Goal: Information Seeking & Learning: Learn about a topic

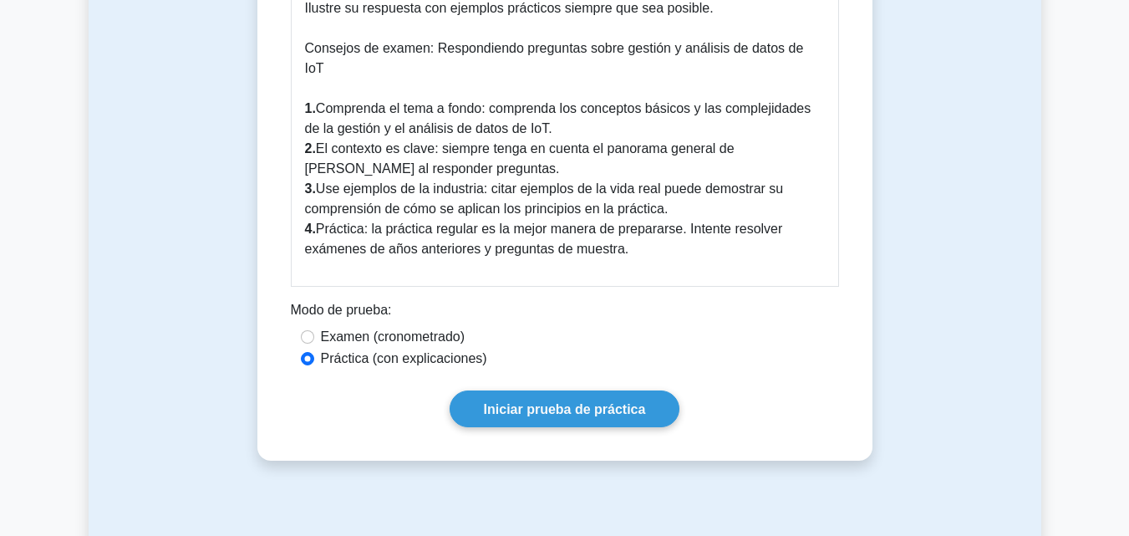
scroll to position [1288, 0]
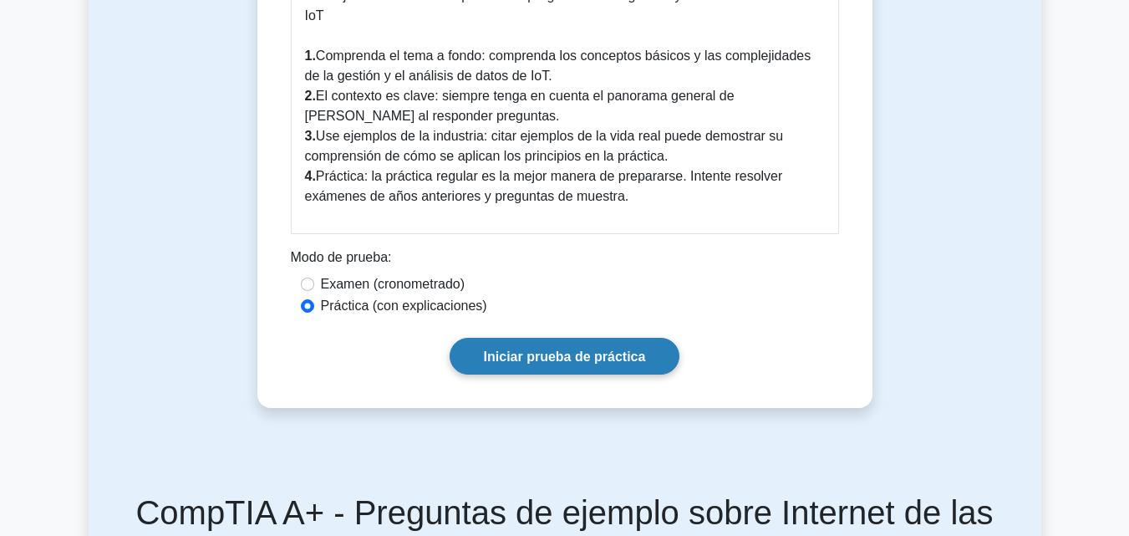
click at [539, 349] on font "Iniciar prueba de práctica" at bounding box center [565, 356] width 162 height 14
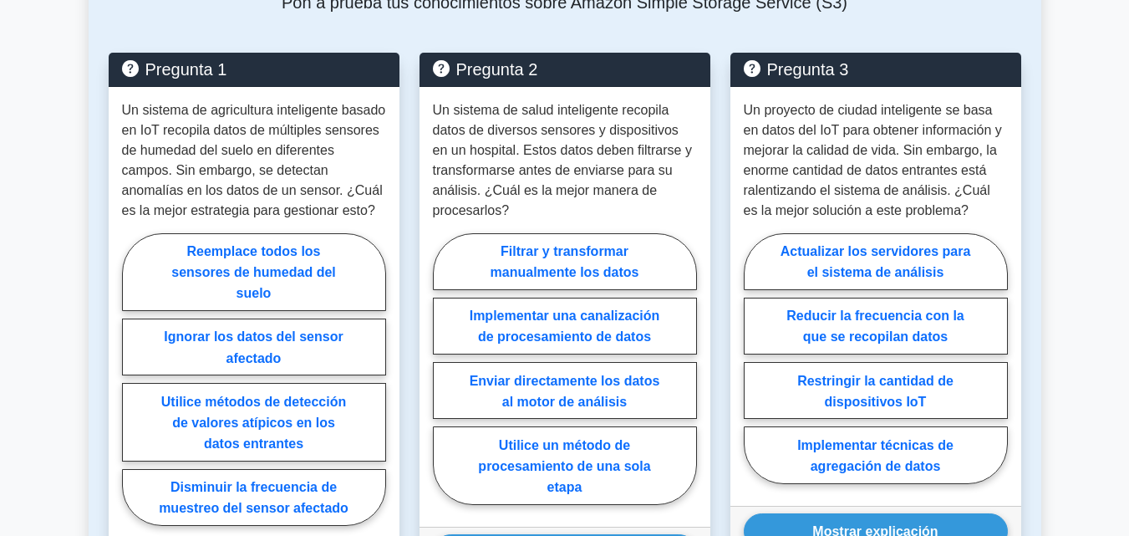
scroll to position [1891, 0]
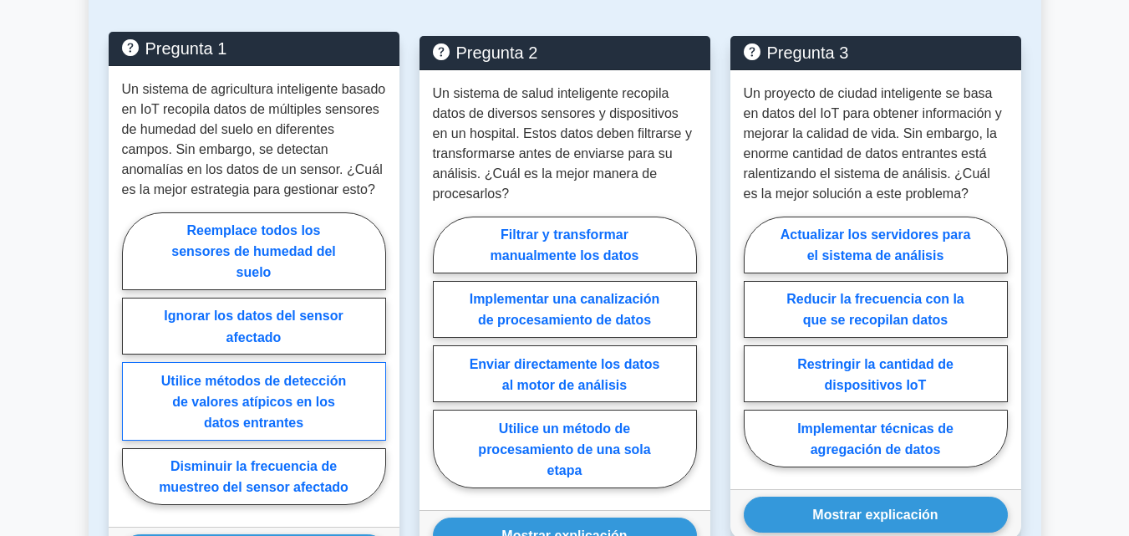
click at [306, 387] on font "Utilice métodos de detección de valores atípicos en los datos entrantes" at bounding box center [253, 401] width 185 height 56
click at [133, 368] on input "Utilice métodos de detección de valores atípicos en los datos entrantes" at bounding box center [127, 363] width 11 height 11
radio input "true"
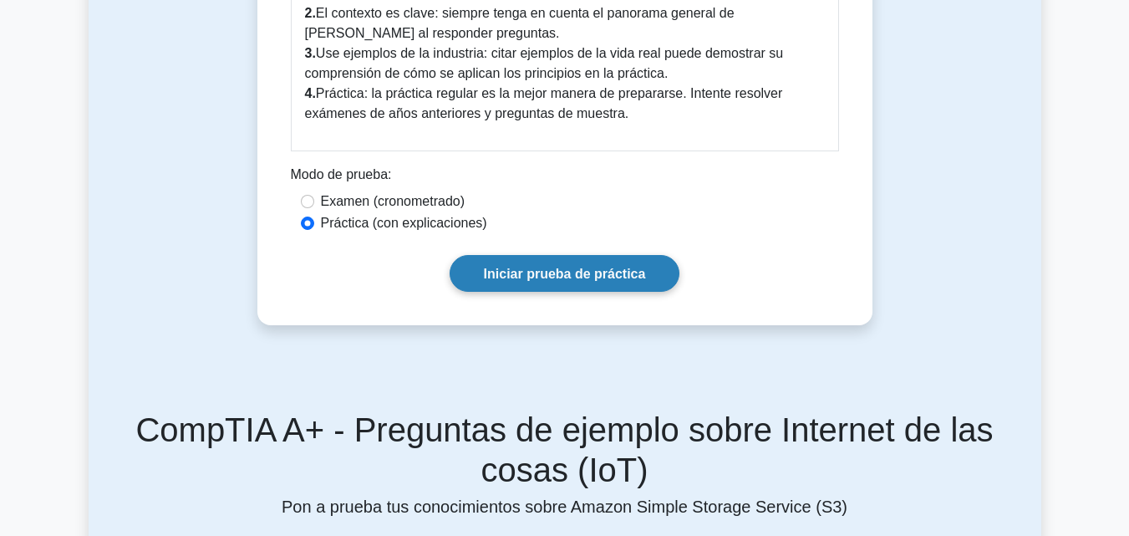
scroll to position [1288, 0]
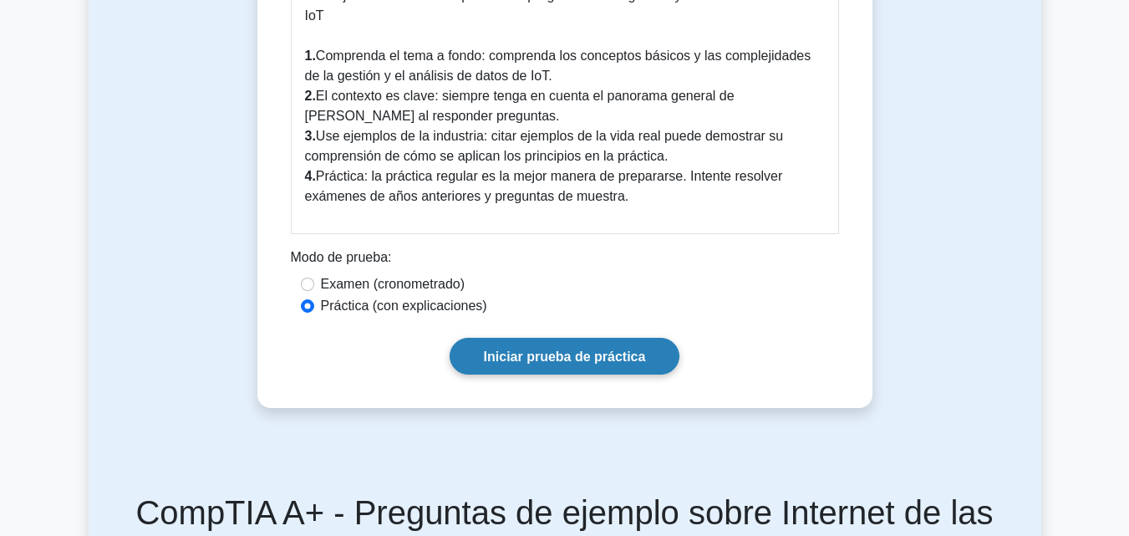
click at [653, 338] on link "Iniciar prueba de práctica" at bounding box center [565, 356] width 231 height 36
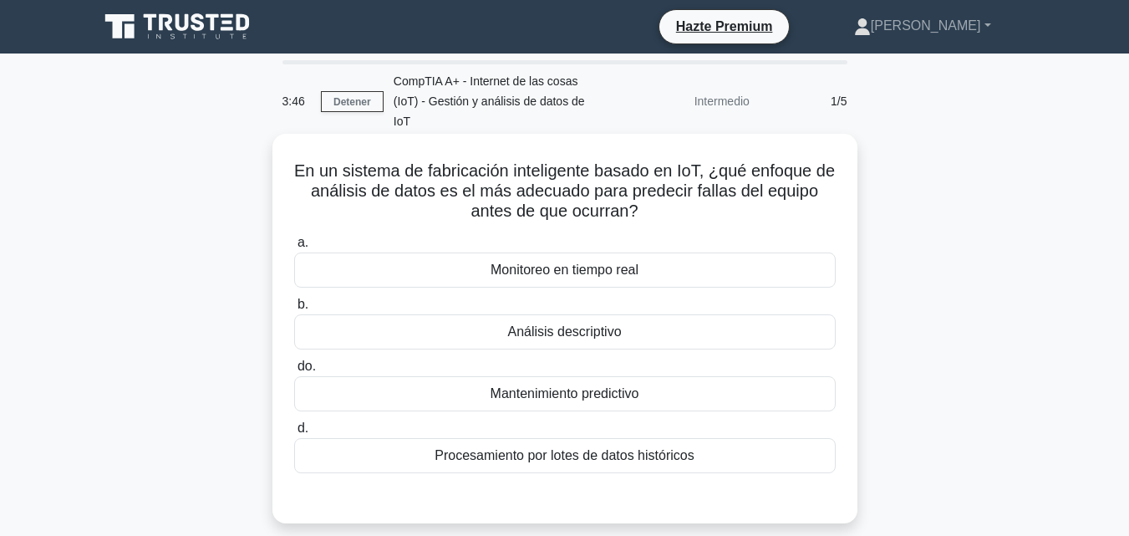
click at [681, 376] on div "Mantenimiento predictivo" at bounding box center [564, 393] width 541 height 35
click at [294, 364] on input "do. Mantenimiento predictivo" at bounding box center [294, 366] width 0 height 11
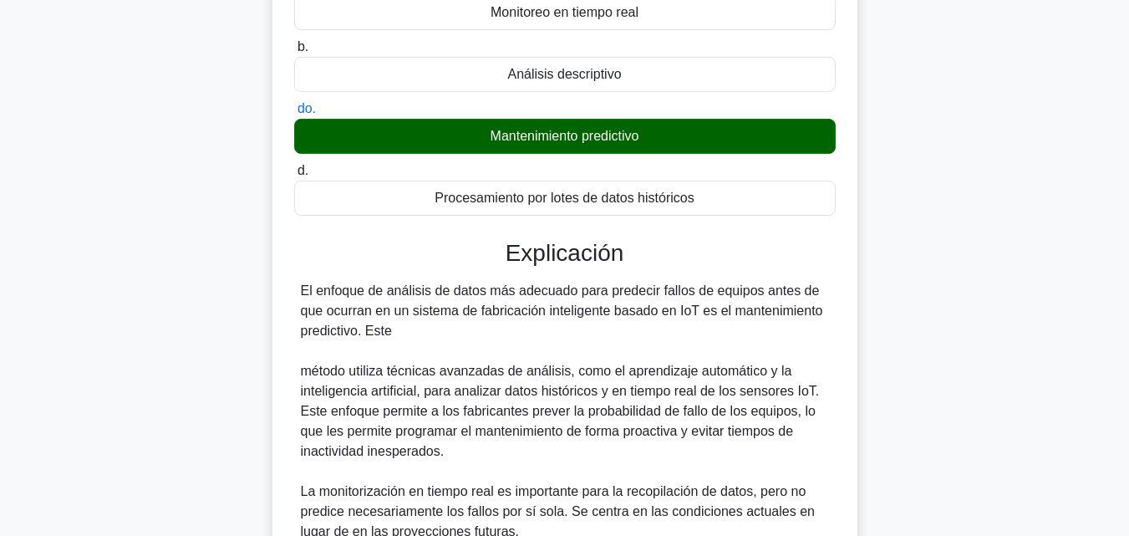
scroll to position [618, 0]
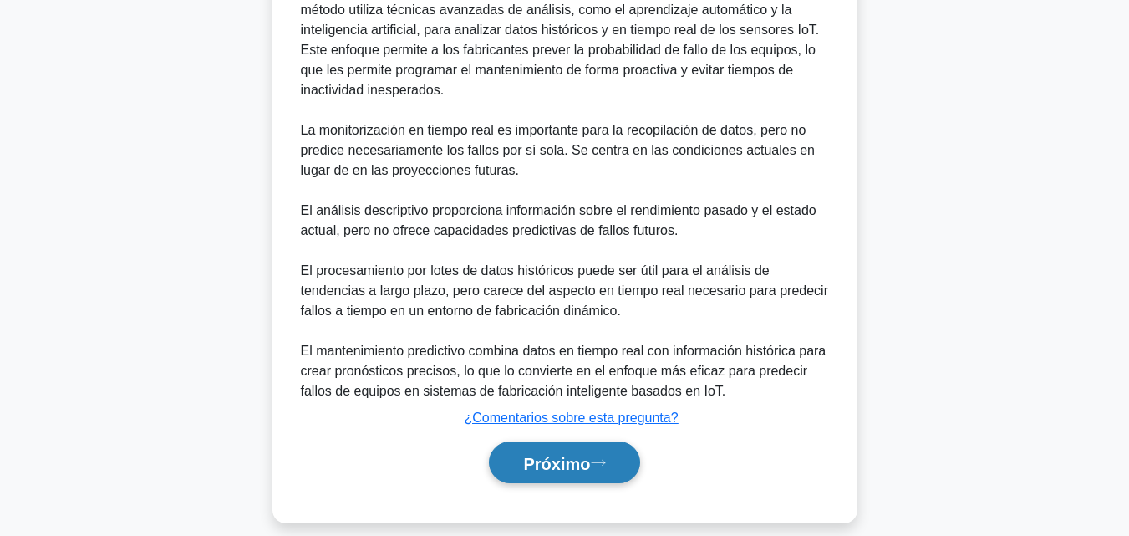
click at [602, 441] on button "Próximo" at bounding box center [564, 462] width 150 height 43
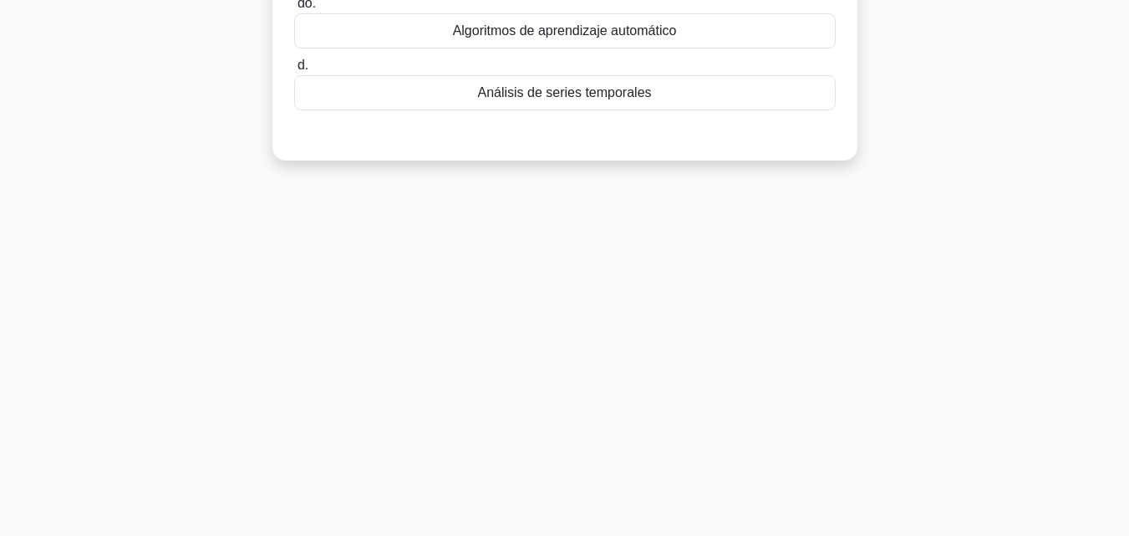
scroll to position [0, 0]
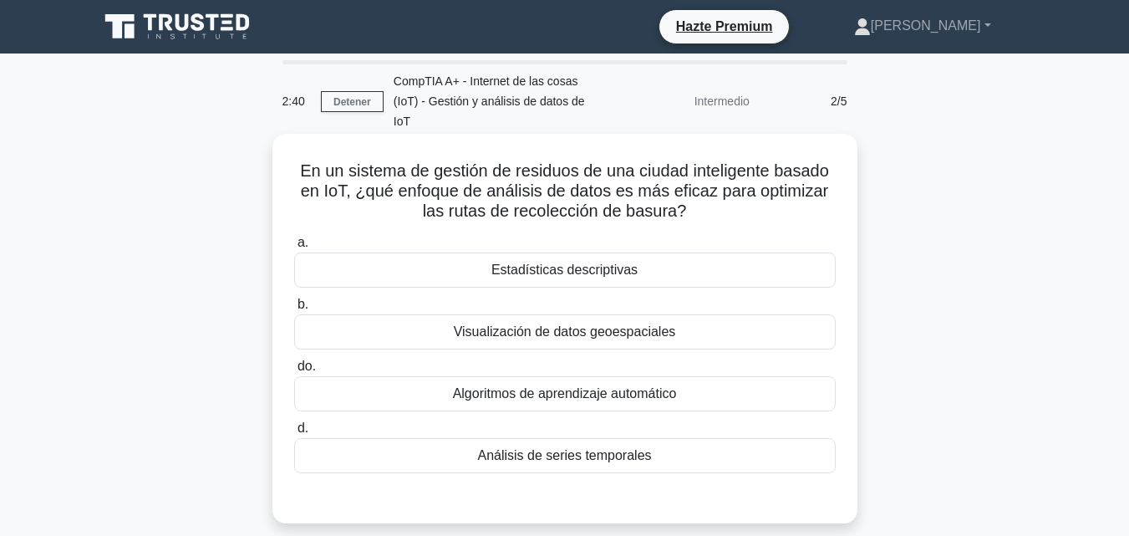
click at [632, 324] on font "Visualización de datos geoespaciales" at bounding box center [565, 331] width 222 height 14
click at [294, 310] on input "b. Visualización de datos geoespaciales" at bounding box center [294, 304] width 0 height 11
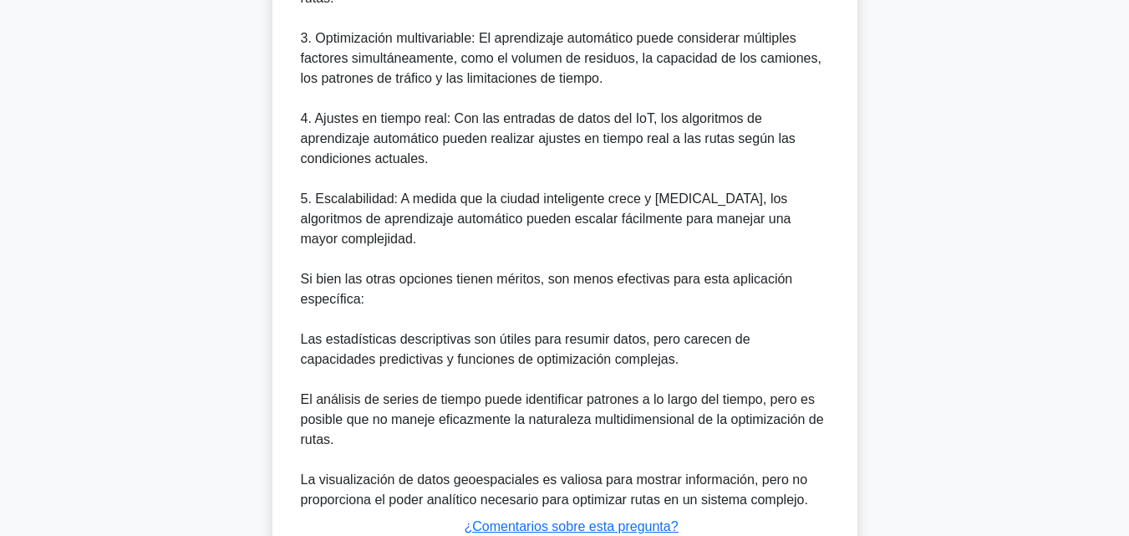
scroll to position [841, 0]
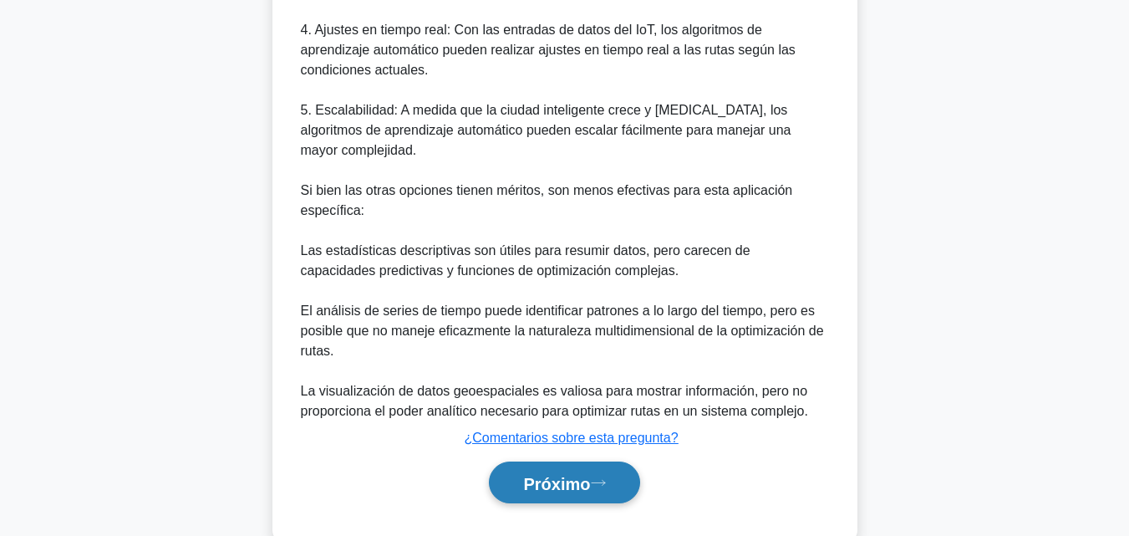
click at [600, 461] on button "Próximo" at bounding box center [564, 482] width 150 height 43
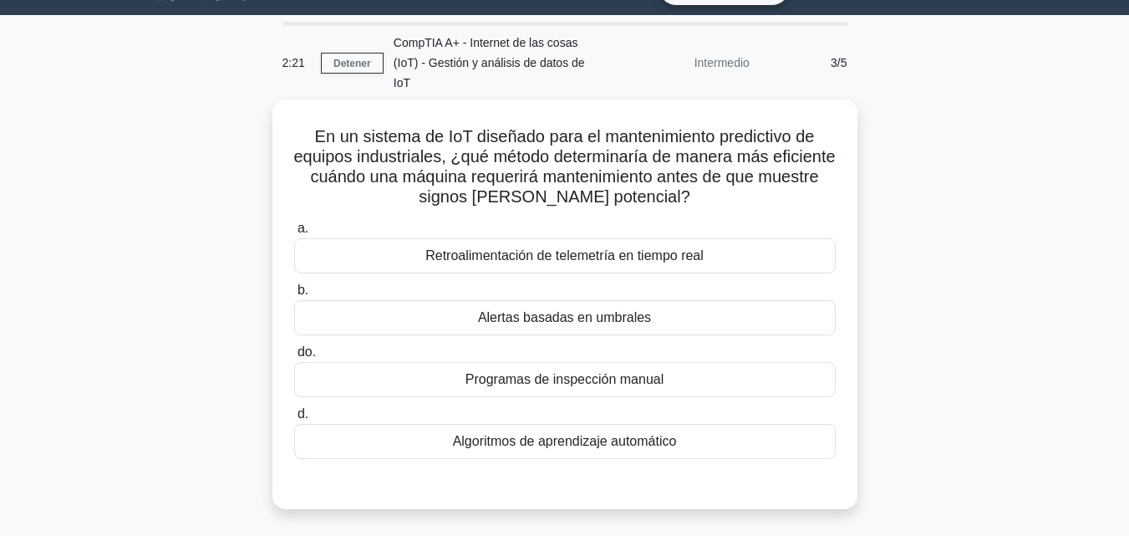
scroll to position [19, 0]
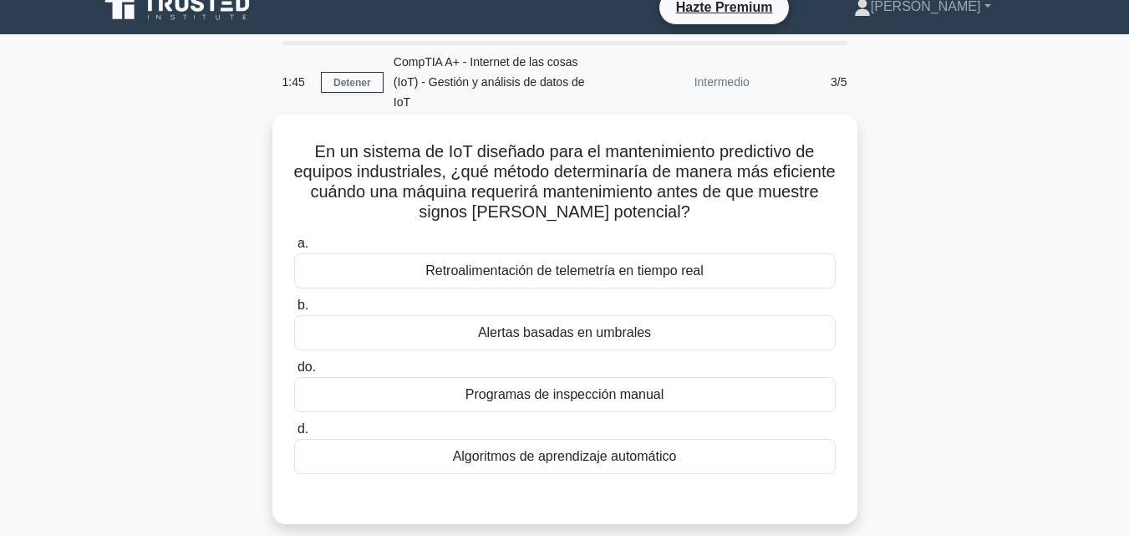
click at [701, 263] on font "Retroalimentación de telemetría en tiempo real" at bounding box center [564, 270] width 278 height 14
click at [294, 249] on input "a. Retroalimentación de telemetría en tiempo real" at bounding box center [294, 243] width 0 height 11
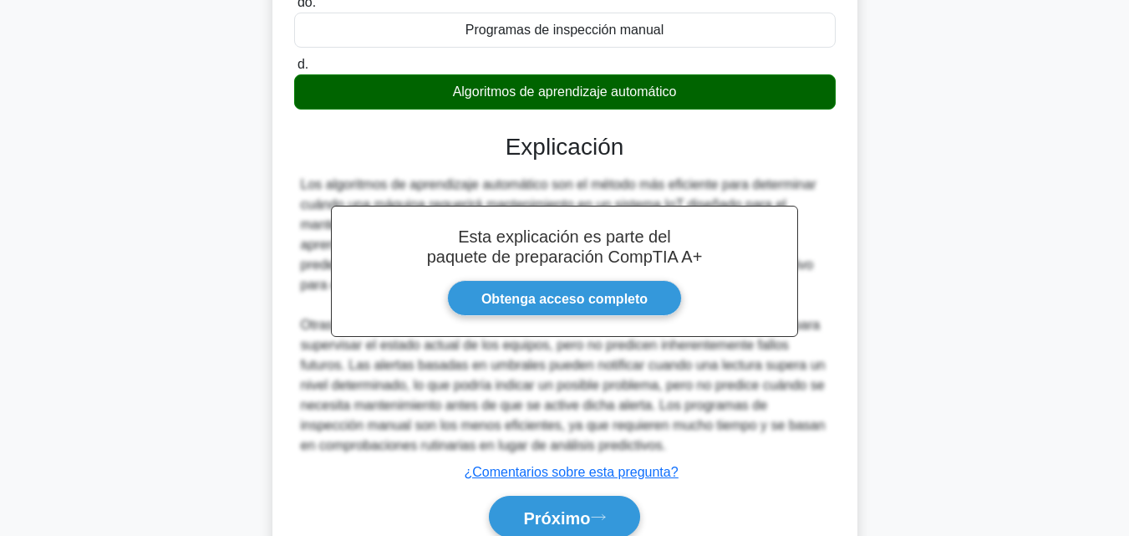
scroll to position [391, 0]
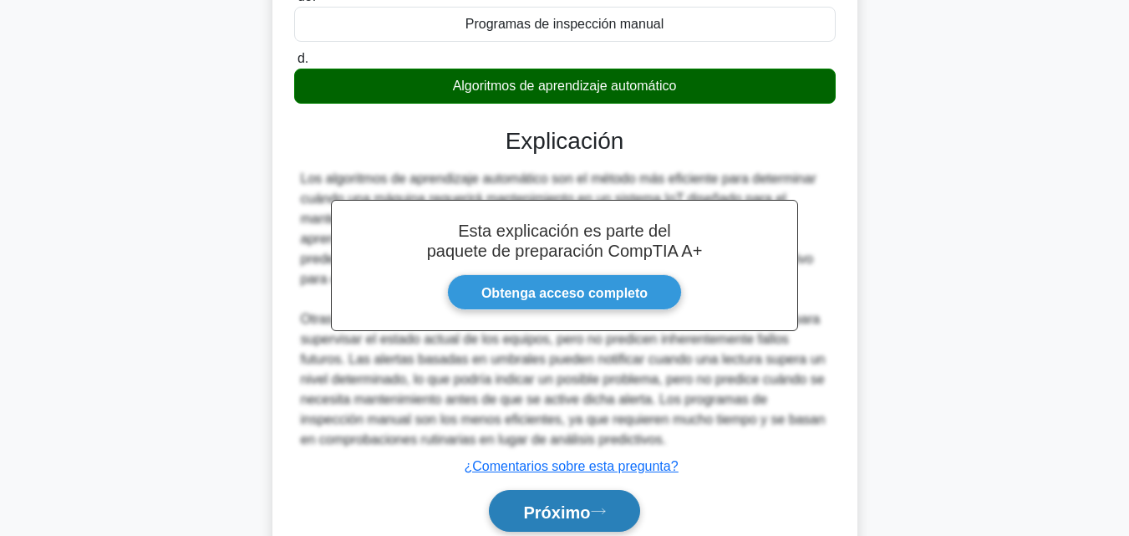
click at [571, 490] on button "Próximo" at bounding box center [564, 511] width 150 height 43
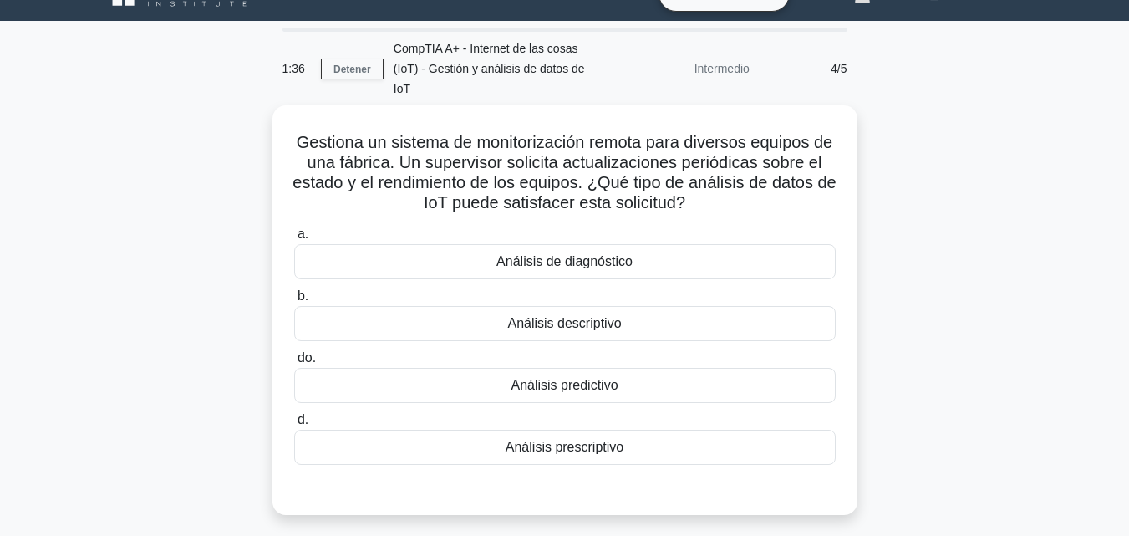
scroll to position [21, 0]
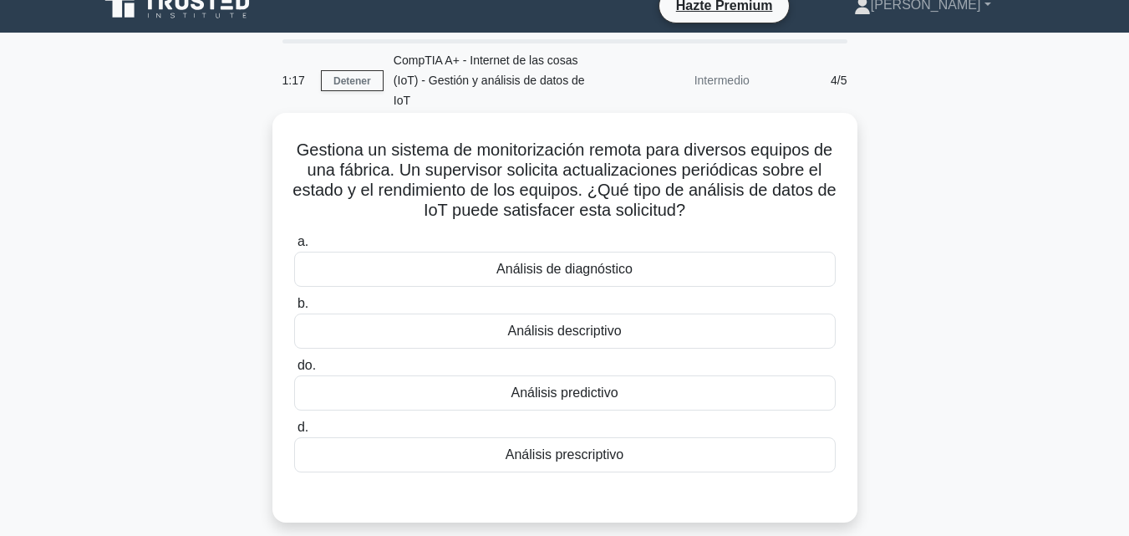
click at [650, 251] on div "Análisis de diagnóstico" at bounding box center [564, 268] width 541 height 35
click at [294, 247] on input "a. Análisis de diagnóstico" at bounding box center [294, 241] width 0 height 11
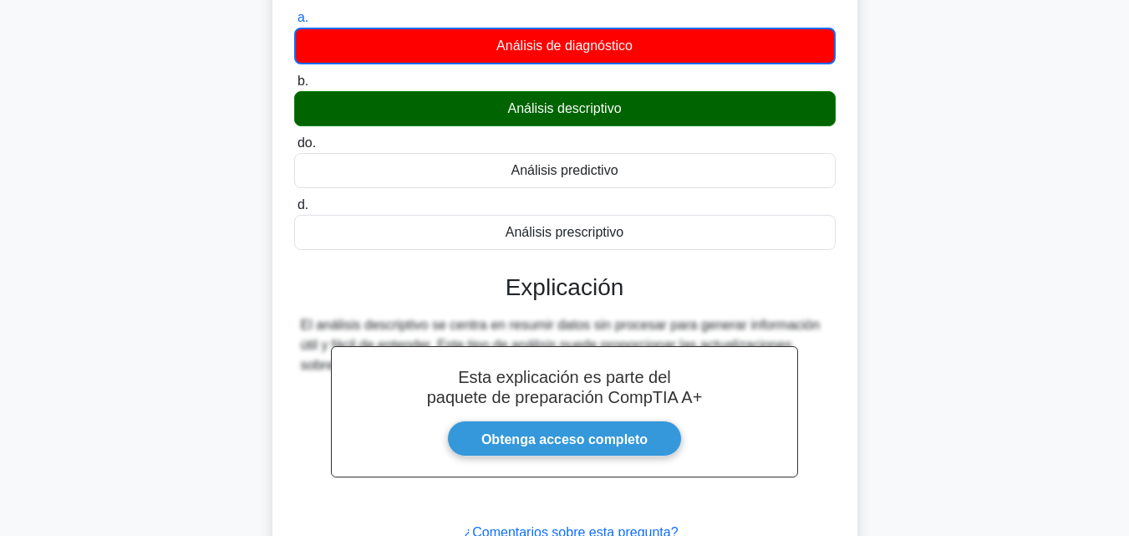
scroll to position [367, 0]
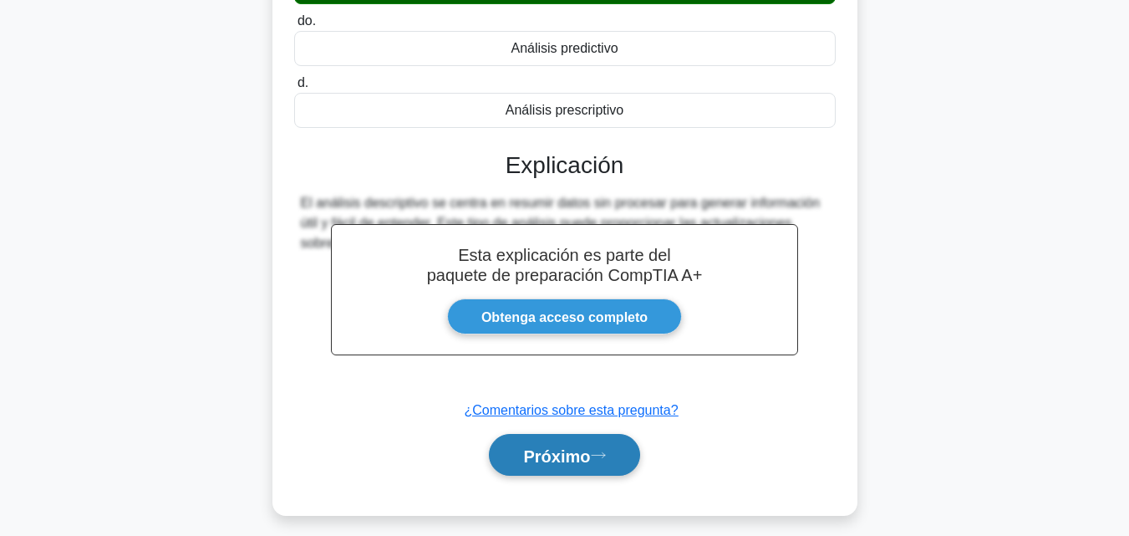
click at [566, 446] on font "Próximo" at bounding box center [556, 455] width 67 height 18
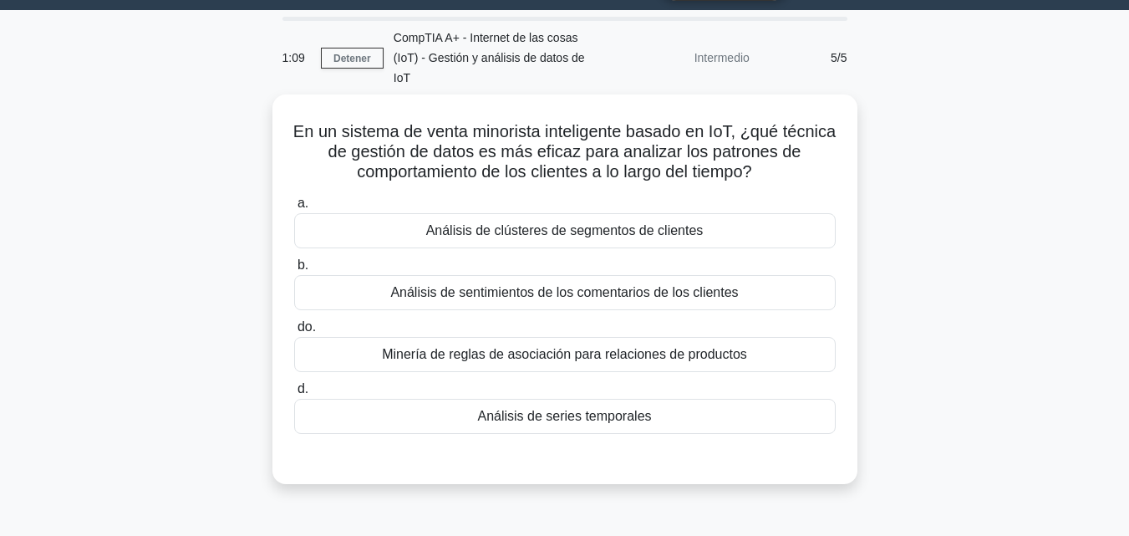
scroll to position [40, 0]
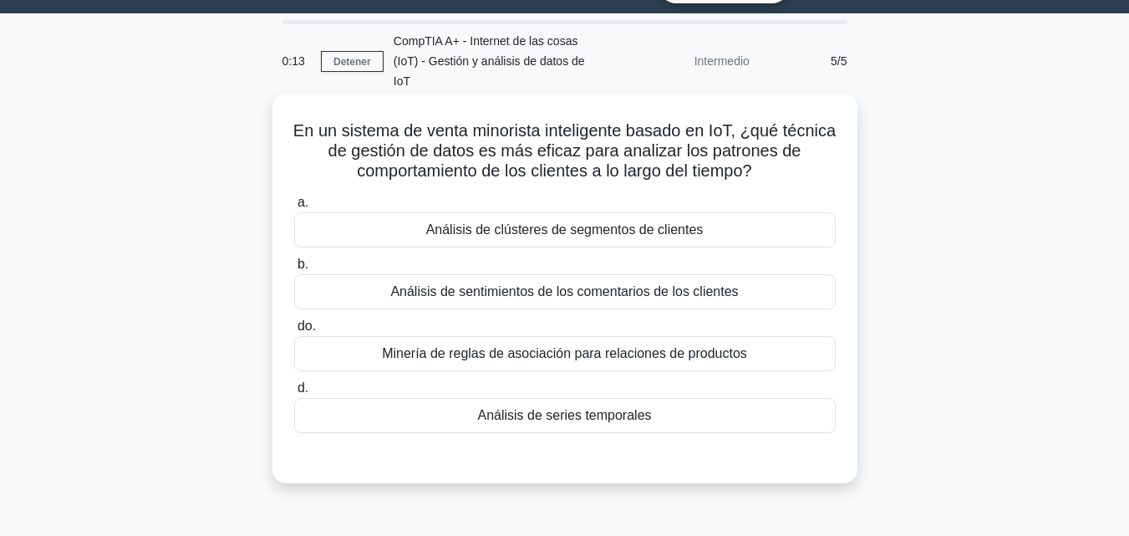
click at [720, 284] on font "Análisis de sentimientos de los comentarios de los clientes" at bounding box center [564, 291] width 348 height 14
click at [294, 270] on input "b. Análisis de sentimientos de los comentarios de los clientes" at bounding box center [294, 264] width 0 height 11
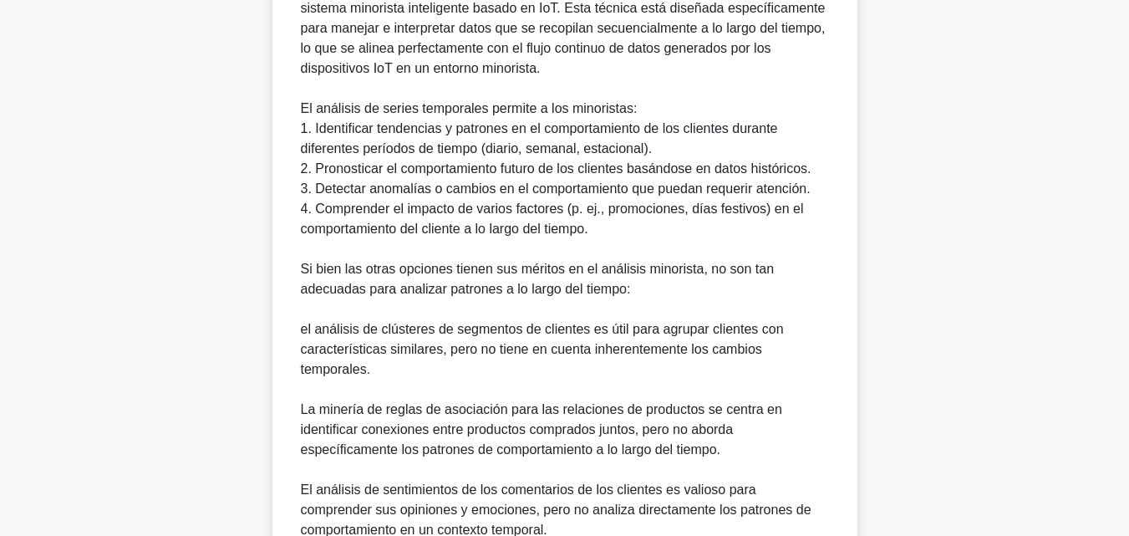
scroll to position [679, 0]
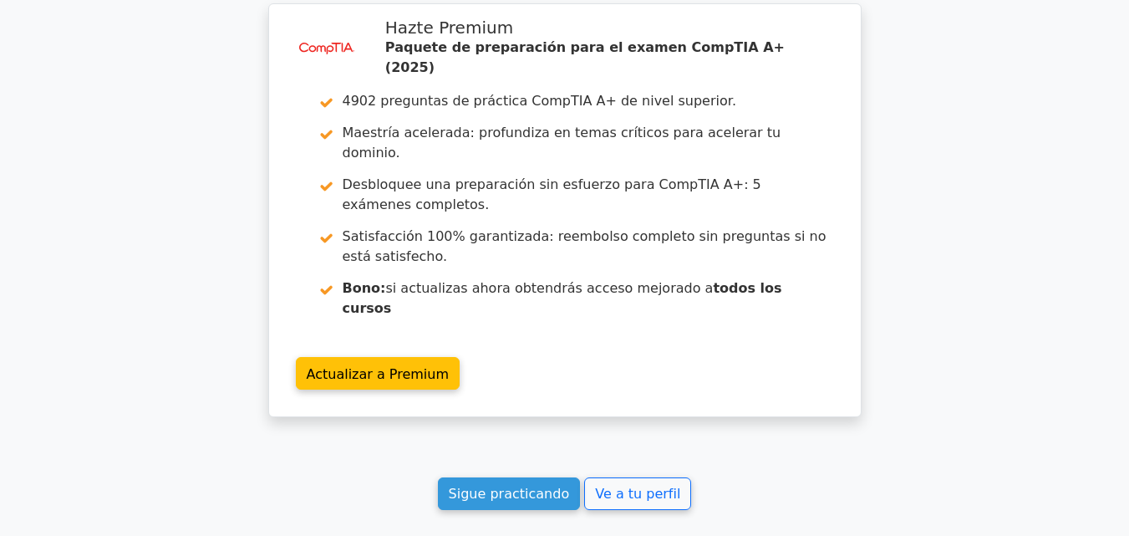
scroll to position [2614, 0]
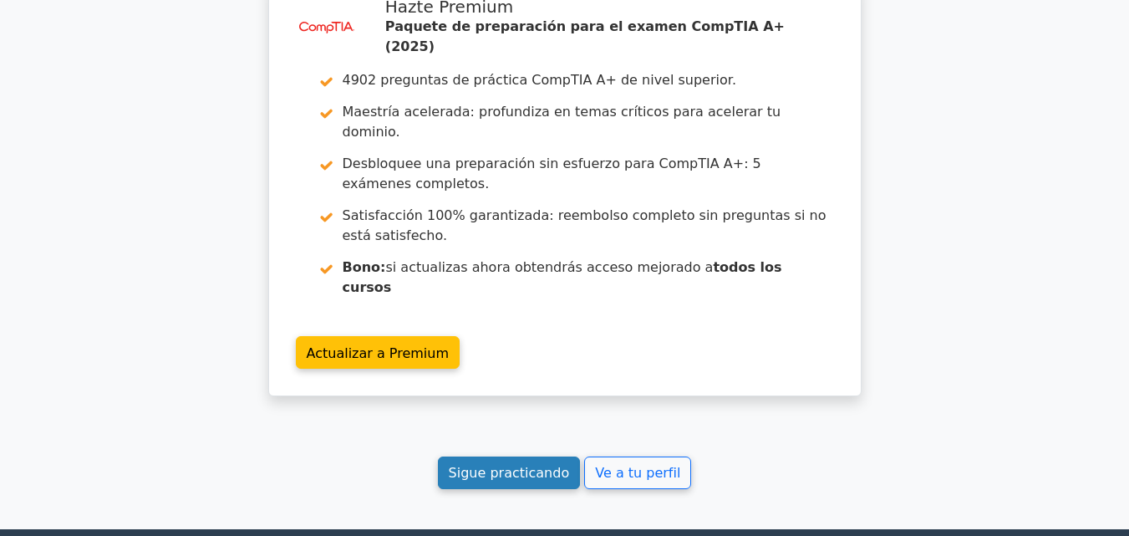
click at [501, 465] on font "Sigue practicando" at bounding box center [509, 473] width 121 height 16
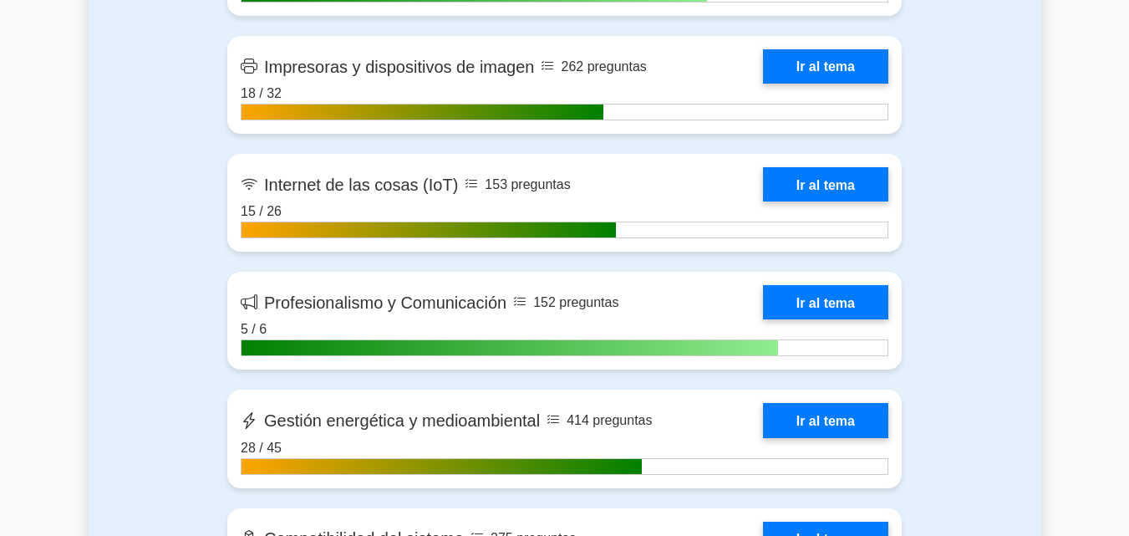
scroll to position [3069, 0]
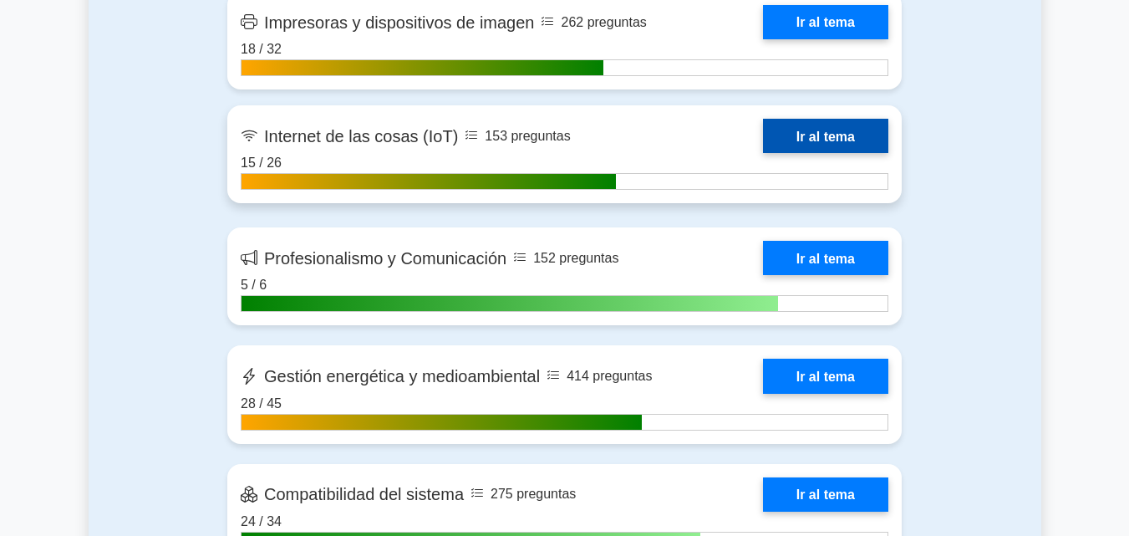
click at [785, 130] on link "Ir al tema" at bounding box center [825, 136] width 125 height 34
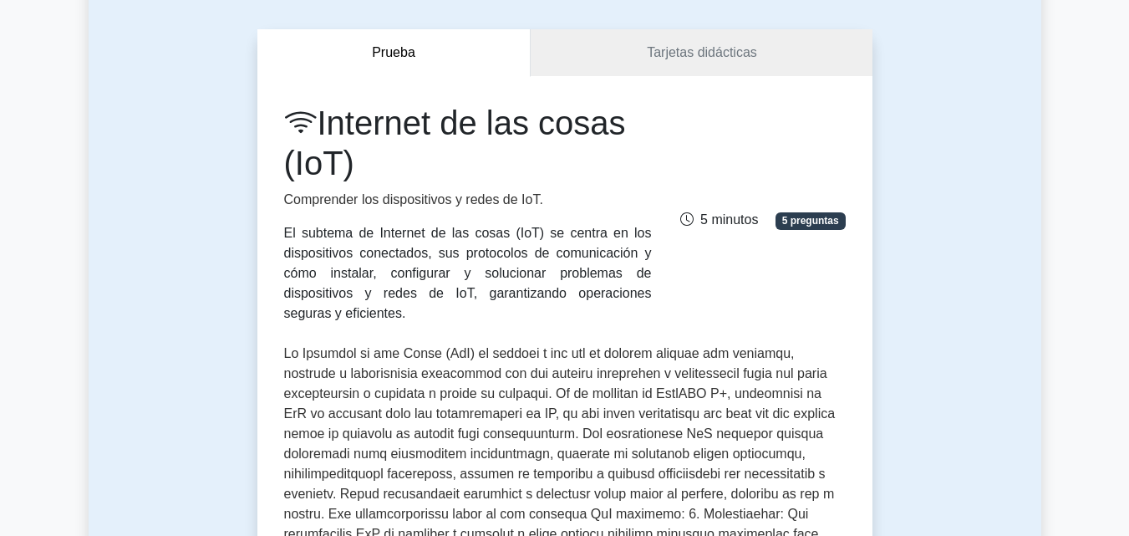
scroll to position [142, 0]
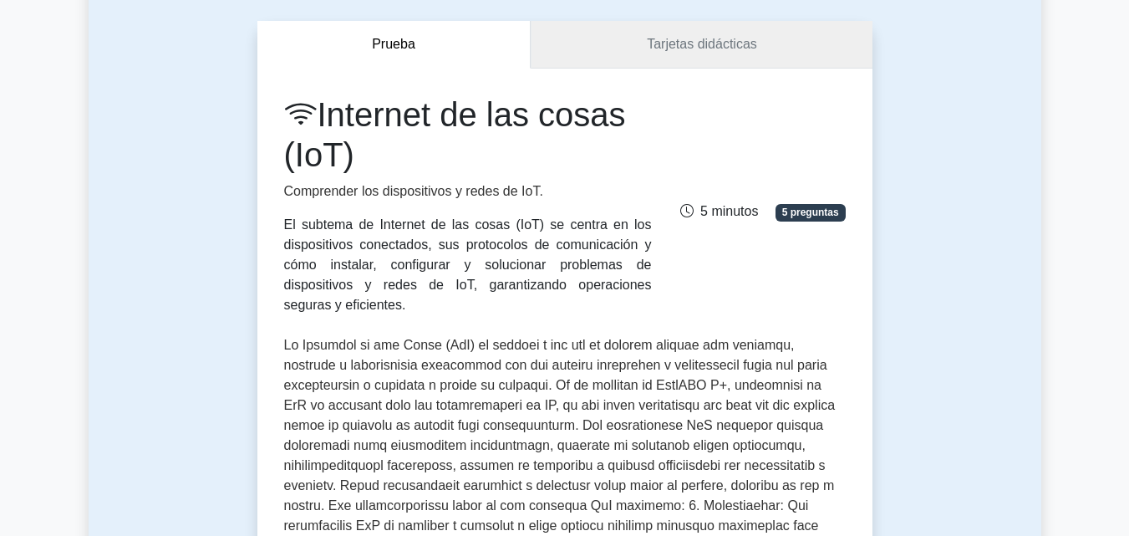
click at [825, 58] on link "Tarjetas didácticas" at bounding box center [701, 45] width 341 height 48
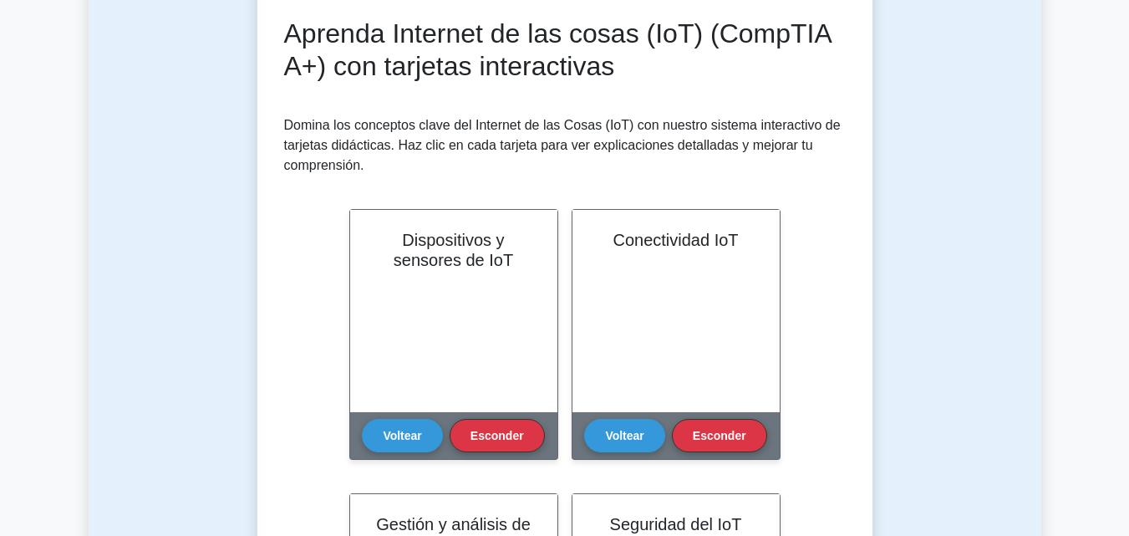
scroll to position [232, 0]
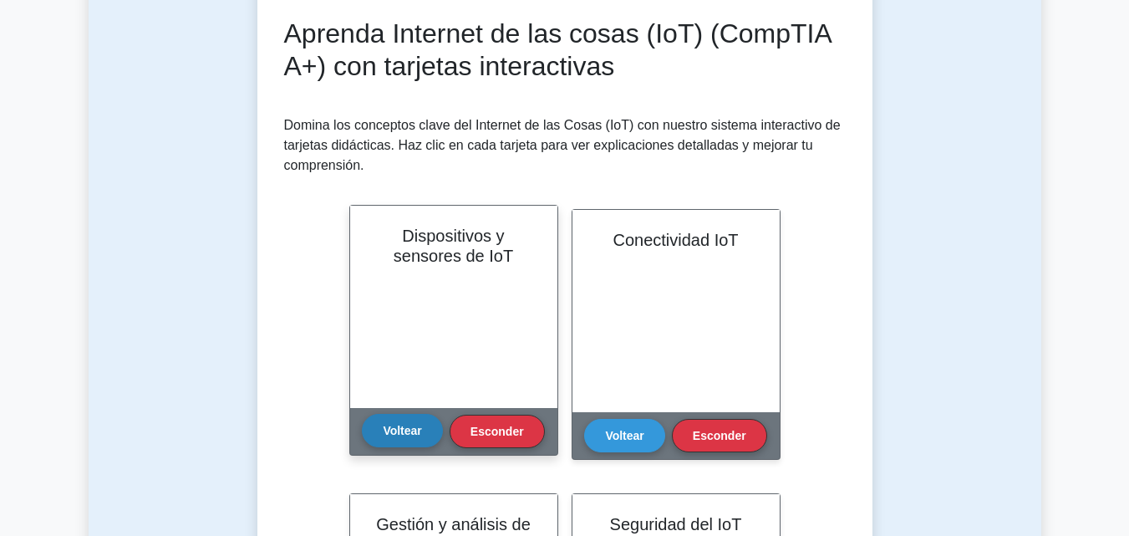
click at [420, 429] on font "Voltear" at bounding box center [402, 430] width 38 height 13
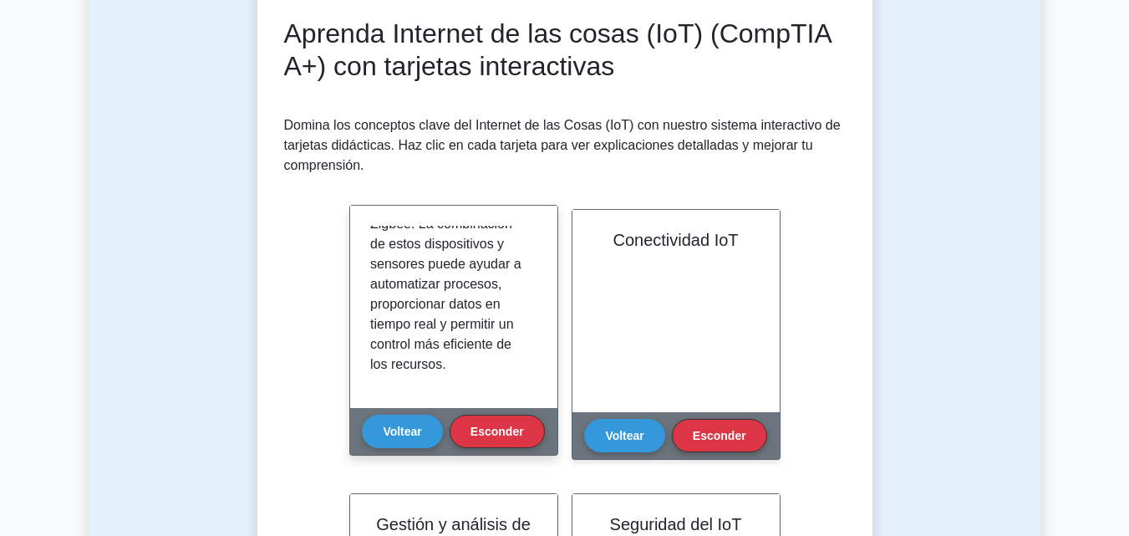
scroll to position [653, 0]
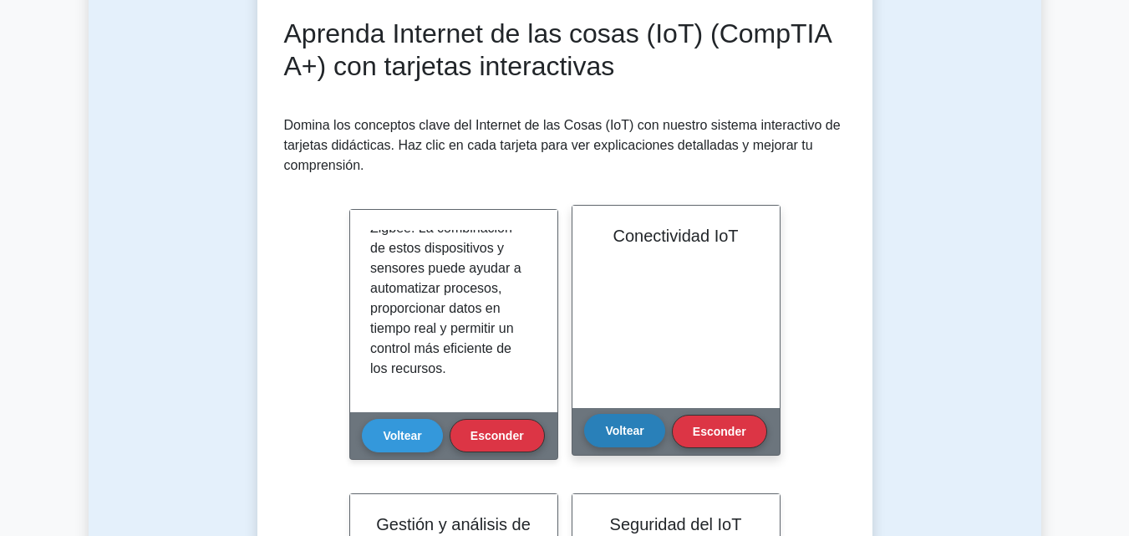
click at [635, 435] on font "Voltear" at bounding box center [624, 430] width 38 height 13
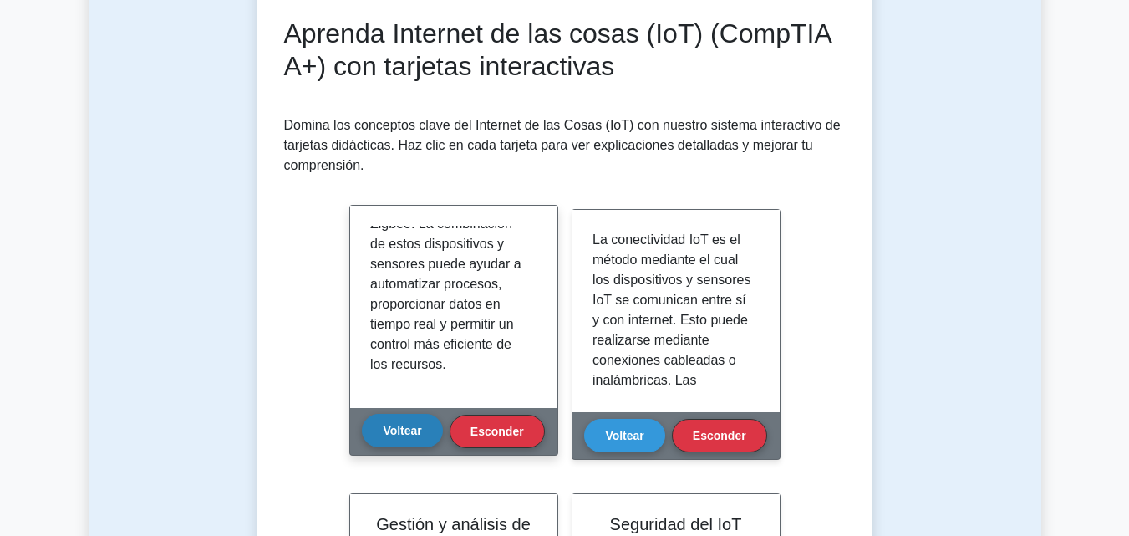
click at [424, 437] on button "Voltear" at bounding box center [402, 430] width 80 height 33
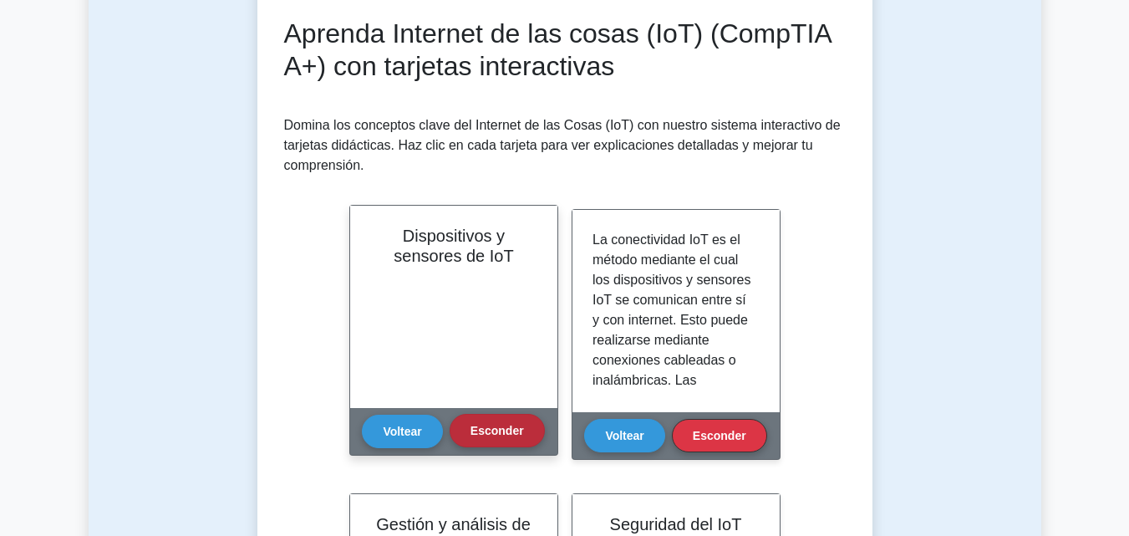
click at [480, 433] on font "Esconder" at bounding box center [496, 430] width 53 height 13
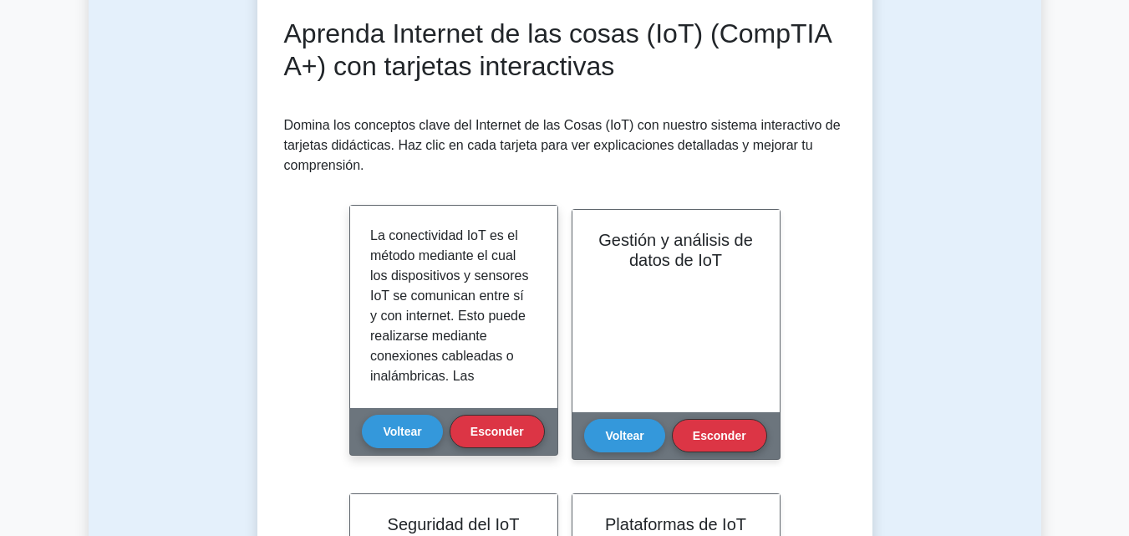
drag, startPoint x: 480, startPoint y: 433, endPoint x: 501, endPoint y: 324, distance: 110.6
click at [501, 324] on div "Conectividad IoT Voltear Esconder" at bounding box center [453, 330] width 209 height 251
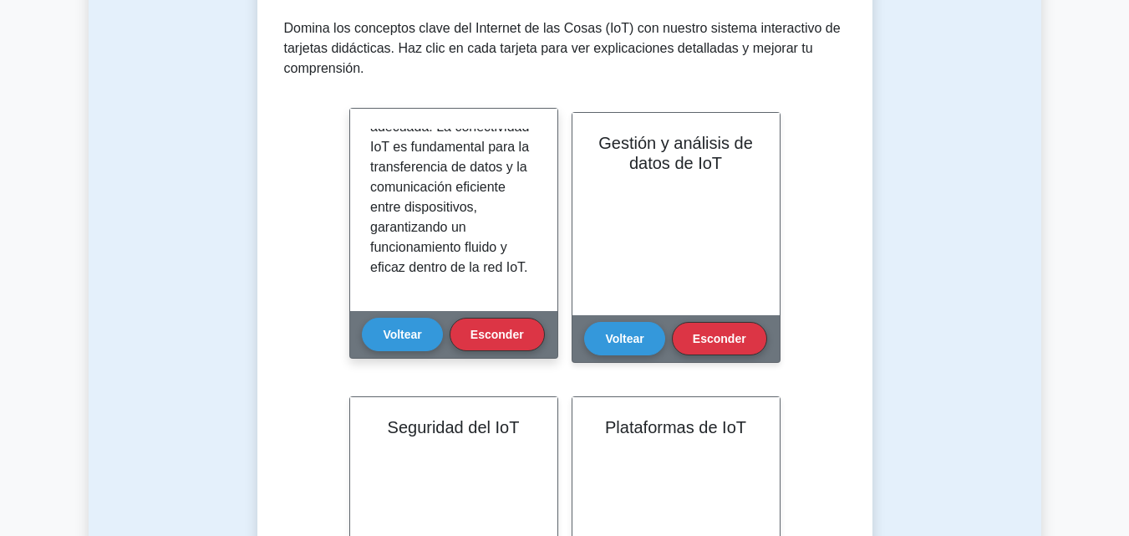
scroll to position [613, 0]
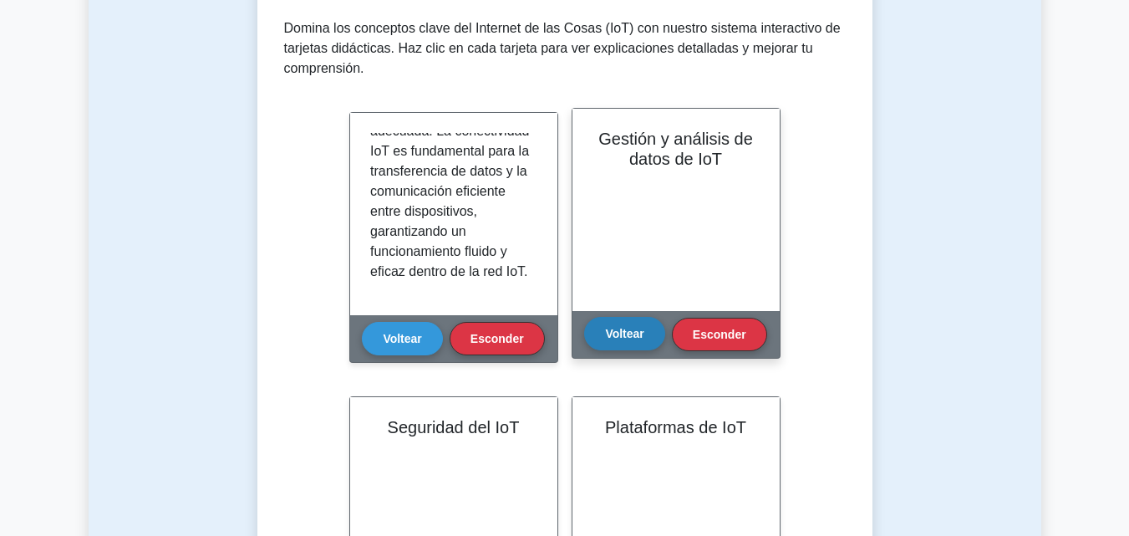
click at [631, 338] on font "Voltear" at bounding box center [624, 333] width 38 height 13
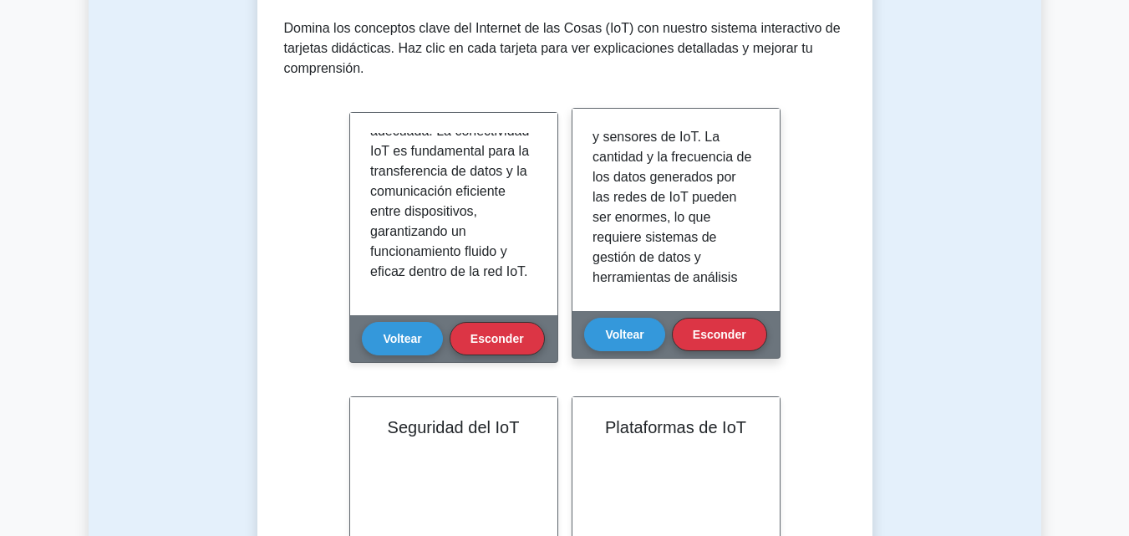
scroll to position [147, 0]
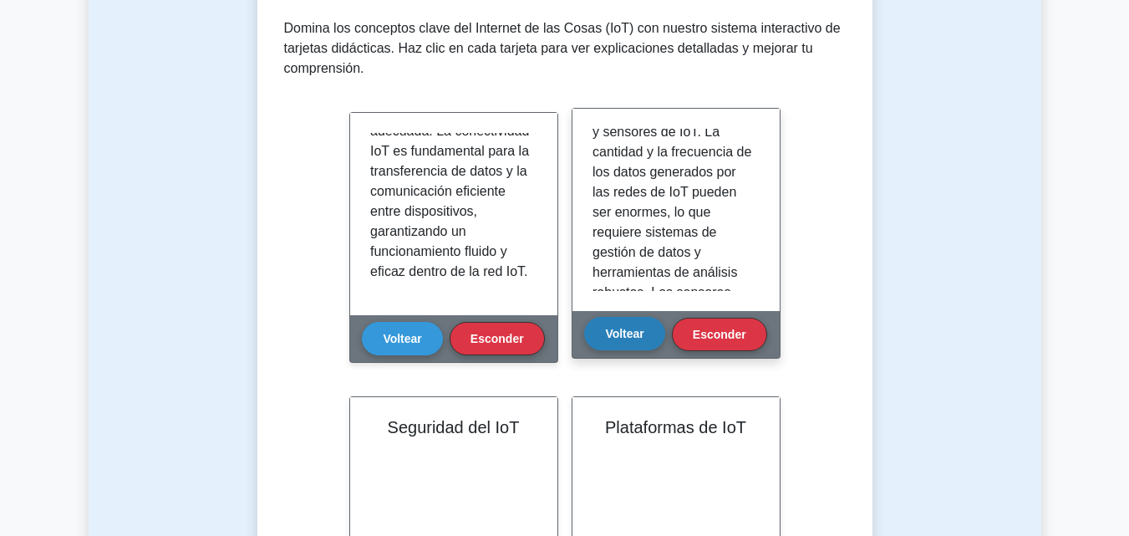
click at [646, 323] on button "Voltear" at bounding box center [624, 333] width 80 height 33
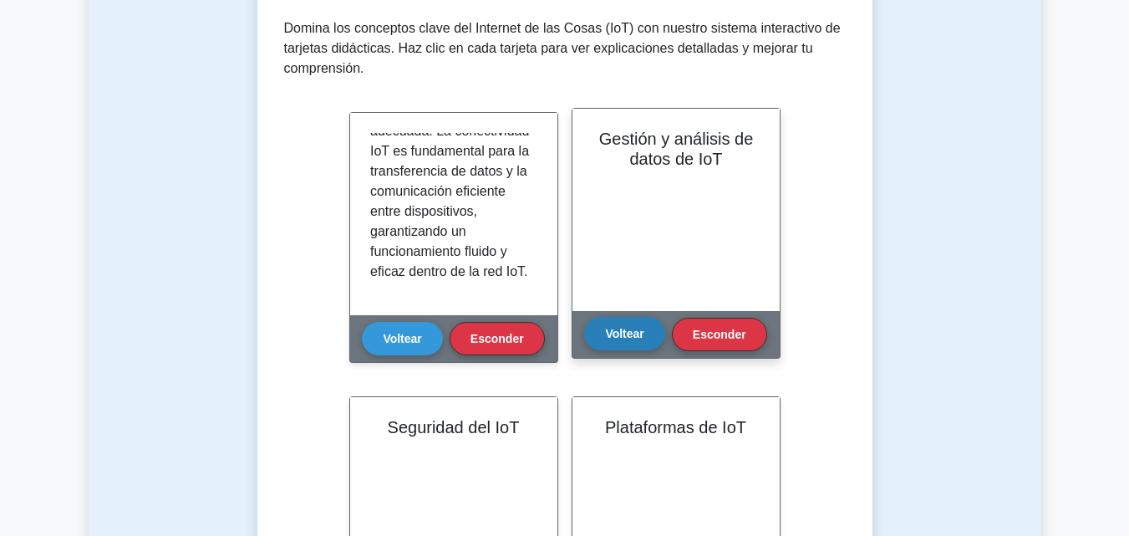
click at [632, 333] on font "Voltear" at bounding box center [624, 333] width 38 height 13
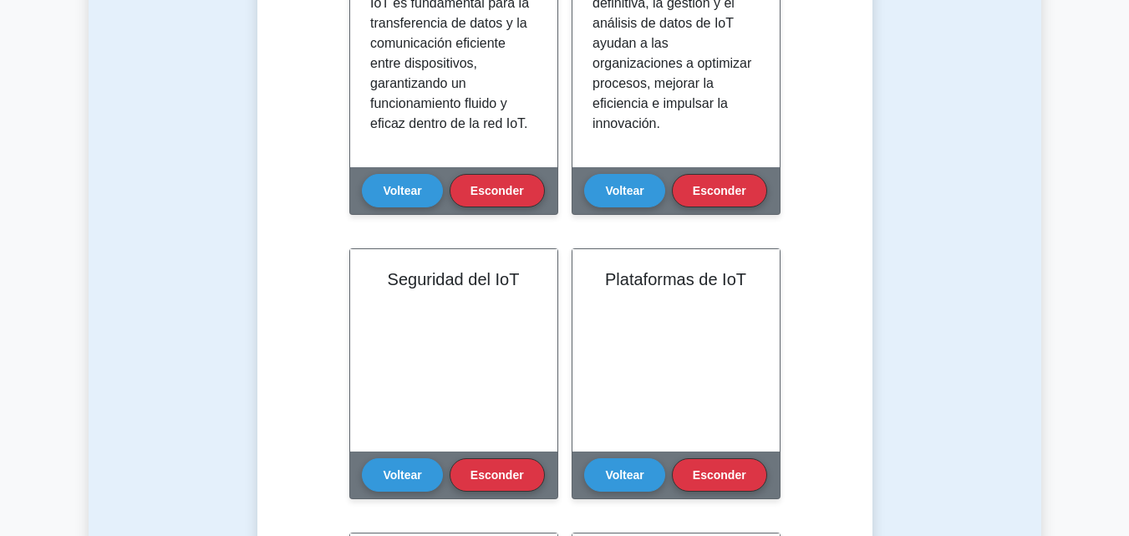
scroll to position [607, 0]
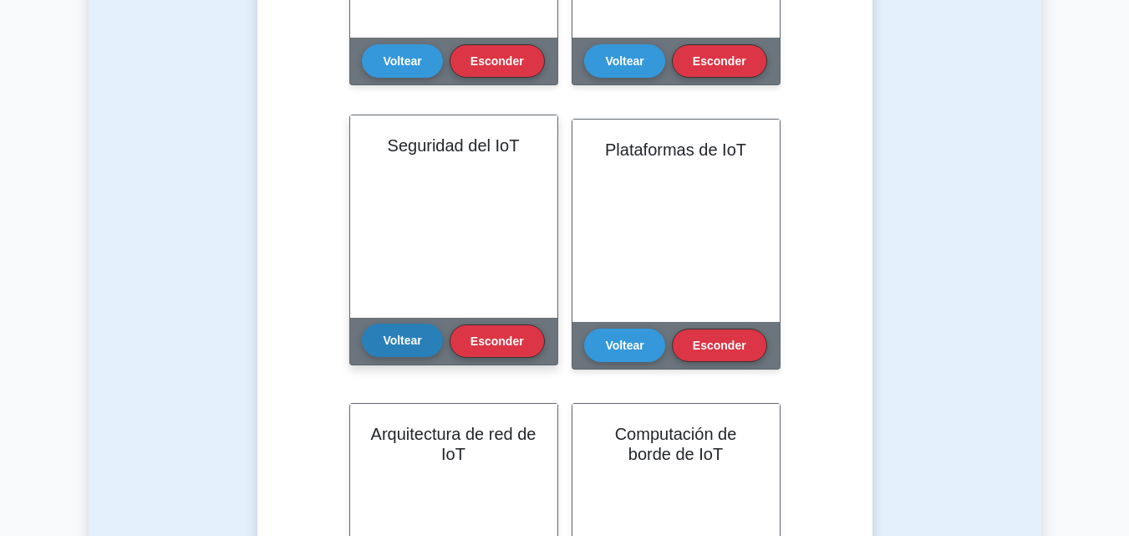
click at [390, 352] on button "Voltear" at bounding box center [402, 339] width 80 height 33
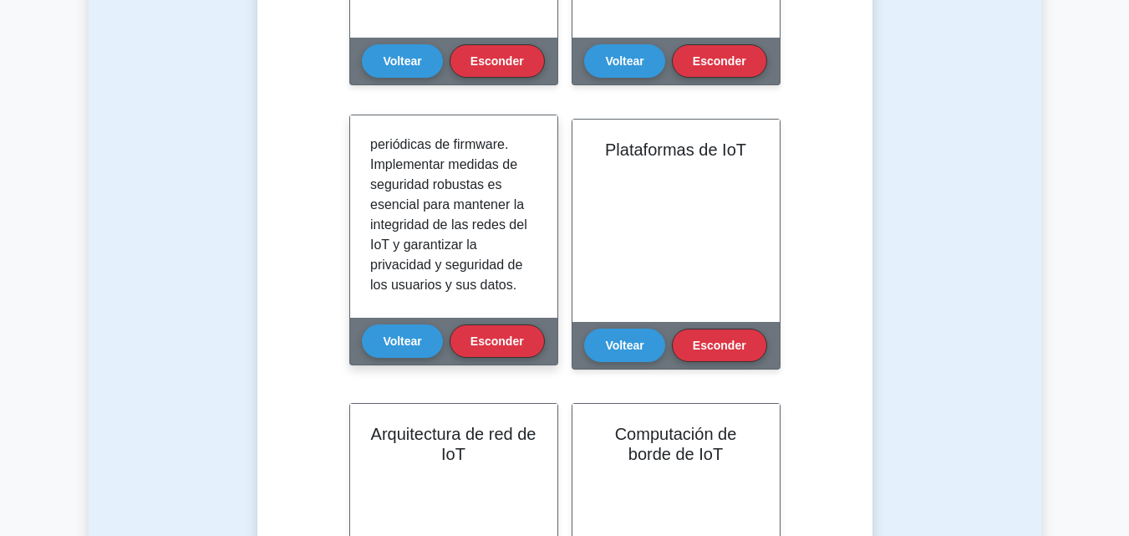
scroll to position [593, 0]
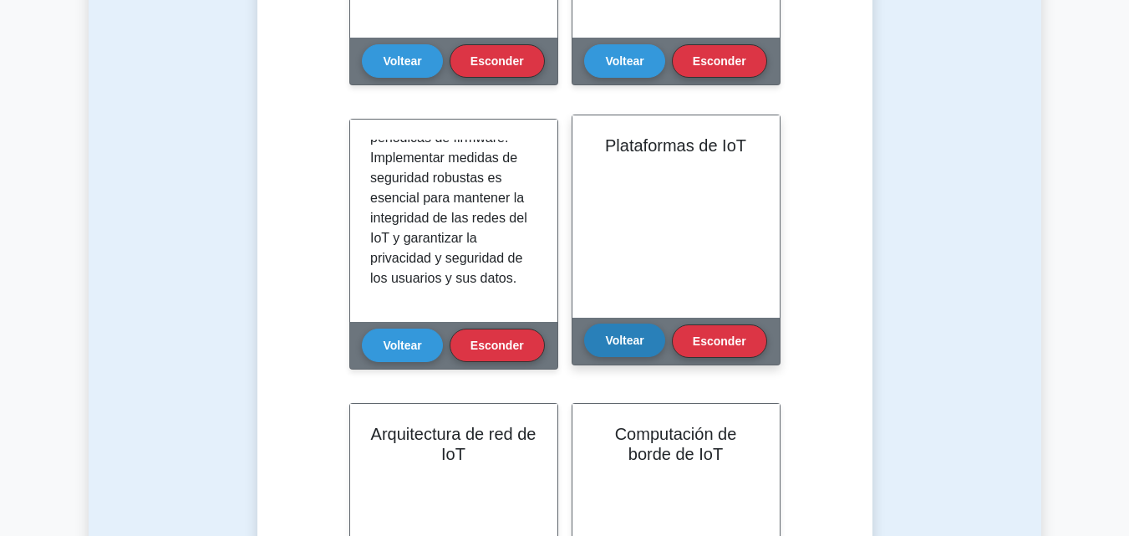
click at [639, 342] on font "Voltear" at bounding box center [624, 339] width 38 height 13
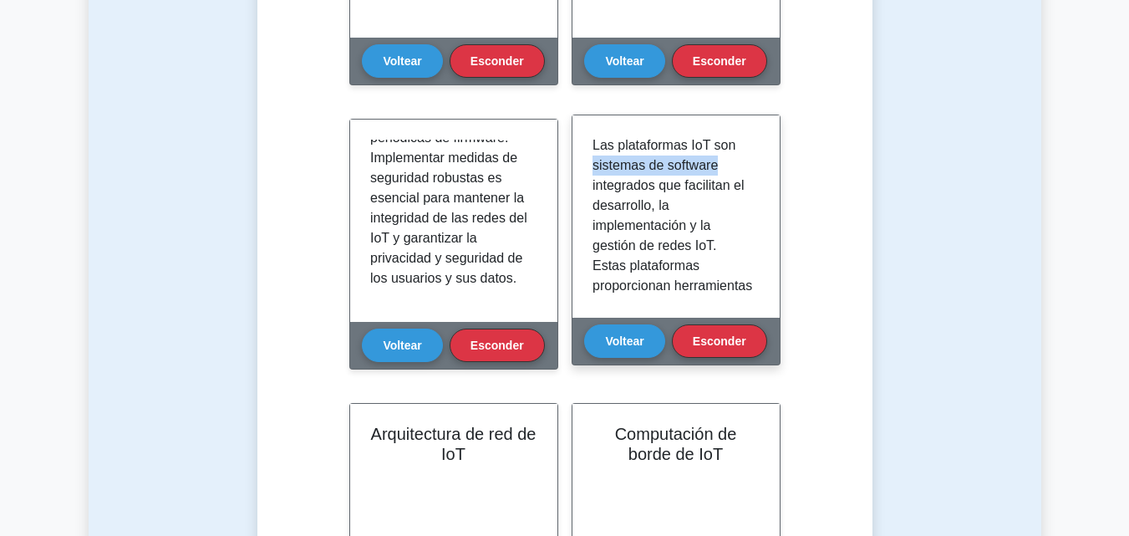
drag, startPoint x: 752, startPoint y: 145, endPoint x: 752, endPoint y: 159, distance: 14.2
click at [752, 159] on div "Las plataformas IoT son sistemas de software integrados que facilitan el desarr…" at bounding box center [675, 216] width 167 height 162
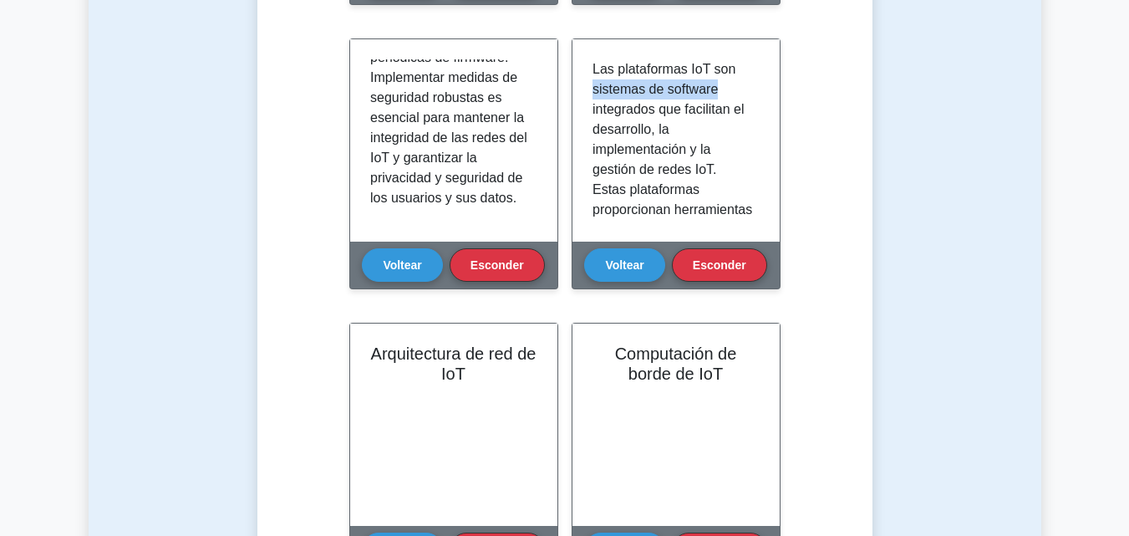
scroll to position [647, 0]
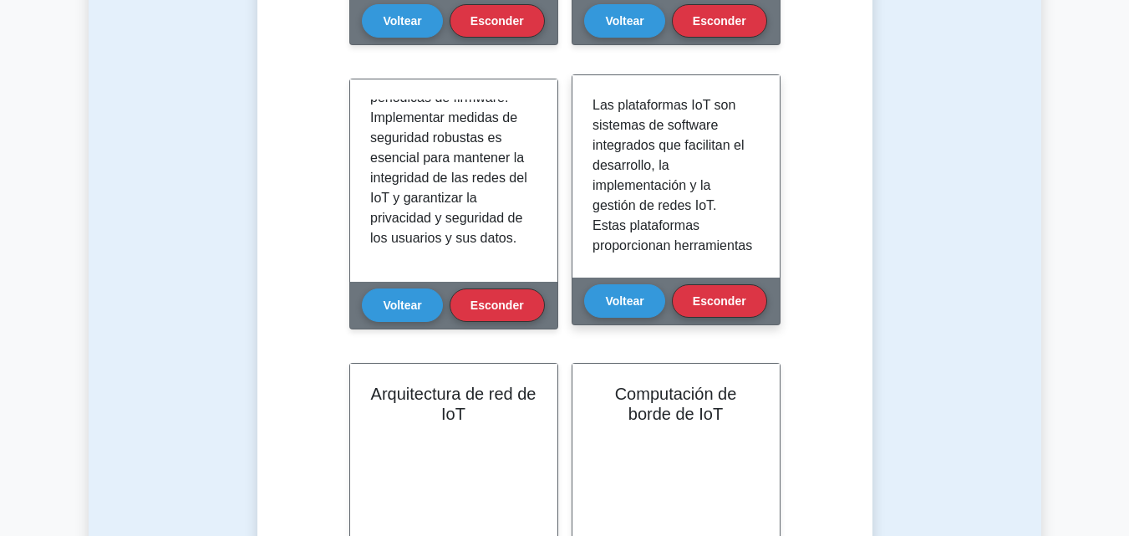
click at [764, 170] on div "Las plataformas IoT son sistemas de software integrados que facilitan el desarr…" at bounding box center [675, 176] width 207 height 202
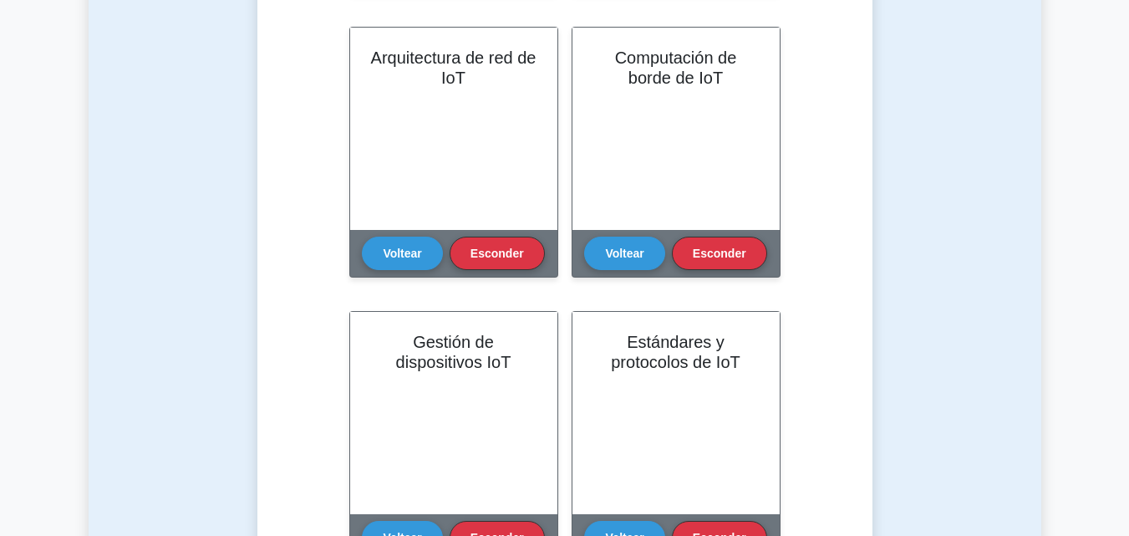
scroll to position [1023, 0]
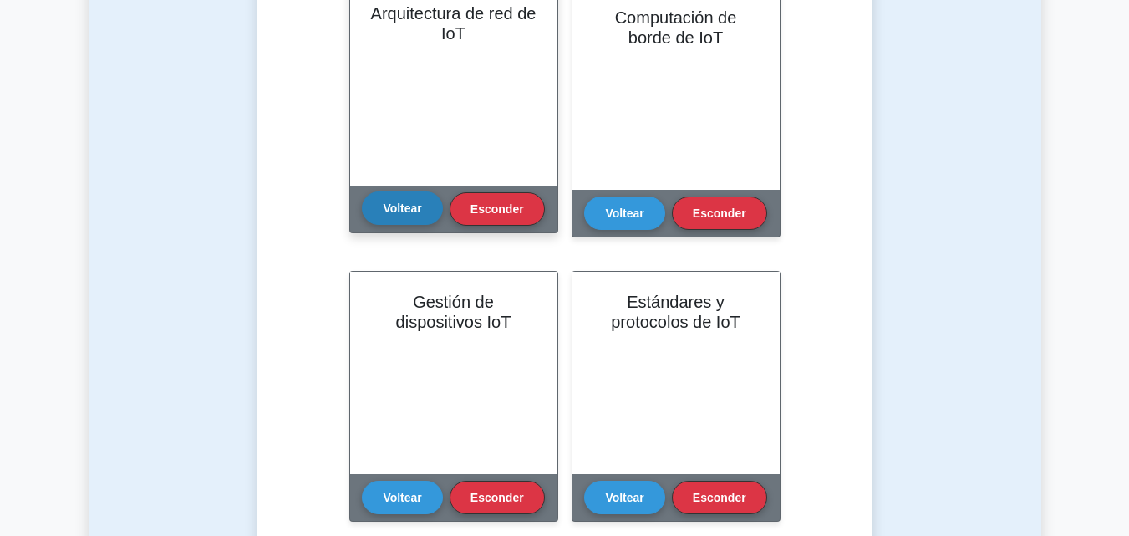
click at [403, 216] on button "Voltear" at bounding box center [402, 207] width 80 height 33
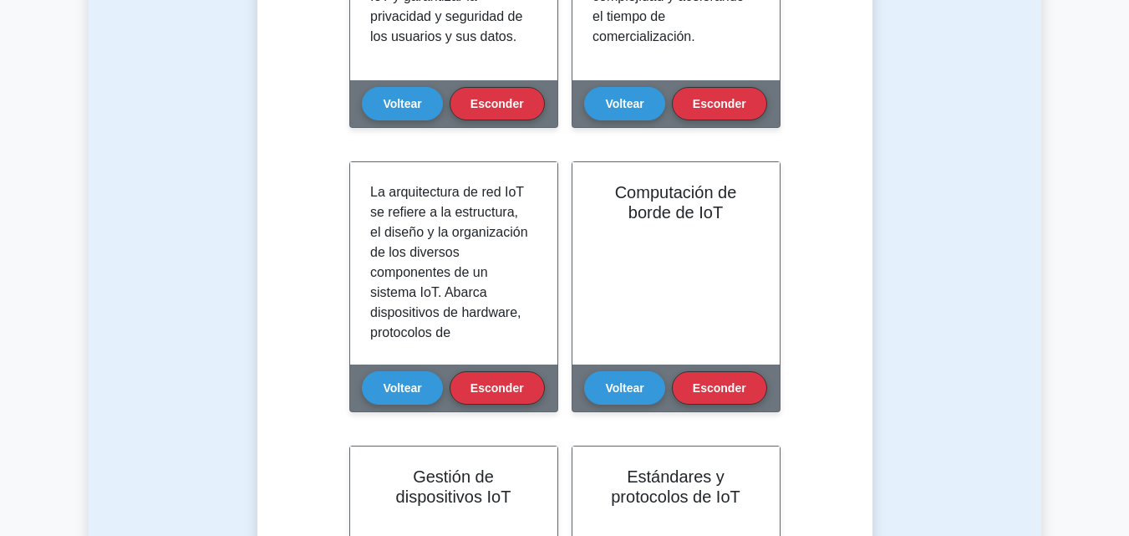
scroll to position [839, 0]
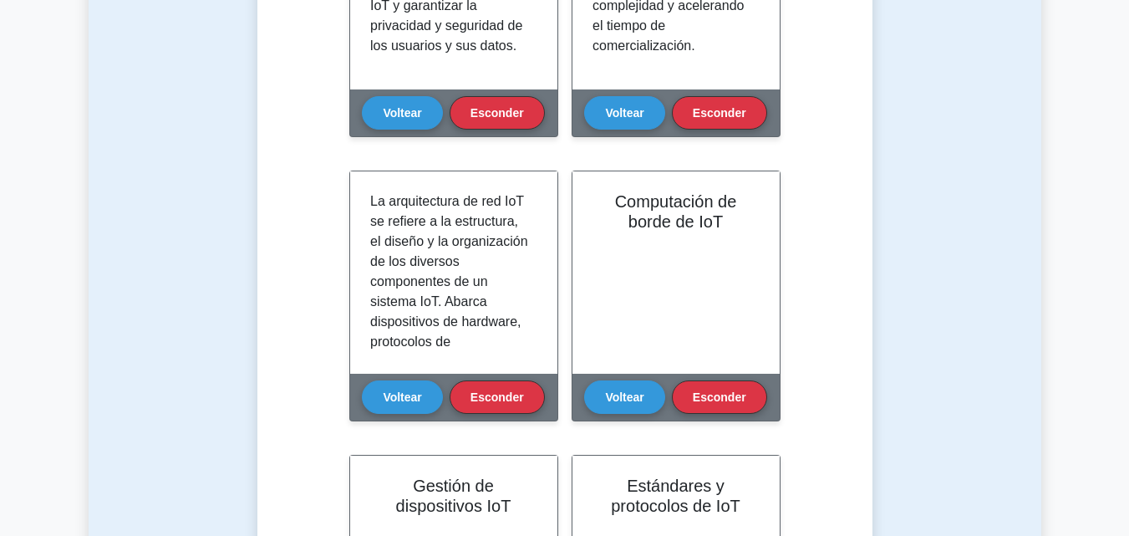
drag, startPoint x: 536, startPoint y: 205, endPoint x: 552, endPoint y: 148, distance: 59.0
click at [552, 148] on div "Seguridad del IoT Voltear Esconder" at bounding box center [453, 21] width 209 height 271
click at [541, 168] on div "Aprenda Internet de las cosas (IoT) (CompTIA A+) con tarjetas interactivas Domi…" at bounding box center [564, 210] width 561 height 1598
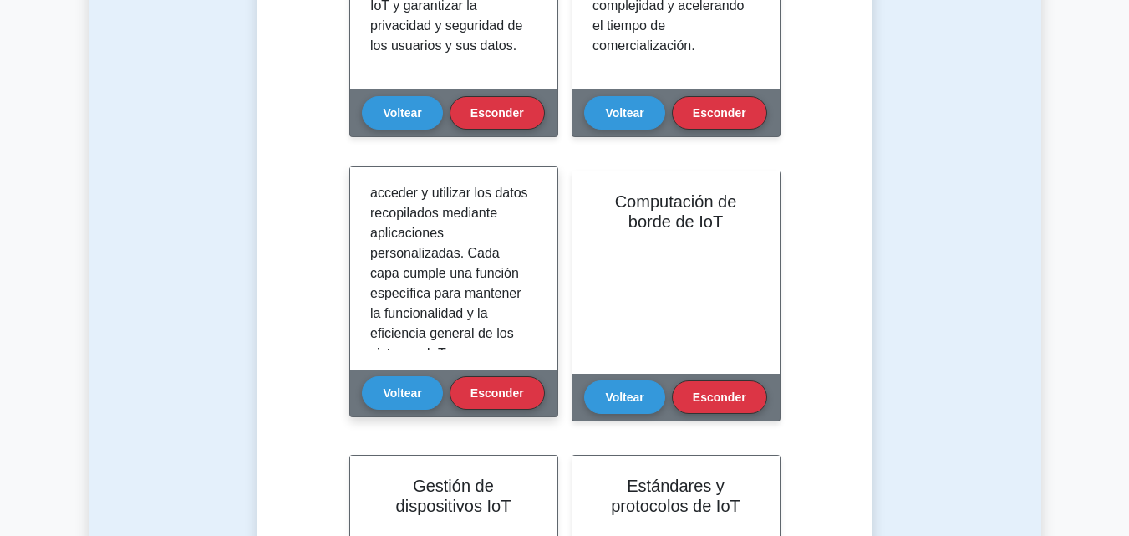
scroll to position [734, 0]
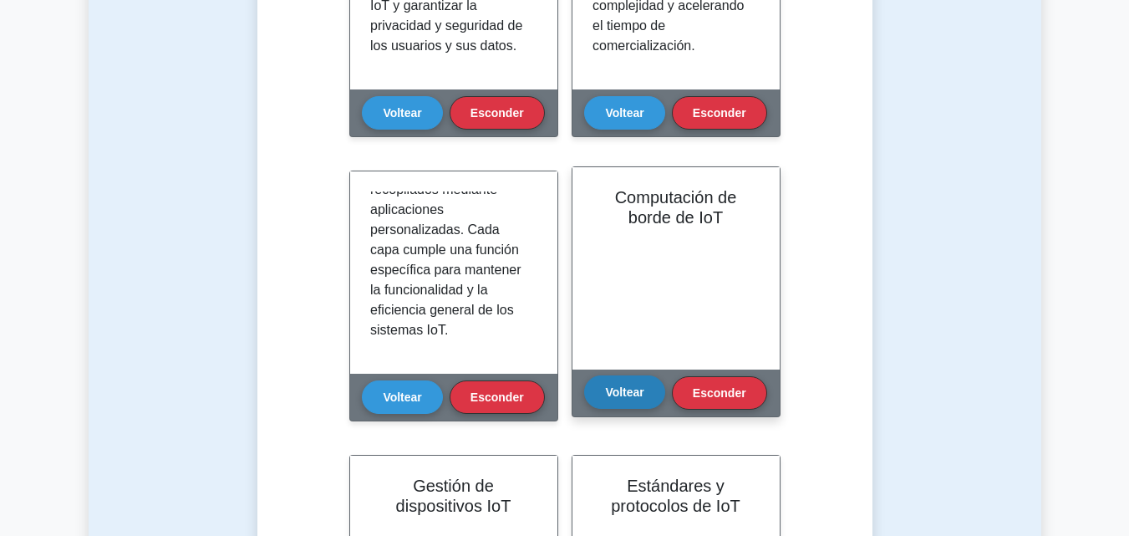
click at [627, 386] on font "Voltear" at bounding box center [624, 391] width 38 height 13
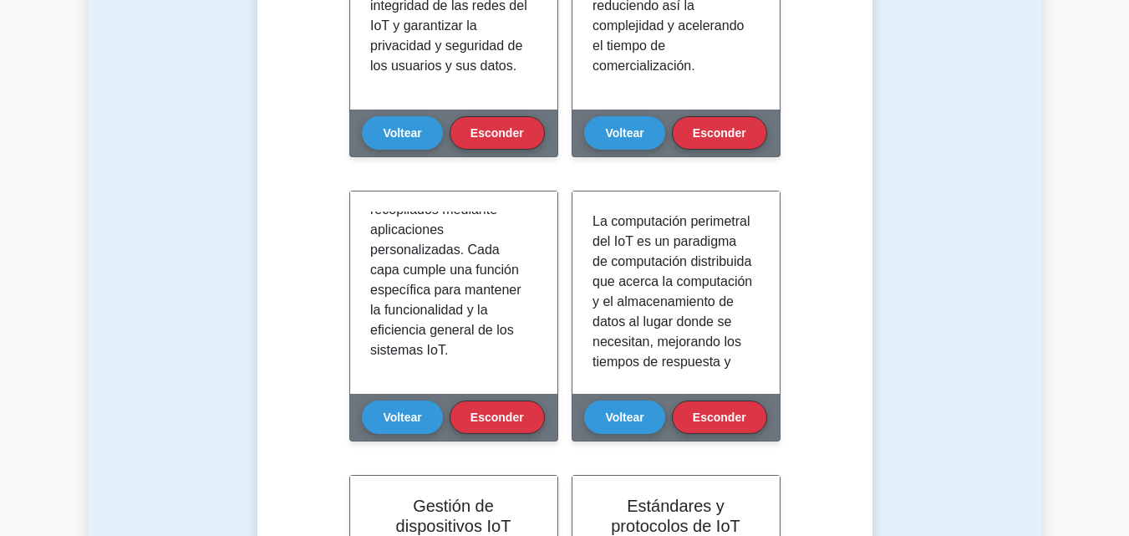
scroll to position [818, 0]
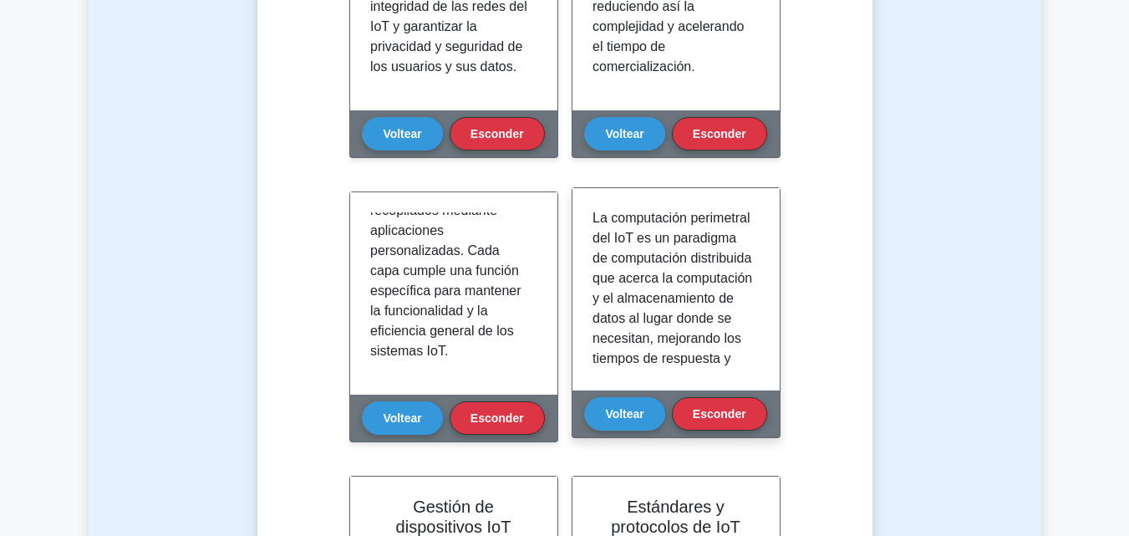
click at [749, 221] on div at bounding box center [675, 289] width 167 height 162
drag, startPoint x: 752, startPoint y: 221, endPoint x: 754, endPoint y: 238, distance: 16.9
click at [754, 238] on div at bounding box center [675, 289] width 167 height 162
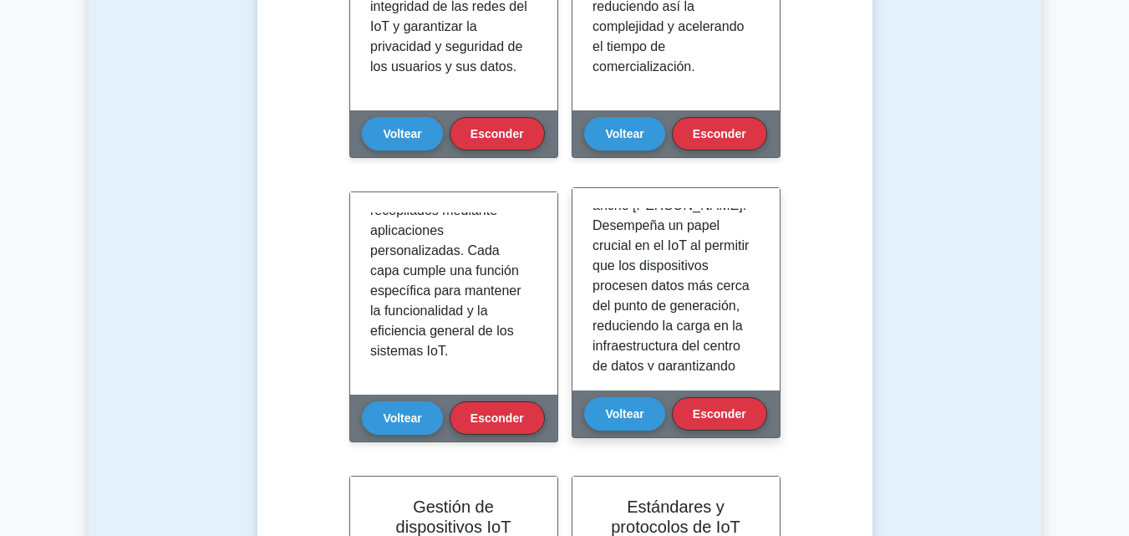
click at [764, 256] on div at bounding box center [675, 289] width 207 height 202
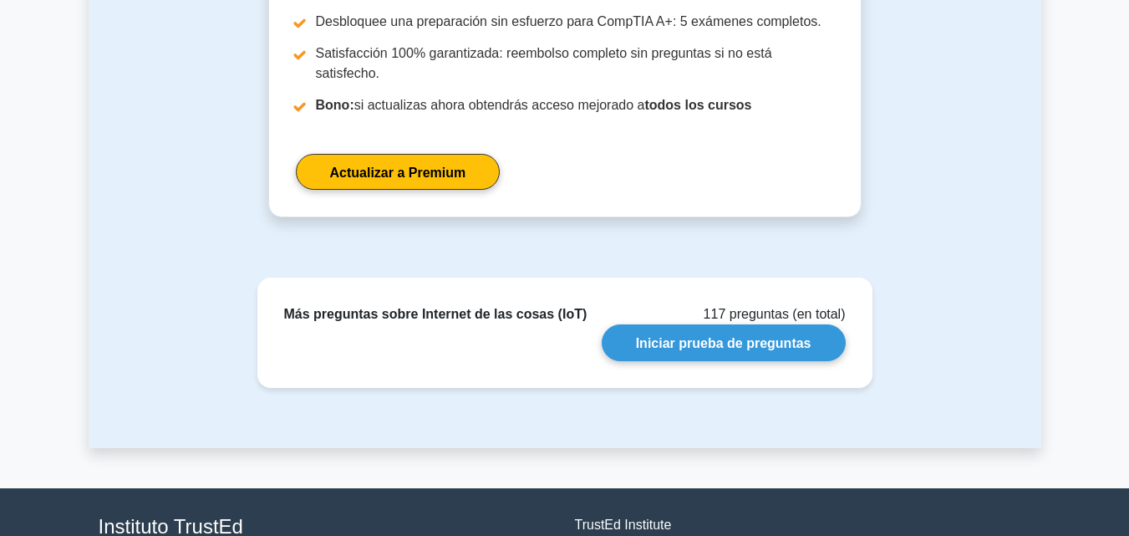
scroll to position [2057, 0]
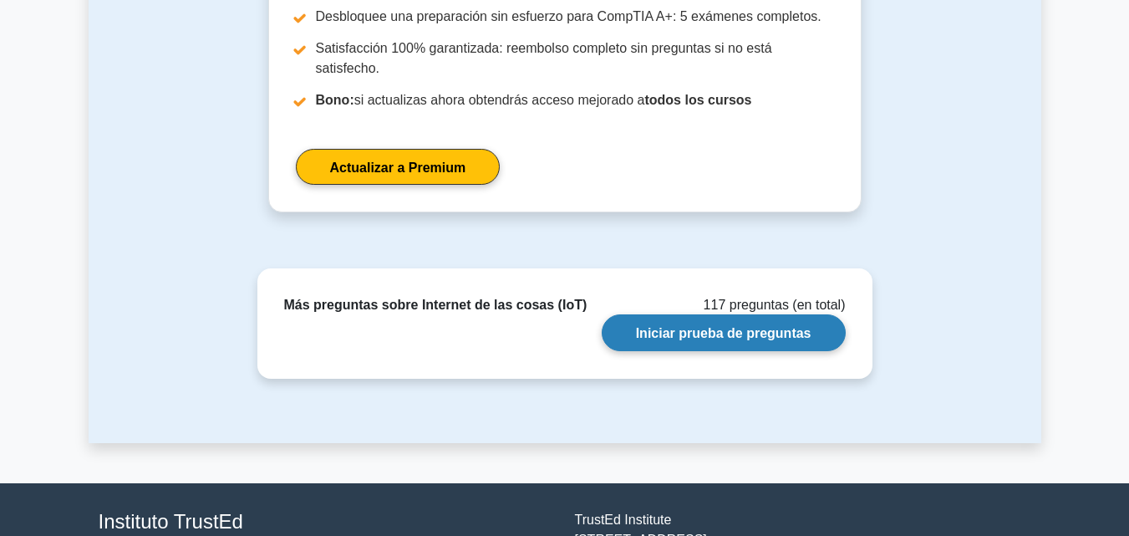
click at [692, 314] on link "Iniciar prueba de preguntas" at bounding box center [724, 332] width 244 height 36
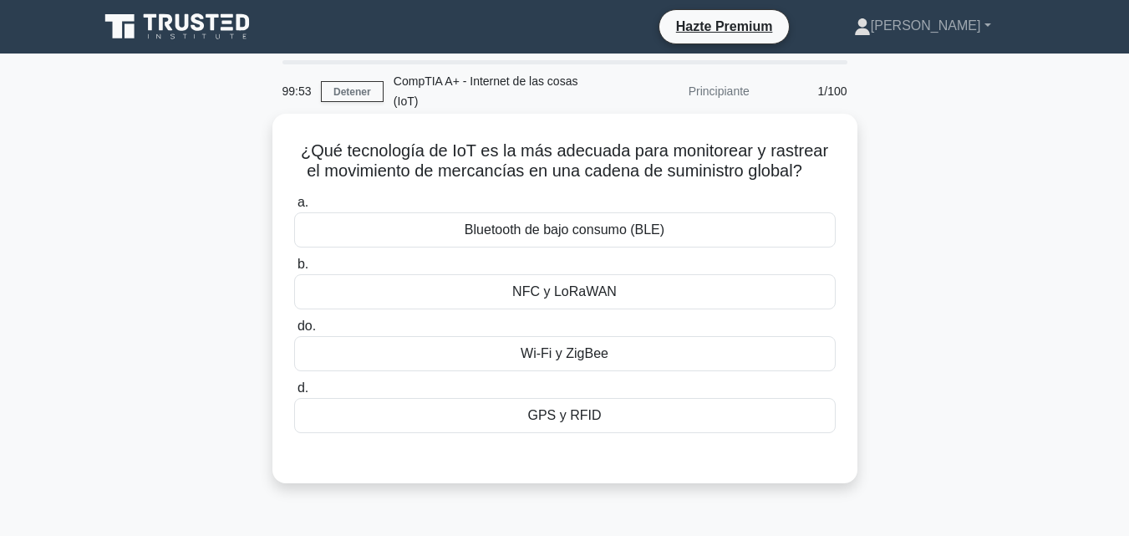
drag, startPoint x: 0, startPoint y: 0, endPoint x: 692, endPoint y: 312, distance: 759.1
click at [692, 316] on label "do. Wi-Fi y ZigBee" at bounding box center [564, 343] width 541 height 55
click at [294, 321] on input "do. Wi-Fi y ZigBee" at bounding box center [294, 326] width 0 height 11
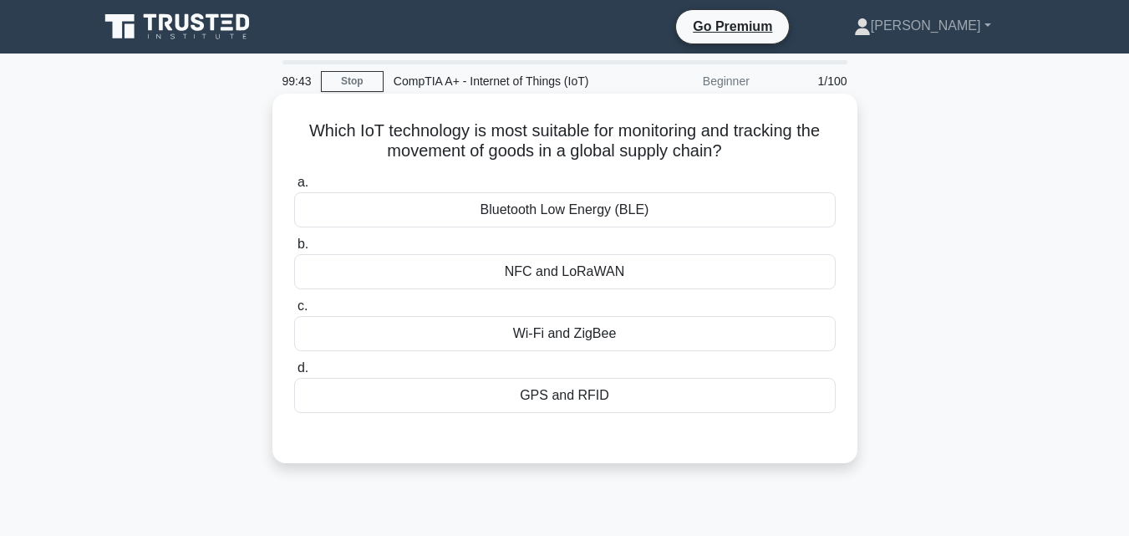
click at [643, 404] on div "GPS and RFID" at bounding box center [564, 395] width 541 height 35
click at [294, 373] on input "d. GPS and RFID" at bounding box center [294, 368] width 0 height 11
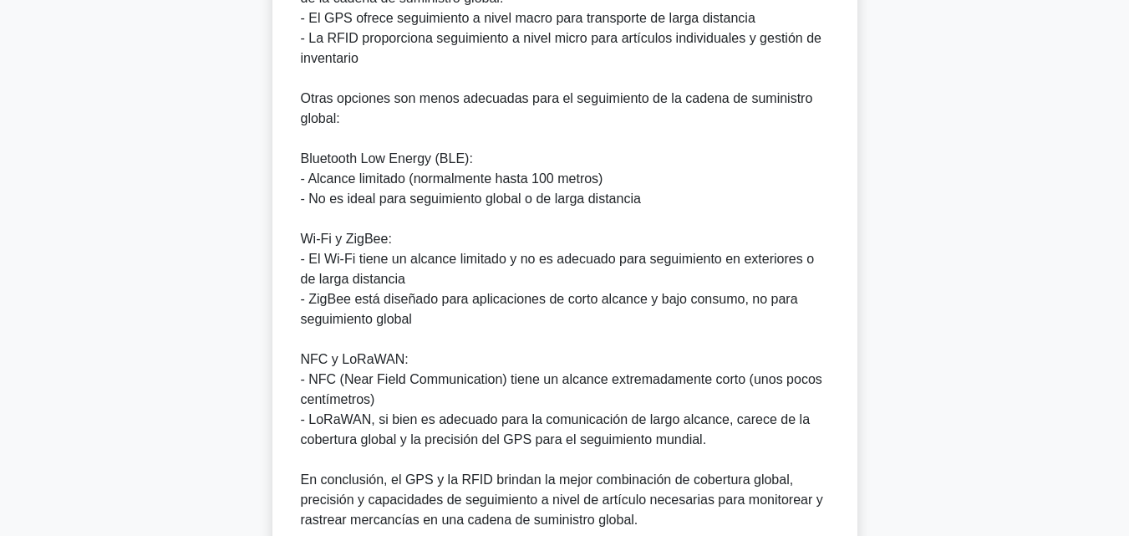
scroll to position [939, 0]
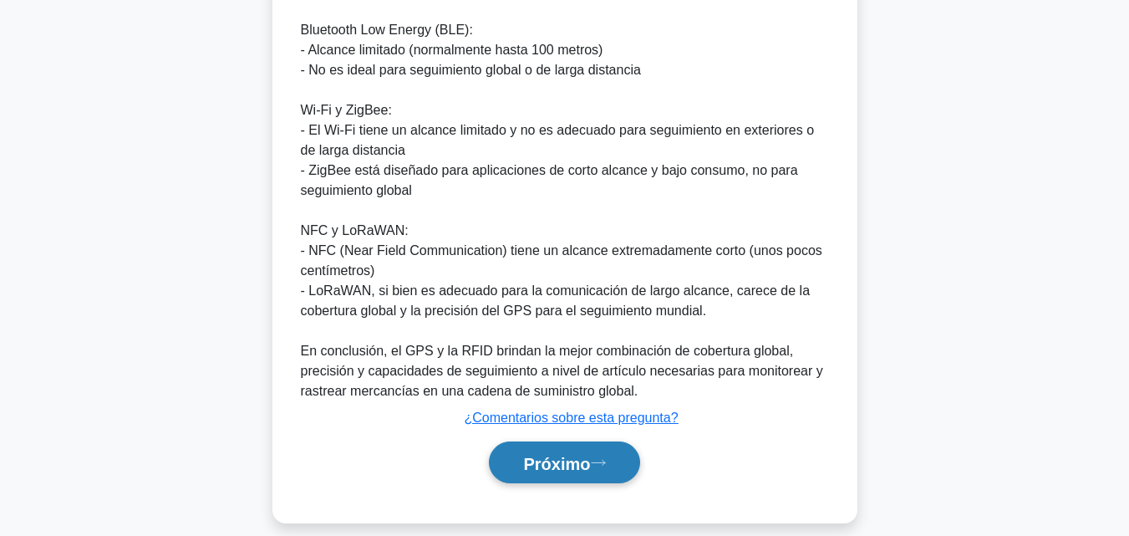
click at [620, 459] on button "Próximo" at bounding box center [564, 462] width 150 height 43
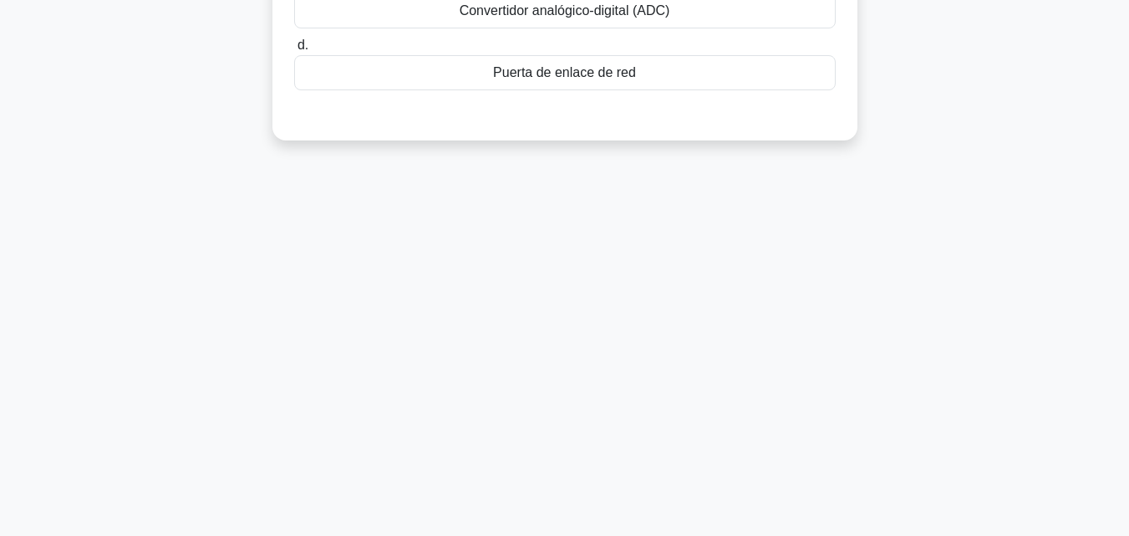
scroll to position [0, 0]
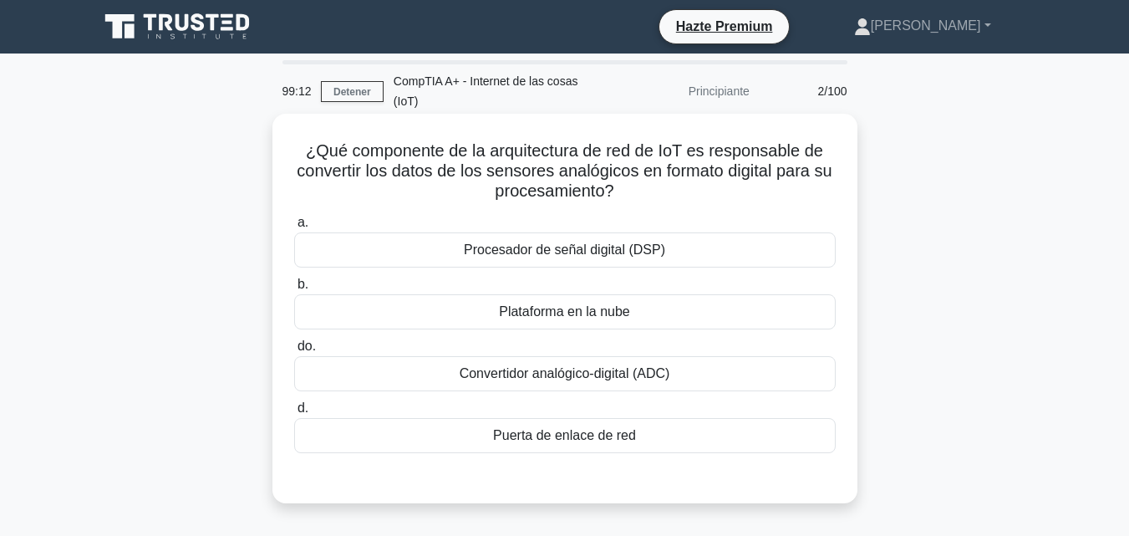
click at [623, 366] on font "Convertidor analógico-digital (ADC)" at bounding box center [565, 373] width 211 height 14
click at [294, 348] on input "do. Convertidor analógico-digital (ADC)" at bounding box center [294, 346] width 0 height 11
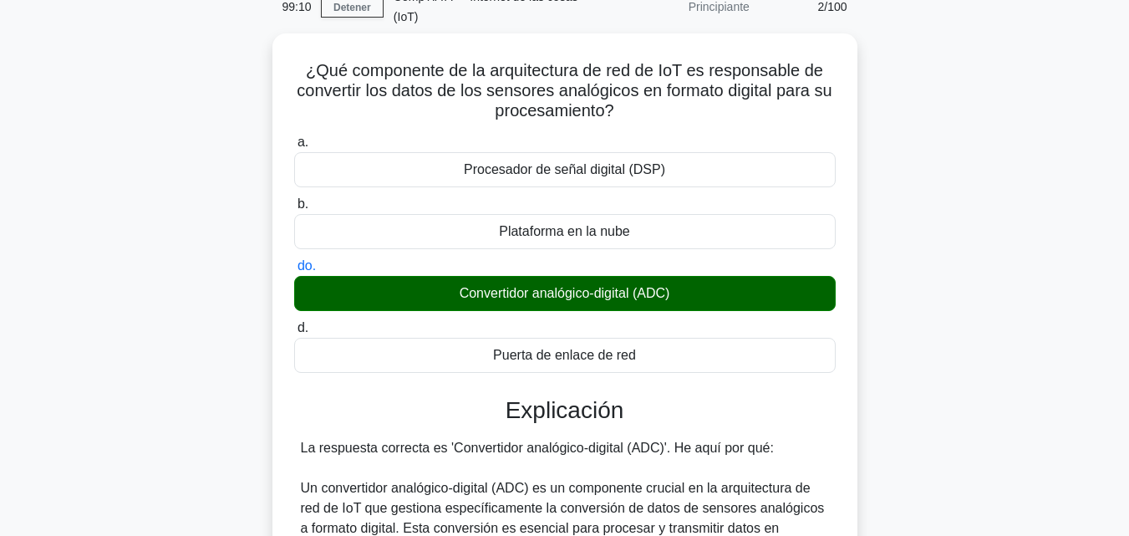
scroll to position [598, 0]
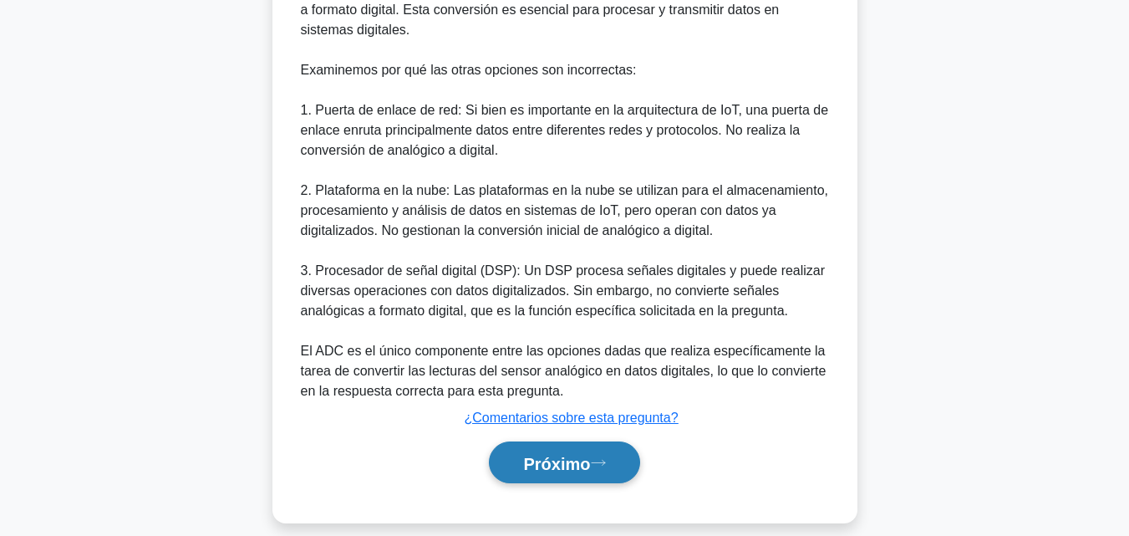
click at [631, 441] on button "Próximo" at bounding box center [564, 462] width 150 height 43
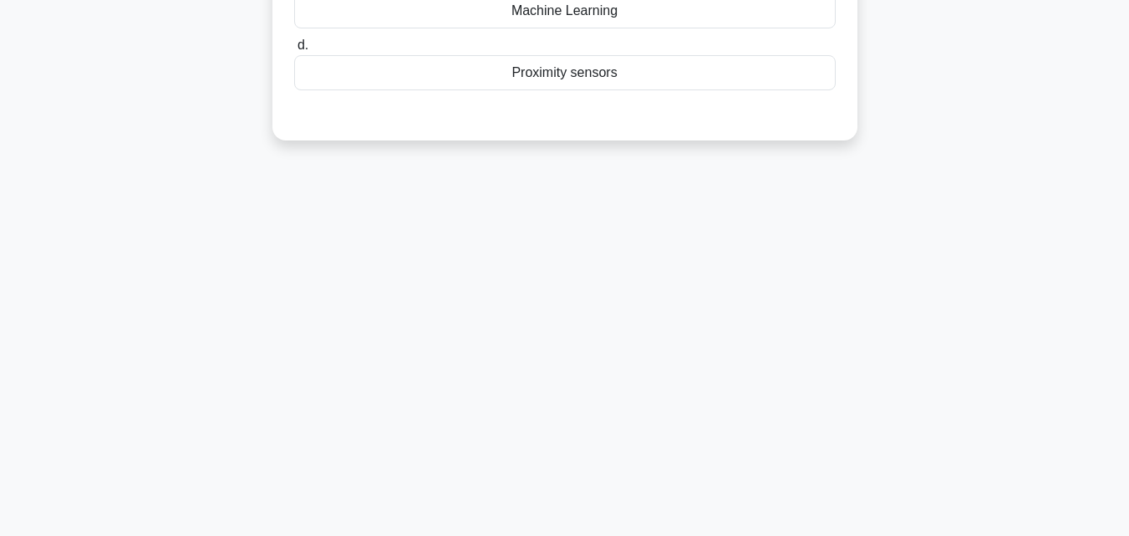
scroll to position [367, 0]
drag, startPoint x: 1128, startPoint y: 414, endPoint x: 1134, endPoint y: 354, distance: 59.6
click at [1128, 354] on html "Hazte Premium Nicolás Perfil" at bounding box center [564, 84] width 1129 height 902
drag, startPoint x: 1128, startPoint y: 368, endPoint x: 1125, endPoint y: 171, distance: 196.4
click at [1125, 171] on main "99:07 Detener CompTIA A+ - Internet de las cosas (IoT) Principiante 3/100 Un fa…" at bounding box center [564, 111] width 1129 height 849
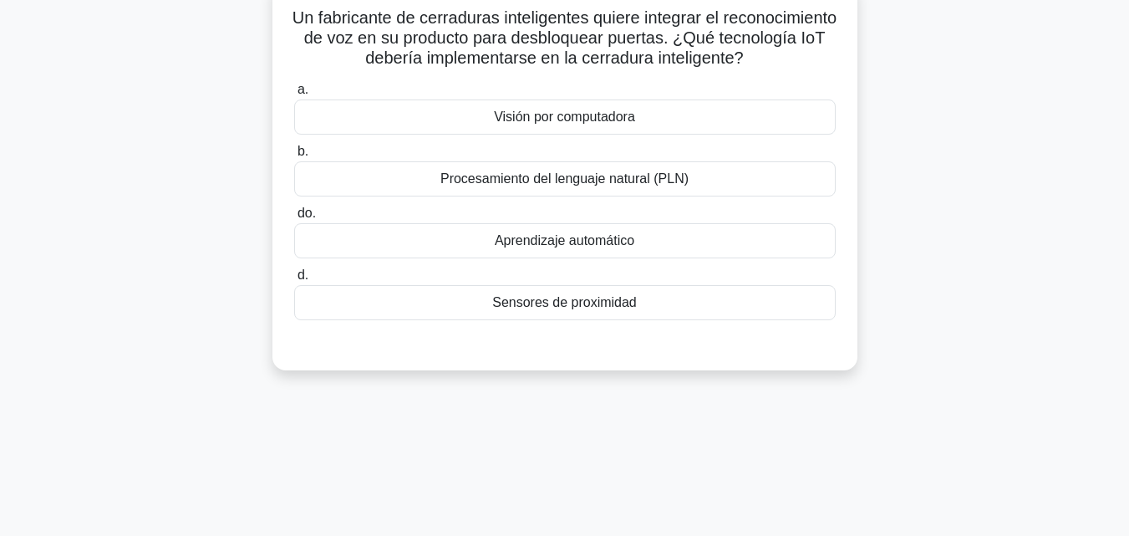
scroll to position [0, 0]
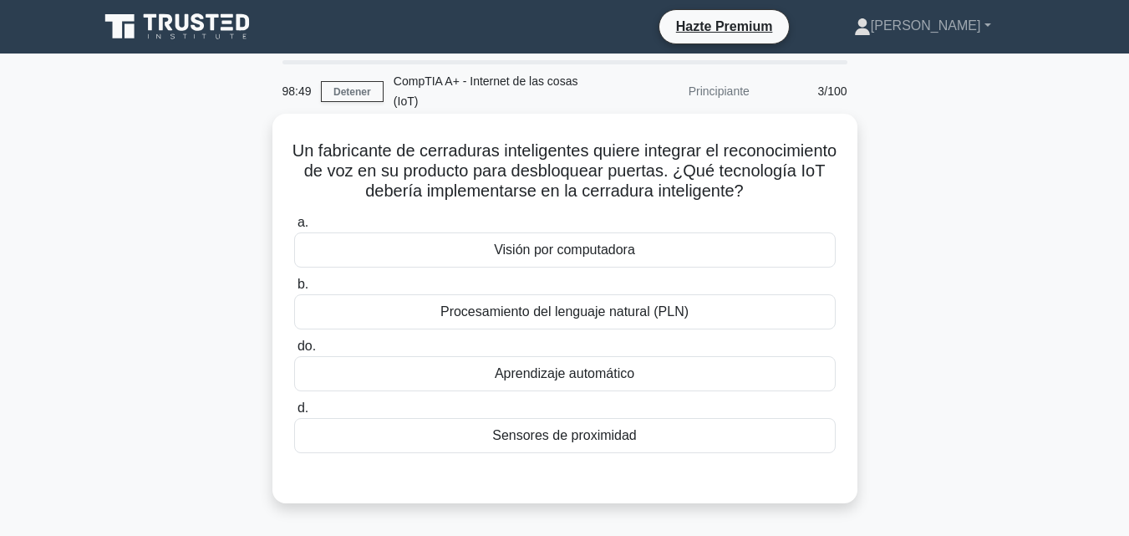
click at [632, 294] on div "Procesamiento del lenguaje natural (PLN)" at bounding box center [564, 311] width 541 height 35
click at [294, 279] on input "b. Procesamiento del lenguaje natural (PLN)" at bounding box center [294, 284] width 0 height 11
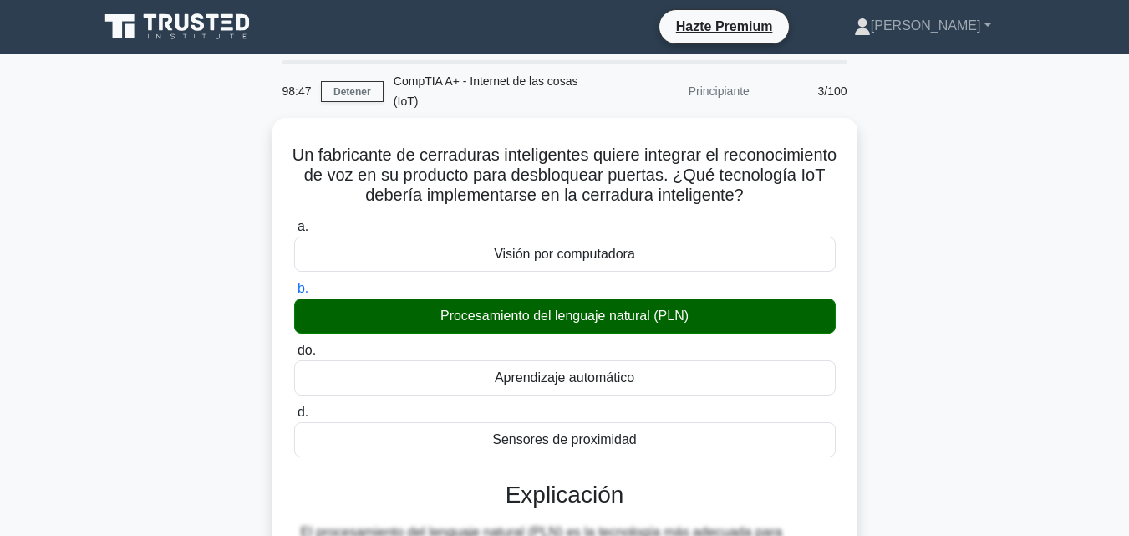
scroll to position [367, 0]
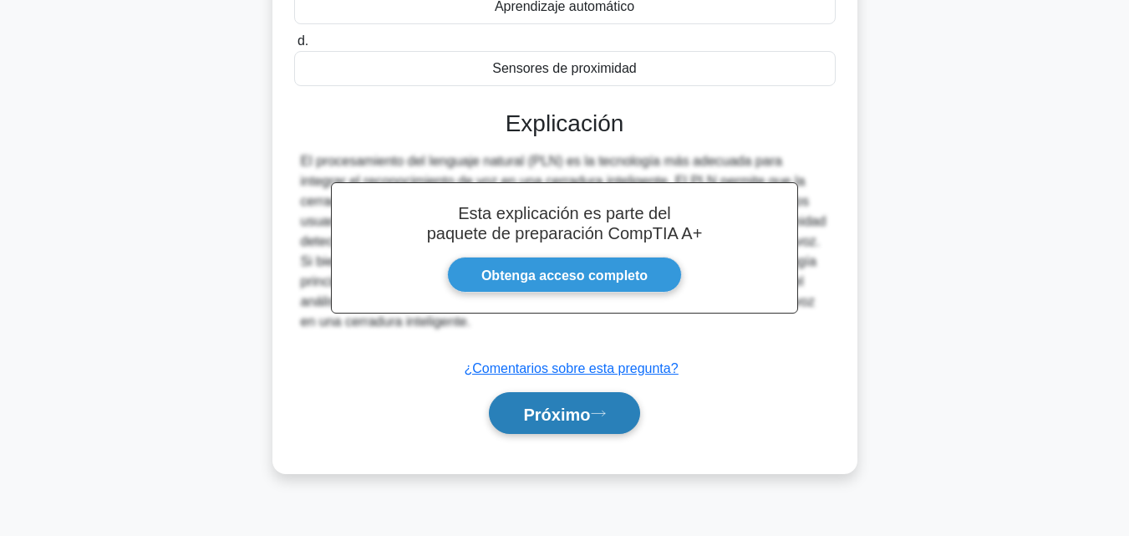
click at [620, 394] on button "Próximo" at bounding box center [564, 413] width 150 height 43
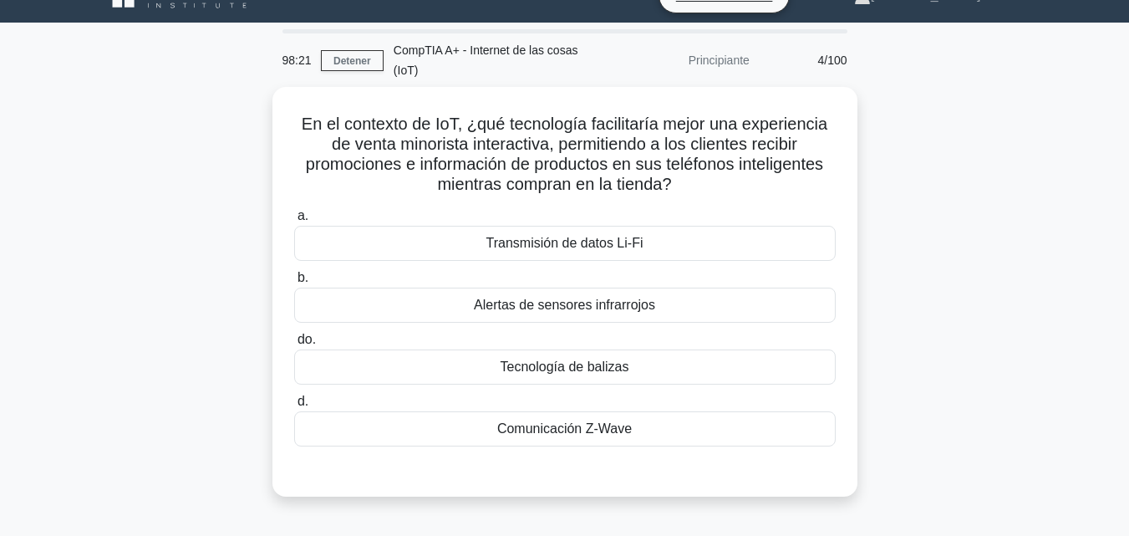
scroll to position [33, 0]
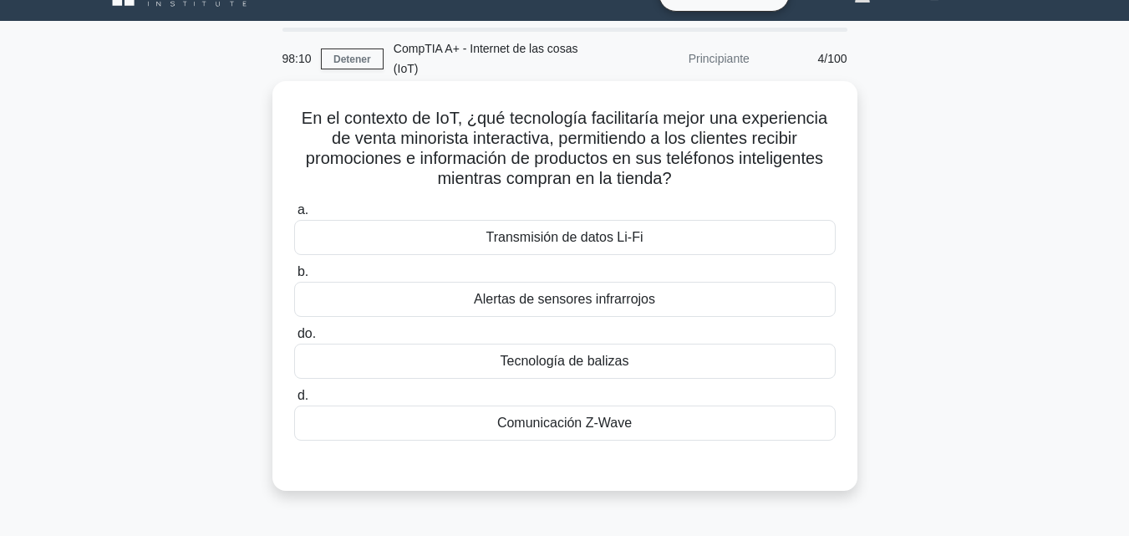
drag, startPoint x: 693, startPoint y: 150, endPoint x: 302, endPoint y: 89, distance: 396.7
click at [302, 108] on h5 "En el contexto de IoT, ¿qué tecnología facilitaría mejor una experiencia de ven…" at bounding box center [564, 149] width 545 height 82
copy font "n el contexto de IoT, ¿qué tecnología facilitaría mejor una experiencia de vent…"
drag, startPoint x: 584, startPoint y: 160, endPoint x: 385, endPoint y: 100, distance: 207.5
click at [385, 109] on font "En el contexto de IoT, ¿qué tecnología facilitaría mejor una experiencia de ven…" at bounding box center [565, 148] width 526 height 79
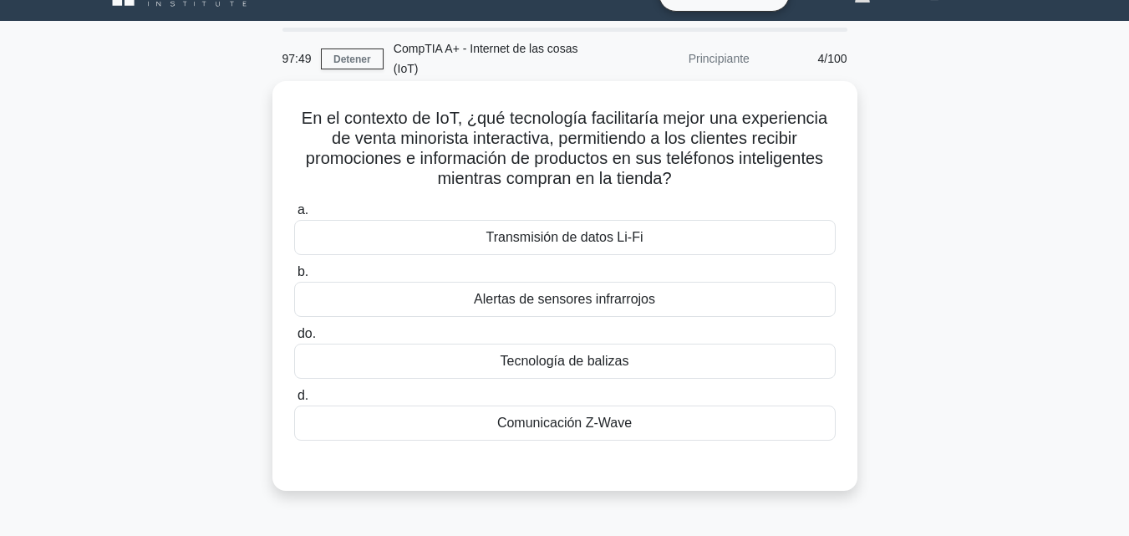
drag, startPoint x: 296, startPoint y: 95, endPoint x: 639, endPoint y: 397, distance: 457.1
click at [639, 397] on div "En el contexto de IoT, ¿qué tecnología facilitaría mejor una experiencia de ven…" at bounding box center [564, 286] width 571 height 396
copy div "En el contexto de IoT, ¿qué tecnología facilitaría mejor una experiencia de ven…"
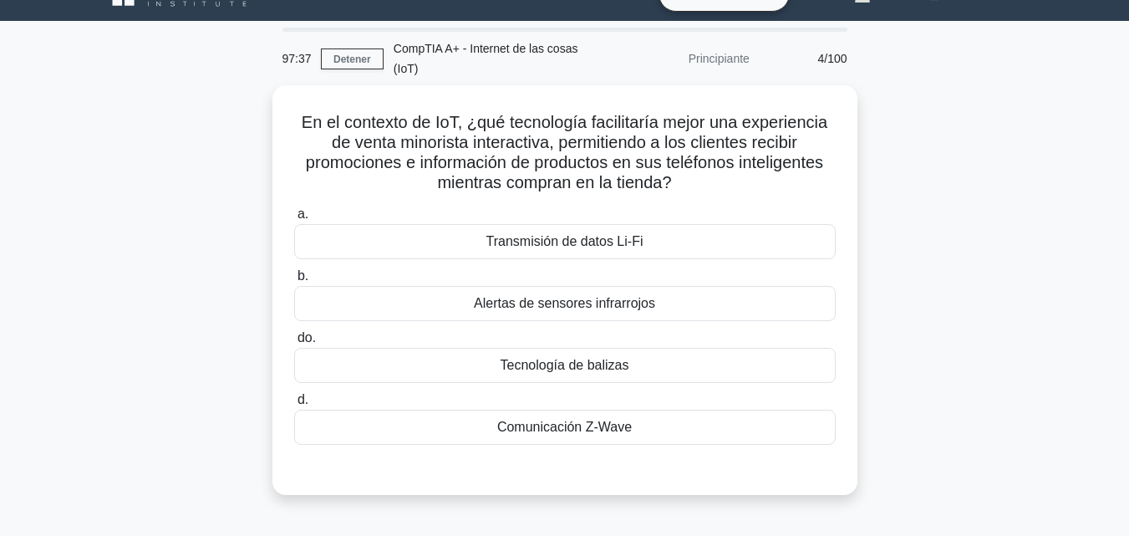
click at [1019, 289] on div "En el contexto de IoT, ¿qué tecnología facilitaría mejor una experiencia de ven…" at bounding box center [565, 299] width 952 height 429
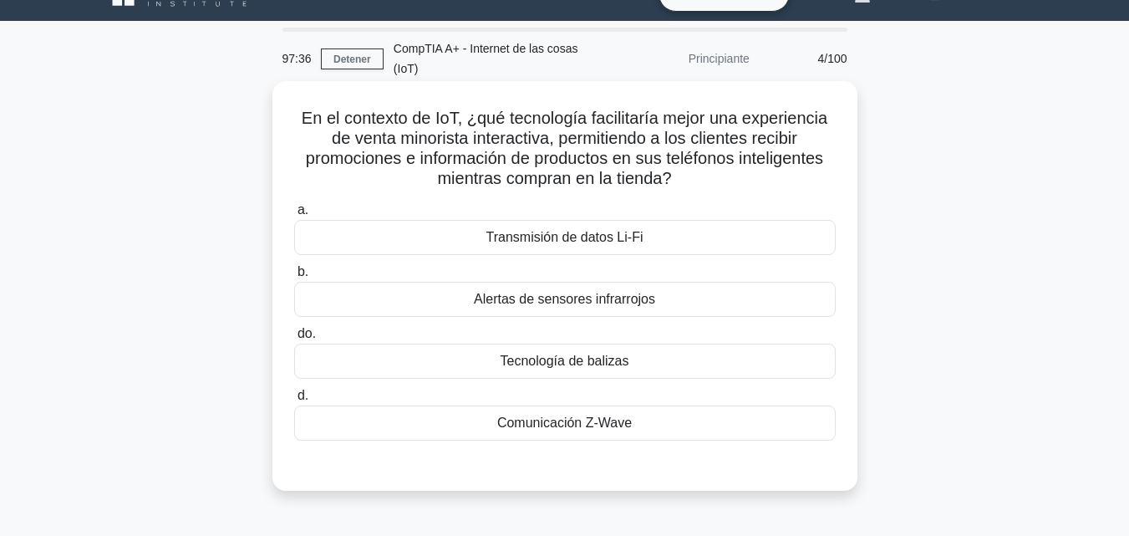
click at [767, 343] on div "Tecnología de balizas" at bounding box center [564, 360] width 541 height 35
click at [294, 339] on input "do. Tecnología de balizas" at bounding box center [294, 333] width 0 height 11
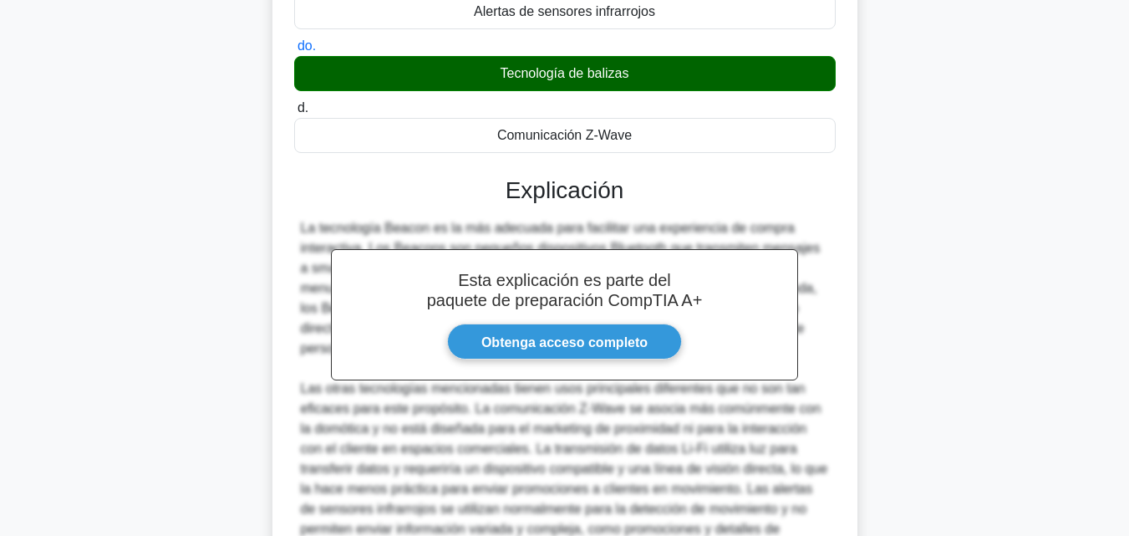
scroll to position [478, 0]
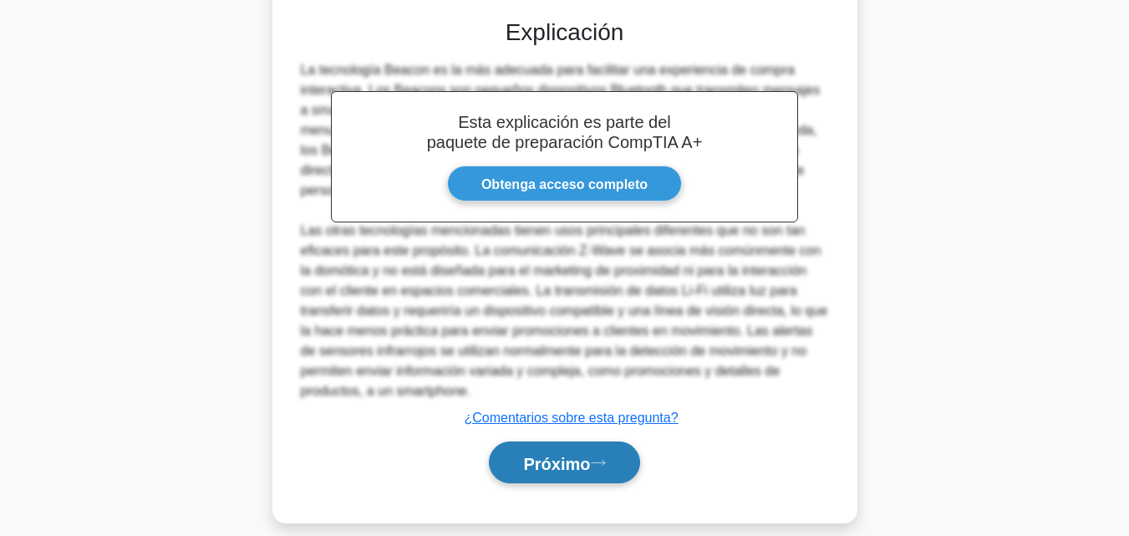
click at [624, 442] on button "Próximo" at bounding box center [564, 462] width 150 height 43
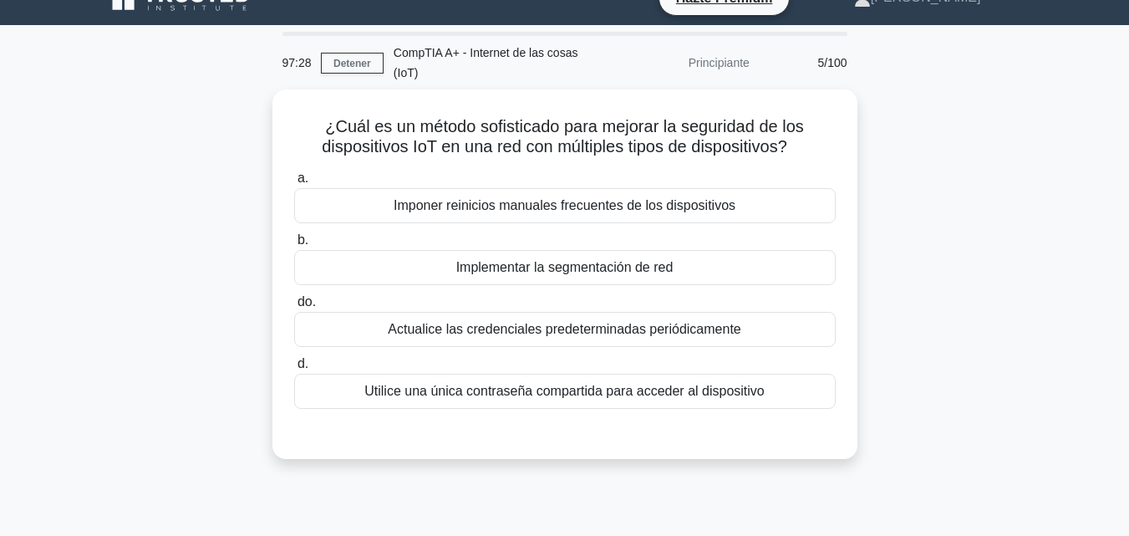
scroll to position [33, 0]
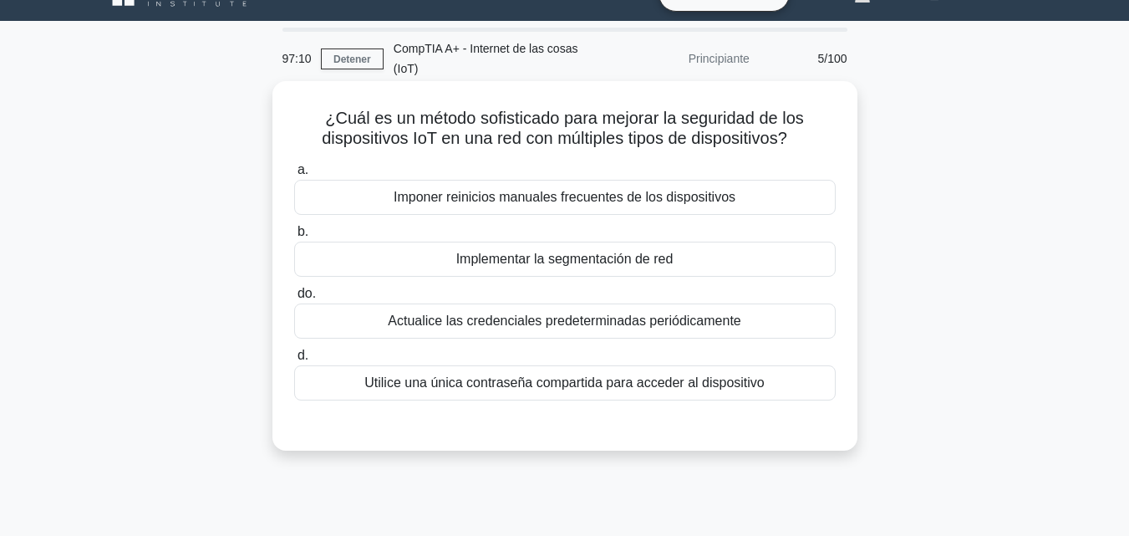
click at [657, 251] on font "Implementar la segmentación de red" at bounding box center [564, 258] width 217 height 14
click at [294, 237] on input "b. Implementar la segmentación de red" at bounding box center [294, 231] width 0 height 11
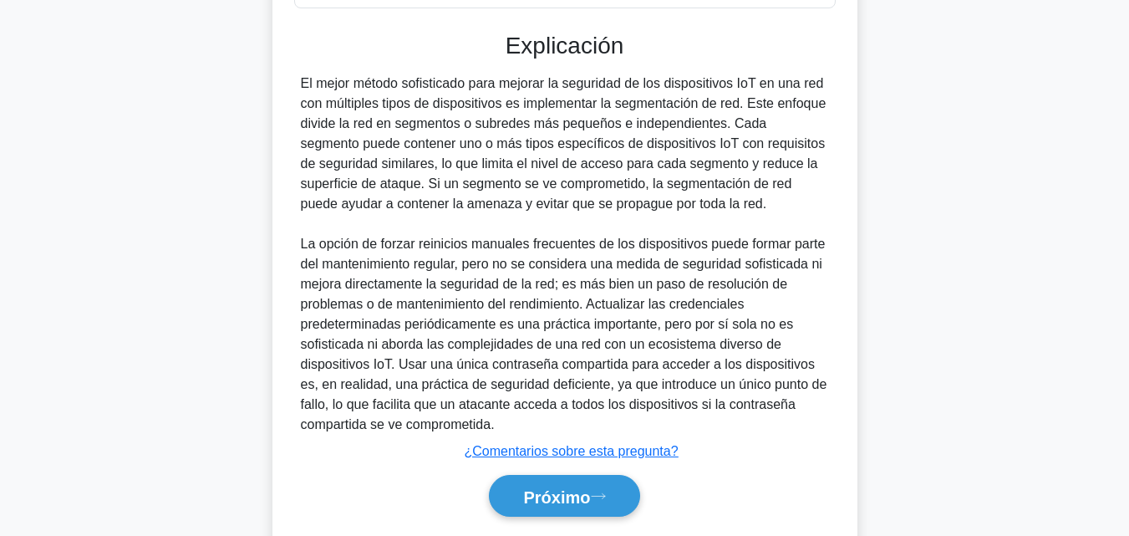
scroll to position [443, 0]
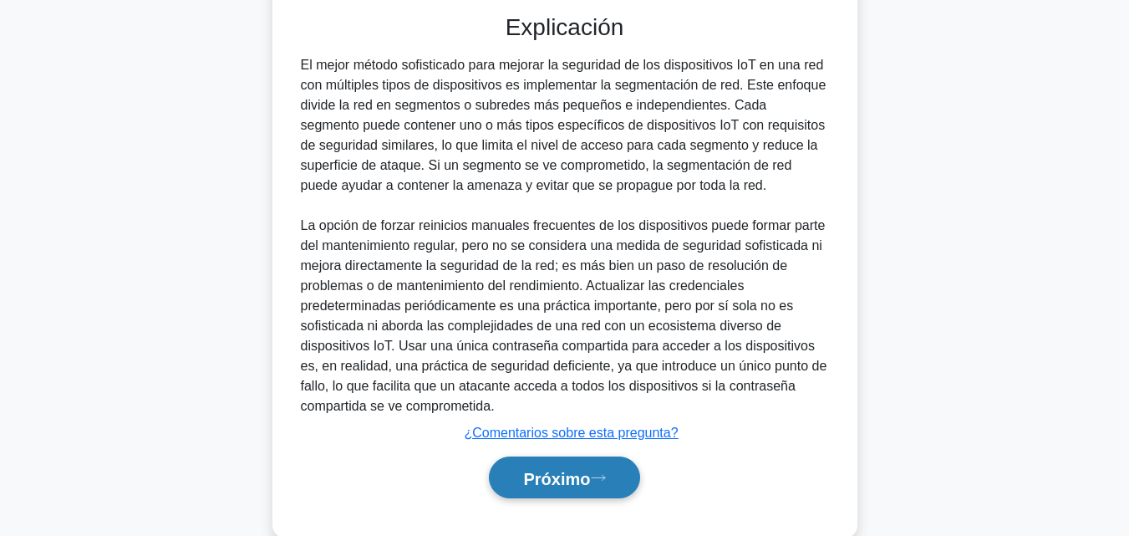
click at [575, 469] on font "Próximo" at bounding box center [556, 478] width 67 height 18
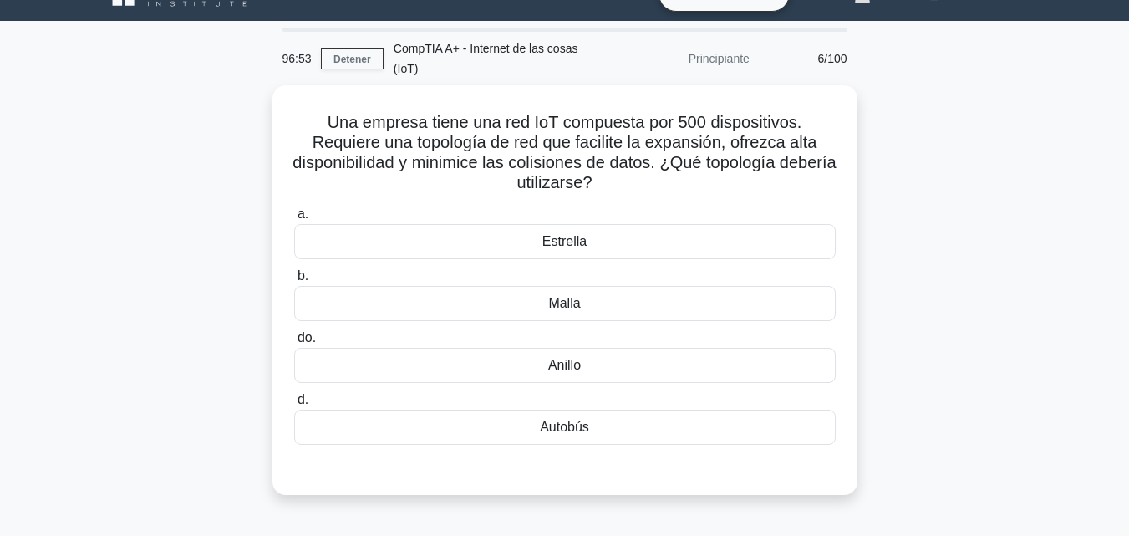
scroll to position [18, 0]
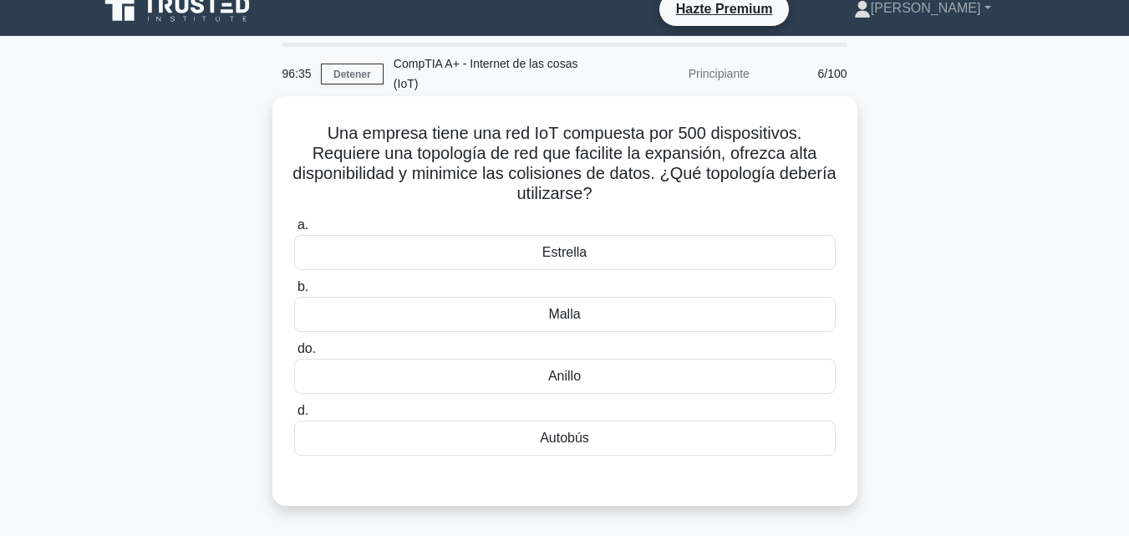
drag, startPoint x: 321, startPoint y: 112, endPoint x: 643, endPoint y: 173, distance: 328.2
click at [643, 173] on h5 "Una empresa tiene una red IoT compuesta por 500 dispositivos. Requiere una topo…" at bounding box center [564, 164] width 545 height 82
copy font "Una empresa tiene una red IoT compuesta por 500 dispositivos. Requiere una topo…"
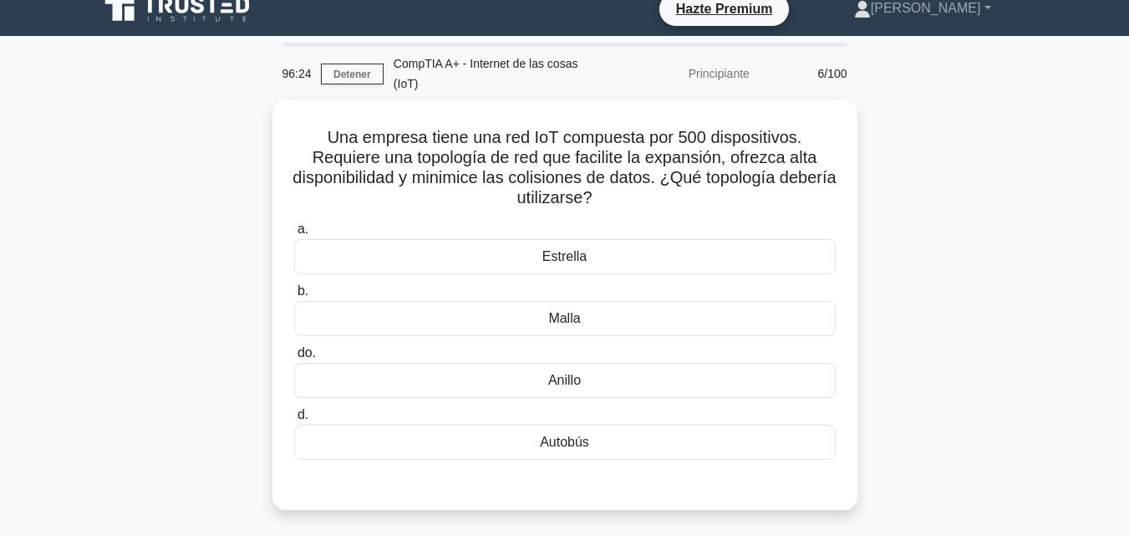
click at [967, 352] on div "Una empresa tiene una red IoT compuesta por 500 dispositivos. Requiere una topo…" at bounding box center [565, 314] width 952 height 429
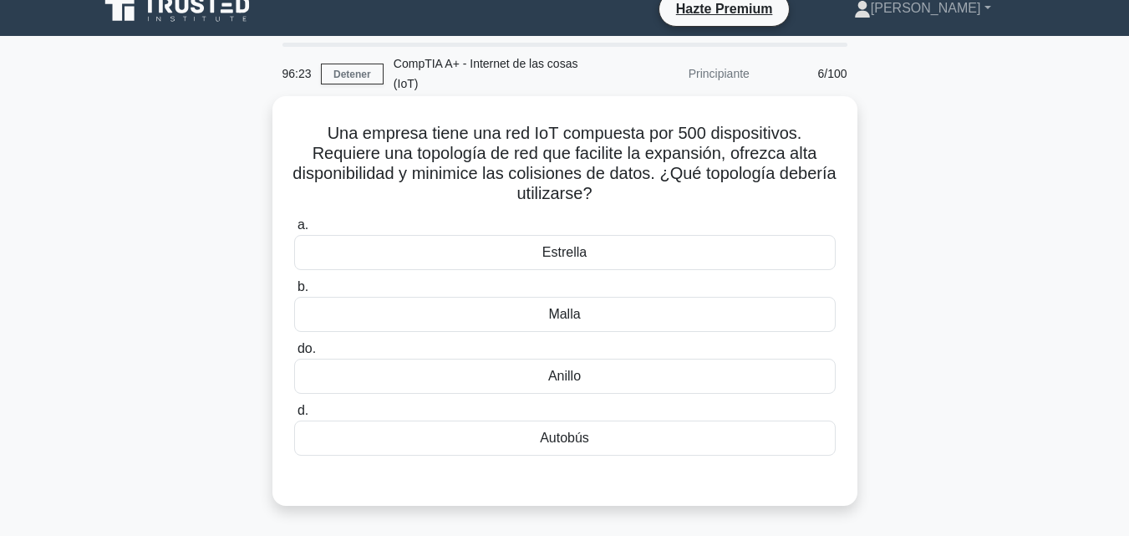
click at [735, 235] on div "Estrella" at bounding box center [564, 252] width 541 height 35
click at [294, 220] on input "a. Estrella" at bounding box center [294, 225] width 0 height 11
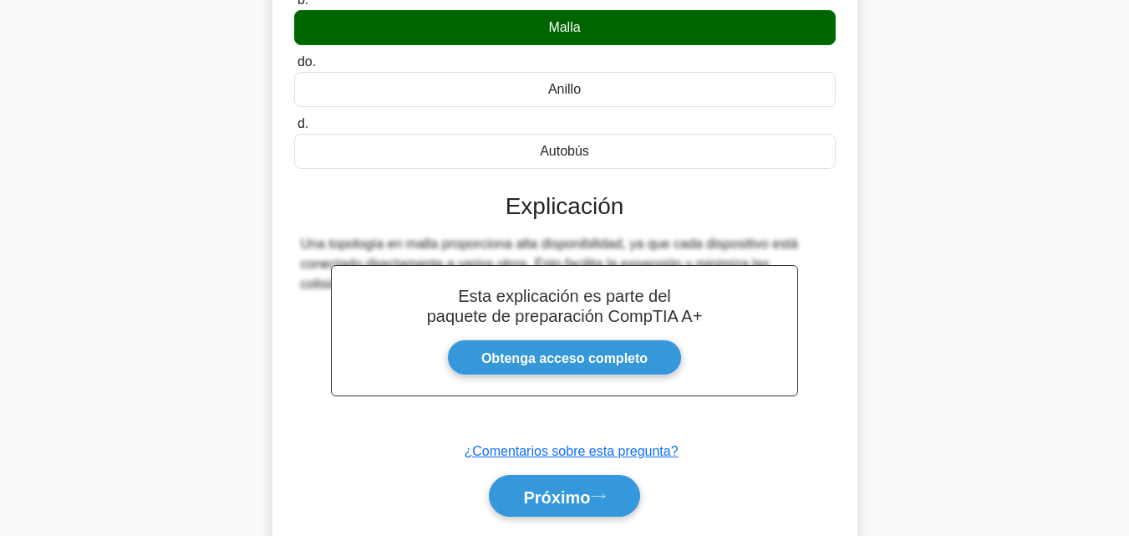
scroll to position [367, 0]
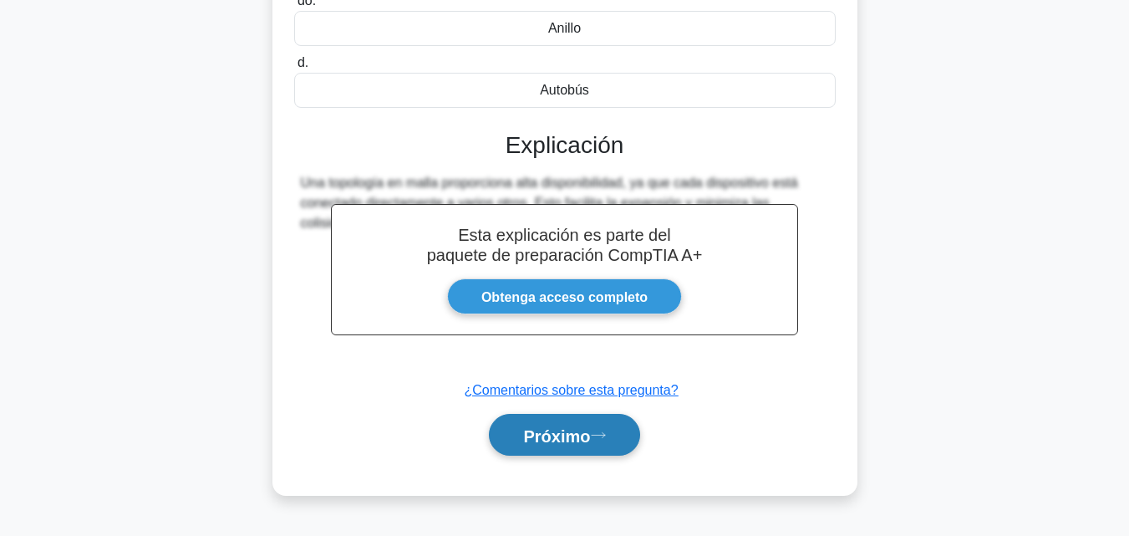
click at [622, 415] on button "Próximo" at bounding box center [564, 435] width 150 height 43
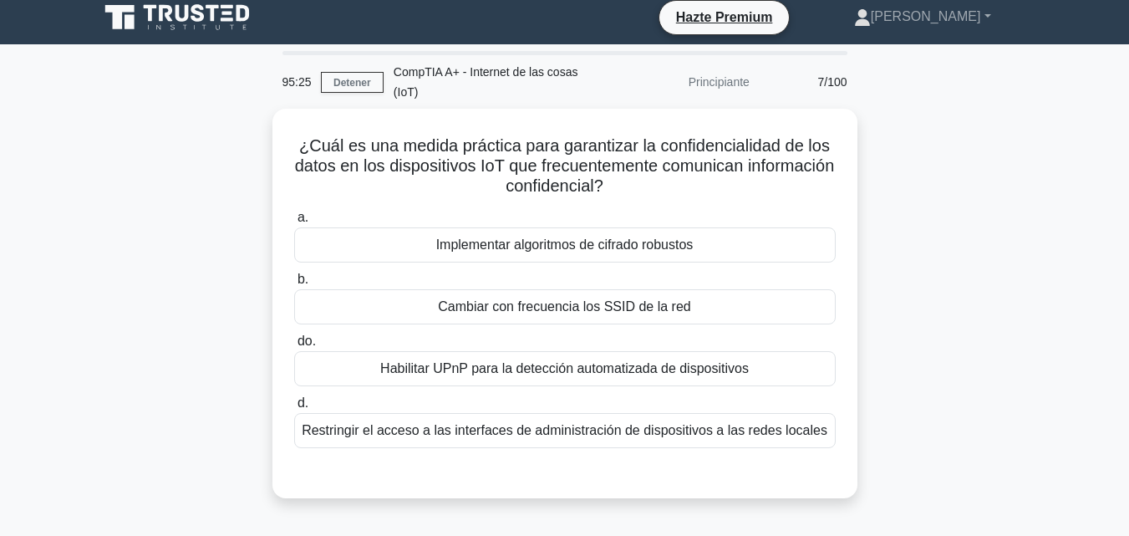
scroll to position [6, 0]
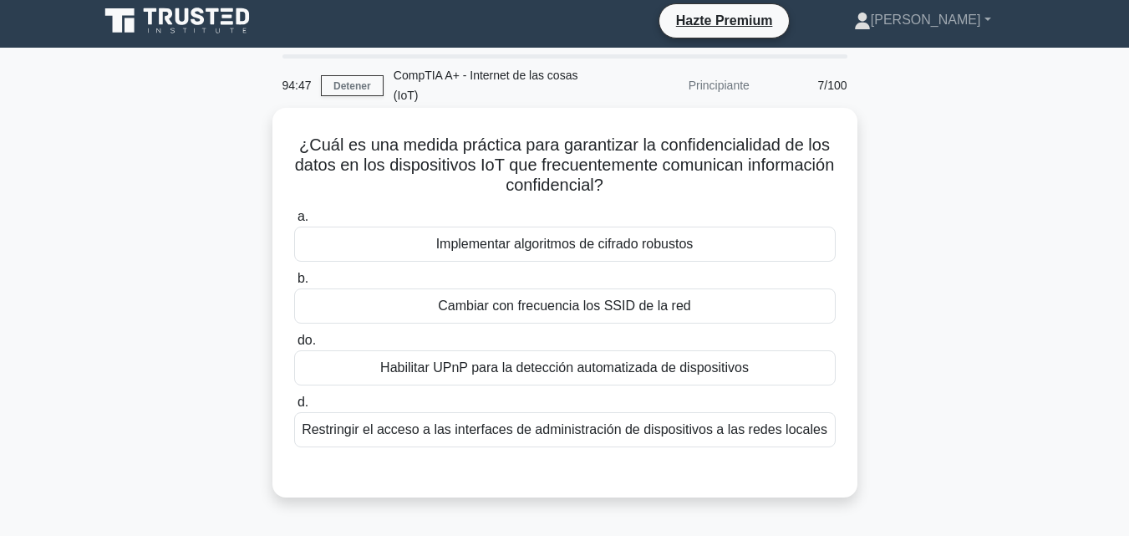
click at [745, 226] on div "Implementar algoritmos de cifrado robustos" at bounding box center [564, 243] width 541 height 35
click at [294, 221] on input "a. Implementar algoritmos de cifrado robustos" at bounding box center [294, 216] width 0 height 11
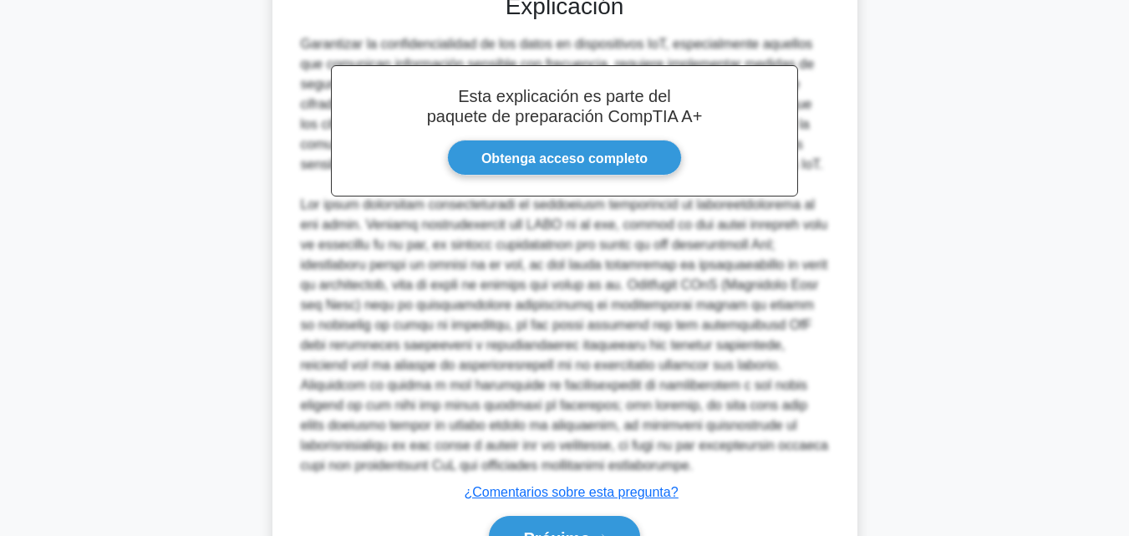
scroll to position [558, 0]
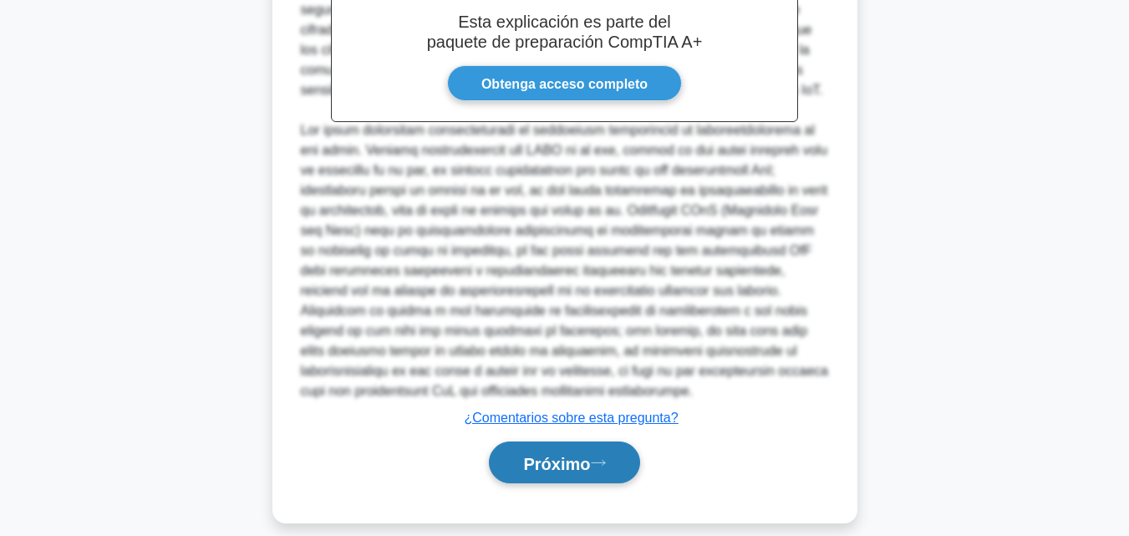
click at [577, 454] on font "Próximo" at bounding box center [556, 463] width 67 height 18
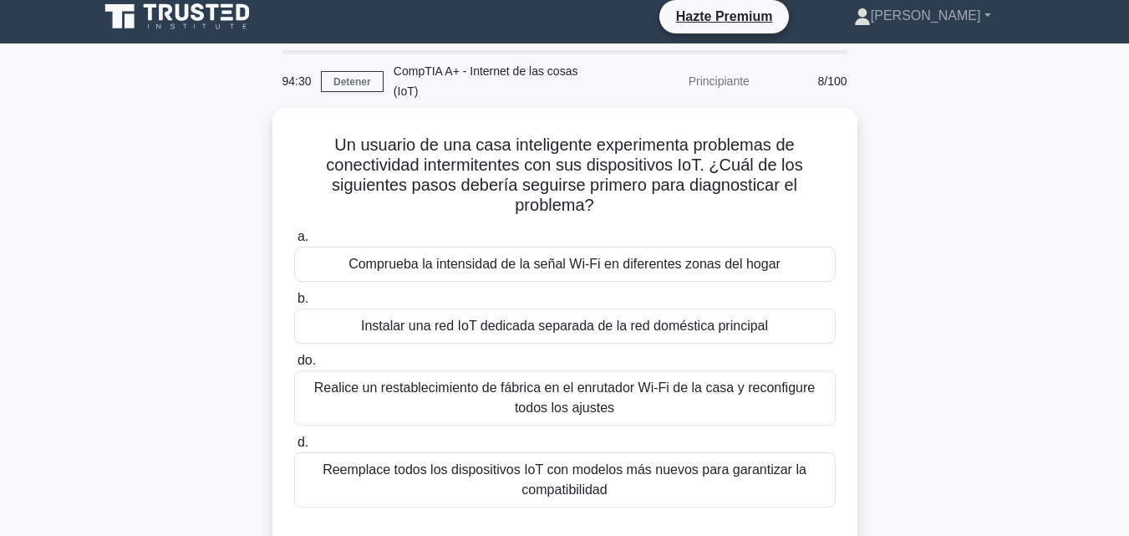
scroll to position [9, 0]
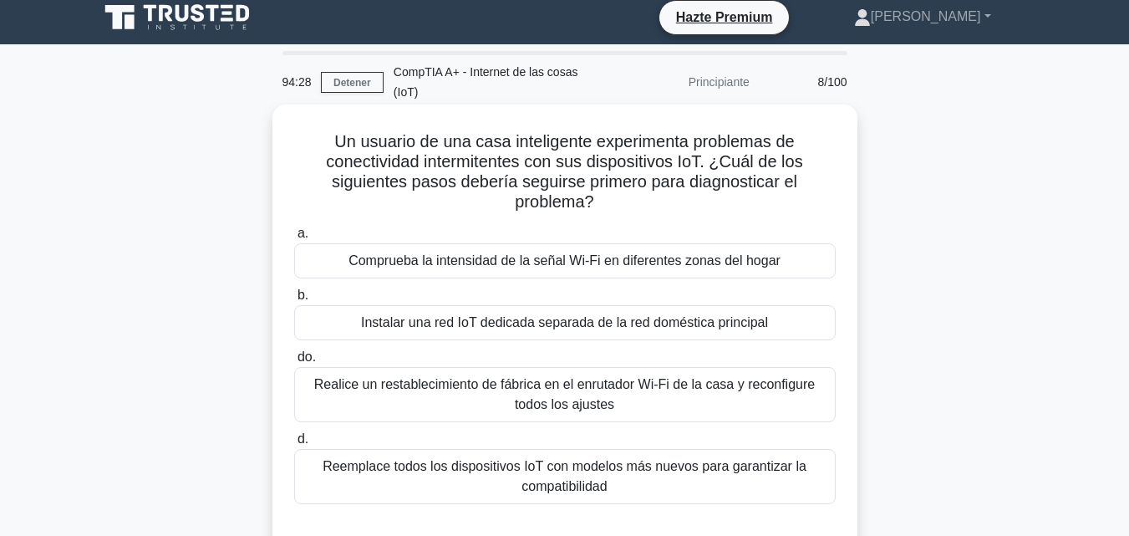
click at [623, 253] on font "Comprueba la intensidad de la señal Wi-Fi en diferentes zonas del hogar" at bounding box center [564, 260] width 432 height 14
click at [294, 239] on input "a. Comprueba la intensidad de la señal Wi-Fi en diferentes zonas del hogar" at bounding box center [294, 233] width 0 height 11
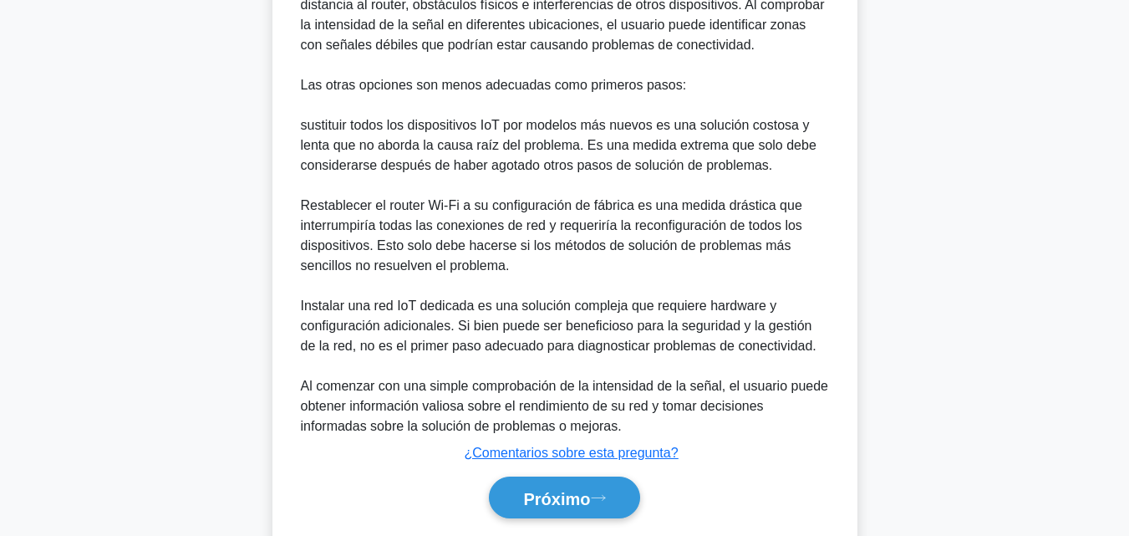
scroll to position [718, 0]
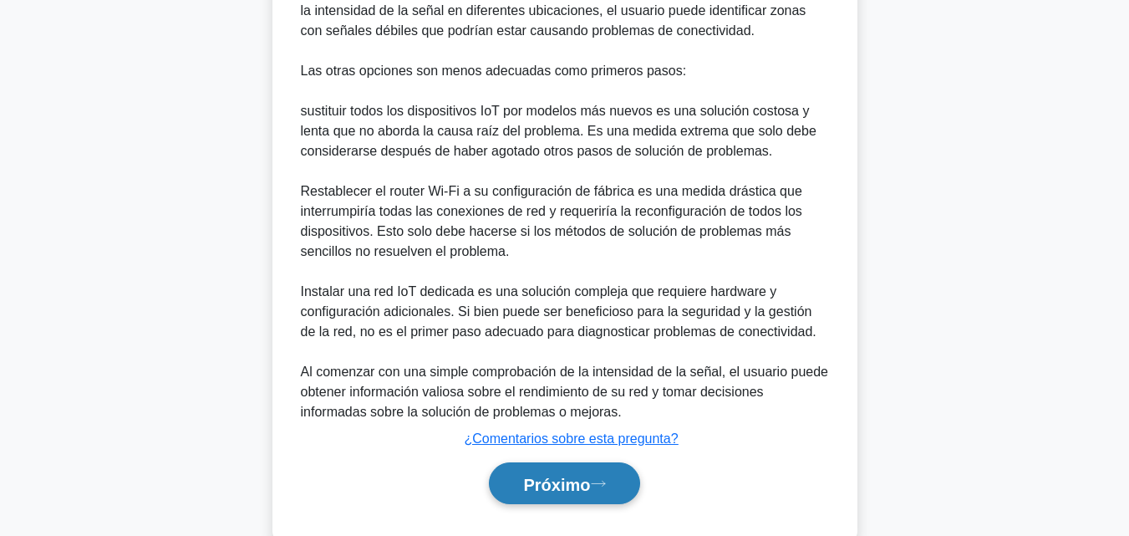
click at [570, 475] on font "Próximo" at bounding box center [556, 484] width 67 height 18
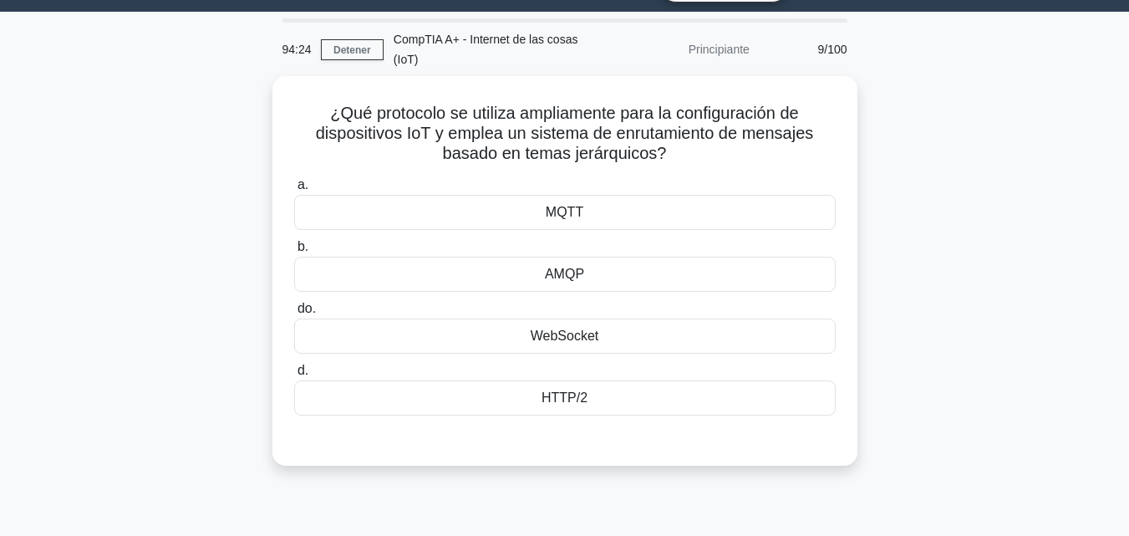
scroll to position [0, 0]
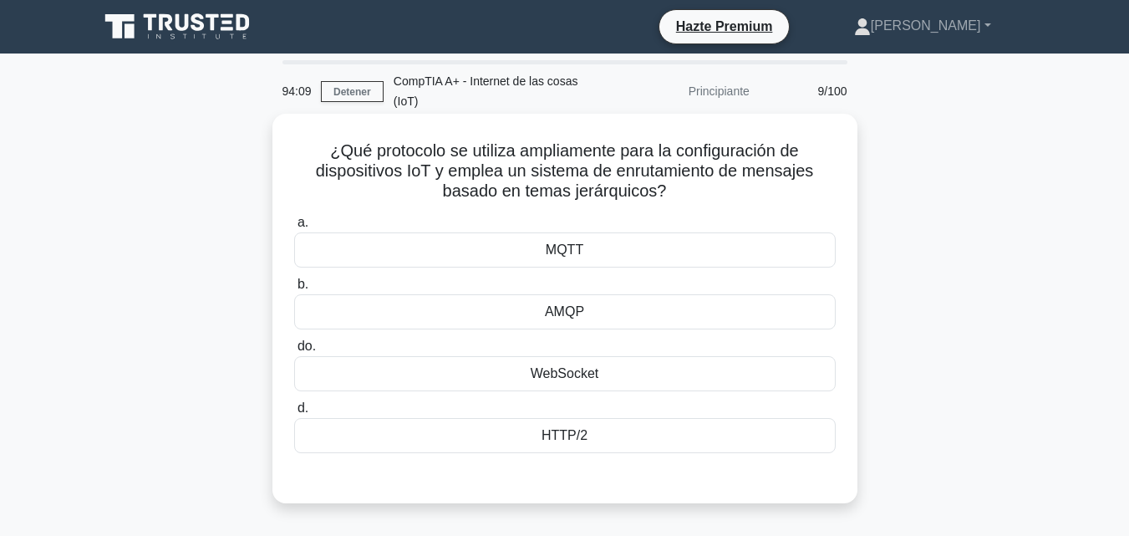
drag, startPoint x: 324, startPoint y: 128, endPoint x: 698, endPoint y: 165, distance: 375.4
click at [698, 165] on h5 "¿Qué protocolo se utiliza ampliamente para la configuración de dispositivos IoT…" at bounding box center [564, 171] width 545 height 62
copy font "¿Qué protocolo se utiliza ampliamente para la configuración de dispositivos IoT…"
click at [524, 181] on font "¿Qué protocolo se utiliza ampliamente para la configuración de dispositivos IoT…" at bounding box center [565, 170] width 498 height 58
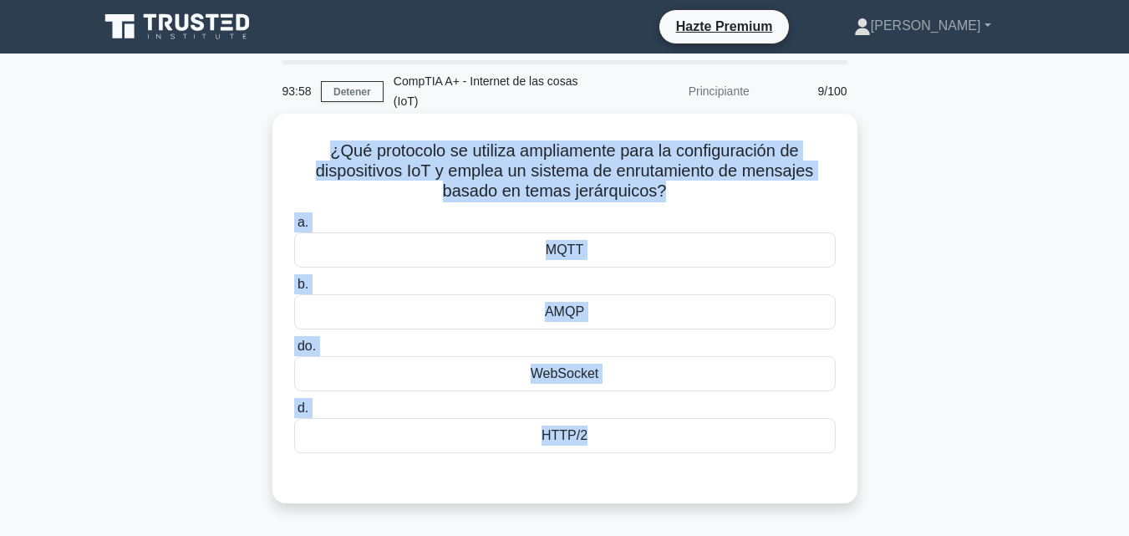
drag, startPoint x: 323, startPoint y: 134, endPoint x: 624, endPoint y: 455, distance: 440.4
click at [624, 455] on div "¿Qué protocolo se utiliza ampliamente para la configuración de dispositivos IoT…" at bounding box center [564, 308] width 571 height 376
copy div "¿Qué protocolo se utiliza ampliamente para la configuración de dispositivos IoT…"
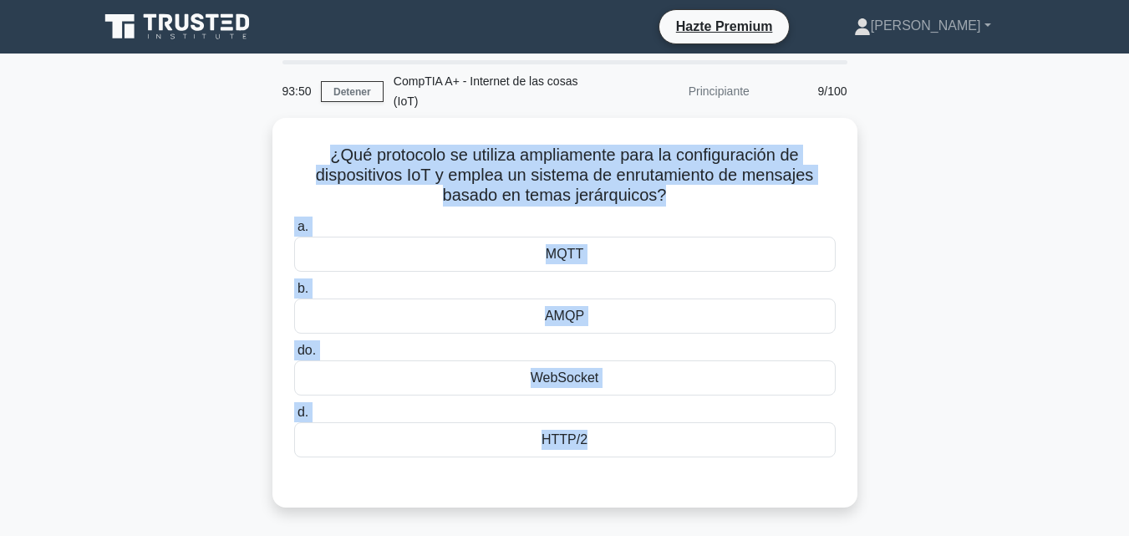
click at [1003, 277] on div "¿Qué protocolo se utiliza ampliamente para la configuración de dispositivos IoT…" at bounding box center [565, 322] width 952 height 409
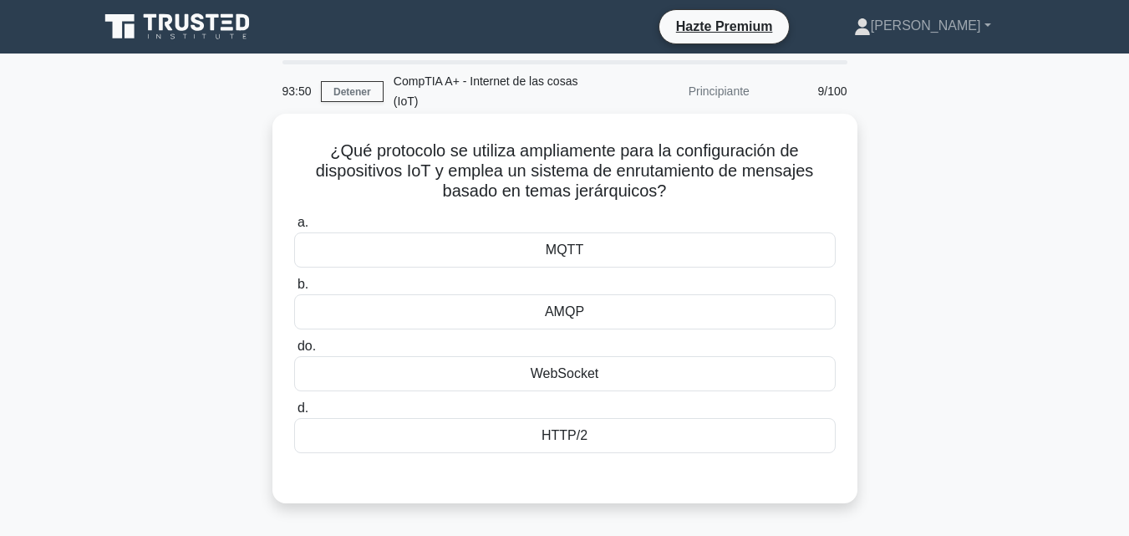
click at [758, 232] on div "MQTT" at bounding box center [564, 249] width 541 height 35
click at [294, 220] on input "a. MQTT" at bounding box center [294, 222] width 0 height 11
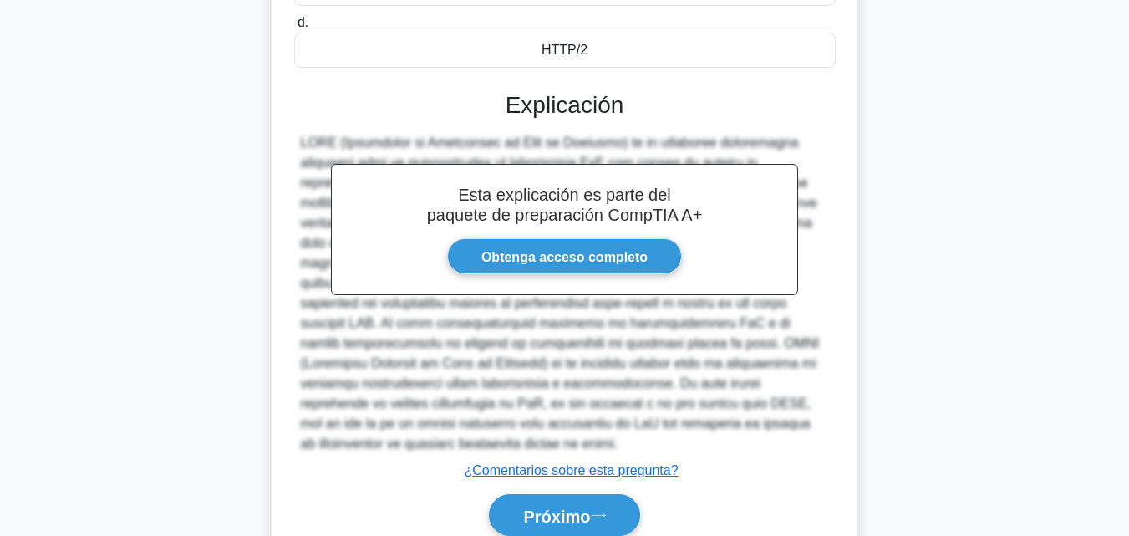
scroll to position [393, 0]
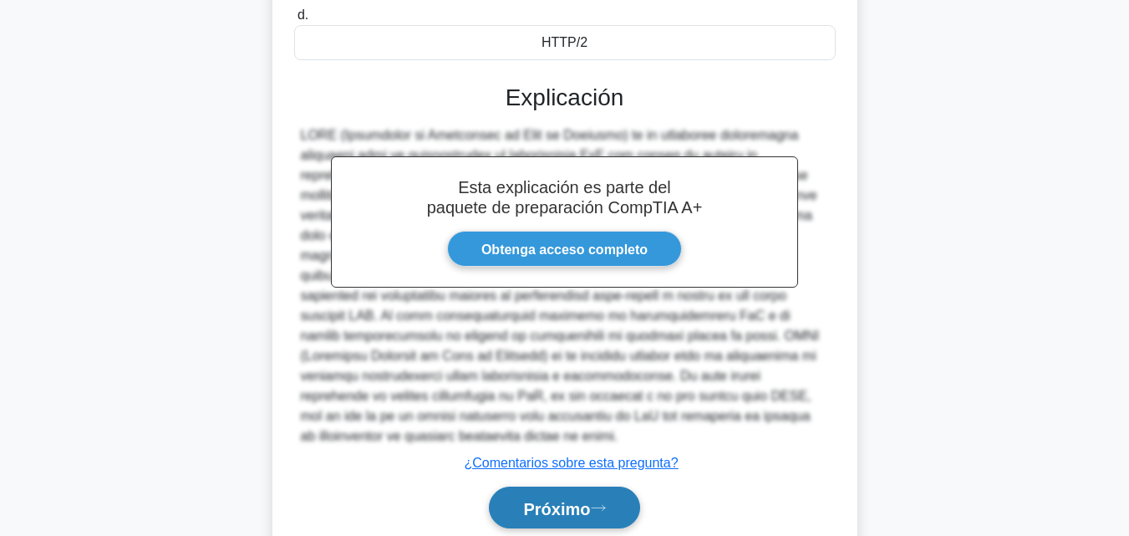
click at [592, 502] on button "Próximo" at bounding box center [564, 507] width 150 height 43
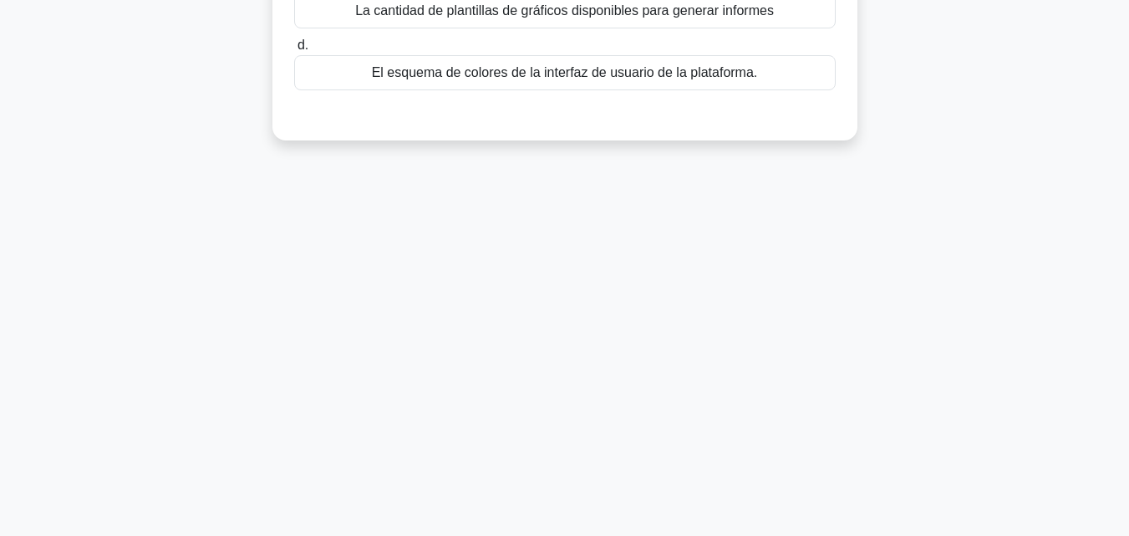
scroll to position [0, 0]
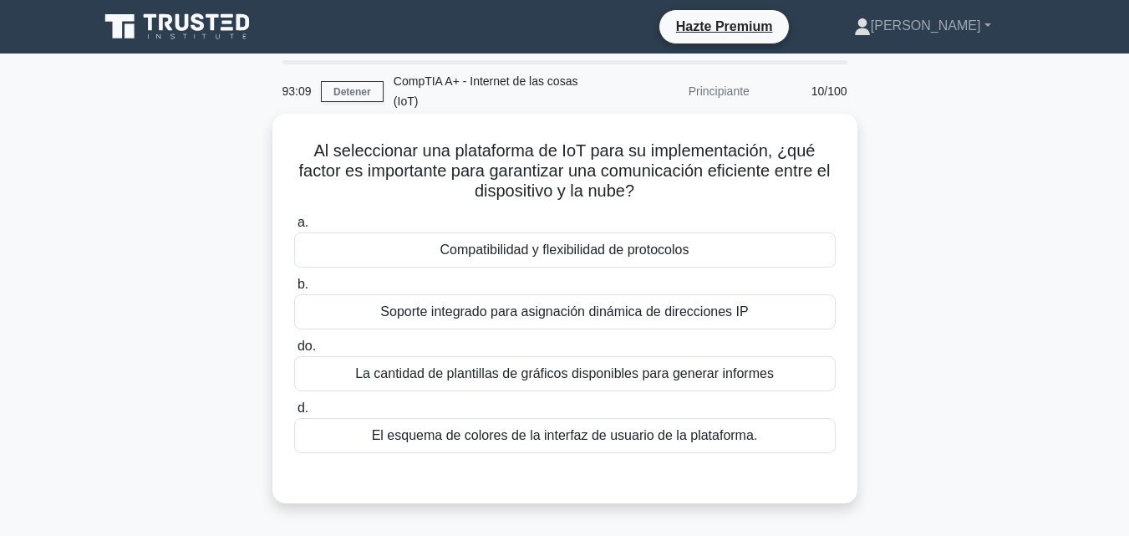
click at [803, 232] on div "Compatibilidad y flexibilidad de protocolos" at bounding box center [564, 249] width 541 height 35
click at [294, 221] on input "a. Compatibilidad y flexibilidad de protocolos" at bounding box center [294, 222] width 0 height 11
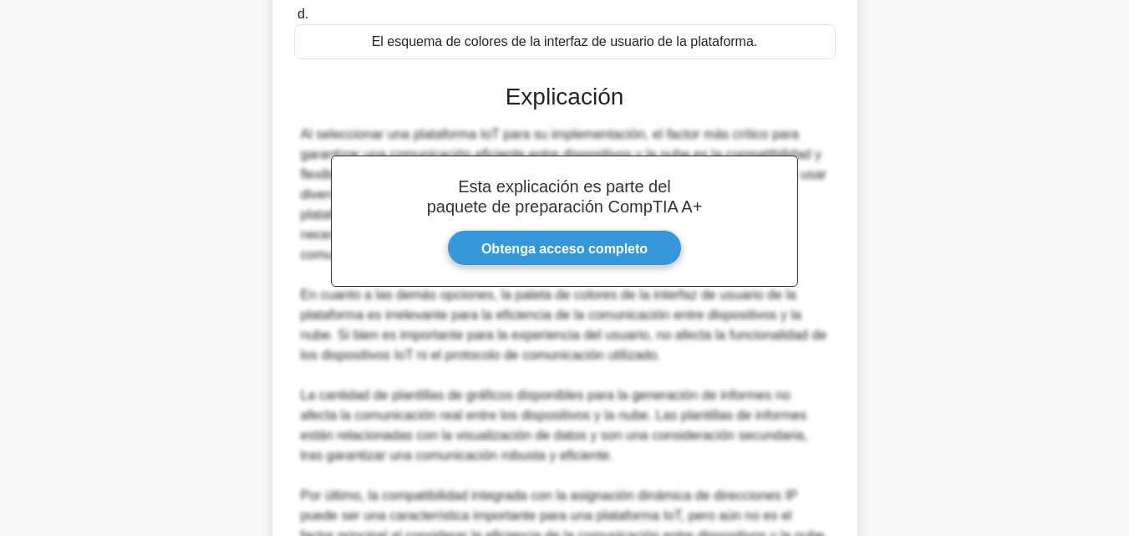
scroll to position [517, 0]
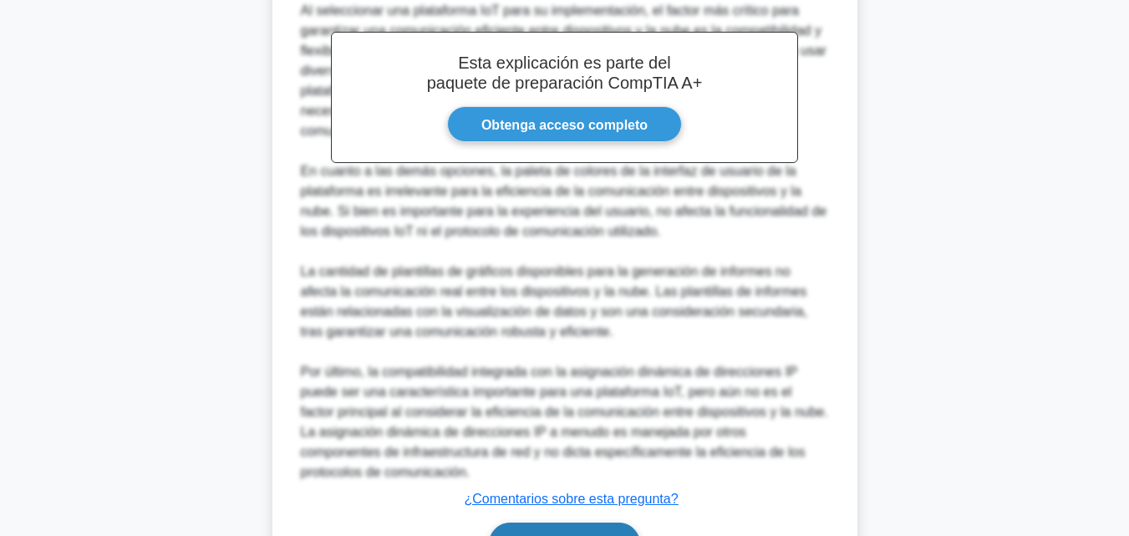
click at [617, 522] on button "Próximo" at bounding box center [564, 543] width 150 height 43
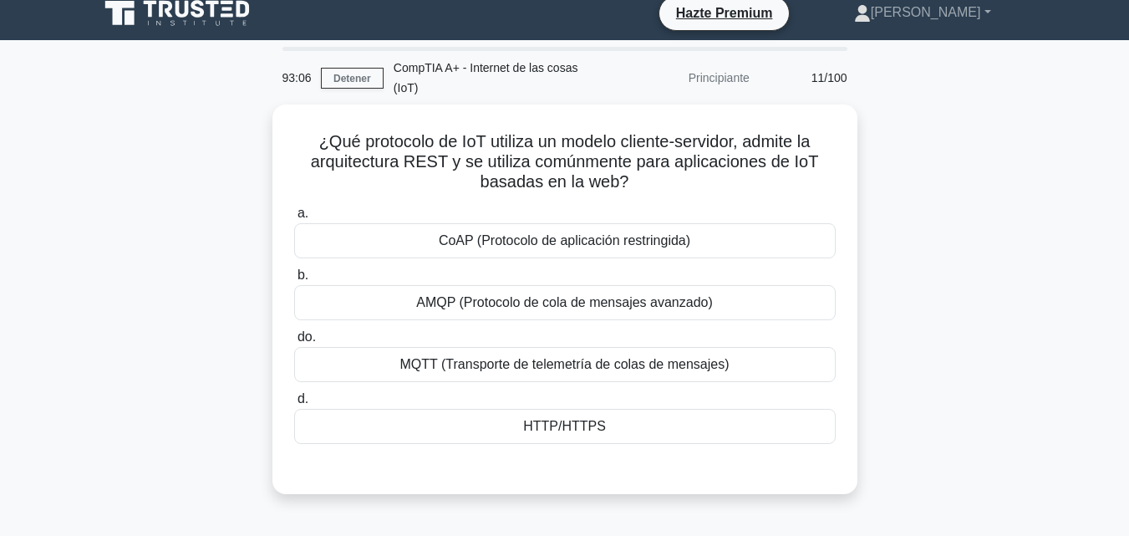
scroll to position [0, 0]
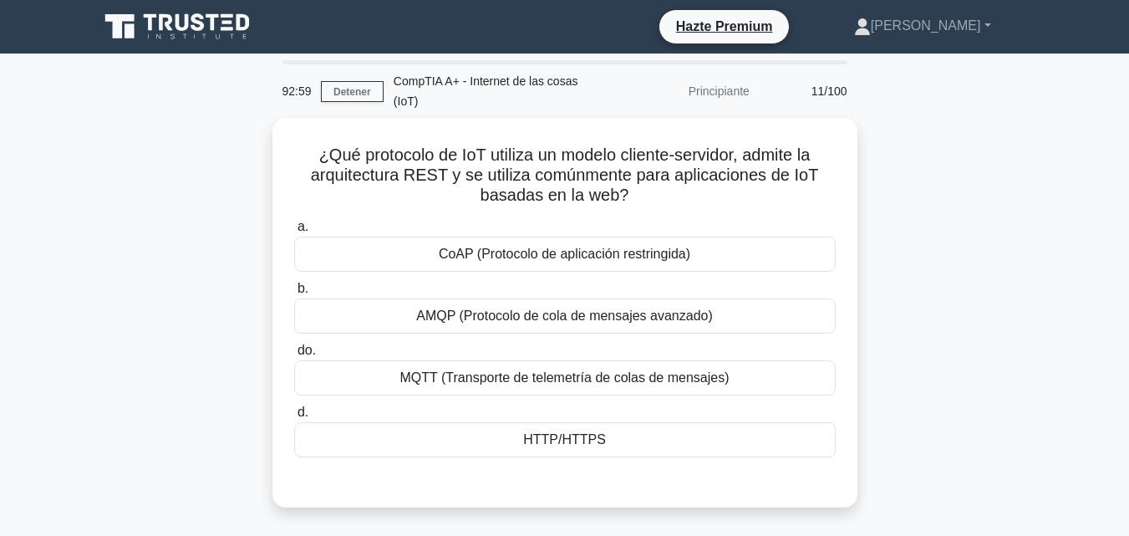
click at [1065, 178] on main "92:59 Detener CompTIA A+ - Internet de las cosas (IoT) Principiante 11/100 ¿Qué…" at bounding box center [564, 477] width 1129 height 849
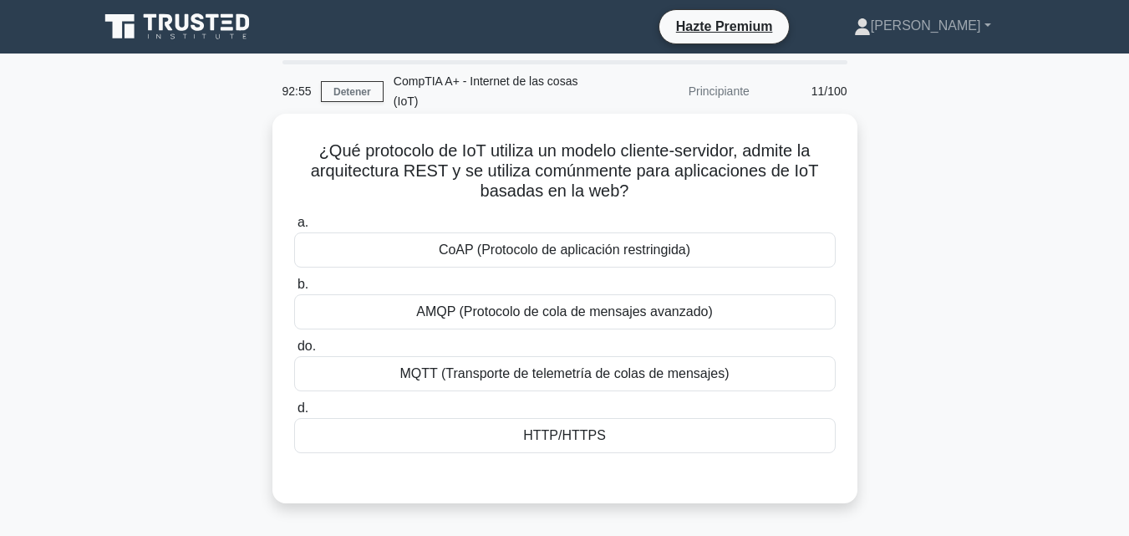
click at [668, 425] on div "HTTP/HTTPS" at bounding box center [564, 435] width 541 height 35
click at [294, 414] on input "d. HTTP/HTTPS" at bounding box center [294, 408] width 0 height 11
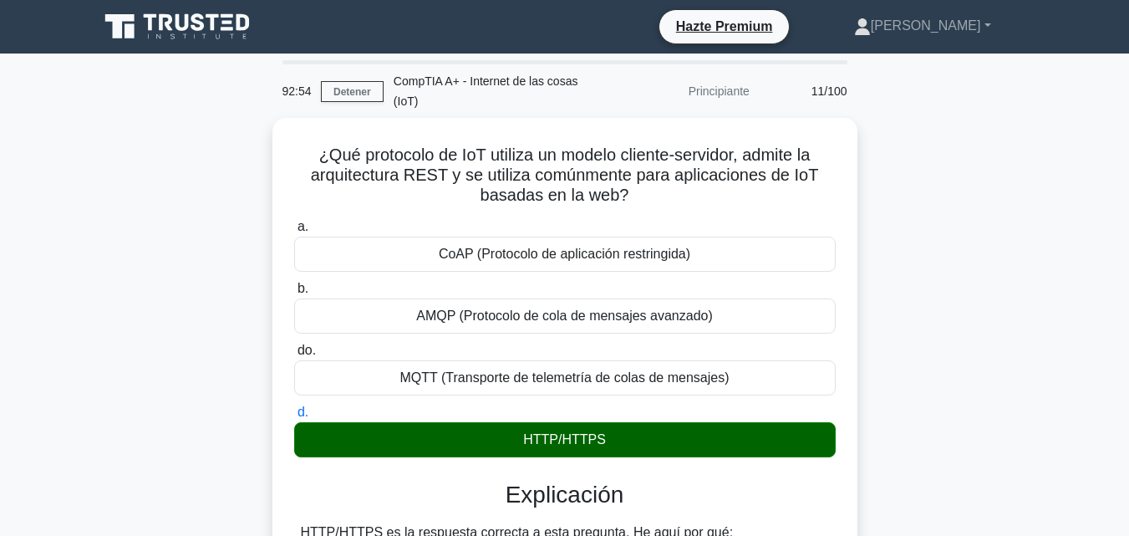
scroll to position [558, 0]
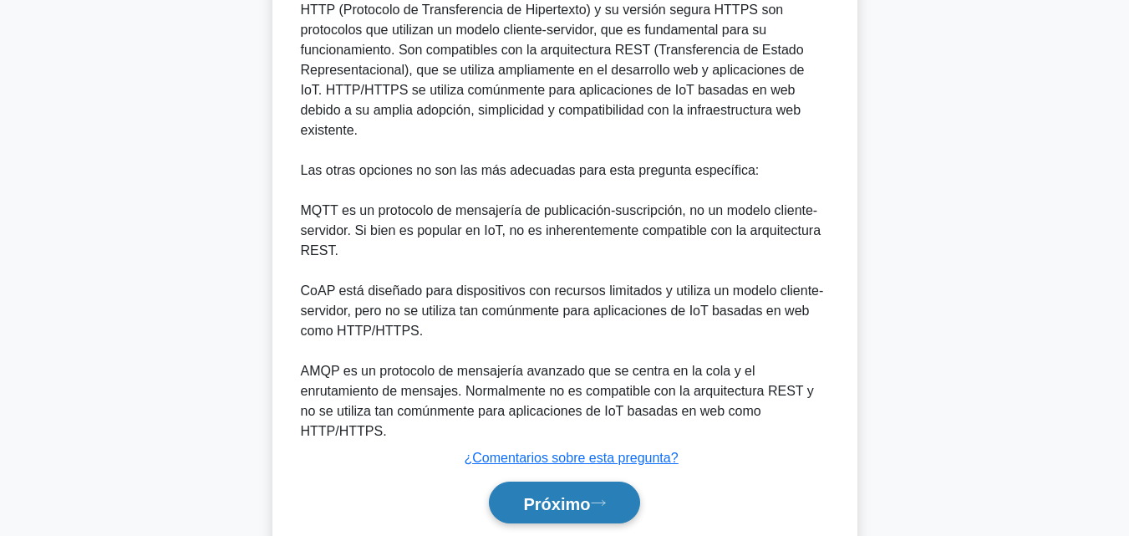
click at [622, 481] on button "Próximo" at bounding box center [564, 502] width 150 height 43
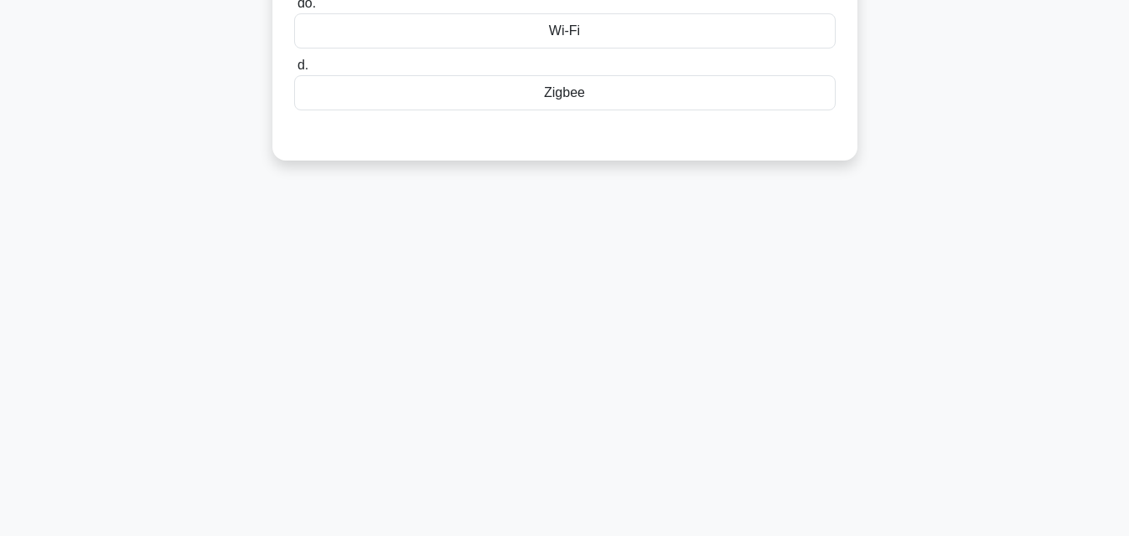
scroll to position [0, 0]
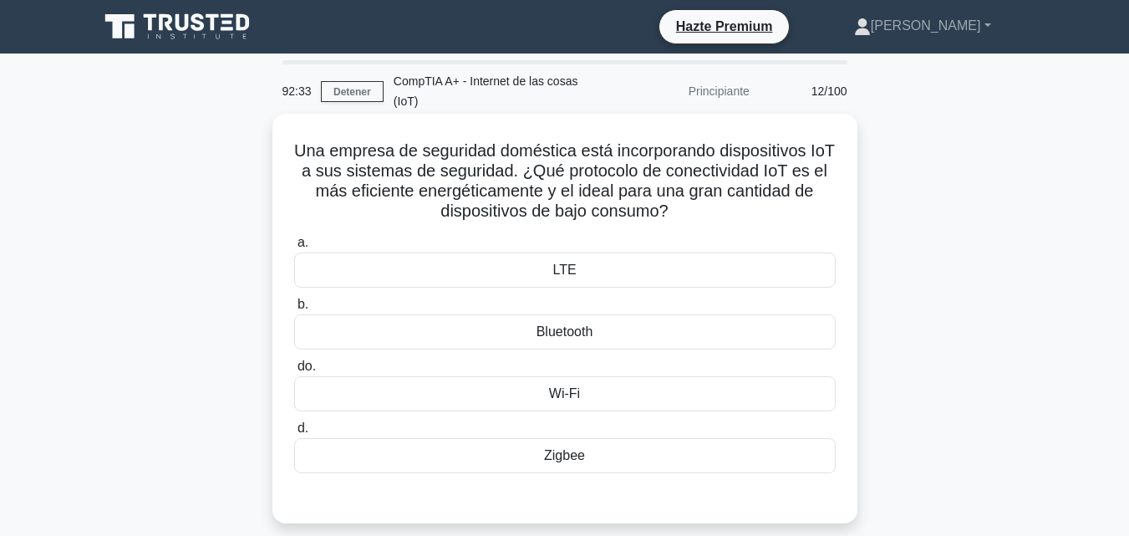
click at [570, 326] on div "Bluetooth" at bounding box center [564, 331] width 541 height 35
click at [294, 310] on input "b. Bluetooth" at bounding box center [294, 304] width 0 height 11
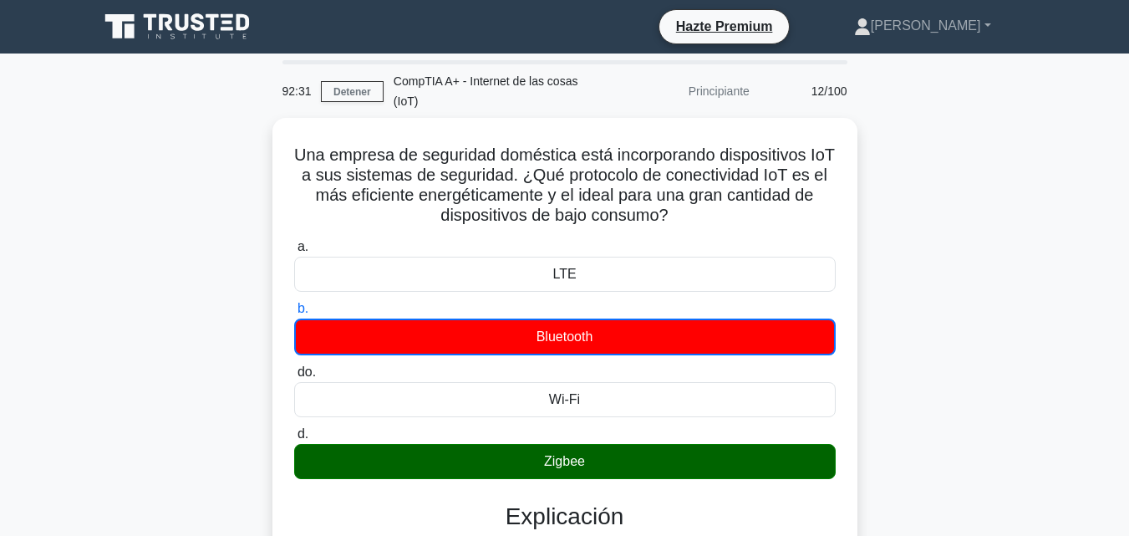
scroll to position [367, 0]
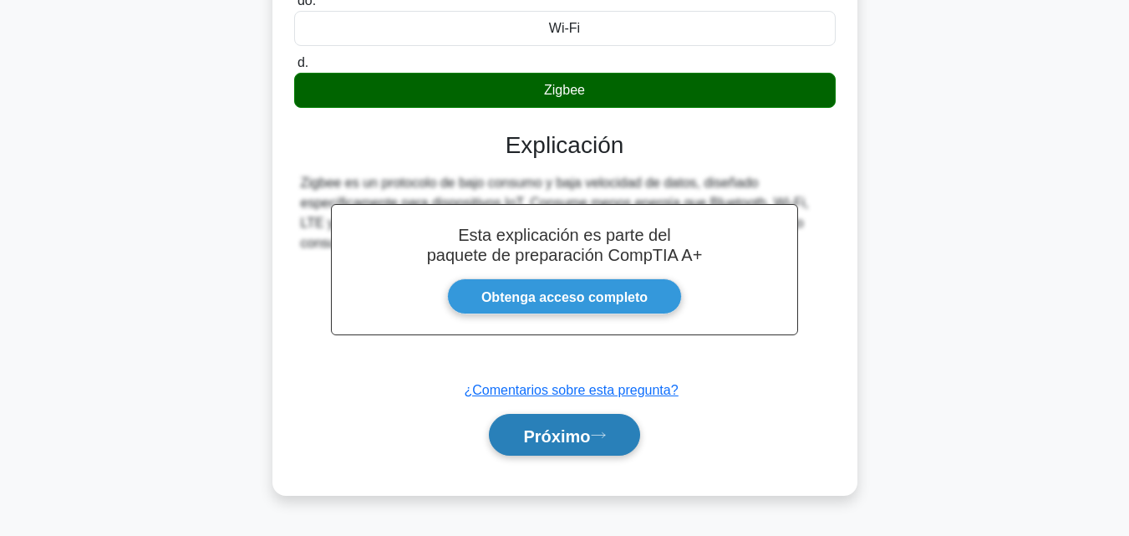
click at [590, 426] on font "Próximo" at bounding box center [556, 435] width 67 height 18
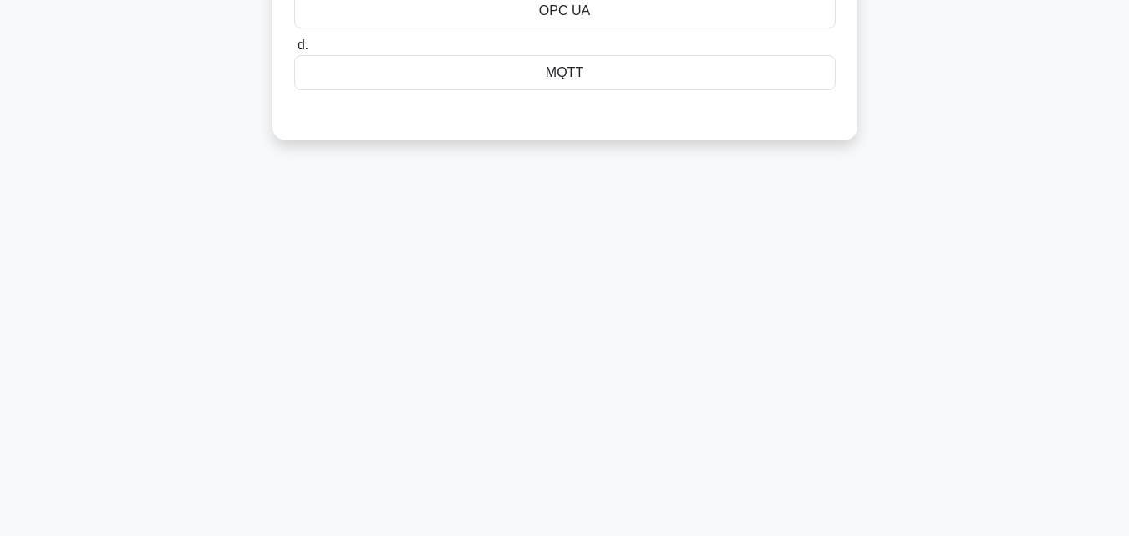
scroll to position [0, 0]
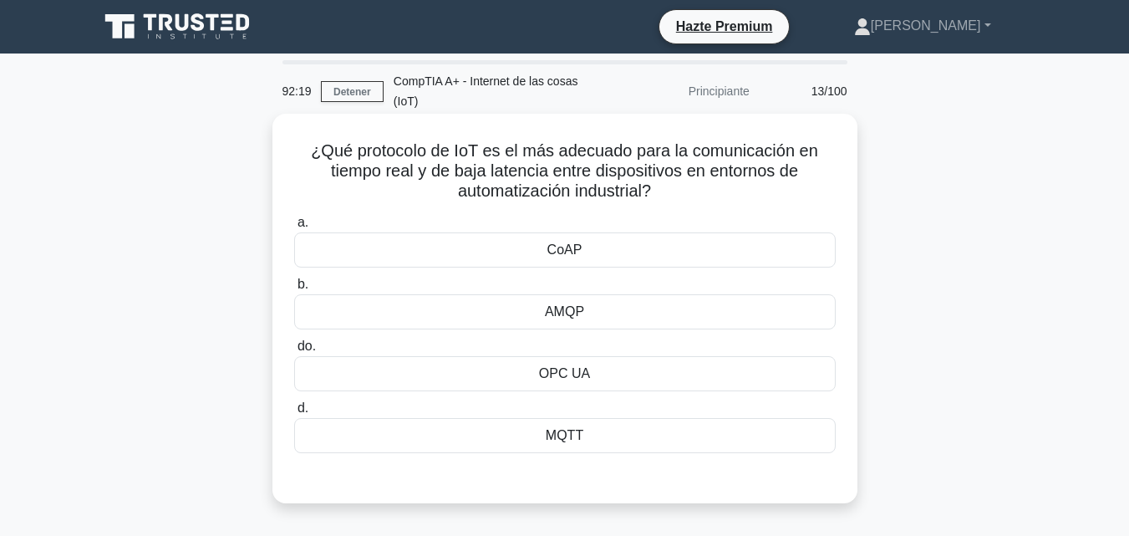
drag, startPoint x: 679, startPoint y: 179, endPoint x: 306, endPoint y: 135, distance: 376.0
click at [306, 140] on h5 "¿Qué protocolo de IoT es el más adecuado para la comunicación en tiempo real y …" at bounding box center [564, 171] width 545 height 62
copy font "¿Qué protocolo de IoT es el más adecuado para la comunicación en tiempo real y …"
click at [653, 371] on div "OPC UA" at bounding box center [564, 373] width 541 height 35
click at [294, 352] on input "do. OPC UA" at bounding box center [294, 346] width 0 height 11
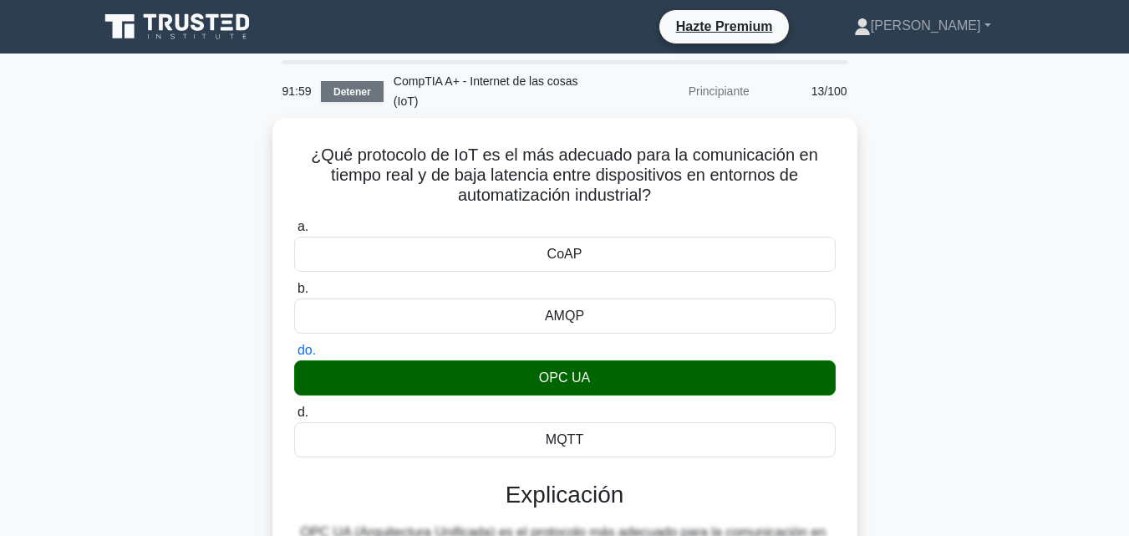
click at [350, 89] on link "Detener" at bounding box center [352, 91] width 63 height 21
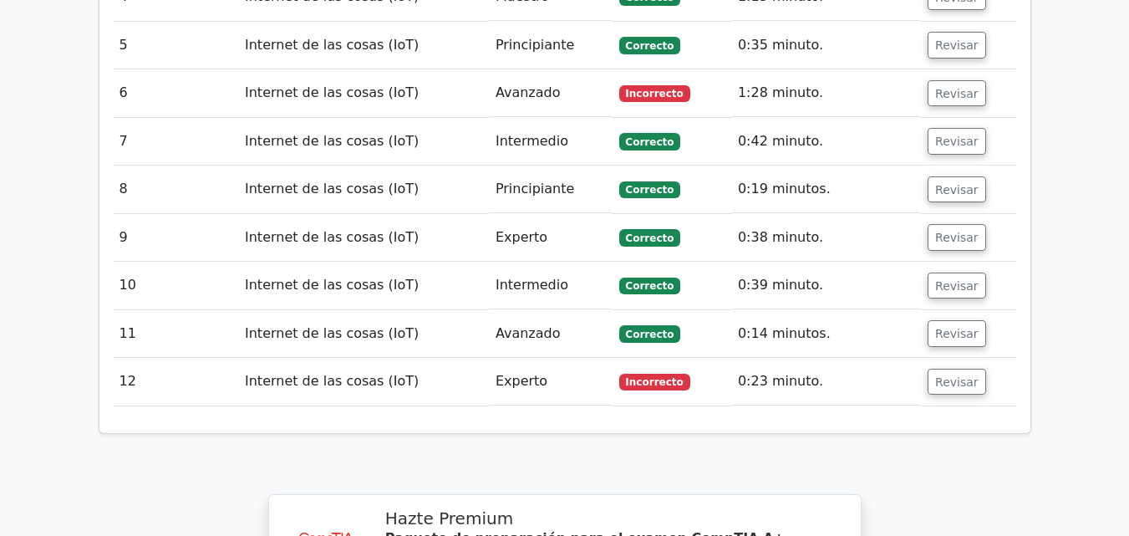
scroll to position [2792, 0]
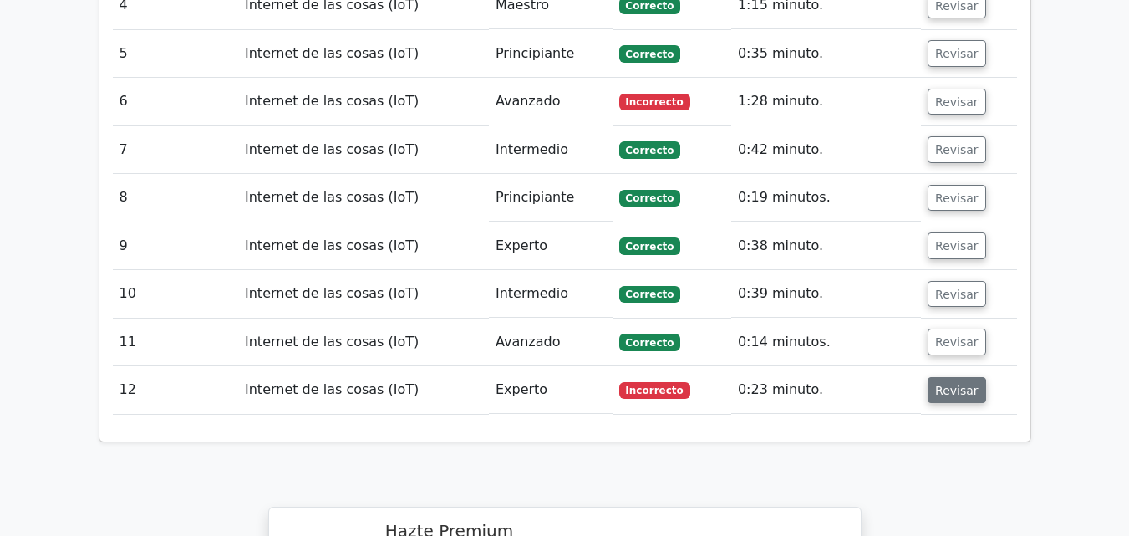
click at [959, 383] on font "Revisar" at bounding box center [956, 389] width 43 height 13
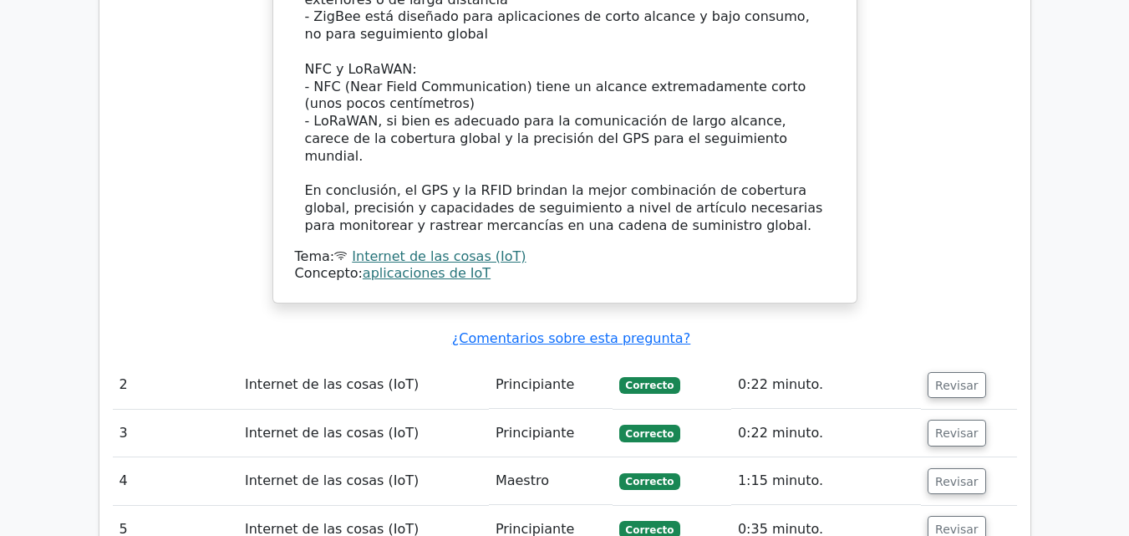
scroll to position [2306, 0]
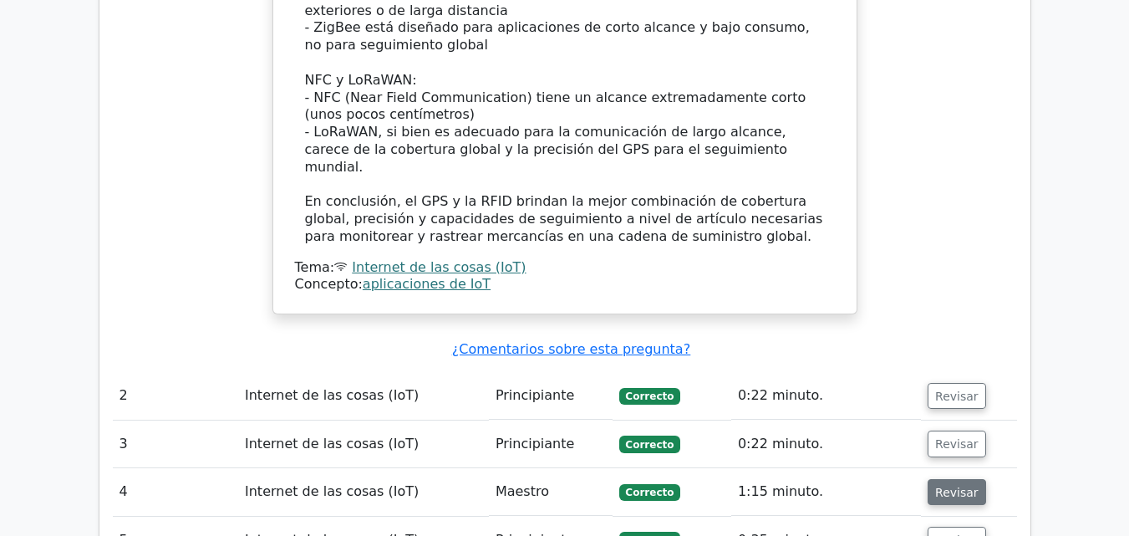
click at [949, 485] on font "Revisar" at bounding box center [956, 491] width 43 height 13
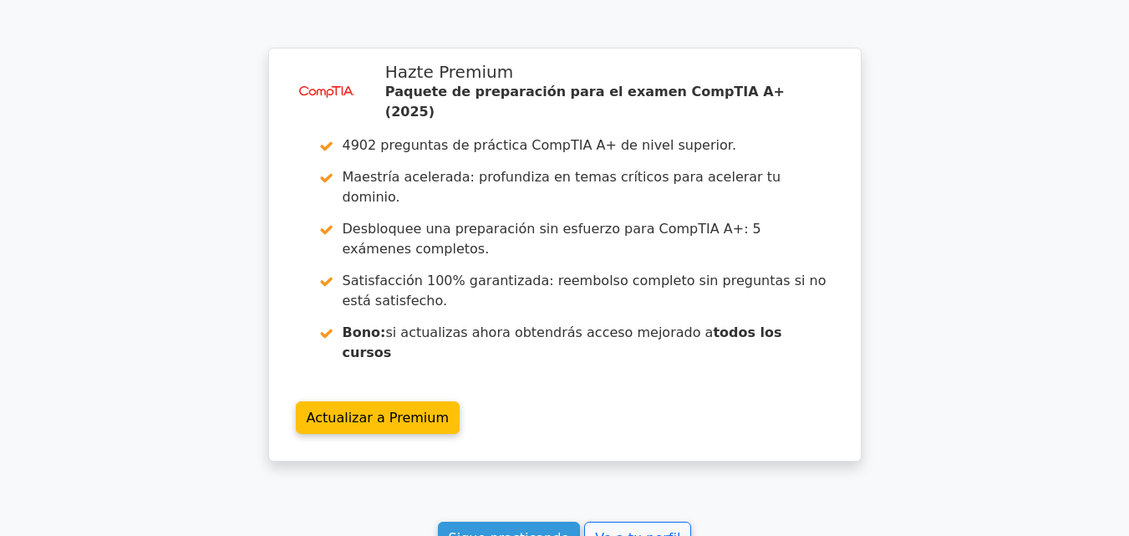
scroll to position [4835, 0]
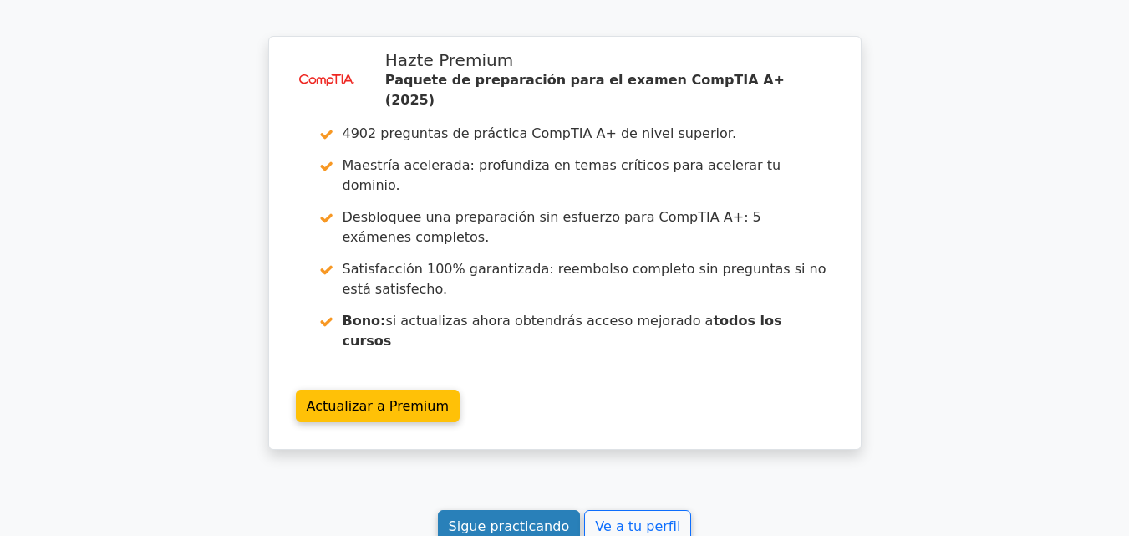
click at [516, 517] on font "Sigue practicando" at bounding box center [509, 525] width 121 height 16
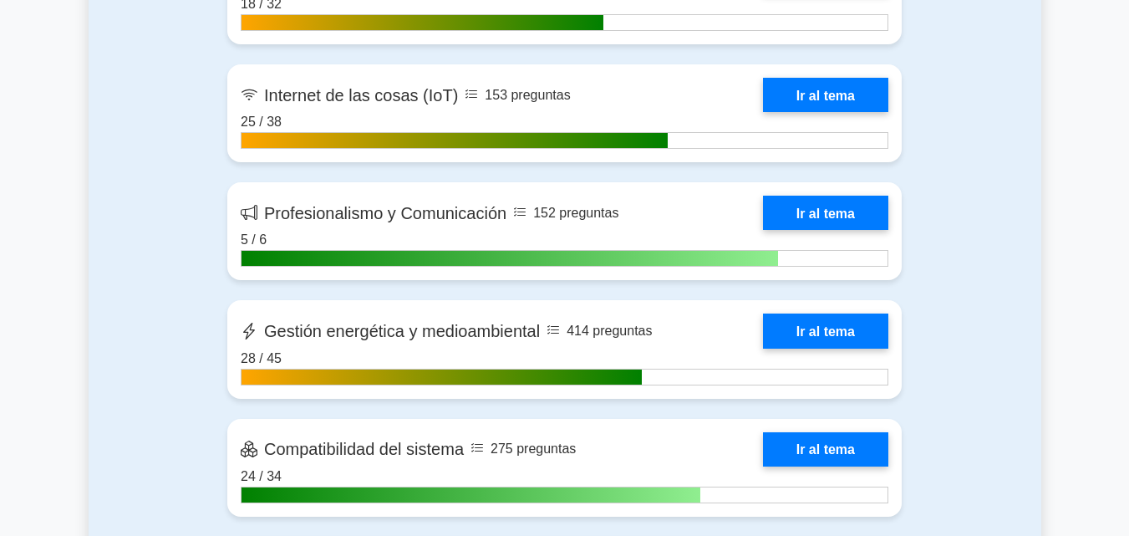
scroll to position [3136, 0]
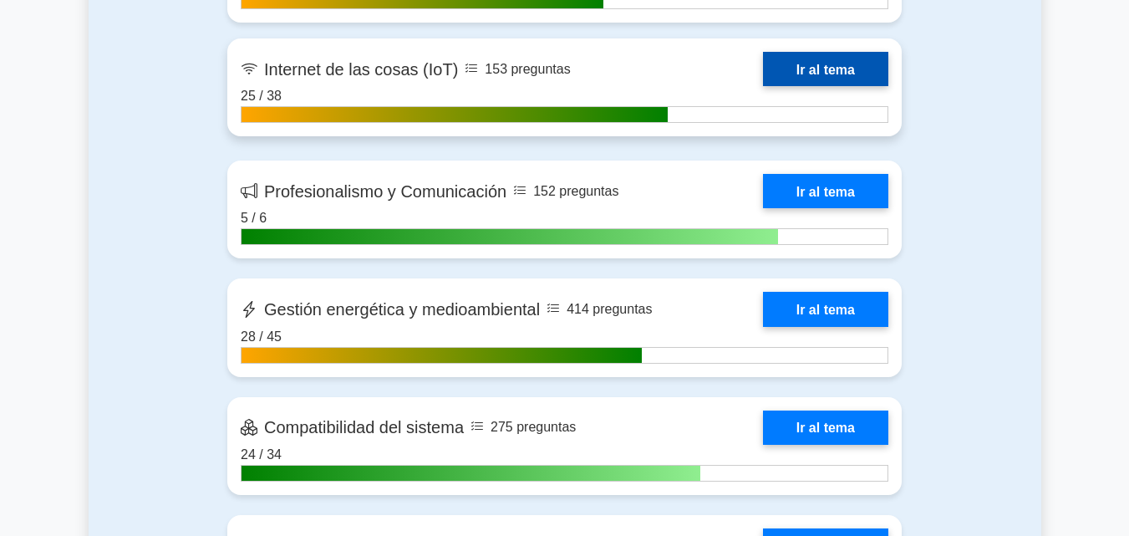
click at [811, 52] on link "Ir al tema" at bounding box center [825, 69] width 125 height 34
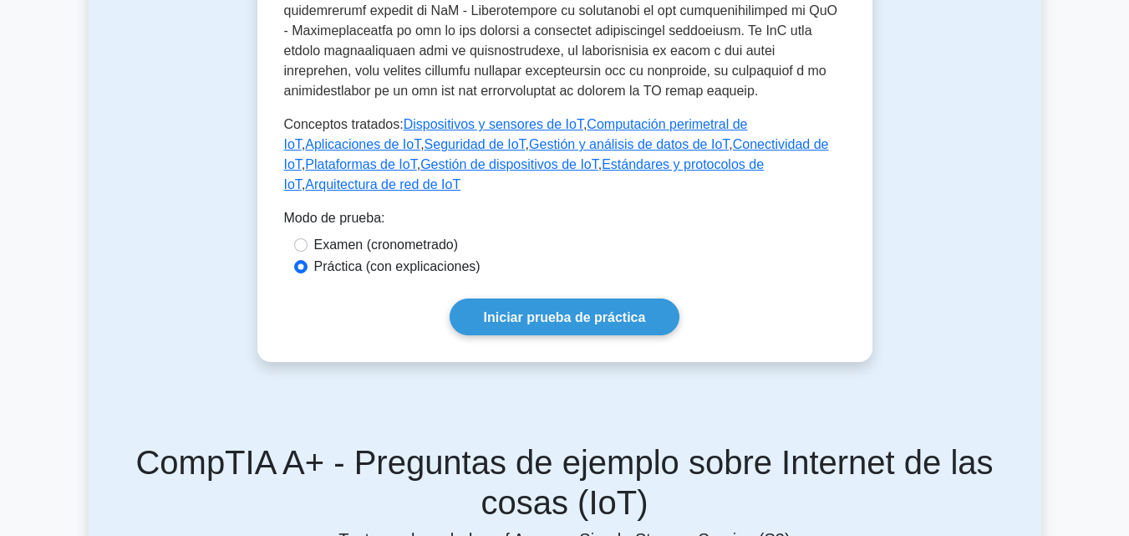
scroll to position [891, 0]
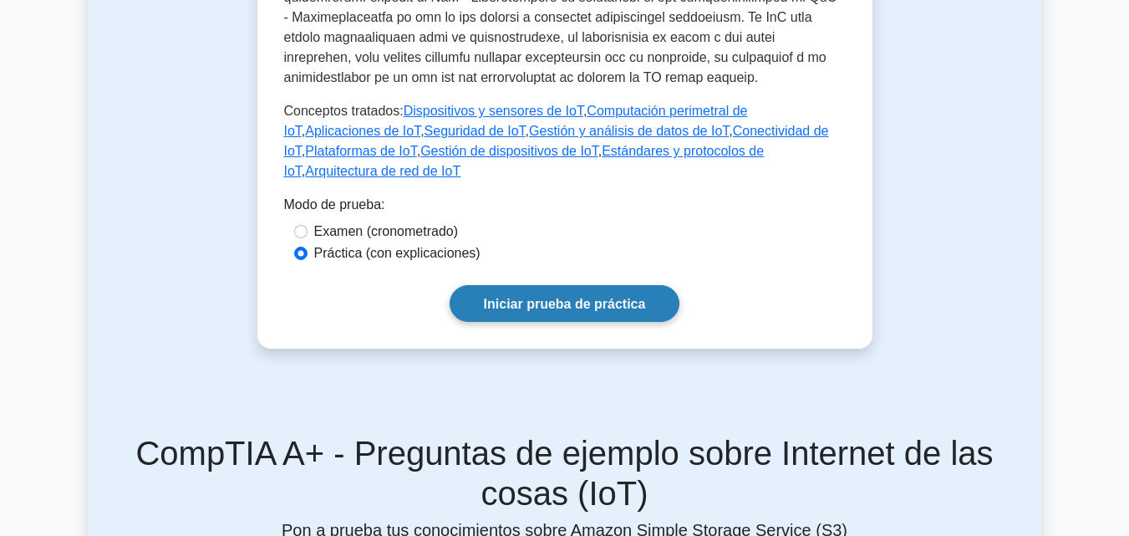
click at [645, 285] on link "Iniciar prueba de práctica" at bounding box center [565, 303] width 231 height 36
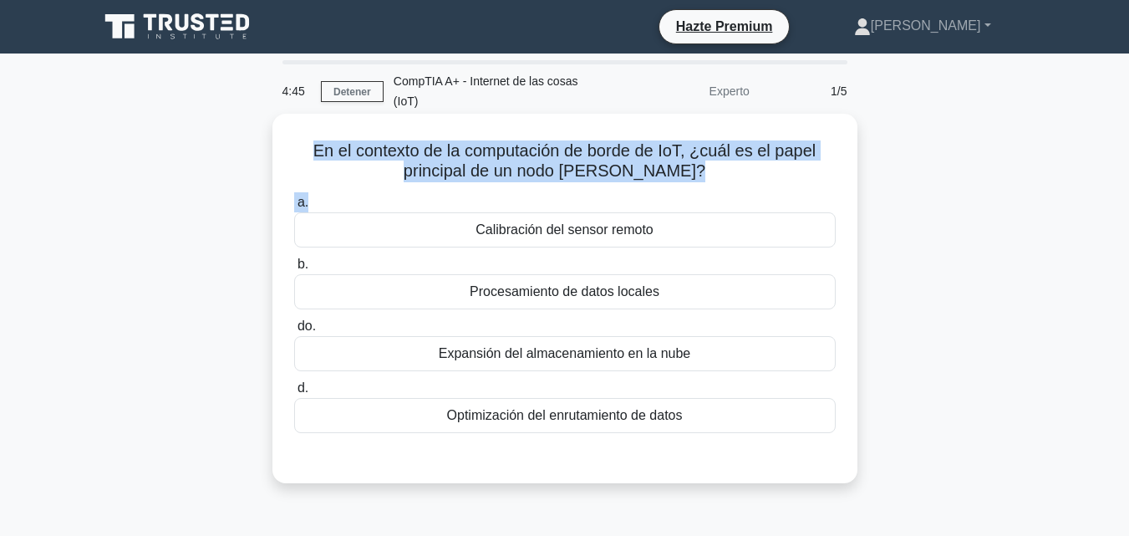
drag, startPoint x: 699, startPoint y: 166, endPoint x: 297, endPoint y: 134, distance: 404.0
click at [297, 134] on div "En el contexto de la computación de borde de IoT, ¿cuál es el papel principal d…" at bounding box center [564, 298] width 571 height 356
click at [297, 140] on h5 "En el contexto de la computación de borde de IoT, ¿cuál es el papel principal d…" at bounding box center [564, 161] width 545 height 42
drag, startPoint x: 297, startPoint y: 134, endPoint x: 682, endPoint y: 154, distance: 385.7
click at [682, 154] on h5 "En el contexto de la computación de borde de IoT, ¿cuál es el papel principal d…" at bounding box center [564, 161] width 545 height 42
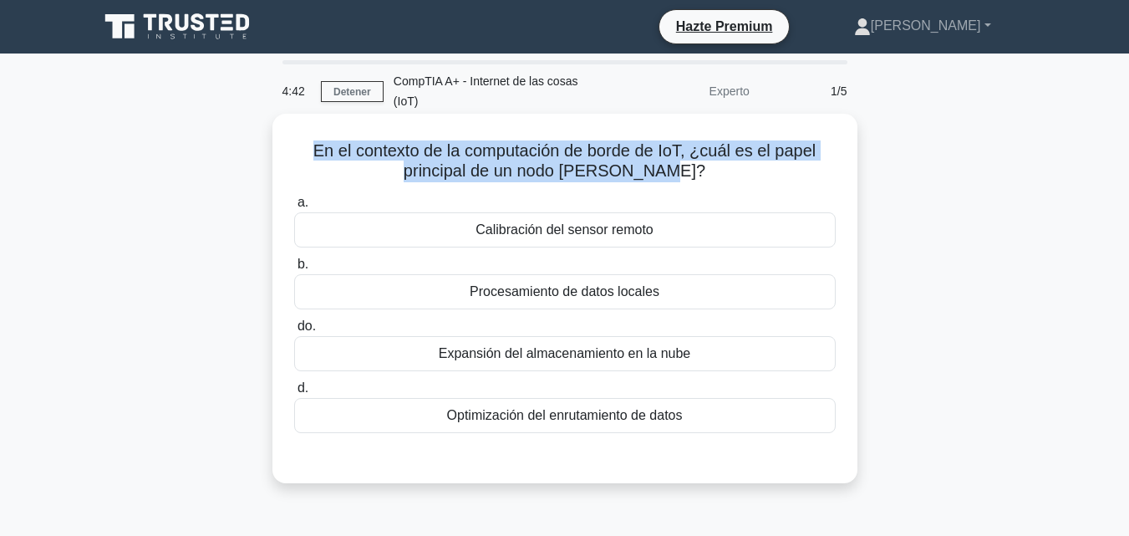
copy font "En el contexto de la computación de borde de IoT, ¿cuál es el papel principal d…"
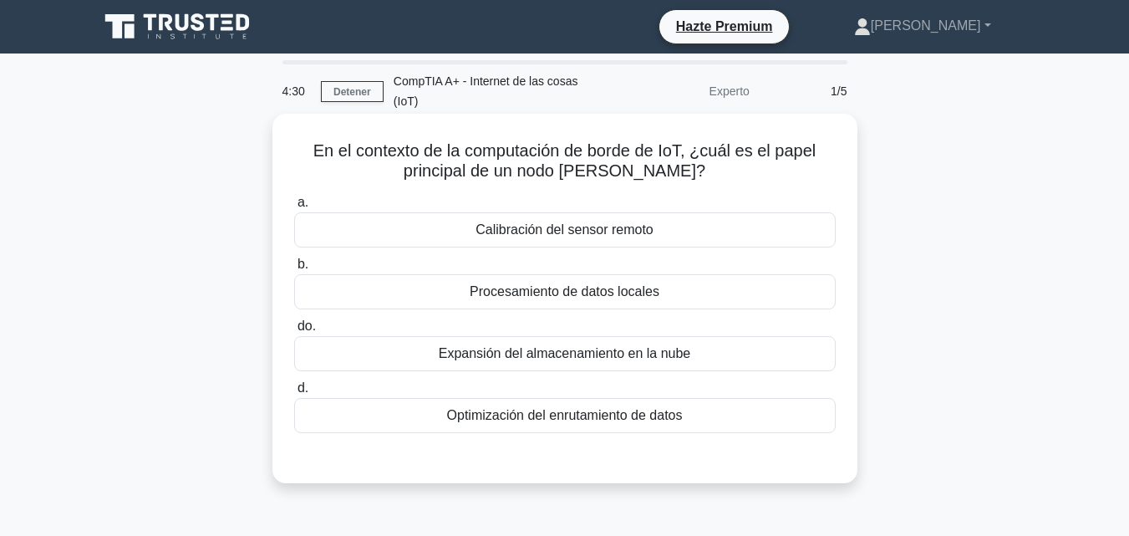
click at [556, 282] on font "Procesamiento de datos locales" at bounding box center [565, 292] width 190 height 20
click at [294, 262] on input "b. Procesamiento de datos locales" at bounding box center [294, 264] width 0 height 11
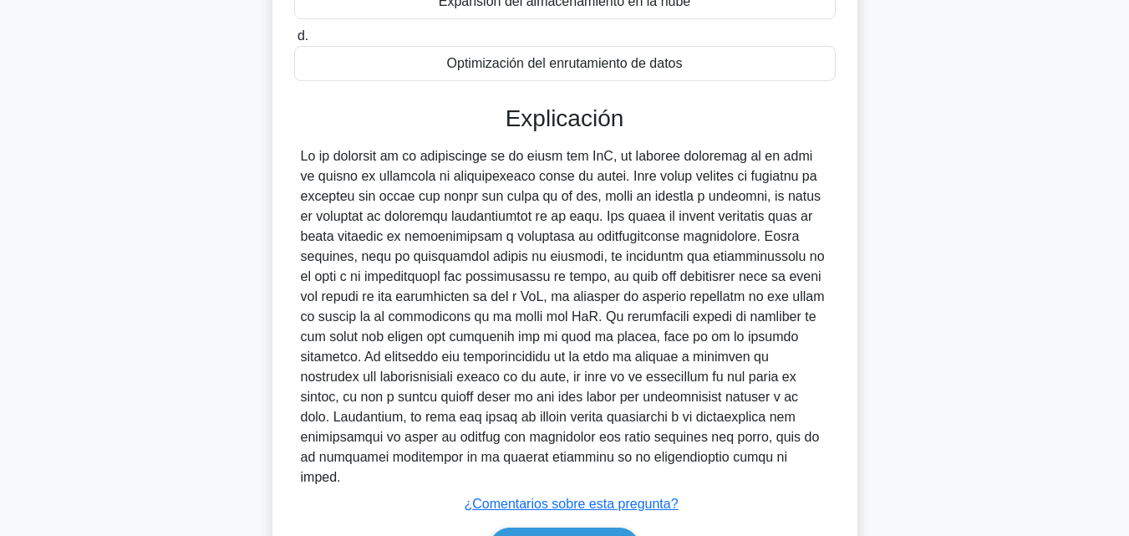
scroll to position [367, 0]
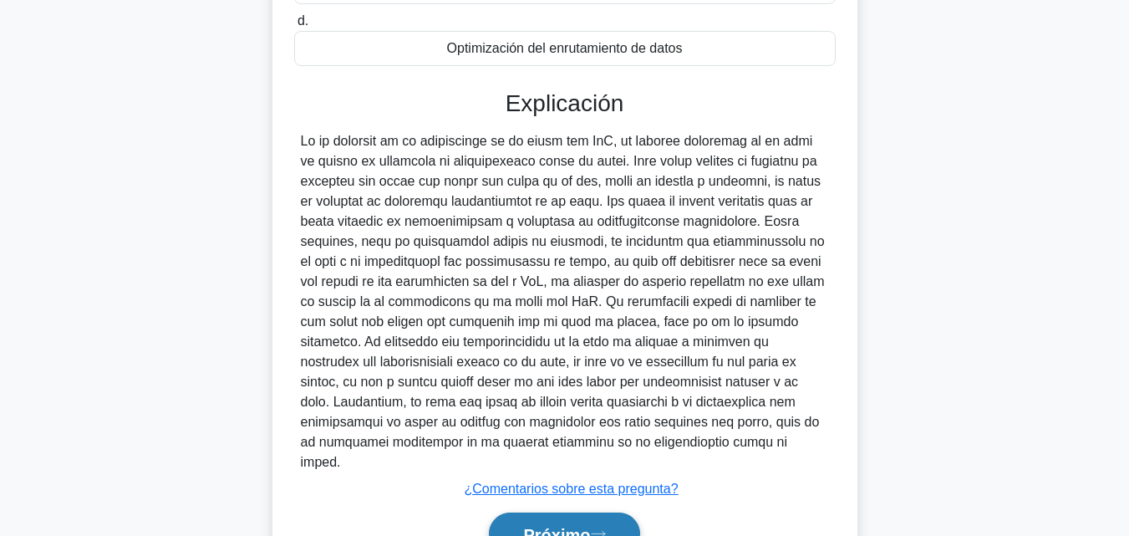
click at [566, 525] on font "Próximo" at bounding box center [556, 534] width 67 height 18
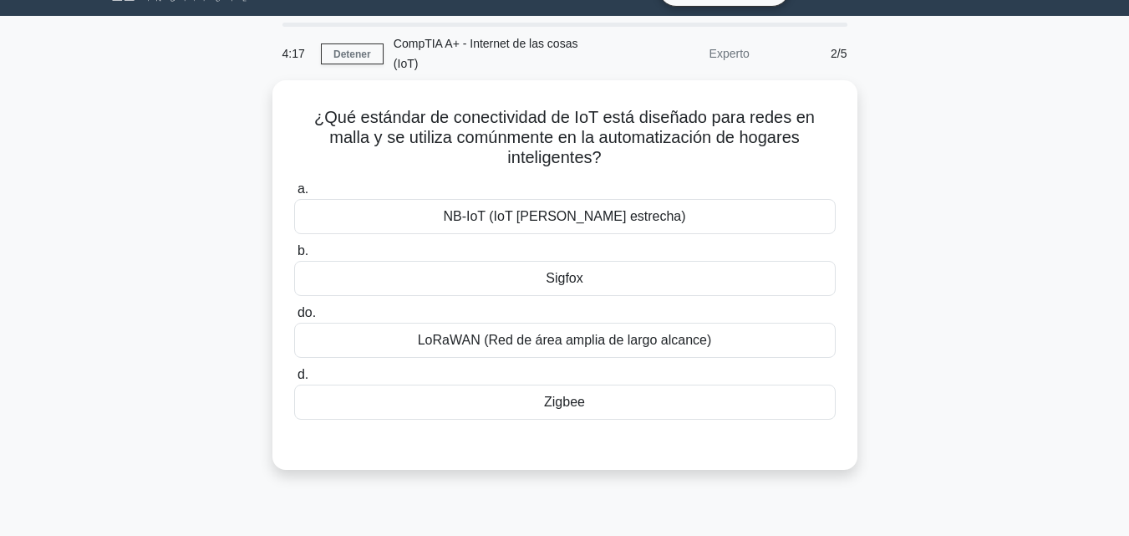
scroll to position [0, 0]
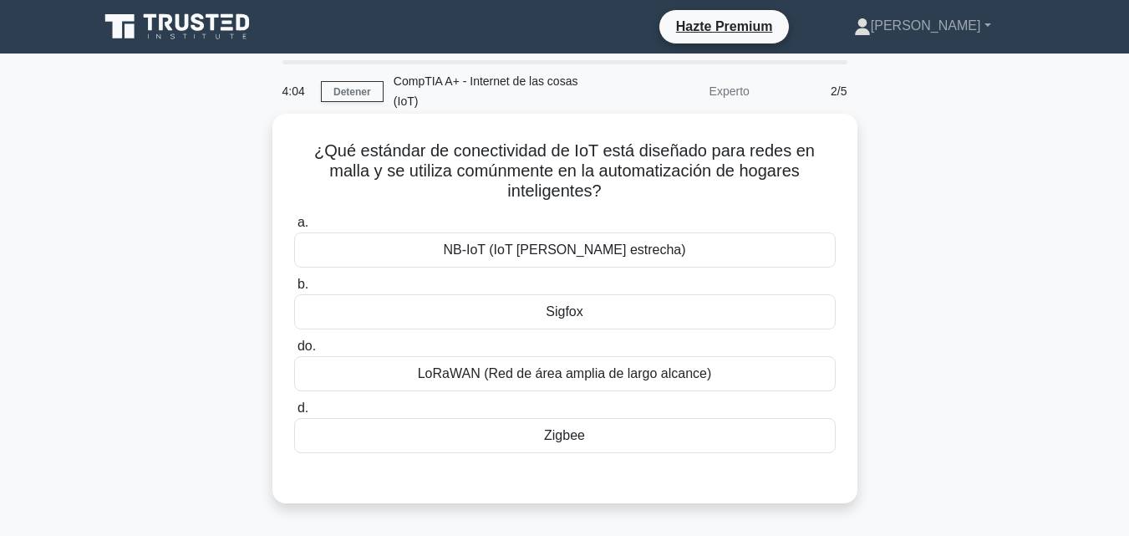
click at [647, 418] on div "Zigbee" at bounding box center [564, 435] width 541 height 35
click at [294, 414] on input "d. Zigbee" at bounding box center [294, 408] width 0 height 11
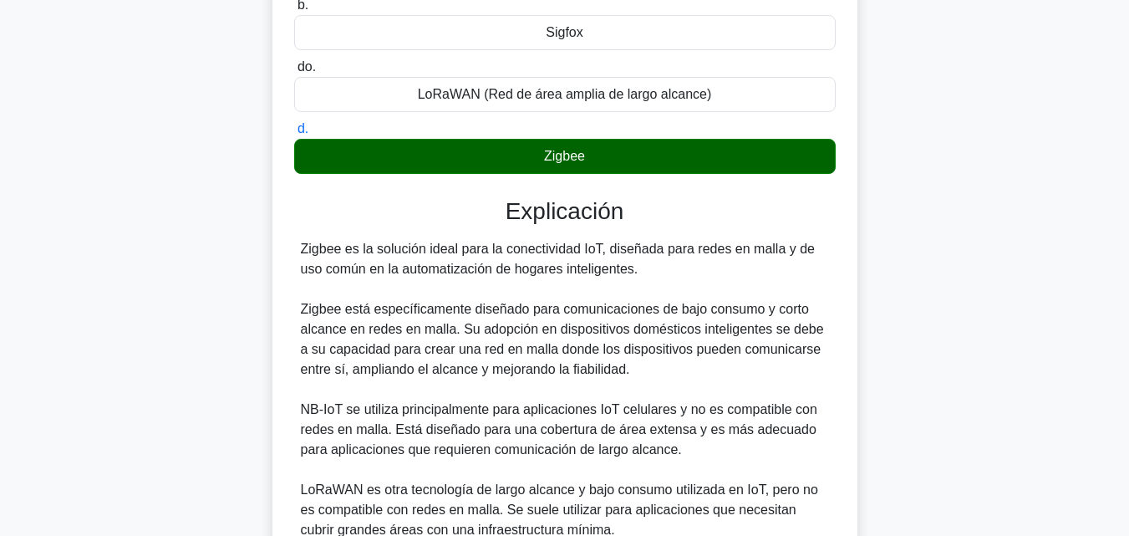
scroll to position [578, 0]
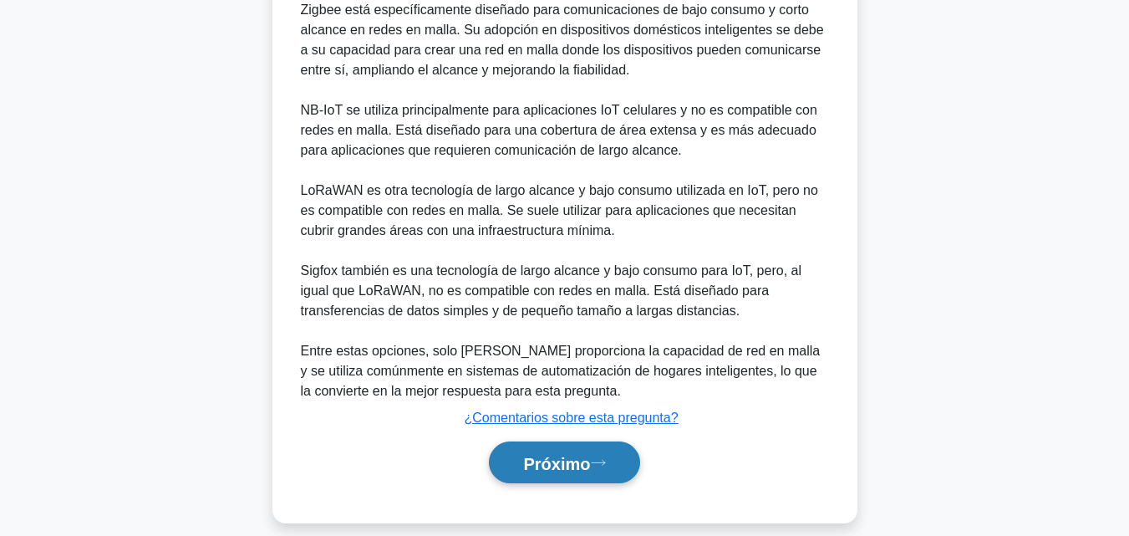
click at [564, 454] on font "Próximo" at bounding box center [556, 463] width 67 height 18
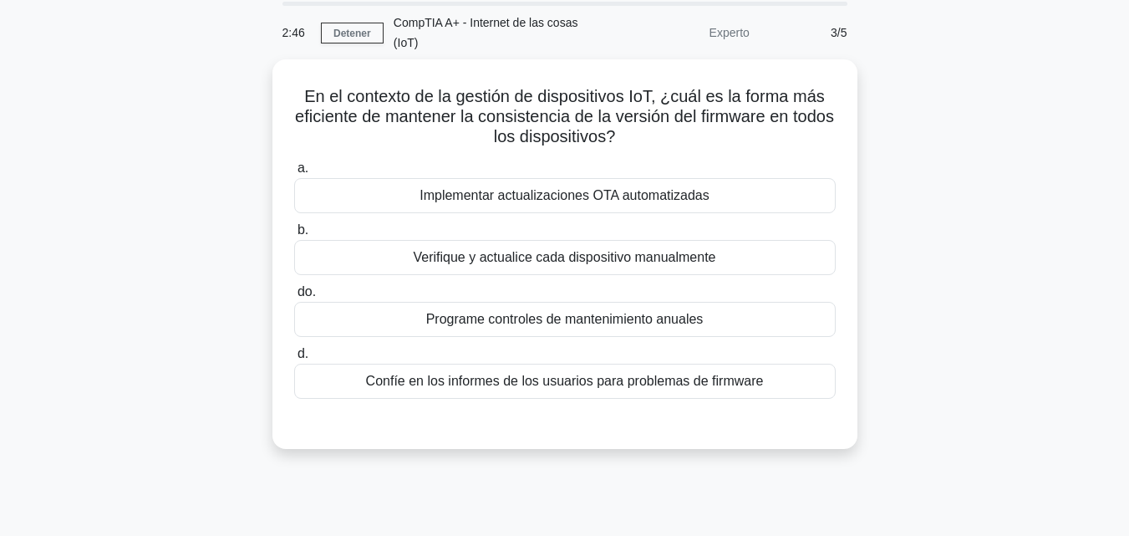
scroll to position [0, 0]
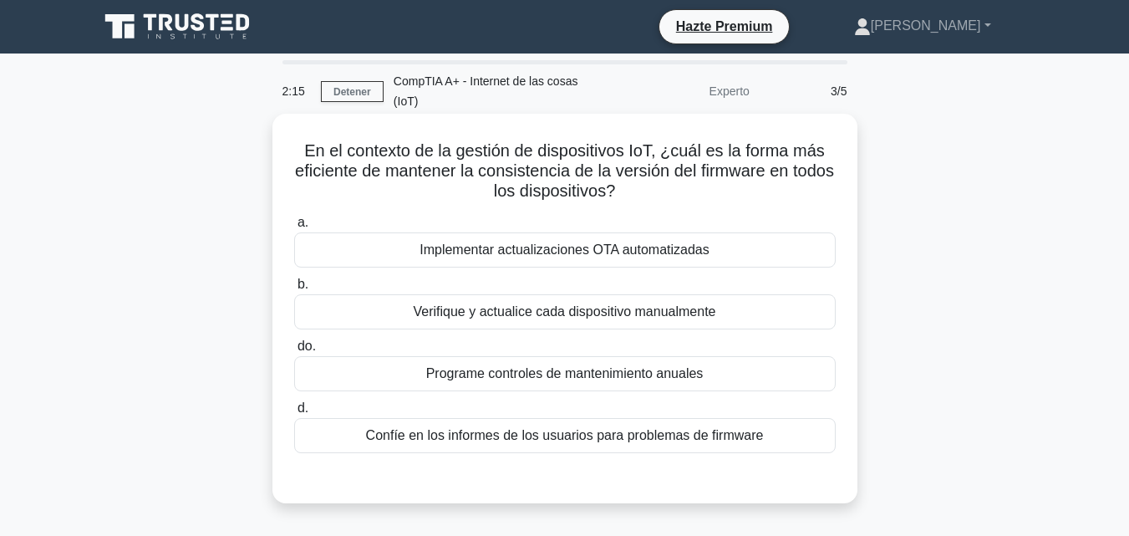
click at [675, 242] on font "Implementar actualizaciones OTA automatizadas" at bounding box center [564, 249] width 290 height 14
click at [294, 226] on input "a. Implementar actualizaciones OTA automatizadas" at bounding box center [294, 222] width 0 height 11
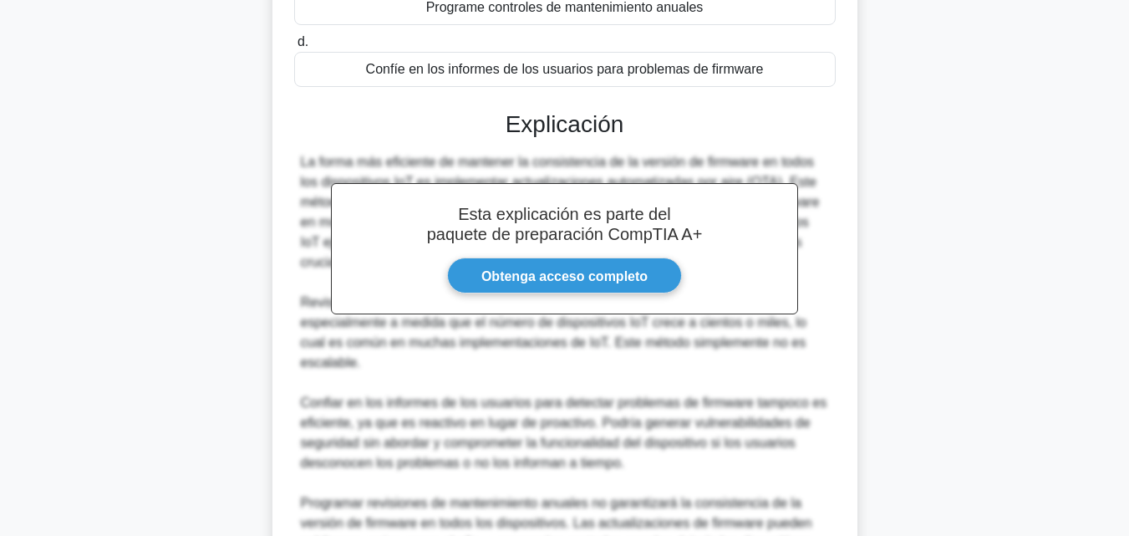
scroll to position [558, 0]
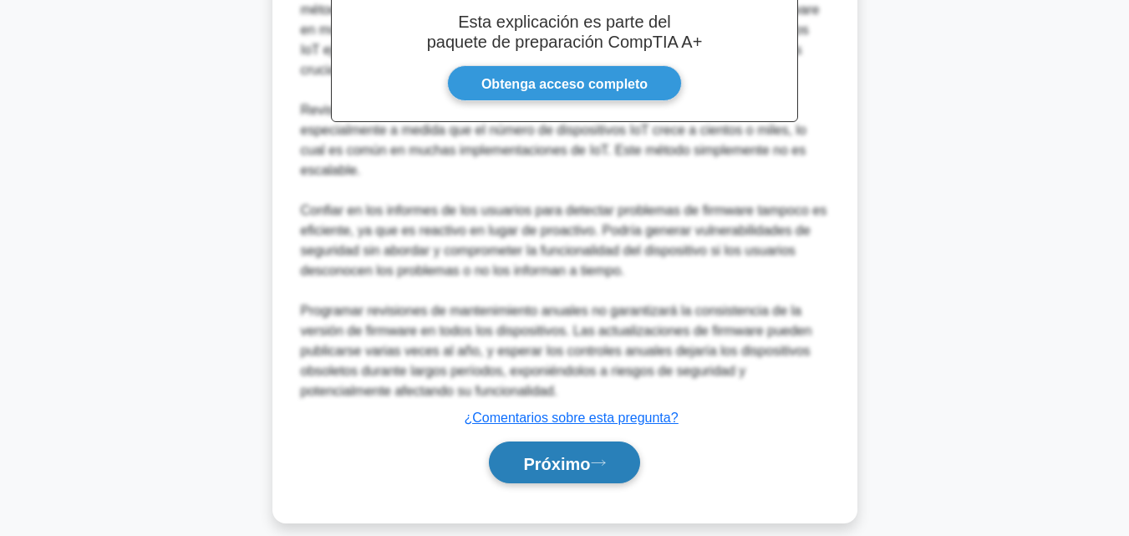
click at [523, 454] on font "Próximo" at bounding box center [556, 463] width 67 height 18
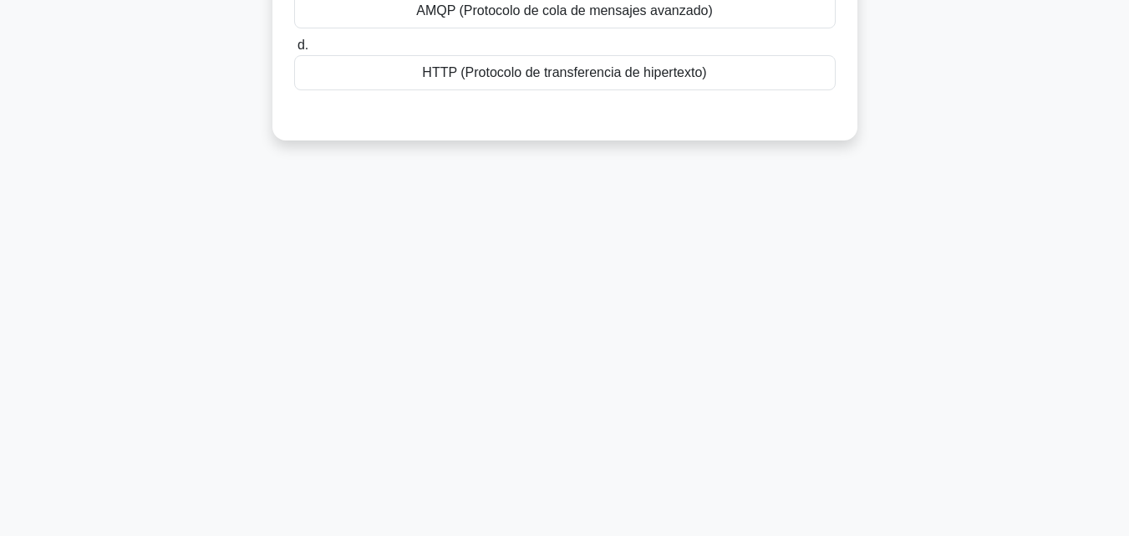
scroll to position [0, 0]
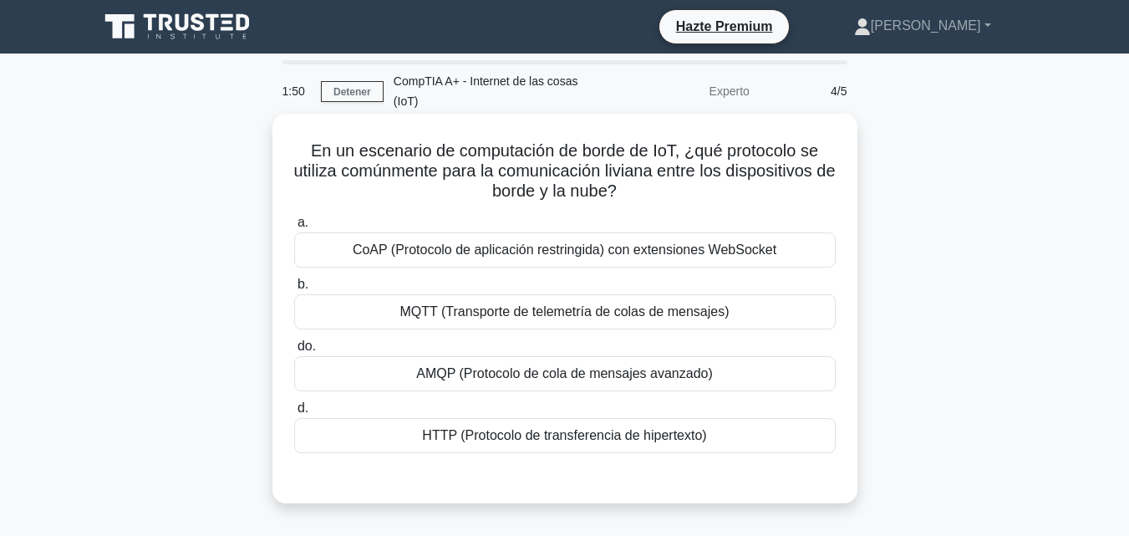
drag, startPoint x: 636, startPoint y: 173, endPoint x: 302, endPoint y: 127, distance: 337.4
click at [302, 140] on h5 "En un escenario de computación de borde de IoT, ¿qué protocolo se utiliza común…" at bounding box center [564, 171] width 545 height 62
copy font "En un escenario de computación de borde de IoT, ¿qué protocolo se utiliza común…"
click at [652, 304] on font "MQTT (Transporte de telemetría de colas de mensajes)" at bounding box center [564, 311] width 329 height 14
click at [294, 290] on input "b. MQTT (Transporte de telemetría de colas de mensajes)" at bounding box center [294, 284] width 0 height 11
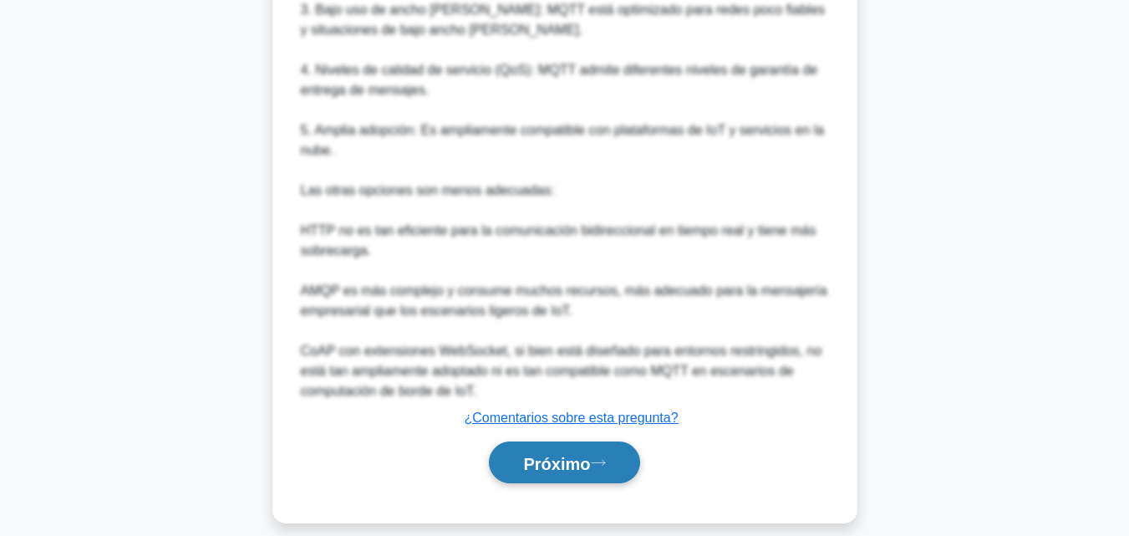
click at [616, 453] on button "Próximo" at bounding box center [564, 462] width 150 height 43
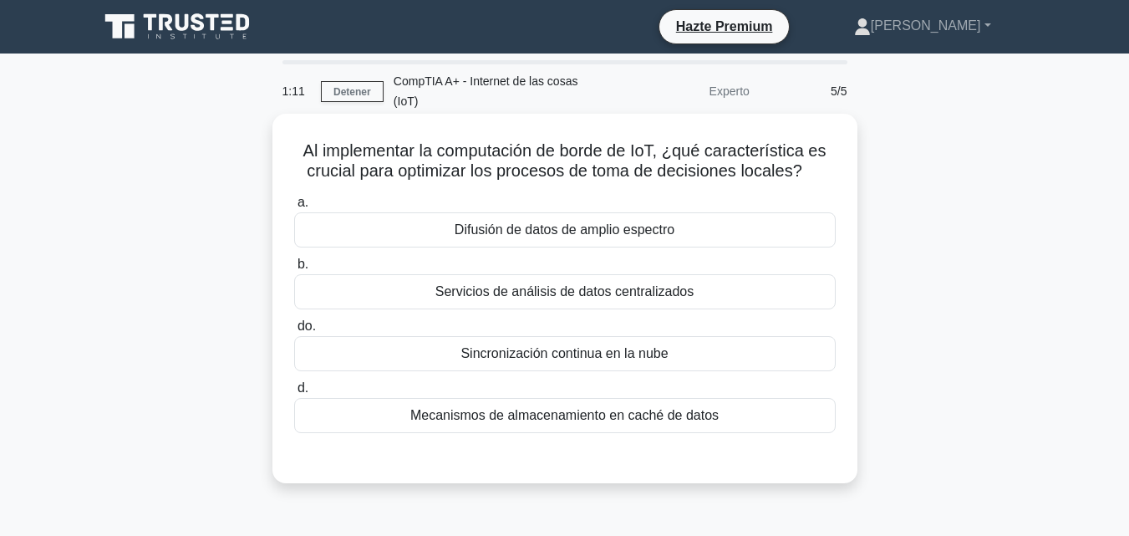
click at [592, 284] on font "Servicios de análisis de datos centralizados" at bounding box center [564, 291] width 259 height 14
click at [294, 265] on input "b. Servicios de análisis de datos centralizados" at bounding box center [294, 264] width 0 height 11
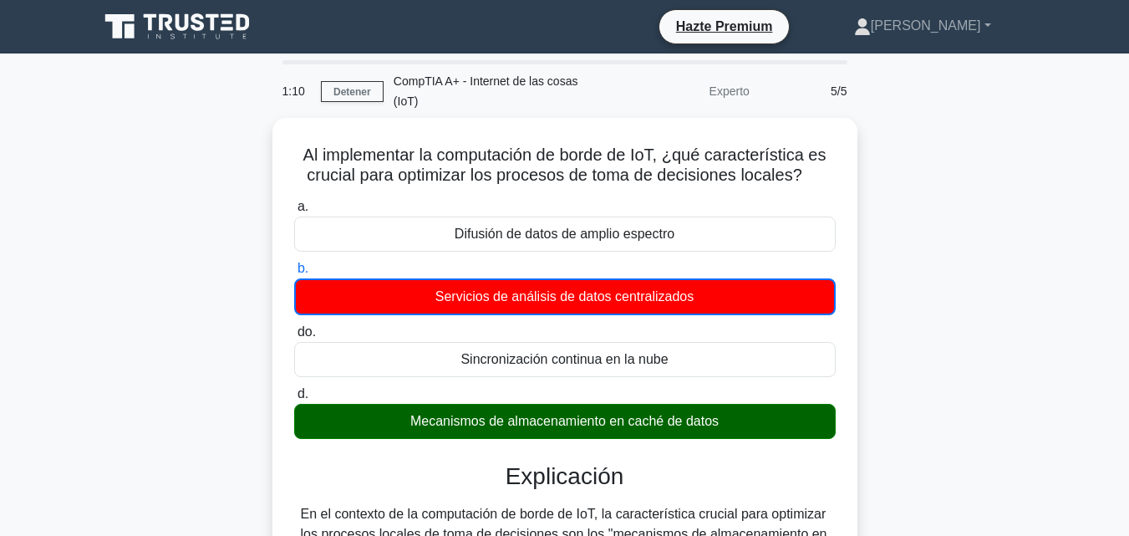
scroll to position [520, 0]
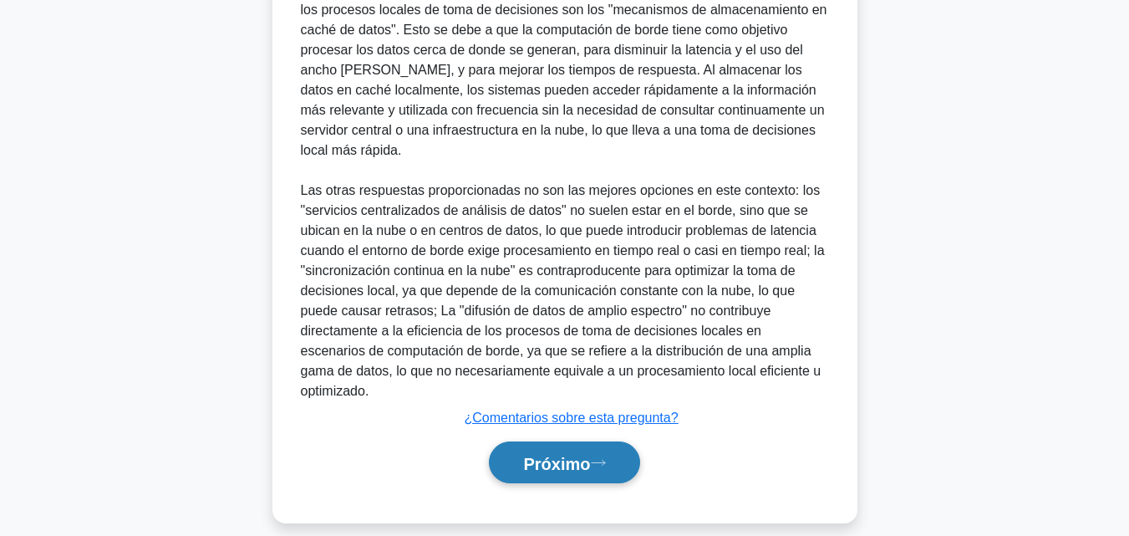
click at [619, 442] on button "Próximo" at bounding box center [564, 462] width 150 height 43
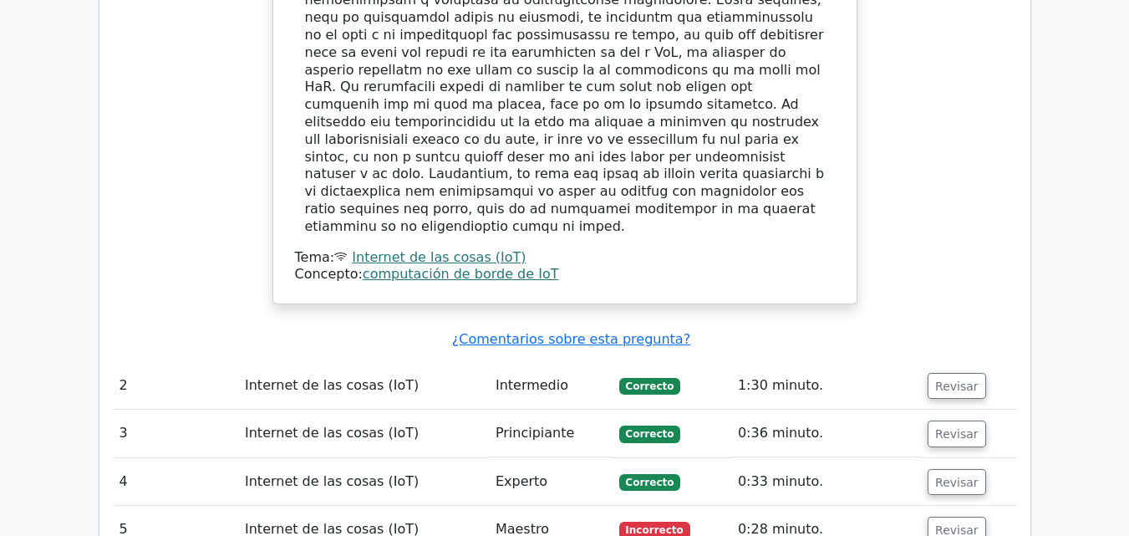
scroll to position [2509, 0]
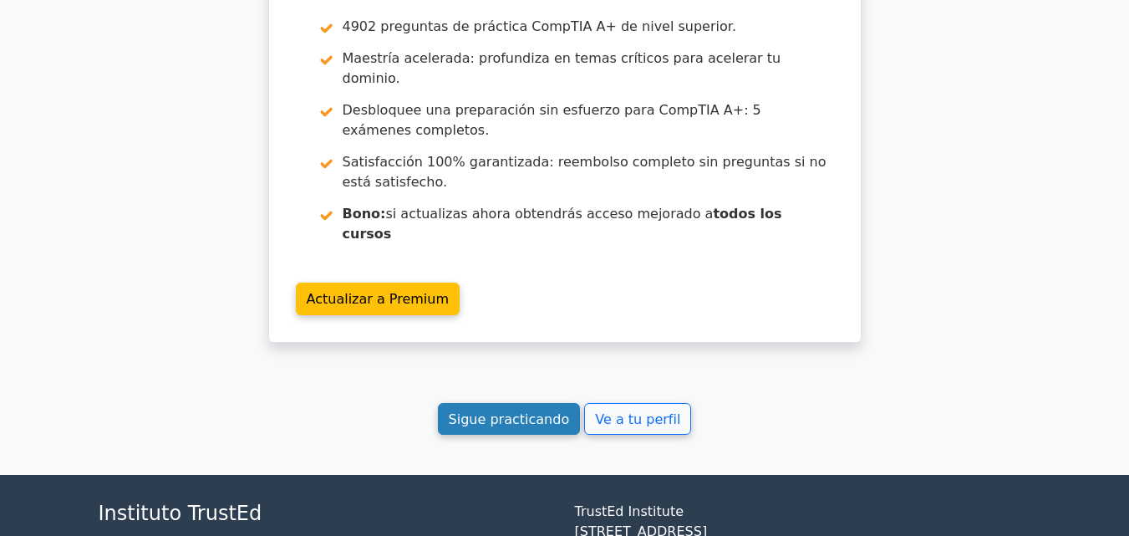
click at [507, 410] on font "Sigue practicando" at bounding box center [509, 418] width 121 height 16
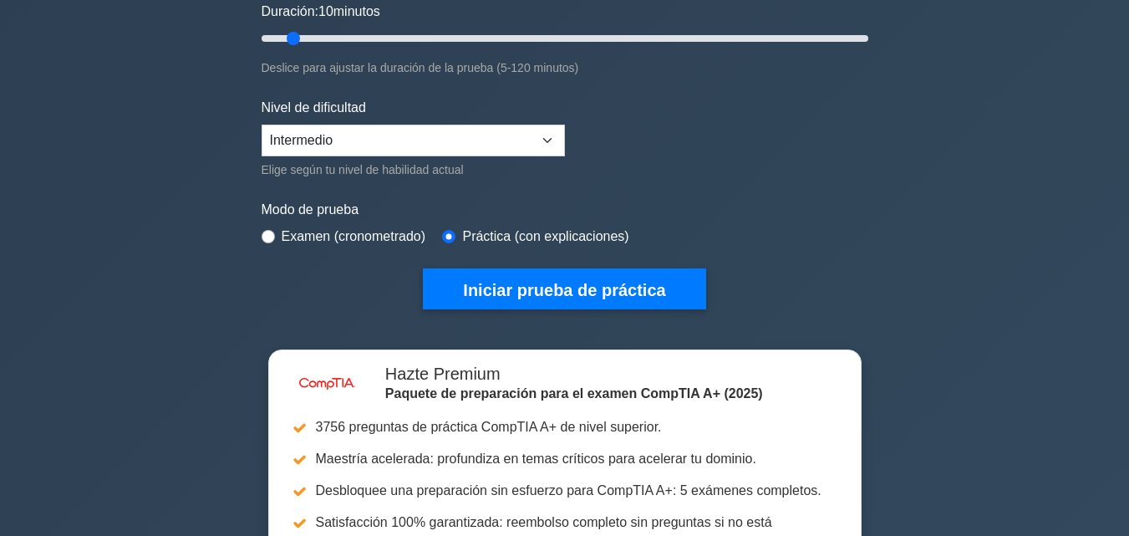
scroll to position [391, 0]
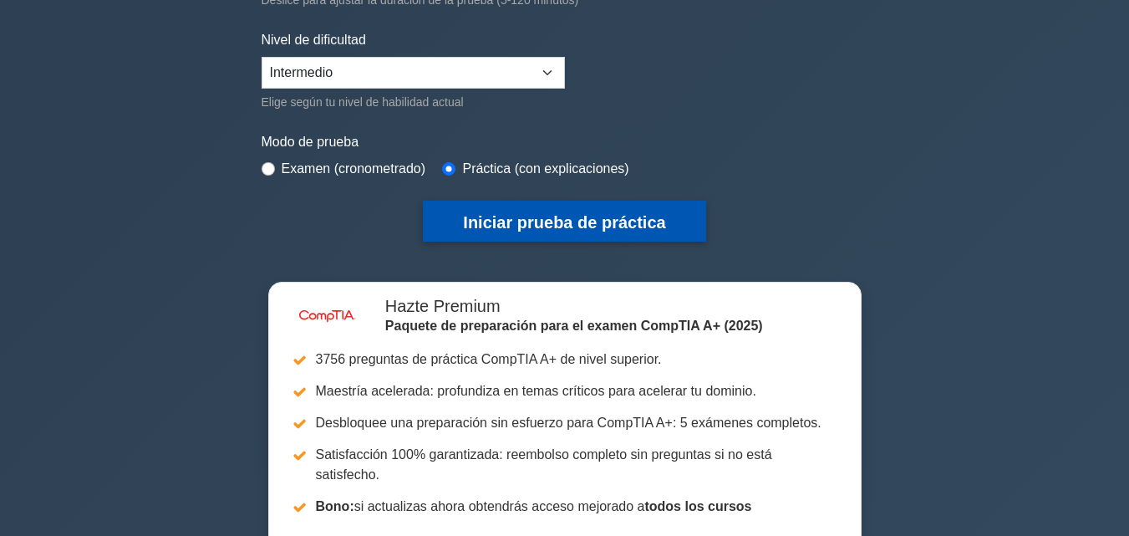
click at [605, 213] on font "Iniciar prueba de práctica" at bounding box center [564, 222] width 202 height 18
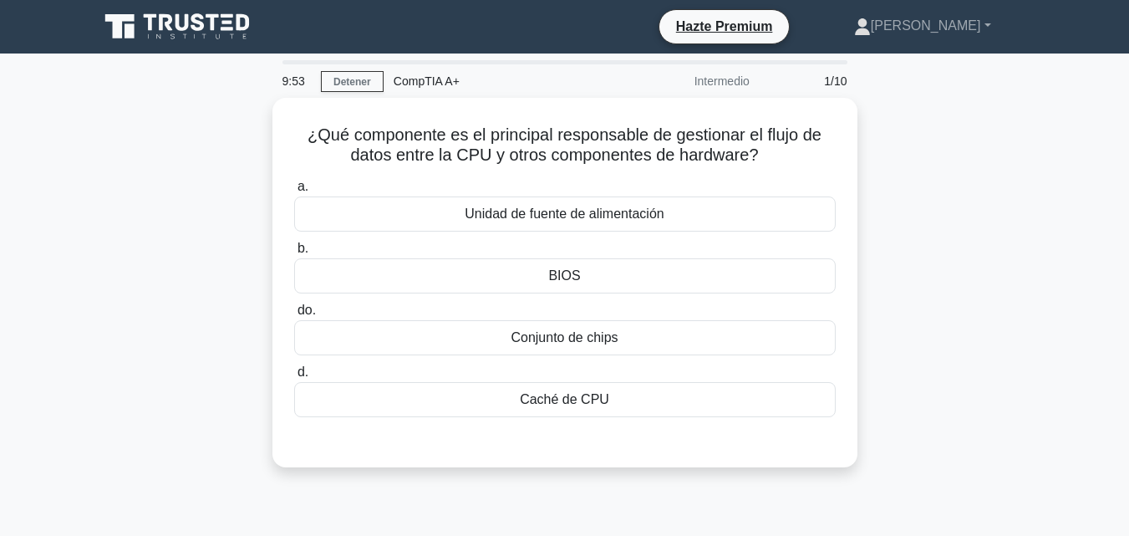
click at [940, 203] on div "¿Qué componente es el principal responsable de gestionar el flujo de datos entr…" at bounding box center [565, 292] width 952 height 389
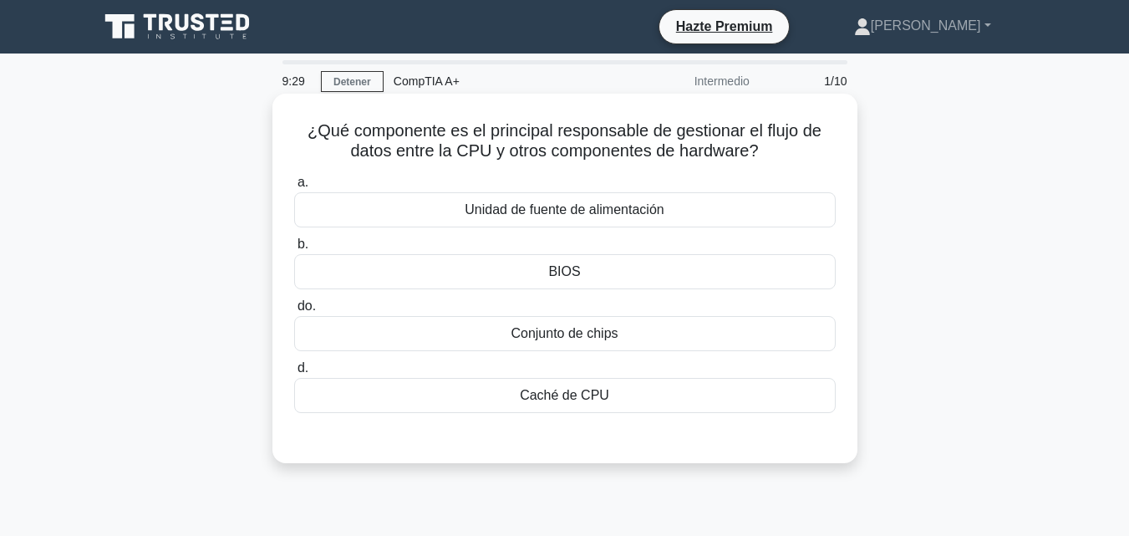
click at [691, 338] on div "Conjunto de chips" at bounding box center [564, 333] width 541 height 35
click at [294, 312] on input "do. Conjunto de chips" at bounding box center [294, 306] width 0 height 11
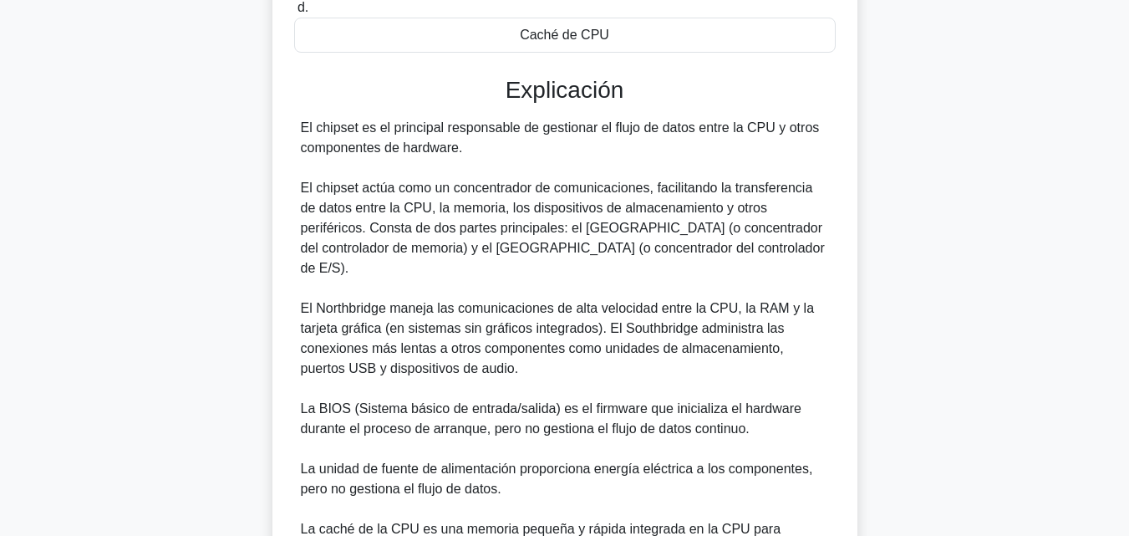
scroll to position [538, 0]
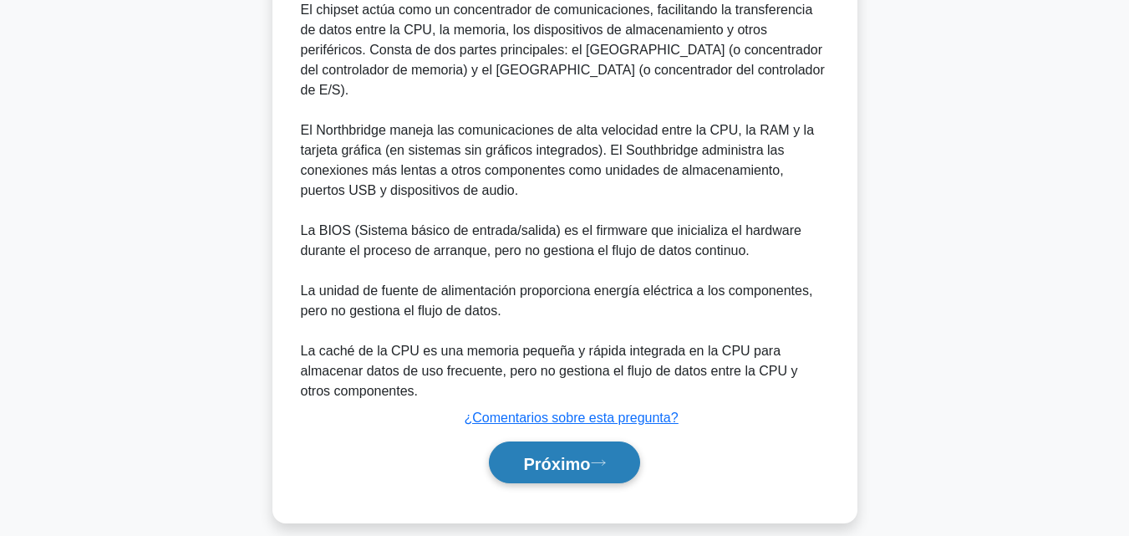
click at [633, 444] on button "Próximo" at bounding box center [564, 462] width 150 height 43
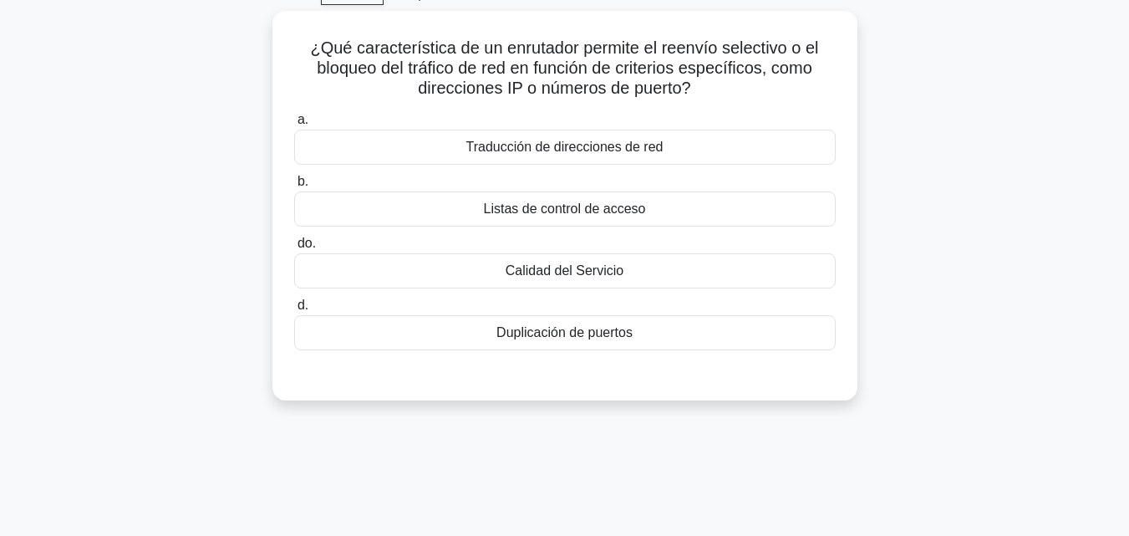
scroll to position [0, 0]
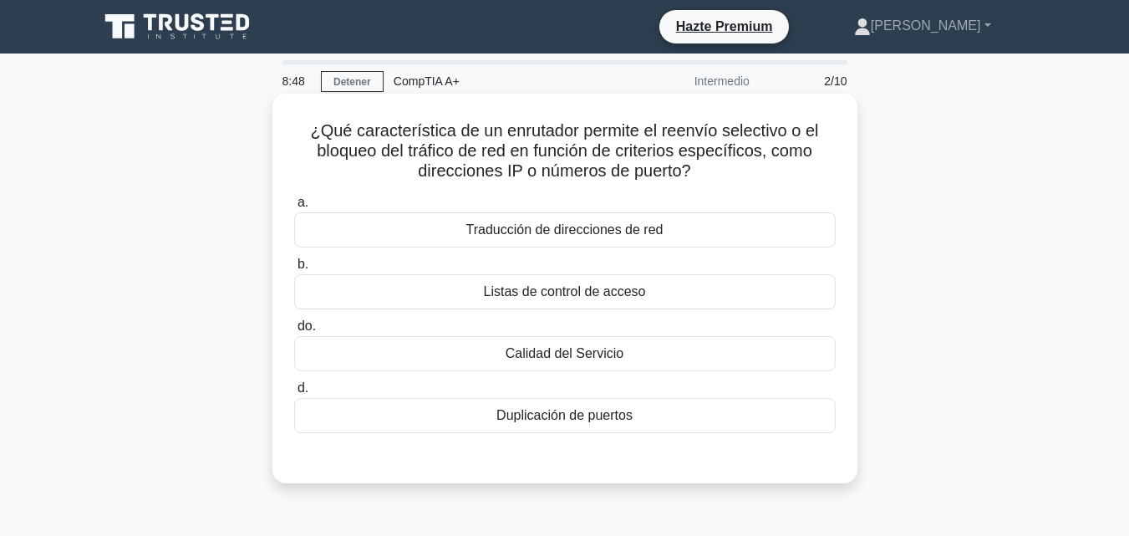
click at [709, 294] on div "Listas de control de acceso" at bounding box center [564, 291] width 541 height 35
click at [294, 270] on input "b. Listas de control de acceso" at bounding box center [294, 264] width 0 height 11
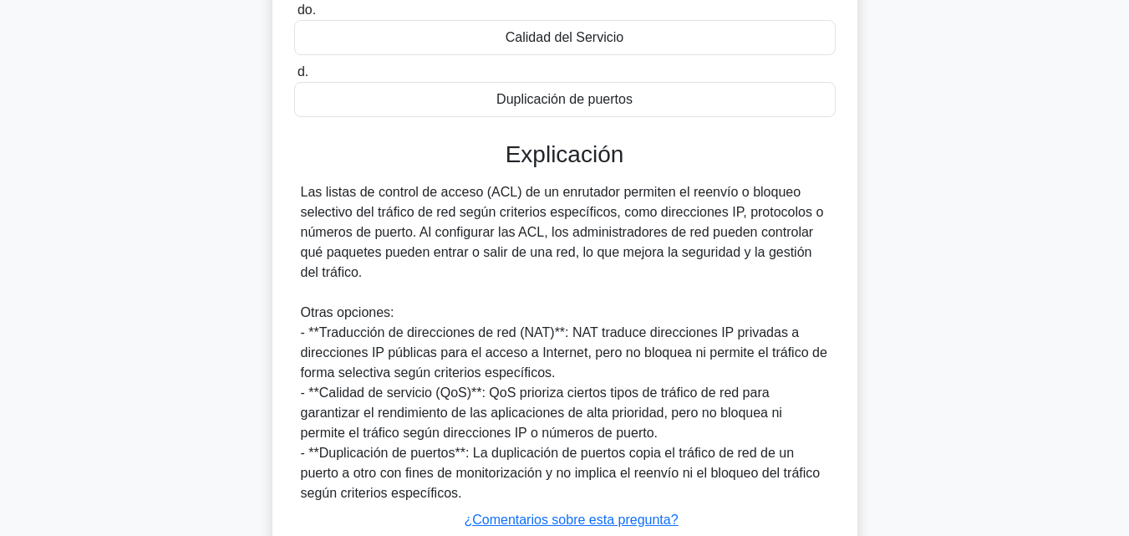
scroll to position [438, 0]
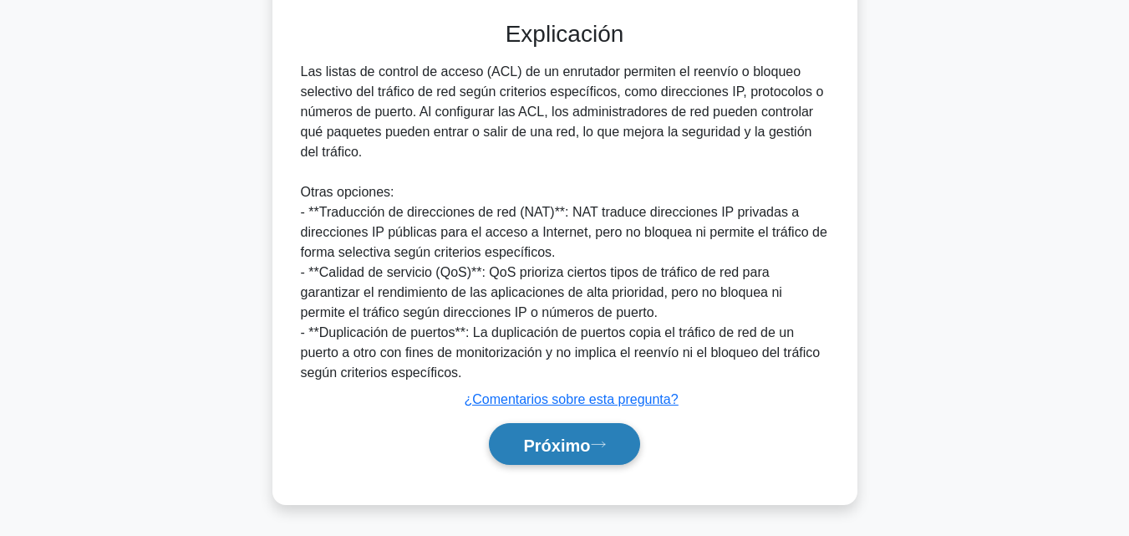
click at [606, 447] on icon at bounding box center [598, 443] width 15 height 9
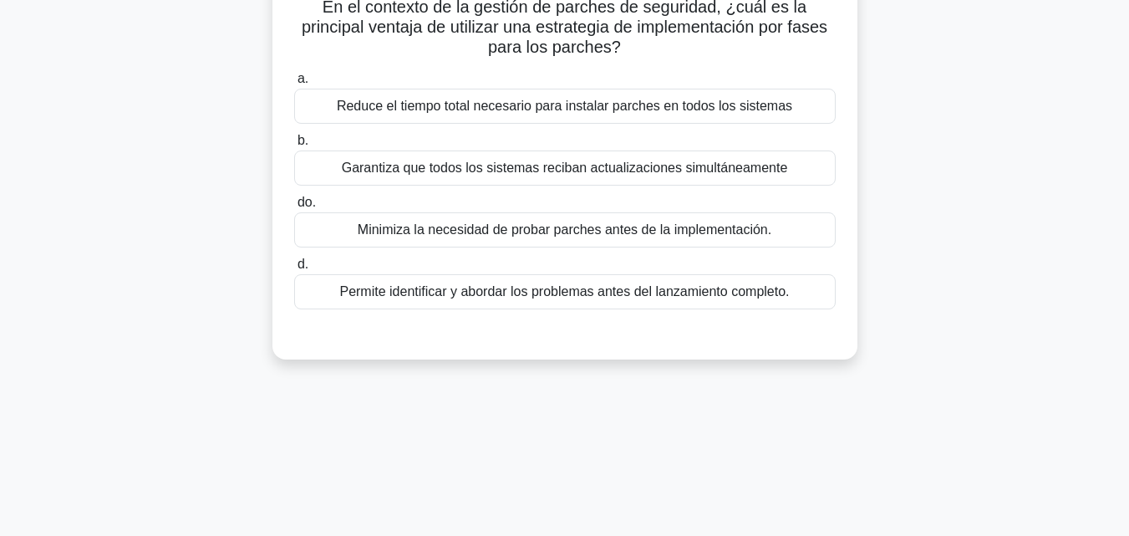
scroll to position [0, 0]
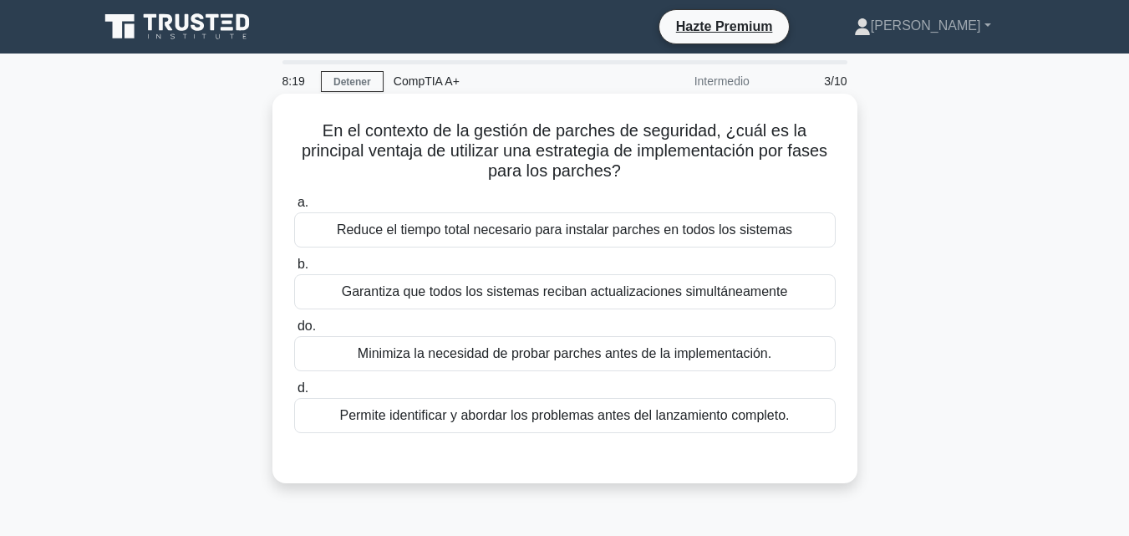
drag, startPoint x: 633, startPoint y: 180, endPoint x: 299, endPoint y: 134, distance: 337.5
click at [299, 134] on h5 "En el contexto de la gestión de parches de seguridad, ¿cuál es la principal ven…" at bounding box center [564, 151] width 545 height 62
copy font "En el contexto de la gestión de parches de seguridad, ¿cuál es la principal ven…"
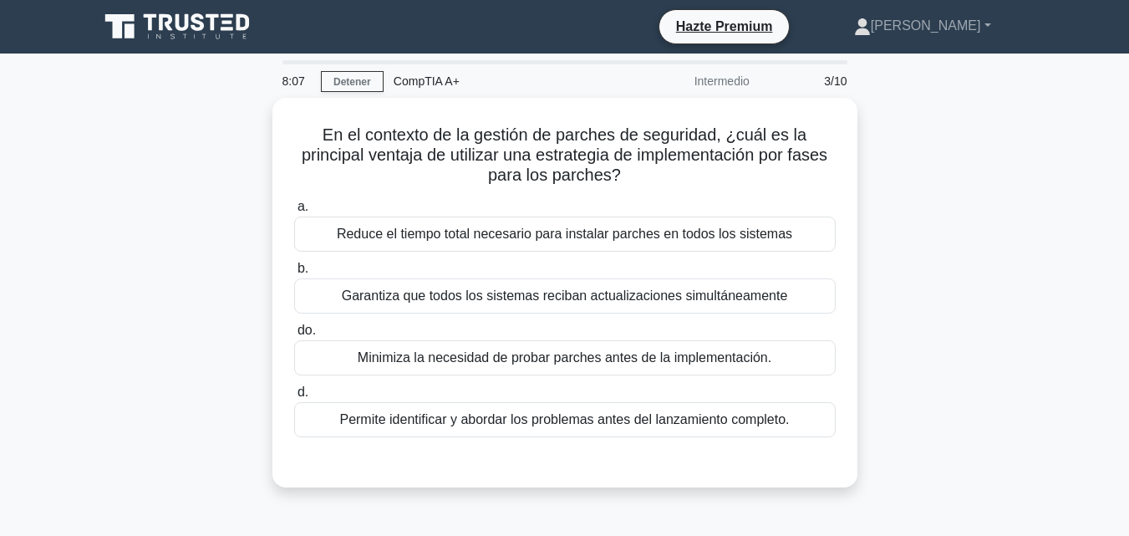
click at [866, 338] on div "En el contexto de la gestión de parches de seguridad, ¿cuál es la principal ven…" at bounding box center [565, 302] width 952 height 409
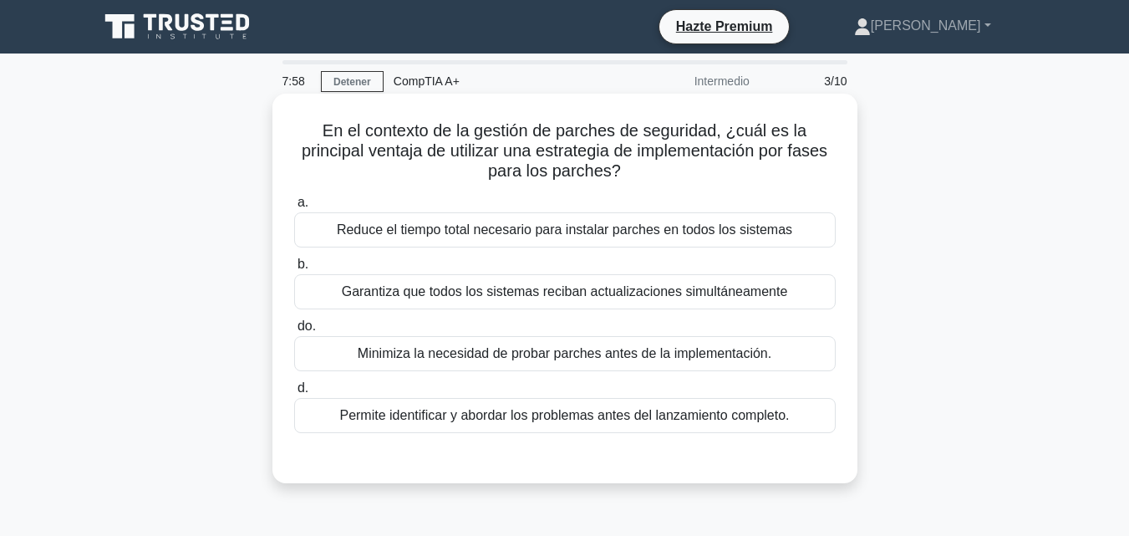
click at [758, 414] on font "Permite identificar y abordar los problemas antes del lanzamiento completo." at bounding box center [564, 415] width 450 height 14
click at [294, 394] on input "d. Permite identificar y abordar los problemas antes del lanzamiento completo." at bounding box center [294, 388] width 0 height 11
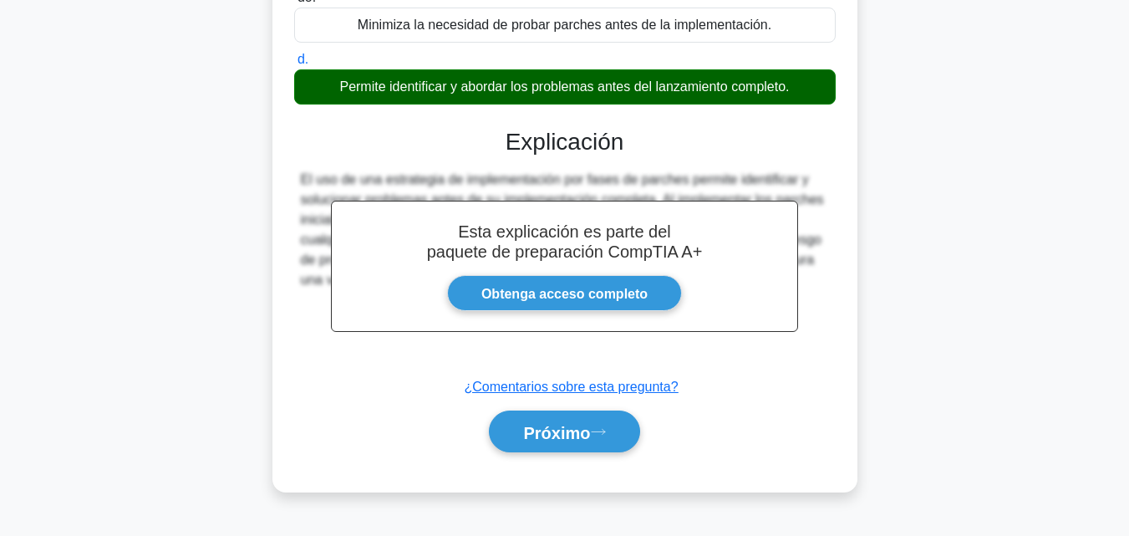
scroll to position [367, 0]
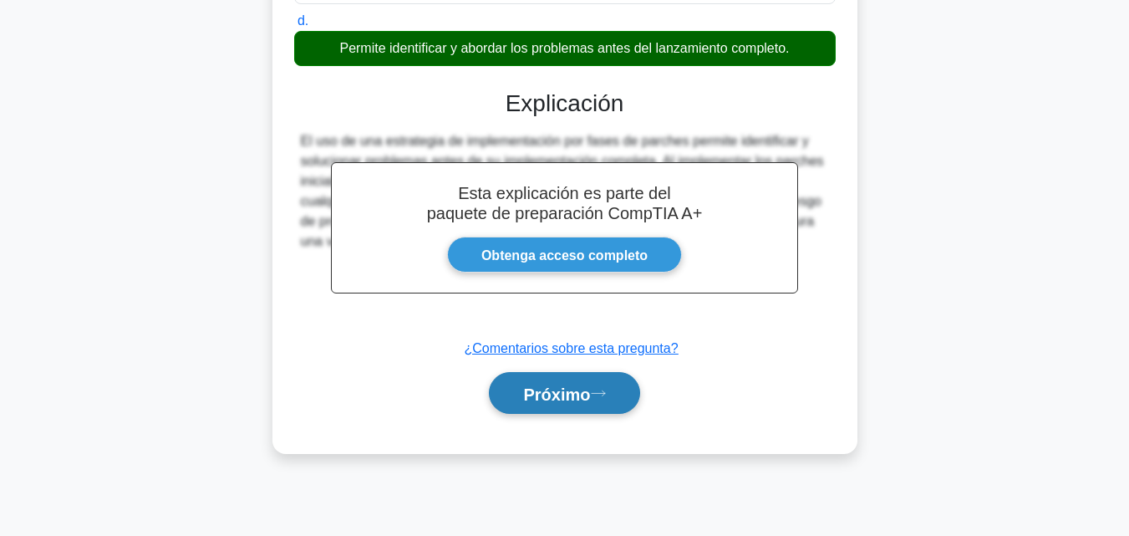
click at [613, 394] on button "Próximo" at bounding box center [564, 393] width 150 height 43
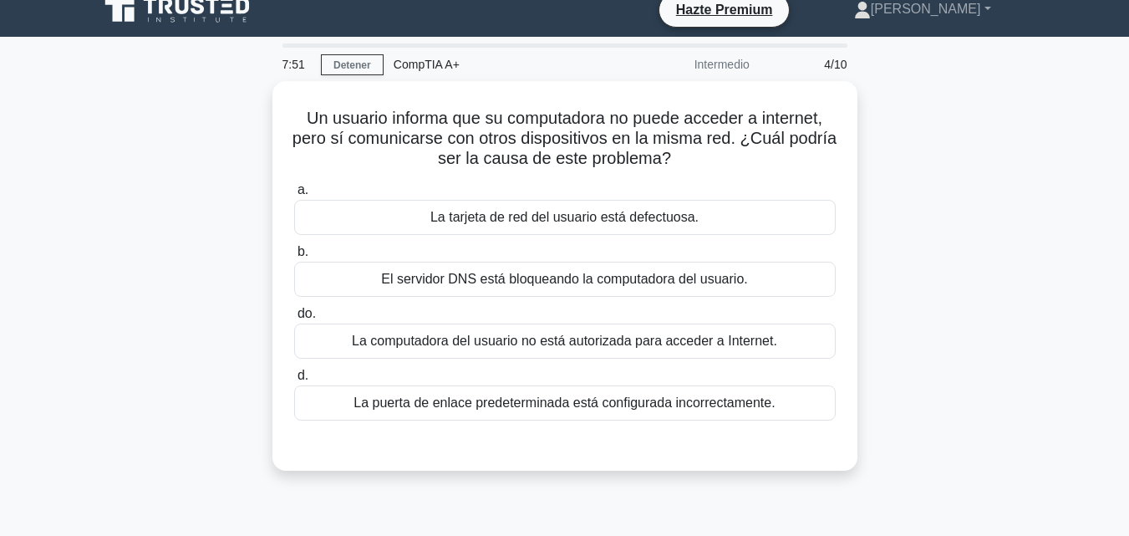
scroll to position [12, 0]
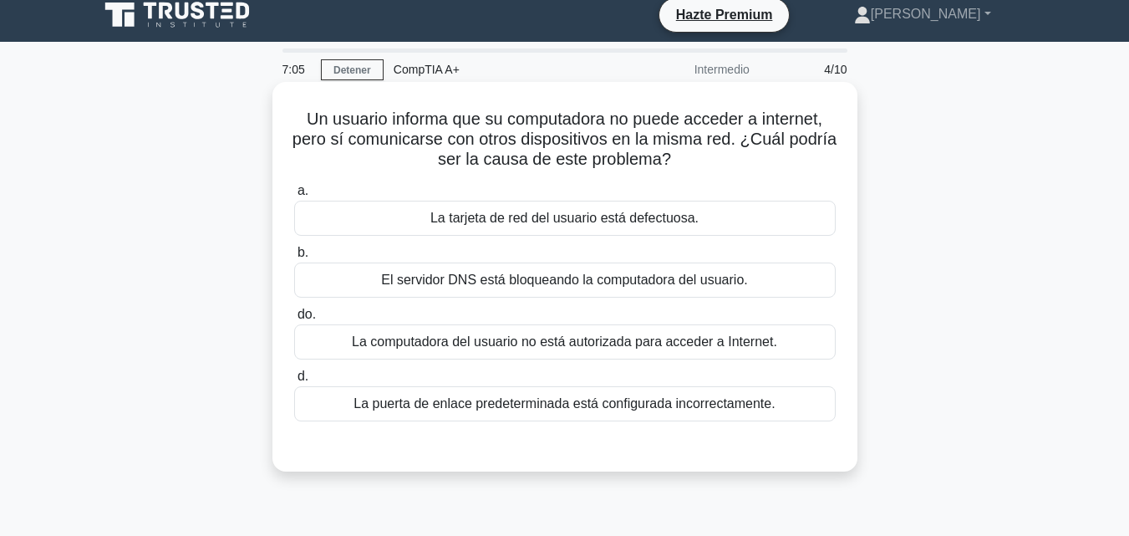
click at [782, 400] on div "La puerta de enlace predeterminada está configurada incorrectamente." at bounding box center [564, 403] width 541 height 35
click at [294, 382] on input "d. La puerta de enlace predeterminada está configurada incorrectamente." at bounding box center [294, 376] width 0 height 11
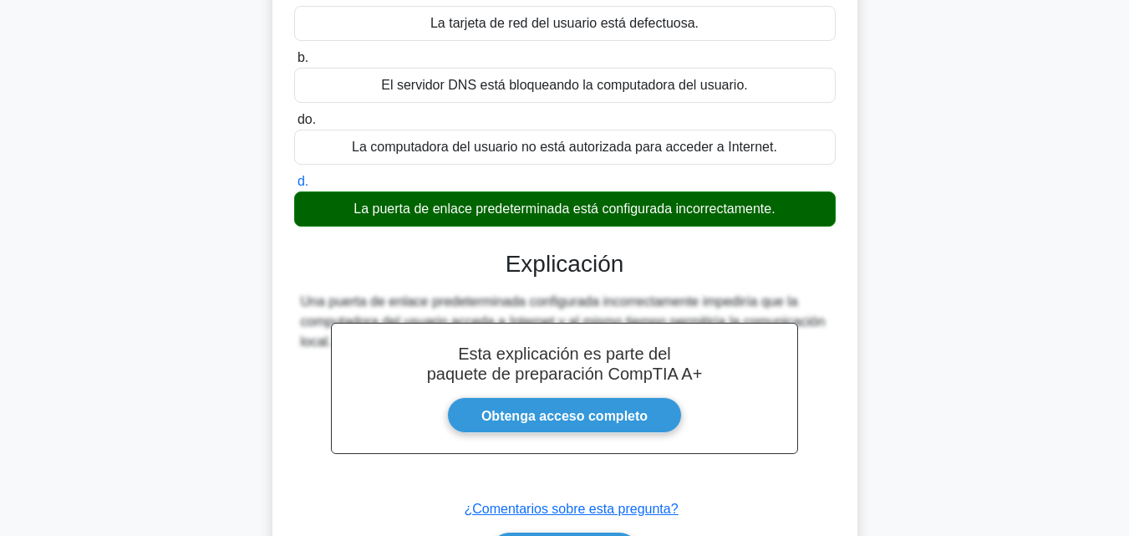
scroll to position [367, 0]
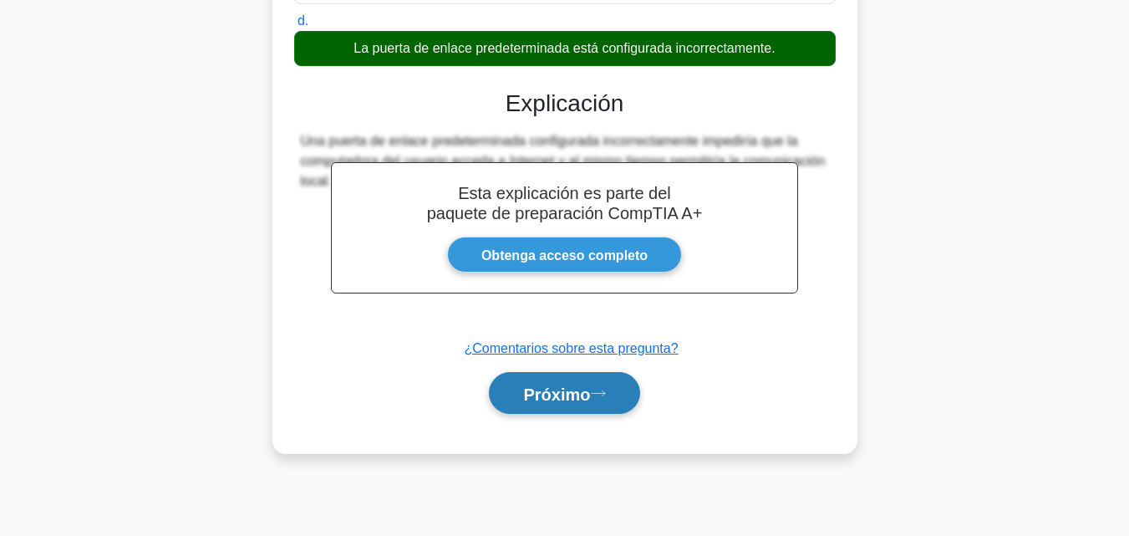
click at [629, 394] on button "Próximo" at bounding box center [564, 393] width 150 height 43
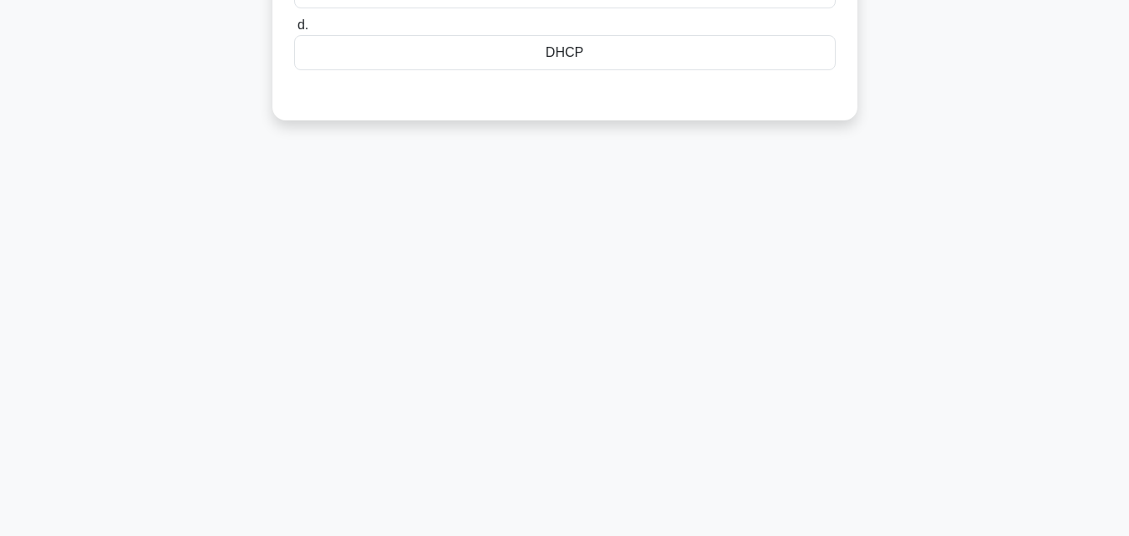
scroll to position [8, 0]
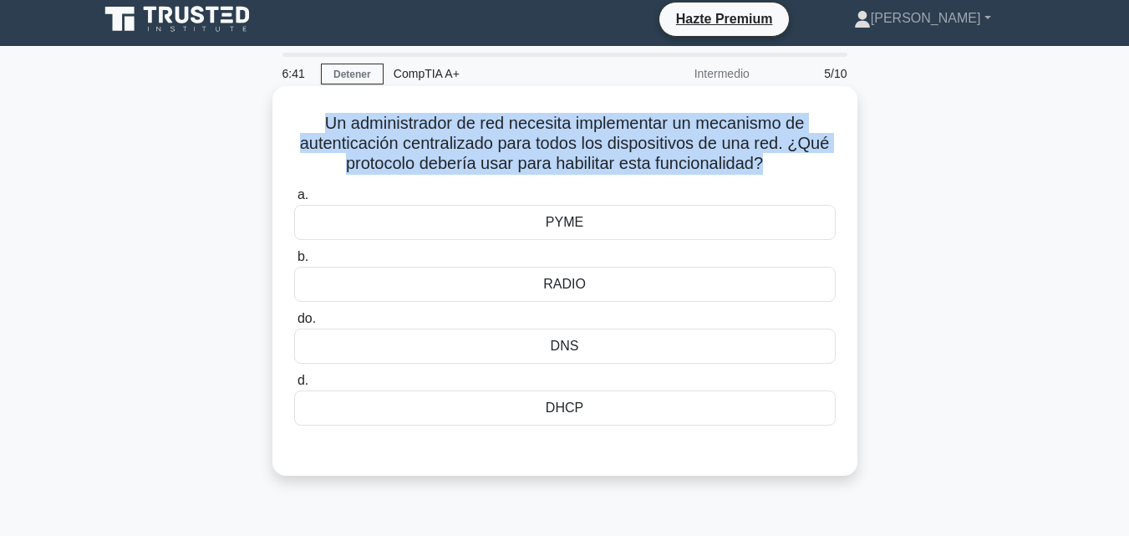
drag, startPoint x: 766, startPoint y: 167, endPoint x: 294, endPoint y: 124, distance: 474.0
click at [294, 124] on h5 "Un administrador de red necesita implementar un mecanismo de autenticación cent…" at bounding box center [564, 144] width 545 height 62
copy font "Un administrador de red necesita implementar un mecanismo de autenticación cent…"
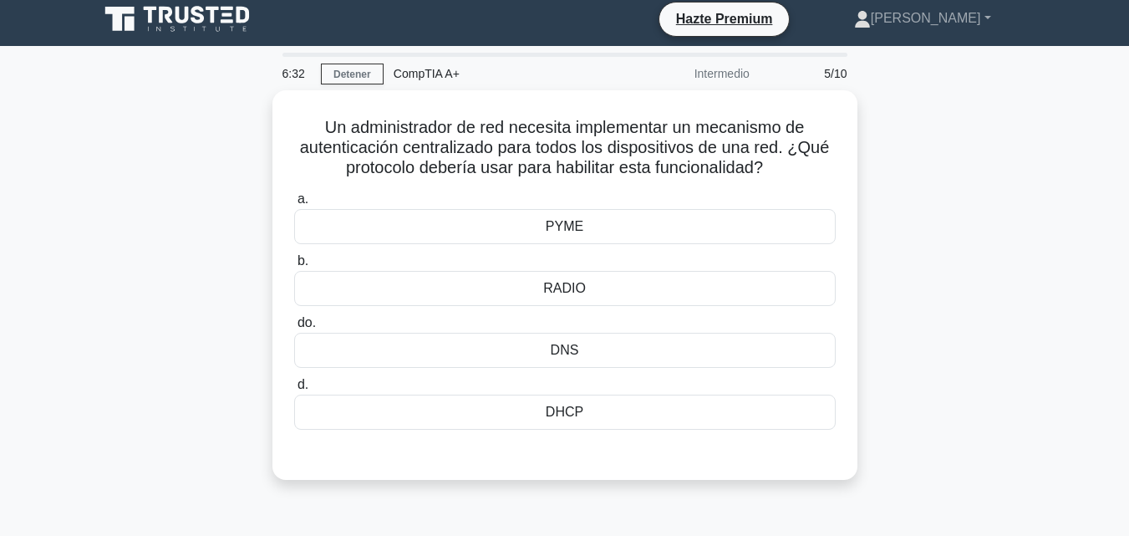
click at [925, 198] on div "Un administrador de red necesita implementar un mecanismo de autenticación cent…" at bounding box center [565, 294] width 952 height 409
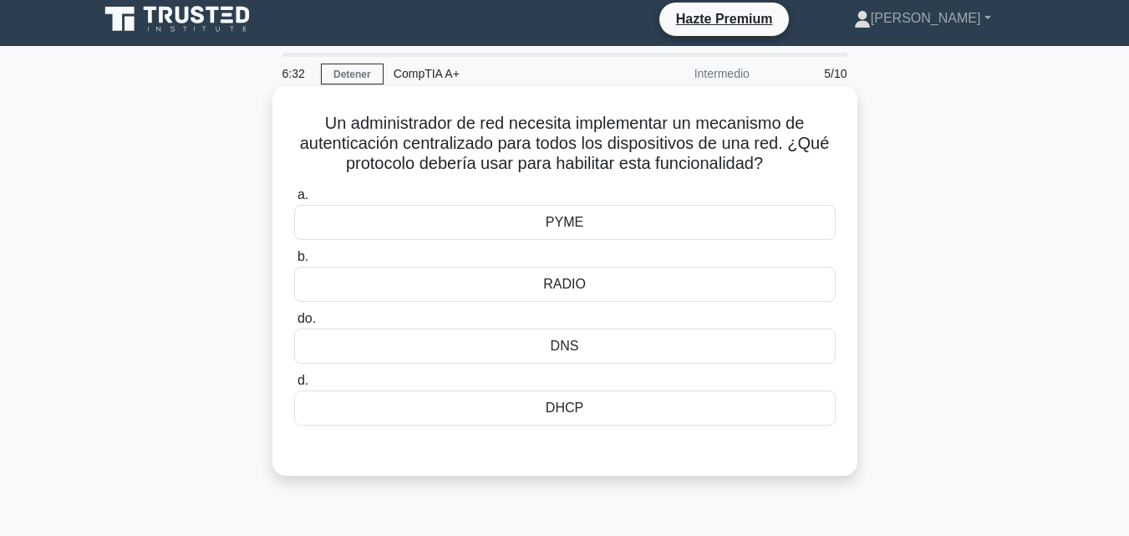
click at [728, 280] on div "RADIO" at bounding box center [564, 284] width 541 height 35
click at [294, 262] on input "b. RADIO" at bounding box center [294, 256] width 0 height 11
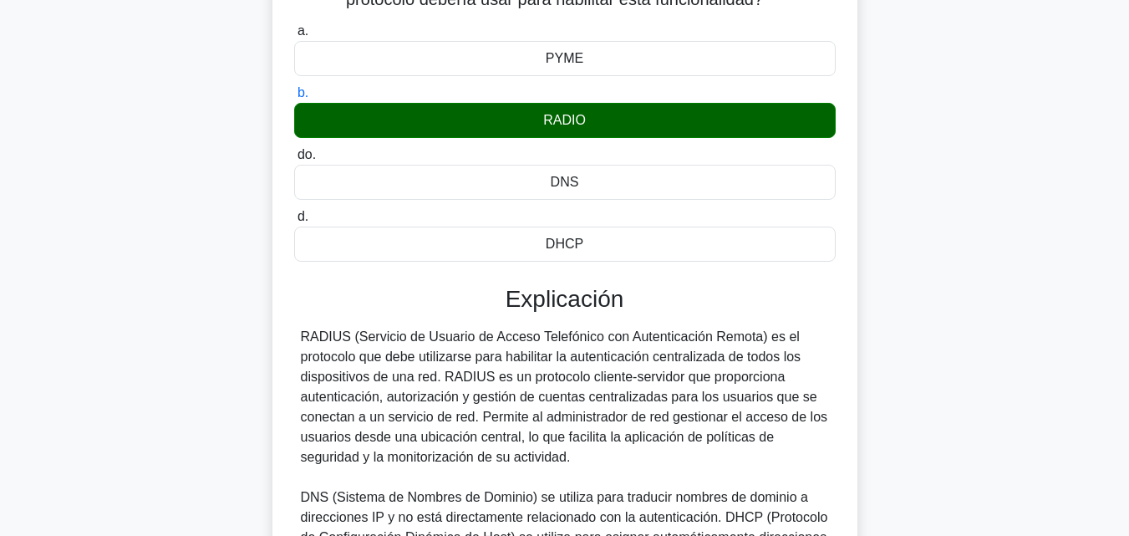
scroll to position [398, 0]
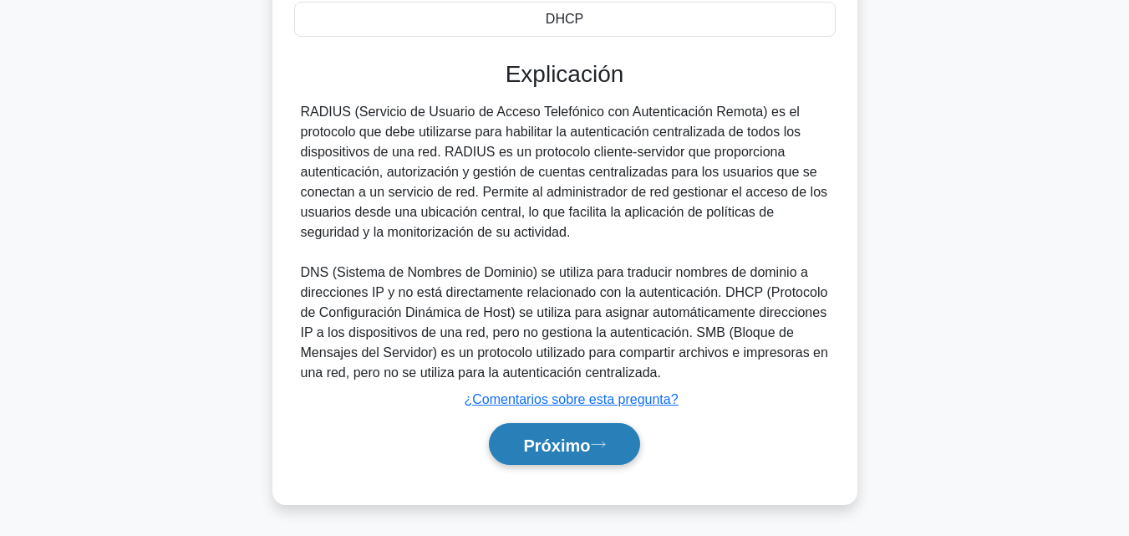
click at [548, 438] on font "Próximo" at bounding box center [556, 444] width 67 height 18
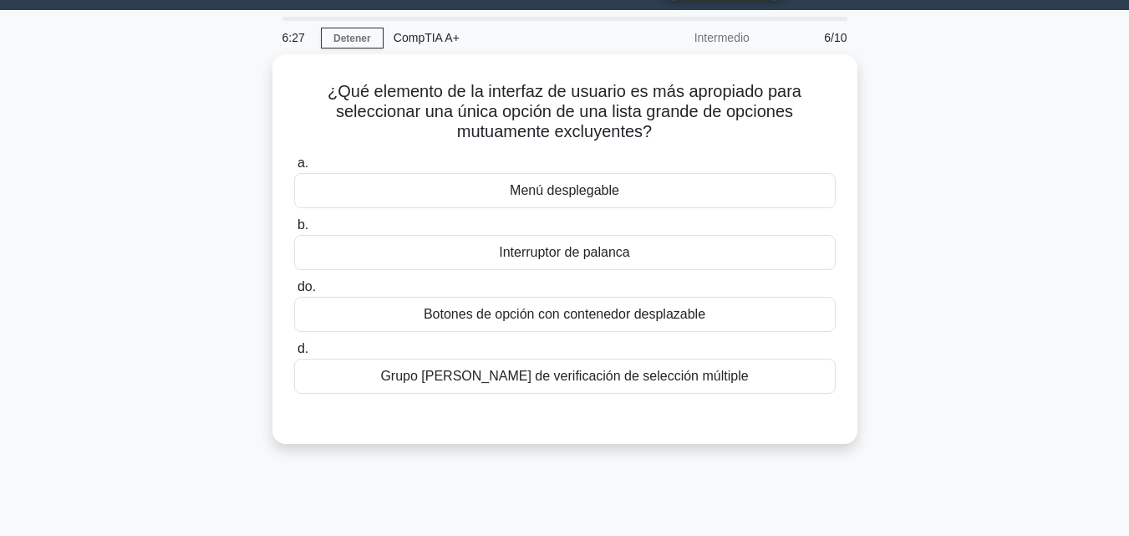
scroll to position [0, 0]
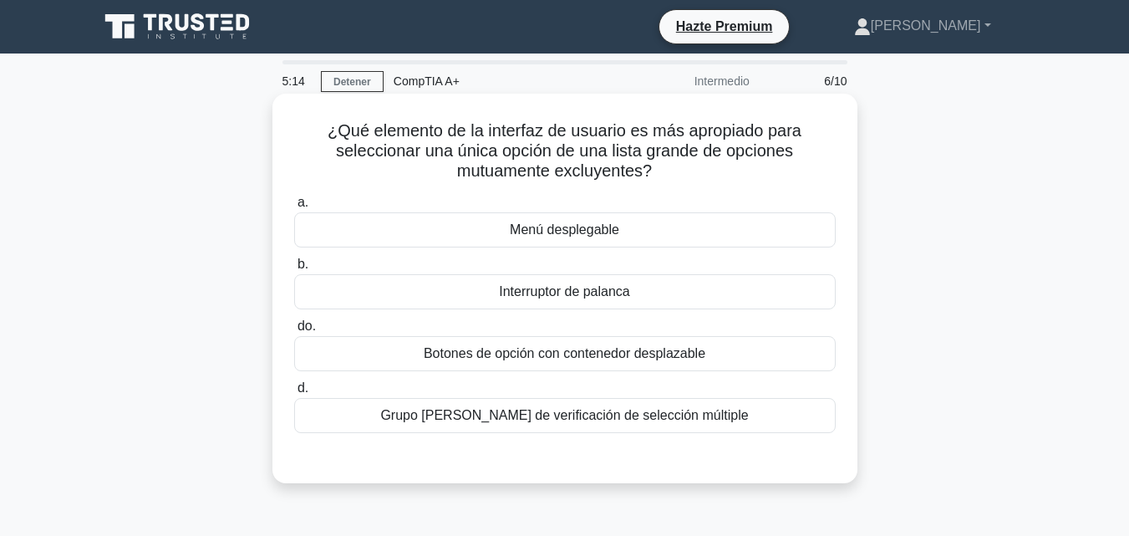
click at [749, 410] on div "Grupo de casillas de verificación de selección múltiple" at bounding box center [564, 415] width 541 height 35
click at [294, 394] on input "d. Grupo de casillas de verificación de selección múltiple" at bounding box center [294, 388] width 0 height 11
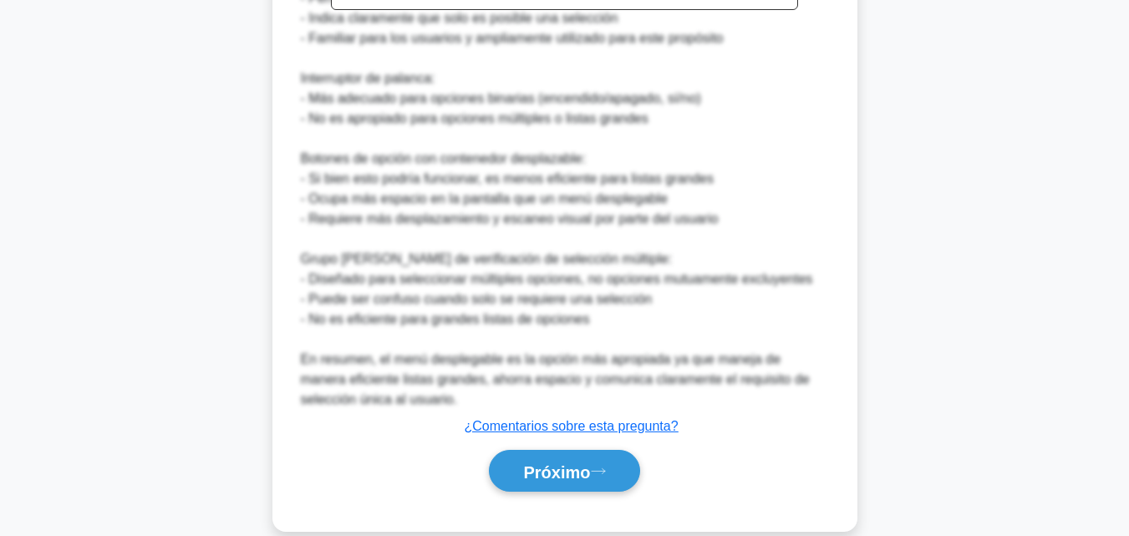
scroll to position [680, 0]
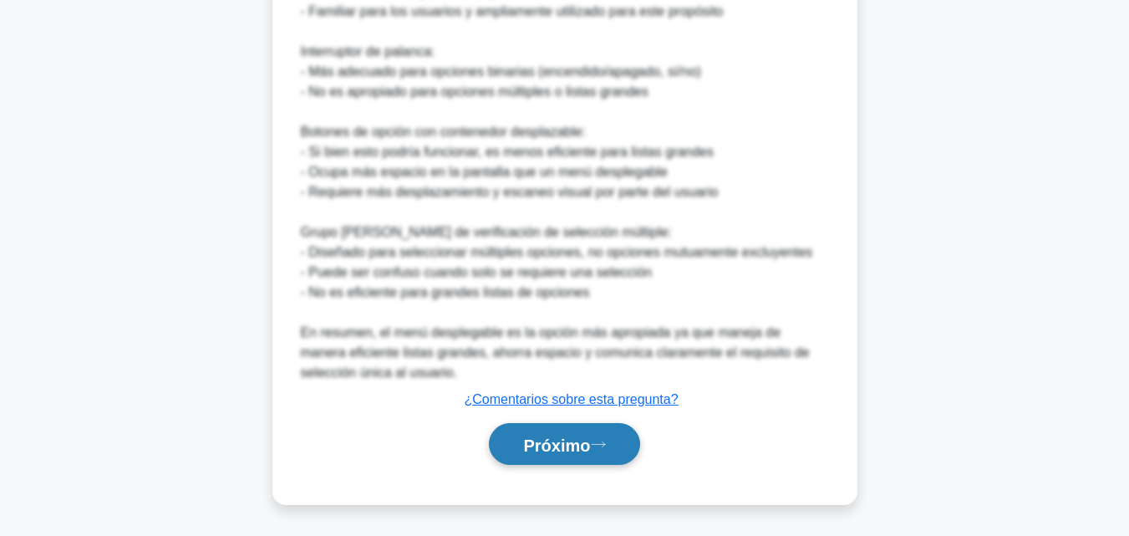
click at [619, 436] on button "Próximo" at bounding box center [564, 444] width 150 height 43
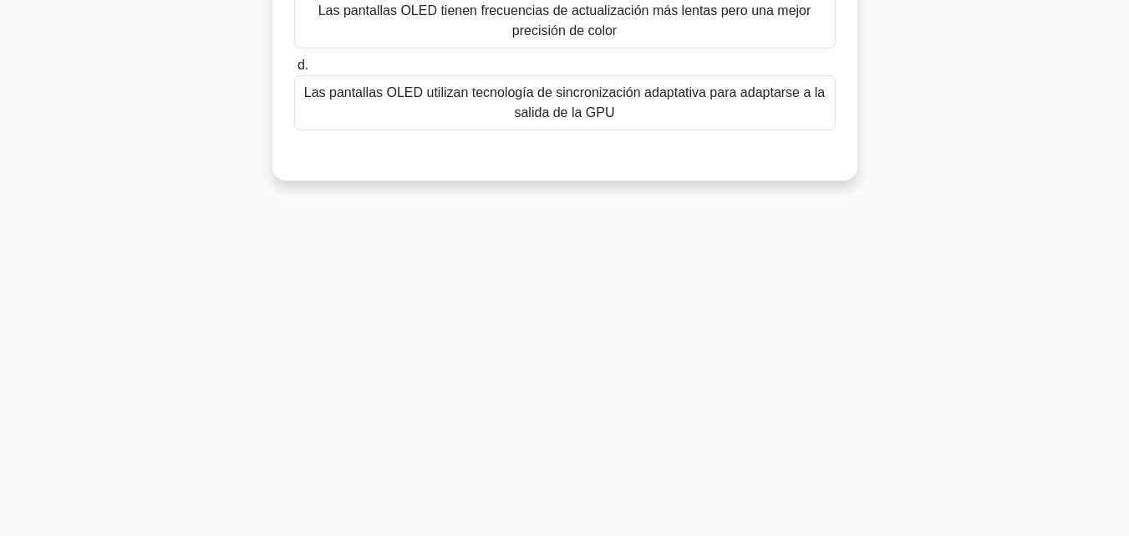
scroll to position [0, 0]
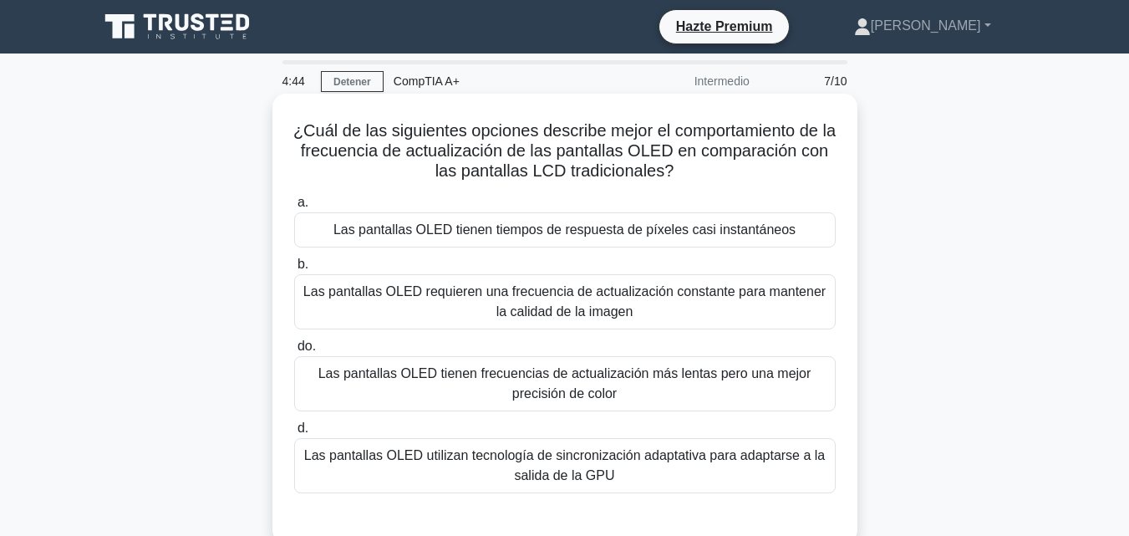
click at [645, 458] on font "Las pantallas OLED utilizan tecnología de sincronización adaptativa para adapta…" at bounding box center [564, 465] width 521 height 34
click at [294, 434] on input "d. Las pantallas OLED utilizan tecnología de sincronización adaptativa para ada…" at bounding box center [294, 428] width 0 height 11
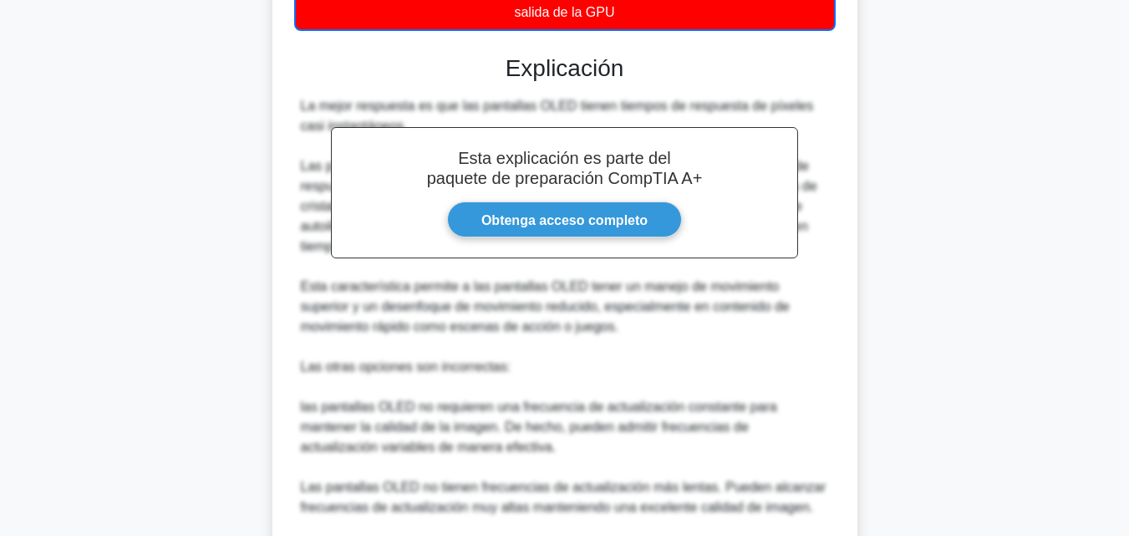
scroll to position [680, 0]
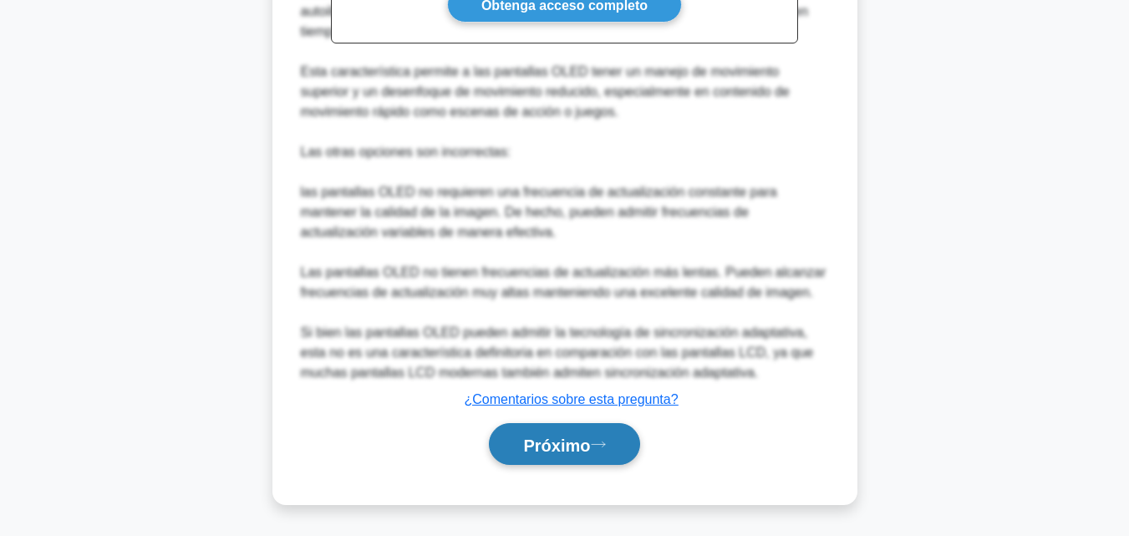
click at [615, 425] on button "Próximo" at bounding box center [564, 444] width 150 height 43
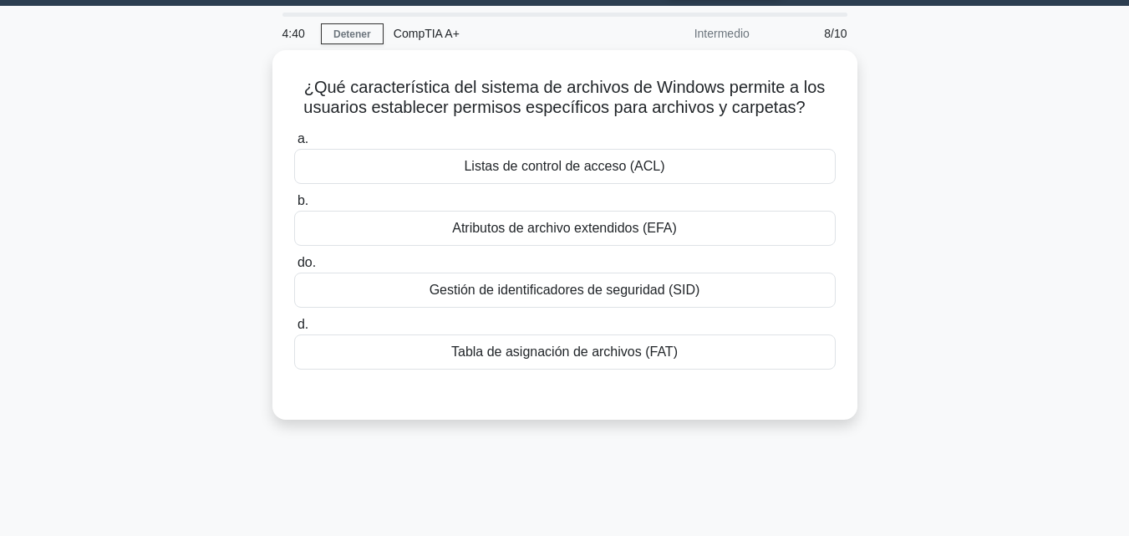
scroll to position [0, 0]
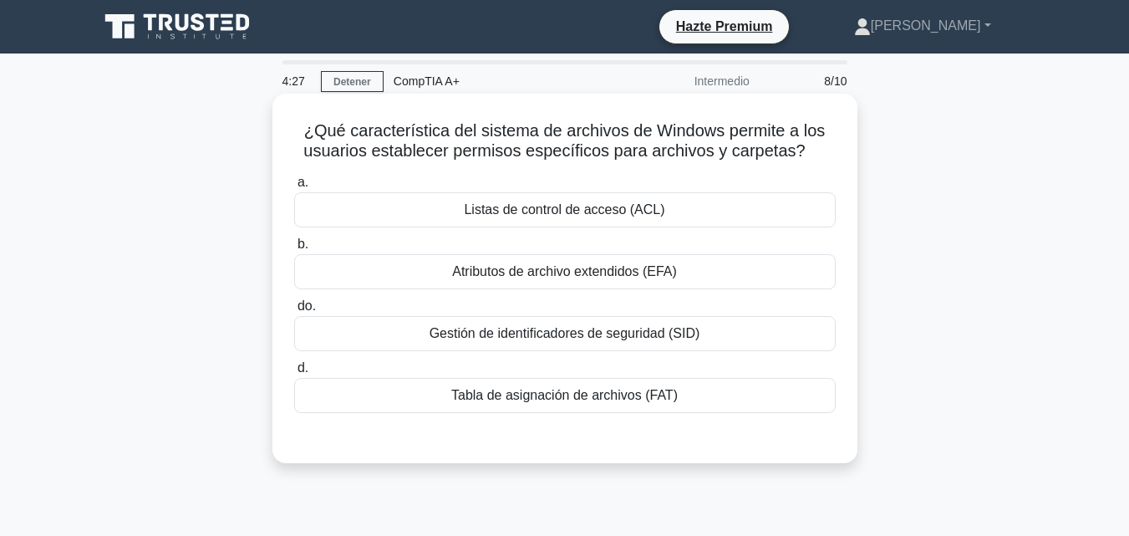
click at [698, 204] on div "Listas de control de acceso (ACL)" at bounding box center [564, 209] width 541 height 35
click at [294, 188] on input "a. Listas de control de acceso (ACL)" at bounding box center [294, 182] width 0 height 11
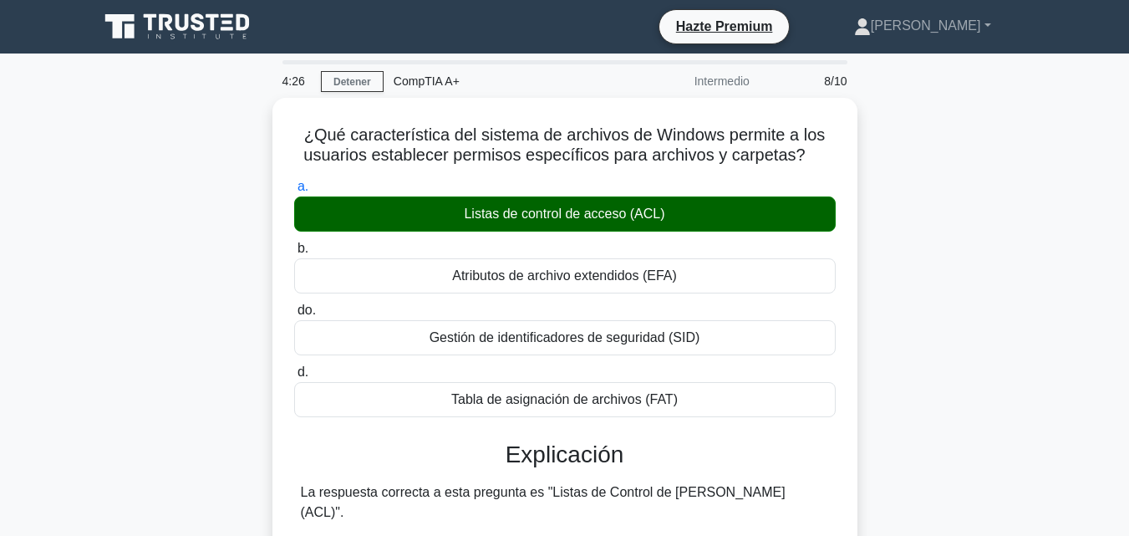
scroll to position [538, 0]
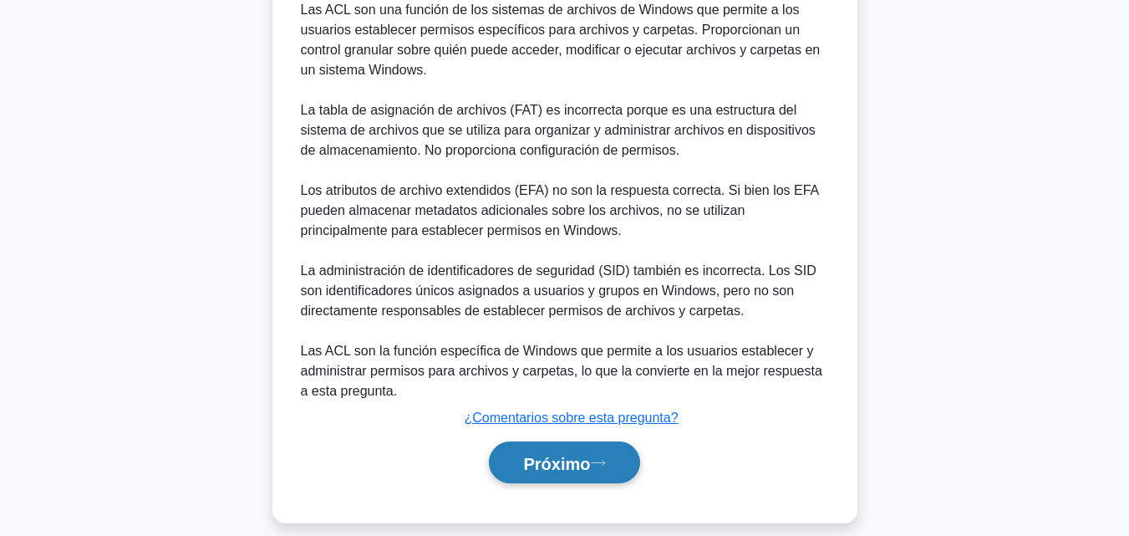
click at [610, 450] on button "Próximo" at bounding box center [564, 462] width 150 height 43
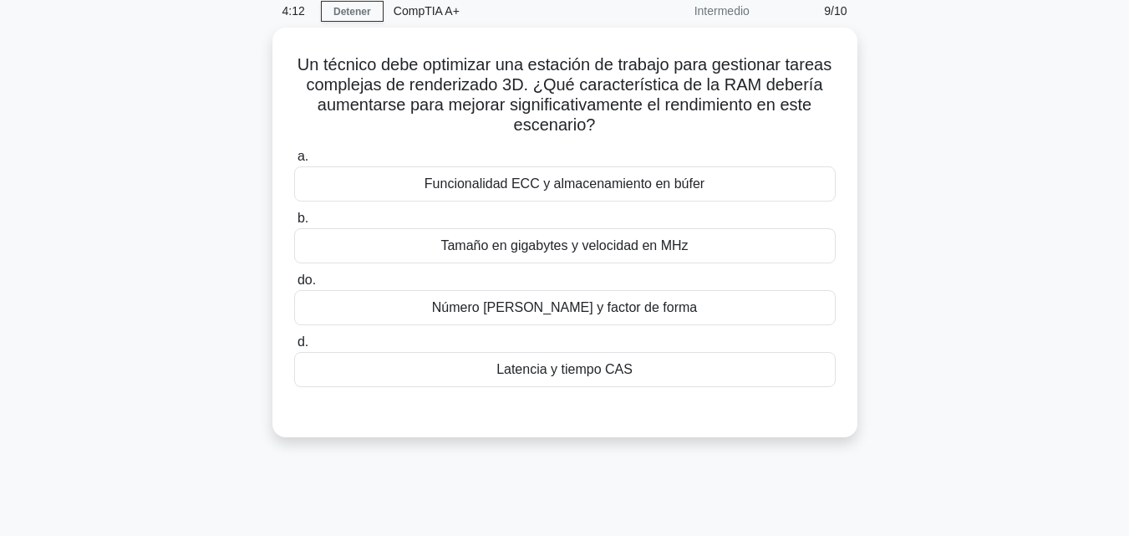
scroll to position [72, 0]
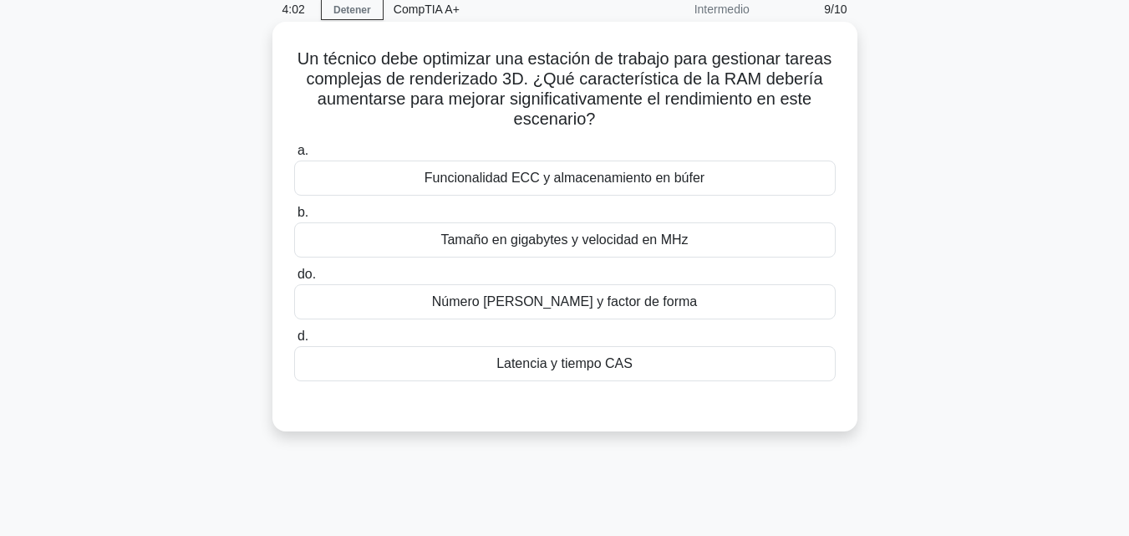
click at [591, 239] on font "Tamaño en gigabytes y velocidad en MHz" at bounding box center [563, 239] width 247 height 14
click at [294, 218] on input "b. Tamaño en gigabytes y velocidad en MHz" at bounding box center [294, 212] width 0 height 11
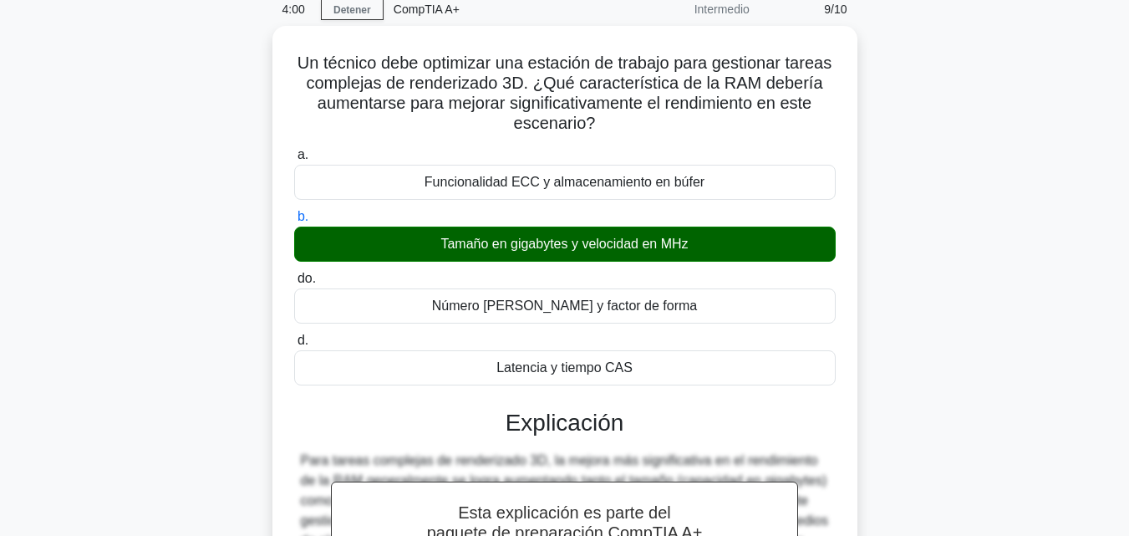
scroll to position [518, 0]
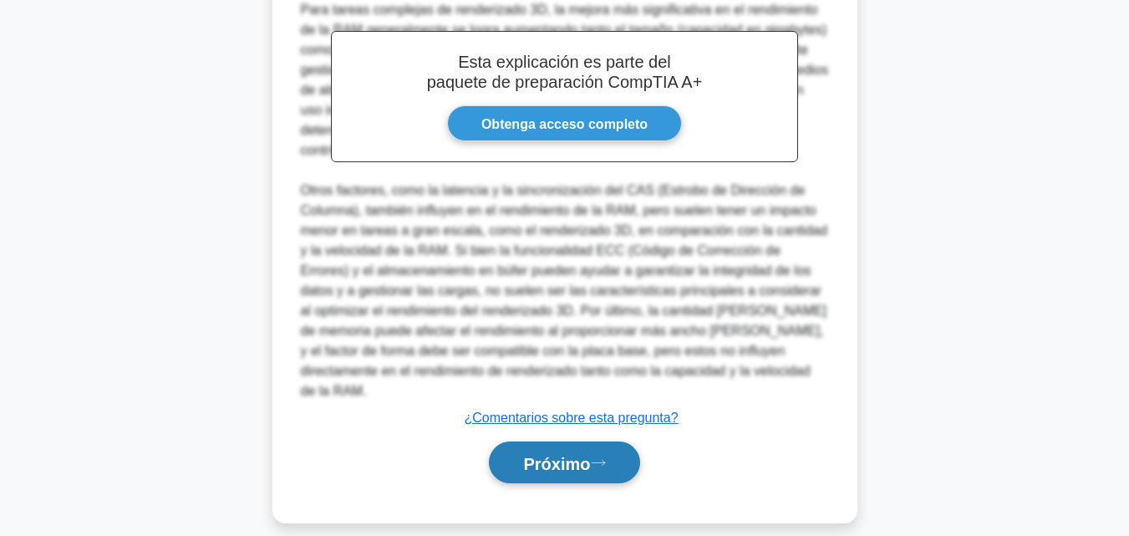
click at [577, 454] on font "Próximo" at bounding box center [556, 463] width 67 height 18
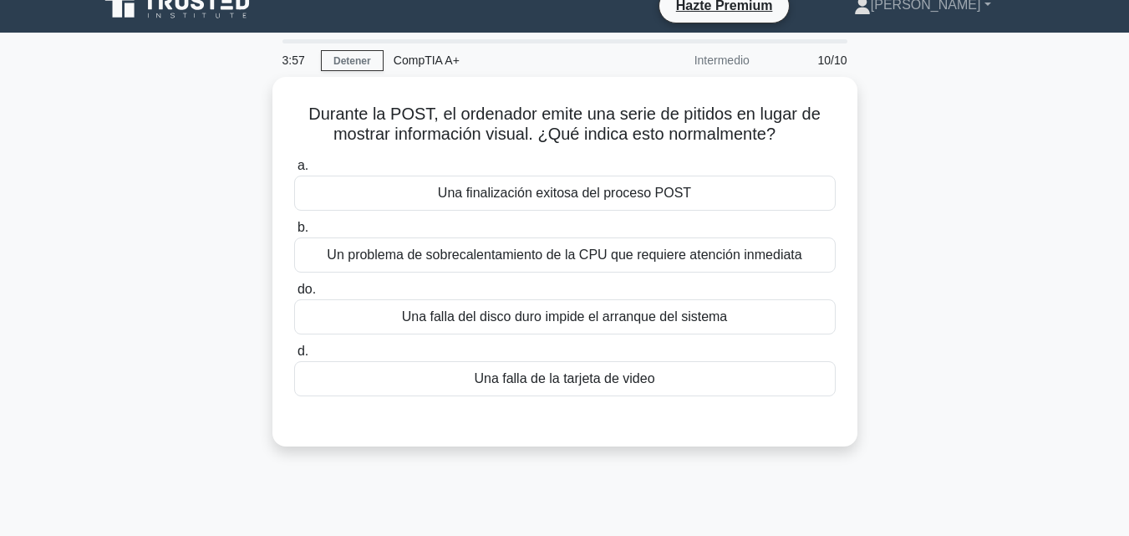
scroll to position [18, 0]
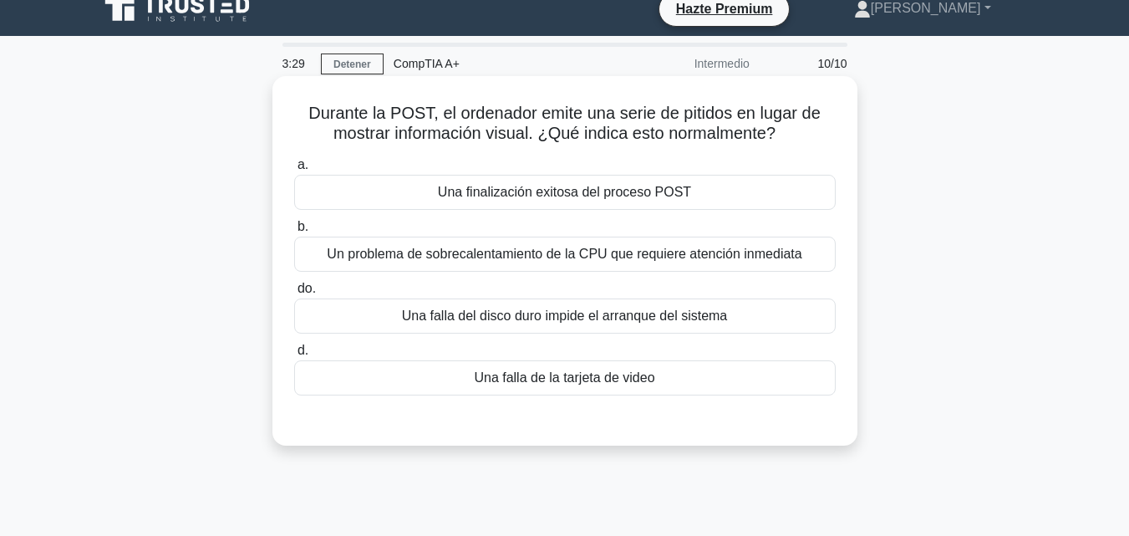
drag, startPoint x: 780, startPoint y: 129, endPoint x: 297, endPoint y: 108, distance: 483.4
click at [297, 108] on h5 "Durante la POST, el ordenador emite una serie de pitidos en lugar de mostrar in…" at bounding box center [564, 124] width 545 height 42
copy font "Durante la POST, el ordenador emite una serie de pitidos en lugar de mostrar in…"
click at [719, 387] on div "Una falla de la tarjeta de video" at bounding box center [564, 377] width 541 height 35
click at [294, 356] on input "d. Una falla de la tarjeta de video" at bounding box center [294, 350] width 0 height 11
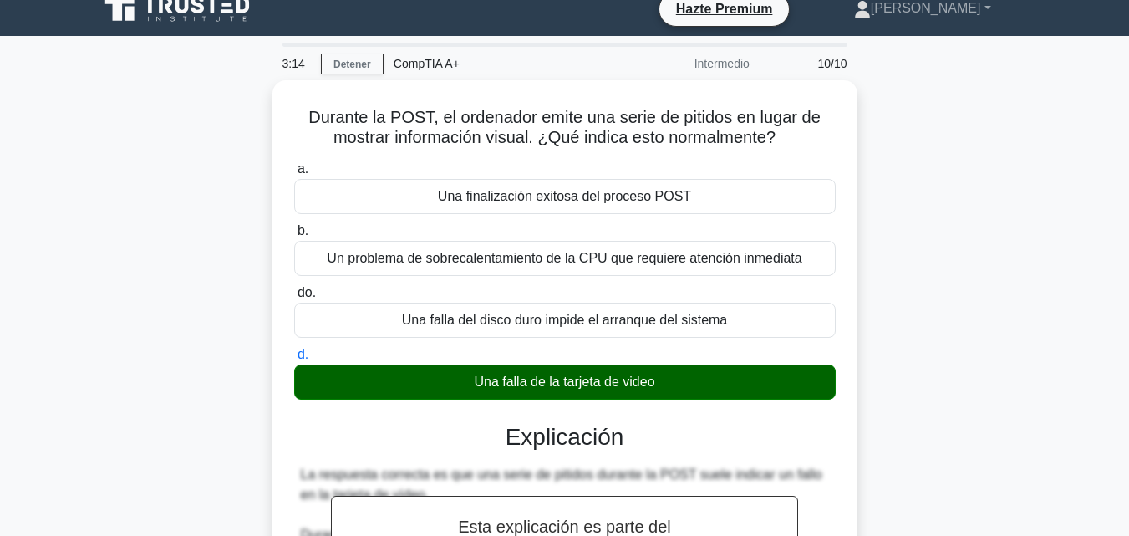
scroll to position [598, 0]
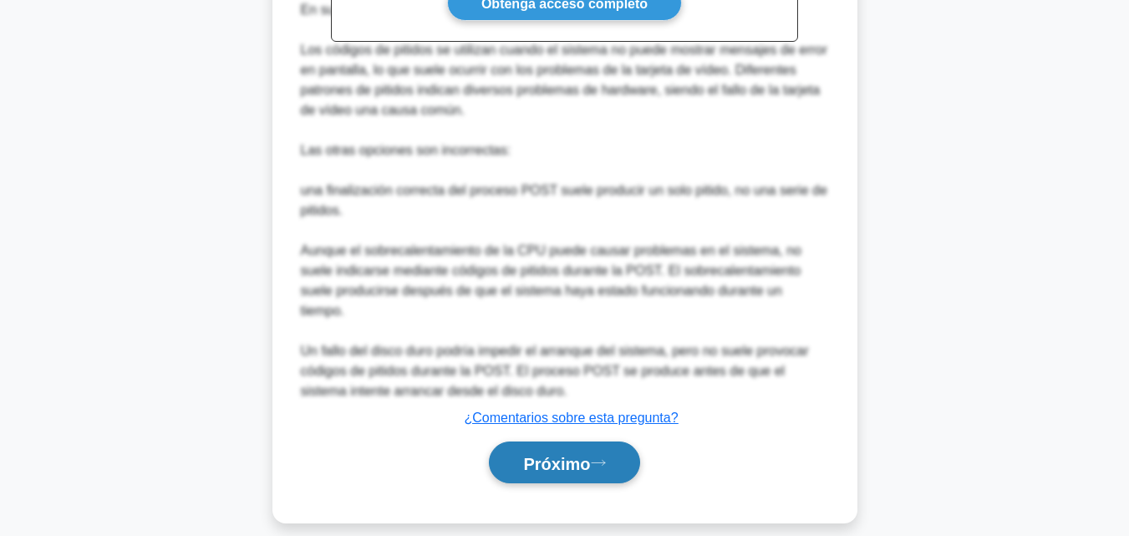
click at [627, 458] on button "Próximo" at bounding box center [564, 462] width 150 height 43
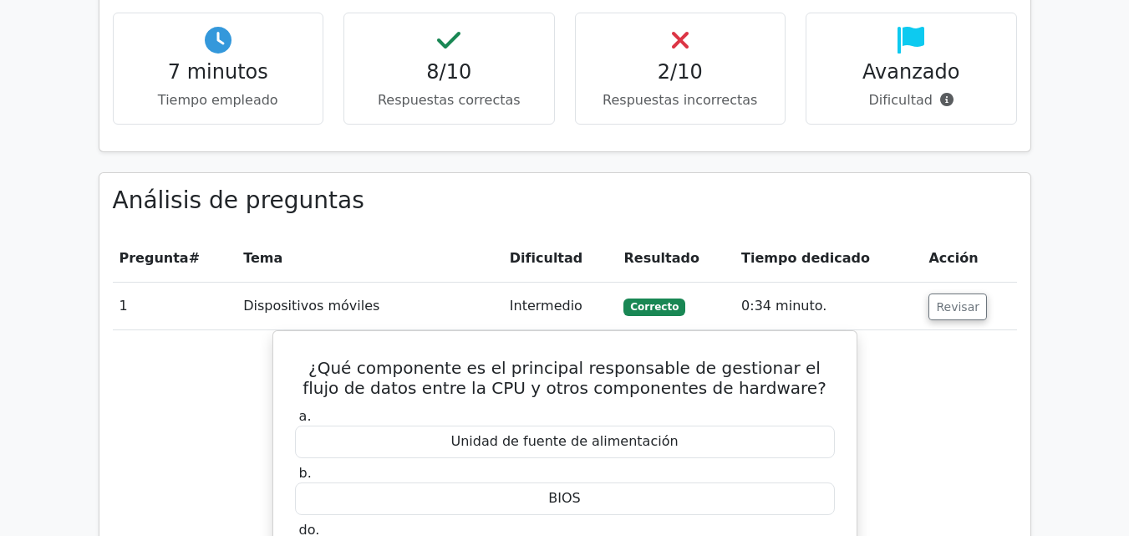
scroll to position [1288, 0]
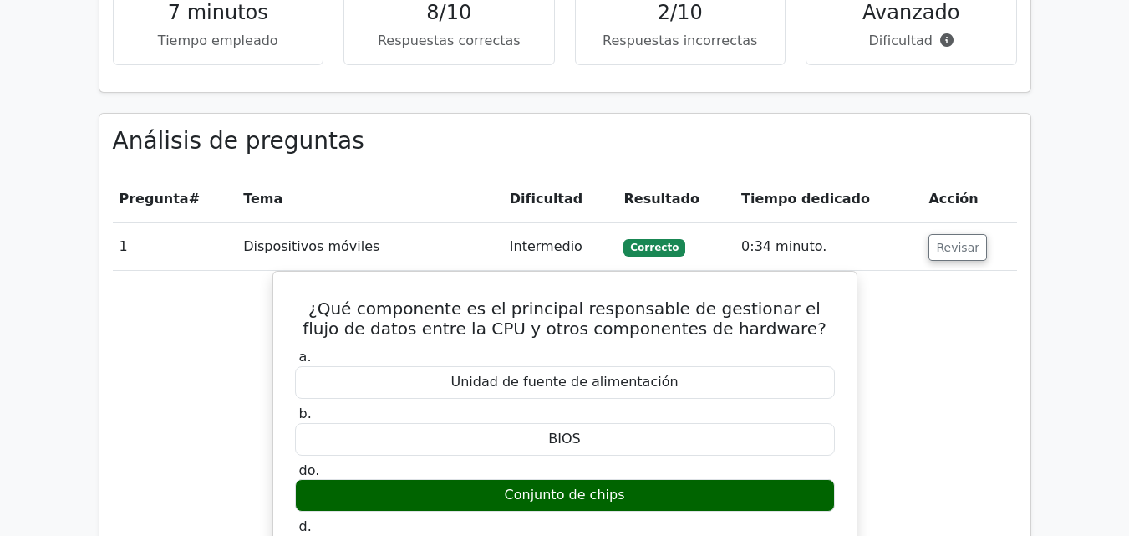
click at [668, 47] on div "Estadísticas rápidas 7 minutos Tiempo empleado 8/10 Respuestas correctas 2/10 R…" at bounding box center [565, 2] width 952 height 222
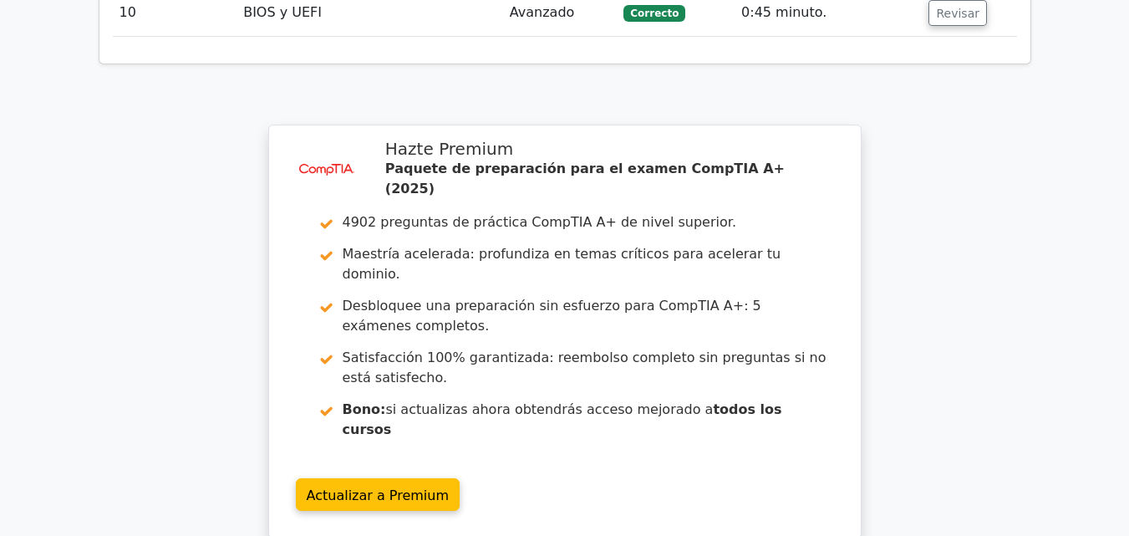
scroll to position [2865, 0]
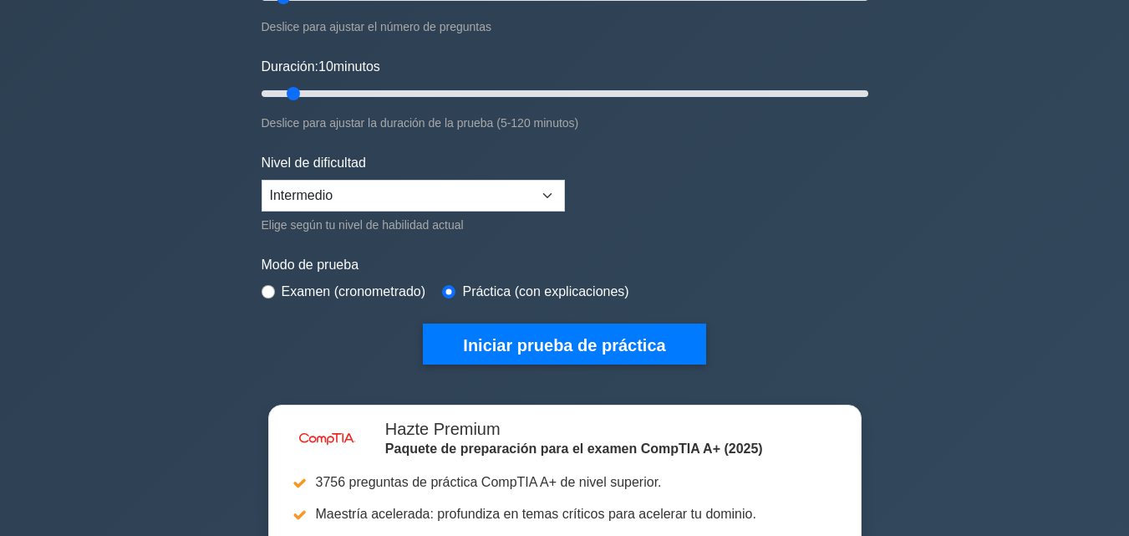
scroll to position [323, 0]
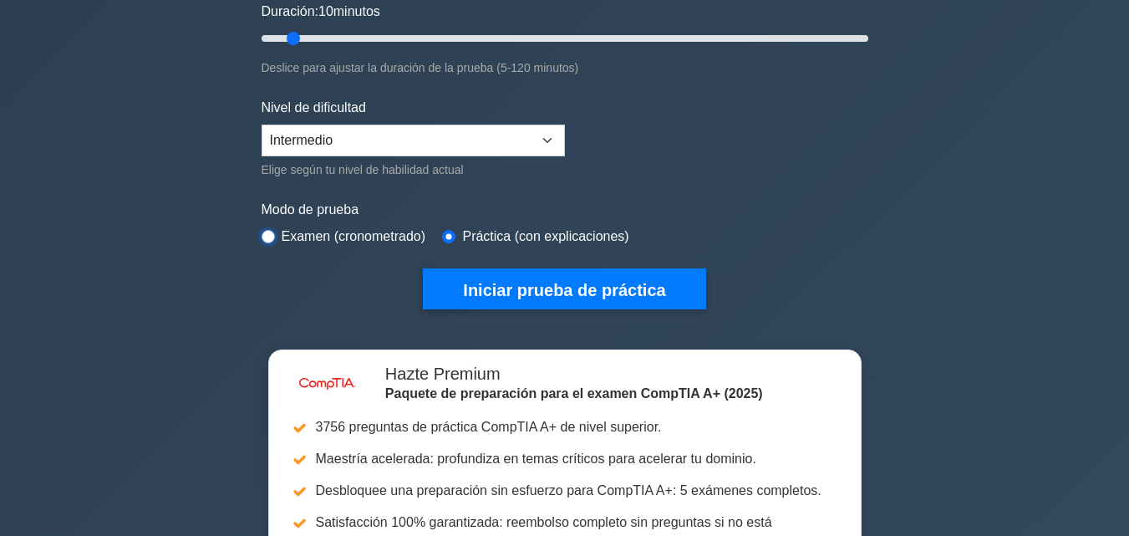
click at [268, 235] on input "radio" at bounding box center [268, 236] width 13 height 13
radio input "true"
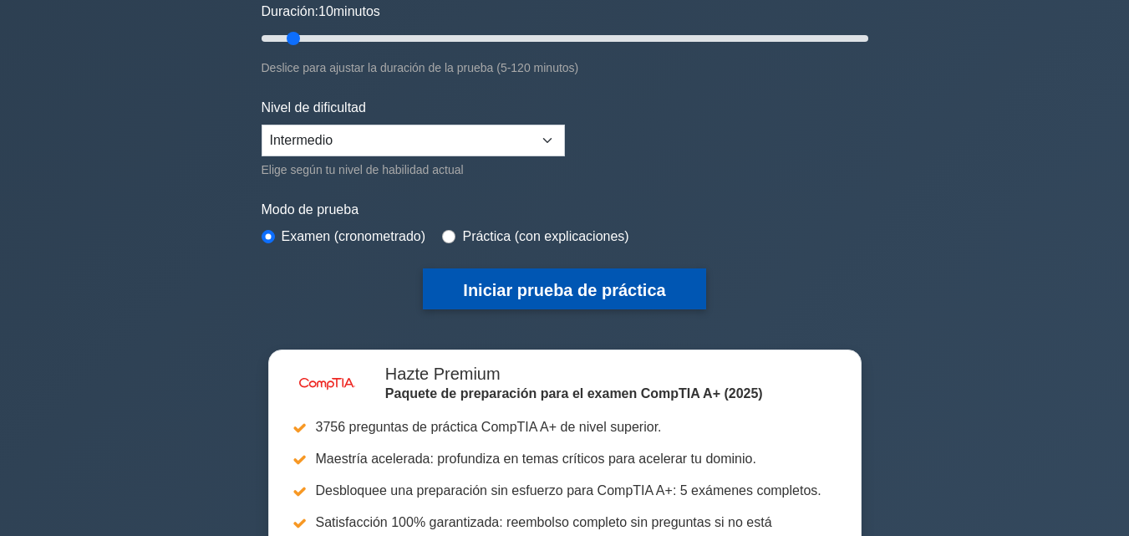
click at [587, 304] on button "Iniciar prueba de práctica" at bounding box center [564, 288] width 282 height 41
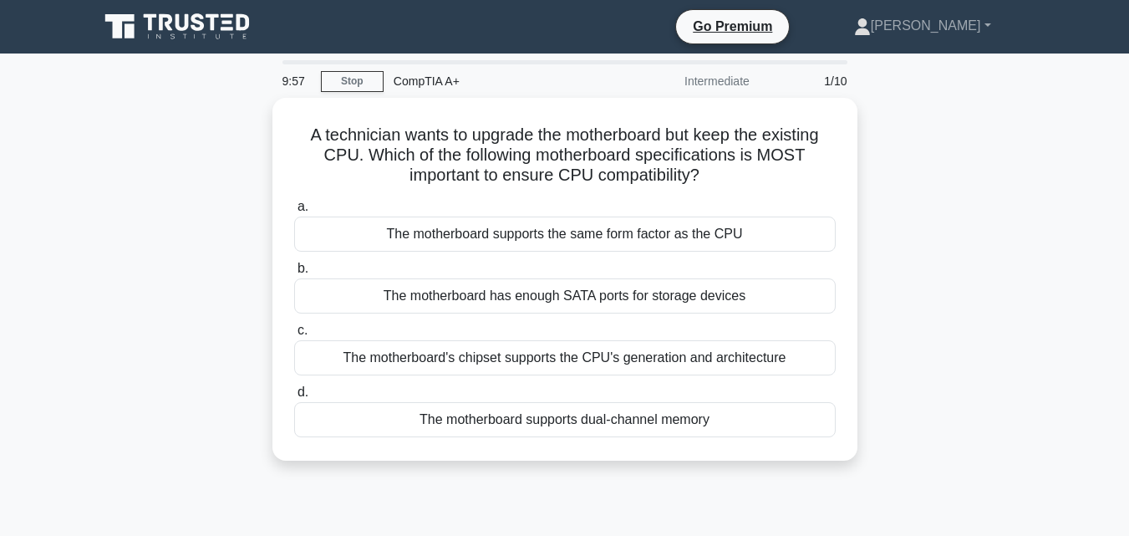
click at [994, 233] on div "A technician wants to upgrade the motherboard but keep the existing CPU. Which …" at bounding box center [565, 289] width 952 height 383
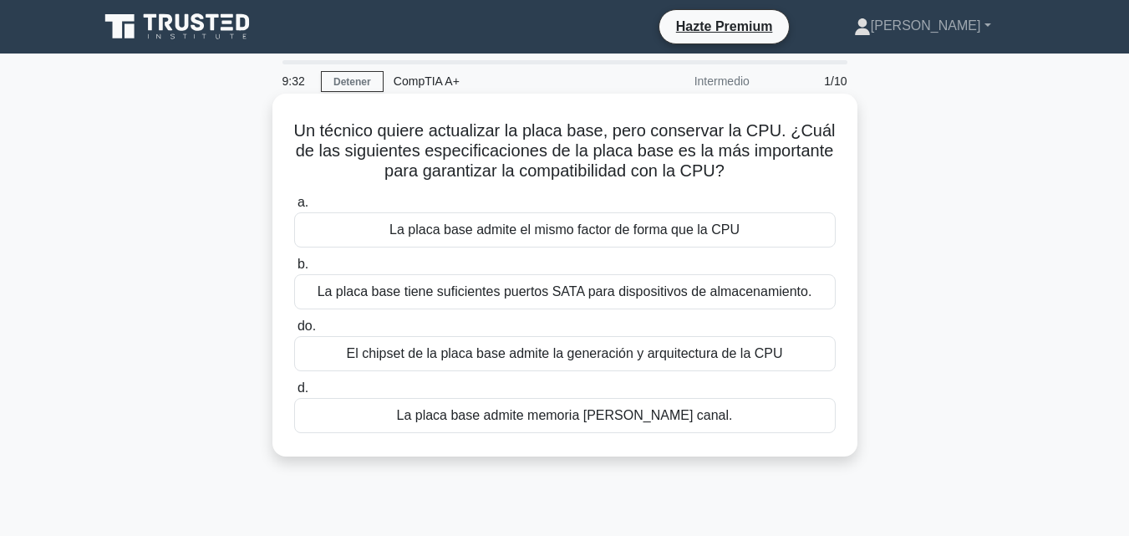
click at [743, 223] on div "La placa base admite el mismo factor de forma que la CPU" at bounding box center [564, 229] width 541 height 35
click at [294, 208] on input "a. La placa base admite el mismo factor de forma que la CPU" at bounding box center [294, 202] width 0 height 11
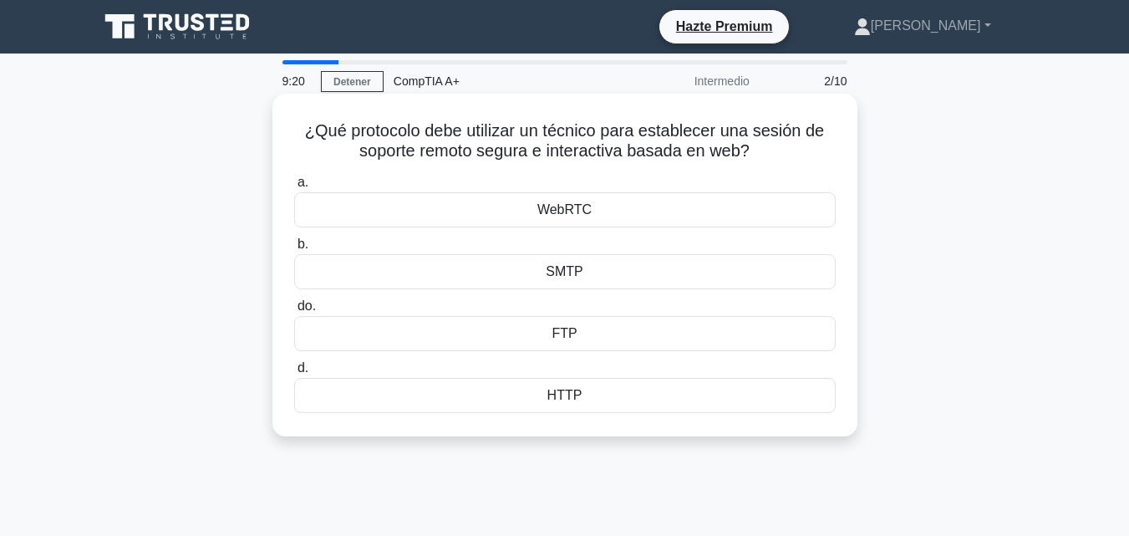
drag, startPoint x: 770, startPoint y: 156, endPoint x: 296, endPoint y: 135, distance: 474.2
click at [296, 135] on h5 "¿Qué protocolo debe utilizar un técnico para establecer una sesión de soporte r…" at bounding box center [564, 141] width 545 height 42
copy font "¿Qué protocolo debe utilizar un técnico para establecer una sesión de soporte r…"
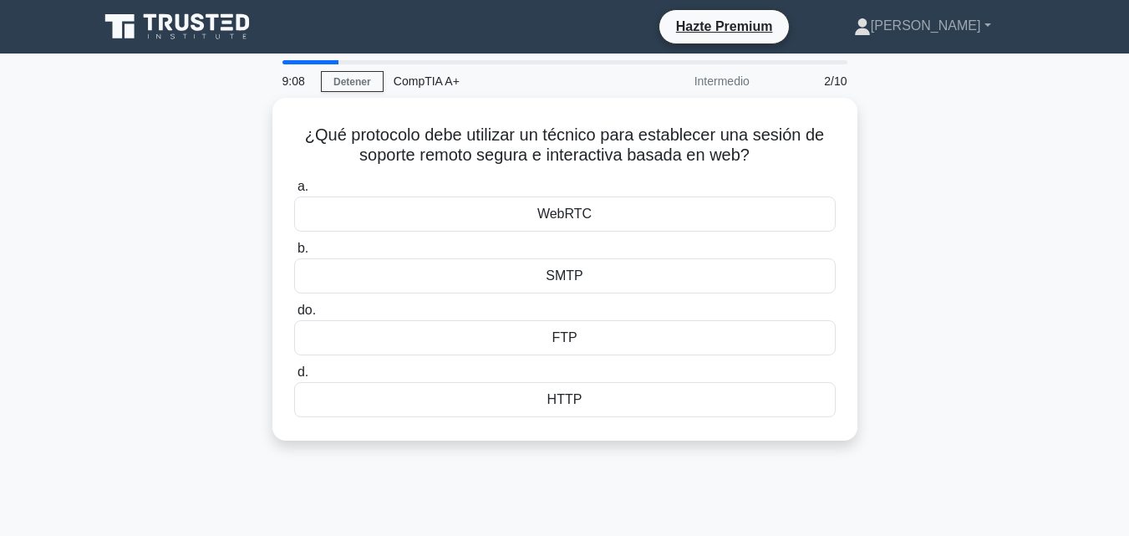
click at [895, 316] on div "¿Qué protocolo debe utilizar un técnico para establecer una sesión de soporte r…" at bounding box center [565, 279] width 952 height 363
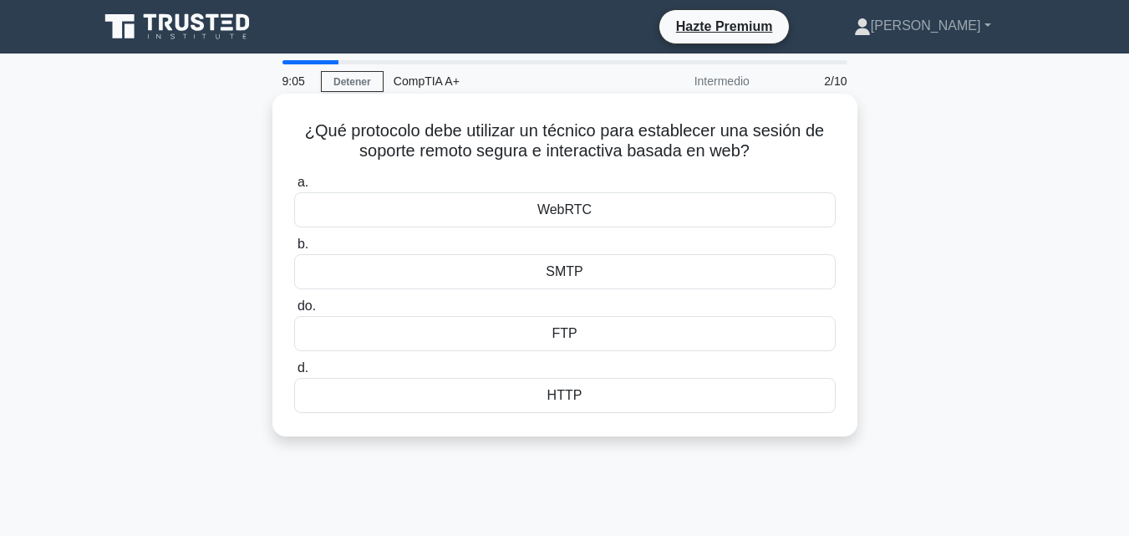
drag, startPoint x: 299, startPoint y: 135, endPoint x: 676, endPoint y: 402, distance: 462.0
click at [676, 402] on div "¿Qué protocolo debe utilizar un técnico para establecer una sesión de soporte r…" at bounding box center [564, 264] width 571 height 329
copy div "¿Qué protocolo debe utilizar un técnico para establecer una sesión de soporte r…"
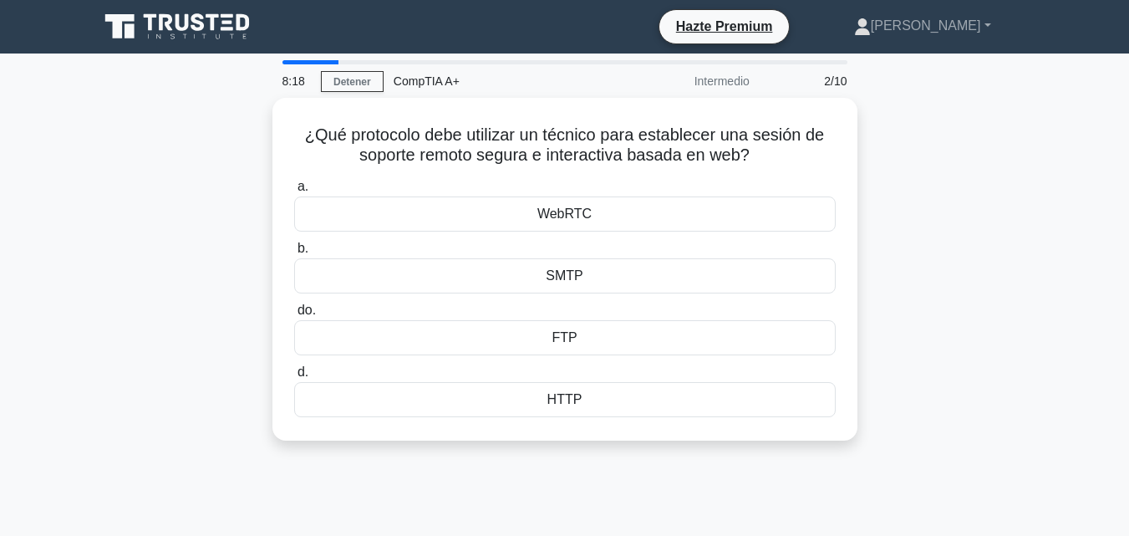
click at [961, 169] on div "¿Qué protocolo debe utilizar un técnico para establecer una sesión de soporte r…" at bounding box center [565, 279] width 952 height 363
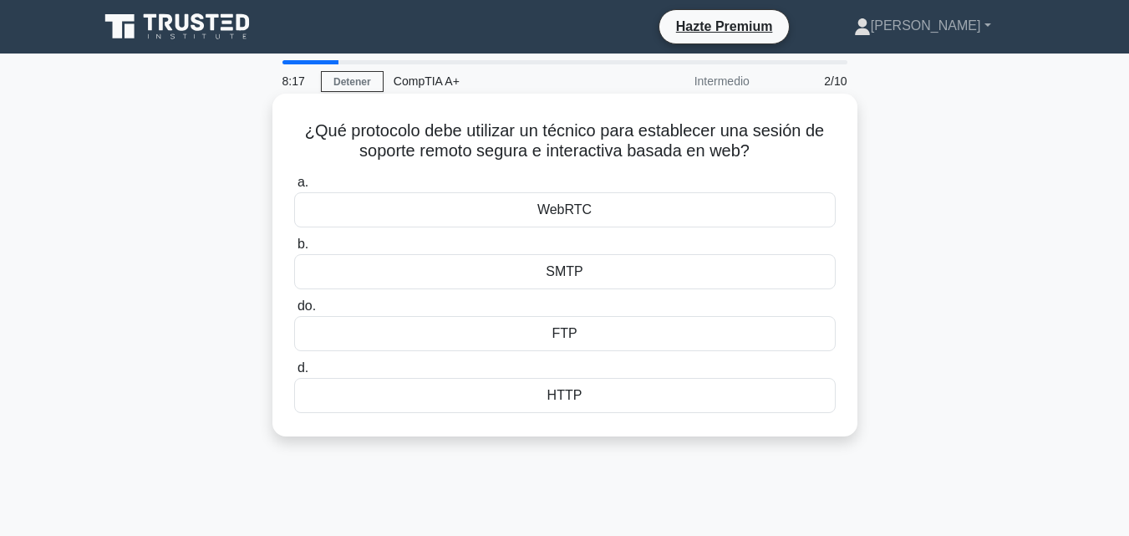
click at [746, 199] on div "WebRTC" at bounding box center [564, 209] width 541 height 35
click at [294, 188] on input "a. WebRTC" at bounding box center [294, 182] width 0 height 11
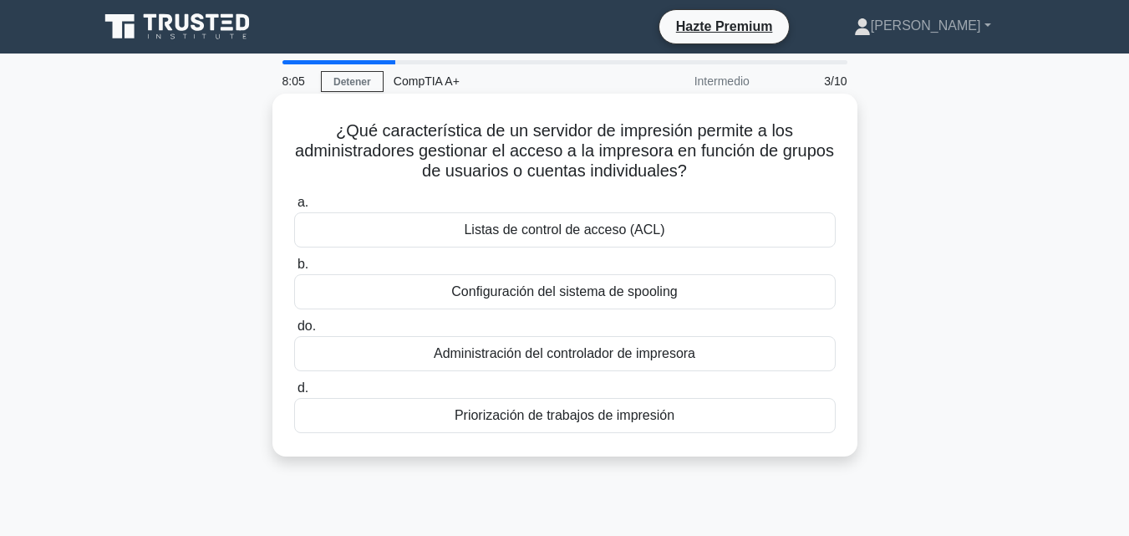
click at [753, 223] on div "Listas de control de acceso (ACL)" at bounding box center [564, 229] width 541 height 35
click at [294, 208] on input "a. Listas de control de acceso (ACL)" at bounding box center [294, 202] width 0 height 11
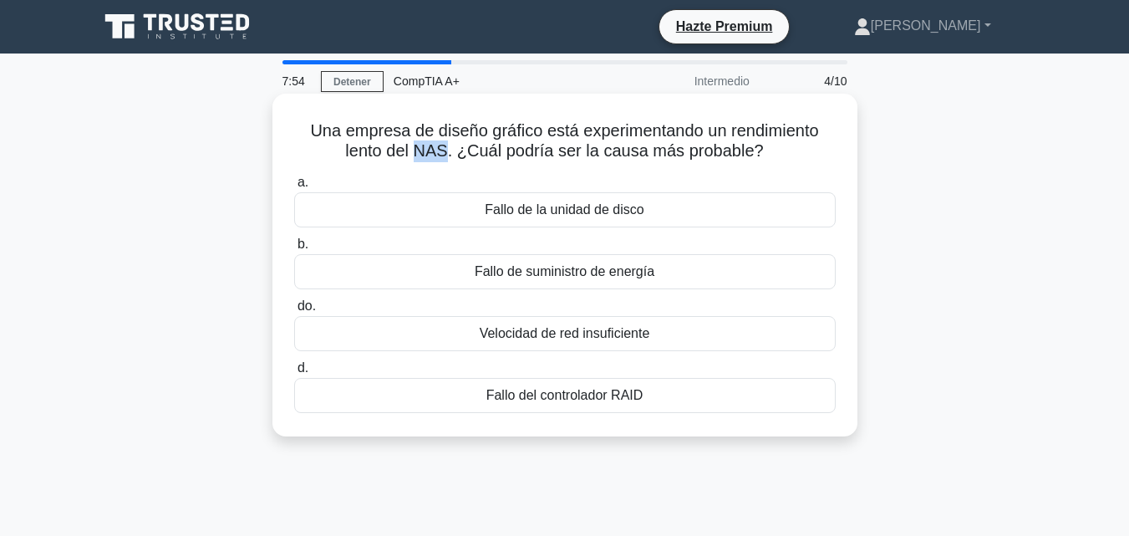
drag, startPoint x: 418, startPoint y: 148, endPoint x: 449, endPoint y: 156, distance: 32.0
click at [449, 156] on font "Una empresa de diseño gráfico está experimentando un rendimiento lento del NAS.…" at bounding box center [564, 140] width 508 height 38
copy font "NAS"
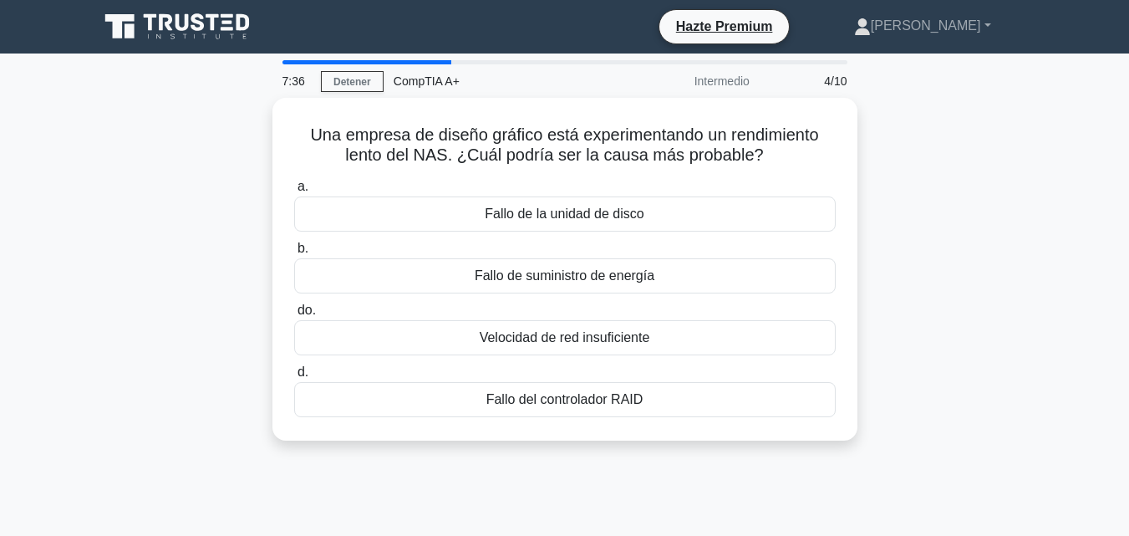
click at [1058, 190] on main "7:36 Detener CompTIA A+ Intermedio 4/10 Una empresa de diseño gráfico está expe…" at bounding box center [564, 477] width 1129 height 849
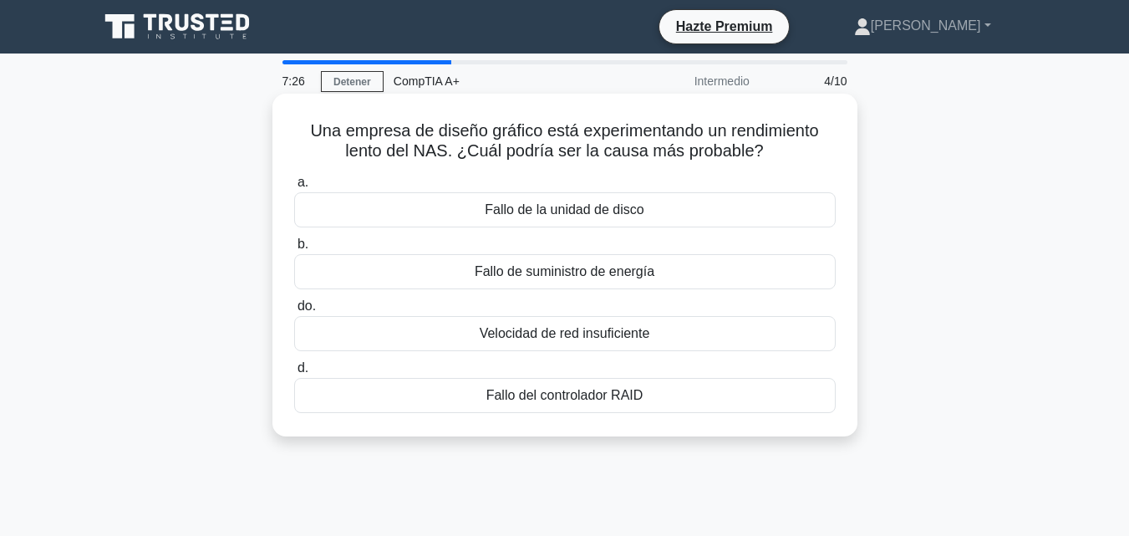
click at [719, 201] on div "Fallo de la unidad de disco" at bounding box center [564, 209] width 541 height 35
click at [294, 188] on input "a. Fallo de la unidad de disco" at bounding box center [294, 182] width 0 height 11
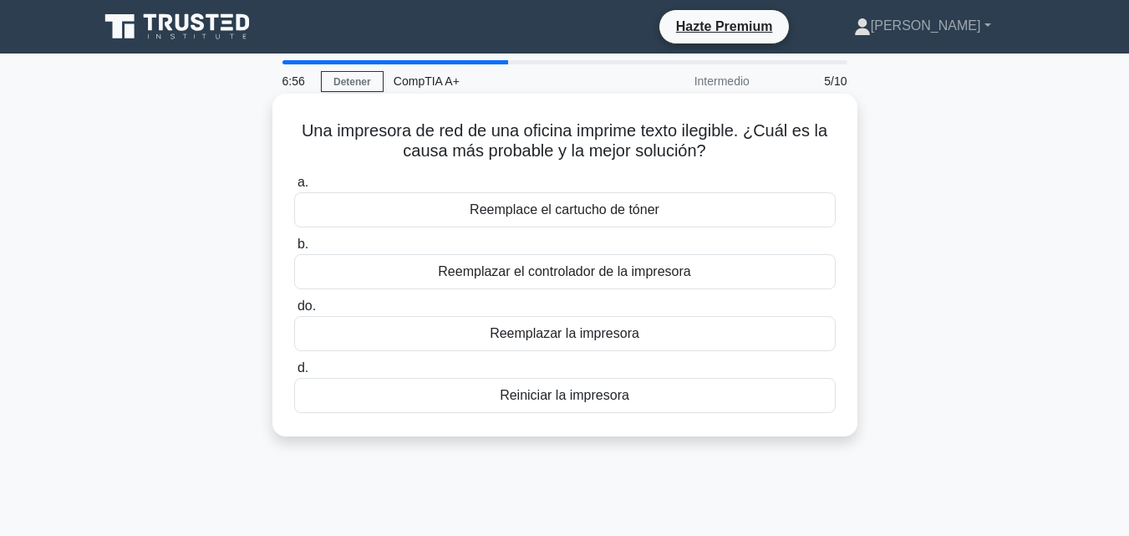
click at [655, 196] on div "Reemplace el cartucho de tóner" at bounding box center [564, 209] width 541 height 35
click at [294, 188] on input "a. Reemplace el cartucho de tóner" at bounding box center [294, 182] width 0 height 11
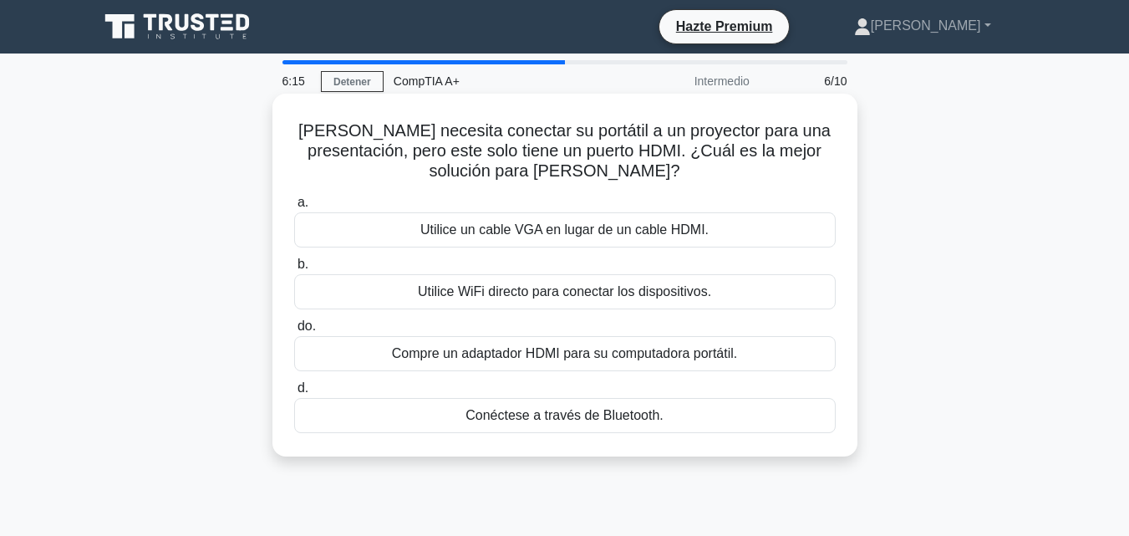
click at [734, 286] on div "Utilice WiFi directo para conectar los dispositivos." at bounding box center [564, 291] width 541 height 35
click at [294, 270] on input "b. Utilice WiFi directo para conectar los dispositivos." at bounding box center [294, 264] width 0 height 11
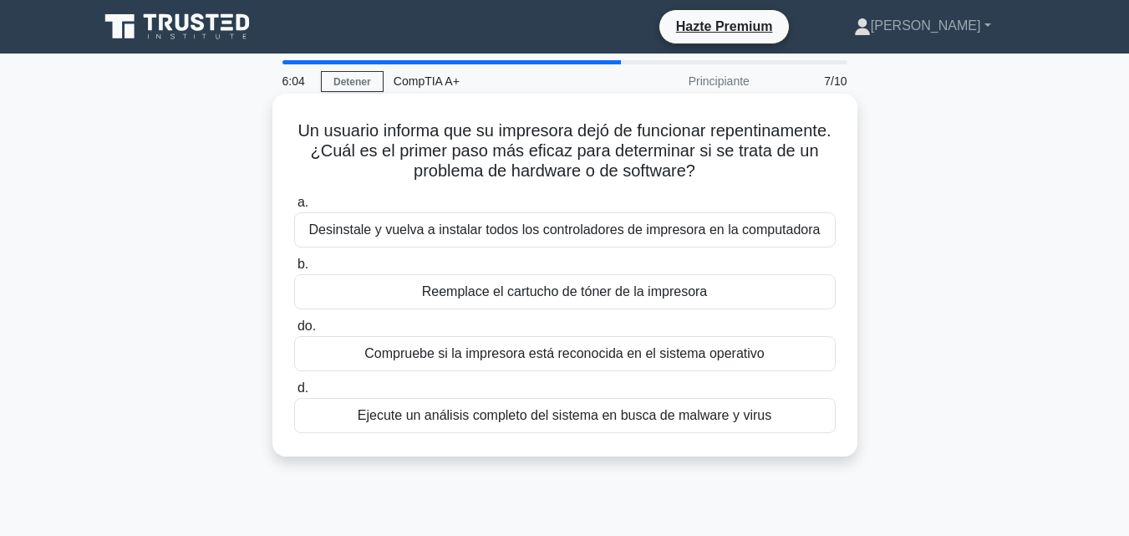
click at [760, 360] on font "Compruebe si la impresora está reconocida en el sistema operativo" at bounding box center [563, 353] width 399 height 14
click at [294, 332] on input "do. Compruebe si la impresora está reconocida en el sistema operativo" at bounding box center [294, 326] width 0 height 11
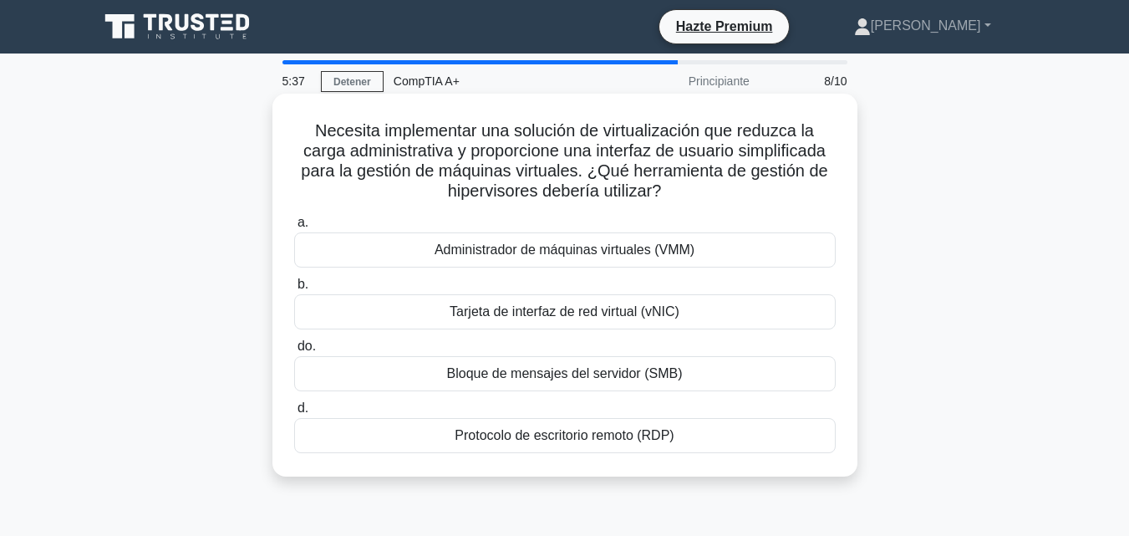
click at [636, 445] on font "Protocolo de escritorio remoto (RDP)" at bounding box center [564, 435] width 219 height 20
click at [294, 414] on input "d. Protocolo de escritorio remoto (RDP)" at bounding box center [294, 408] width 0 height 11
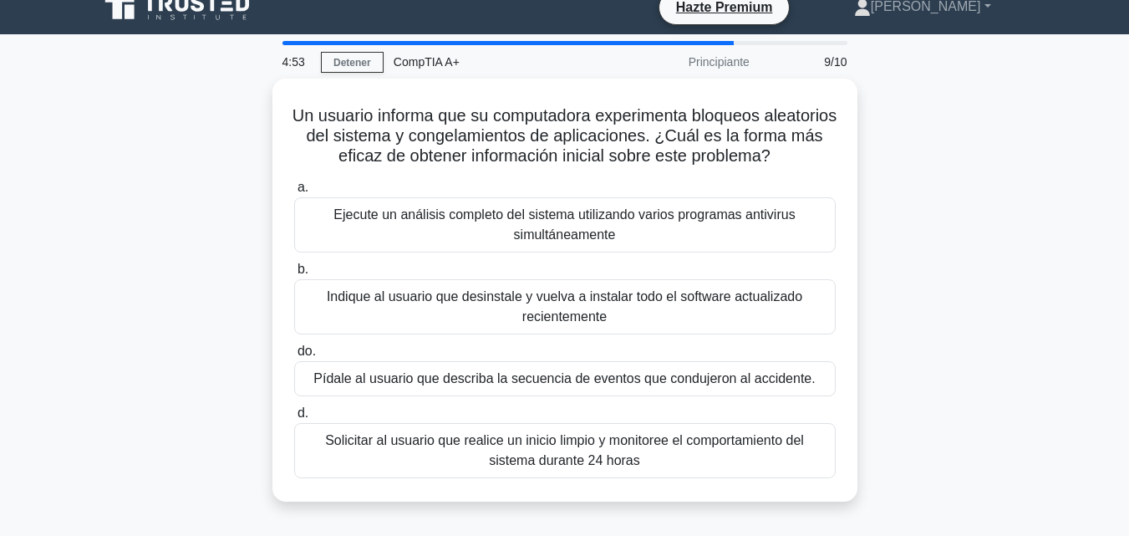
scroll to position [25, 0]
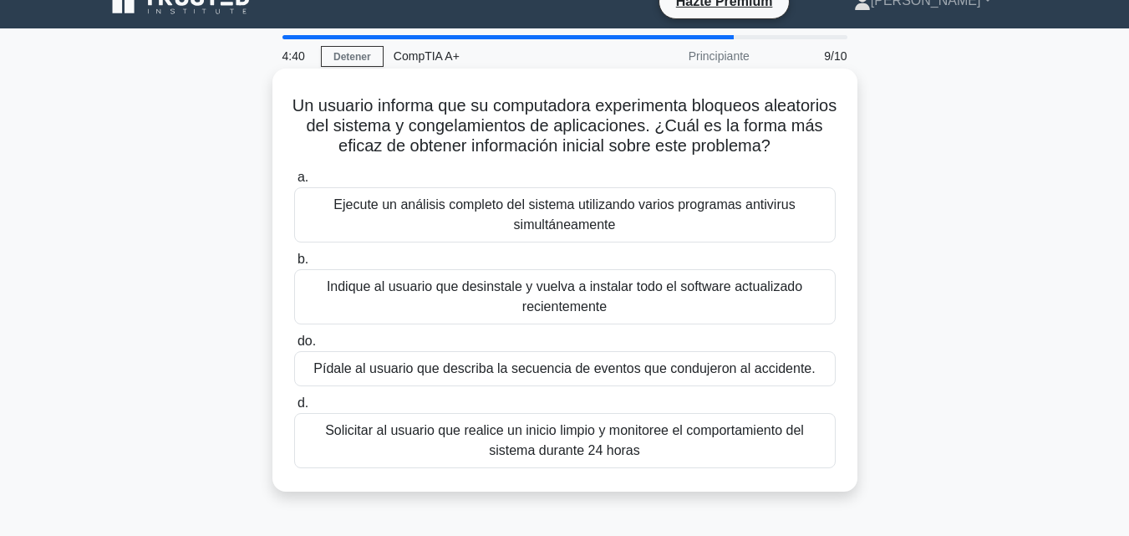
click at [722, 386] on div "Pídale al usuario que describa la secuencia de eventos que condujeron al accide…" at bounding box center [564, 368] width 541 height 35
click at [294, 347] on input "do. Pídale al usuario que describa la secuencia de eventos que condujeron al ac…" at bounding box center [294, 341] width 0 height 11
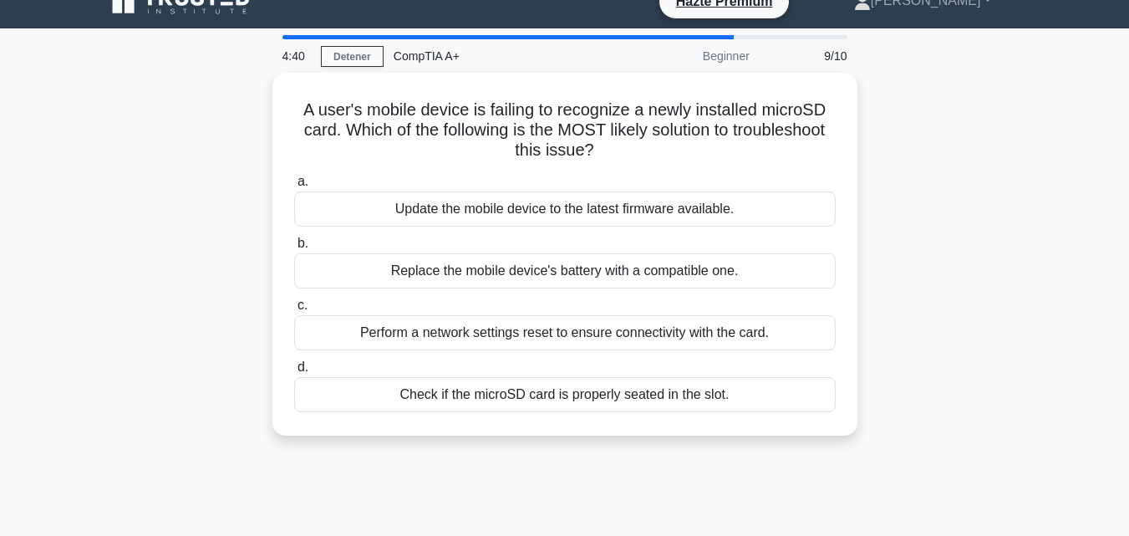
scroll to position [0, 0]
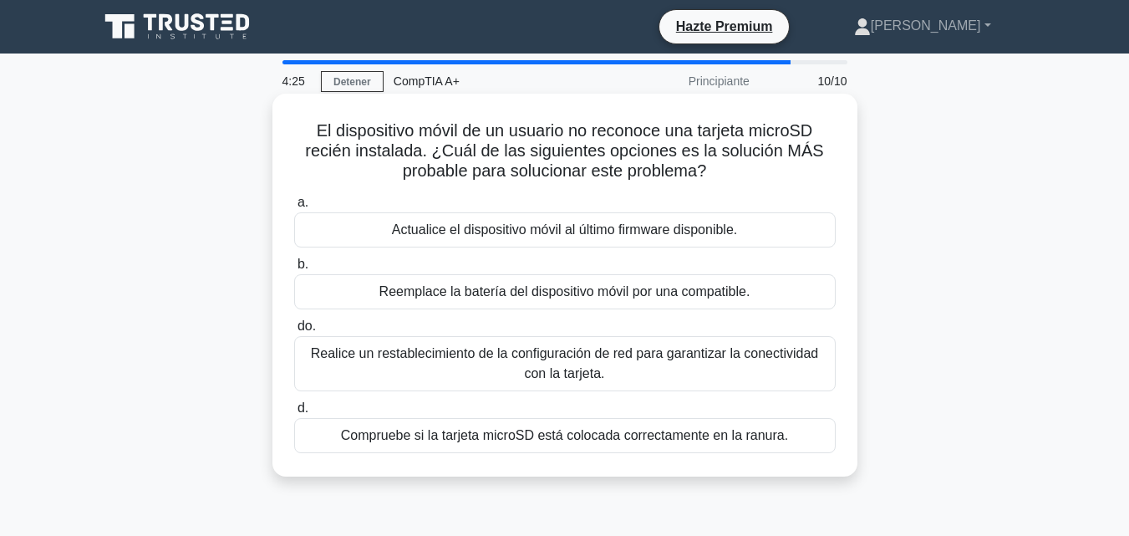
click at [767, 445] on font "Compruebe si la tarjeta microSD está colocada correctamente en la ranura." at bounding box center [564, 435] width 447 height 20
click at [294, 414] on input "d. Compruebe si la tarjeta microSD está colocada correctamente en la ranura." at bounding box center [294, 408] width 0 height 11
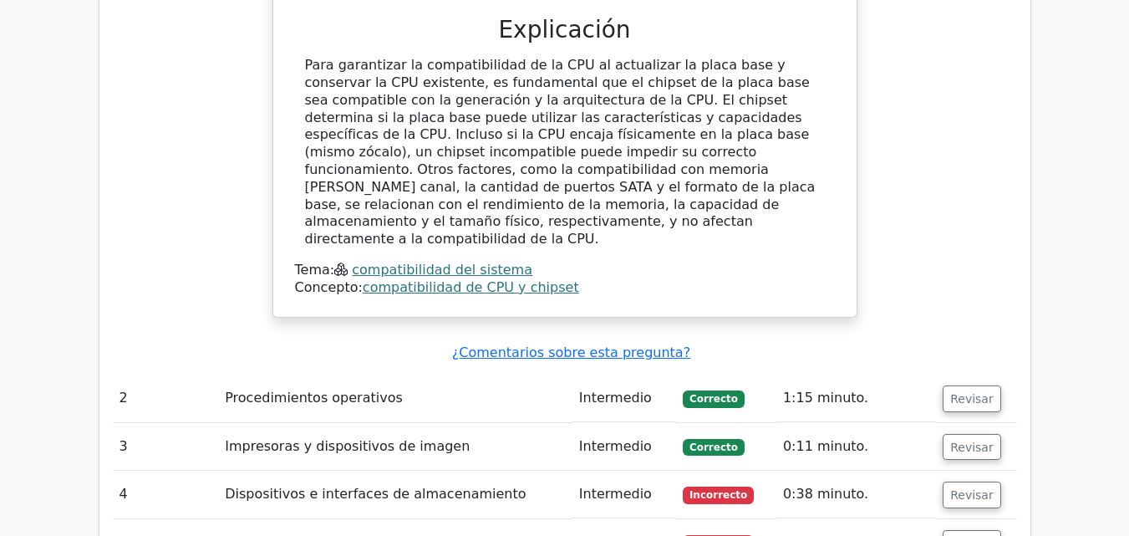
scroll to position [1925, 0]
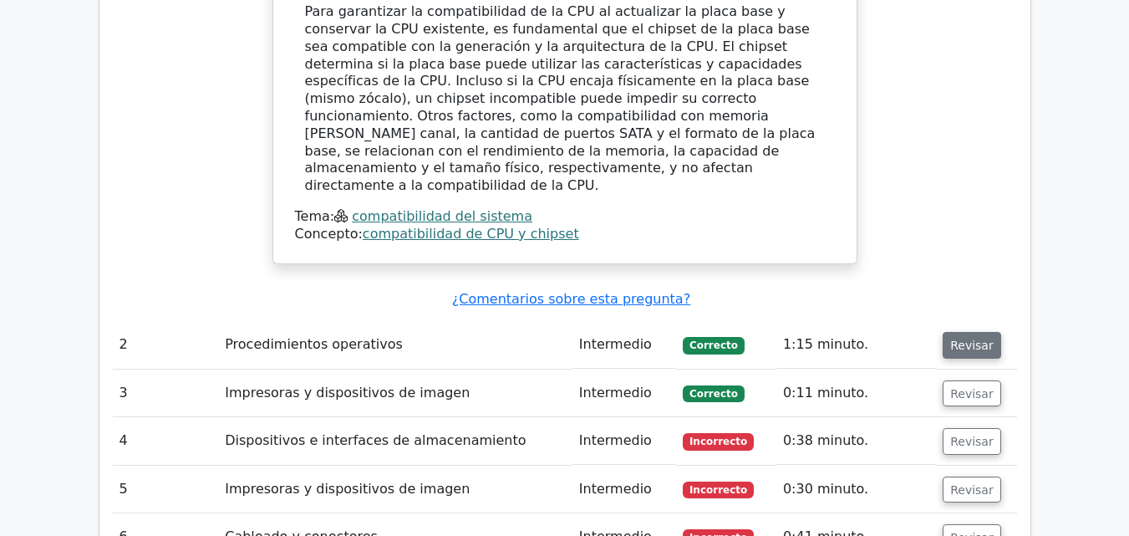
click at [981, 338] on font "Revisar" at bounding box center [971, 344] width 43 height 13
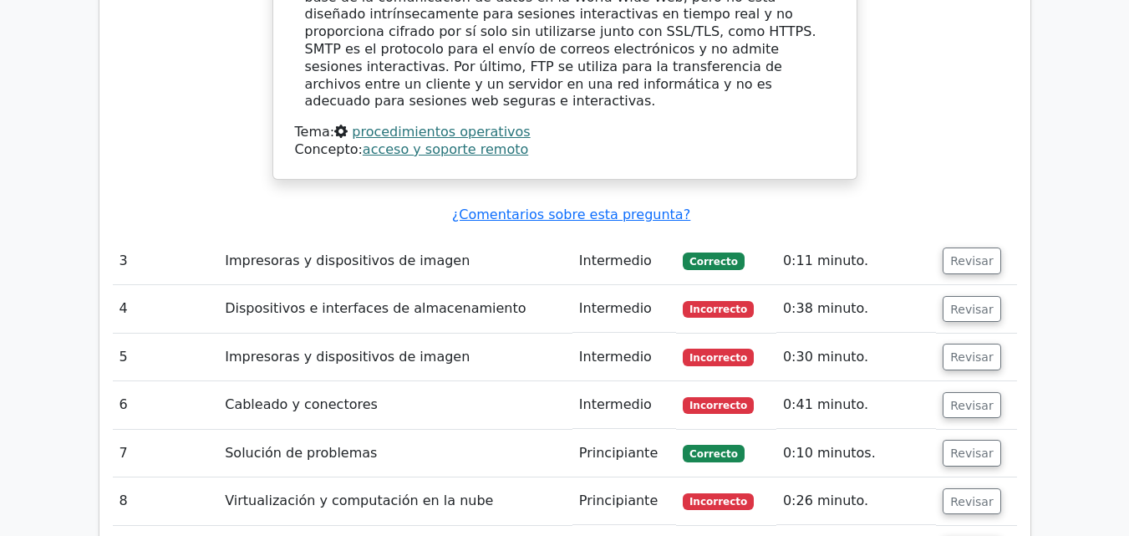
scroll to position [2876, 0]
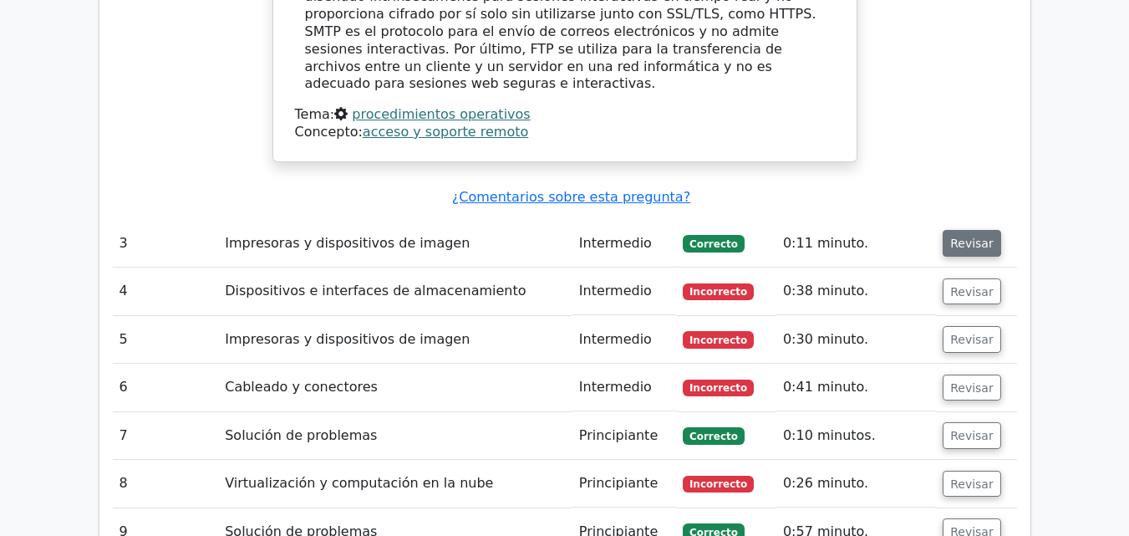
click at [959, 230] on button "Revisar" at bounding box center [971, 243] width 58 height 27
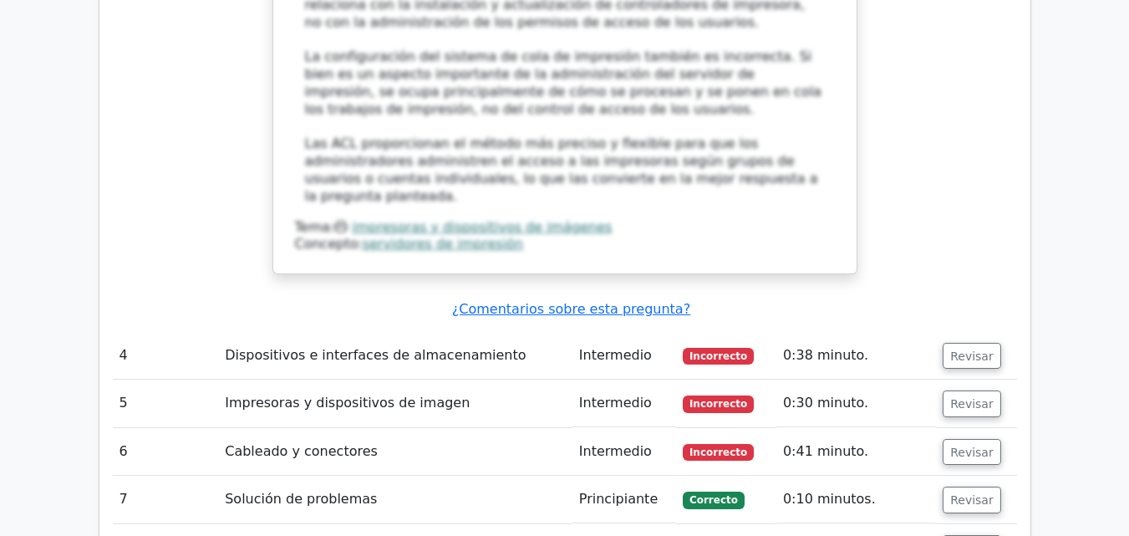
scroll to position [3777, 0]
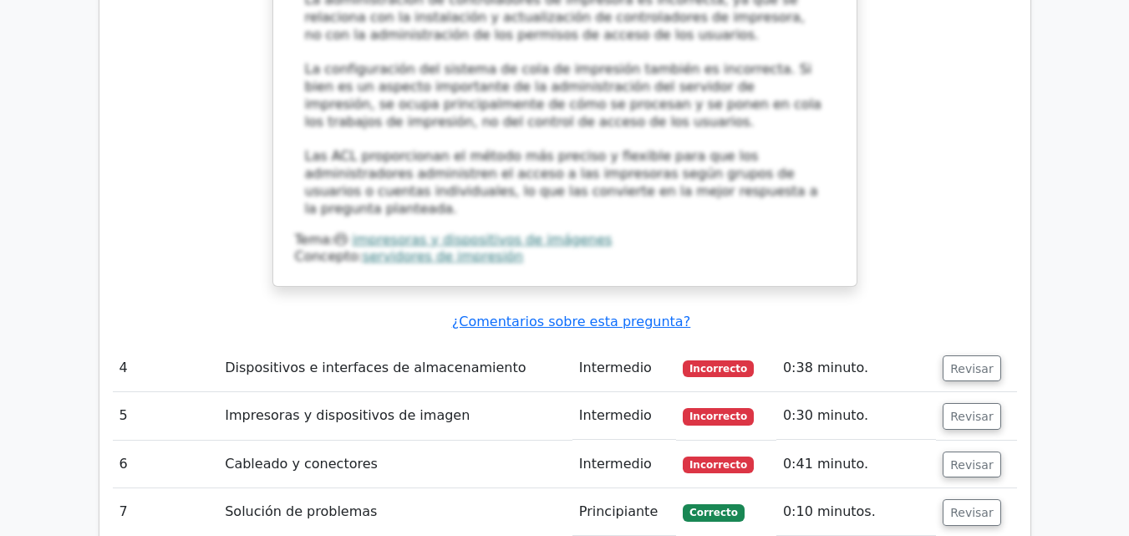
click at [961, 344] on td "Revisar" at bounding box center [976, 368] width 80 height 48
click at [965, 361] on font "Revisar" at bounding box center [971, 367] width 43 height 13
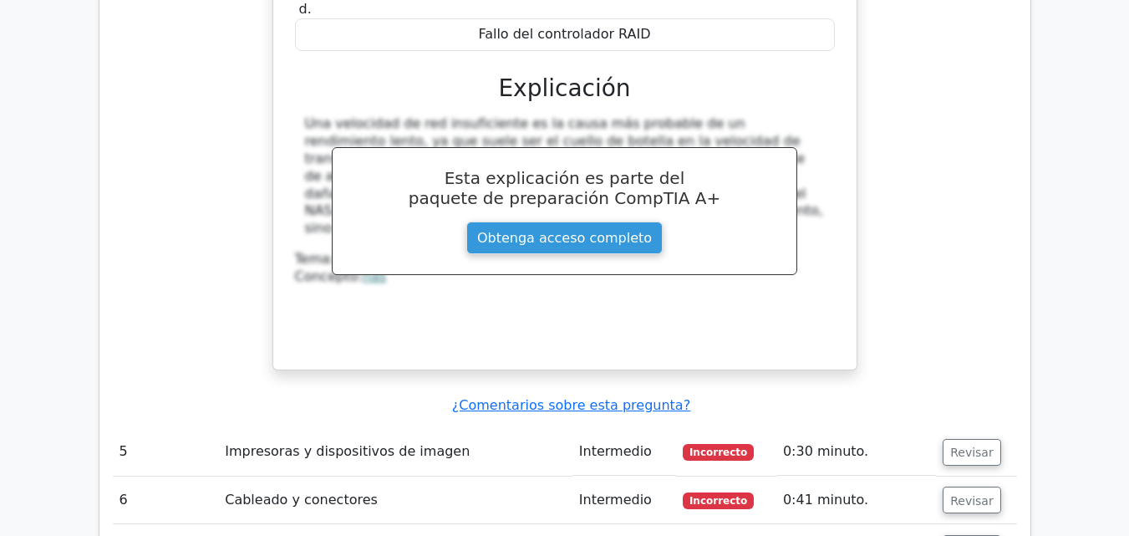
scroll to position [4487, 0]
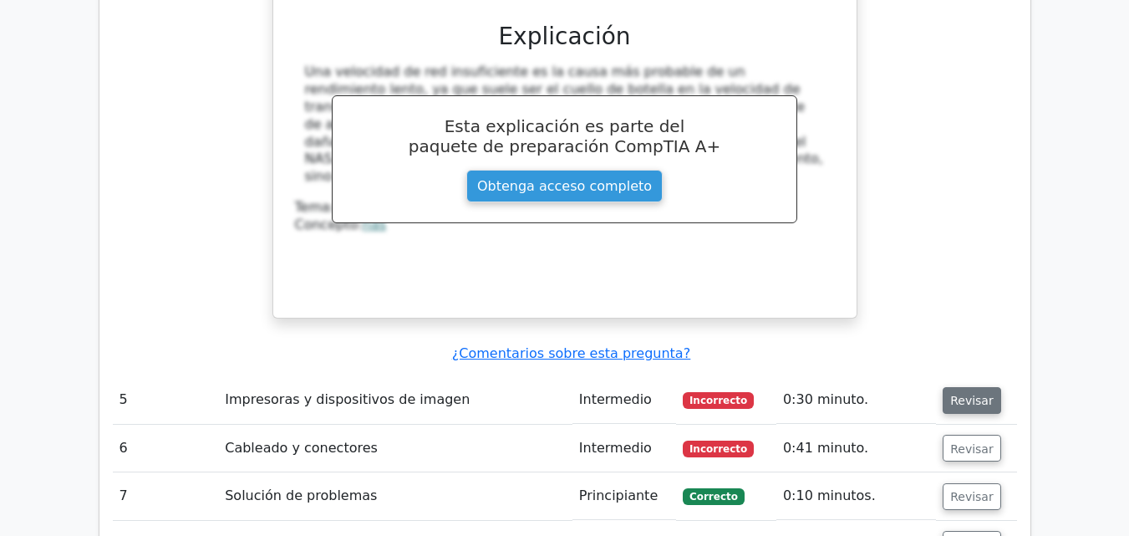
click at [983, 394] on font "Revisar" at bounding box center [971, 400] width 43 height 13
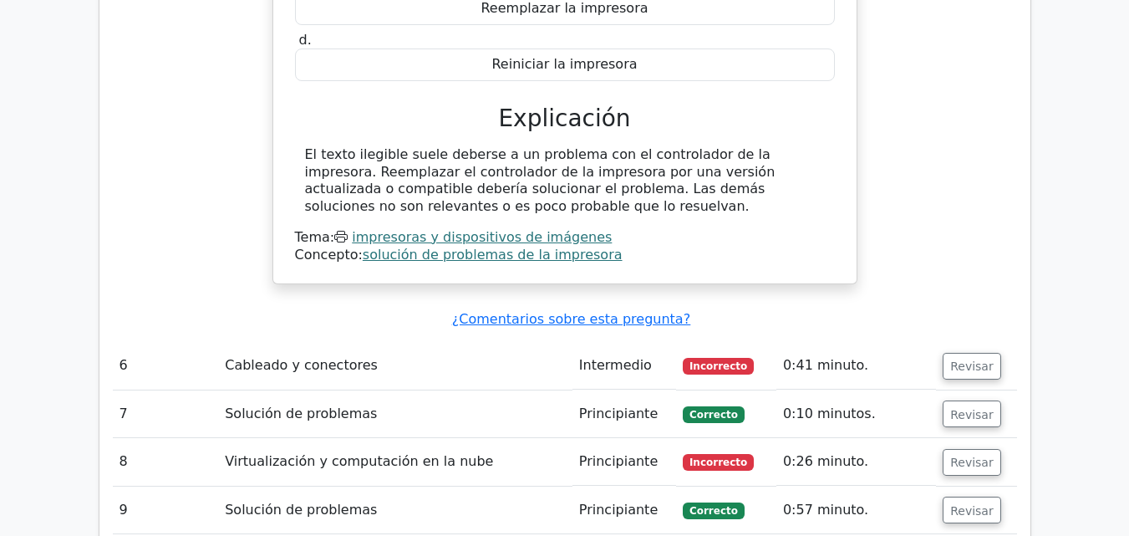
scroll to position [5110, 0]
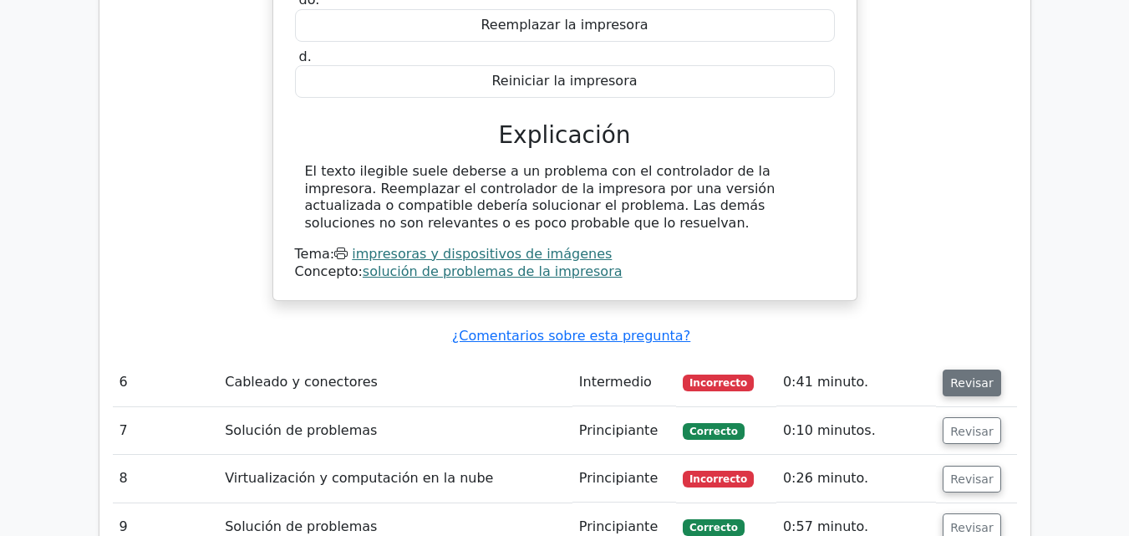
click at [977, 376] on font "Revisar" at bounding box center [971, 382] width 43 height 13
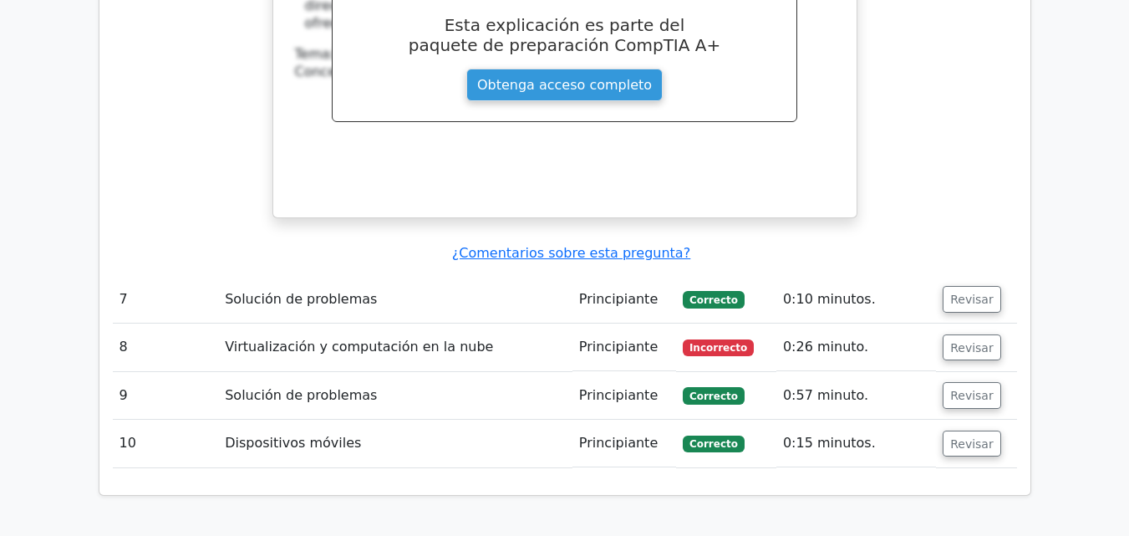
scroll to position [5801, 0]
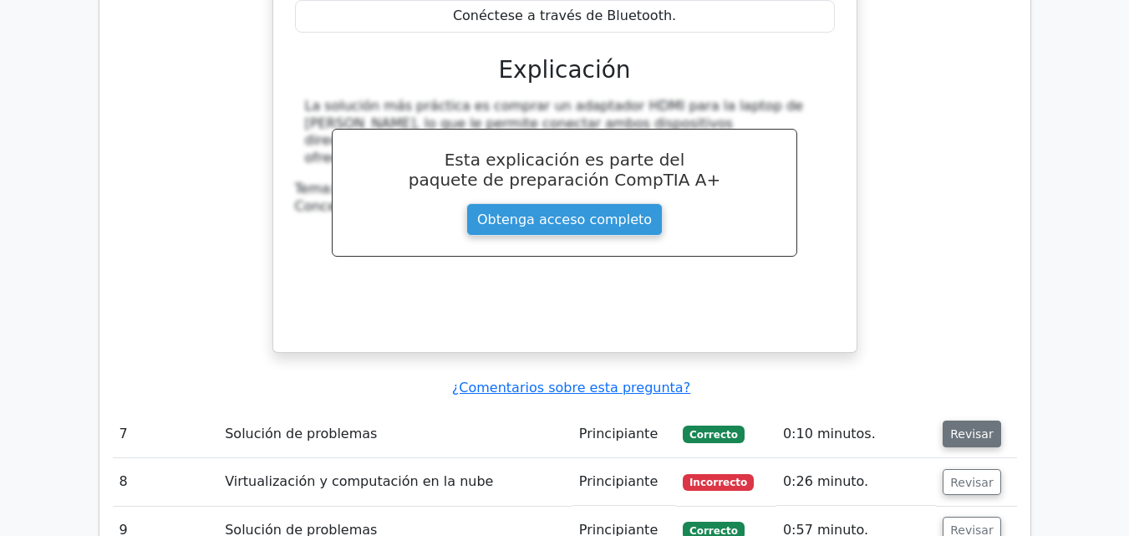
click at [971, 427] on font "Revisar" at bounding box center [971, 433] width 43 height 13
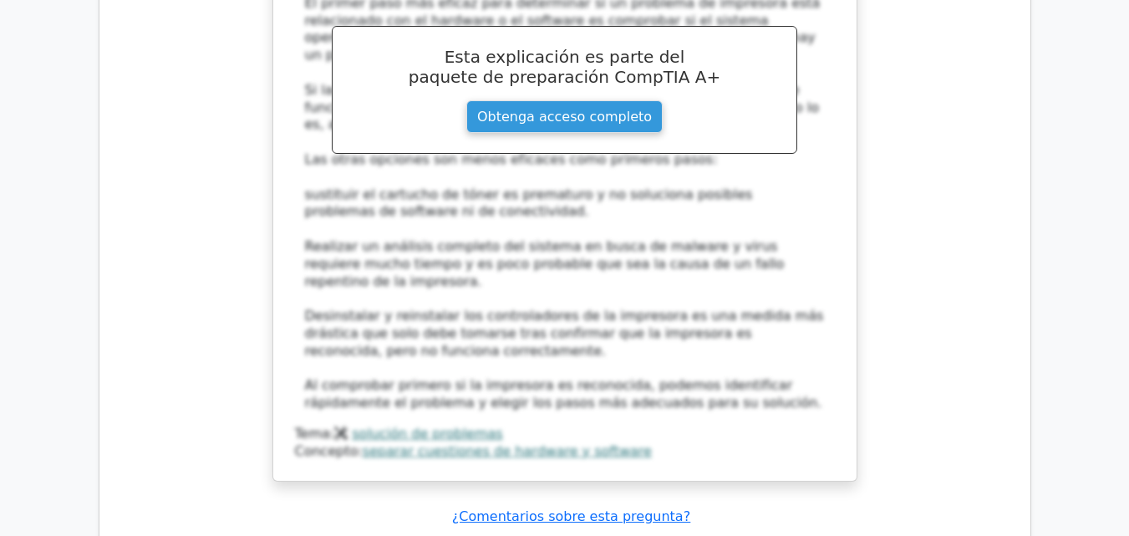
scroll to position [6726, 0]
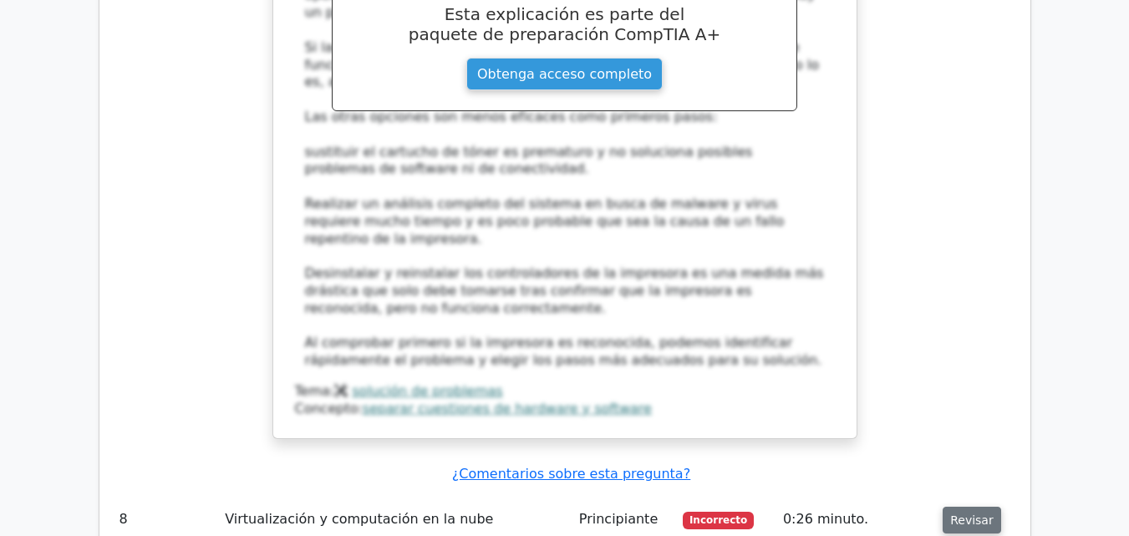
click at [971, 513] on font "Revisar" at bounding box center [971, 519] width 43 height 13
click at [961, 513] on font "Revisar" at bounding box center [971, 519] width 43 height 13
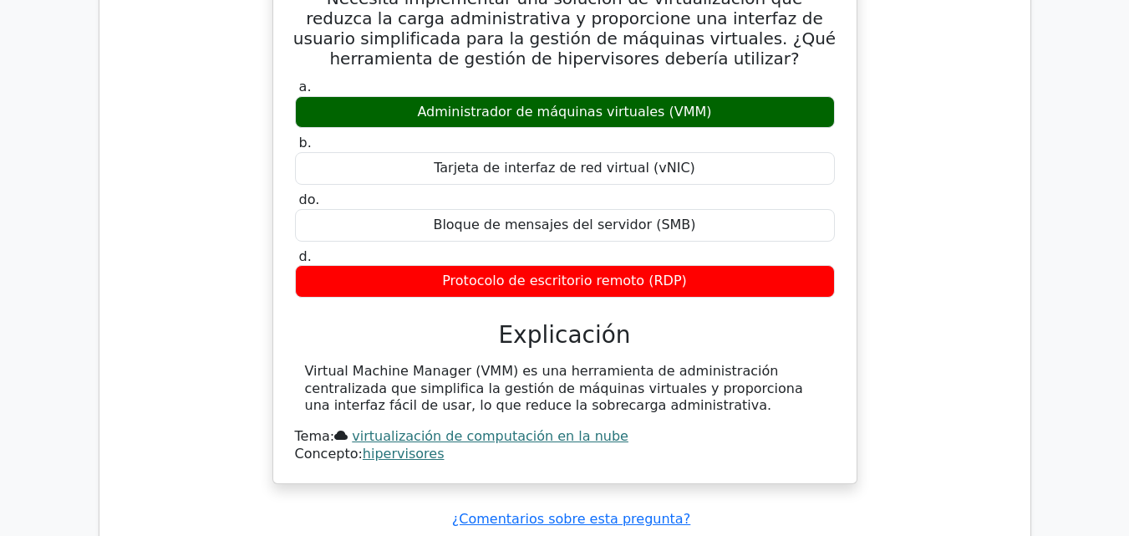
scroll to position [7927, 0]
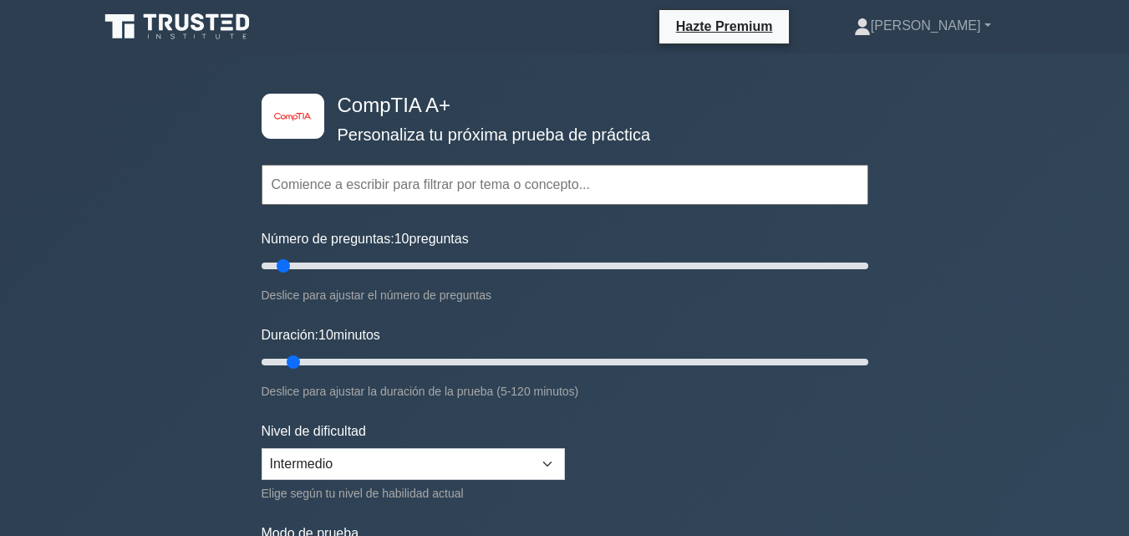
scroll to position [212, 0]
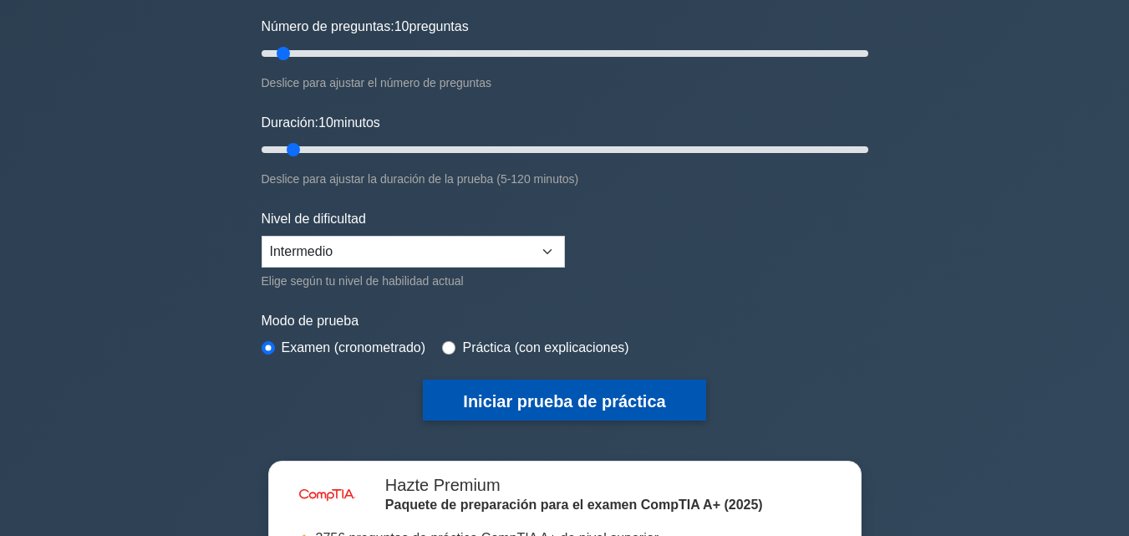
click at [554, 410] on button "Iniciar prueba de práctica" at bounding box center [564, 399] width 282 height 41
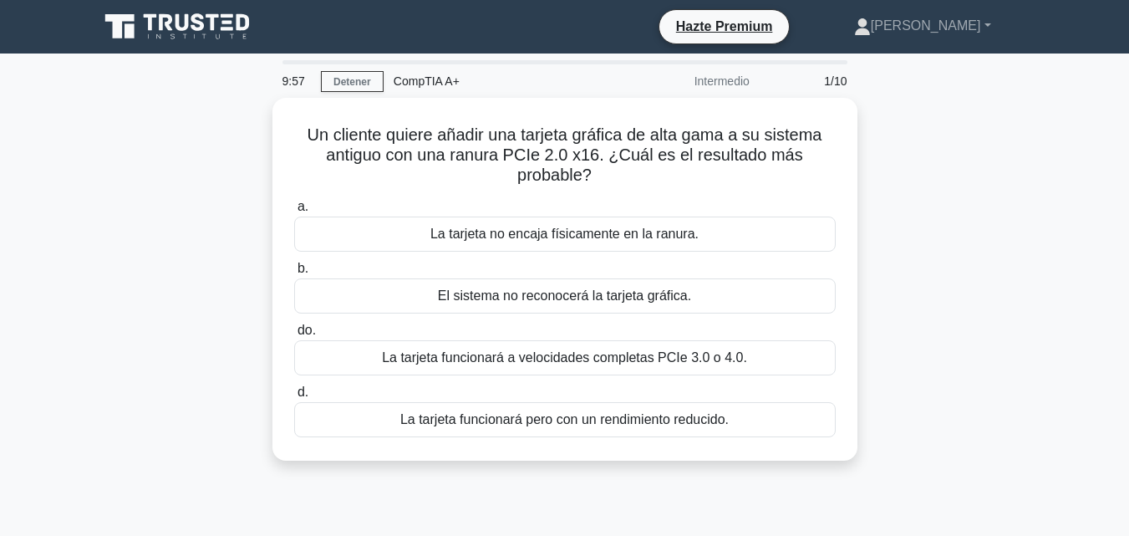
click at [1070, 191] on main "9:57 Detener CompTIA A+ Intermedio 1/10 Un cliente quiere añadir una tarjeta gr…" at bounding box center [564, 477] width 1129 height 849
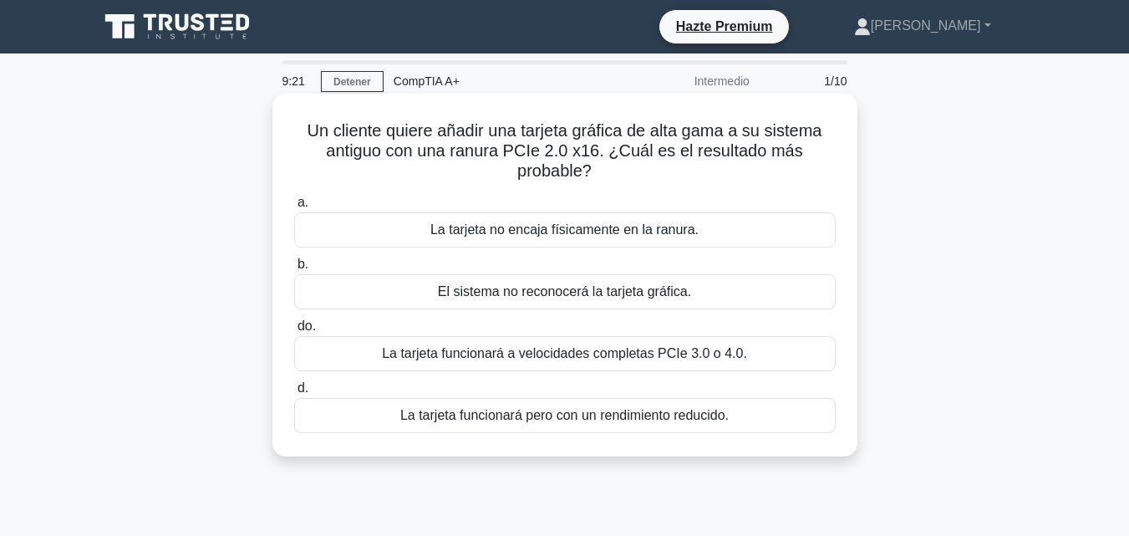
click at [734, 411] on div "La tarjeta funcionará pero con un rendimiento reducido." at bounding box center [564, 415] width 541 height 35
click at [294, 394] on input "d. La tarjeta funcionará pero con un rendimiento reducido." at bounding box center [294, 388] width 0 height 11
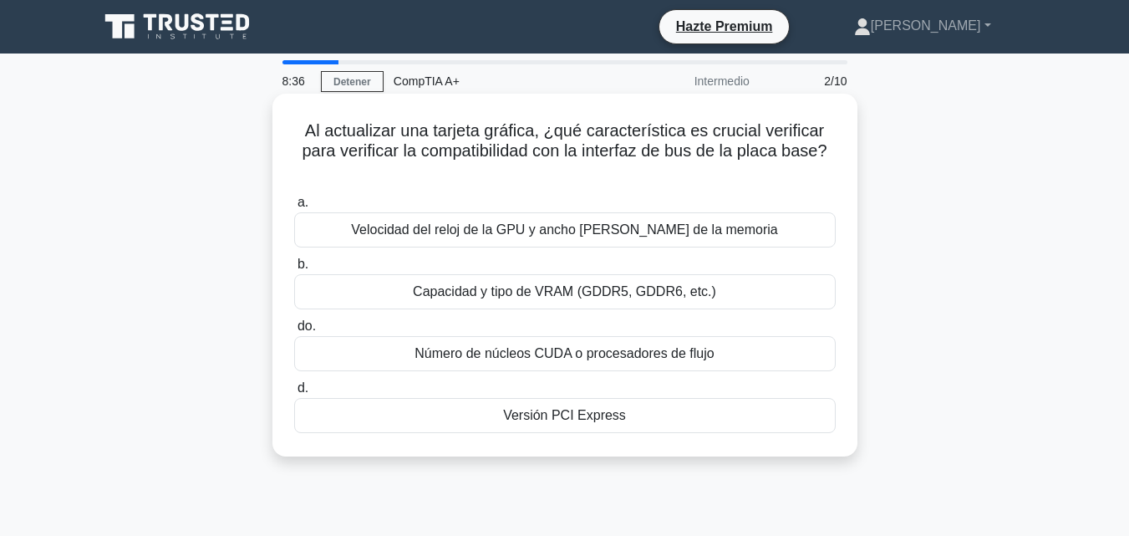
click at [768, 420] on div "Versión PCI Express" at bounding box center [564, 415] width 541 height 35
click at [294, 394] on input "d. Versión PCI Express" at bounding box center [294, 388] width 0 height 11
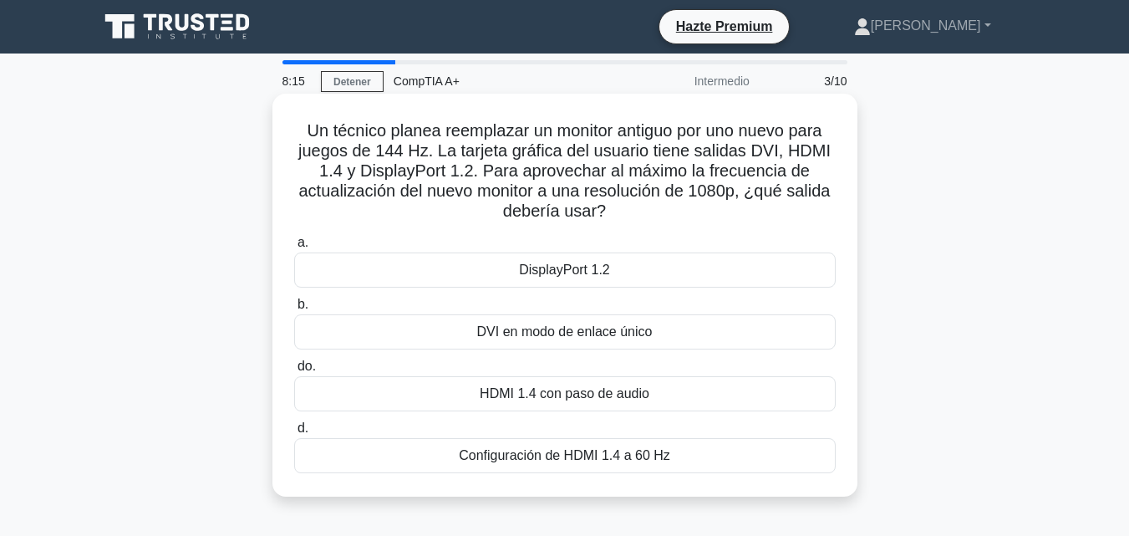
click at [637, 267] on div "DisplayPort 1.2" at bounding box center [564, 269] width 541 height 35
click at [294, 248] on input "a. DisplayPort 1.2" at bounding box center [294, 242] width 0 height 11
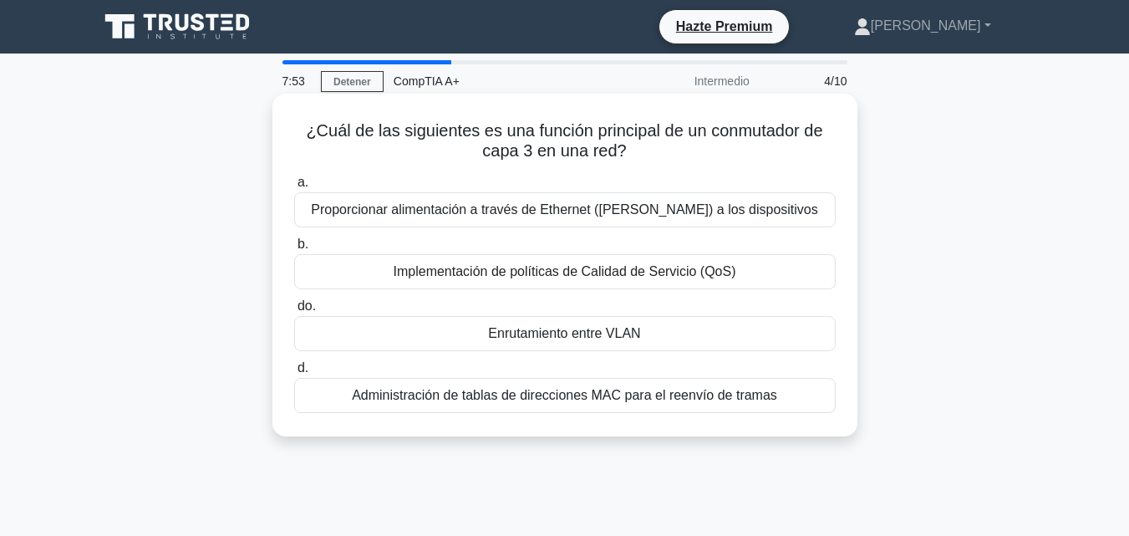
drag, startPoint x: 644, startPoint y: 155, endPoint x: 297, endPoint y: 125, distance: 348.0
click at [297, 125] on h5 "¿Cuál de las siguientes es una función principal de un conmutador de capa 3 en …" at bounding box center [564, 141] width 545 height 42
copy font "¿Cuál de las siguientes es una función principal de un conmutador de capa 3 en …"
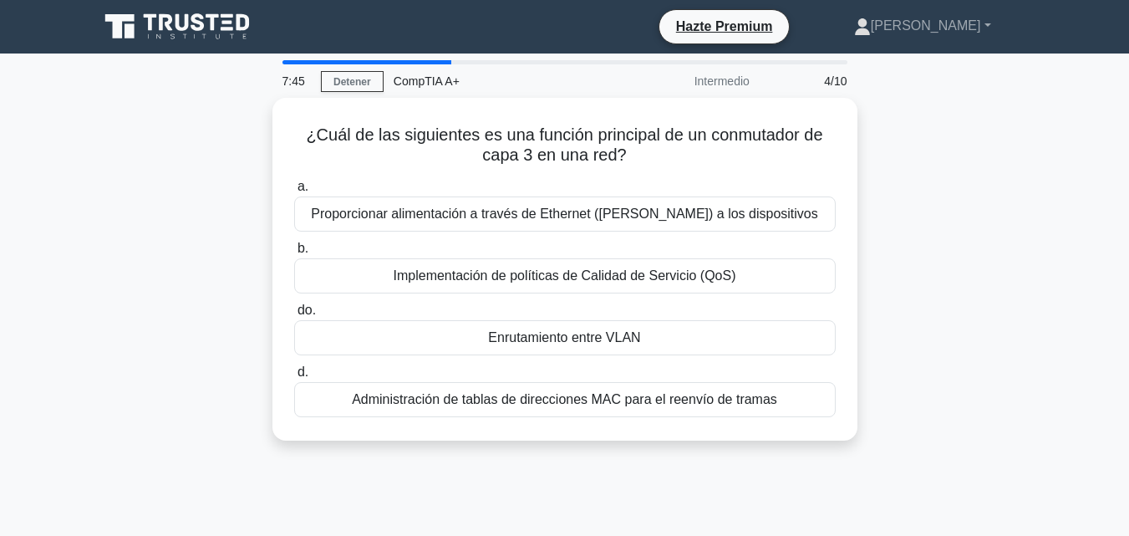
click at [958, 207] on div "¿Cuál de las siguientes es una función principal de un conmutador de capa 3 en …" at bounding box center [565, 279] width 952 height 363
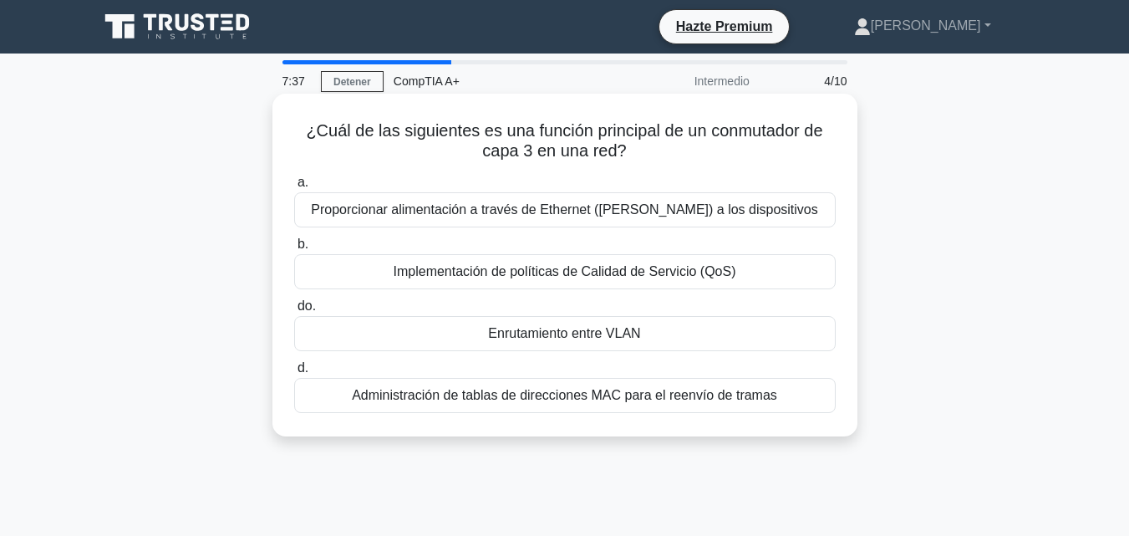
click at [720, 339] on div "Enrutamiento entre VLAN" at bounding box center [564, 333] width 541 height 35
click at [294, 312] on input "do. Enrutamiento entre VLAN" at bounding box center [294, 306] width 0 height 11
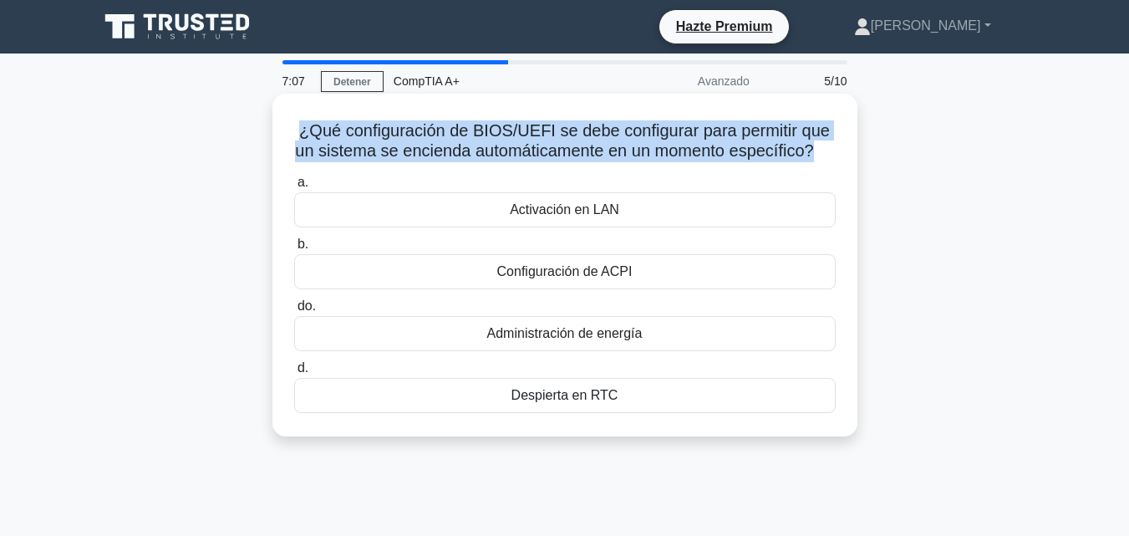
drag, startPoint x: 831, startPoint y: 150, endPoint x: 290, endPoint y: 125, distance: 542.0
click at [290, 125] on div "¿Qué configuración de BIOS/UEFI se debe configurar para permitir que un sistema…" at bounding box center [564, 264] width 571 height 329
copy font "¿Qué configuración de BIOS/UEFI se debe configurar para permitir que un sistema…"
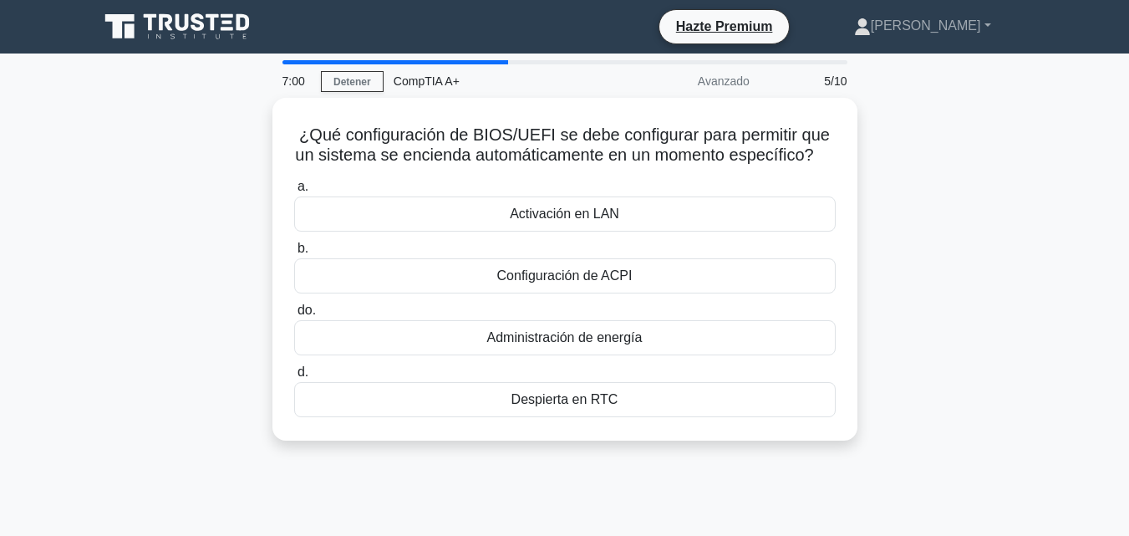
click at [992, 447] on div "¿Qué configuración de BIOS/UEFI se debe configurar para permitir que un sistema…" at bounding box center [565, 279] width 952 height 363
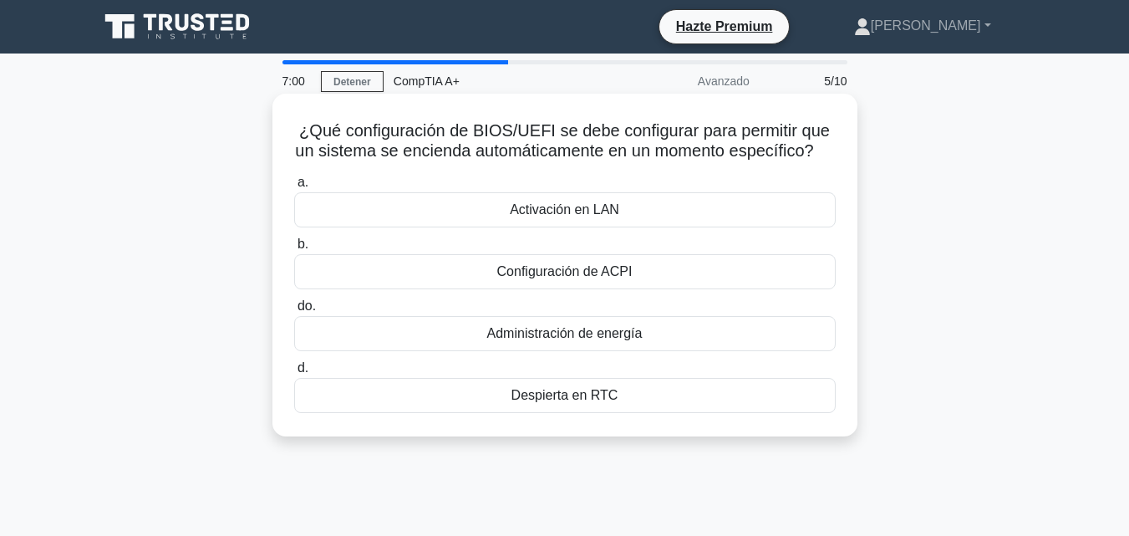
click at [750, 410] on div "Despierta en RTC" at bounding box center [564, 395] width 541 height 35
click at [294, 373] on input "d. Despierta en RTC" at bounding box center [294, 368] width 0 height 11
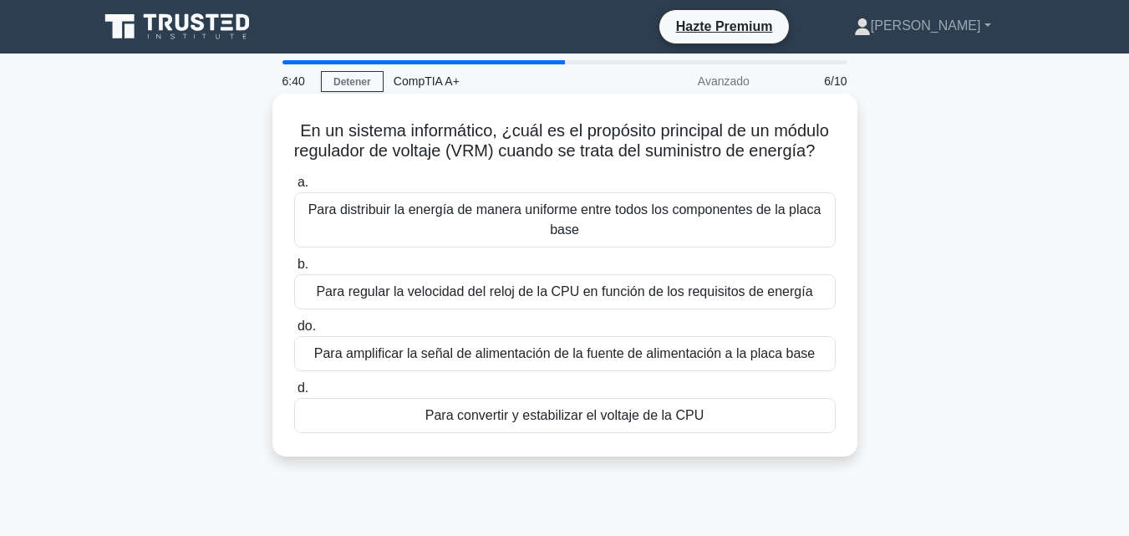
click at [730, 433] on div "Para convertir y estabilizar el voltaje de la CPU" at bounding box center [564, 415] width 541 height 35
click at [294, 394] on input "d. Para convertir y estabilizar el voltaje de la CPU" at bounding box center [294, 388] width 0 height 11
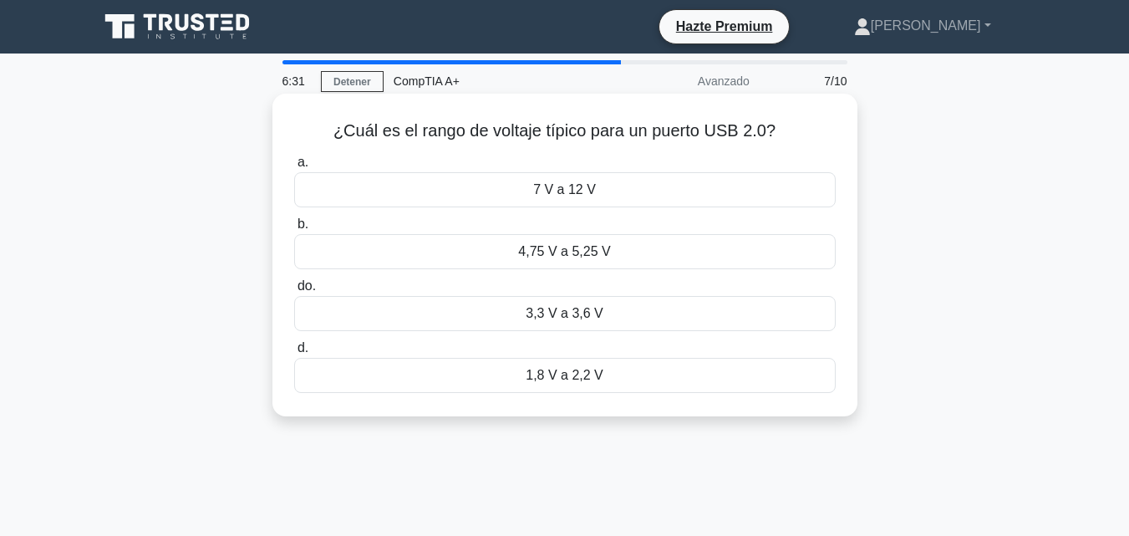
drag, startPoint x: 803, startPoint y: 130, endPoint x: 318, endPoint y: 132, distance: 484.6
click at [318, 132] on h5 "¿Cuál es el rango de voltaje típico para un puerto USB 2.0? .spinner_0XTQ{trans…" at bounding box center [564, 131] width 545 height 22
copy font "¿Cuál es el rango de voltaje típico para un puerto USB 2.0?"
click at [725, 254] on div "4,75 V a 5,25 V" at bounding box center [564, 251] width 541 height 35
click at [294, 230] on input "b. 4,75 V a 5,25 V" at bounding box center [294, 224] width 0 height 11
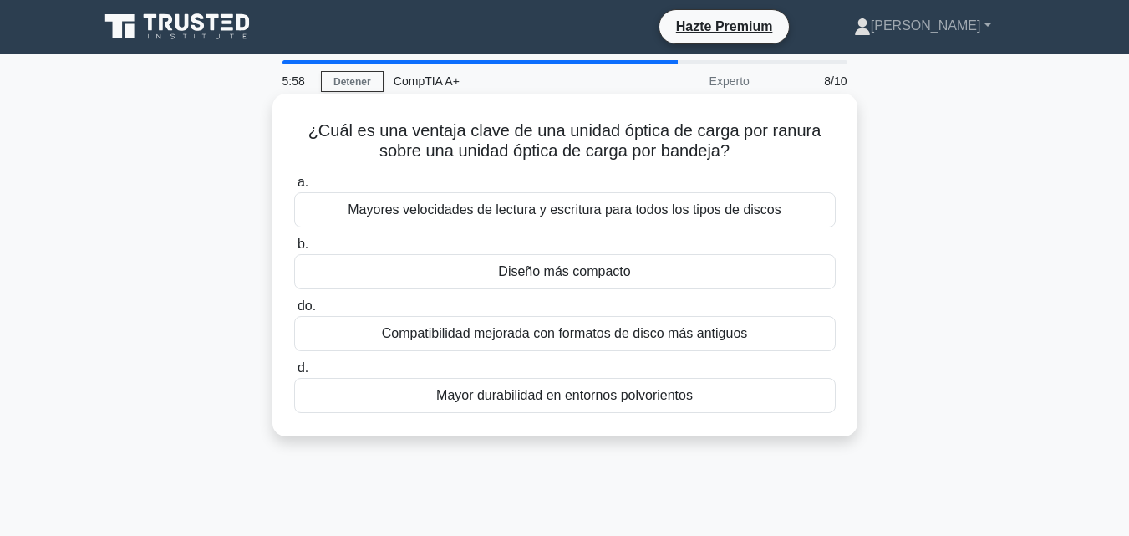
click at [766, 202] on font "Mayores velocidades de lectura y escritura para todos los tipos de discos" at bounding box center [564, 209] width 433 height 14
click at [294, 188] on input "a. Mayores velocidades de lectura y escritura para todos los tipos de discos" at bounding box center [294, 182] width 0 height 11
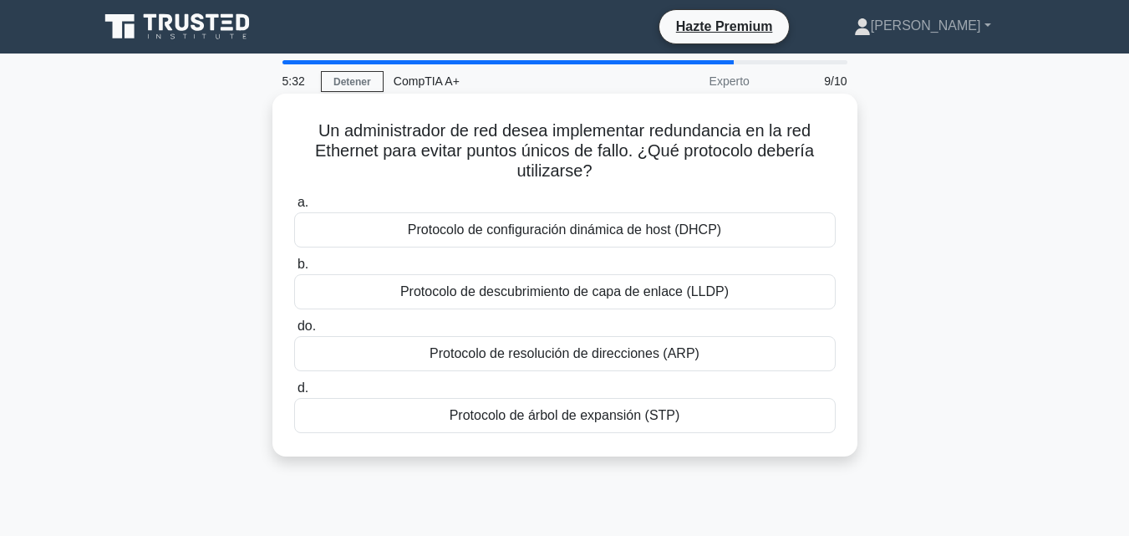
click at [727, 301] on div "Protocolo de descubrimiento de capa de enlace (LLDP)" at bounding box center [564, 291] width 541 height 35
click at [294, 270] on input "b. Protocolo de descubrimiento de capa de enlace (LLDP)" at bounding box center [294, 264] width 0 height 11
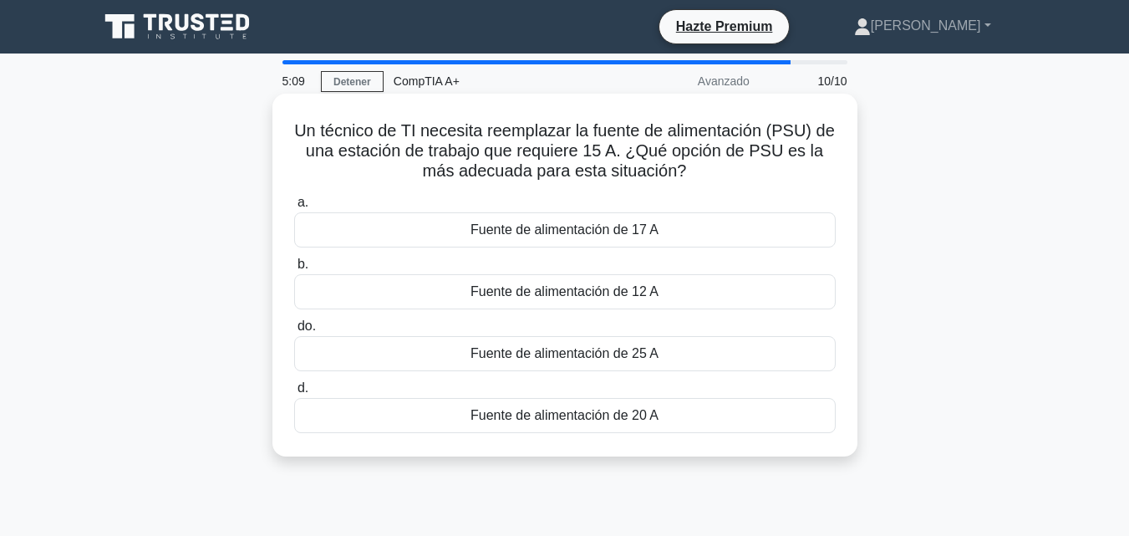
click at [770, 228] on div "Fuente de alimentación de 17 A" at bounding box center [564, 229] width 541 height 35
click at [294, 208] on input "a. Fuente de alimentación de 17 A" at bounding box center [294, 202] width 0 height 11
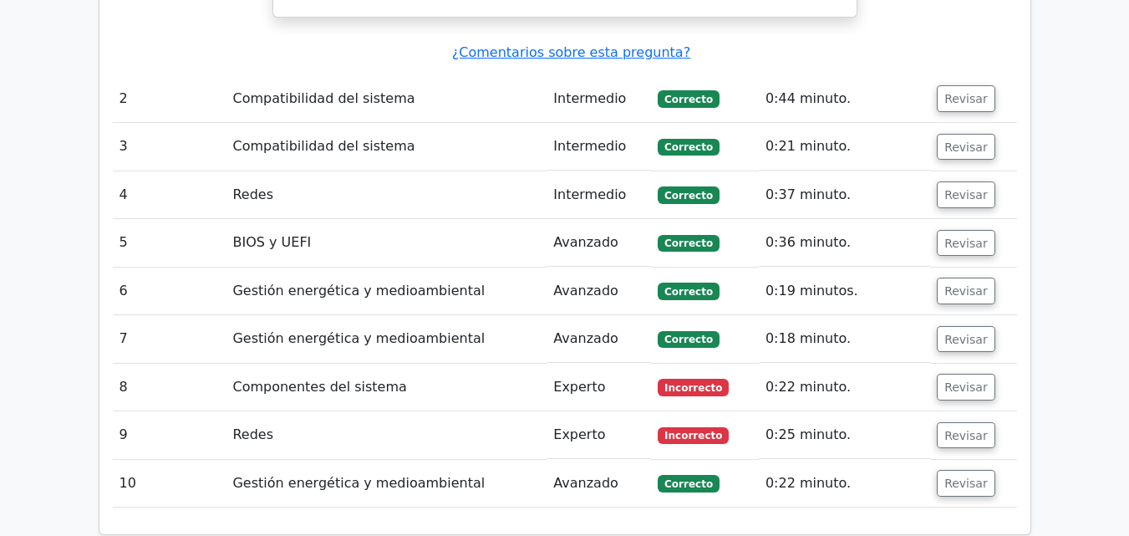
scroll to position [2204, 0]
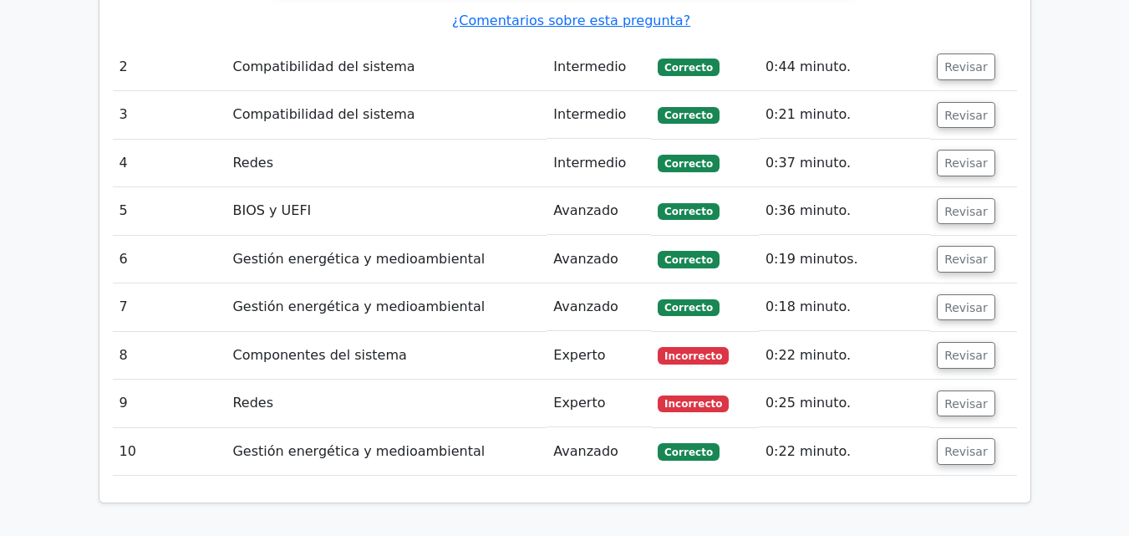
click at [934, 379] on td "Revisar" at bounding box center [973, 403] width 86 height 48
click at [944, 396] on font "Revisar" at bounding box center [965, 402] width 43 height 13
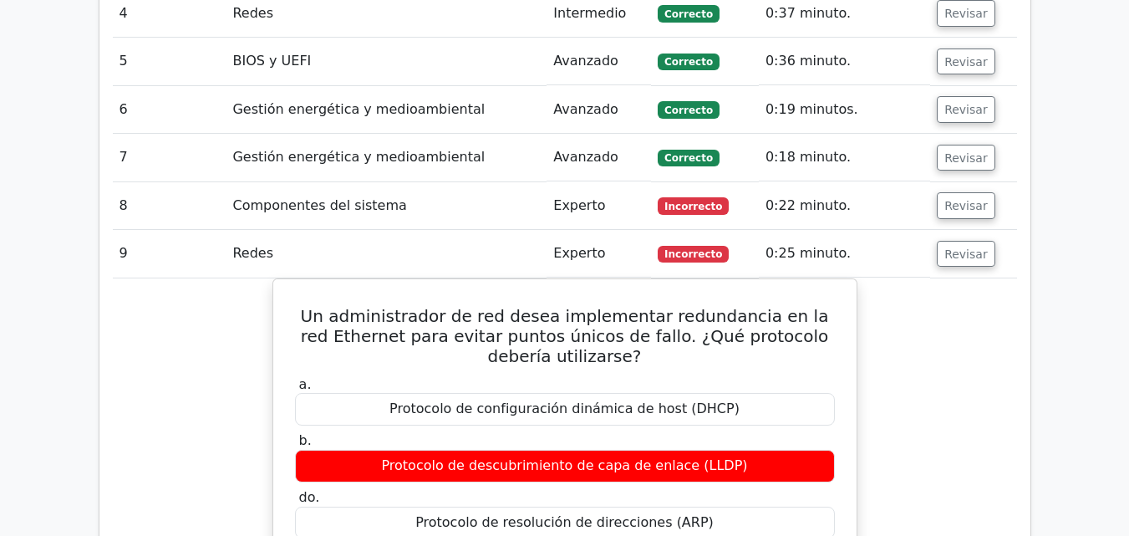
scroll to position [2233, 0]
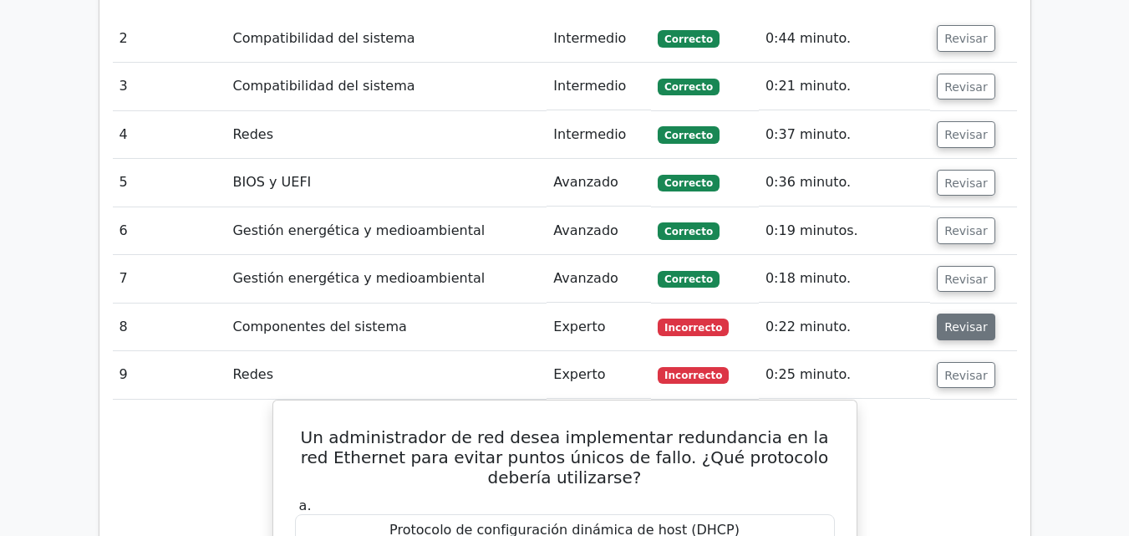
click at [946, 320] on font "Revisar" at bounding box center [965, 326] width 43 height 13
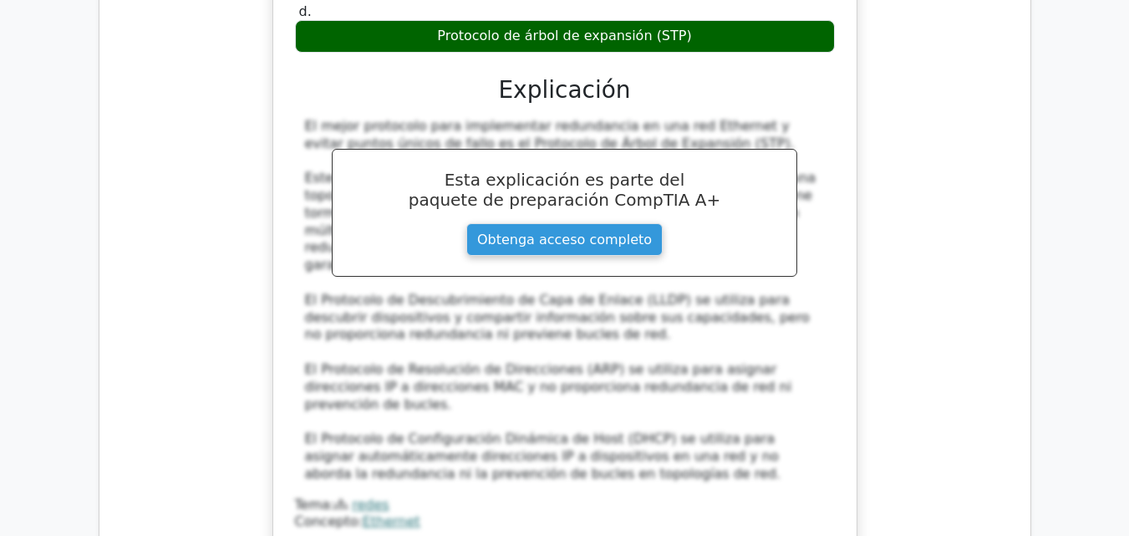
scroll to position [4012, 0]
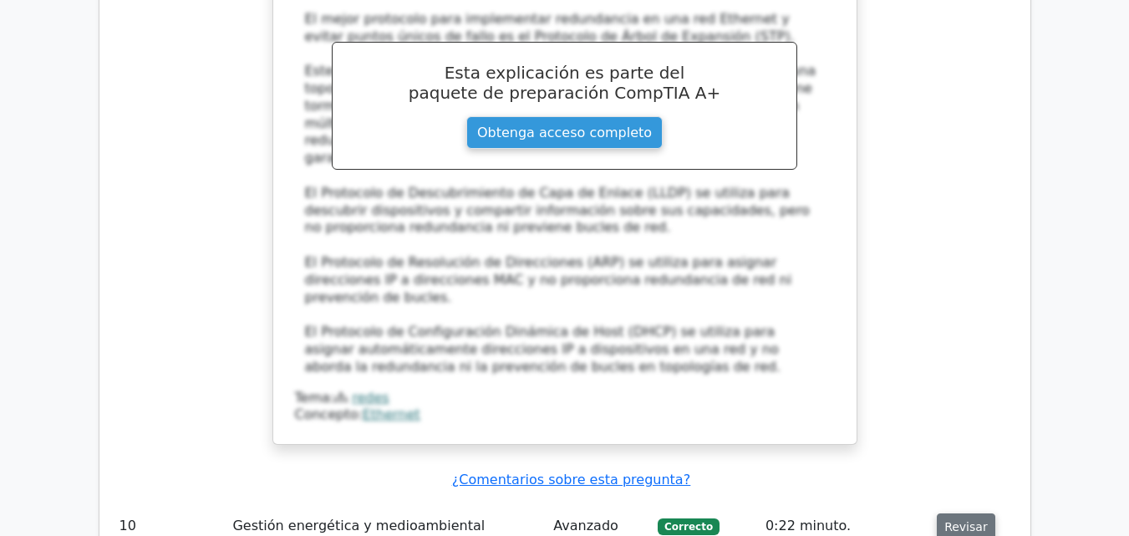
click at [979, 513] on button "Revisar" at bounding box center [966, 526] width 58 height 27
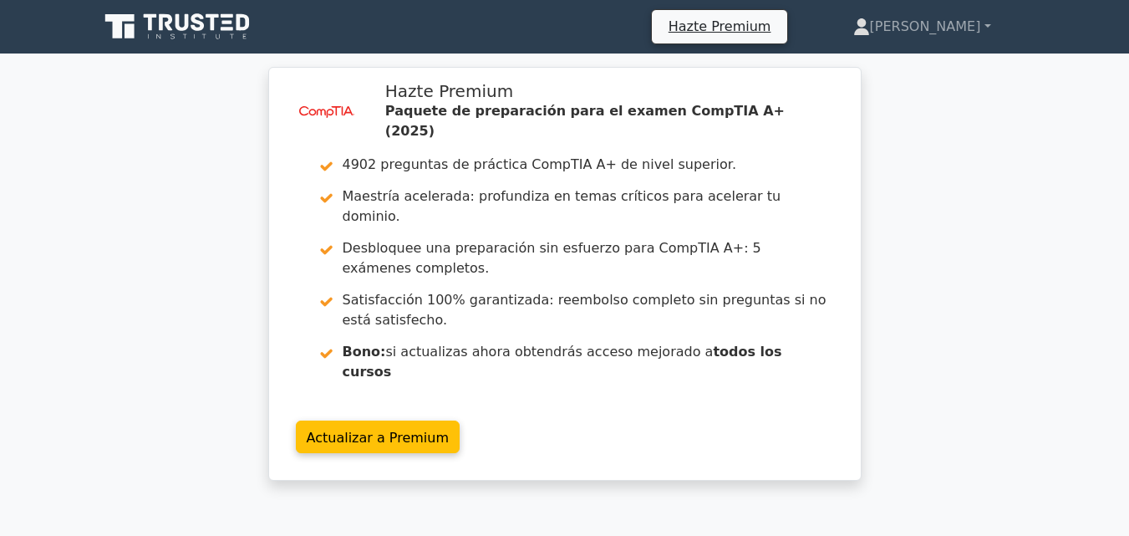
scroll to position [5333, 0]
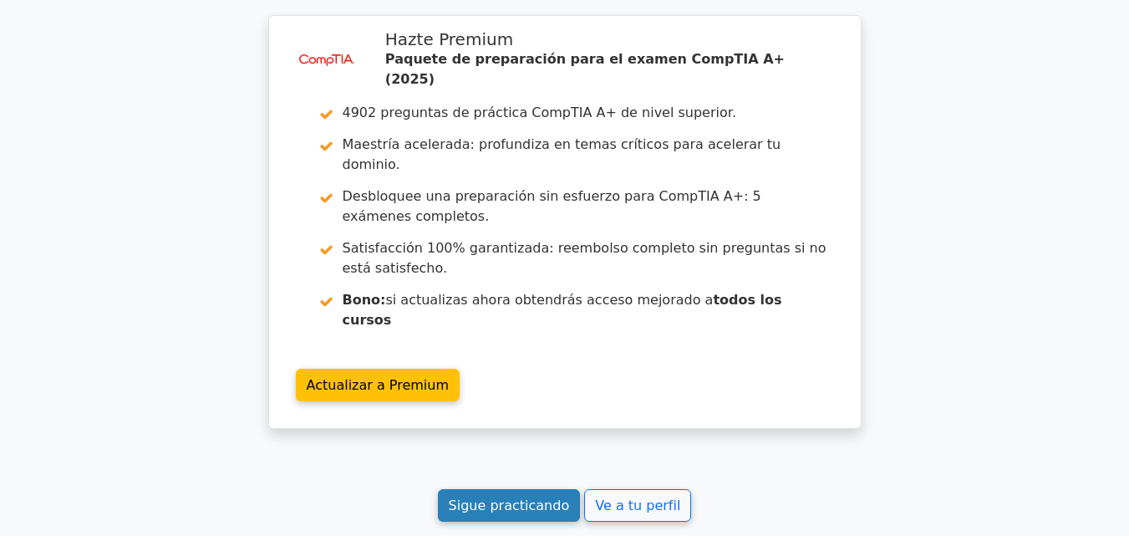
click at [475, 497] on font "Sigue practicando" at bounding box center [509, 505] width 121 height 16
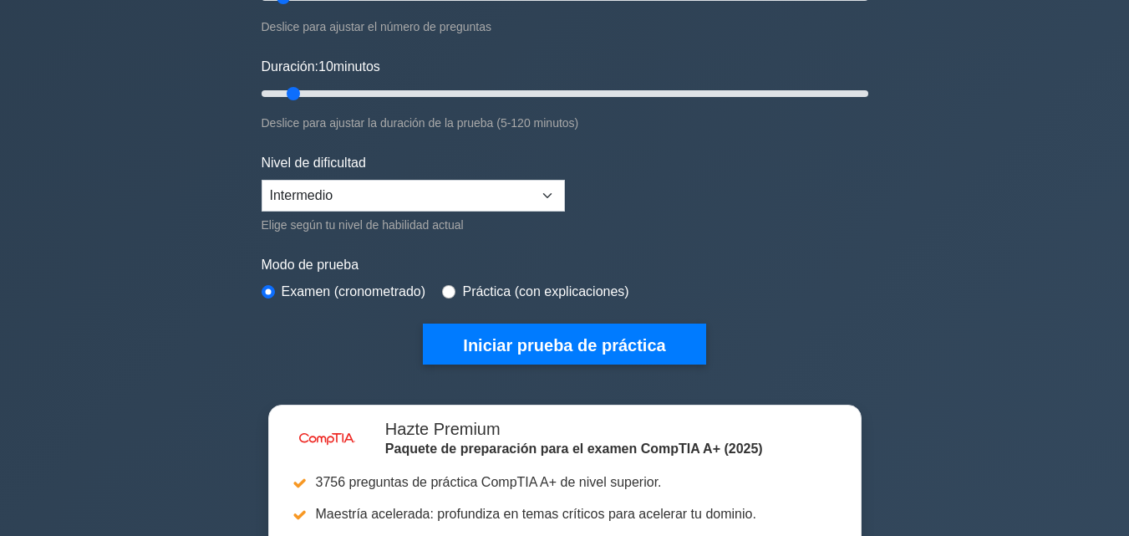
scroll to position [257, 0]
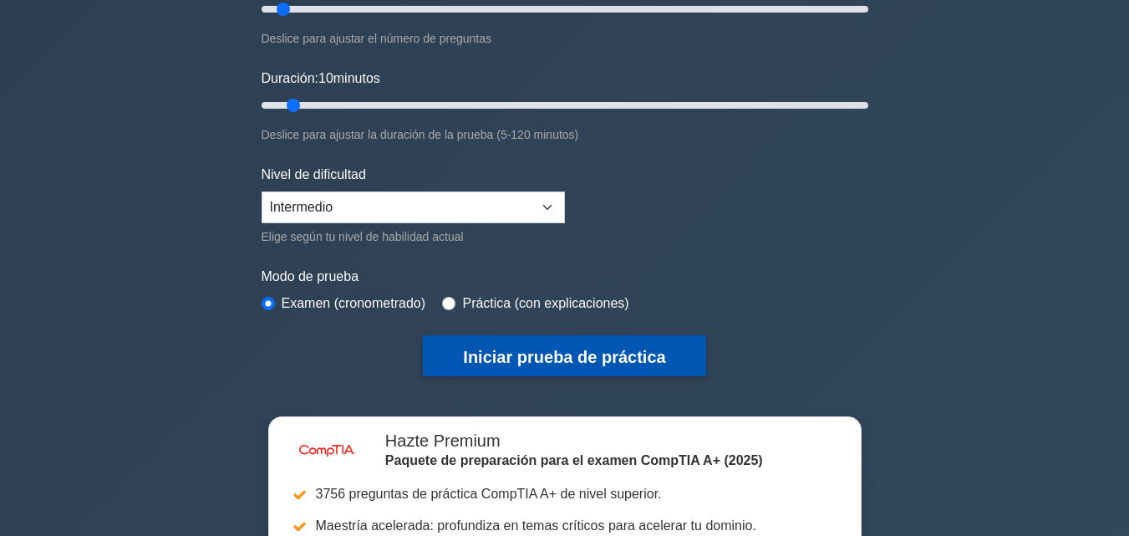
click at [561, 358] on font "Iniciar prueba de práctica" at bounding box center [564, 357] width 202 height 18
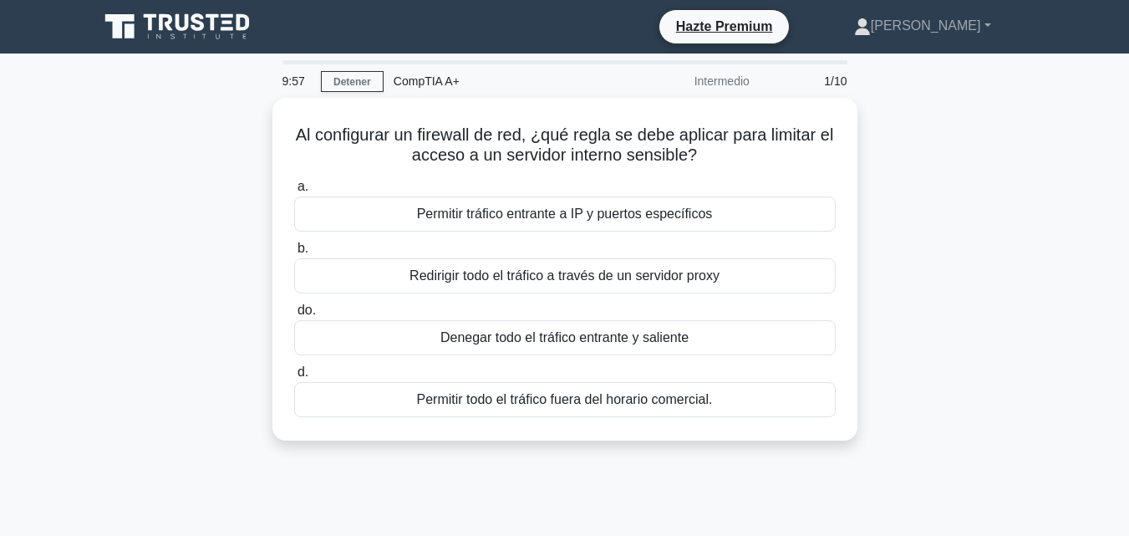
click at [1042, 253] on main "9:57 Detener CompTIA A+ Intermedio 1/10 Al configurar un firewall de red, ¿qué …" at bounding box center [564, 477] width 1129 height 849
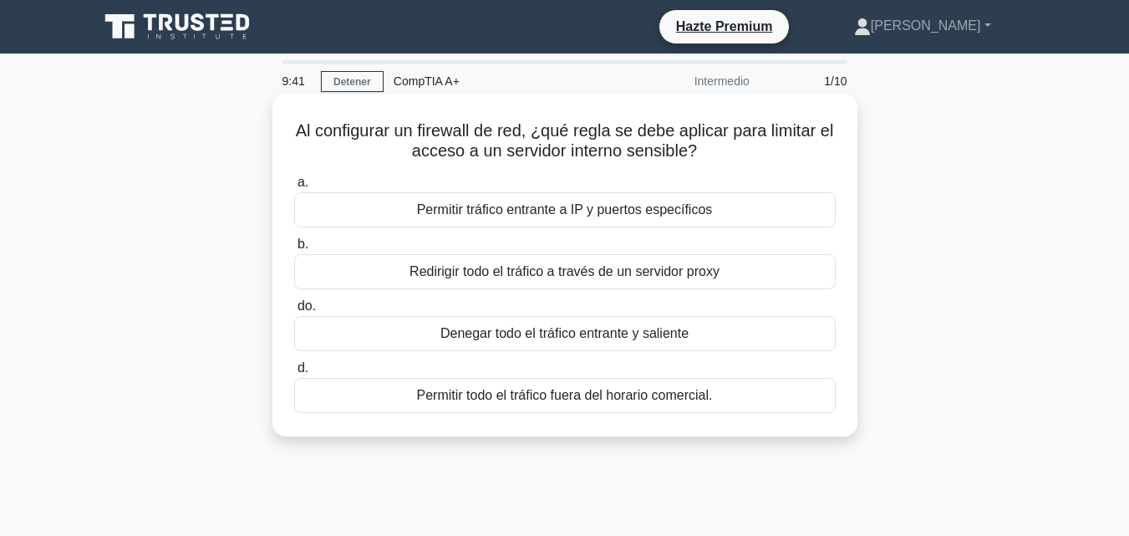
click at [761, 215] on div "Permitir tráfico entrante a IP y puertos específicos" at bounding box center [564, 209] width 541 height 35
click at [294, 188] on input "a. Permitir tráfico entrante a IP y puertos específicos" at bounding box center [294, 182] width 0 height 11
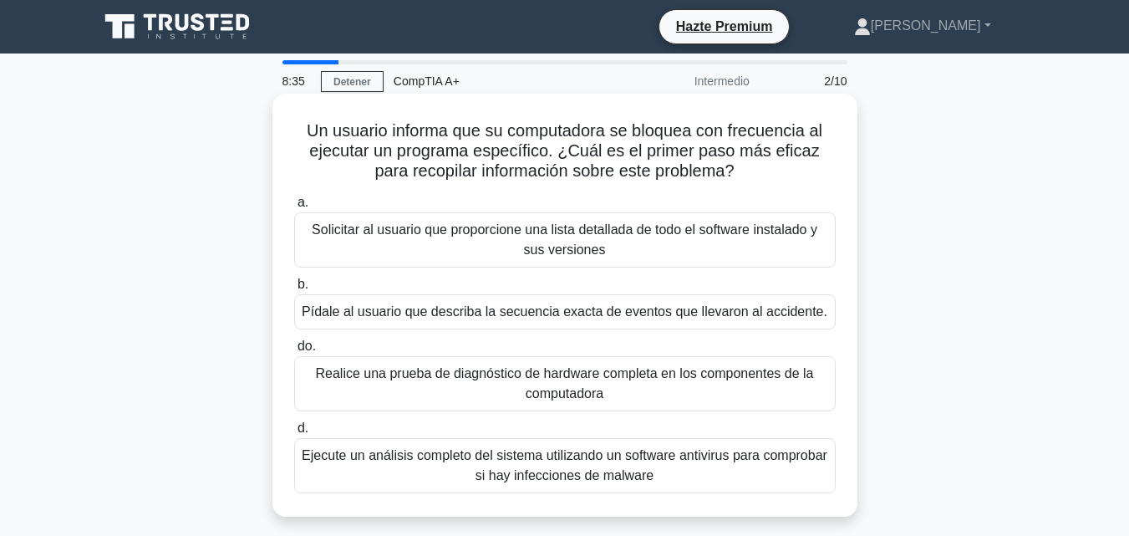
click at [799, 318] on font "Pídale al usuario que describa la secuencia exacta de eventos que llevaron al a…" at bounding box center [565, 311] width 526 height 14
click at [294, 290] on input "b. Pídale al usuario que describa la secuencia exacta de eventos que llevaron a…" at bounding box center [294, 284] width 0 height 11
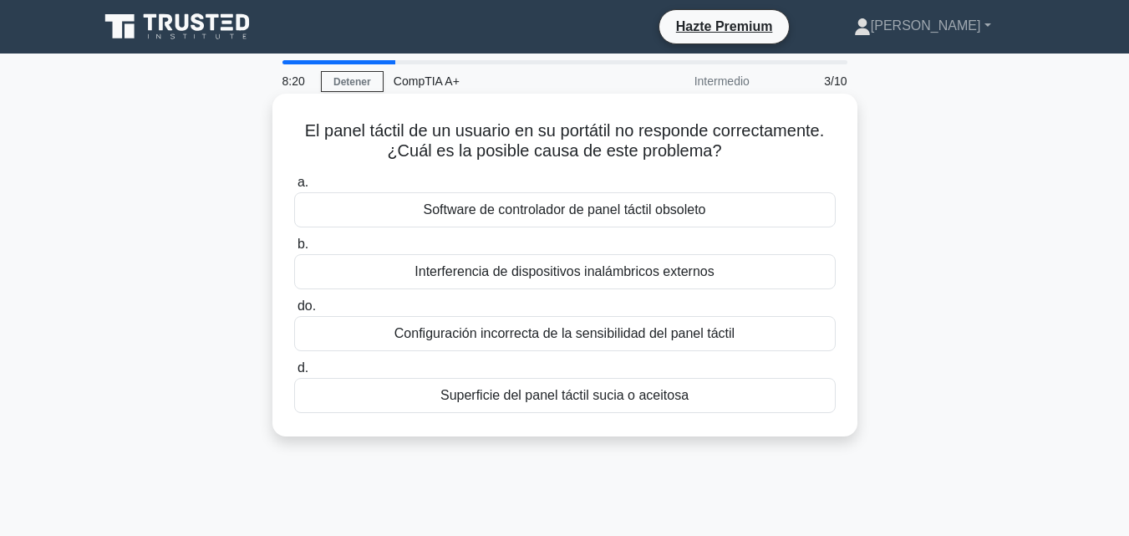
click at [698, 347] on div "Configuración incorrecta de la sensibilidad del panel táctil" at bounding box center [564, 333] width 541 height 35
click at [294, 312] on input "do. Configuración incorrecta de la sensibilidad del panel táctil" at bounding box center [294, 306] width 0 height 11
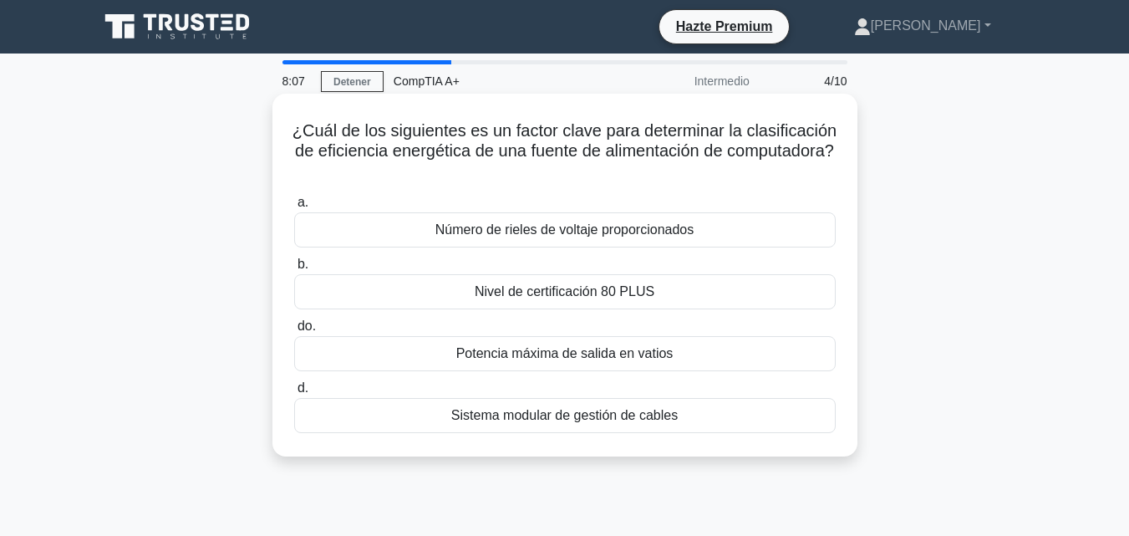
click at [709, 289] on div "Nivel de certificación 80 PLUS" at bounding box center [564, 291] width 541 height 35
click at [294, 270] on input "b. Nivel de certificación 80 PLUS" at bounding box center [294, 264] width 0 height 11
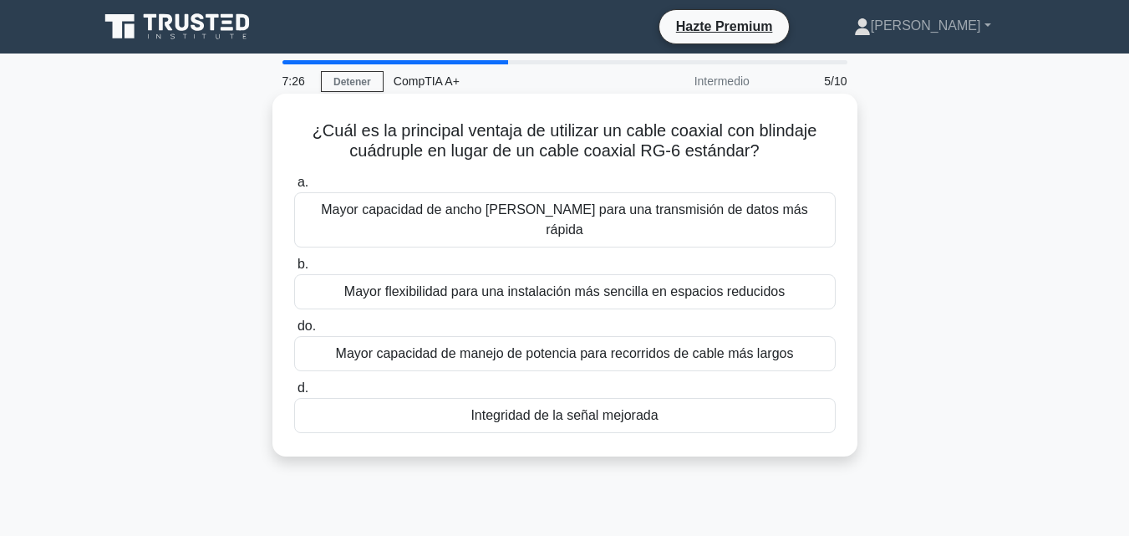
drag, startPoint x: 769, startPoint y: 161, endPoint x: 309, endPoint y: 115, distance: 461.8
click at [309, 115] on div "¿Cuál es la principal ventaja de utilizar un cable coaxial con blindaje cuádrup…" at bounding box center [564, 274] width 571 height 349
copy font "¿Cuál es la principal ventaja de utilizar un cable coaxial con blindaje cuádrup…"
click at [579, 162] on h5 "¿Cuál es la principal ventaja de utilizar un cable coaxial con blindaje cuádrup…" at bounding box center [564, 141] width 545 height 42
drag, startPoint x: 305, startPoint y: 130, endPoint x: 665, endPoint y: 392, distance: 445.5
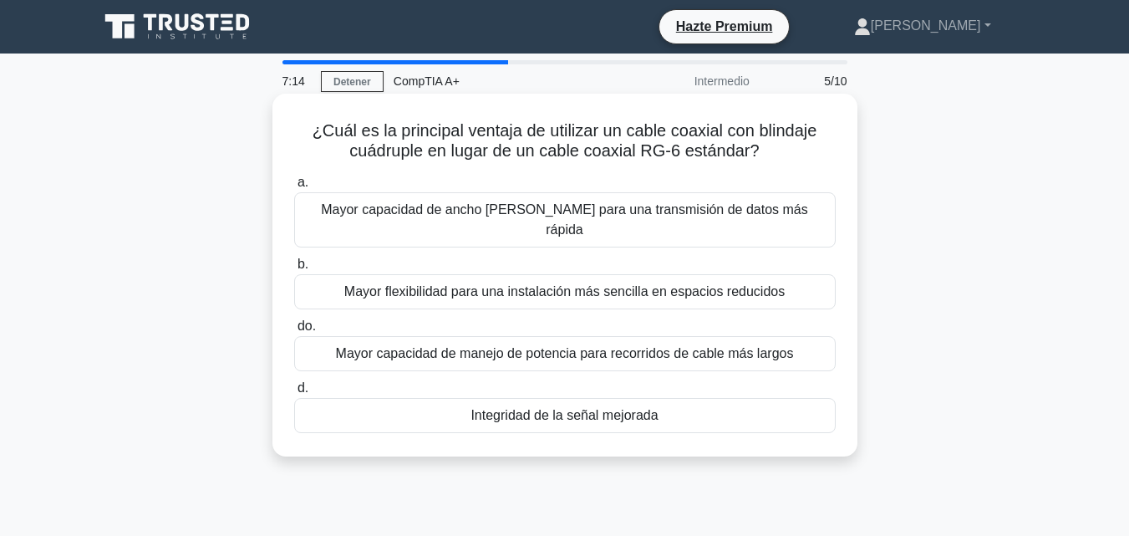
click at [665, 392] on div "¿Cuál es la principal ventaja de utilizar un cable coaxial con blindaje cuádrup…" at bounding box center [564, 274] width 571 height 349
copy div "¿Cuál es la principal ventaja de utilizar un cable coaxial con blindaje cuádrup…"
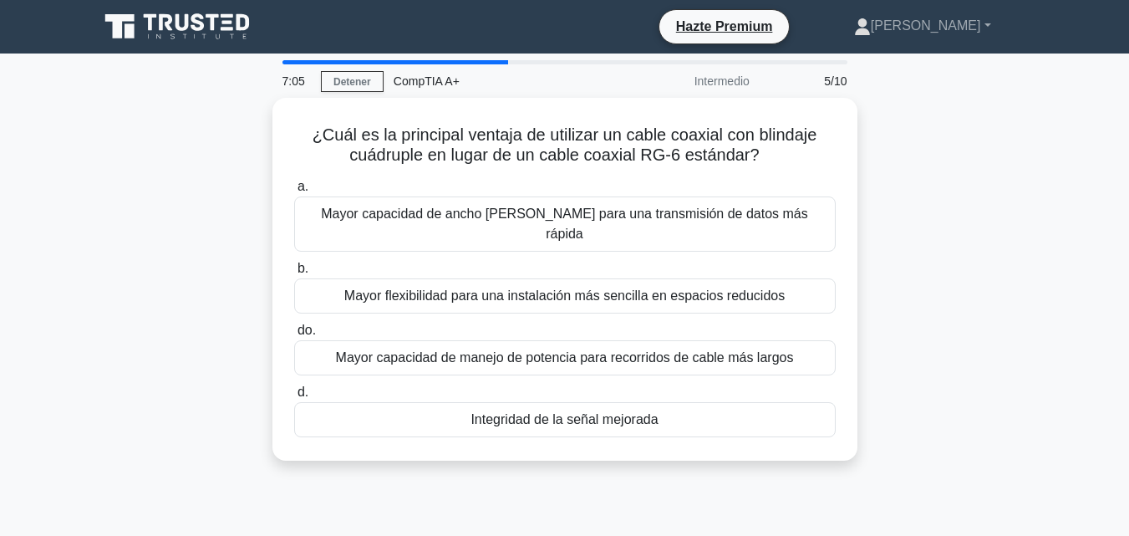
click at [1102, 348] on main "7:05 Detener CompTIA A+ Intermedio 5/10 ¿Cuál es la principal ventaja de utiliz…" at bounding box center [564, 477] width 1129 height 849
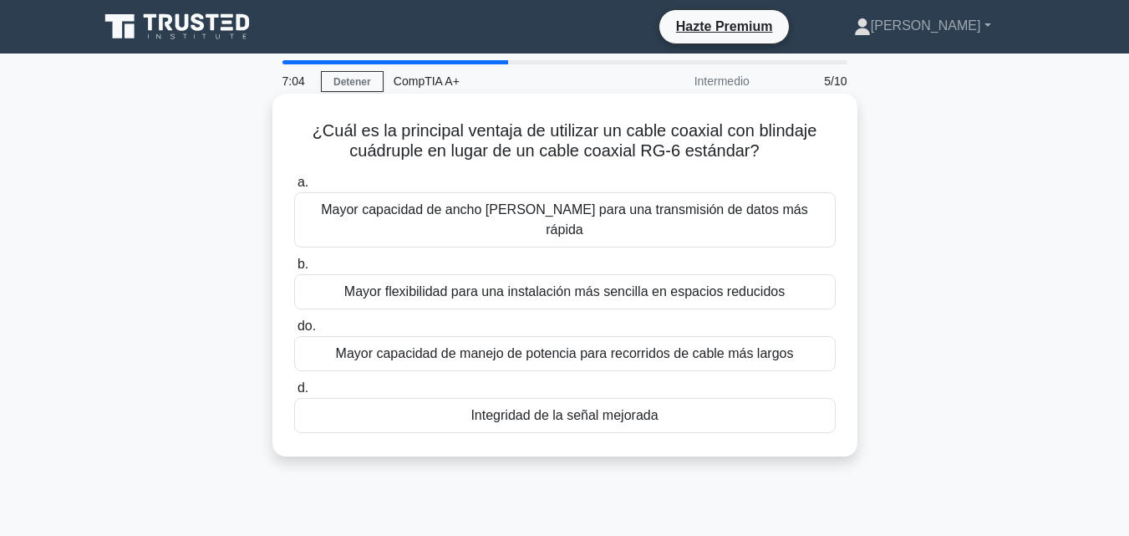
click at [695, 398] on div "Integridad de la señal mejorada" at bounding box center [564, 415] width 541 height 35
click at [294, 394] on input "d. Integridad de la señal mejorada" at bounding box center [294, 388] width 0 height 11
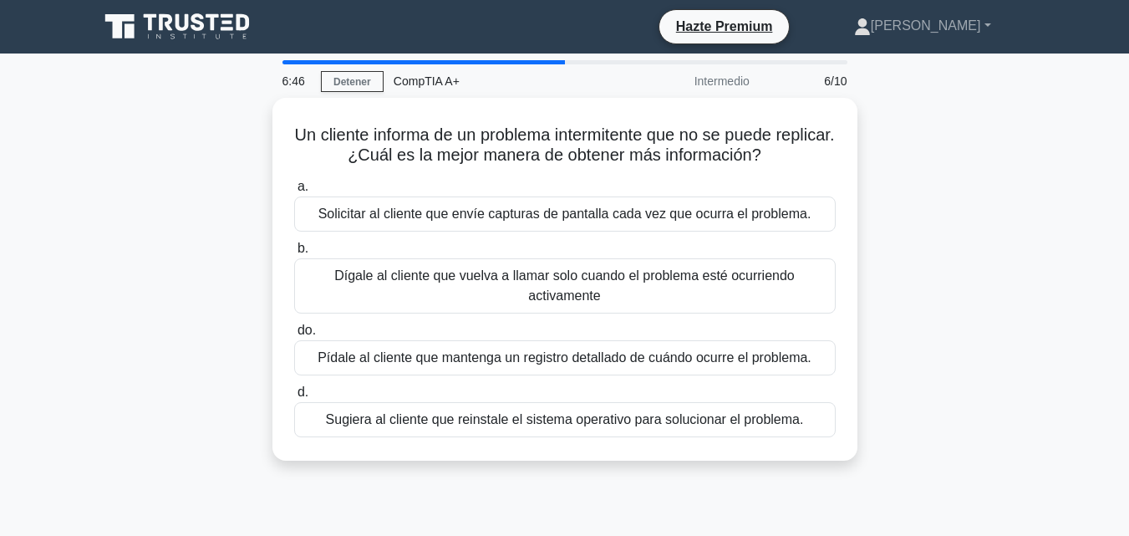
click at [924, 84] on div "6:46 Detener CompTIA A+ Intermedio 6/10 Un cliente informa de un problema inter…" at bounding box center [565, 478] width 952 height 836
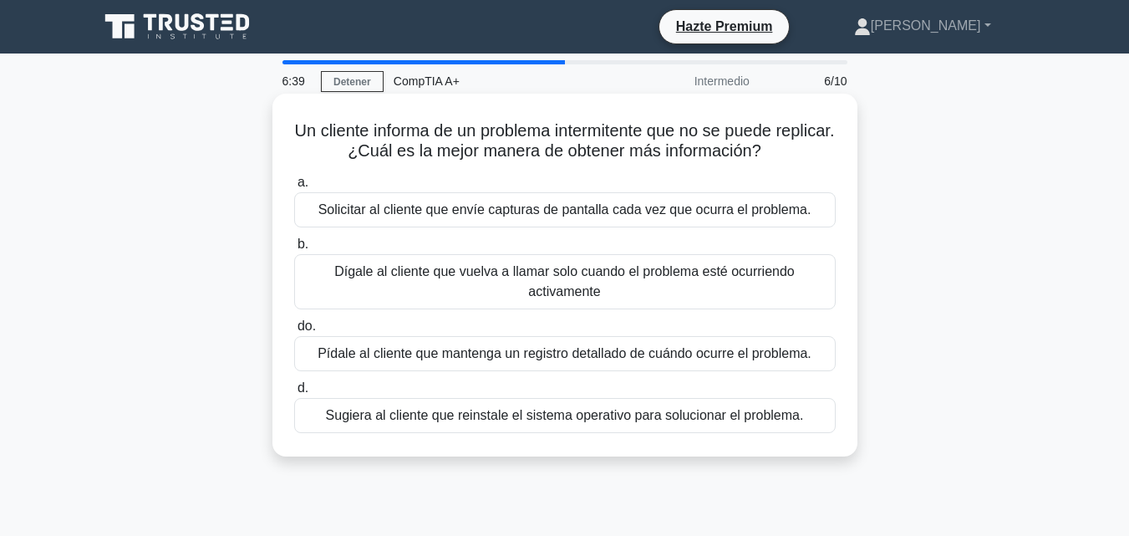
click at [782, 210] on font "Solicitar al cliente que envíe capturas de pantalla cada vez que ocurra el prob…" at bounding box center [564, 209] width 493 height 14
click at [294, 188] on input "a. Solicitar al cliente que envíe capturas de pantalla cada vez que ocurra el p…" at bounding box center [294, 182] width 0 height 11
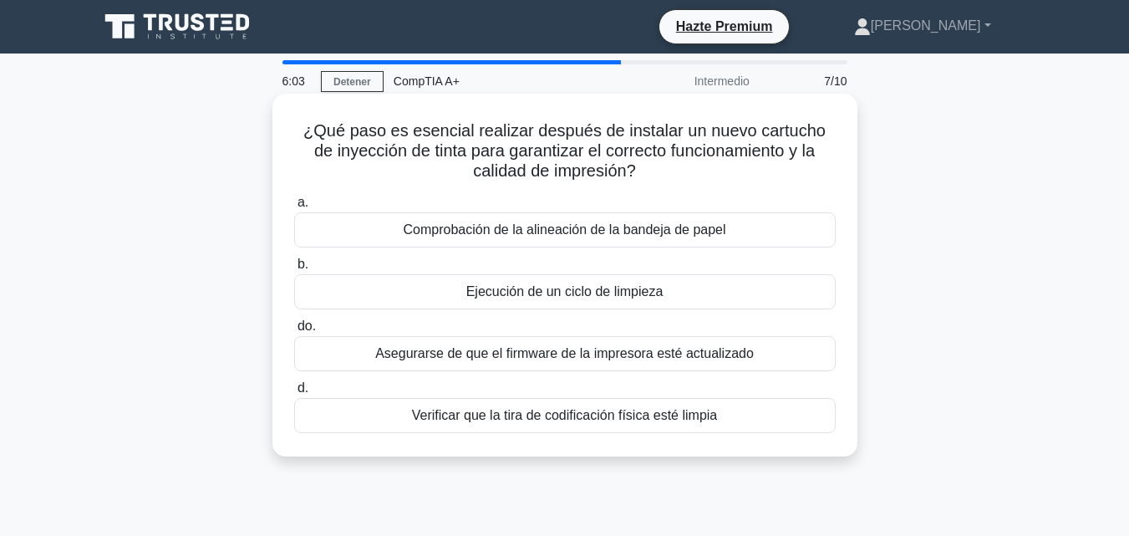
click at [678, 222] on font "Comprobación de la alineación de la bandeja de papel" at bounding box center [564, 229] width 323 height 14
click at [294, 208] on input "a. Comprobación de la alineación de la bandeja de papel" at bounding box center [294, 202] width 0 height 11
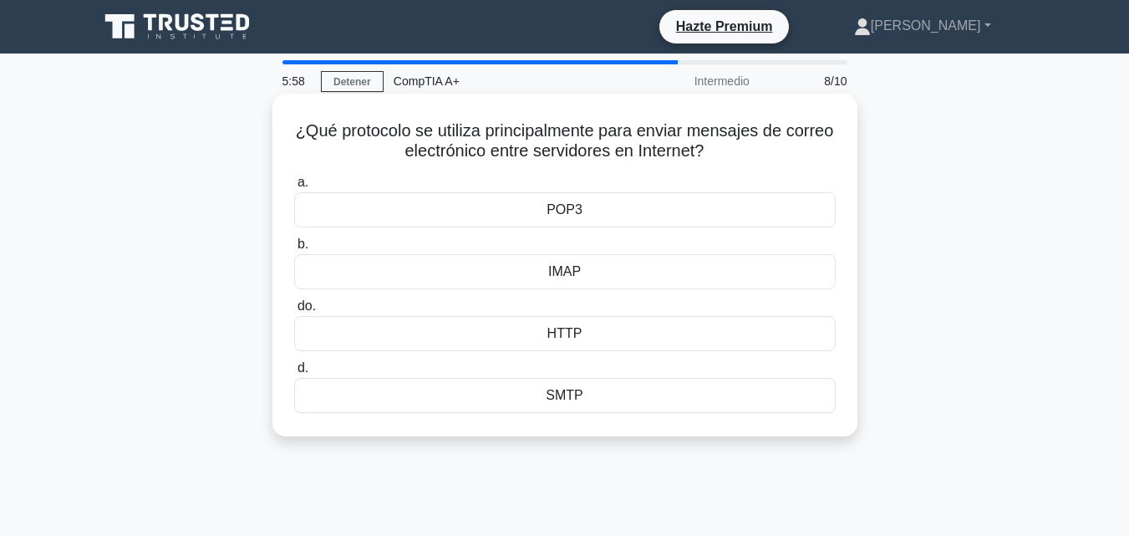
click at [588, 394] on div "SMTP" at bounding box center [564, 395] width 541 height 35
click at [294, 373] on input "d. SMTP" at bounding box center [294, 368] width 0 height 11
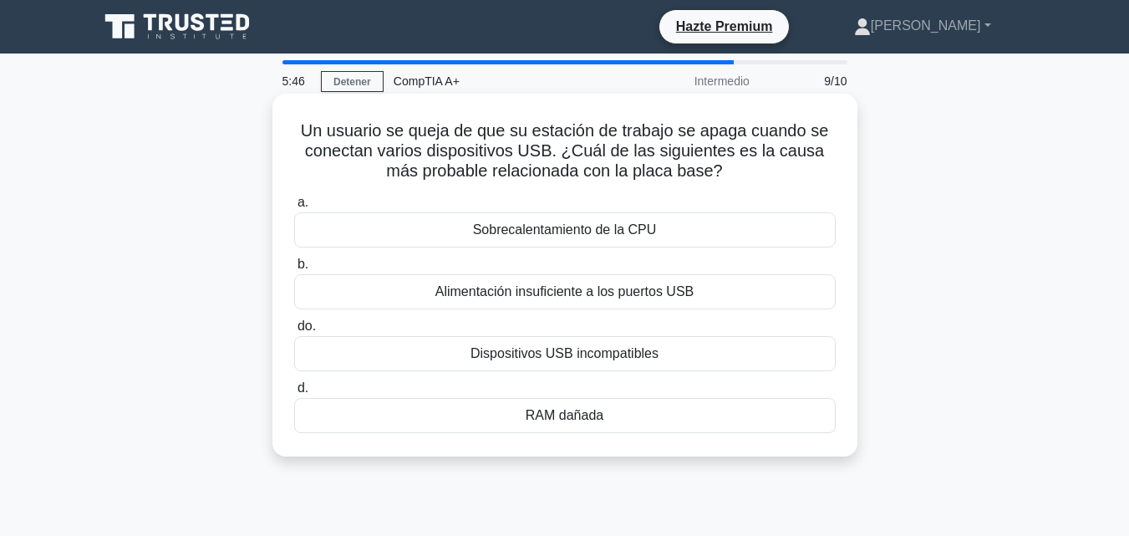
click at [660, 221] on div "Sobrecalentamiento de la CPU" at bounding box center [564, 229] width 541 height 35
click at [294, 208] on input "a. Sobrecalentamiento de la CPU" at bounding box center [294, 202] width 0 height 11
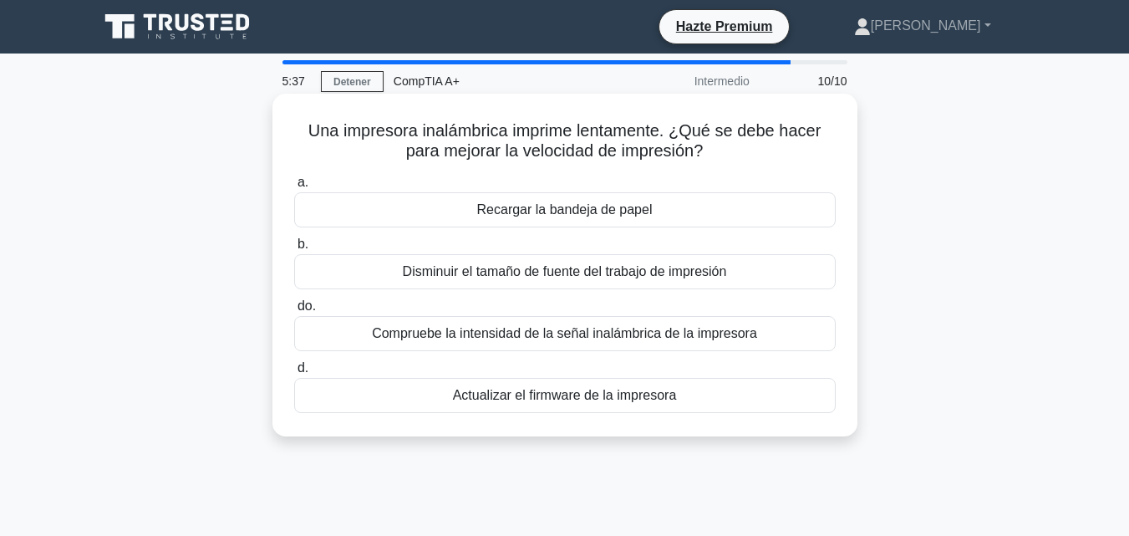
click at [710, 340] on font "Compruebe la intensidad de la señal inalámbrica de la impresora" at bounding box center [564, 333] width 385 height 14
click at [294, 312] on input "do. Compruebe la intensidad de la señal inalámbrica de la impresora" at bounding box center [294, 306] width 0 height 11
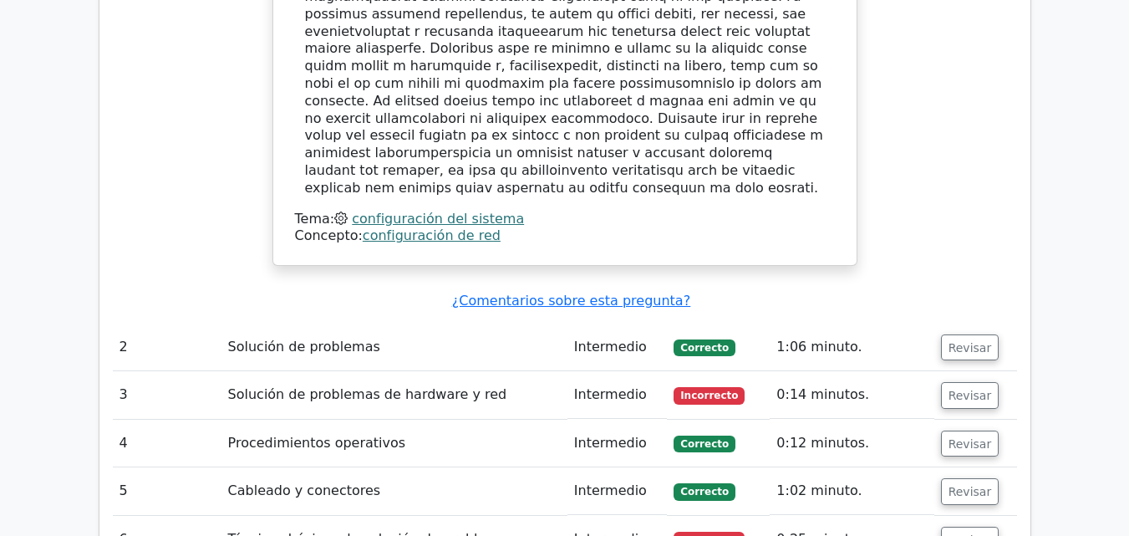
scroll to position [2060, 0]
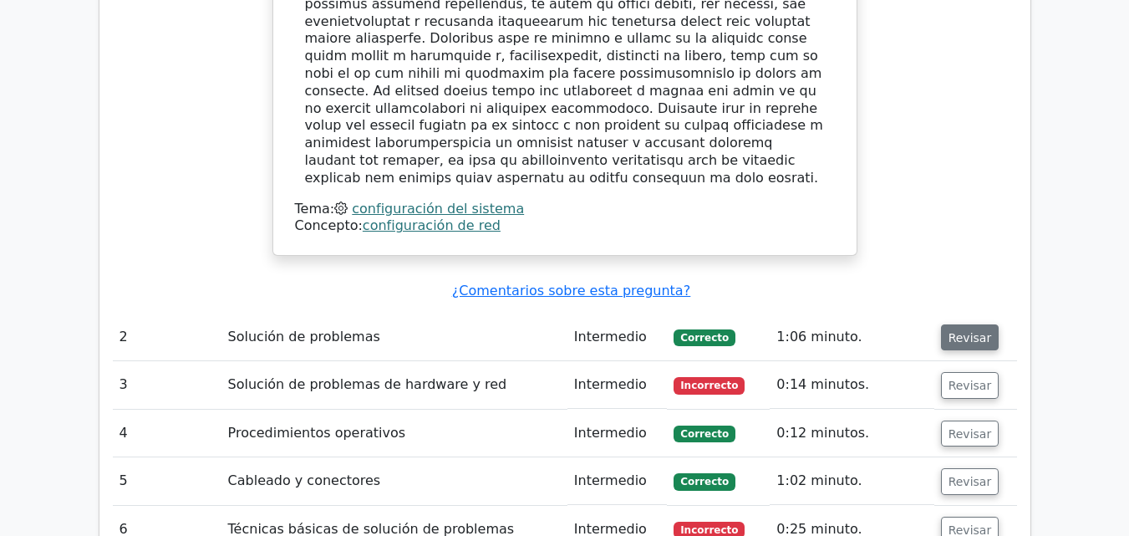
click at [976, 330] on font "Revisar" at bounding box center [969, 336] width 43 height 13
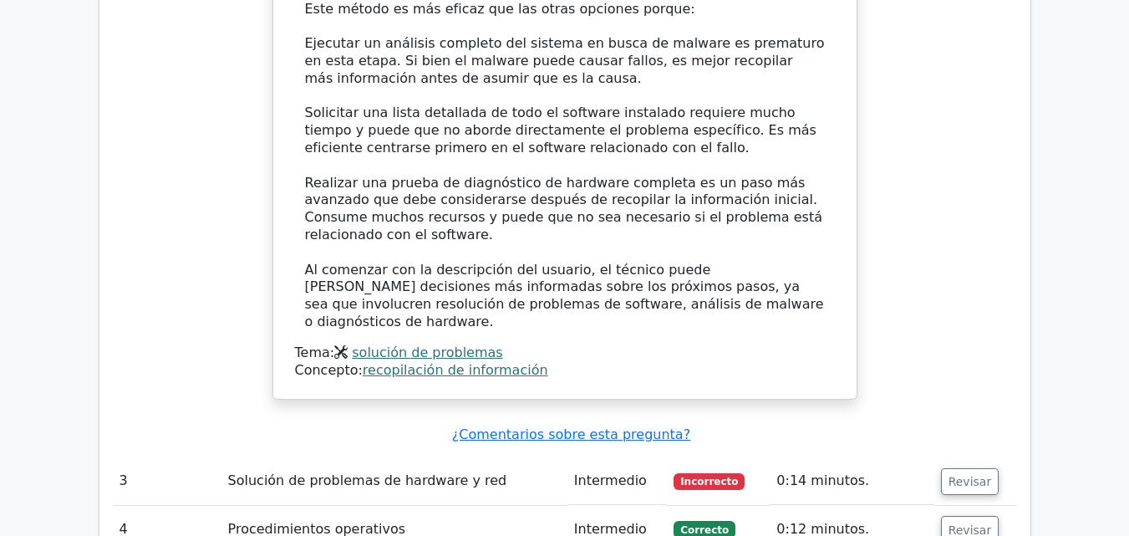
scroll to position [3077, 0]
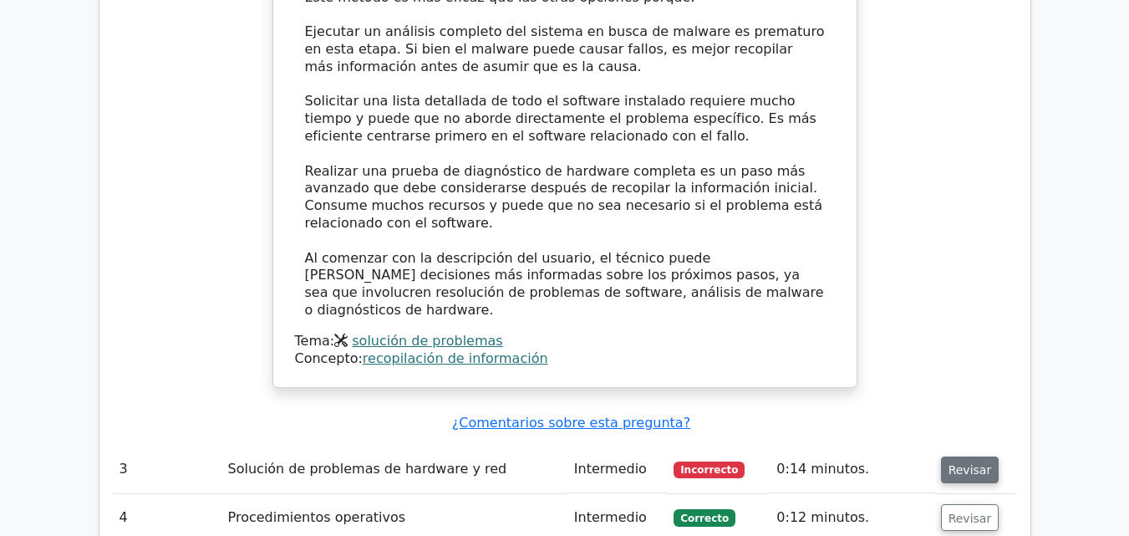
click at [959, 463] on font "Revisar" at bounding box center [969, 469] width 43 height 13
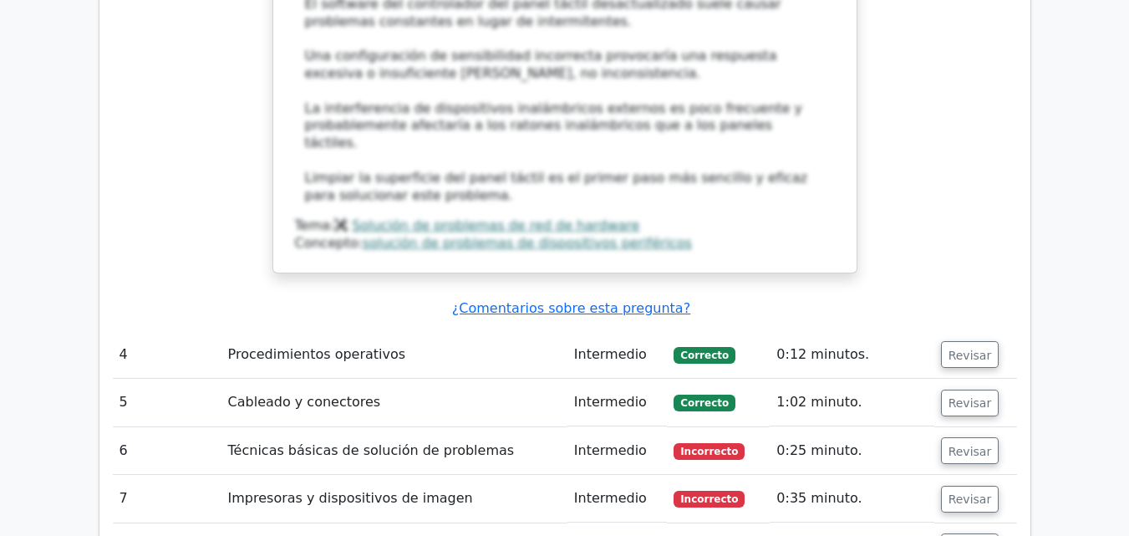
scroll to position [4211, 0]
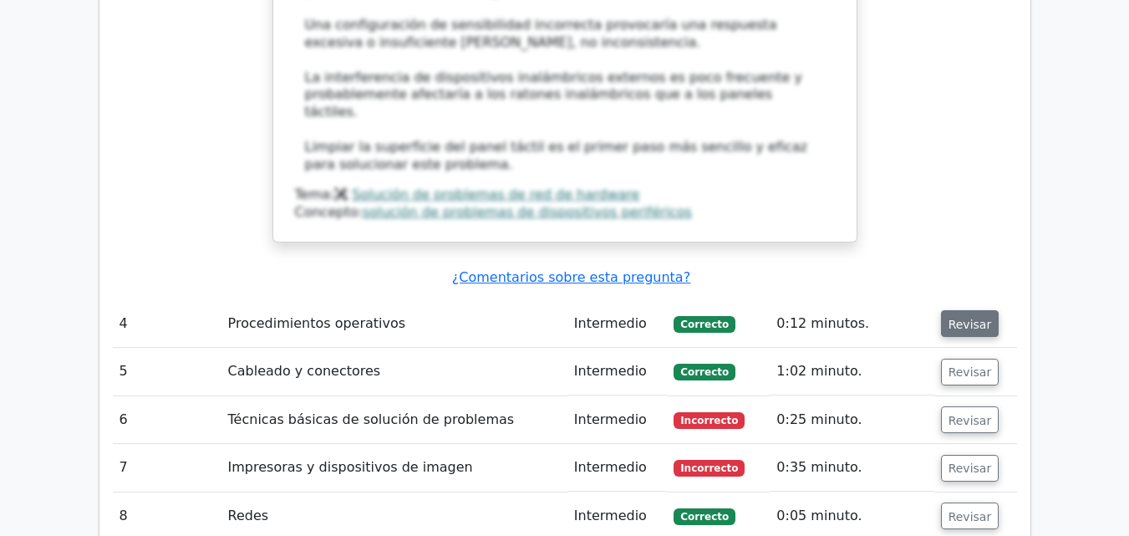
click at [965, 317] on font "Revisar" at bounding box center [969, 323] width 43 height 13
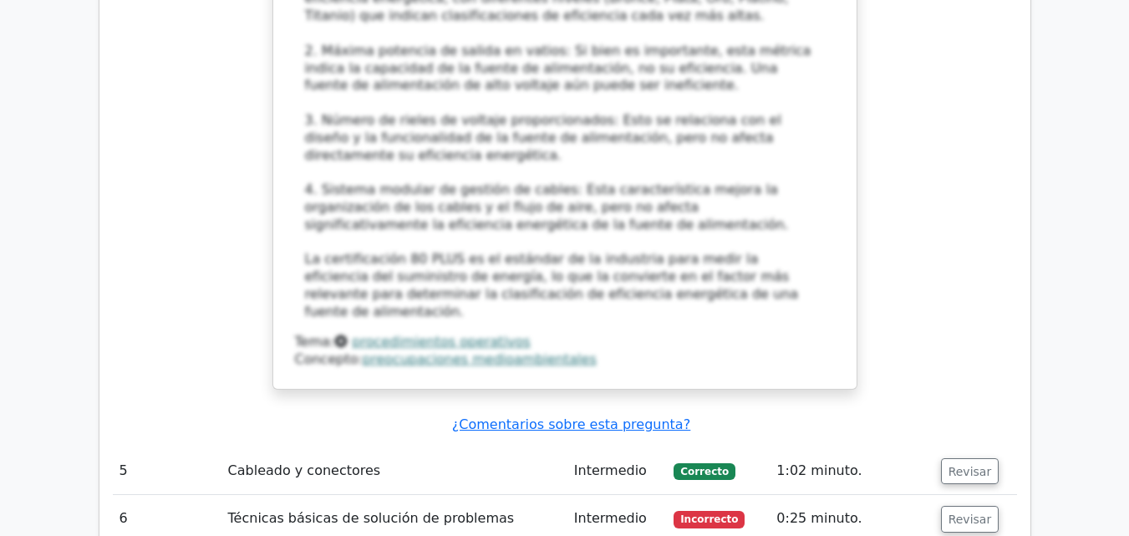
scroll to position [5132, 0]
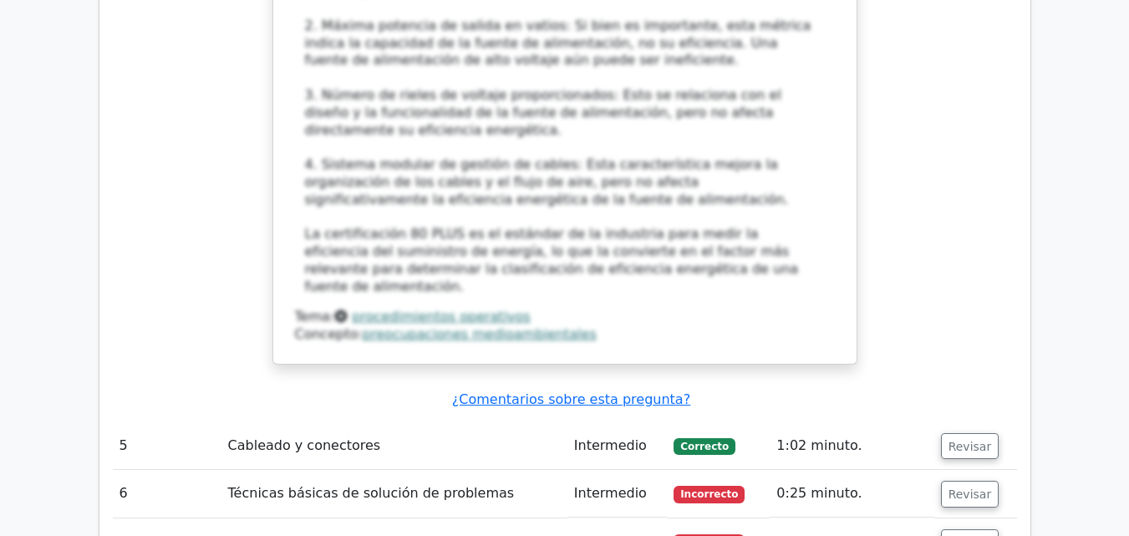
click at [993, 422] on td "Revisar" at bounding box center [975, 446] width 83 height 48
click at [975, 439] on font "Revisar" at bounding box center [969, 445] width 43 height 13
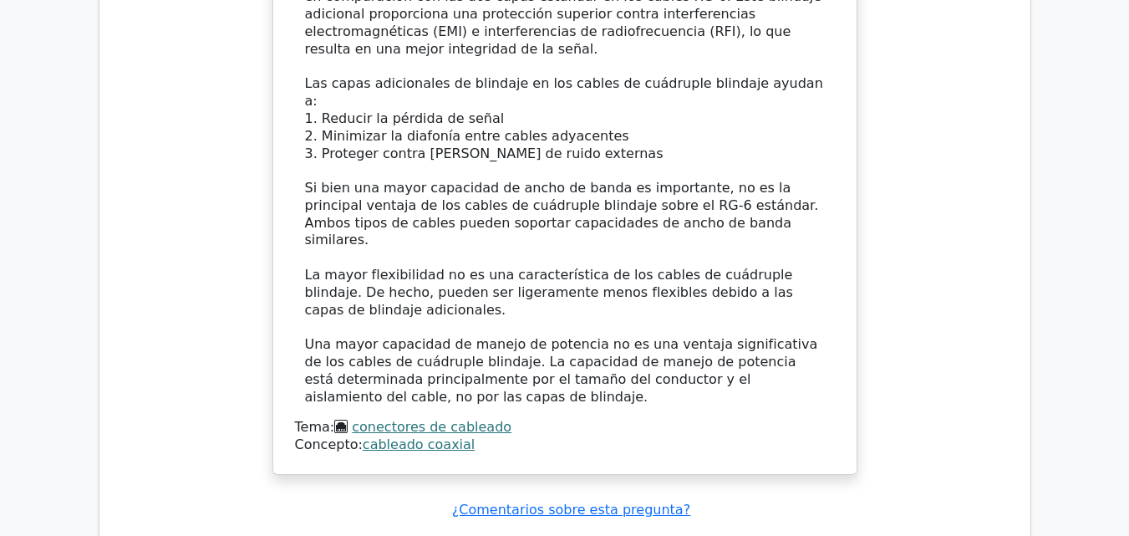
scroll to position [6127, 0]
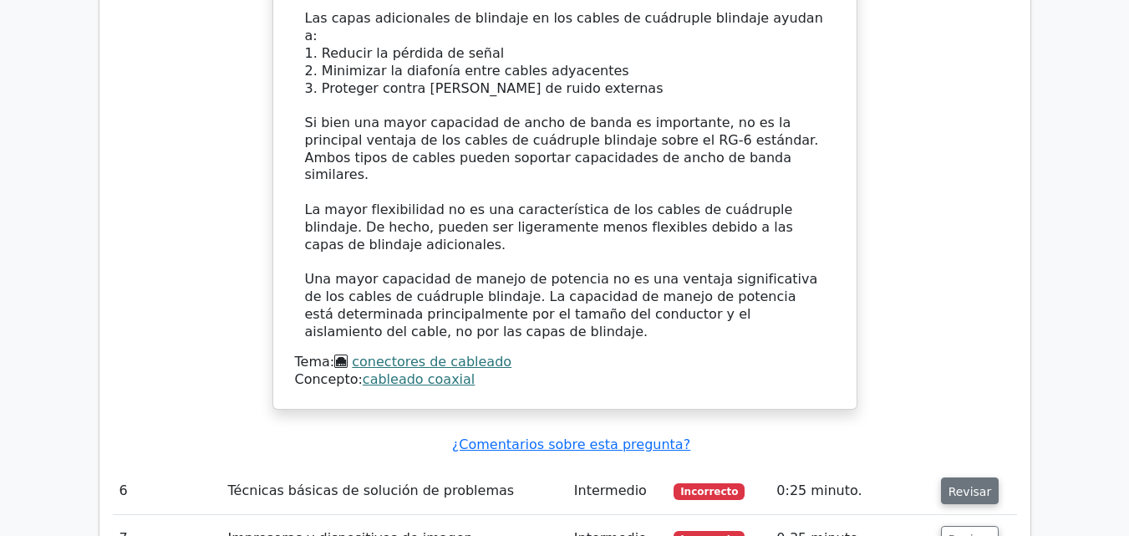
click at [971, 484] on font "Revisar" at bounding box center [969, 490] width 43 height 13
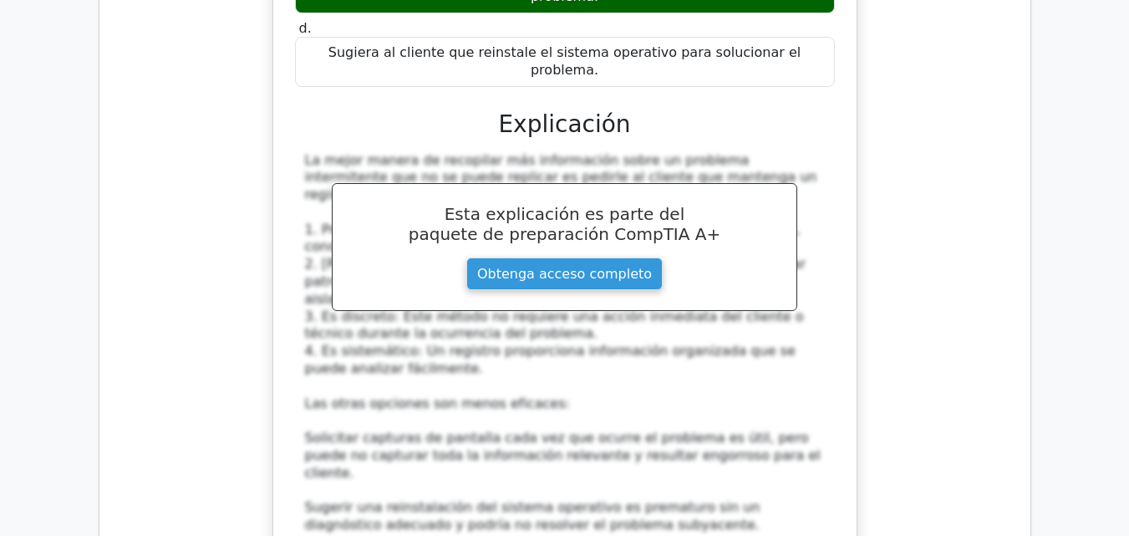
scroll to position [7028, 0]
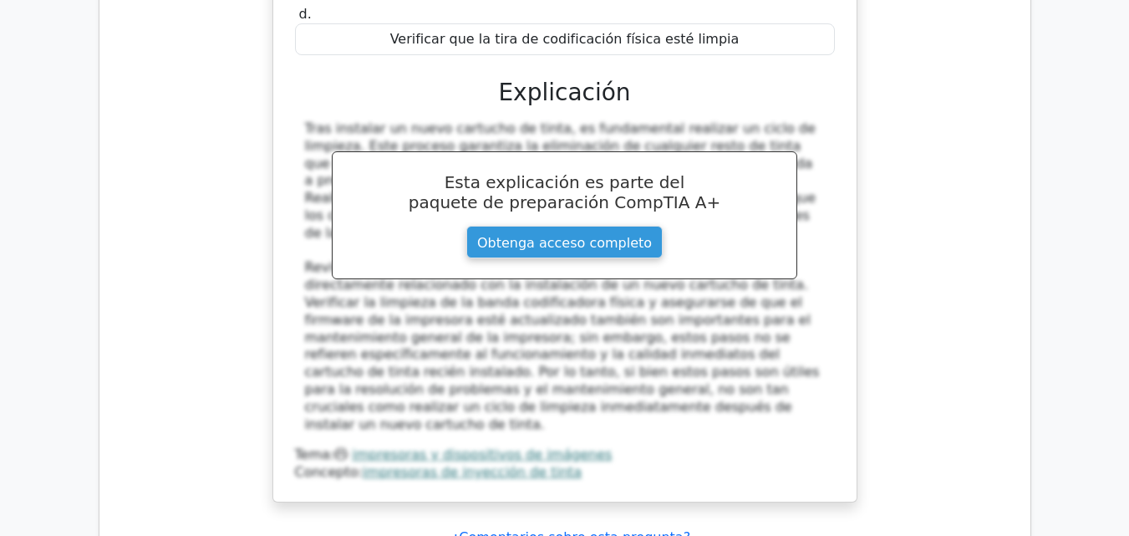
scroll to position [8000, 0]
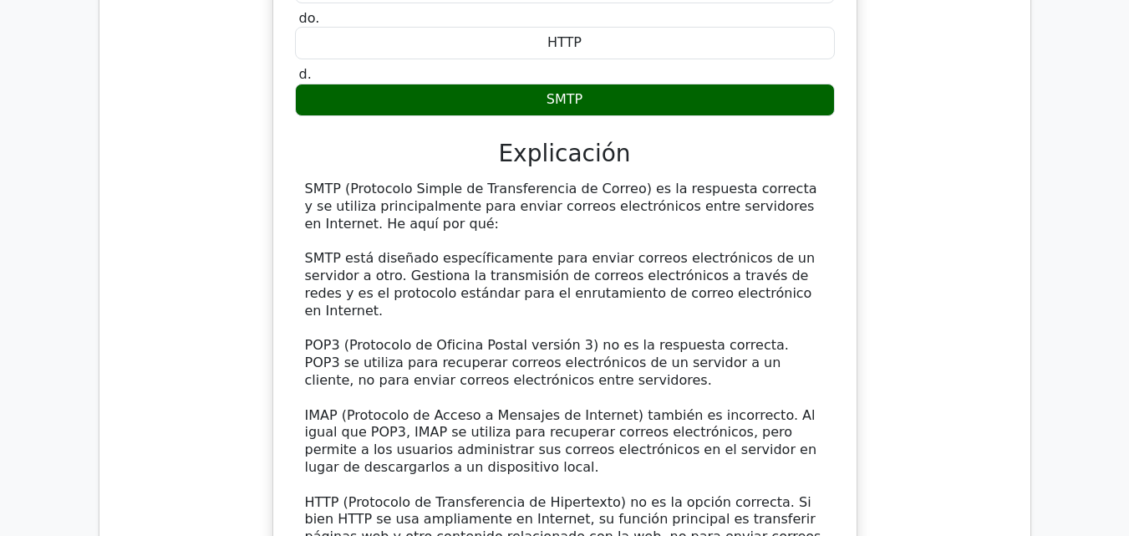
scroll to position [8823, 0]
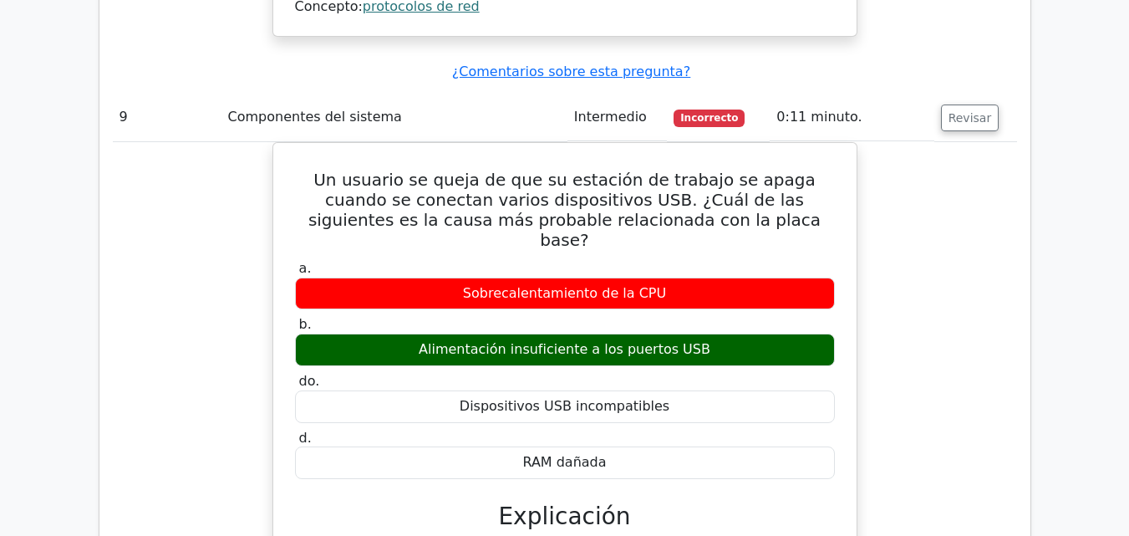
scroll to position [9474, 0]
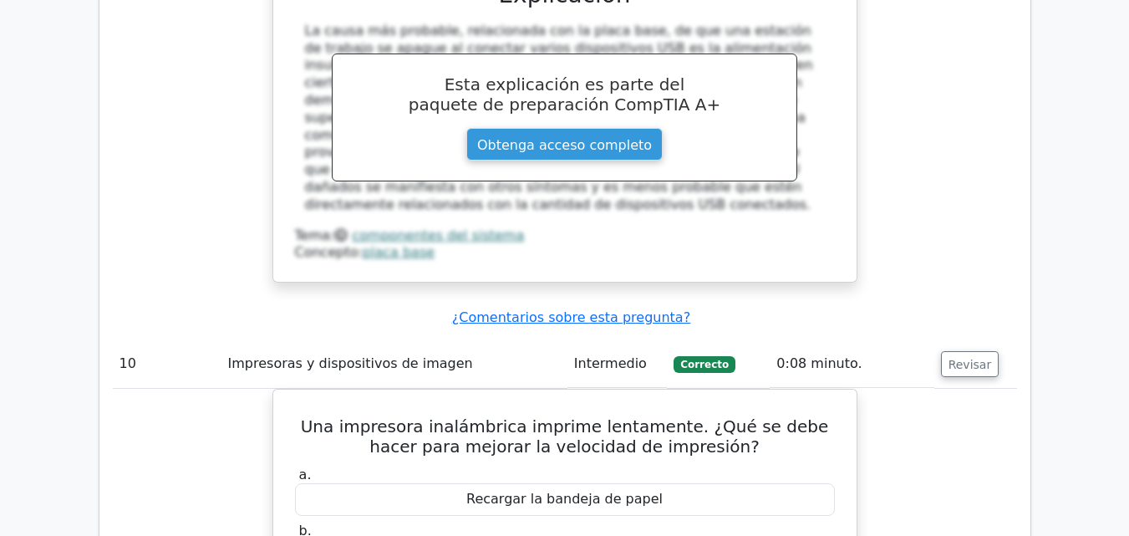
scroll to position [10597, 0]
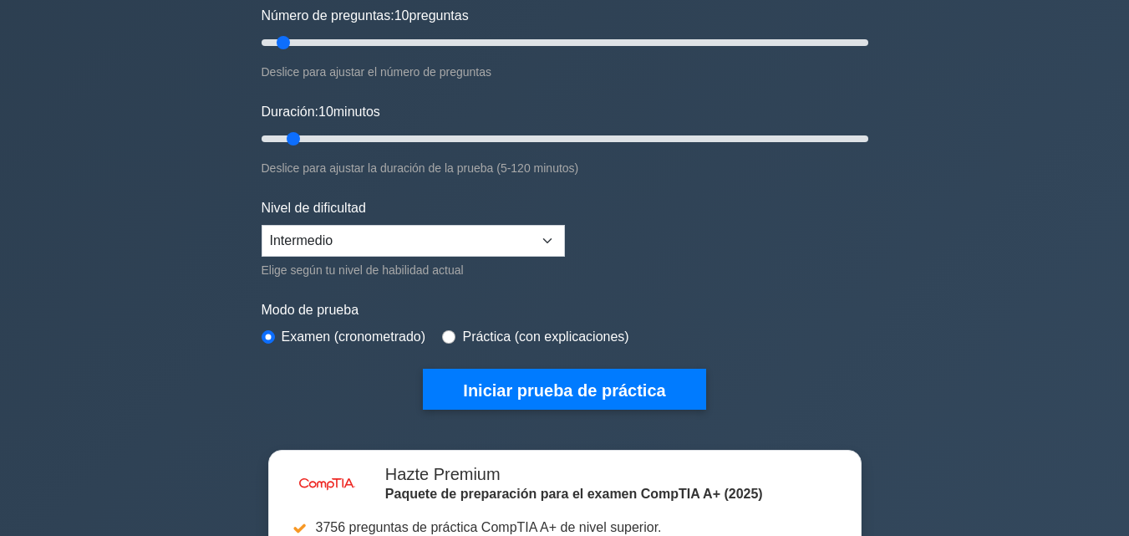
scroll to position [391, 0]
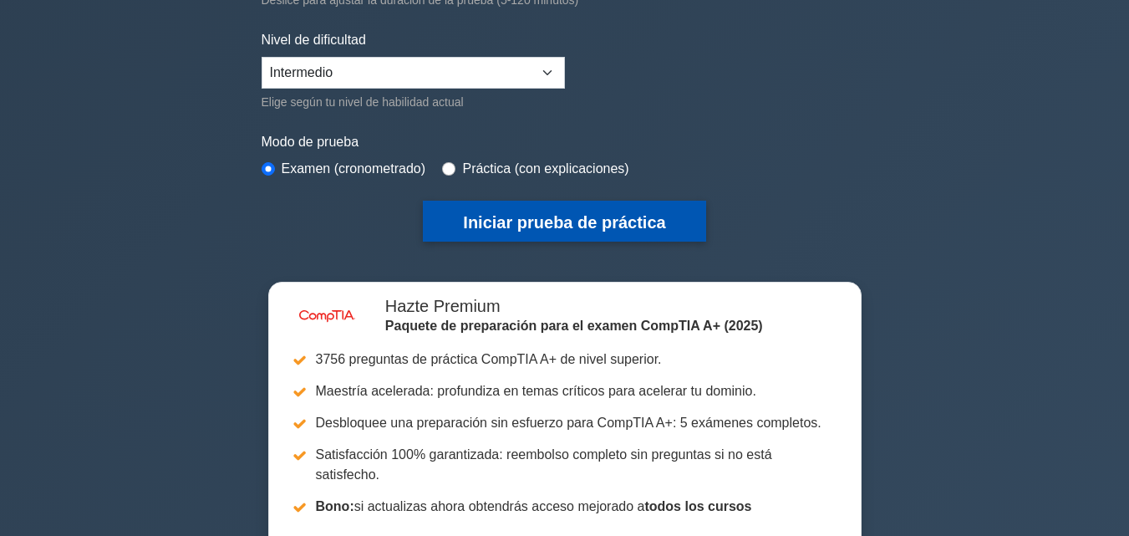
click at [591, 217] on font "Iniciar prueba de práctica" at bounding box center [564, 222] width 202 height 18
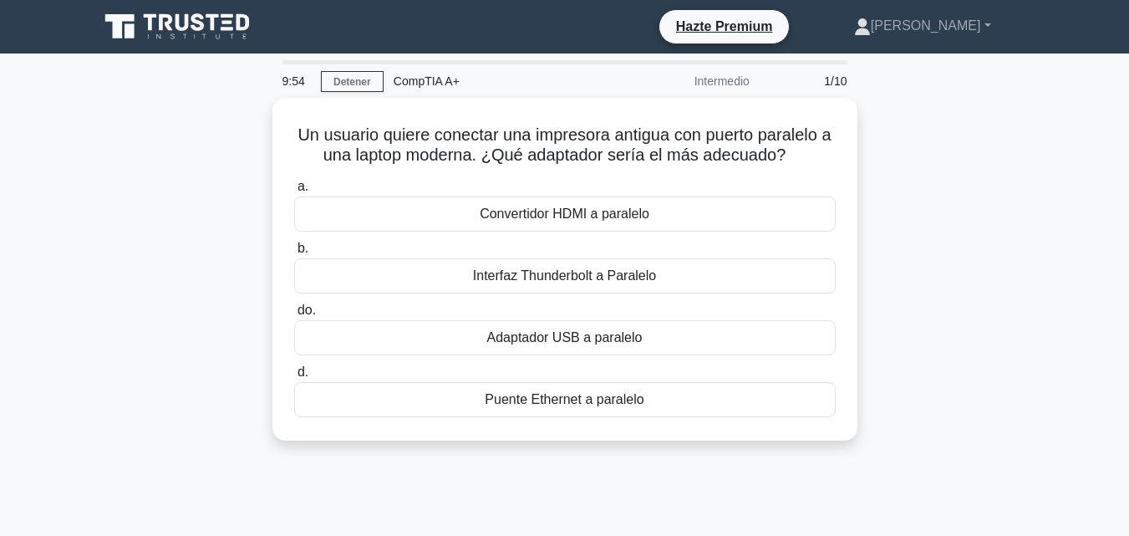
click at [1009, 246] on div "Un usuario quiere conectar una impresora antigua con puerto paralelo a una lapt…" at bounding box center [565, 279] width 952 height 363
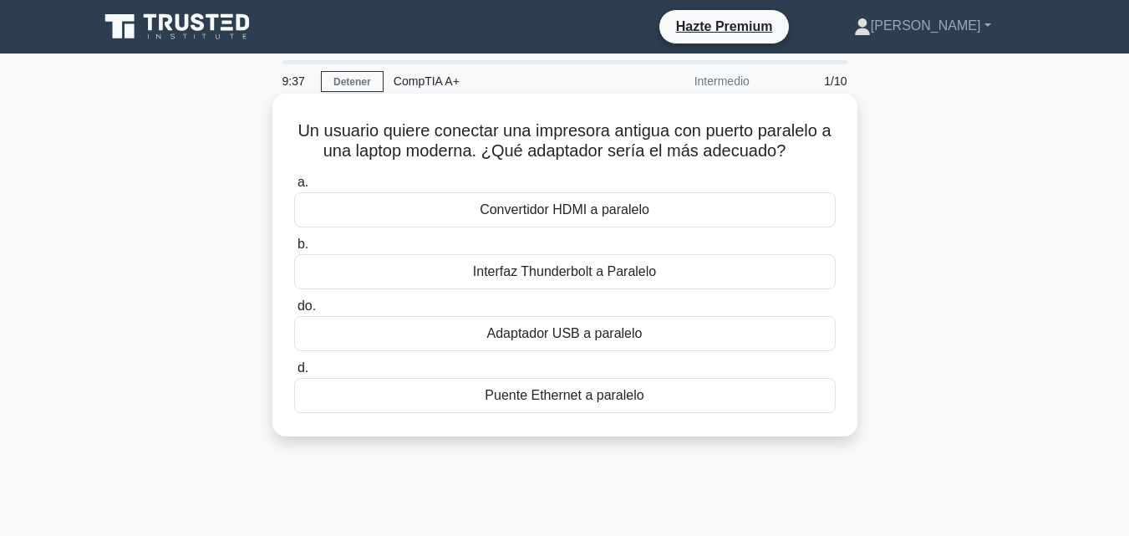
click at [646, 339] on div "Adaptador USB a paralelo" at bounding box center [564, 333] width 541 height 35
click at [294, 312] on input "do. Adaptador USB a paralelo" at bounding box center [294, 306] width 0 height 11
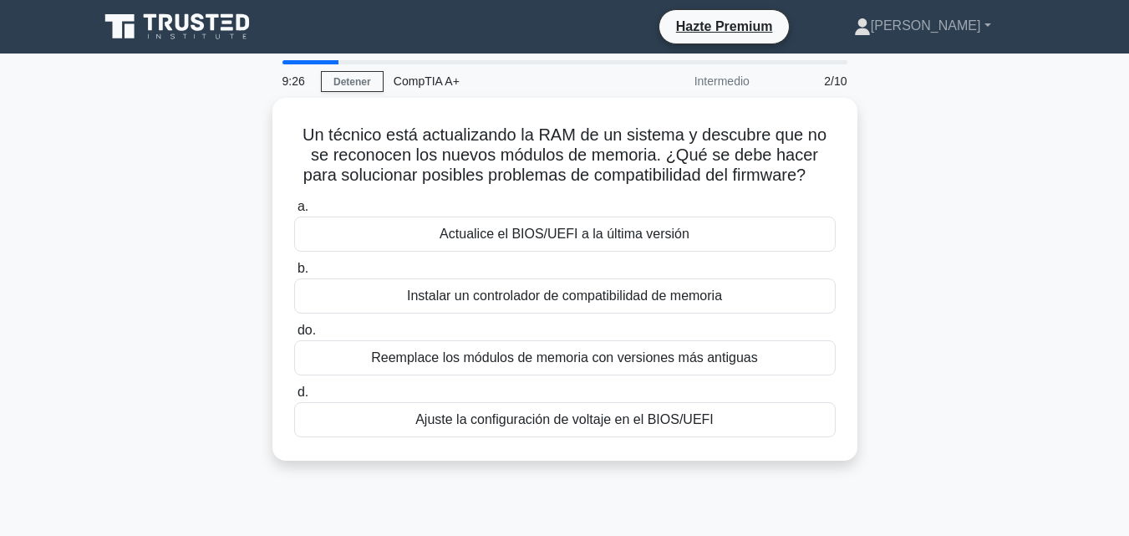
click at [947, 314] on div "Un técnico está actualizando la RAM de un sistema y descubre que no se reconoce…" at bounding box center [565, 289] width 952 height 383
drag, startPoint x: 947, startPoint y: 314, endPoint x: 982, endPoint y: 229, distance: 92.2
click at [982, 229] on div "Un técnico está actualizando la RAM de un sistema y descubre que no se reconoce…" at bounding box center [565, 289] width 952 height 383
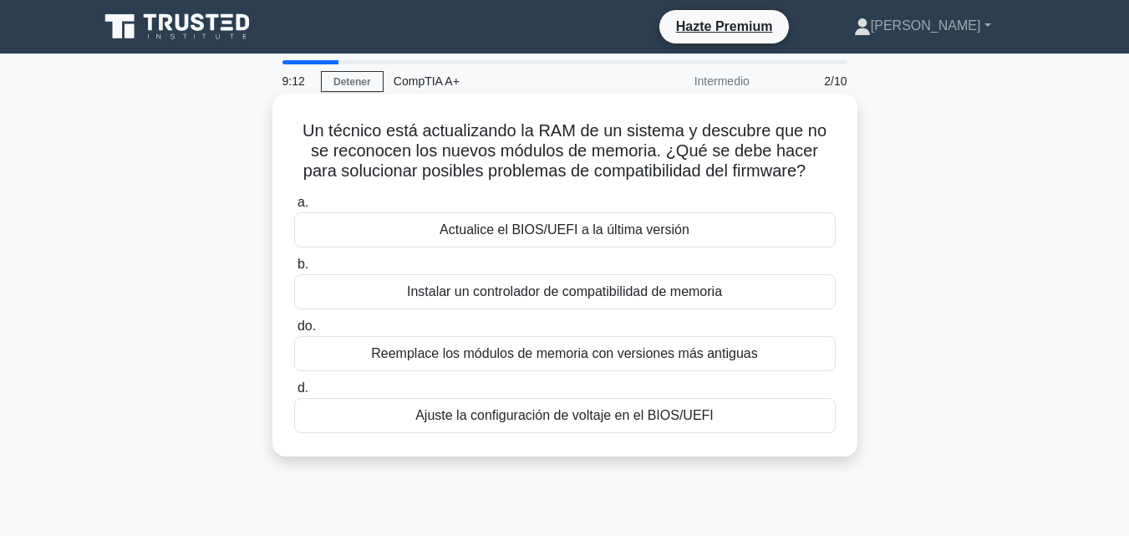
click at [704, 422] on font "Ajuste la configuración de voltaje en el BIOS/UEFI" at bounding box center [564, 415] width 298 height 14
click at [294, 394] on input "d. Ajuste la configuración de voltaje en el BIOS/UEFI" at bounding box center [294, 388] width 0 height 11
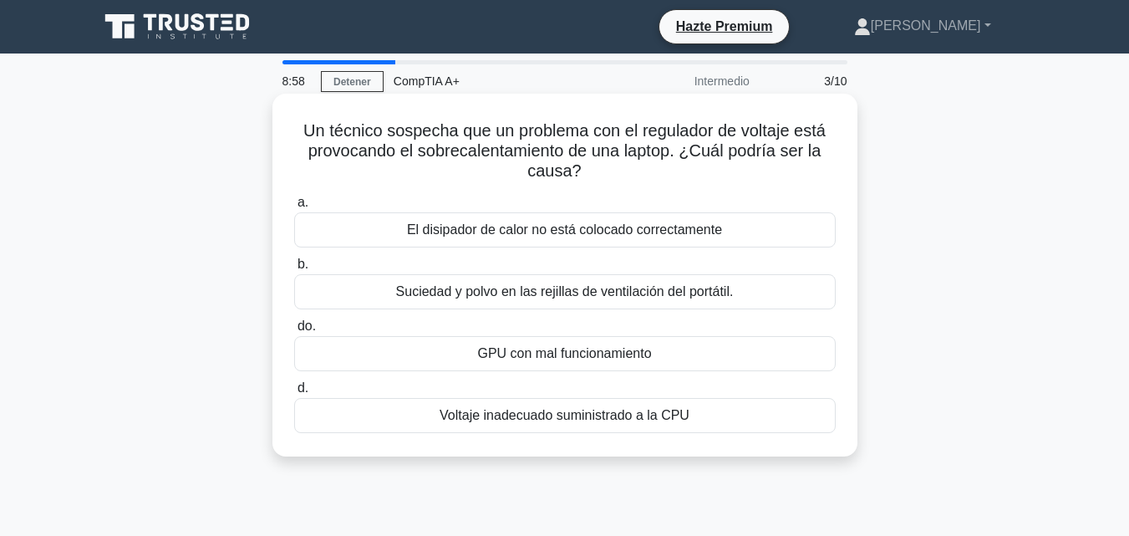
click at [760, 287] on div "Suciedad y polvo en las rejillas de ventilación del portátil." at bounding box center [564, 291] width 541 height 35
click at [294, 270] on input "b. Suciedad y polvo en las rejillas de ventilación del portátil." at bounding box center [294, 264] width 0 height 11
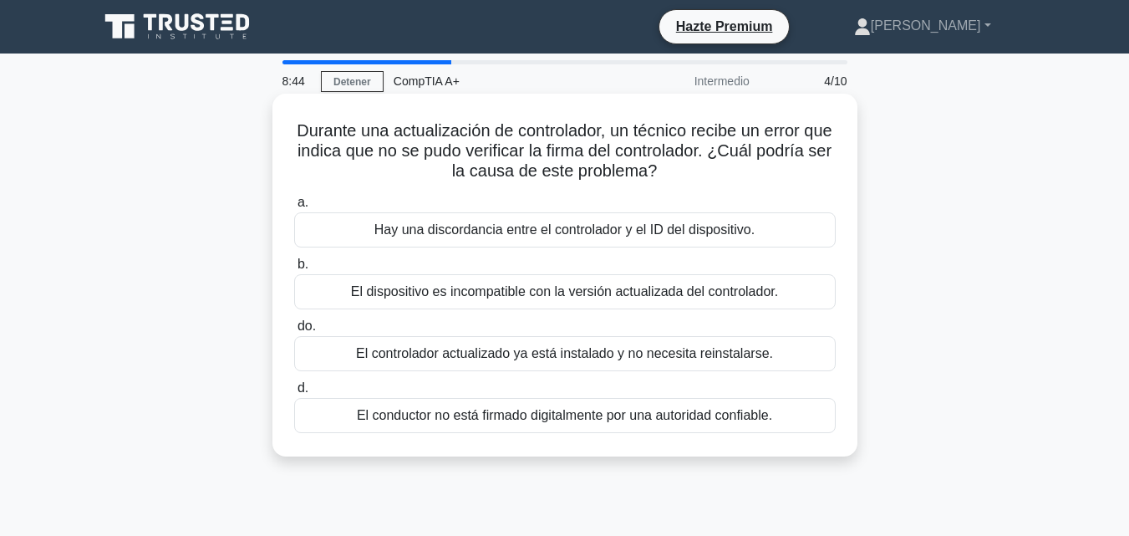
click at [687, 421] on font "El conductor no está firmado digitalmente por una autoridad confiable." at bounding box center [564, 415] width 415 height 14
click at [294, 394] on input "d. El conductor no está firmado digitalmente por una autoridad confiable." at bounding box center [294, 388] width 0 height 11
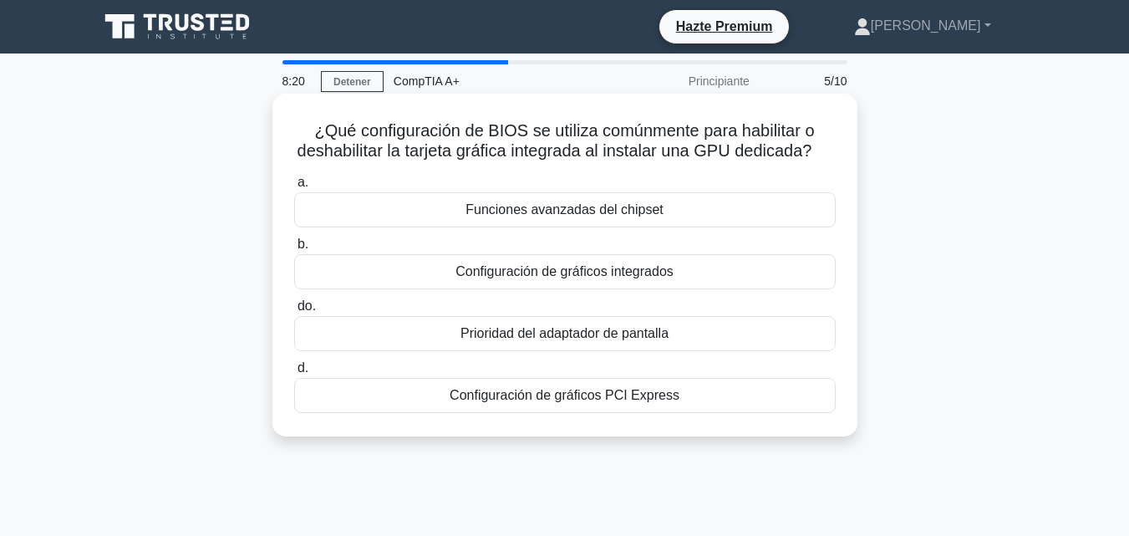
click at [641, 278] on font "Configuración de gráficos integrados" at bounding box center [564, 271] width 218 height 14
click at [294, 250] on input "b. Configuración de gráficos integrados" at bounding box center [294, 244] width 0 height 11
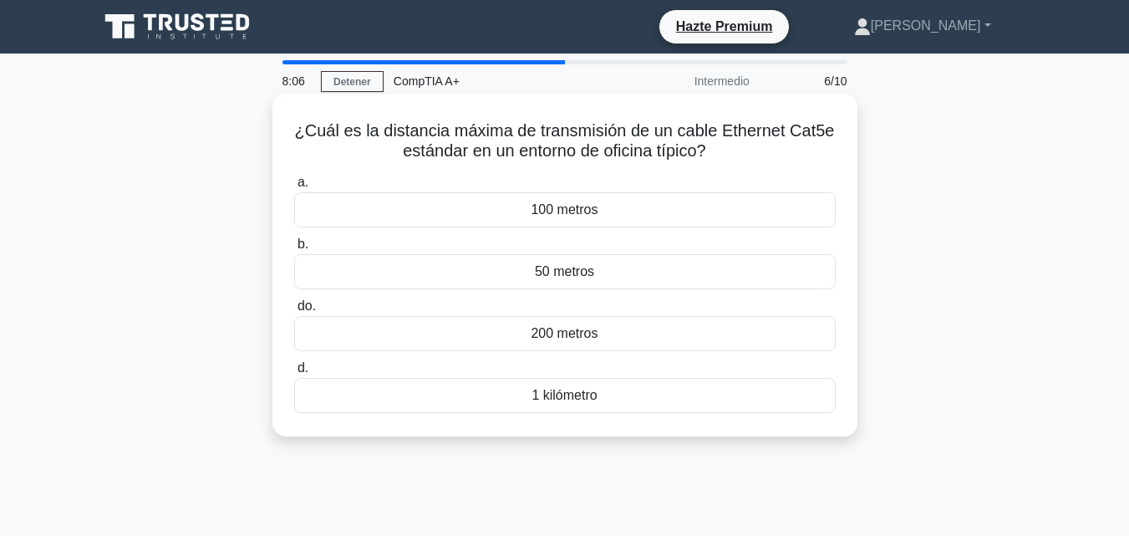
click at [610, 273] on div "50 metros" at bounding box center [564, 271] width 541 height 35
click at [294, 250] on input "b. 50 metros" at bounding box center [294, 244] width 0 height 11
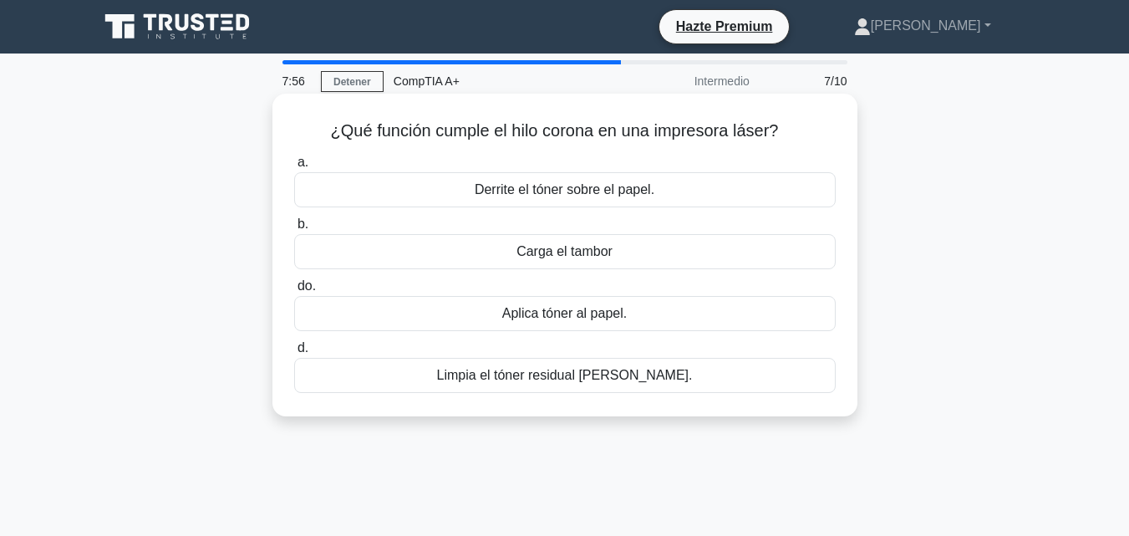
click at [667, 382] on font "Limpia el tóner residual [PERSON_NAME]." at bounding box center [565, 375] width 256 height 14
click at [294, 353] on input "d. Limpia el tóner residual del tambor." at bounding box center [294, 348] width 0 height 11
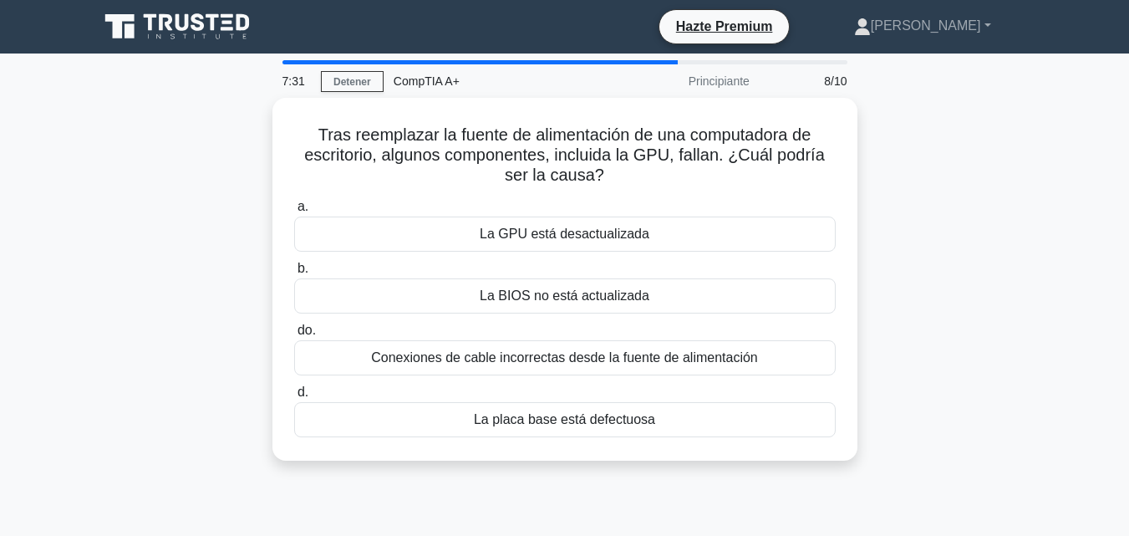
drag, startPoint x: 797, startPoint y: 358, endPoint x: 987, endPoint y: 449, distance: 210.4
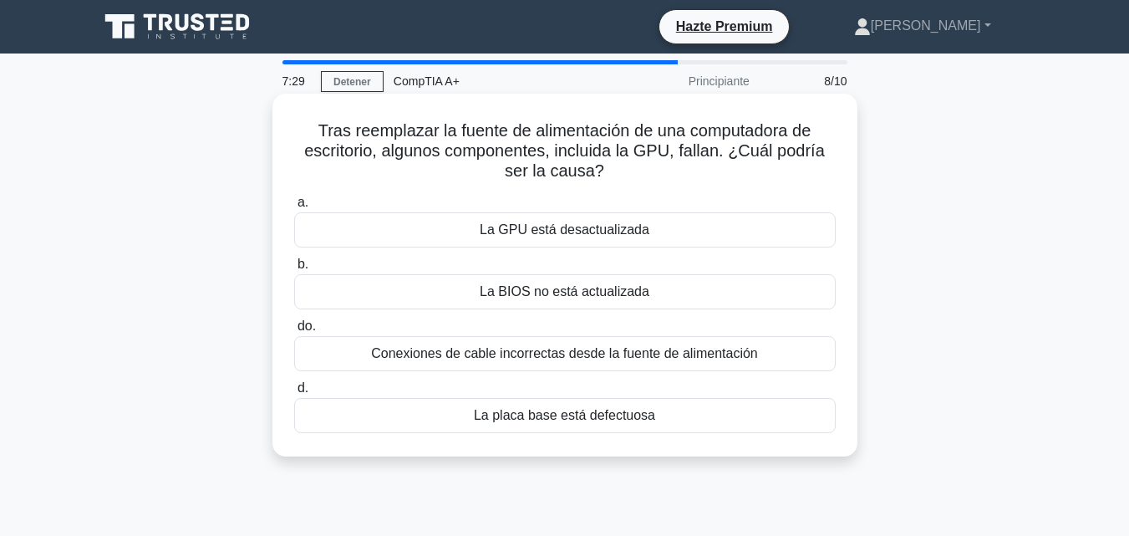
drag, startPoint x: 987, startPoint y: 449, endPoint x: 591, endPoint y: 360, distance: 405.8
click at [591, 360] on font "Conexiones de cable incorrectas desde la fuente de alimentación" at bounding box center [564, 353] width 387 height 14
click at [294, 332] on input "do. Conexiones de cable incorrectas desde la fuente de alimentación" at bounding box center [294, 326] width 0 height 11
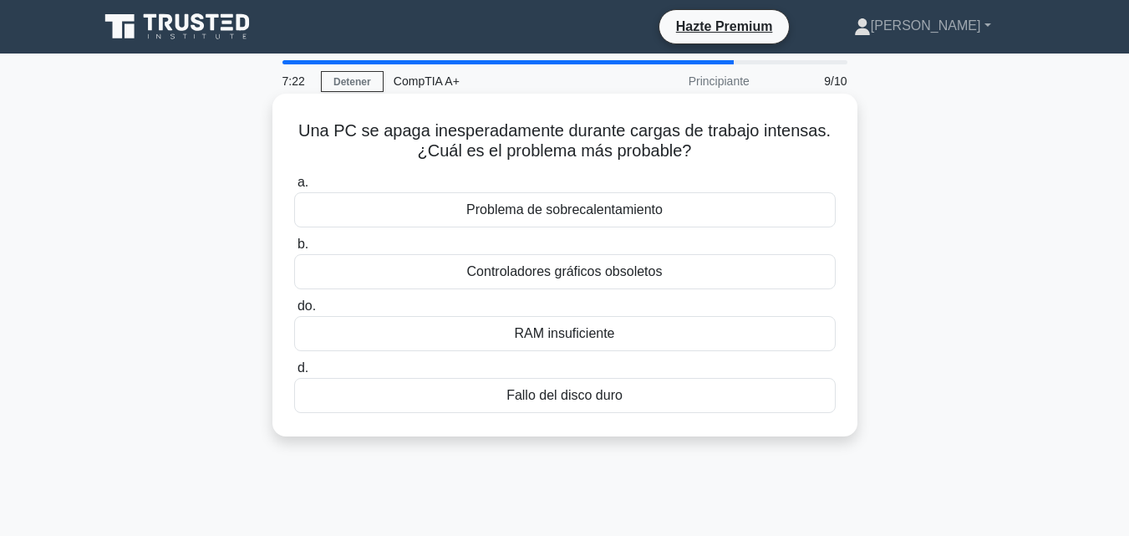
click at [789, 213] on div "Problema de sobrecalentamiento" at bounding box center [564, 209] width 541 height 35
click at [294, 188] on input "a. Problema de sobrecalentamiento" at bounding box center [294, 182] width 0 height 11
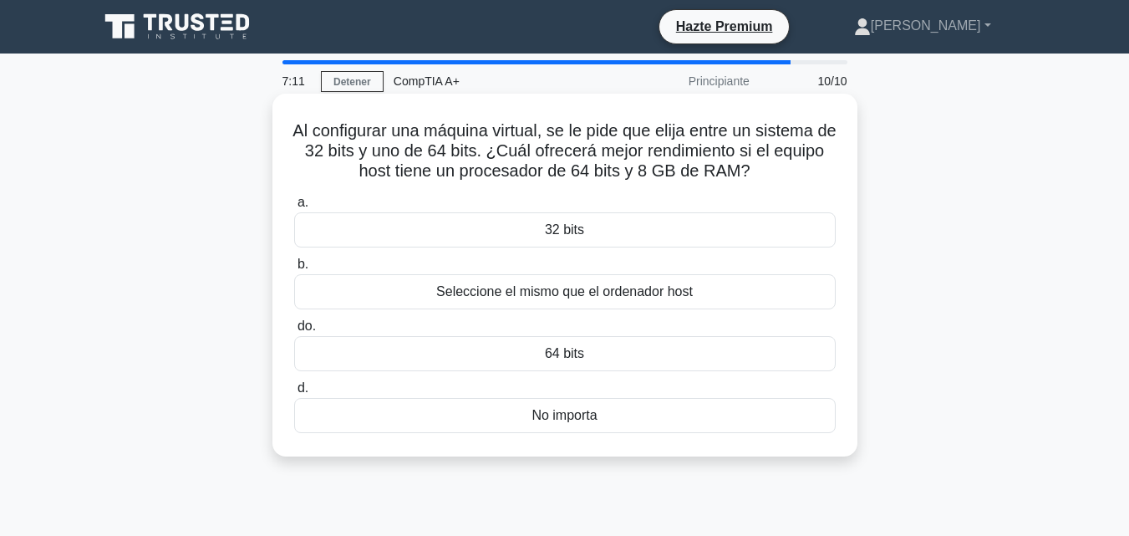
click at [767, 346] on div "64 bits" at bounding box center [564, 353] width 541 height 35
click at [294, 332] on input "do. 64 bits" at bounding box center [294, 326] width 0 height 11
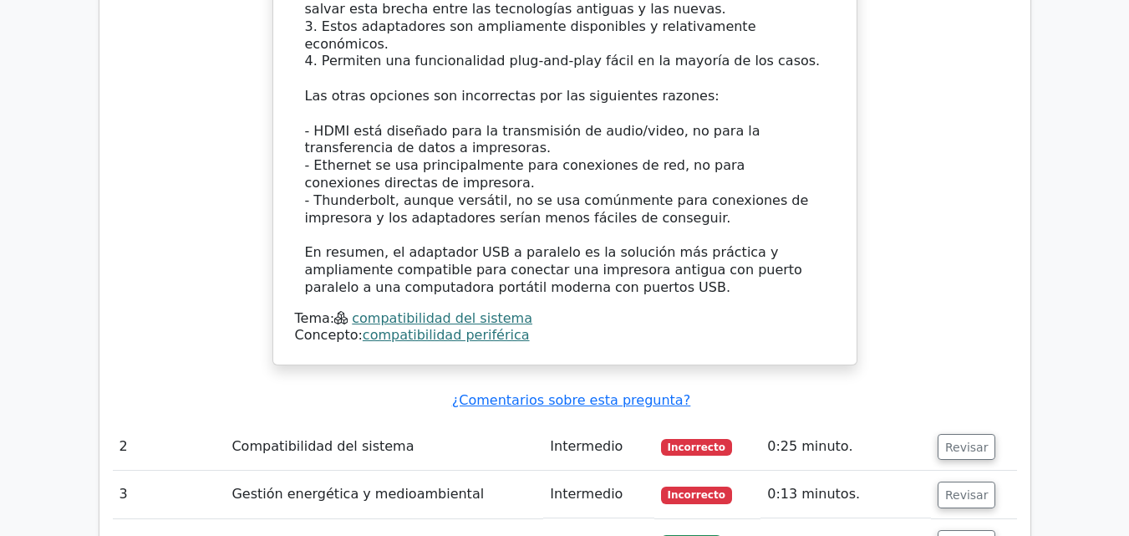
scroll to position [2017, 0]
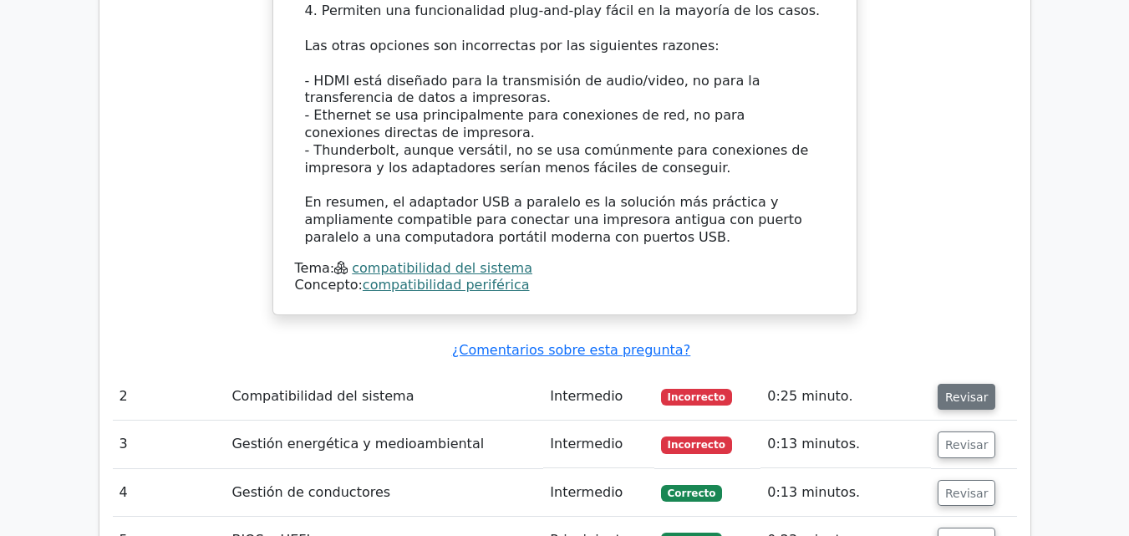
click at [959, 389] on font "Revisar" at bounding box center [966, 395] width 43 height 13
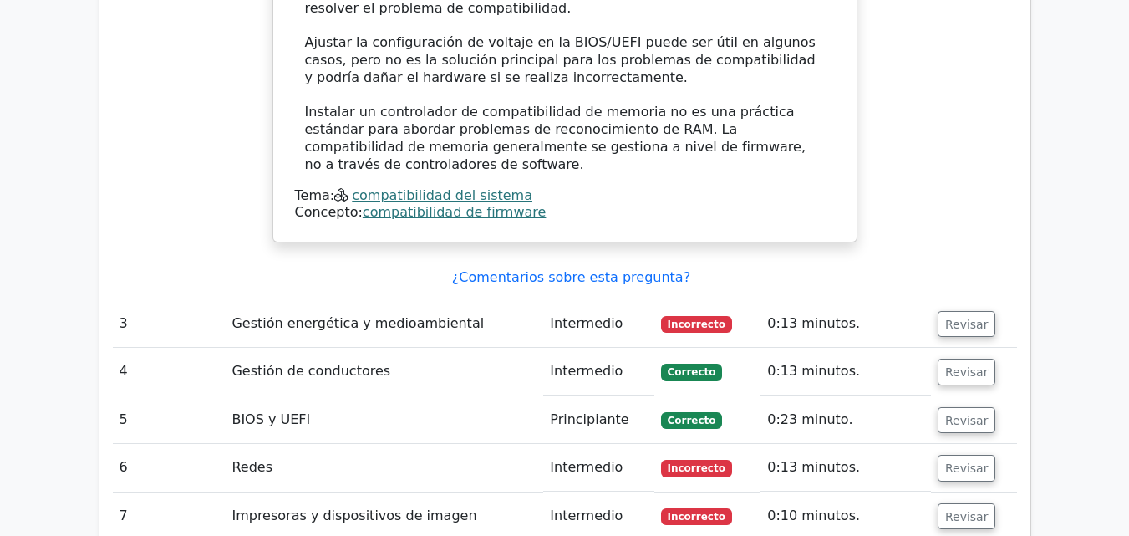
scroll to position [3095, 0]
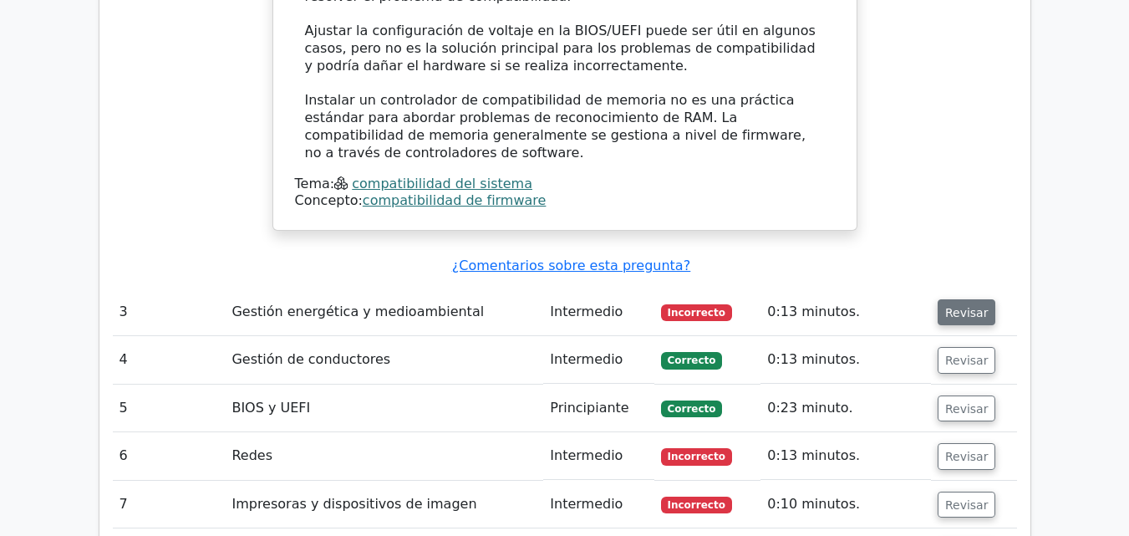
click at [958, 305] on font "Revisar" at bounding box center [966, 311] width 43 height 13
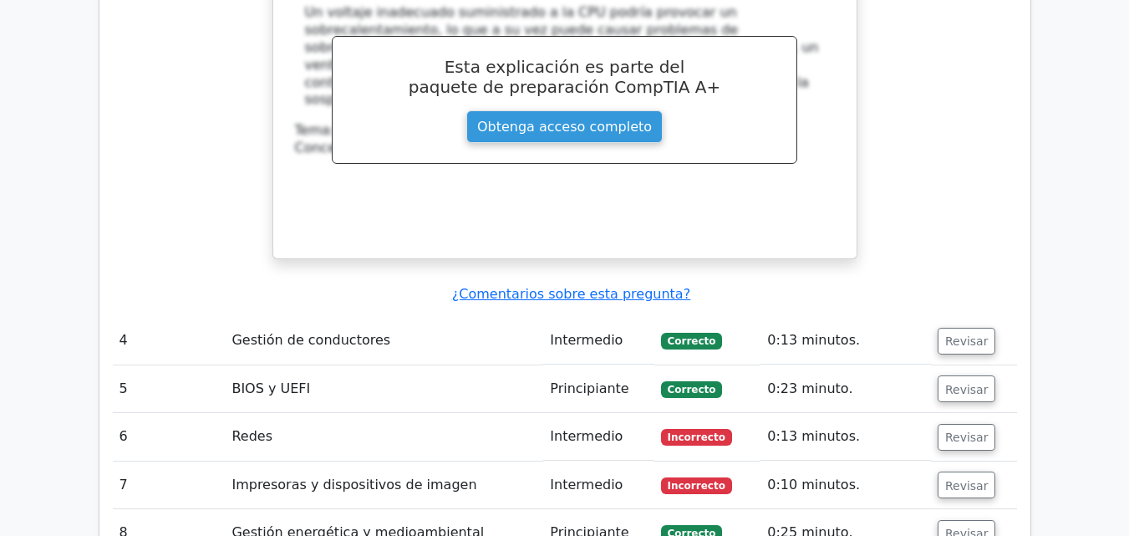
scroll to position [3863, 0]
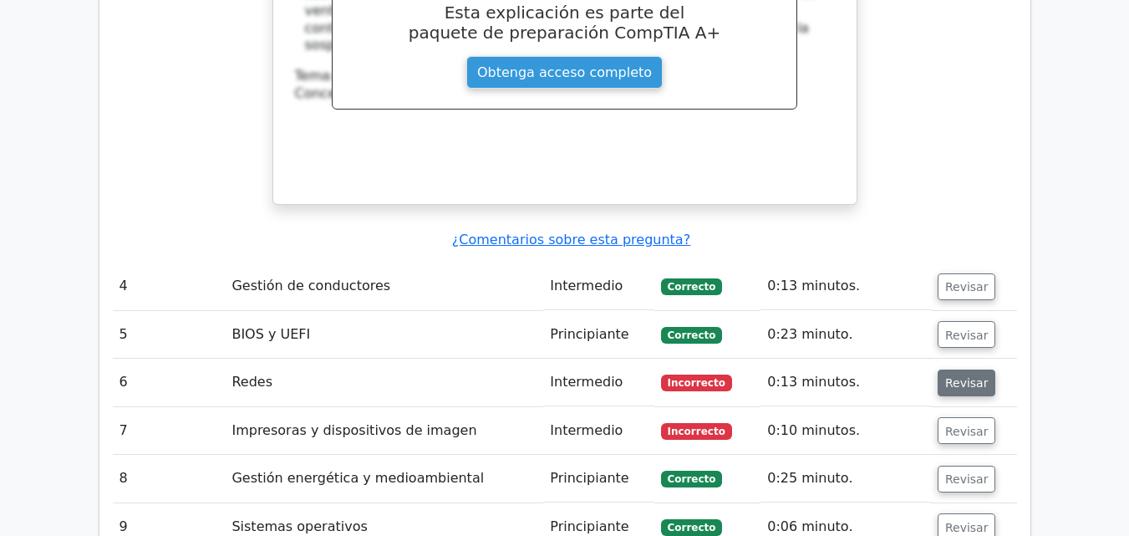
click at [937, 369] on button "Revisar" at bounding box center [966, 382] width 58 height 27
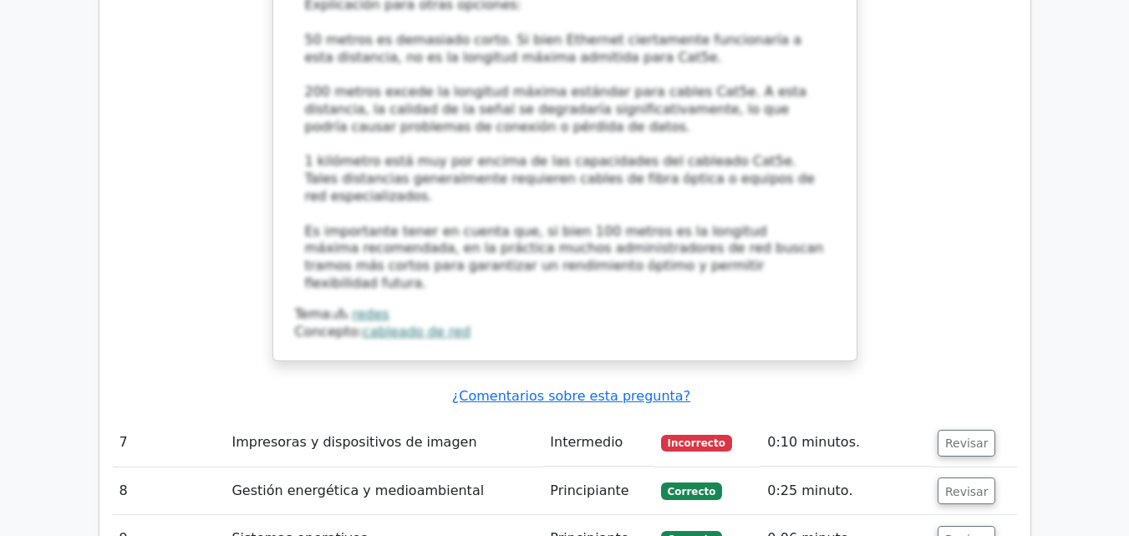
scroll to position [4857, 0]
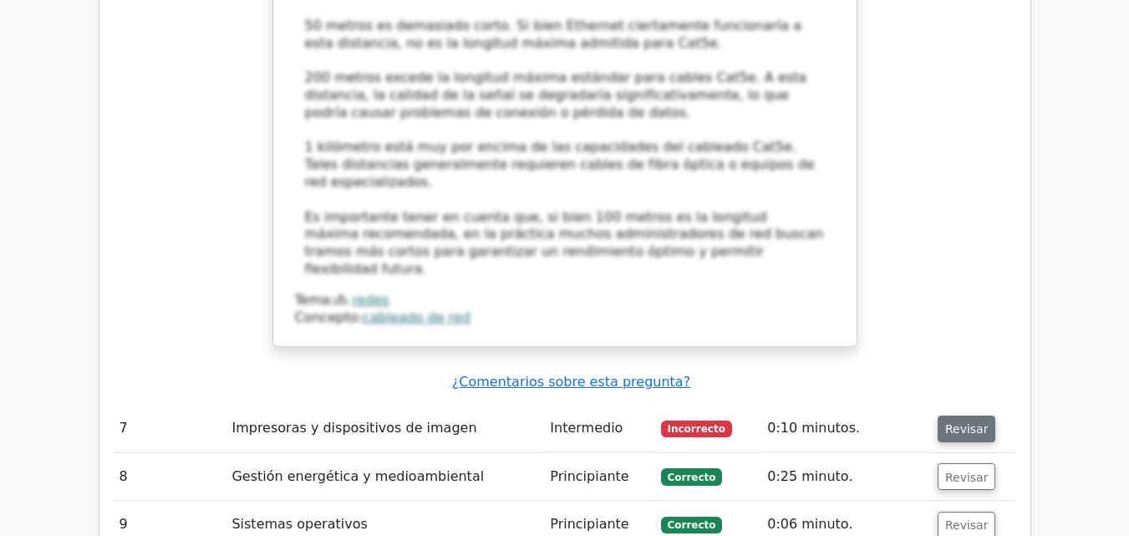
click at [968, 422] on font "Revisar" at bounding box center [966, 428] width 43 height 13
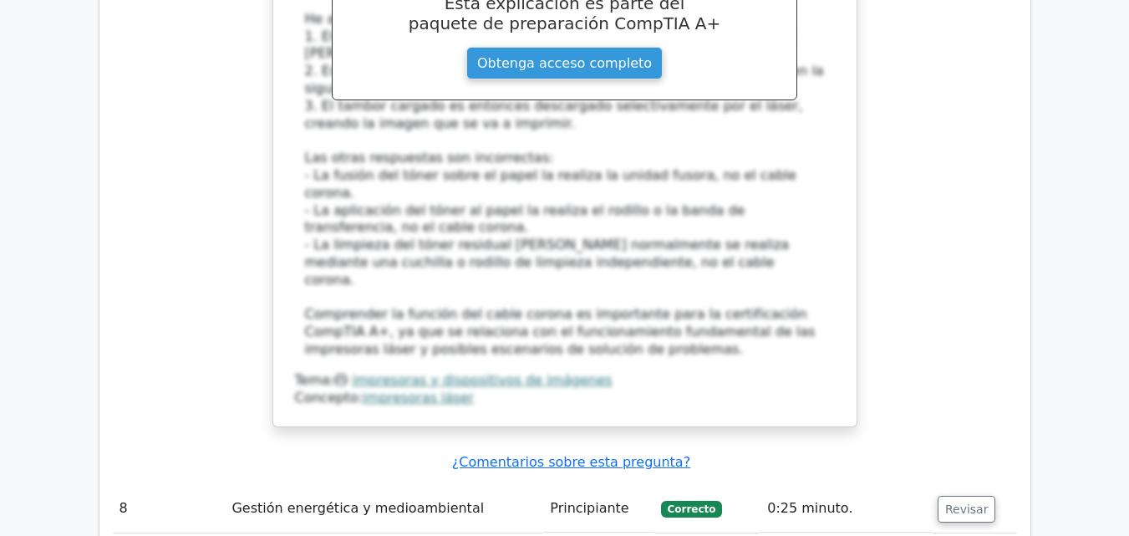
scroll to position [6375, 0]
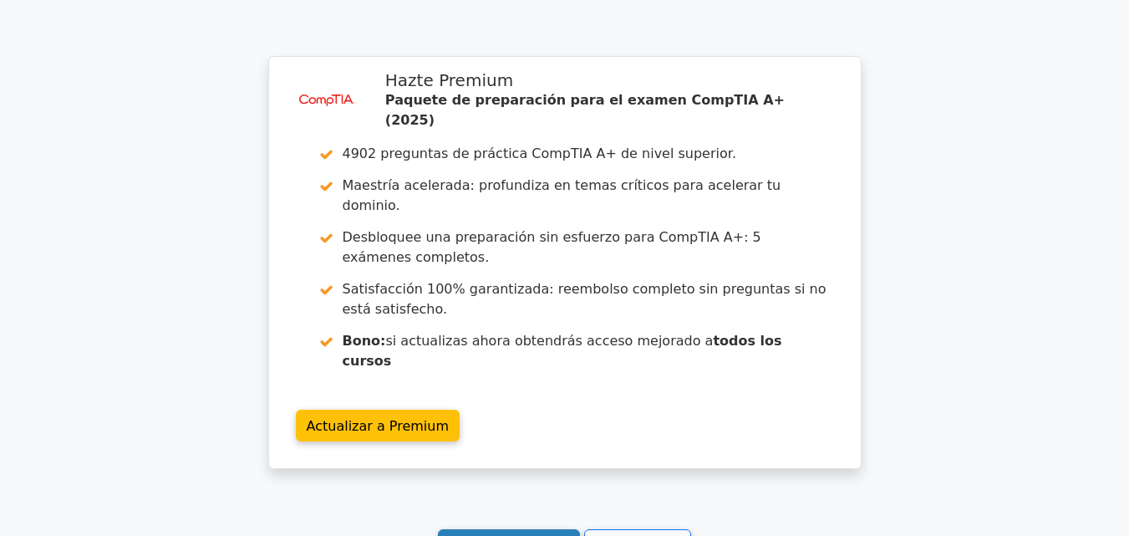
click at [531, 535] on font "Sigue practicando" at bounding box center [509, 545] width 121 height 16
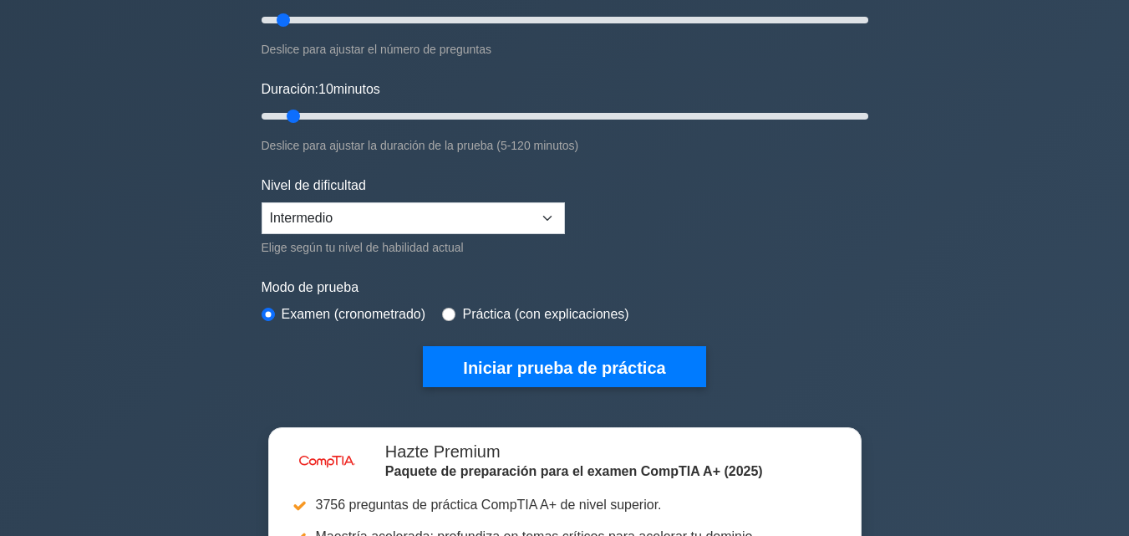
scroll to position [312, 0]
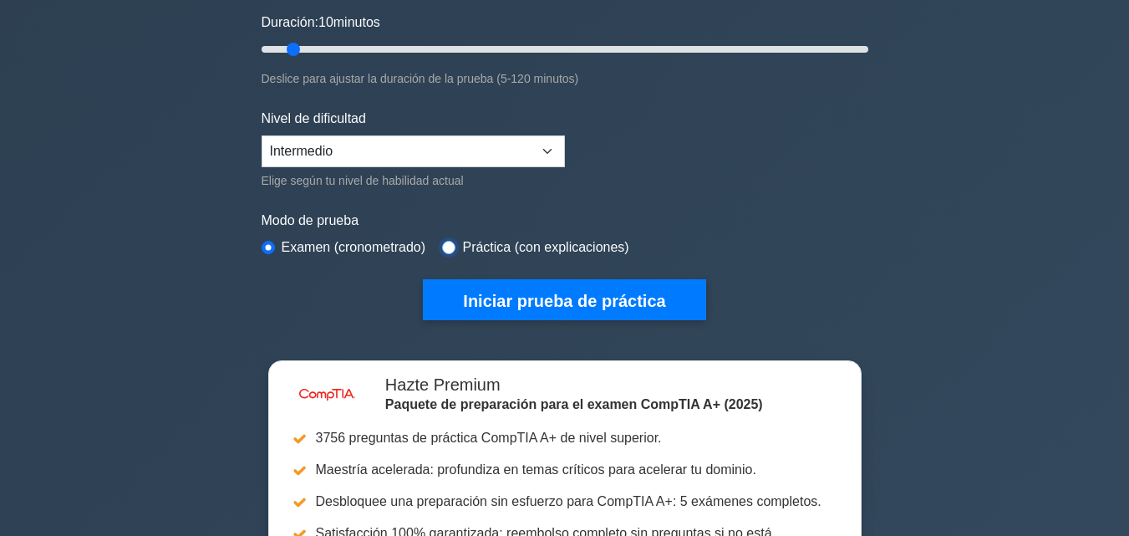
click at [446, 245] on input "radio" at bounding box center [448, 247] width 13 height 13
radio input "true"
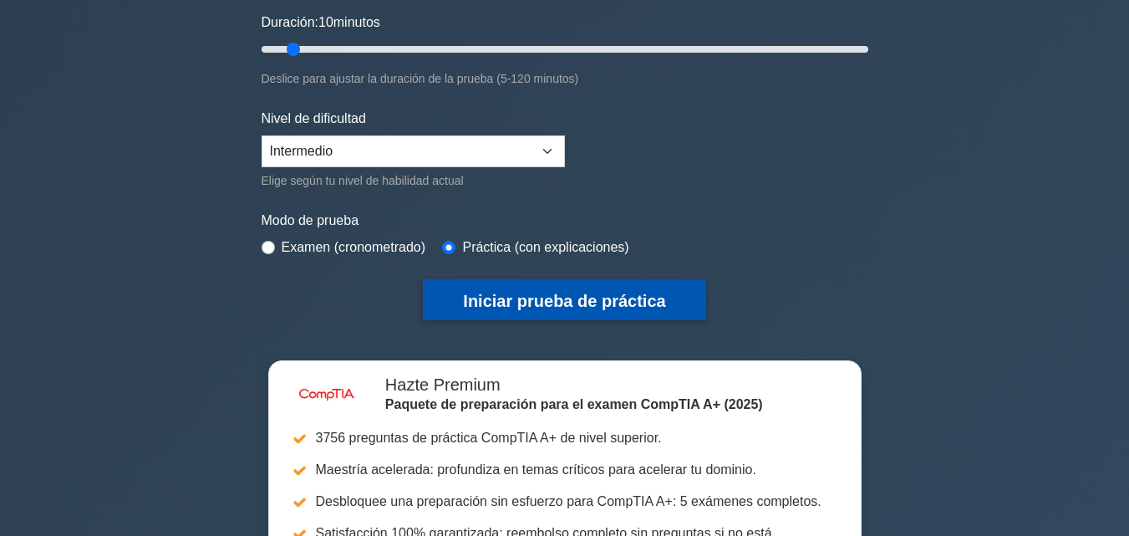
click at [516, 298] on font "Iniciar prueba de práctica" at bounding box center [564, 301] width 202 height 18
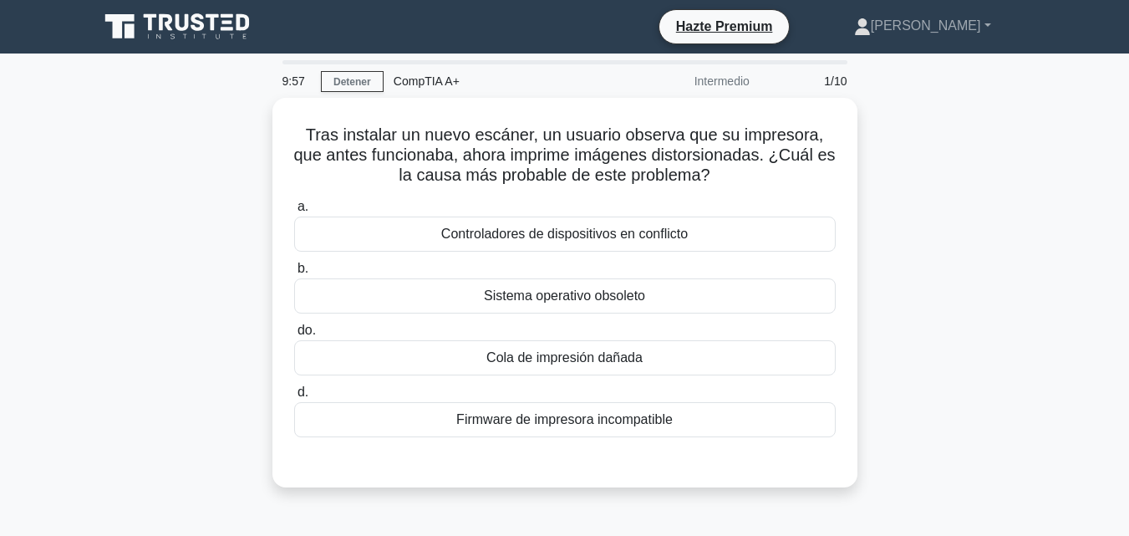
click at [999, 236] on div "Tras instalar un nuevo escáner, un usuario observa que su impresora, que antes …" at bounding box center [565, 302] width 952 height 409
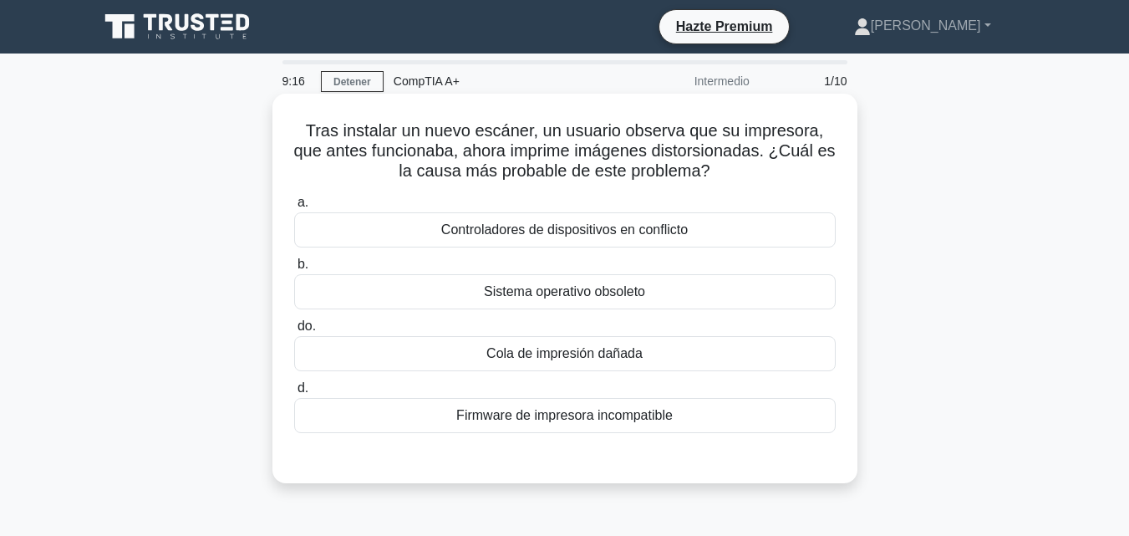
click at [704, 226] on div "Controladores de dispositivos en conflicto" at bounding box center [564, 229] width 541 height 35
click at [294, 208] on input "a. Controladores de dispositivos en conflicto" at bounding box center [294, 202] width 0 height 11
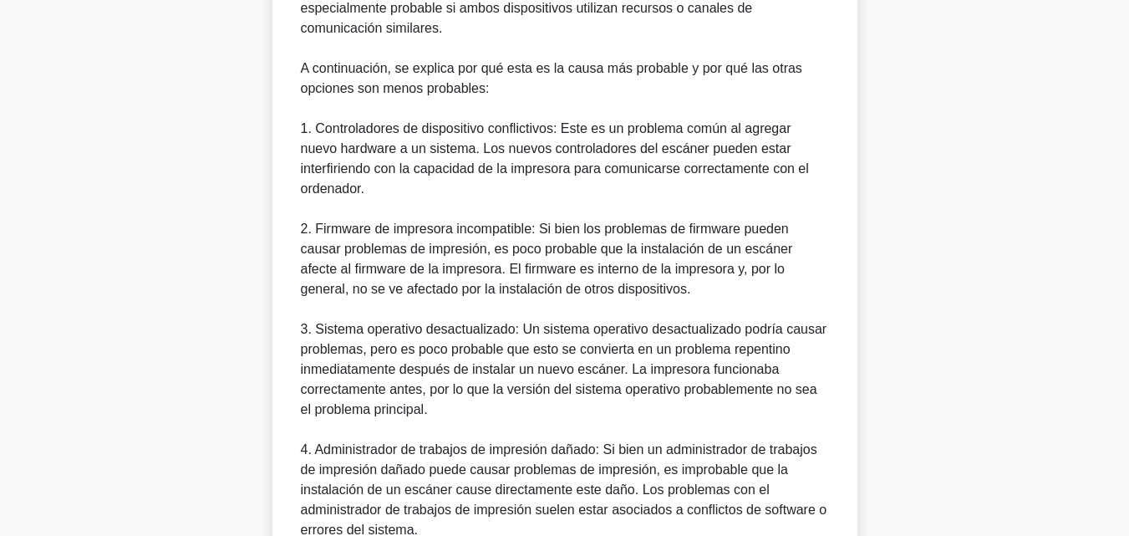
scroll to position [861, 0]
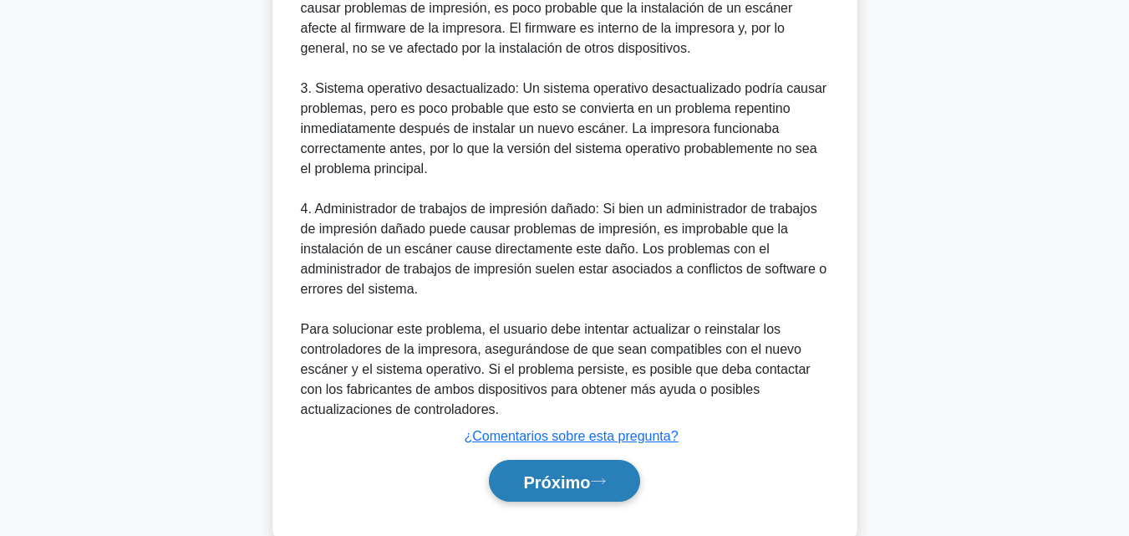
click at [612, 463] on button "Próximo" at bounding box center [564, 481] width 150 height 43
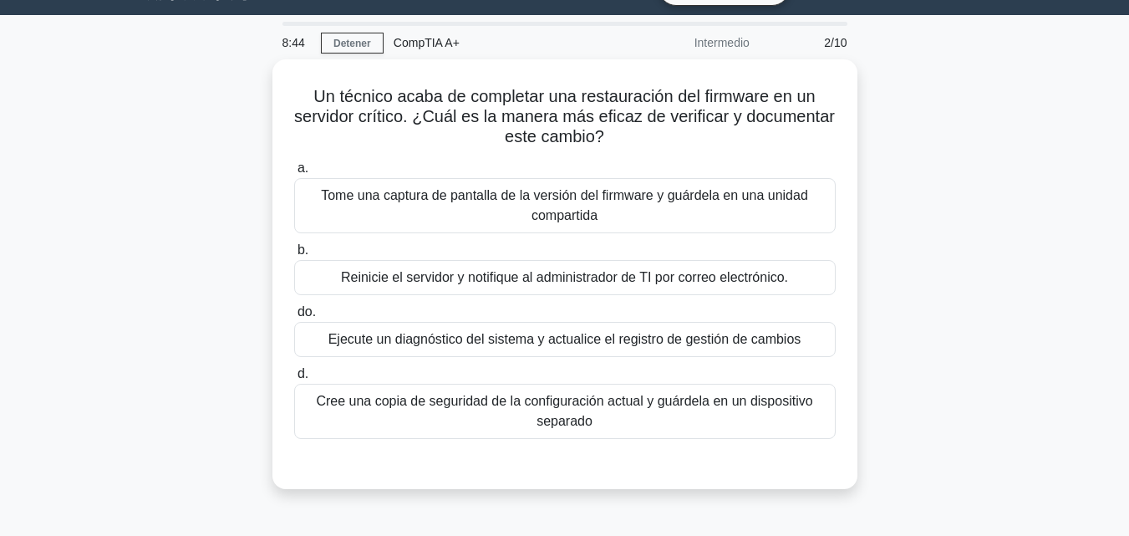
scroll to position [0, 0]
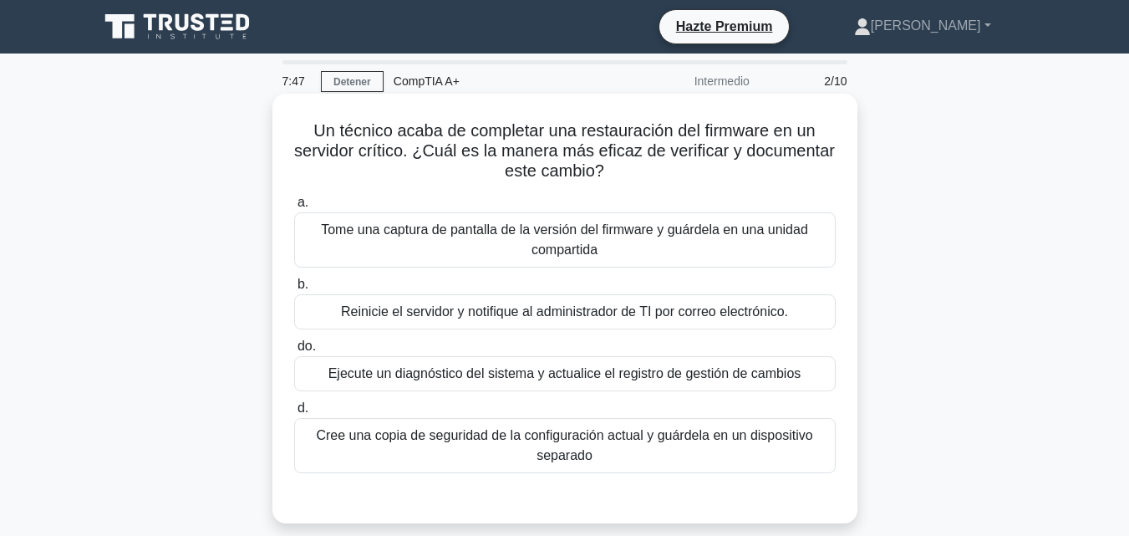
click at [785, 429] on font "Cree una copia de seguridad de la configuración actual y guárdela en un disposi…" at bounding box center [564, 445] width 496 height 34
click at [294, 414] on input "d. Cree una copia de seguridad de la configuración actual y guárdela en un disp…" at bounding box center [294, 408] width 0 height 11
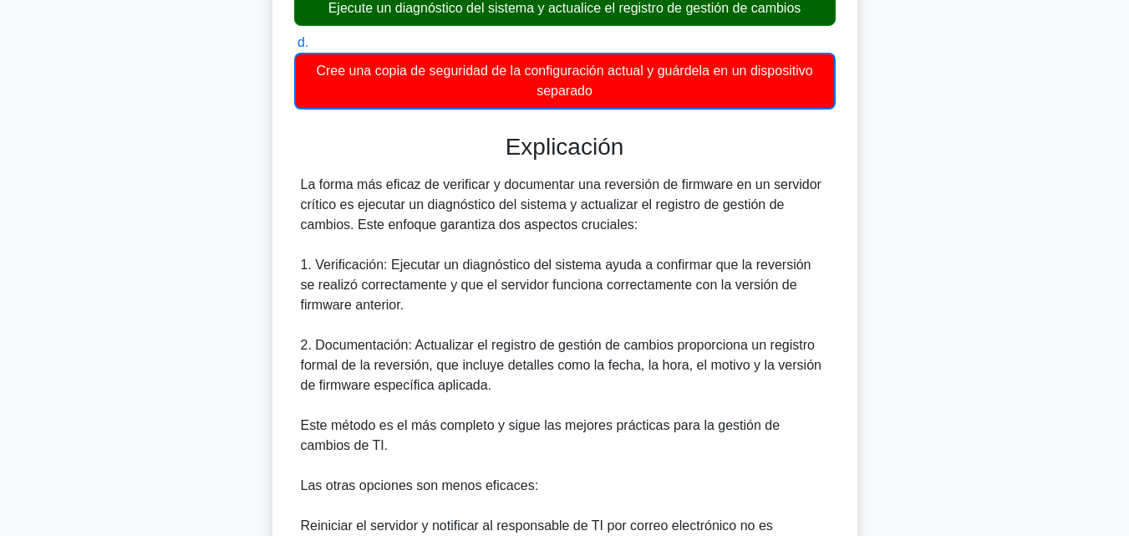
scroll to position [396, 0]
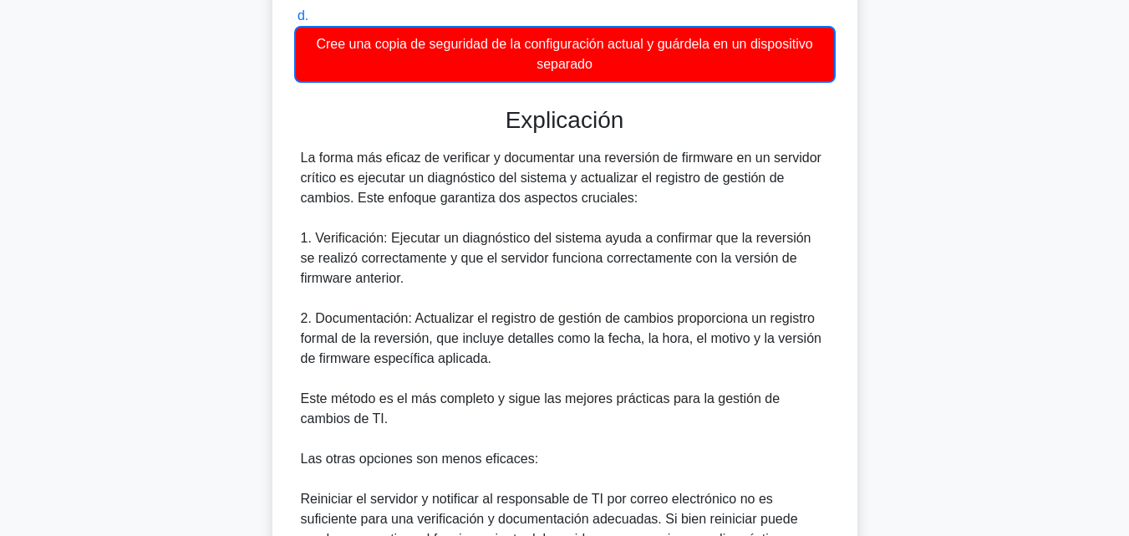
click at [1122, 262] on main "7:42 Detener CompTIA A+ Intermedio 2/10 Un técnico acaba de completar una resta…" at bounding box center [564, 287] width 1129 height 1261
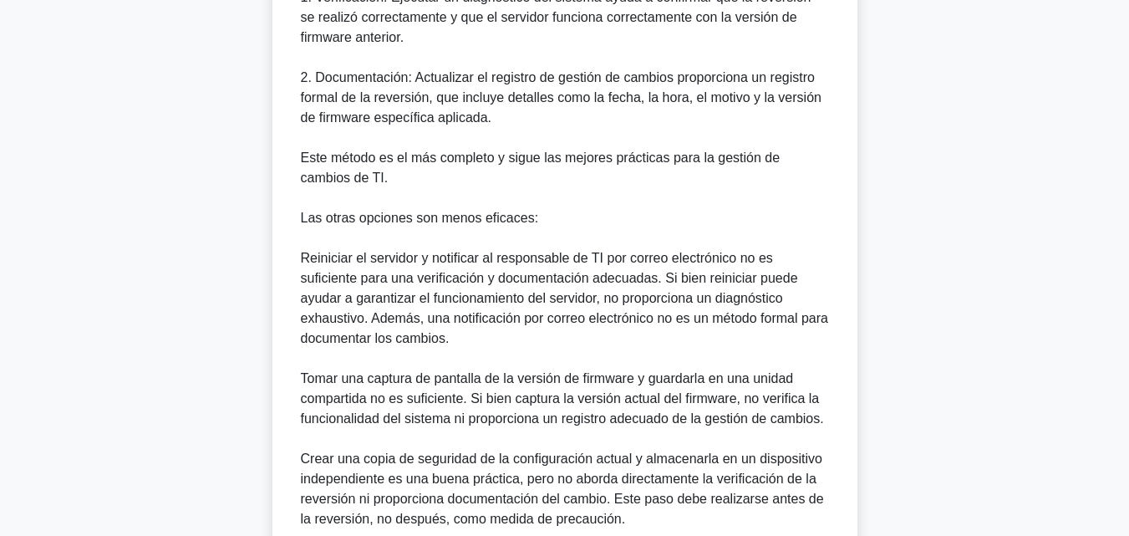
scroll to position [780, 0]
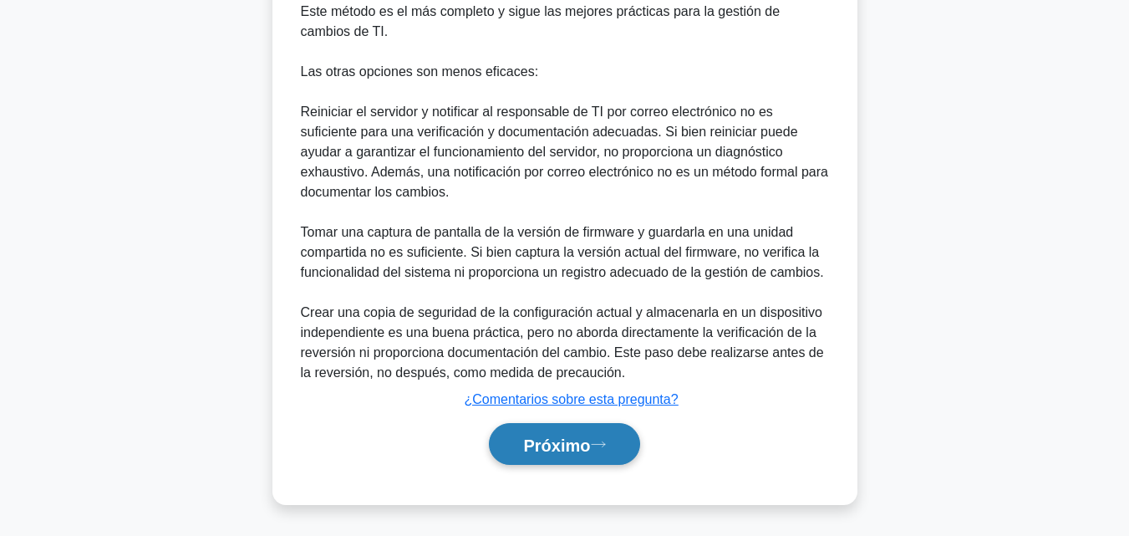
click at [586, 450] on font "Próximo" at bounding box center [556, 444] width 67 height 18
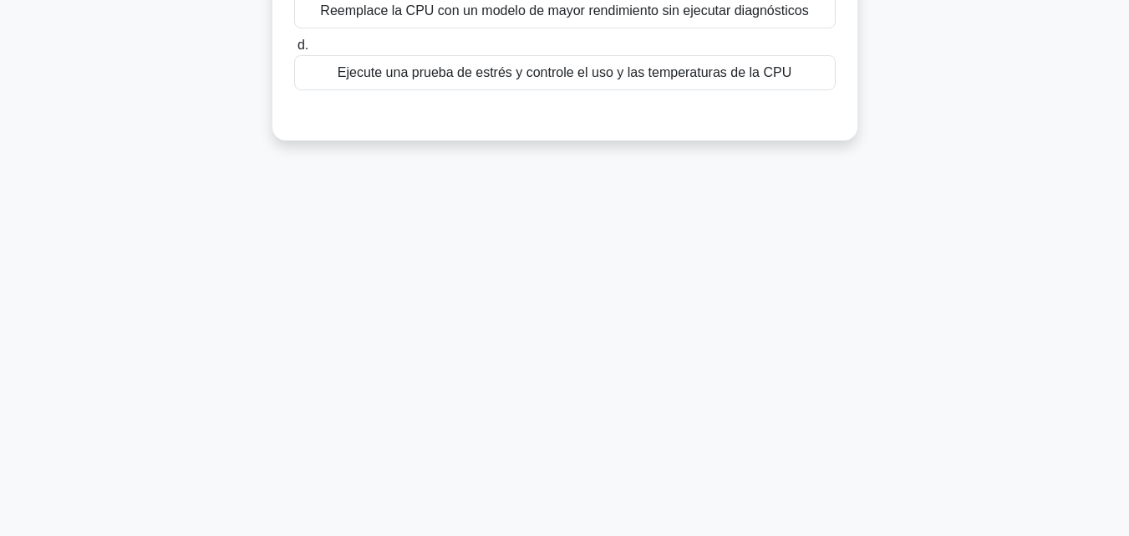
scroll to position [0, 0]
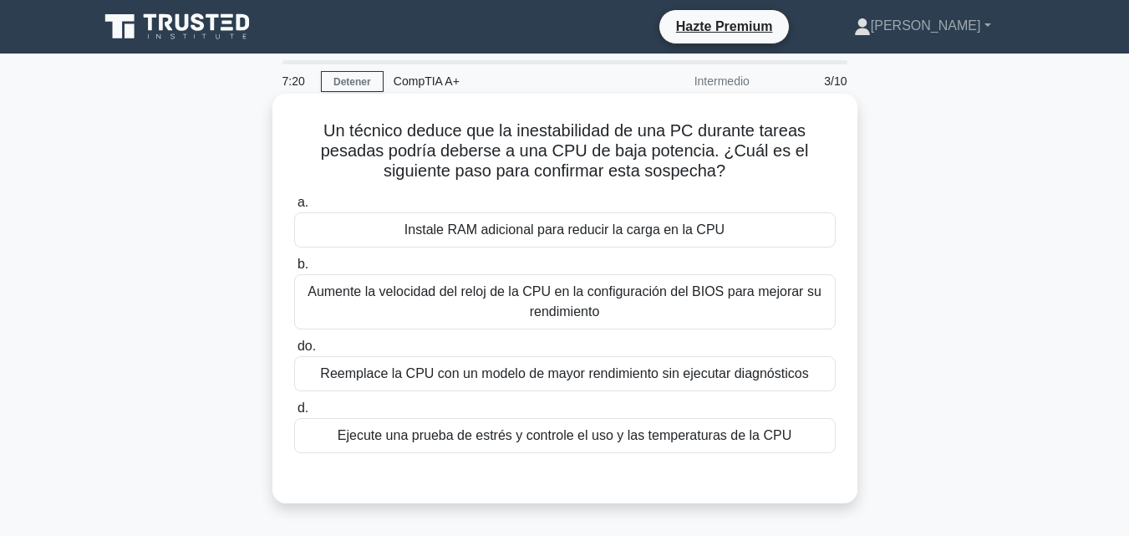
click at [759, 453] on div "Ejecute una prueba de estrés y controle el uso y las temperaturas de la CPU" at bounding box center [564, 435] width 541 height 35
click at [294, 414] on input "d. Ejecute una prueba de estrés y controle el uso y las temperaturas de la CPU" at bounding box center [294, 408] width 0 height 11
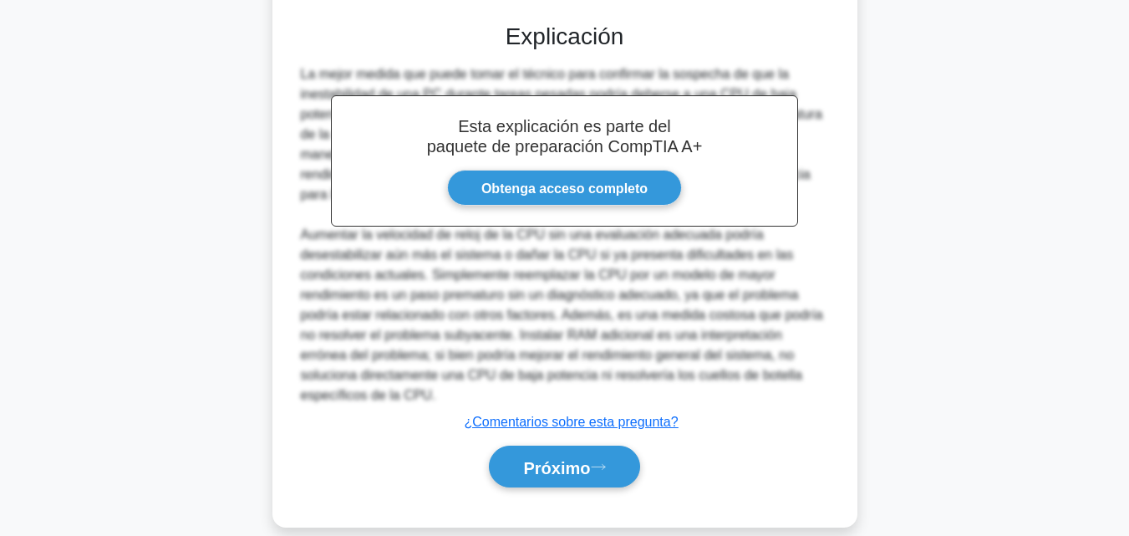
scroll to position [478, 0]
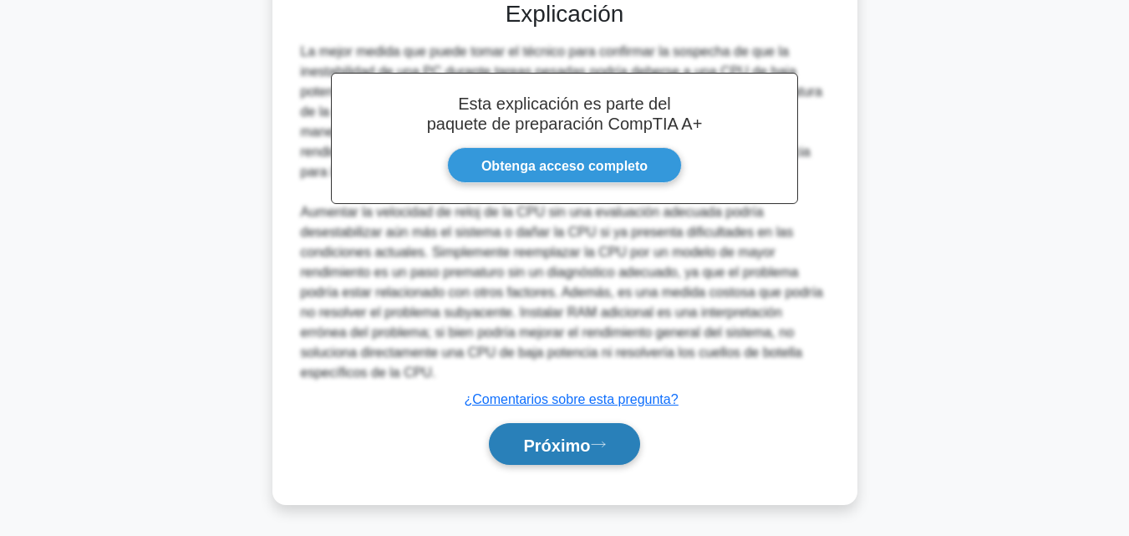
click at [587, 439] on font "Próximo" at bounding box center [556, 444] width 67 height 18
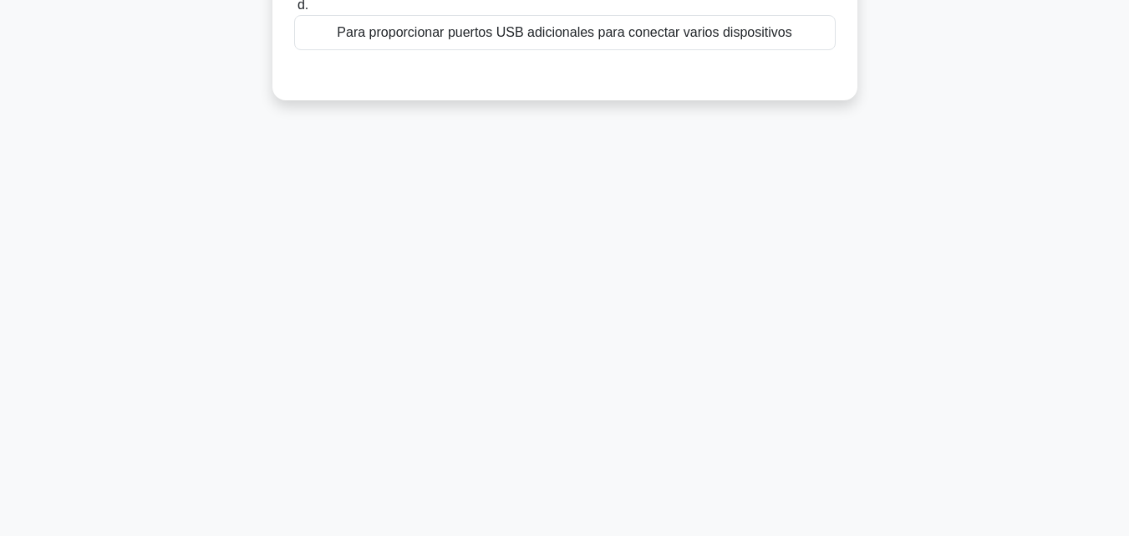
scroll to position [0, 0]
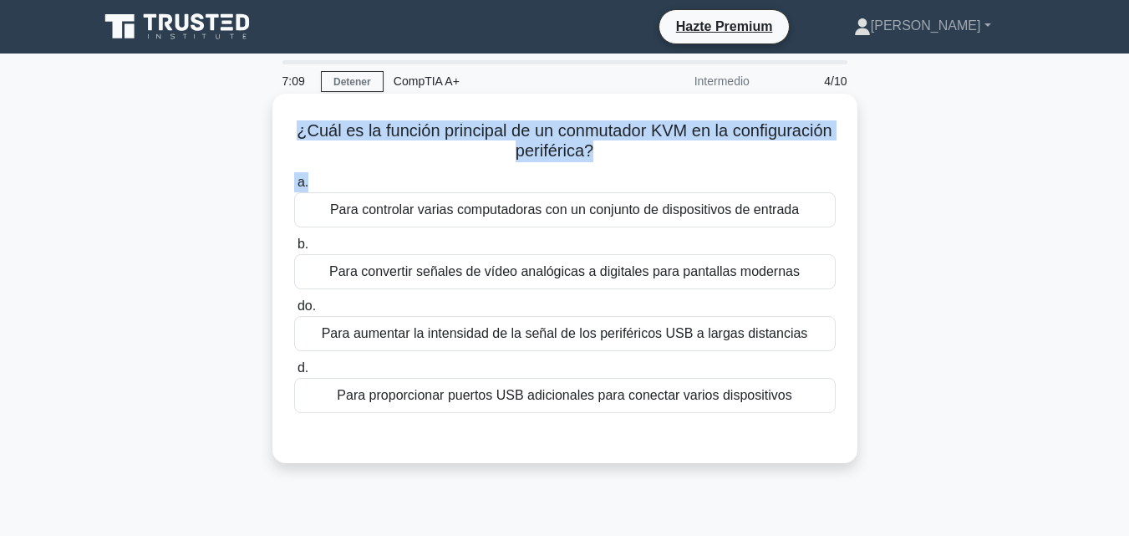
drag, startPoint x: 346, startPoint y: 123, endPoint x: 650, endPoint y: 168, distance: 307.5
click at [650, 168] on div "¿Cuál es la función principal de un conmutador KVM en la configuración periféri…" at bounding box center [564, 278] width 571 height 356
drag, startPoint x: 650, startPoint y: 168, endPoint x: 648, endPoint y: 150, distance: 17.7
click at [648, 150] on font "¿Cuál es la función principal de un conmutador KVM en la configuración periféri…" at bounding box center [564, 140] width 535 height 38
drag, startPoint x: 648, startPoint y: 150, endPoint x: 317, endPoint y: 130, distance: 331.5
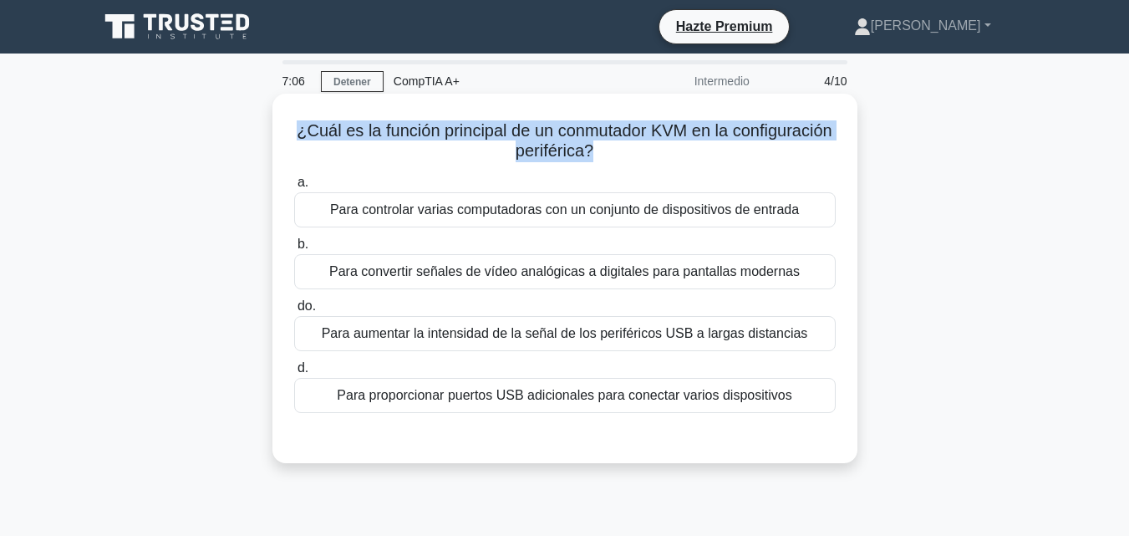
click at [317, 130] on h5 "¿Cuál es la función principal de un conmutador KVM en la configuración periféri…" at bounding box center [564, 141] width 545 height 42
copy font "¿Cuál es la función principal de un conmutador KVM en la configuración periféri…"
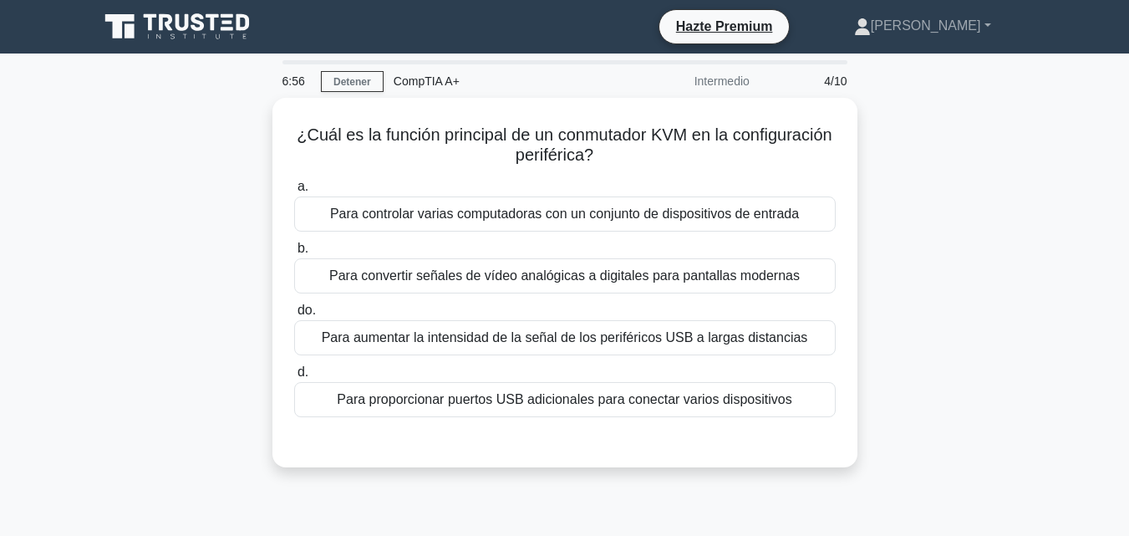
click at [976, 166] on div "¿Cuál es la función principal de un conmutador KVM en la configuración periféri…" at bounding box center [565, 292] width 952 height 389
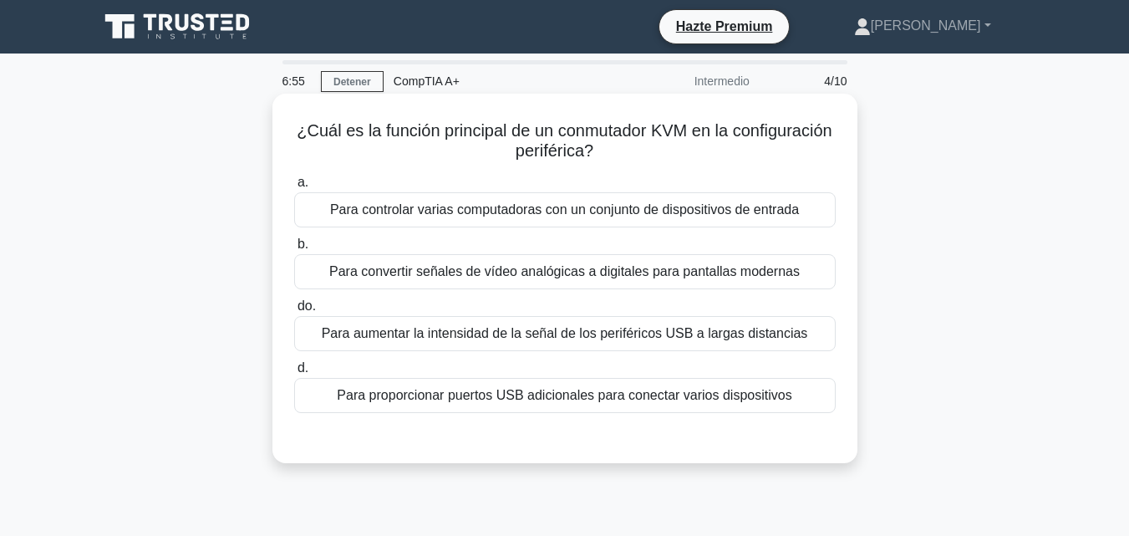
drag, startPoint x: 739, startPoint y: 213, endPoint x: 762, endPoint y: 199, distance: 26.7
click at [762, 199] on div "Para controlar varias computadoras con un conjunto de dispositivos de entrada" at bounding box center [564, 209] width 541 height 35
click at [294, 188] on input "a. Para controlar varias computadoras con un conjunto de dispositivos de entrada" at bounding box center [294, 182] width 0 height 11
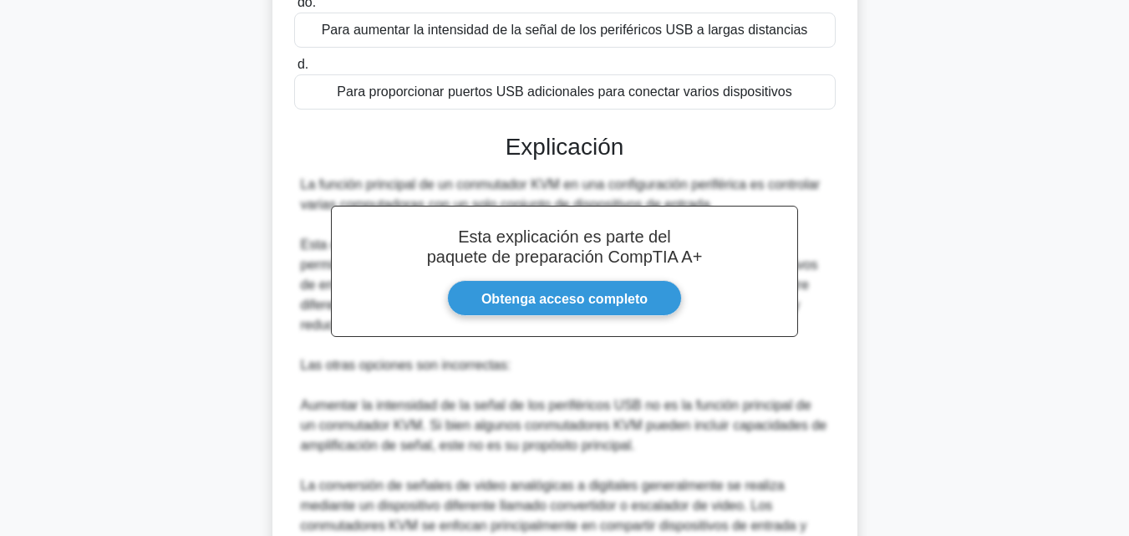
scroll to position [558, 0]
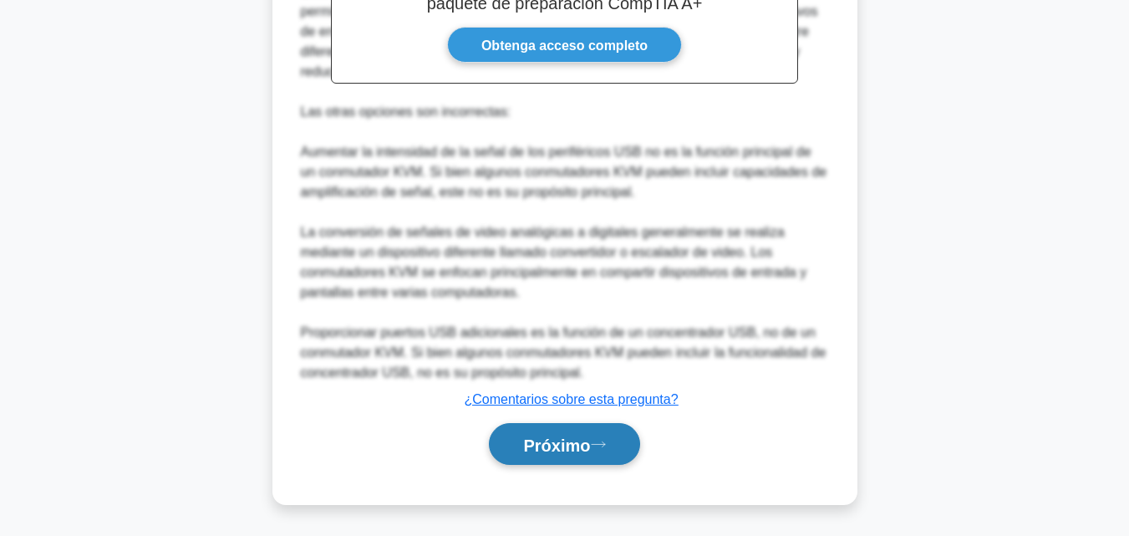
click at [584, 452] on font "Próximo" at bounding box center [556, 444] width 67 height 18
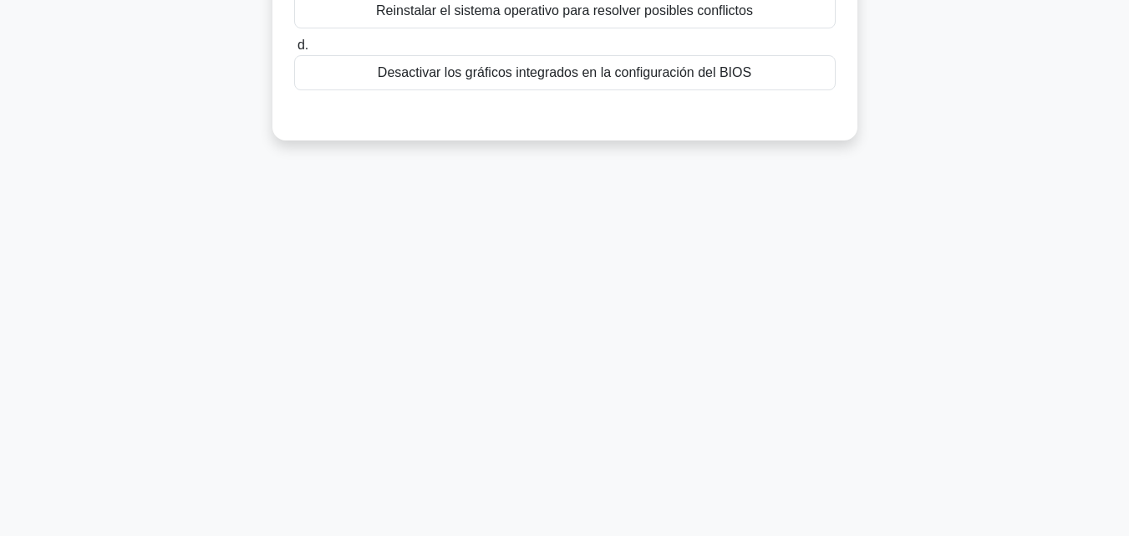
scroll to position [0, 0]
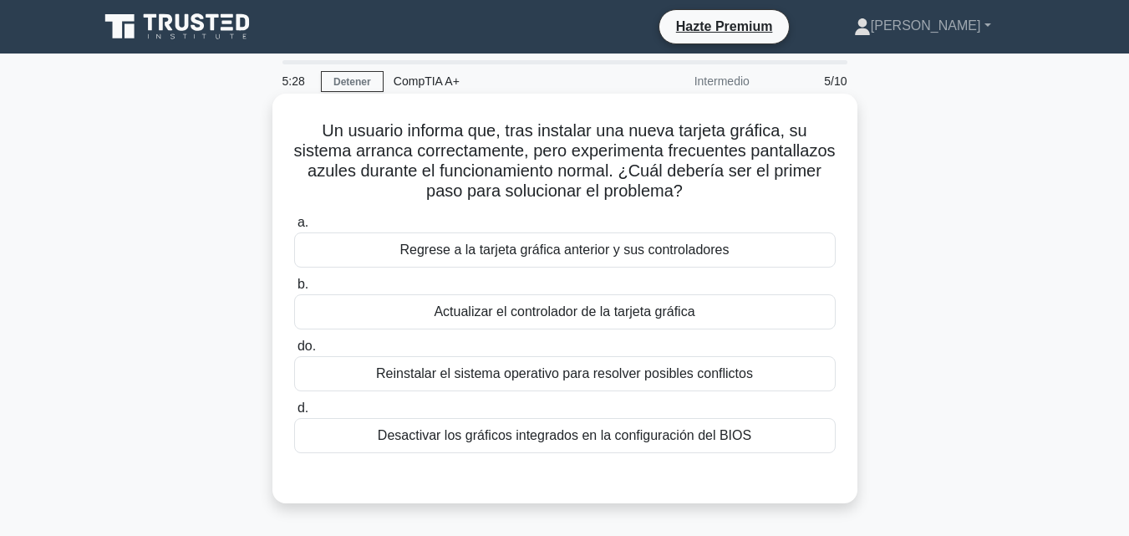
click at [797, 495] on div "Un usuario informa que, tras instalar una nueva tarjeta gráfica, su sistema arr…" at bounding box center [564, 298] width 571 height 396
click at [666, 312] on font "Actualizar el controlador de la tarjeta gráfica" at bounding box center [564, 311] width 261 height 14
click at [294, 290] on input "b. Actualizar el controlador de la tarjeta gráfica" at bounding box center [294, 284] width 0 height 11
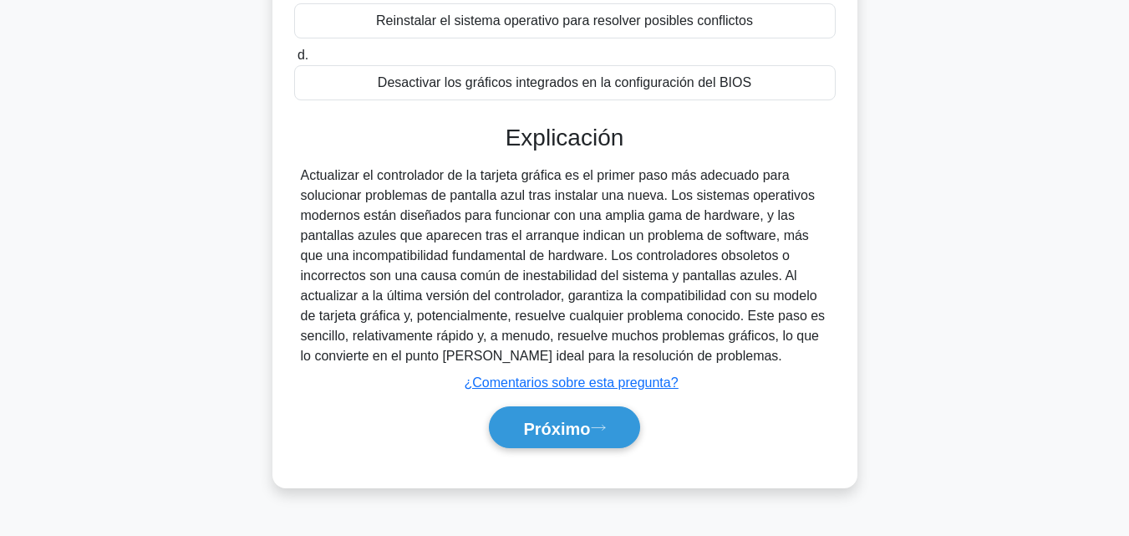
scroll to position [367, 0]
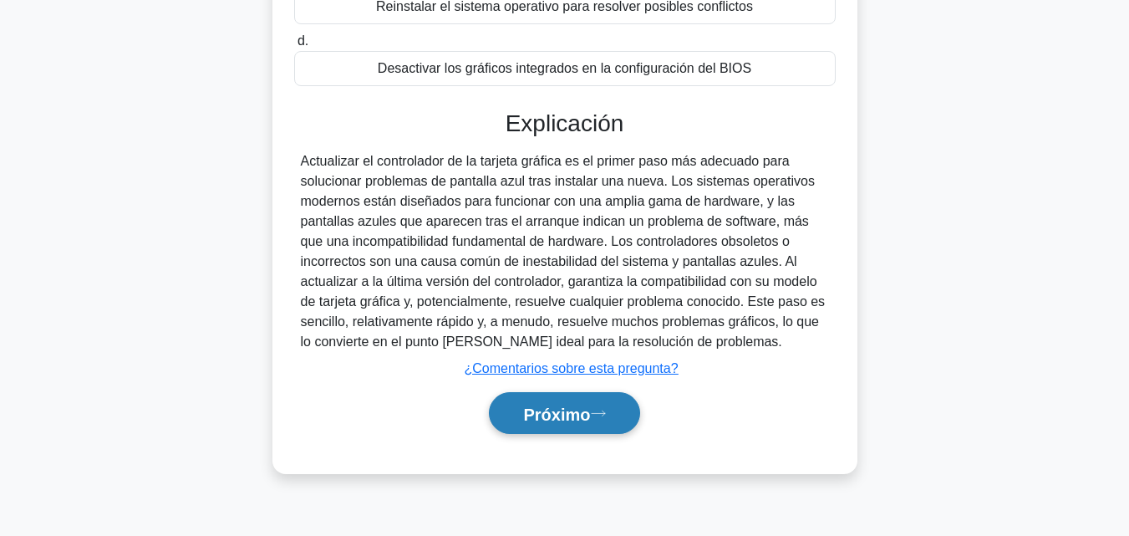
click at [590, 408] on font "Próximo" at bounding box center [556, 413] width 67 height 18
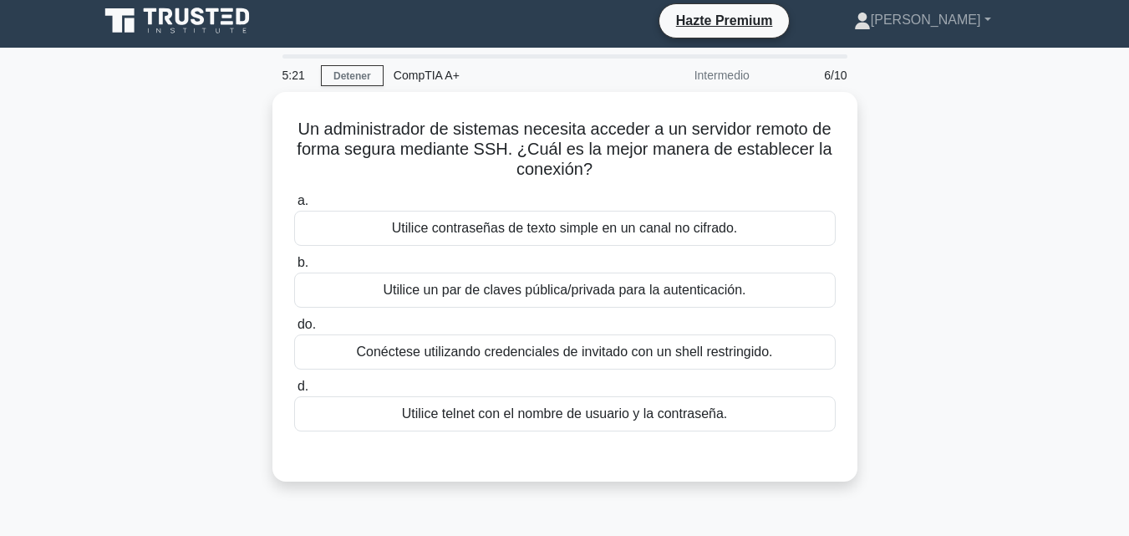
scroll to position [4, 0]
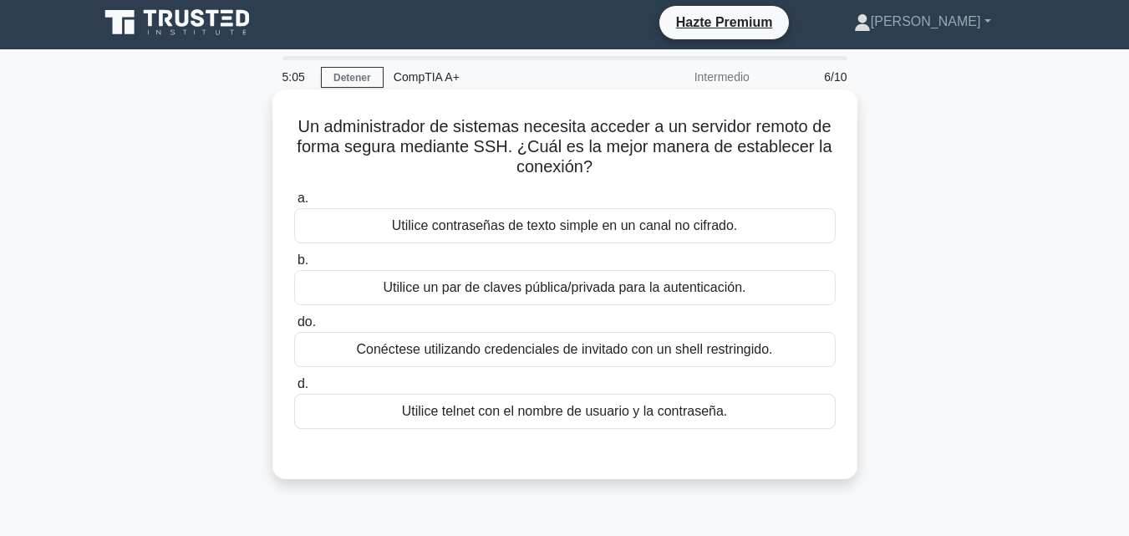
click at [764, 431] on div "a. Utilice contraseñas de texto simple en un canal no cifrado. b. Utilice un pa…" at bounding box center [564, 308] width 561 height 247
click at [776, 414] on div "Utilice telnet con el nombre de usuario y la contraseña." at bounding box center [564, 411] width 541 height 35
click at [294, 389] on input "d. Utilice telnet con el nombre de usuario y la contraseña." at bounding box center [294, 383] width 0 height 11
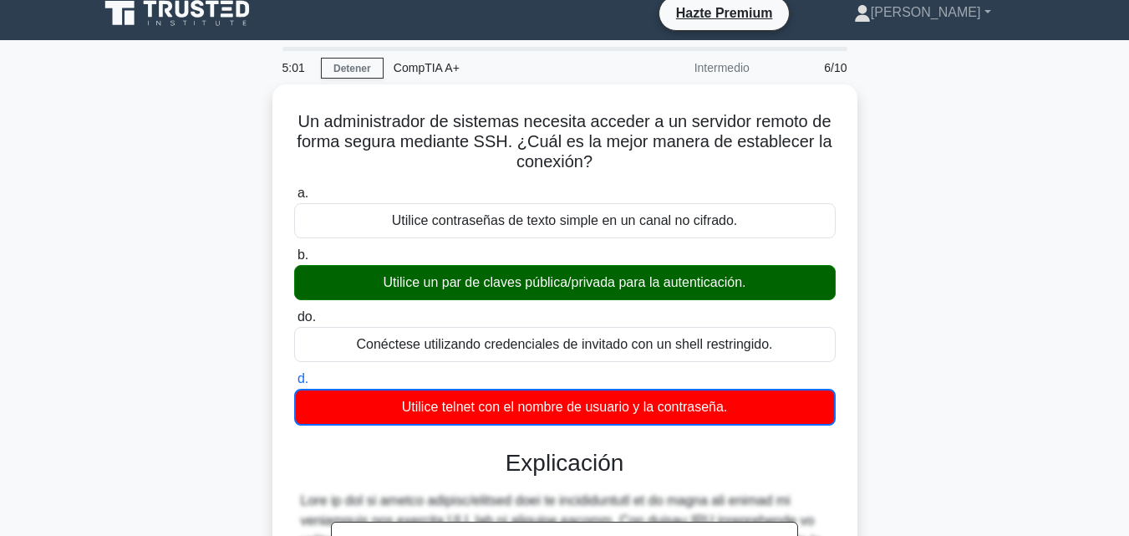
scroll to position [379, 0]
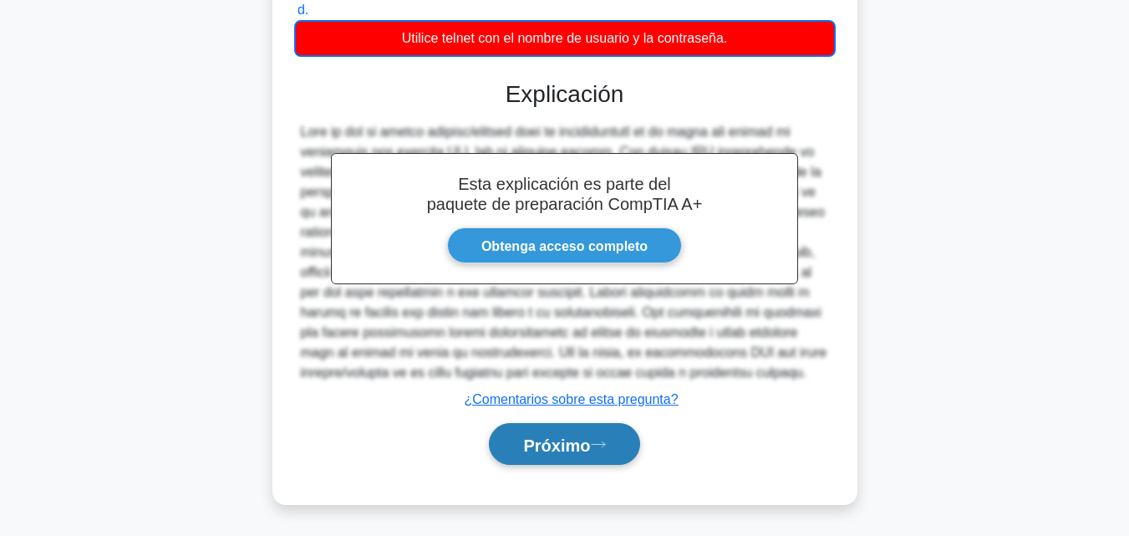
click at [589, 454] on button "Próximo" at bounding box center [564, 444] width 150 height 43
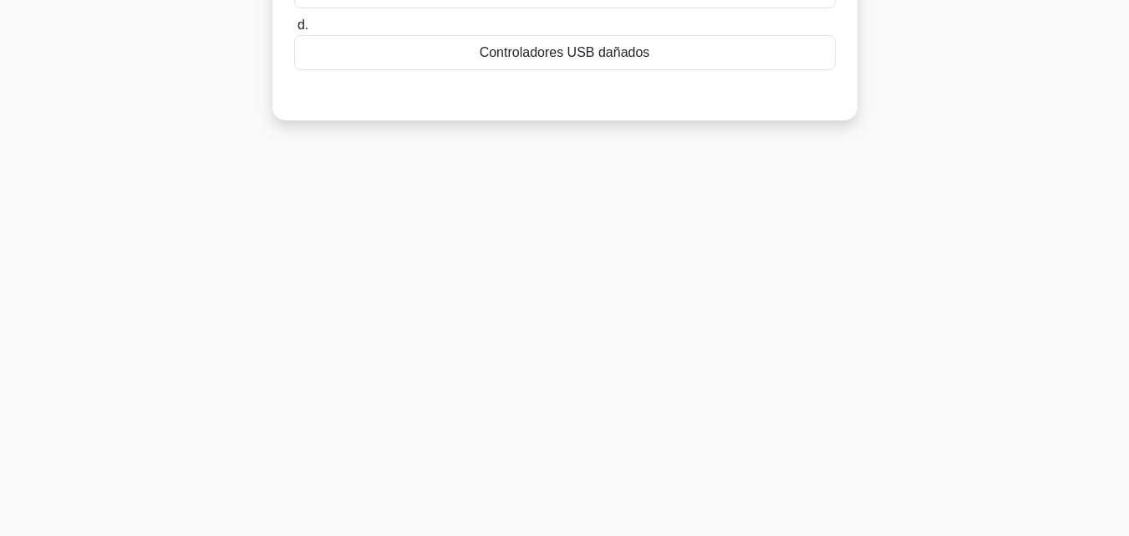
scroll to position [0, 0]
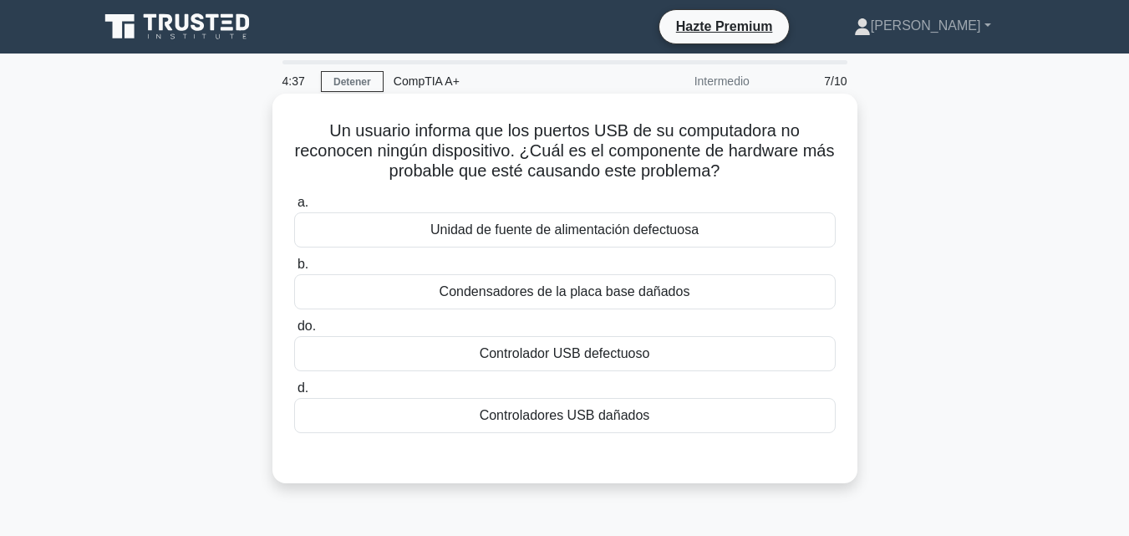
drag, startPoint x: 651, startPoint y: 283, endPoint x: 622, endPoint y: 285, distance: 29.3
click at [622, 285] on font "Condensadores de la placa base dañados" at bounding box center [564, 291] width 251 height 14
click at [294, 270] on input "b. Condensadores de la placa base dañados" at bounding box center [294, 264] width 0 height 11
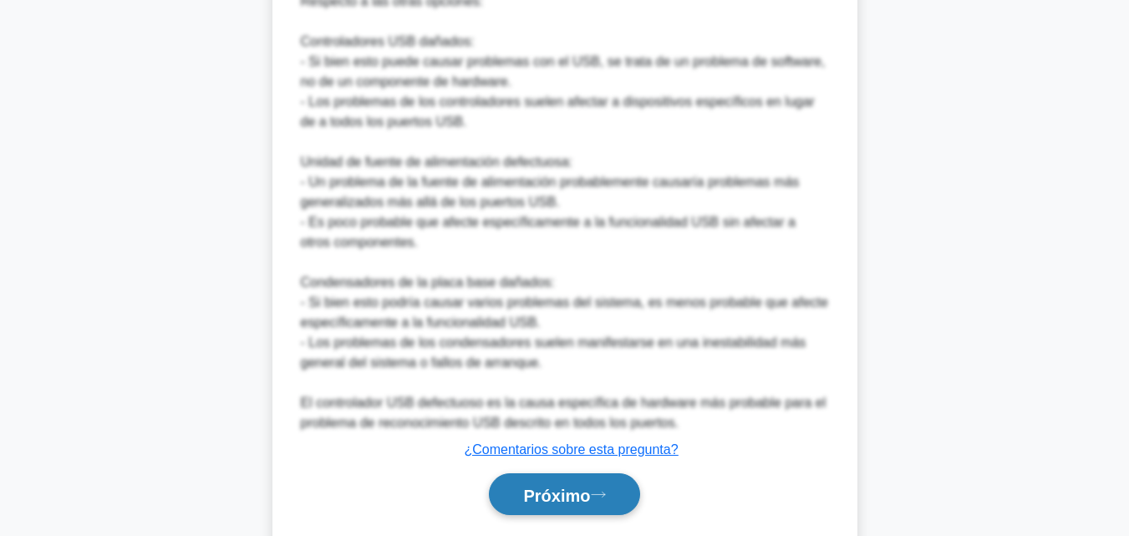
click at [600, 501] on button "Próximo" at bounding box center [564, 494] width 150 height 43
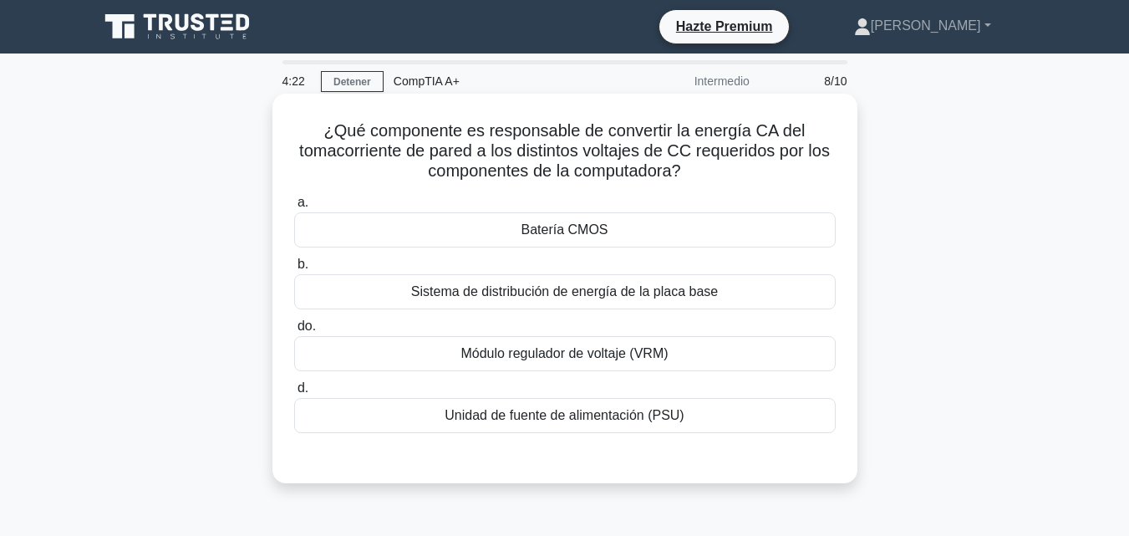
click at [598, 352] on font "Módulo regulador de voltaje (VRM)" at bounding box center [563, 353] width 207 height 14
click at [294, 332] on input "do. Módulo regulador de voltaje (VRM)" at bounding box center [294, 326] width 0 height 11
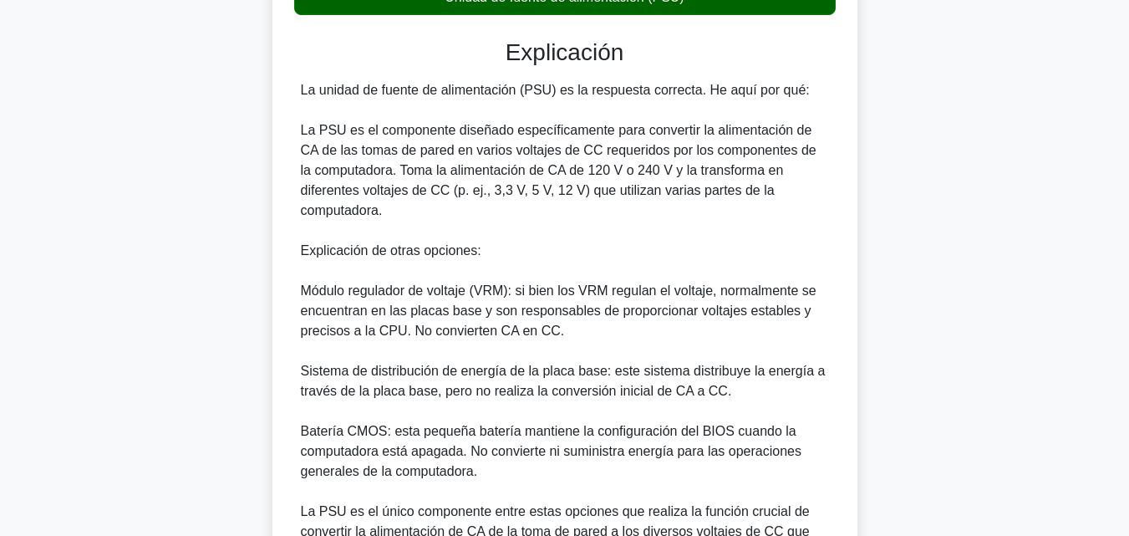
scroll to position [580, 0]
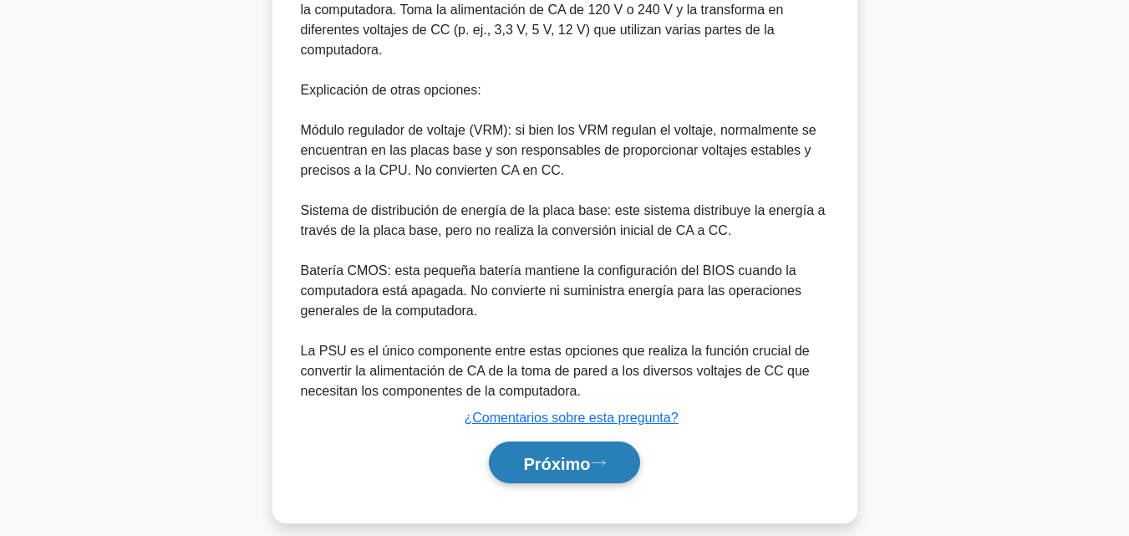
click at [622, 448] on button "Próximo" at bounding box center [564, 462] width 150 height 43
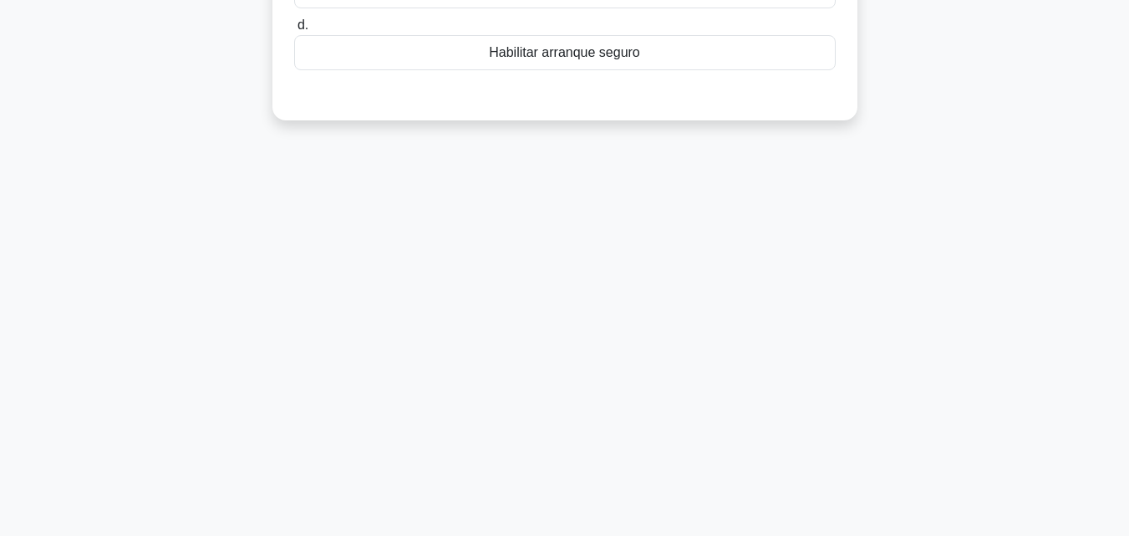
scroll to position [0, 0]
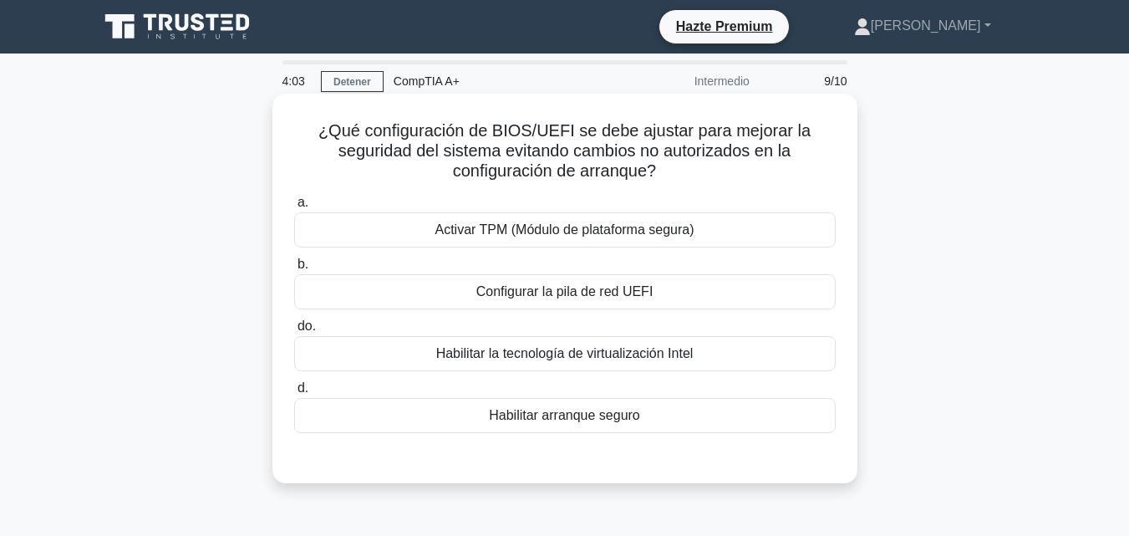
click at [768, 221] on div "Activar TPM (Módulo de plataforma segura)" at bounding box center [564, 229] width 541 height 35
click at [294, 208] on input "a. Activar TPM (Módulo de plataforma segura)" at bounding box center [294, 202] width 0 height 11
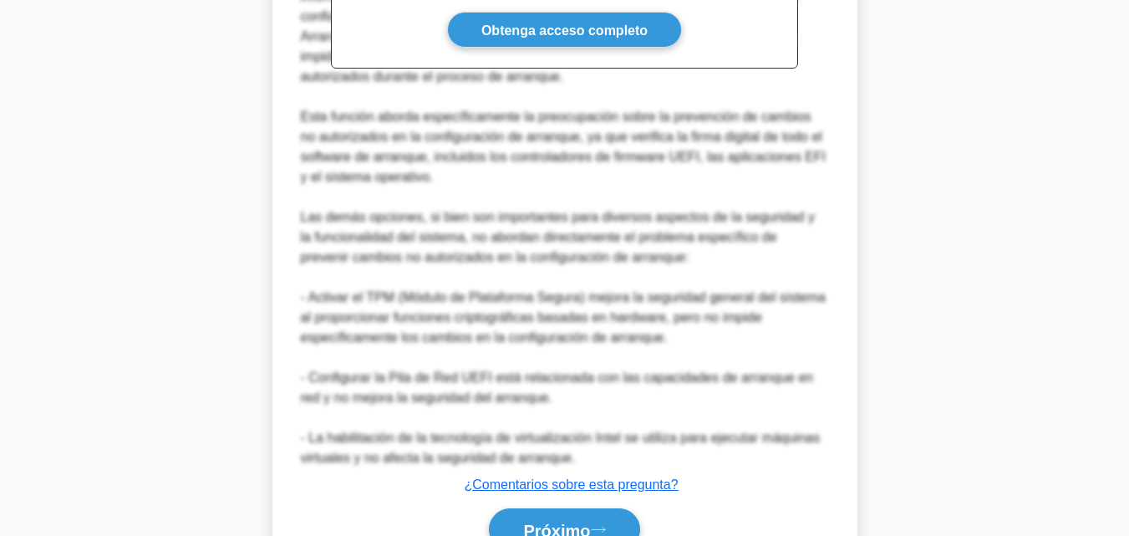
scroll to position [680, 0]
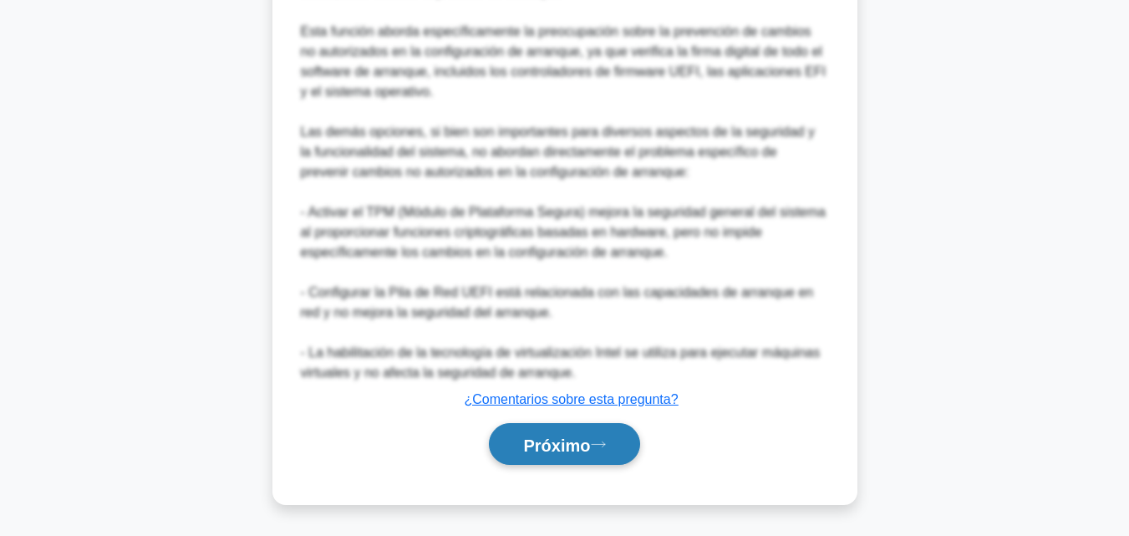
click at [628, 460] on button "Próximo" at bounding box center [564, 444] width 150 height 43
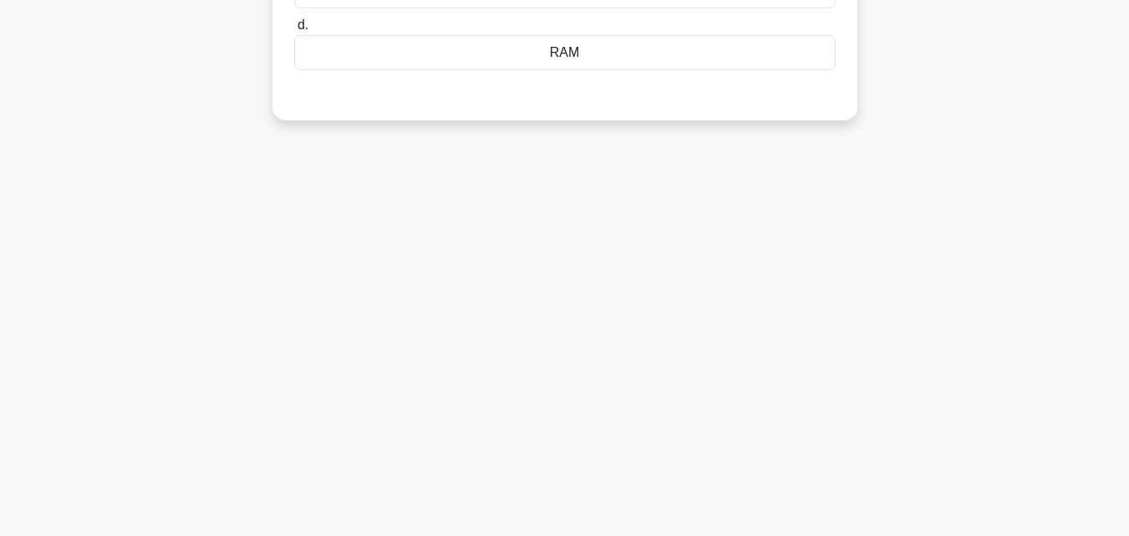
scroll to position [0, 0]
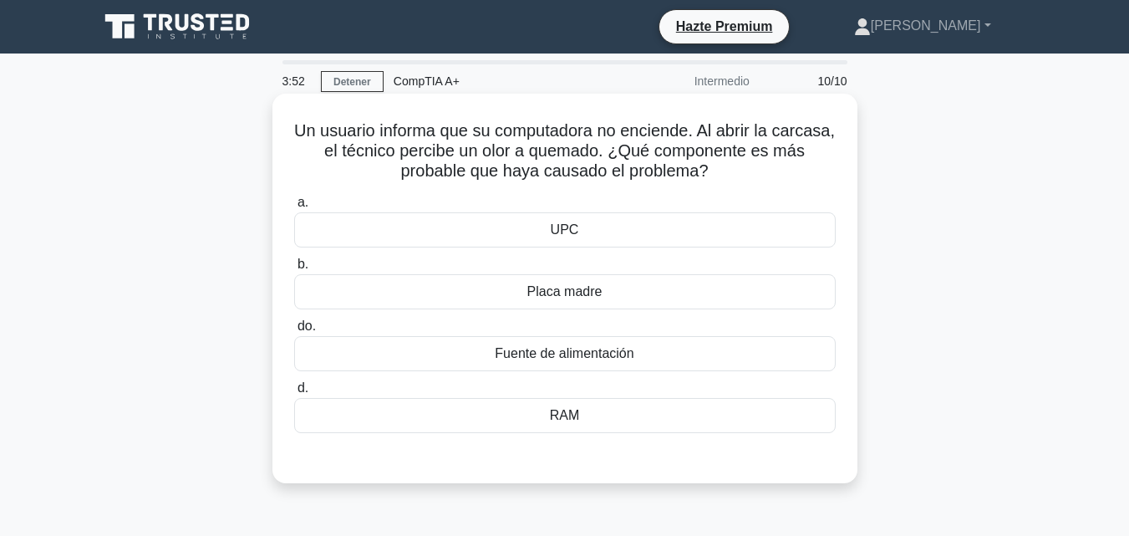
click at [658, 362] on div "Fuente de alimentación" at bounding box center [564, 353] width 541 height 35
click at [294, 332] on input "do. Fuente de alimentación" at bounding box center [294, 326] width 0 height 11
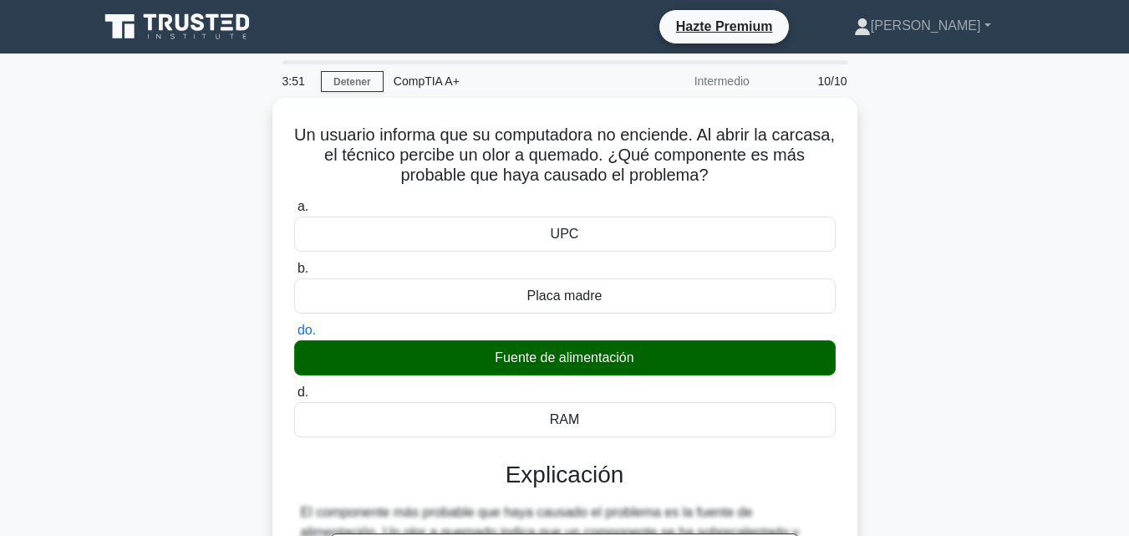
scroll to position [367, 0]
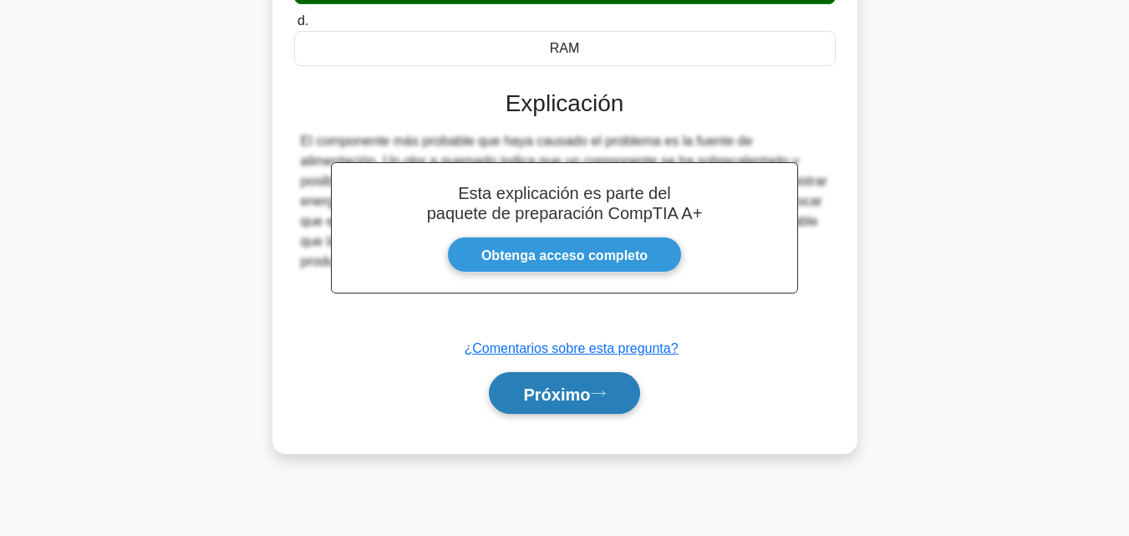
click at [590, 403] on font "Próximo" at bounding box center [556, 393] width 67 height 18
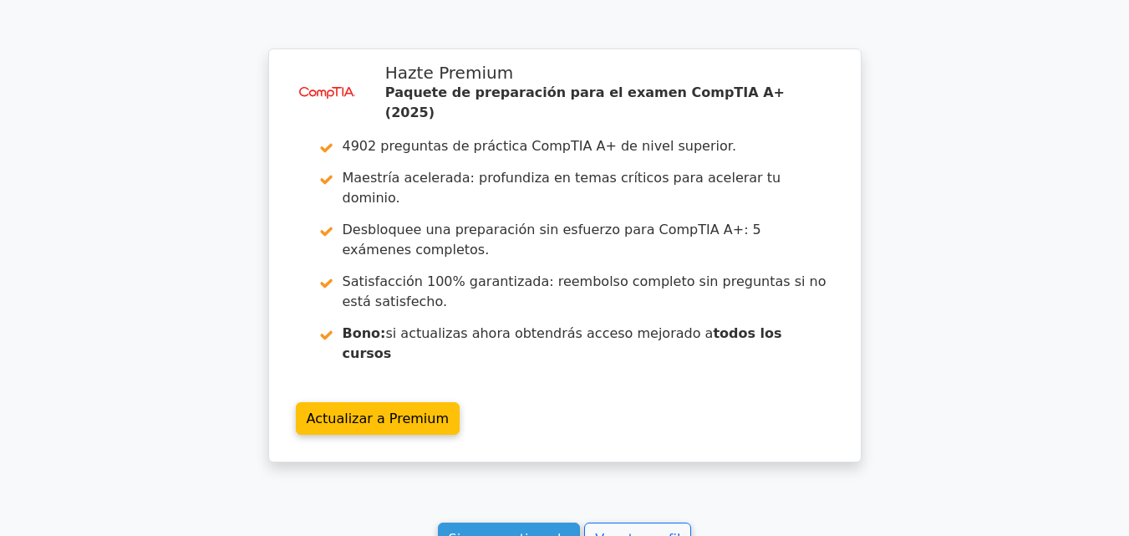
scroll to position [3200, 0]
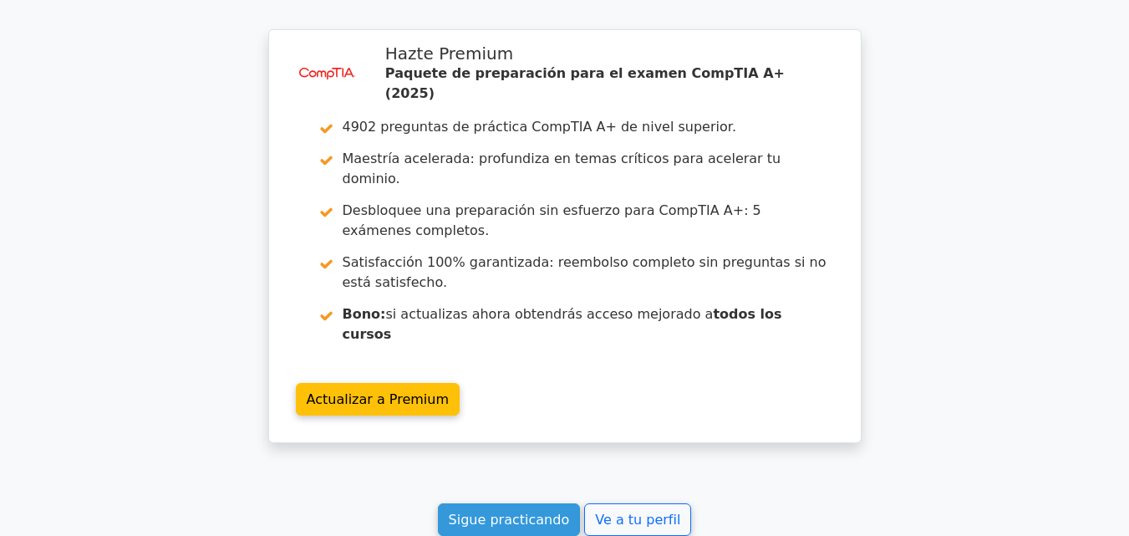
click at [460, 503] on link "Sigue practicando" at bounding box center [509, 519] width 143 height 33
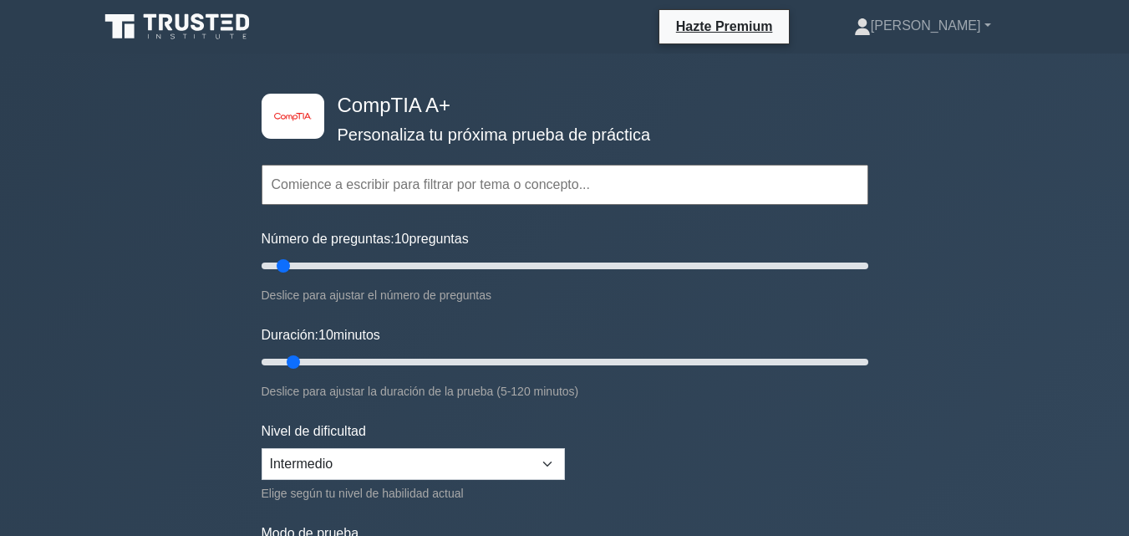
click at [699, 178] on input "text" at bounding box center [565, 185] width 607 height 40
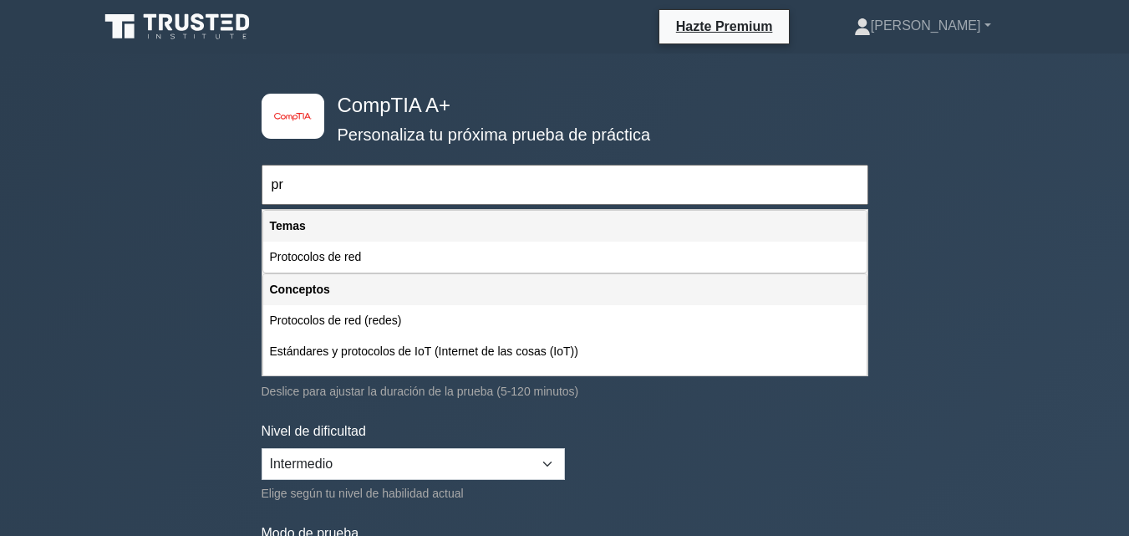
type input "p"
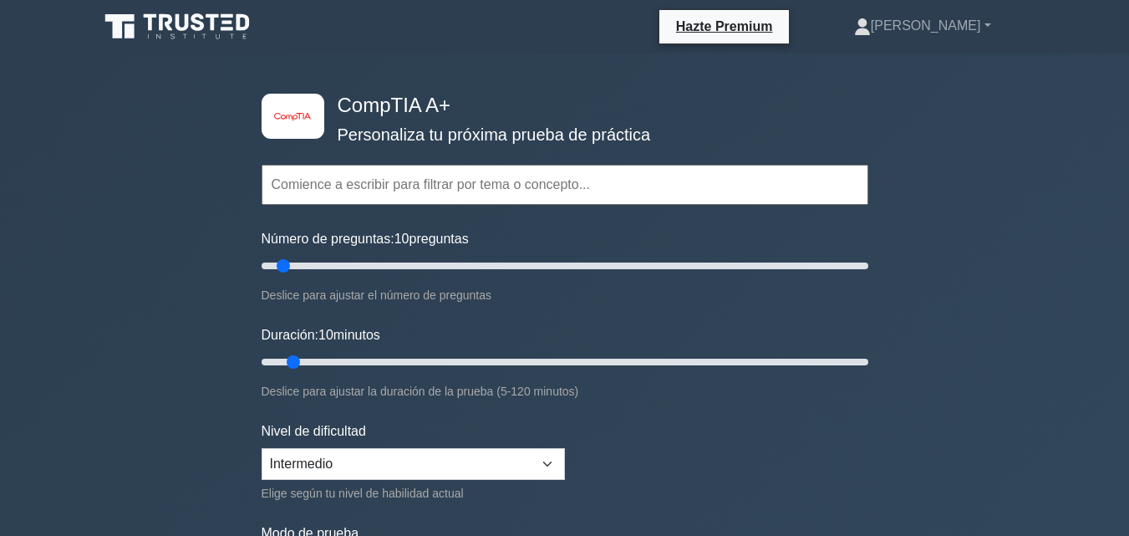
click at [1091, 292] on div "image/svg+xml CompTIA A+ Personaliza tu próxima prueba de práctica Temas Hardwa…" at bounding box center [564, 541] width 1129 height 976
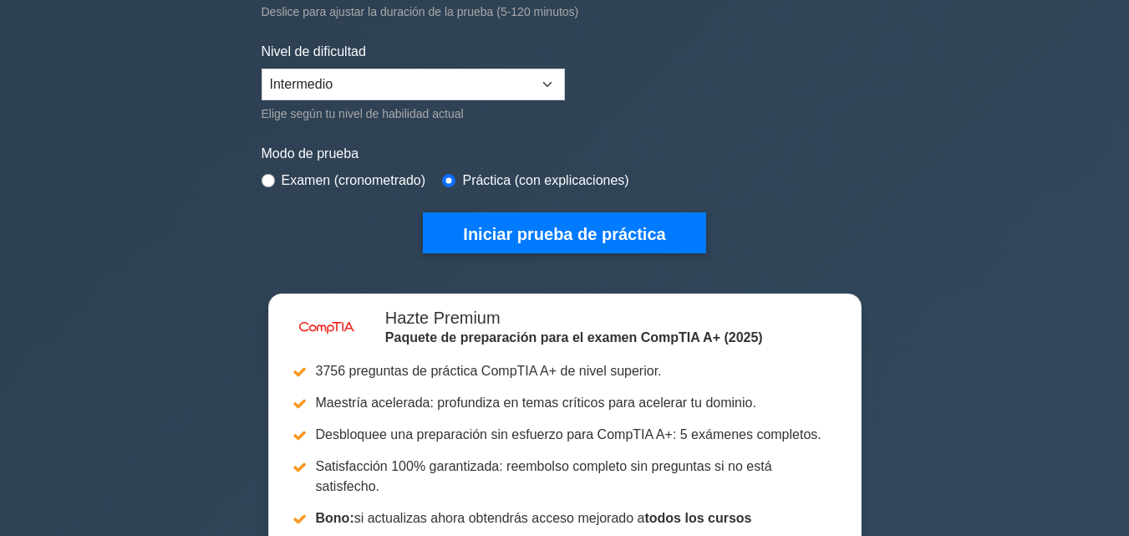
scroll to position [469, 0]
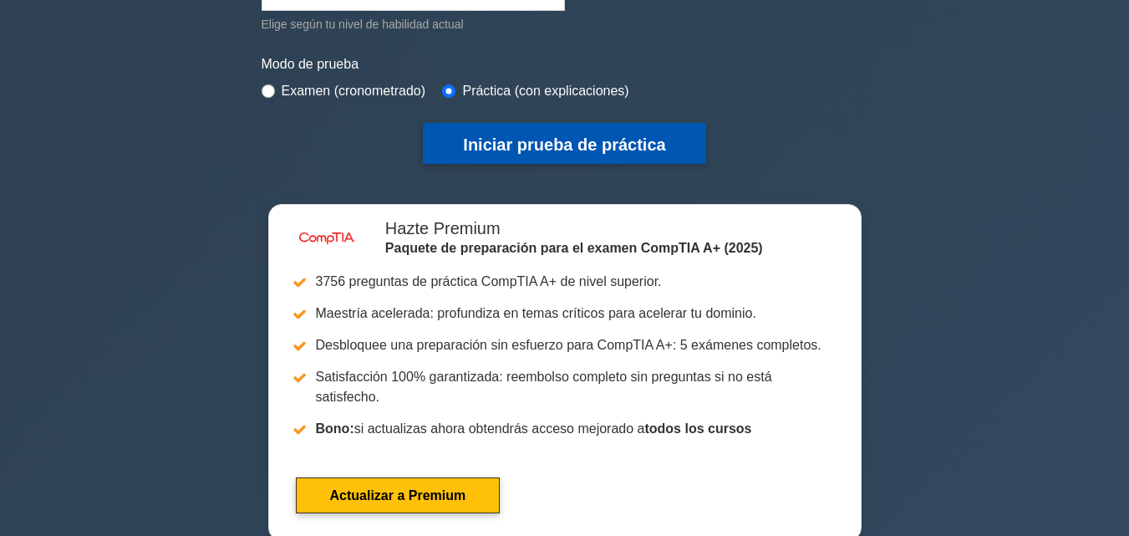
click at [588, 134] on font "Iniciar prueba de práctica" at bounding box center [564, 143] width 202 height 18
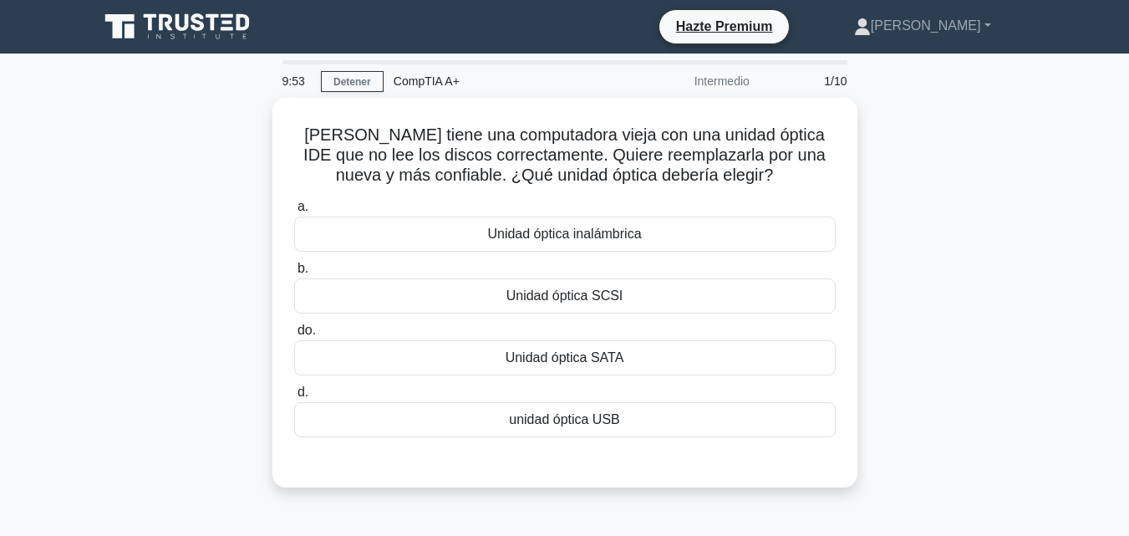
click at [1097, 389] on main "9:53 Detener CompTIA A+ Intermedio 1/10 [PERSON_NAME] tiene una computadora vie…" at bounding box center [564, 477] width 1129 height 849
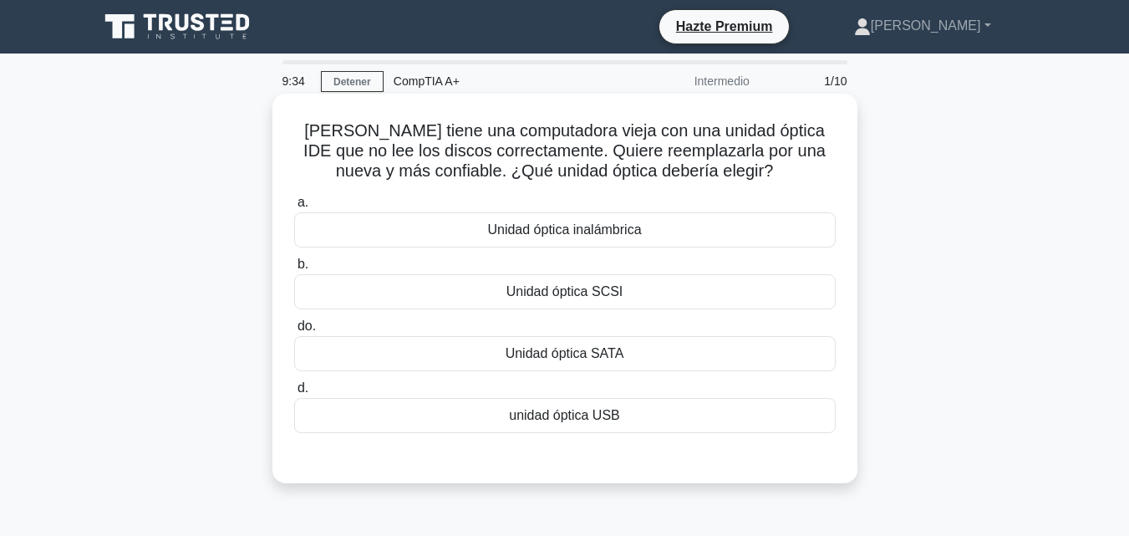
click at [785, 282] on div "Unidad óptica SCSI" at bounding box center [564, 291] width 541 height 35
click at [294, 270] on input "b. Unidad óptica SCSI" at bounding box center [294, 264] width 0 height 11
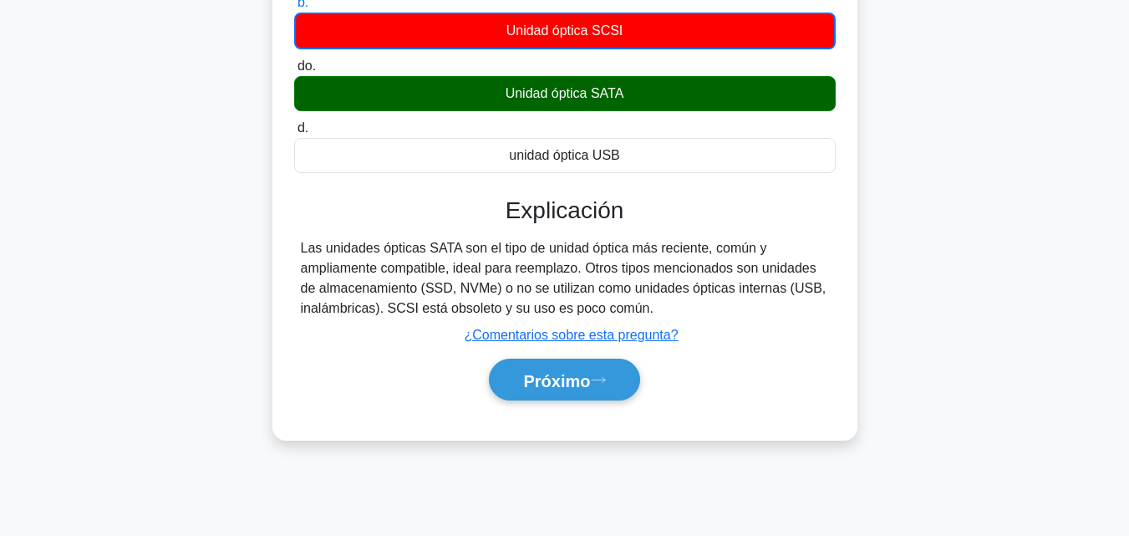
scroll to position [292, 0]
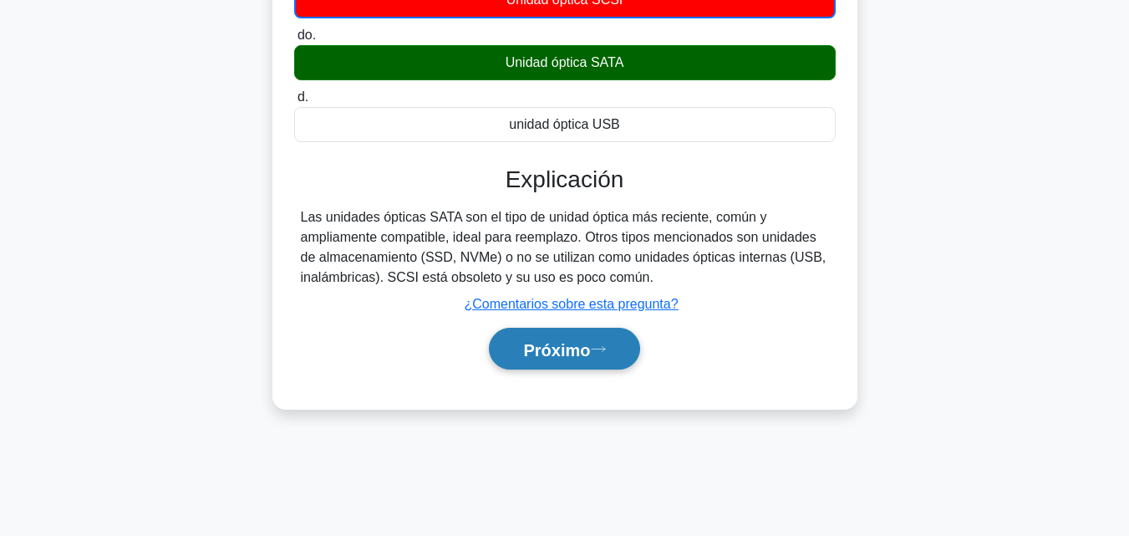
click at [570, 358] on font "Próximo" at bounding box center [556, 349] width 67 height 18
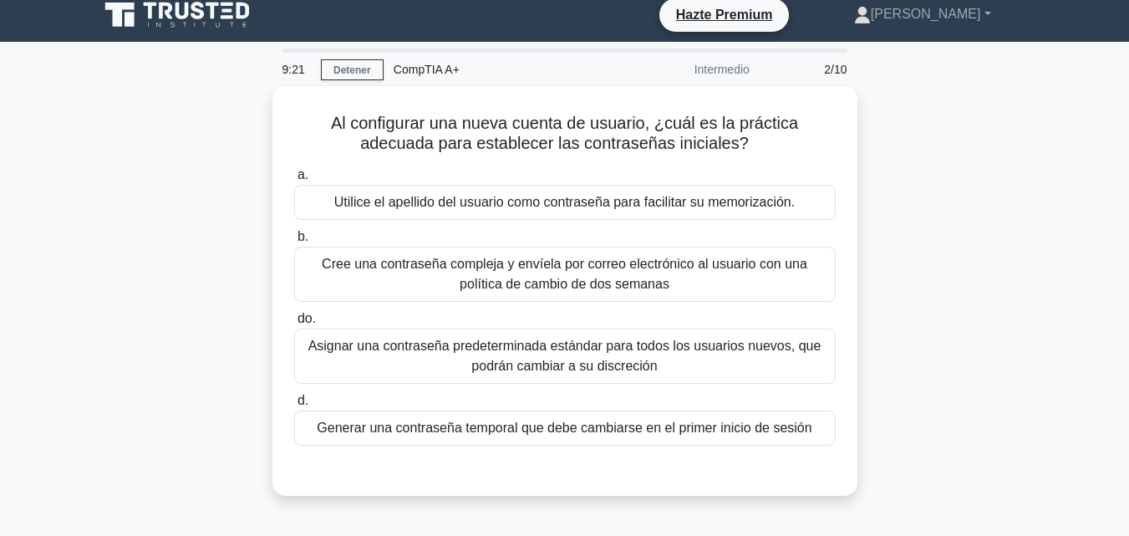
scroll to position [0, 0]
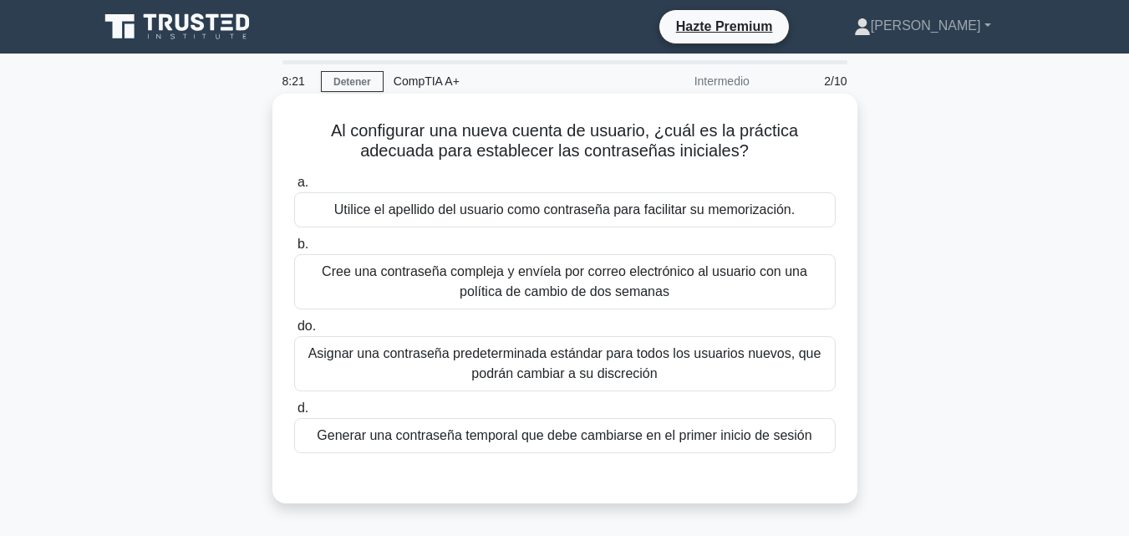
click at [606, 441] on font "Generar una contraseña temporal que debe cambiarse en el primer inicio de sesión" at bounding box center [564, 435] width 495 height 14
click at [294, 414] on input "d. Generar una contraseña temporal que debe cambiarse en el primer inicio de se…" at bounding box center [294, 408] width 0 height 11
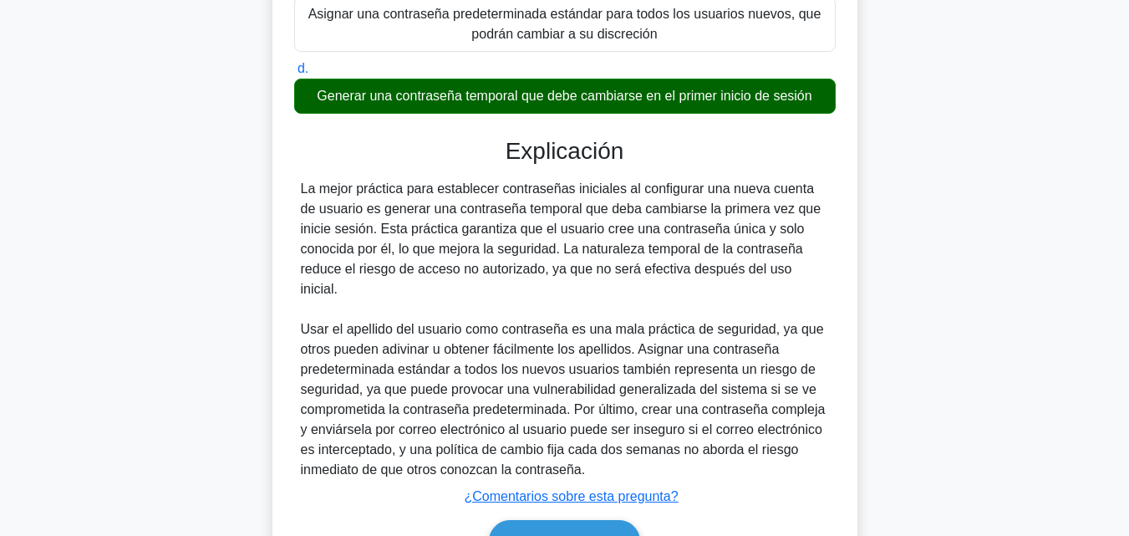
scroll to position [358, 0]
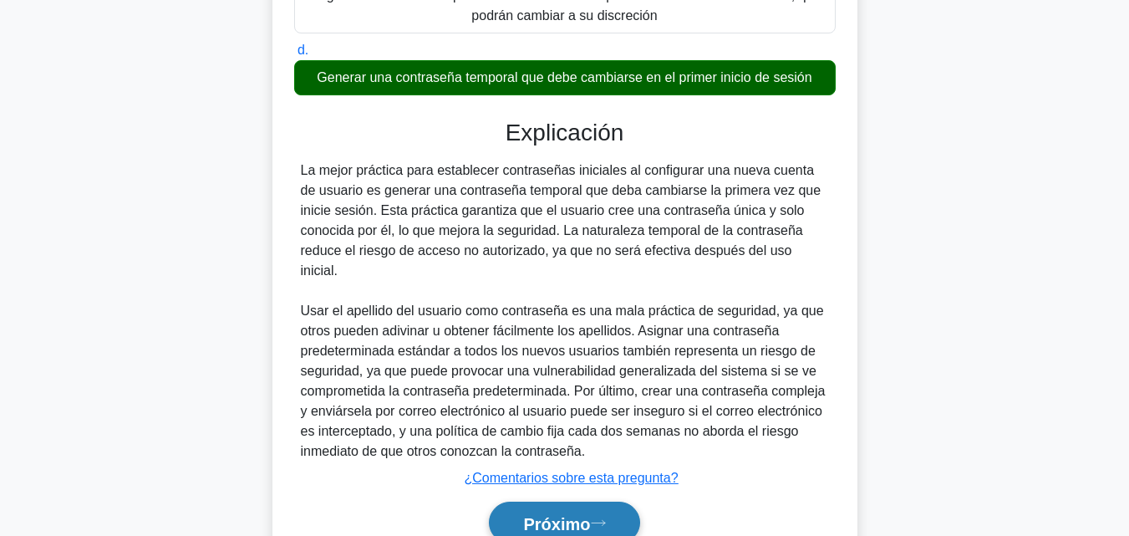
click at [532, 514] on font "Próximo" at bounding box center [556, 523] width 67 height 18
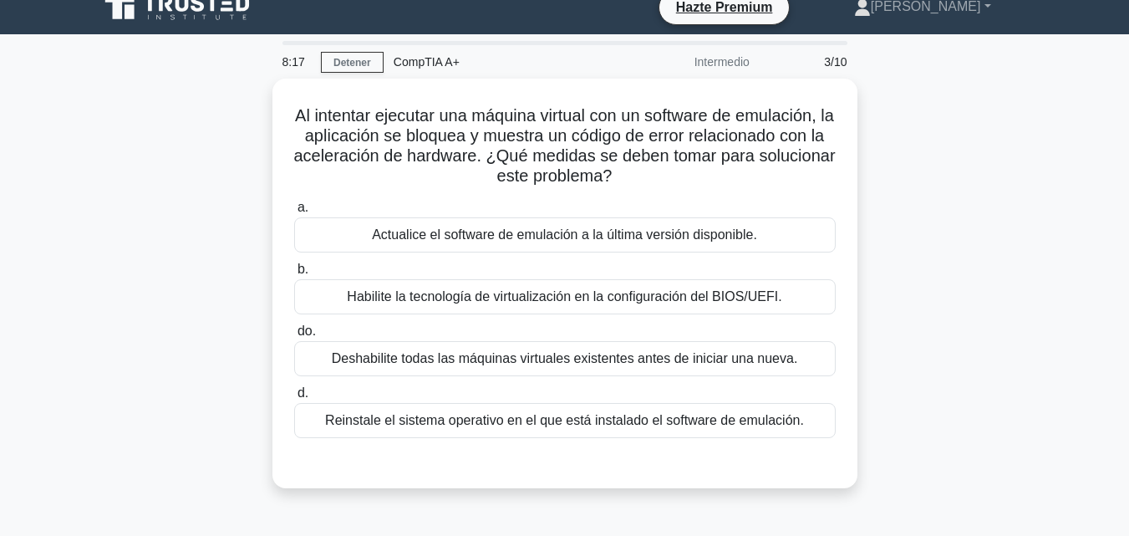
scroll to position [0, 0]
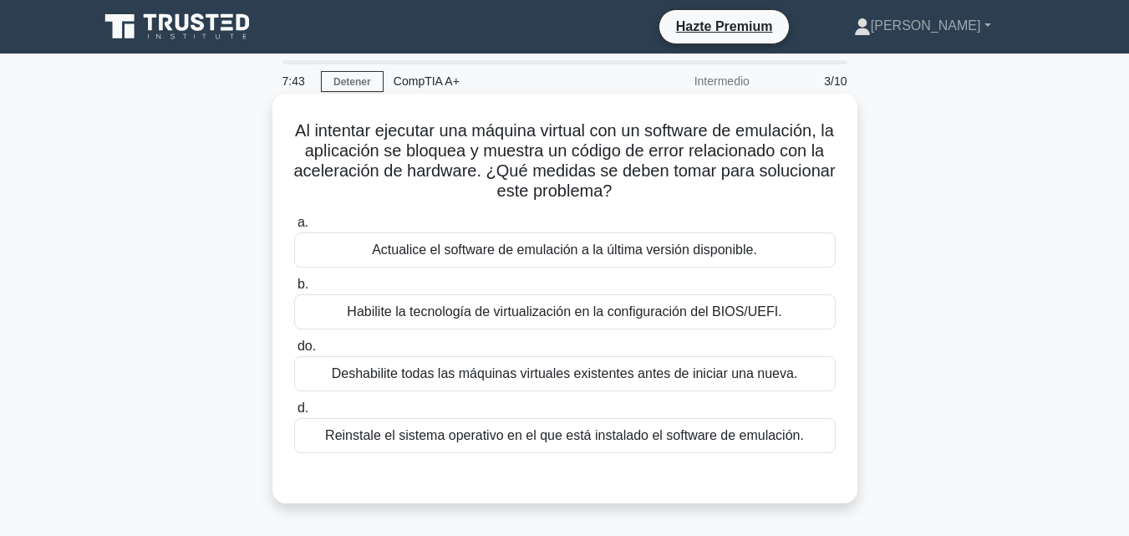
click at [771, 311] on font "Habilite la tecnología de virtualización en la configuración del BIOS/UEFI." at bounding box center [564, 311] width 434 height 14
click at [294, 290] on input "b. Habilite la tecnología de virtualización en la configuración del BIOS/UEFI." at bounding box center [294, 284] width 0 height 11
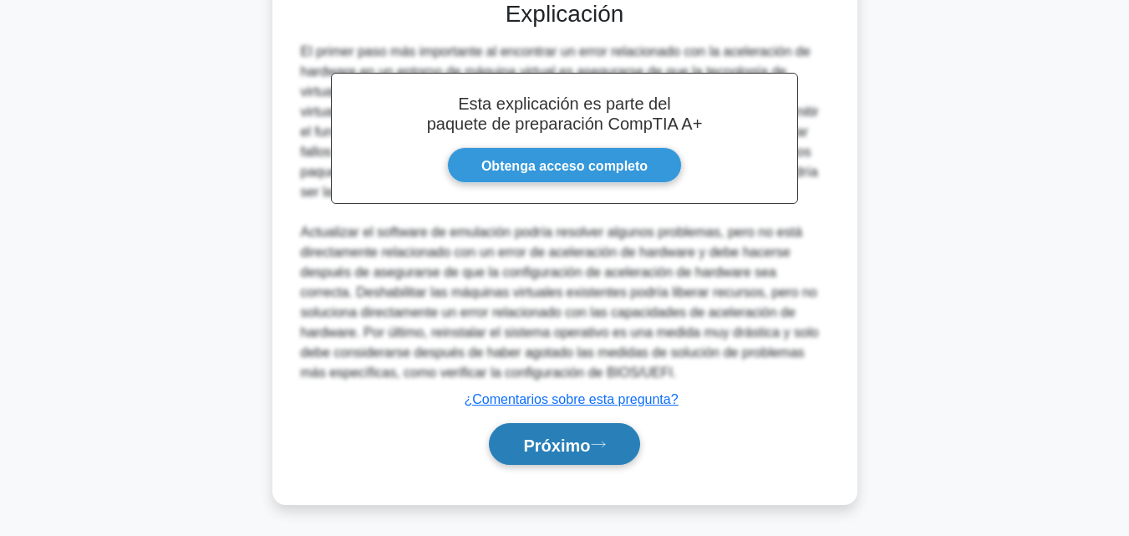
click at [555, 440] on font "Próximo" at bounding box center [556, 444] width 67 height 18
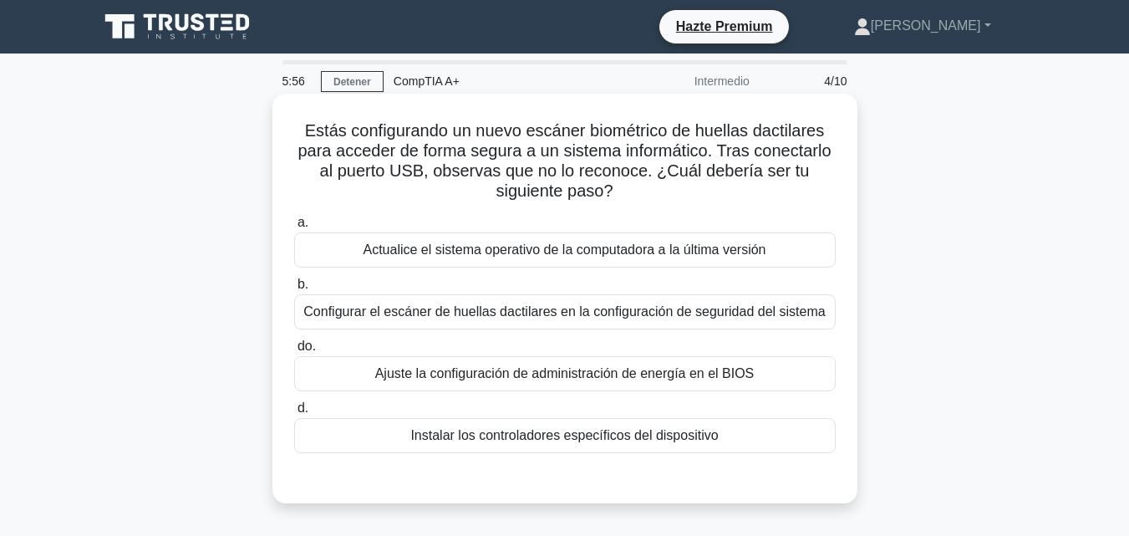
click at [844, 304] on div "b. Configurar el escáner de huellas dactilares en la configuración de seguridad…" at bounding box center [564, 301] width 561 height 55
click at [805, 314] on font "Configurar el escáner de huellas dactilares en la configuración de seguridad de…" at bounding box center [563, 311] width 521 height 14
click at [294, 290] on input "b. Configurar el escáner de huellas dactilares en la configuración de seguridad…" at bounding box center [294, 284] width 0 height 11
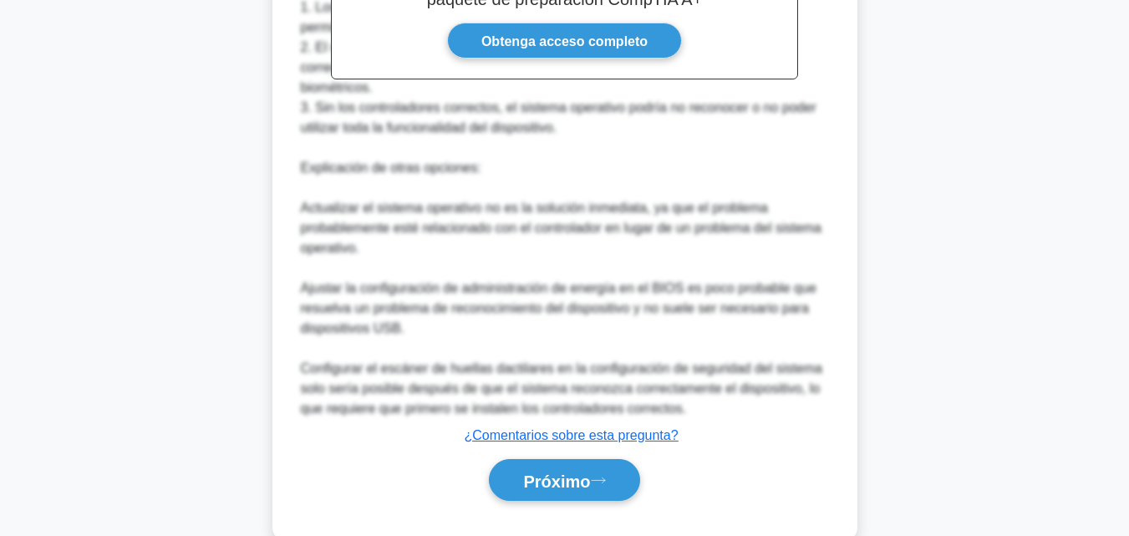
scroll to position [660, 0]
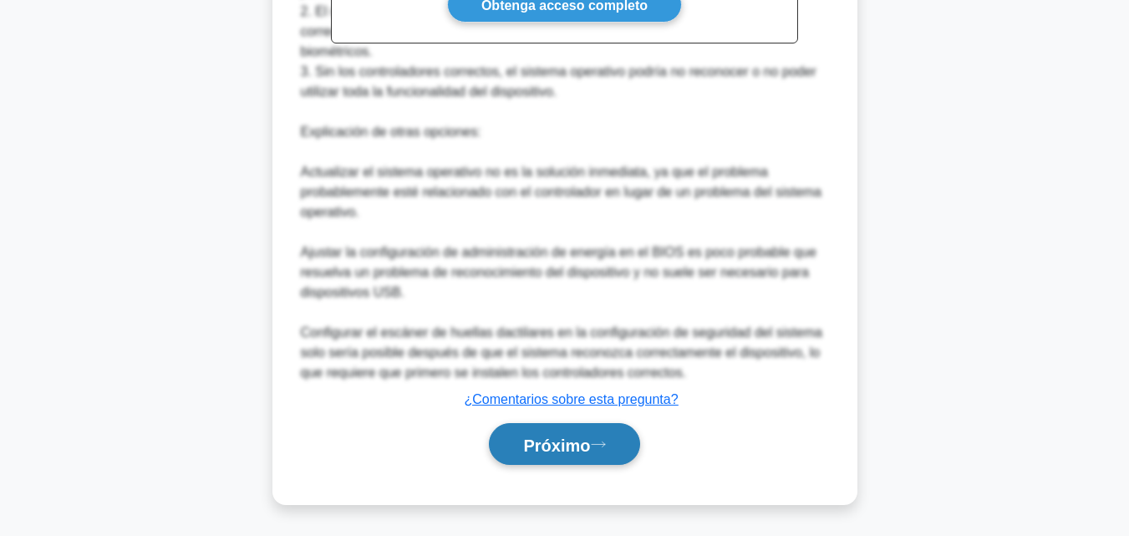
click at [551, 439] on font "Próximo" at bounding box center [556, 444] width 67 height 18
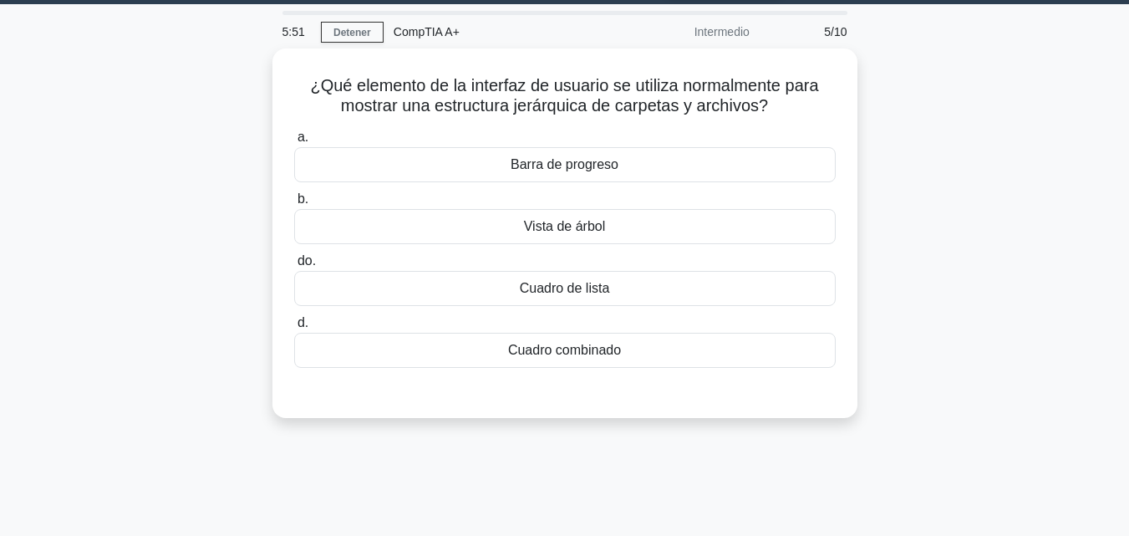
scroll to position [0, 0]
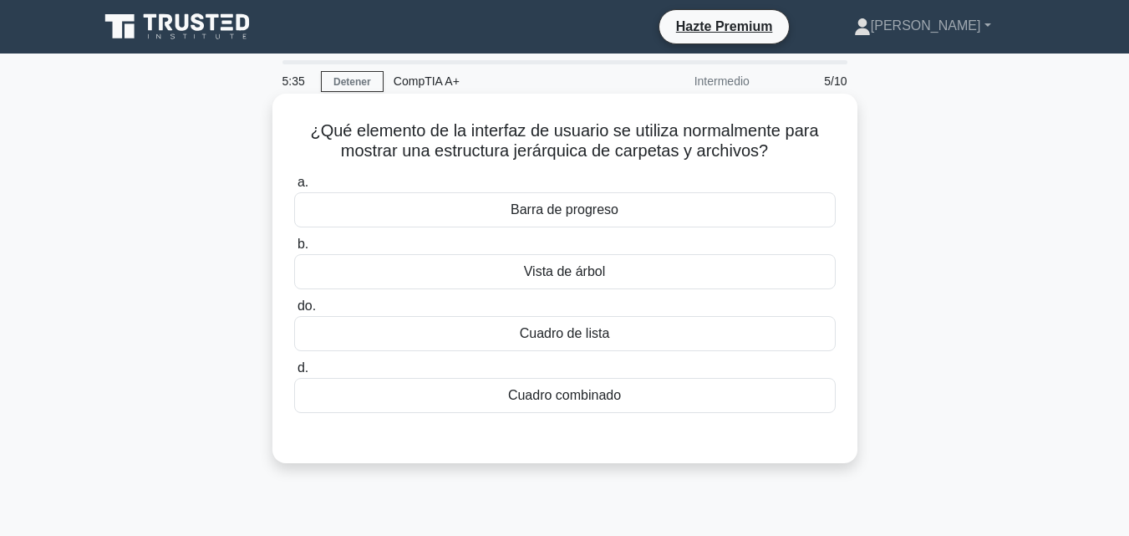
click at [554, 323] on div "Cuadro de lista" at bounding box center [564, 333] width 541 height 35
click at [294, 312] on input "do. Cuadro de lista" at bounding box center [294, 306] width 0 height 11
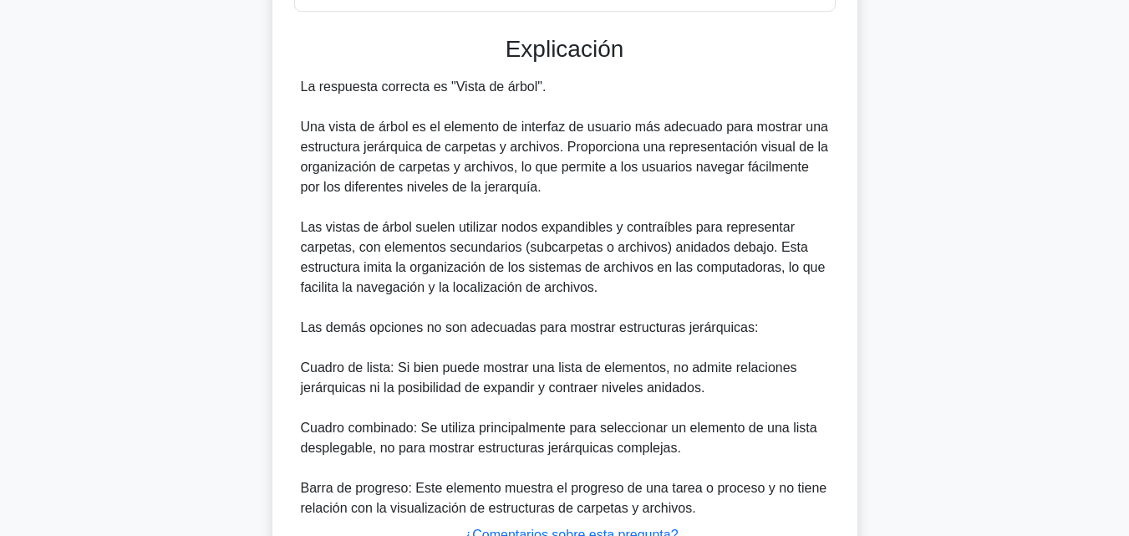
scroll to position [538, 0]
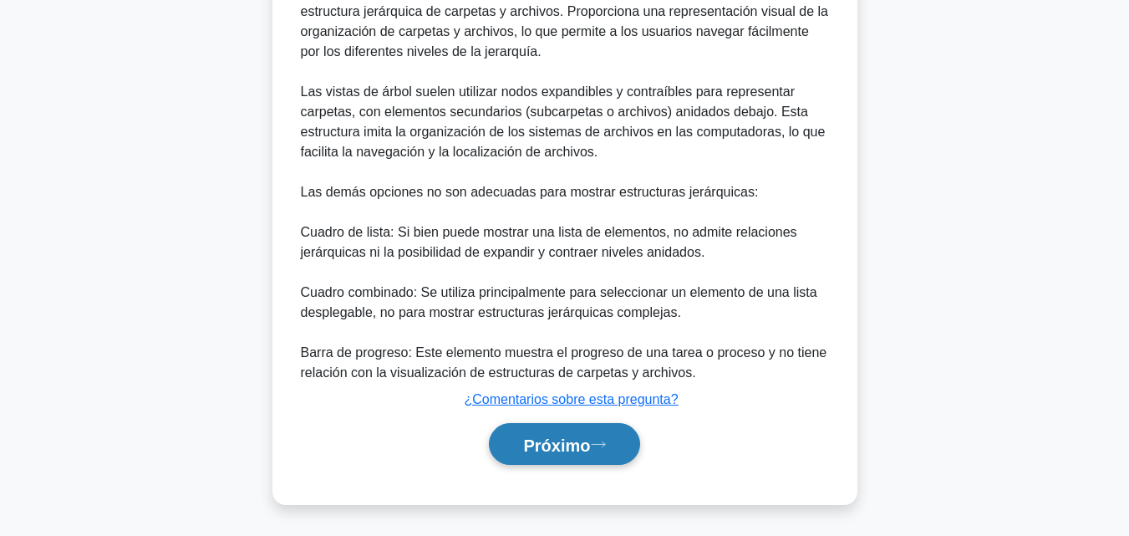
click at [588, 441] on font "Próximo" at bounding box center [556, 444] width 67 height 18
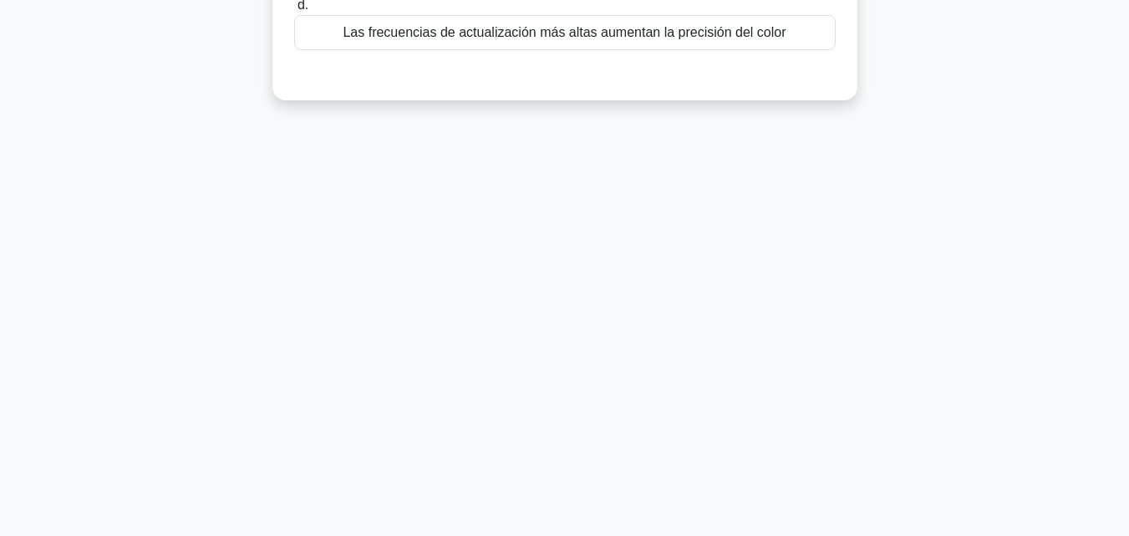
scroll to position [0, 0]
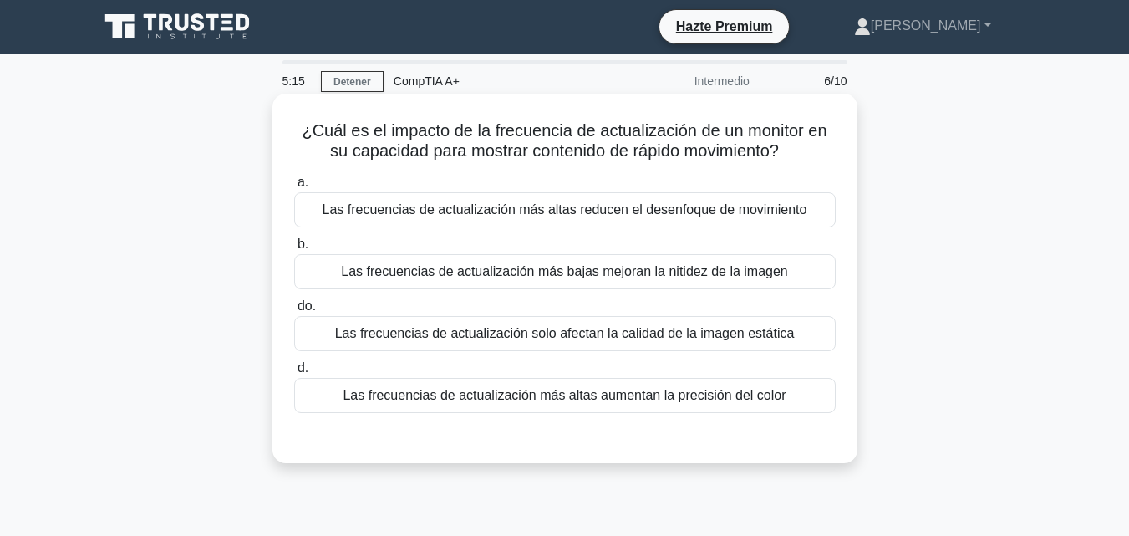
click at [695, 213] on font "Las frecuencias de actualización más altas reducen el desenfoque de movimiento" at bounding box center [565, 209] width 485 height 14
click at [294, 188] on input "a. Las frecuencias de actualización más altas reducen el desenfoque de movimien…" at bounding box center [294, 182] width 0 height 11
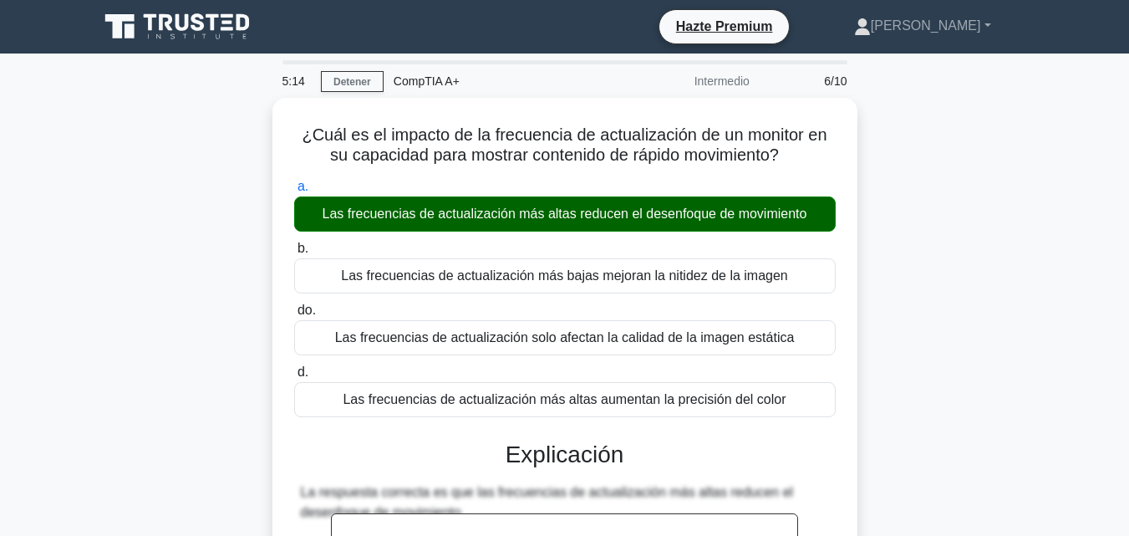
scroll to position [638, 0]
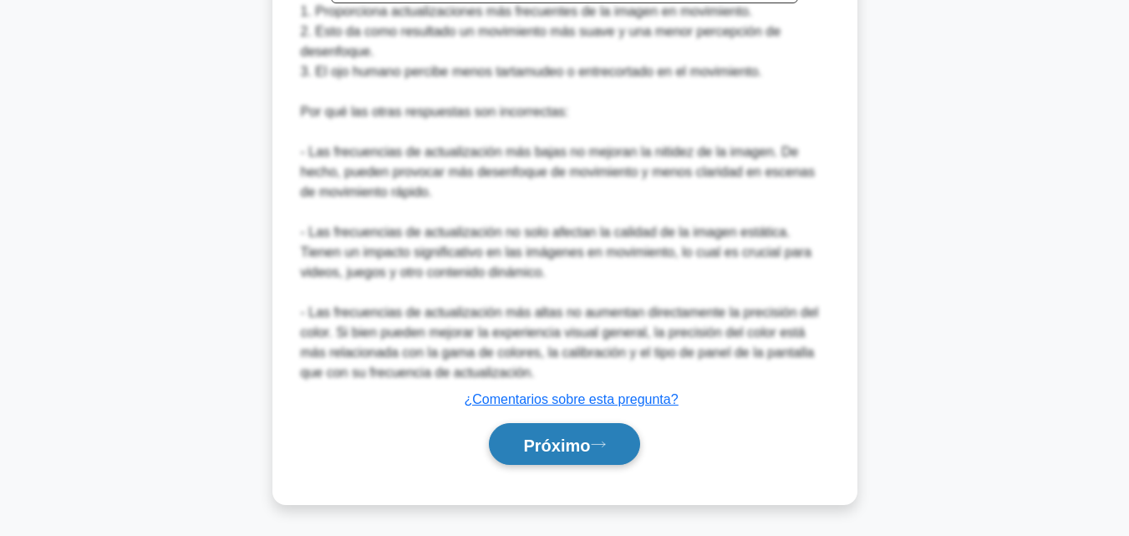
click at [565, 448] on font "Próximo" at bounding box center [556, 444] width 67 height 18
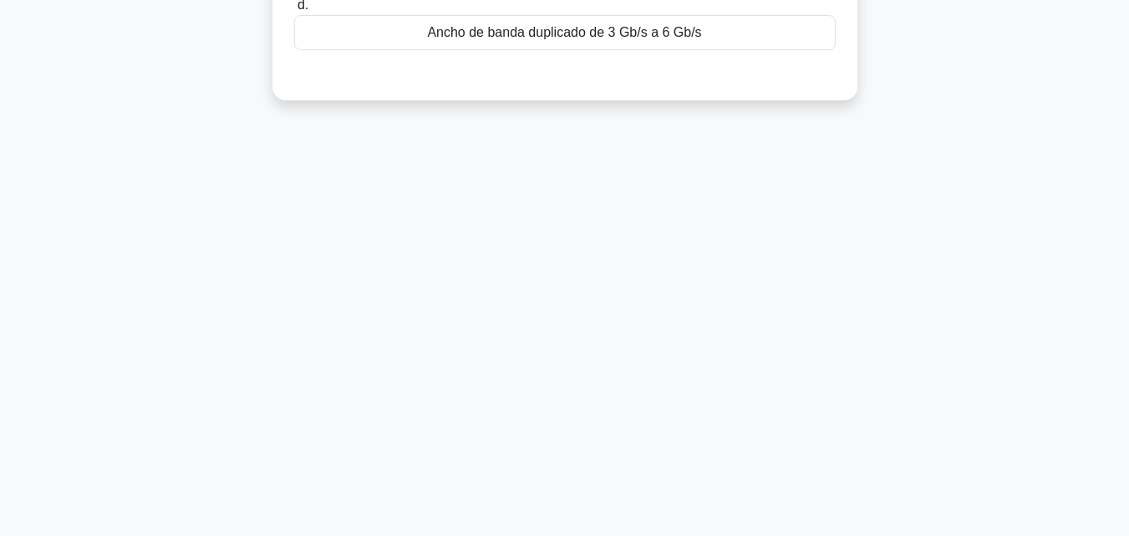
scroll to position [0, 0]
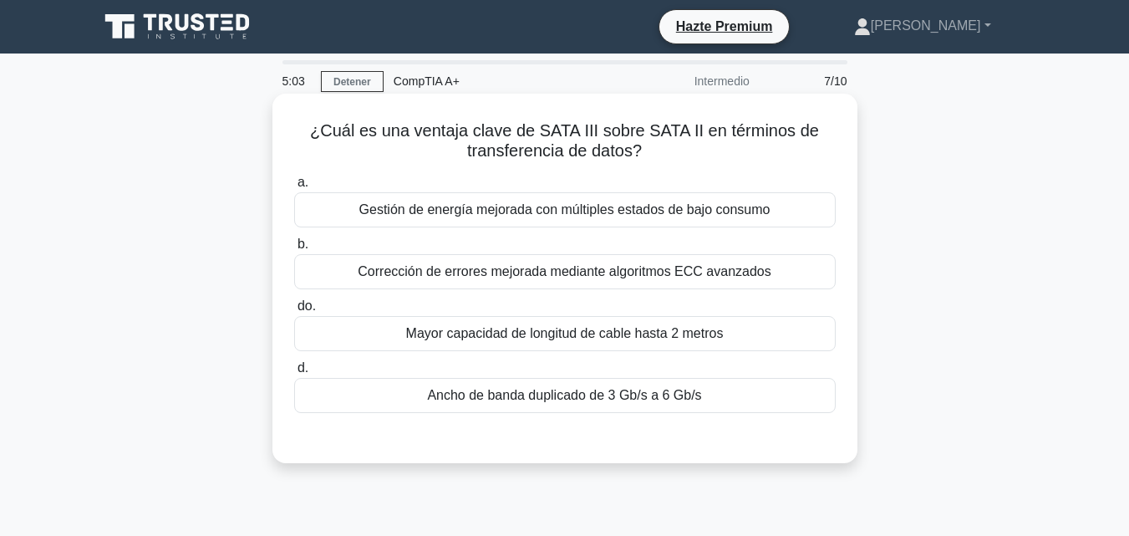
click at [678, 408] on div "Ancho de banda duplicado de 3 Gb/s a 6 Gb/s" at bounding box center [564, 395] width 541 height 35
click at [294, 373] on input "d. Ancho de banda duplicado de 3 Gb/s a 6 Gb/s" at bounding box center [294, 368] width 0 height 11
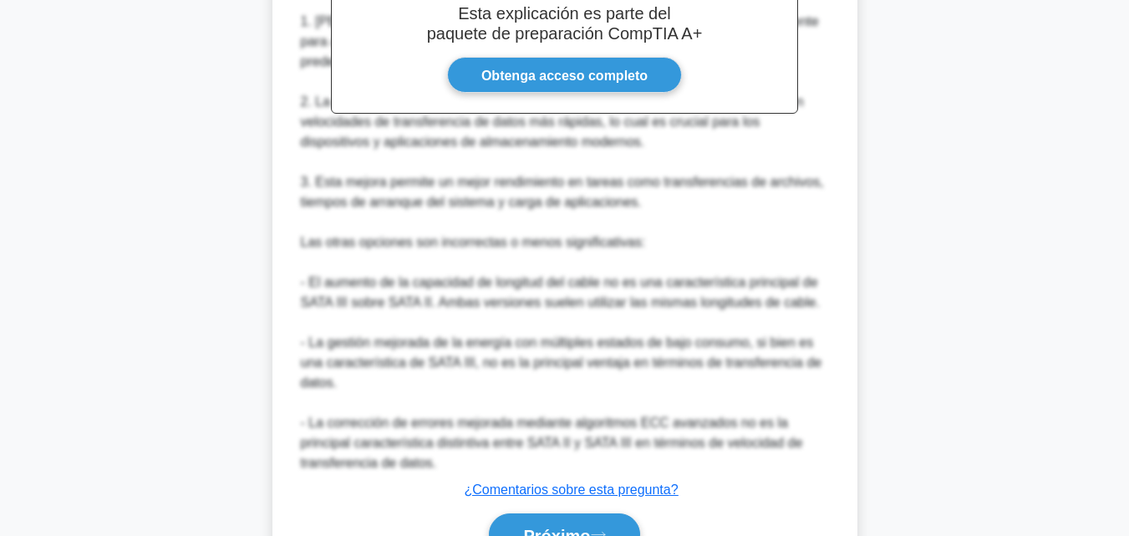
scroll to position [618, 0]
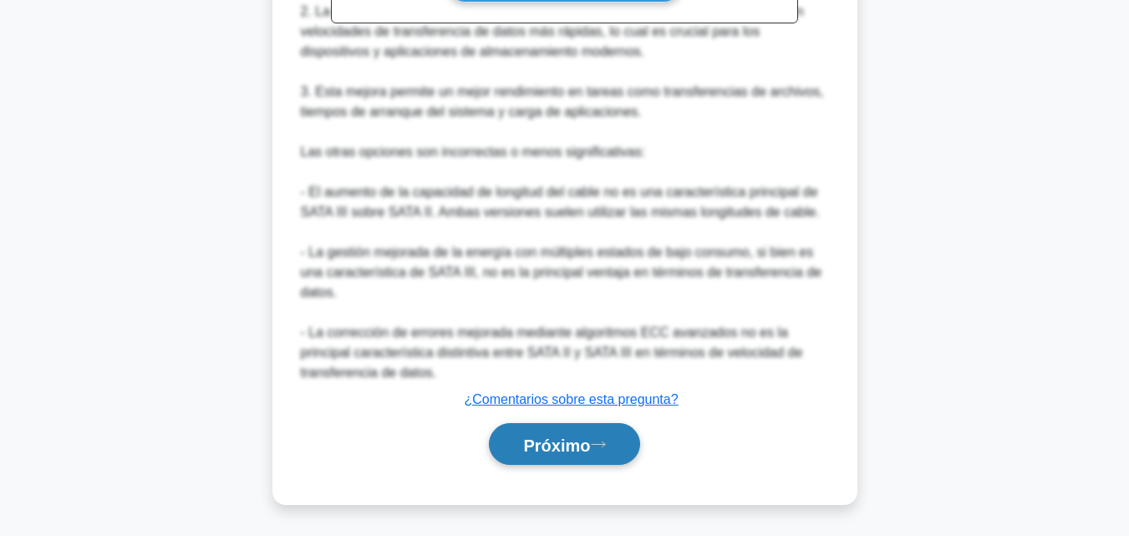
click at [622, 453] on button "Próximo" at bounding box center [564, 444] width 150 height 43
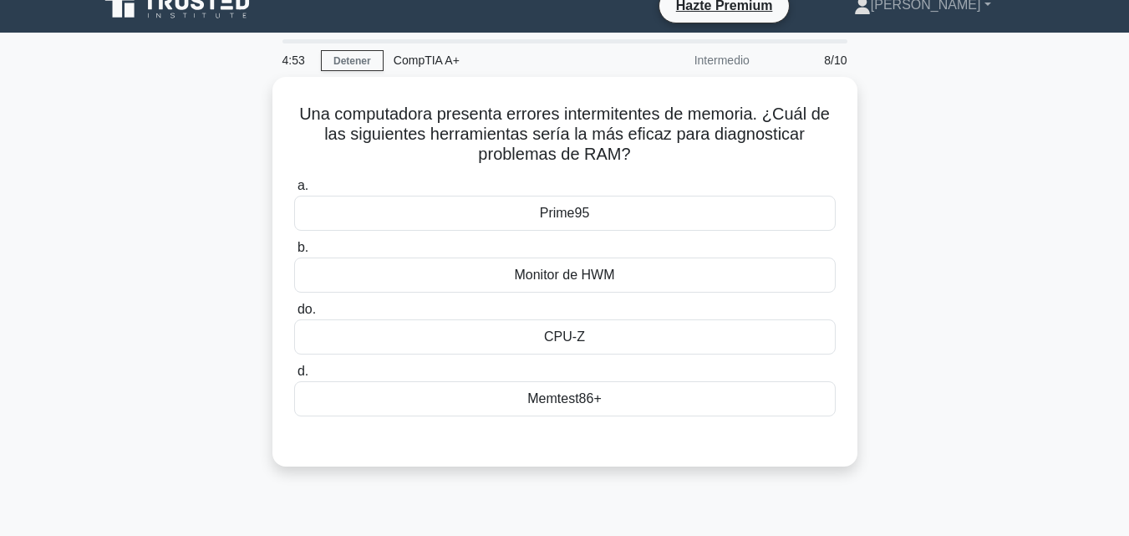
scroll to position [23, 0]
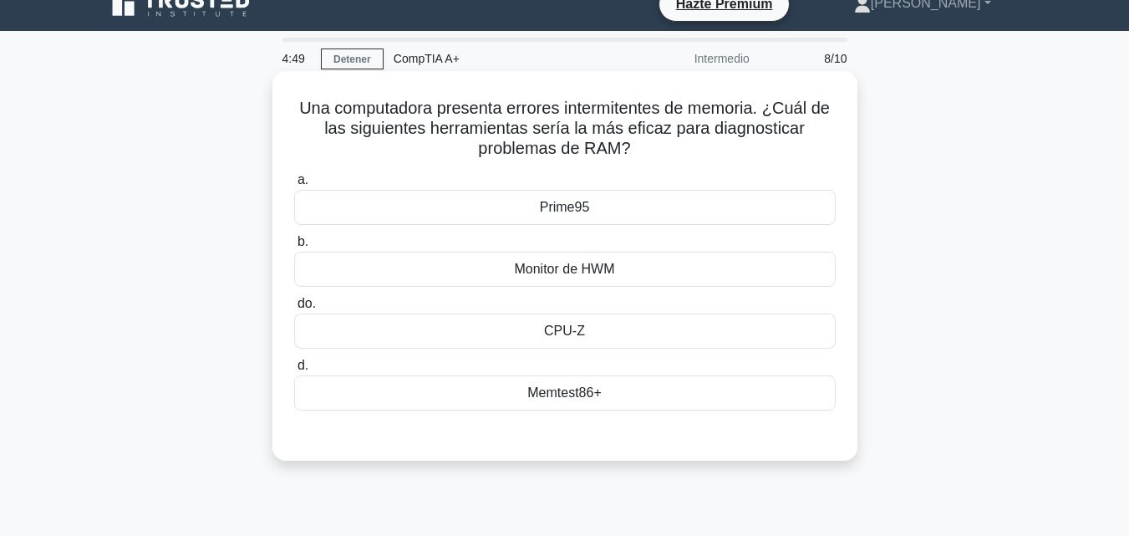
click at [593, 391] on font "Memtest86+" at bounding box center [564, 392] width 74 height 14
click at [294, 371] on input "d. Memtest86+" at bounding box center [294, 365] width 0 height 11
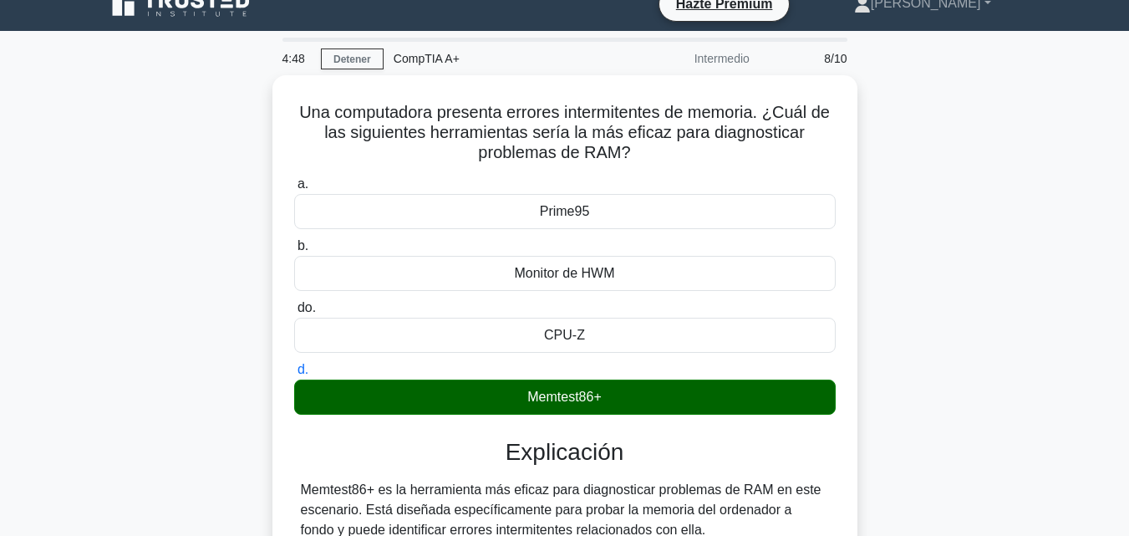
scroll to position [578, 0]
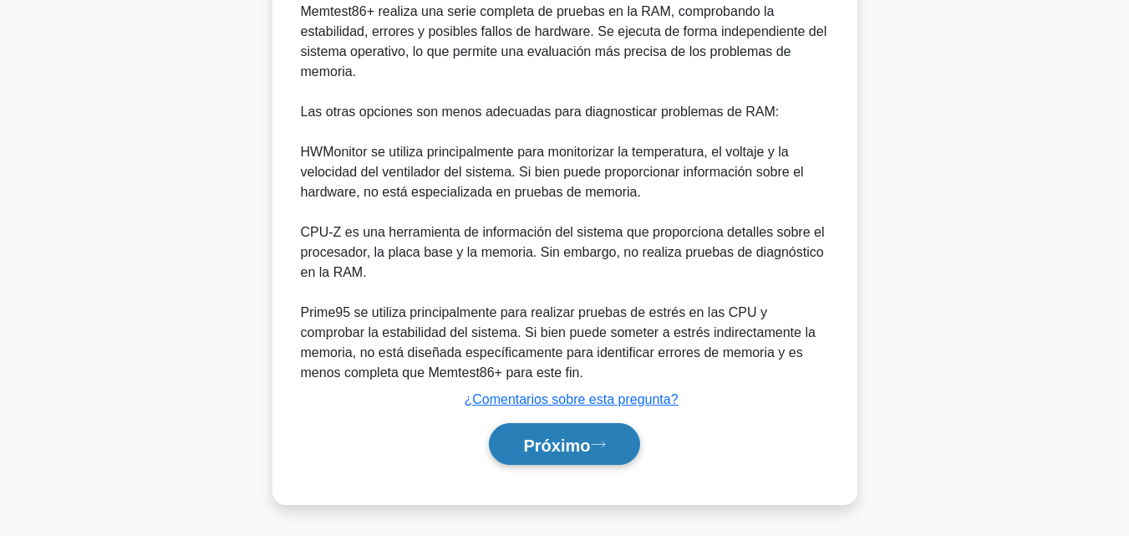
click at [549, 437] on font "Próximo" at bounding box center [556, 444] width 67 height 18
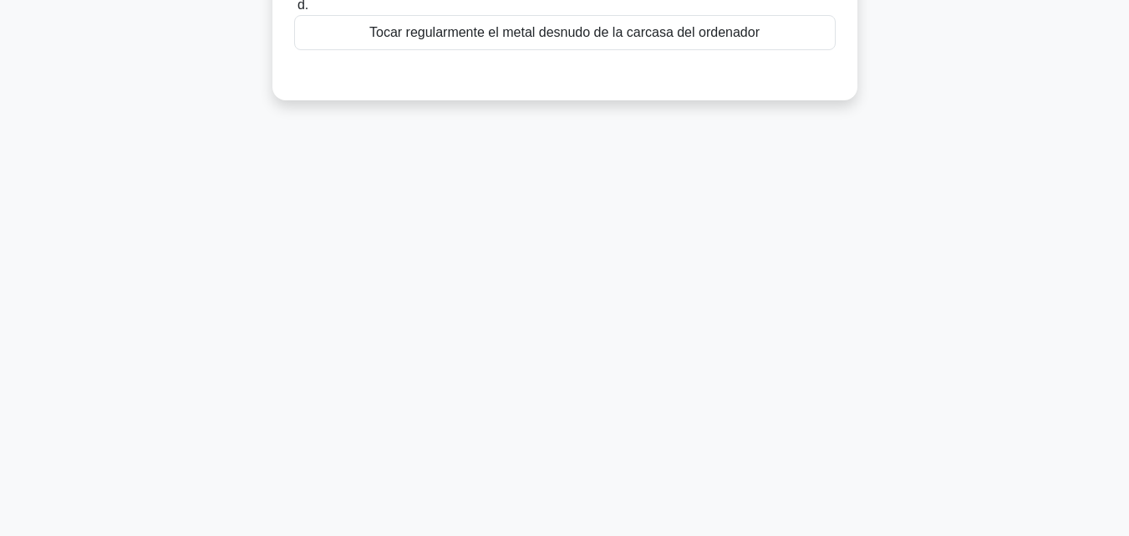
scroll to position [0, 0]
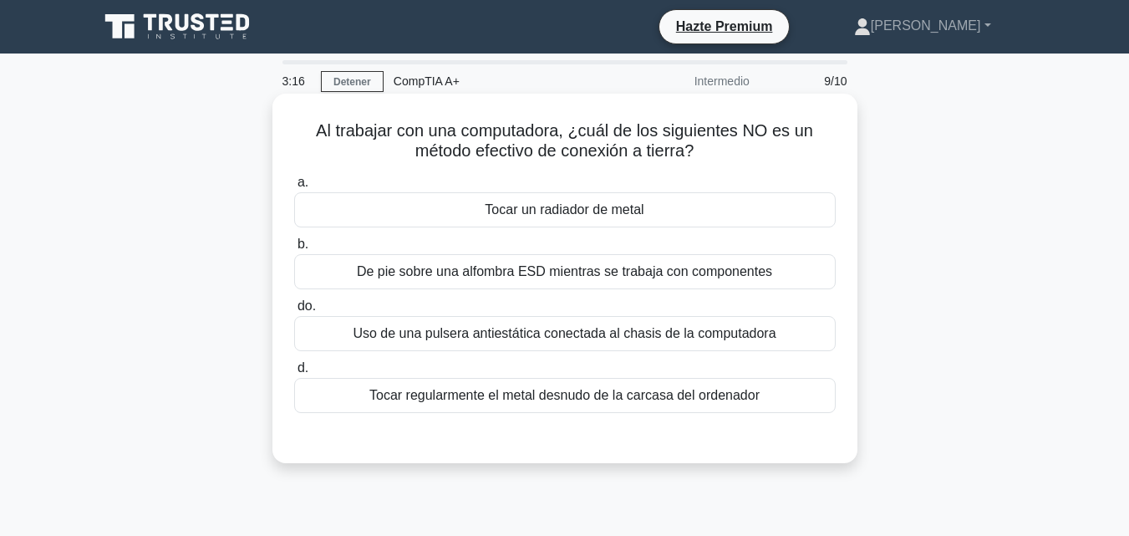
click at [744, 402] on font "Tocar regularmente el metal desnudo de la carcasa del ordenador" at bounding box center [564, 395] width 390 height 14
click at [294, 373] on input "d. Tocar regularmente el metal desnudo de la carcasa del ordenador" at bounding box center [294, 368] width 0 height 11
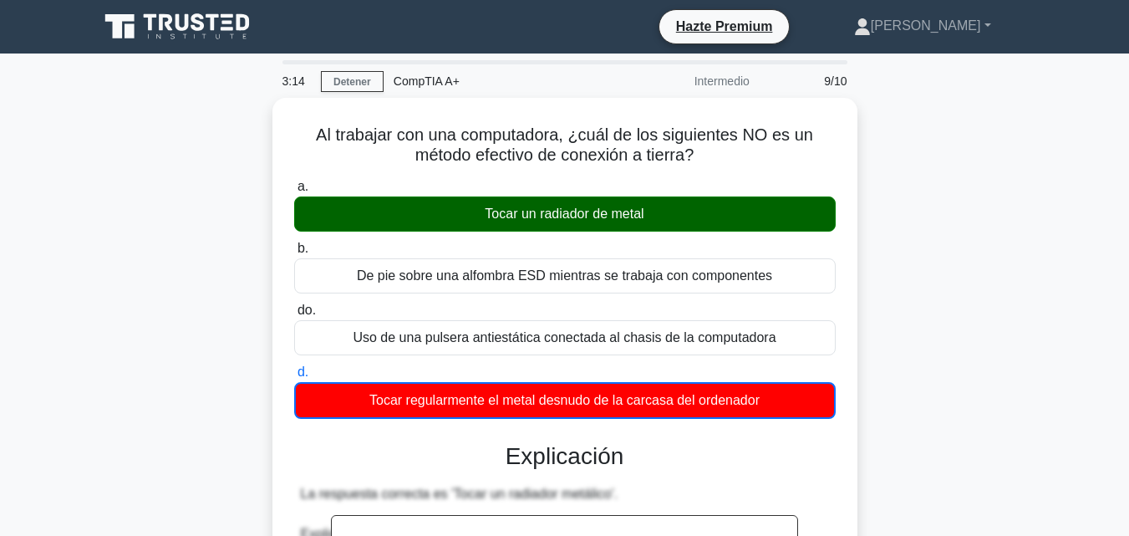
scroll to position [660, 0]
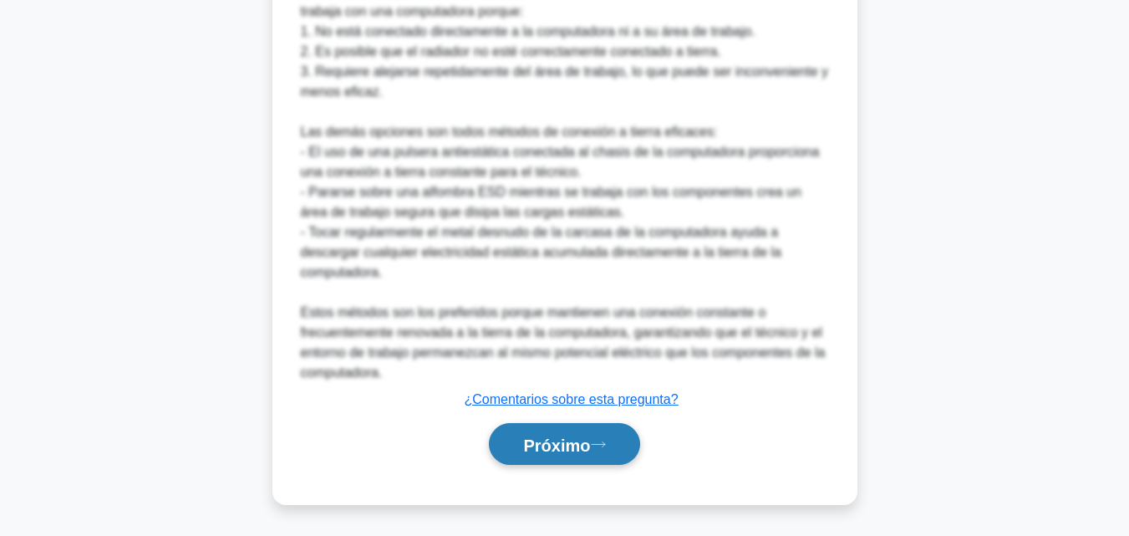
click at [618, 449] on button "Próximo" at bounding box center [564, 444] width 150 height 43
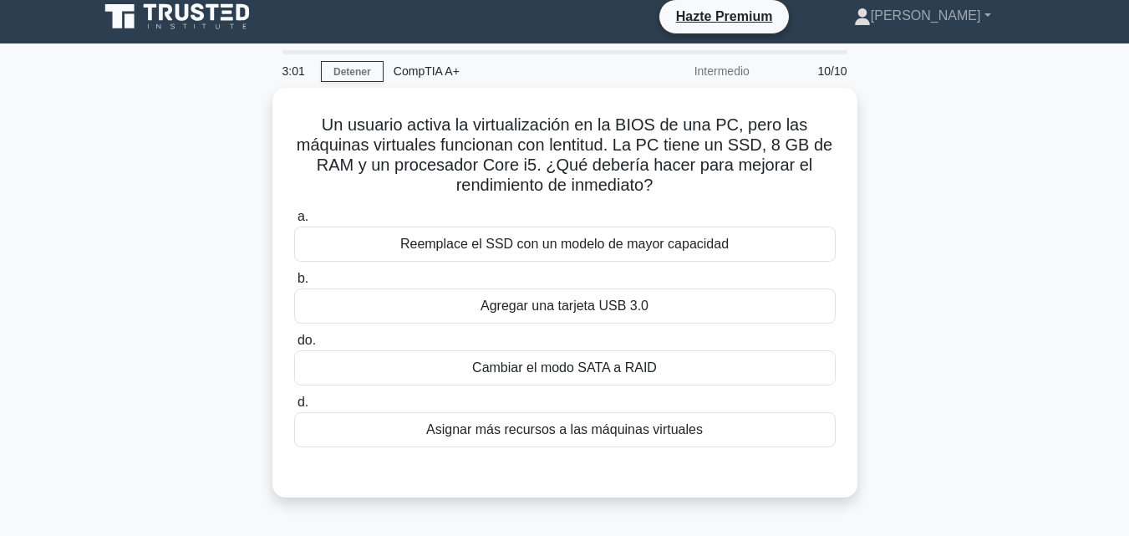
scroll to position [13, 0]
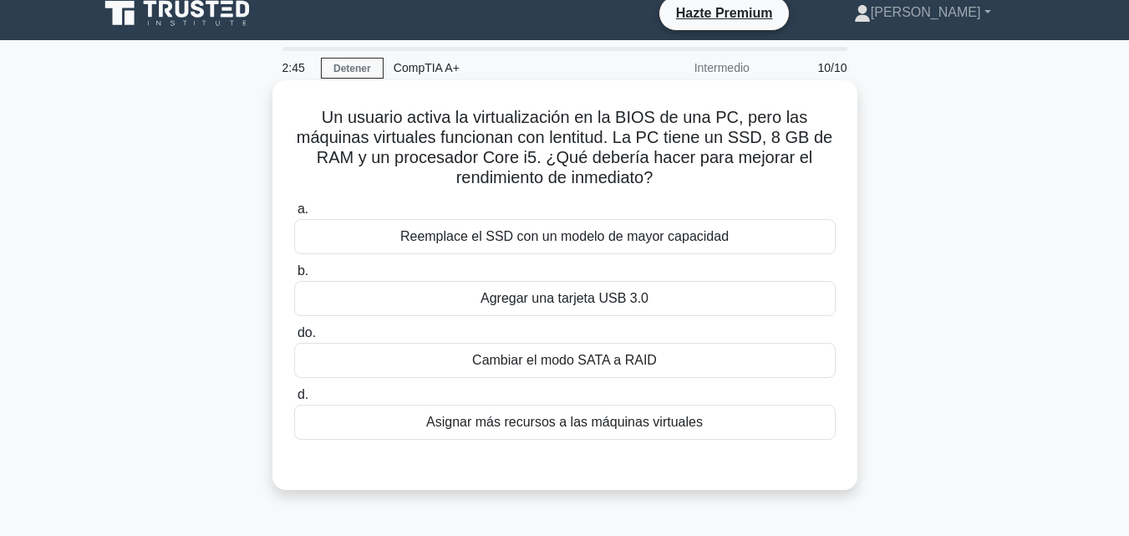
click at [679, 425] on font "Asignar más recursos a las máquinas virtuales" at bounding box center [564, 421] width 277 height 14
click at [294, 400] on input "d. Asignar más recursos a las máquinas virtuales" at bounding box center [294, 394] width 0 height 11
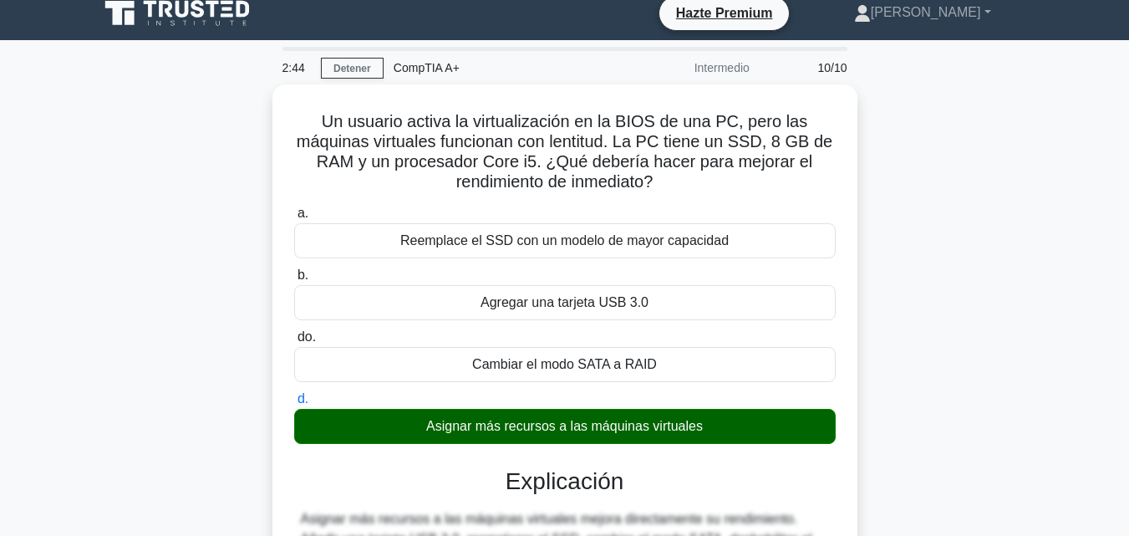
scroll to position [367, 0]
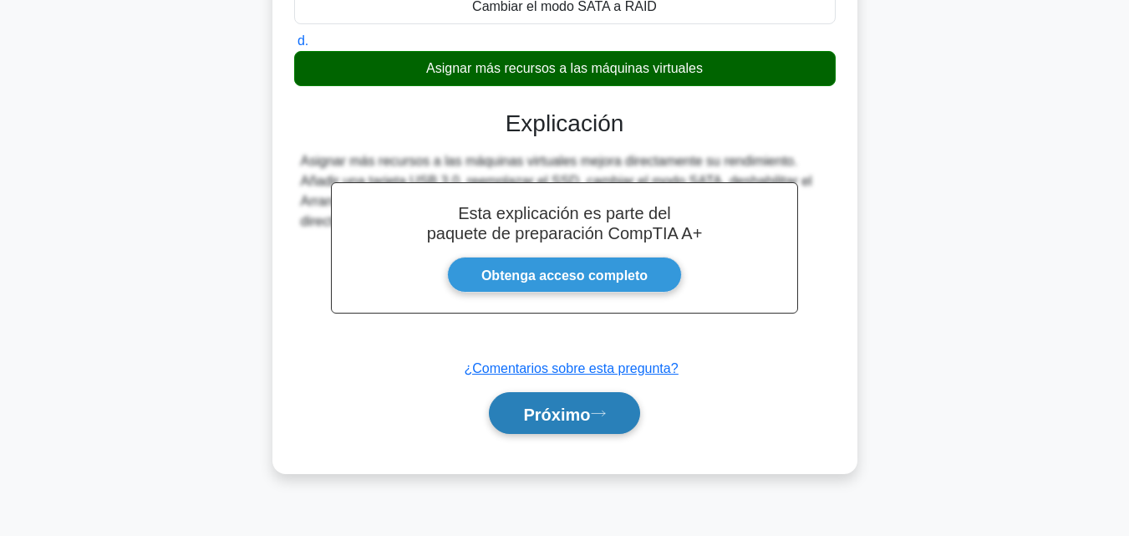
click at [622, 433] on button "Próximo" at bounding box center [564, 413] width 150 height 43
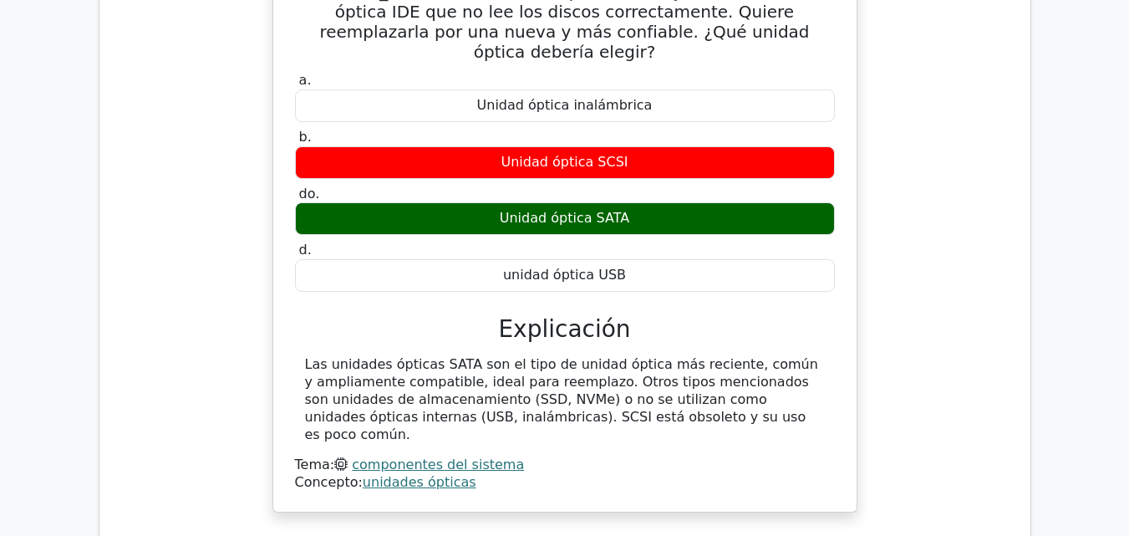
scroll to position [2763, 0]
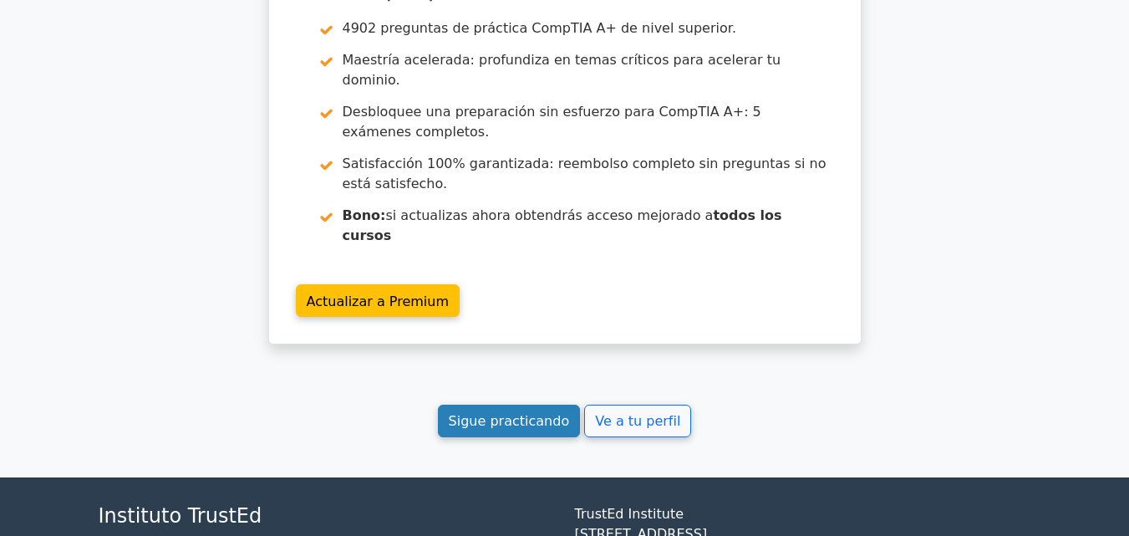
click at [493, 413] on font "Sigue practicando" at bounding box center [509, 421] width 121 height 16
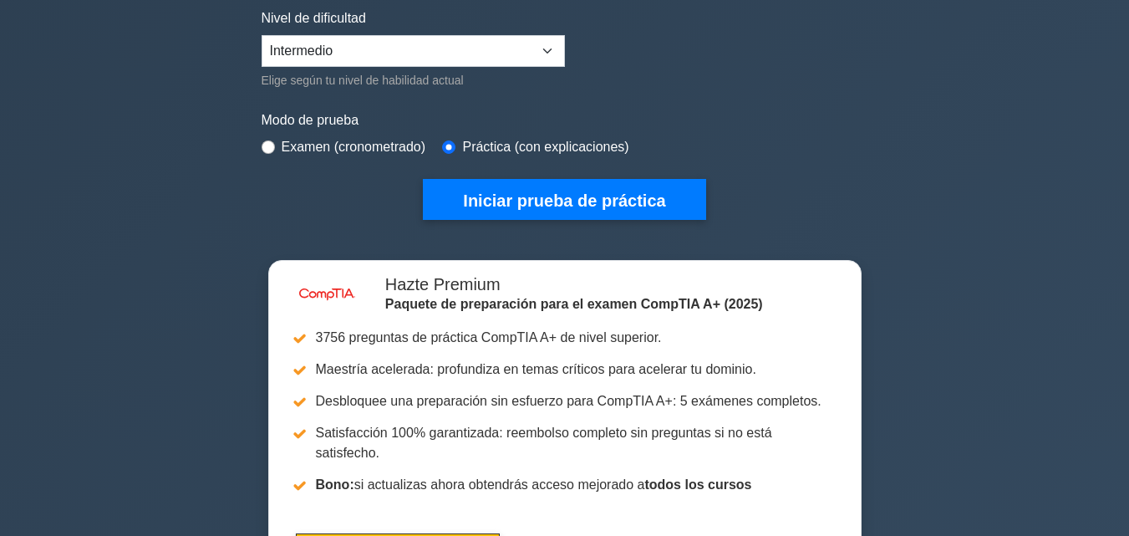
scroll to position [424, 0]
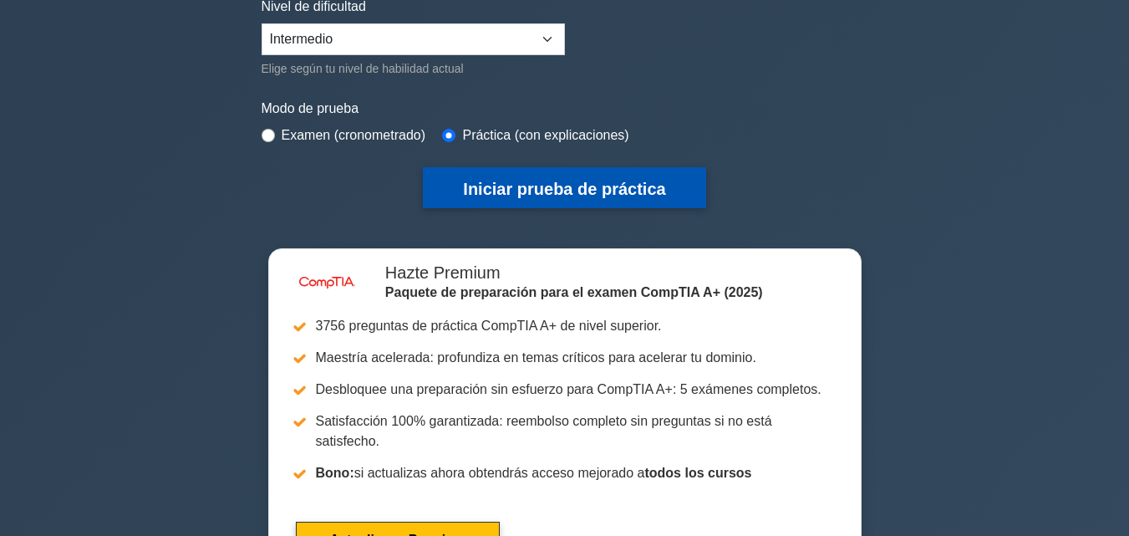
click at [649, 180] on font "Iniciar prueba de práctica" at bounding box center [564, 189] width 202 height 18
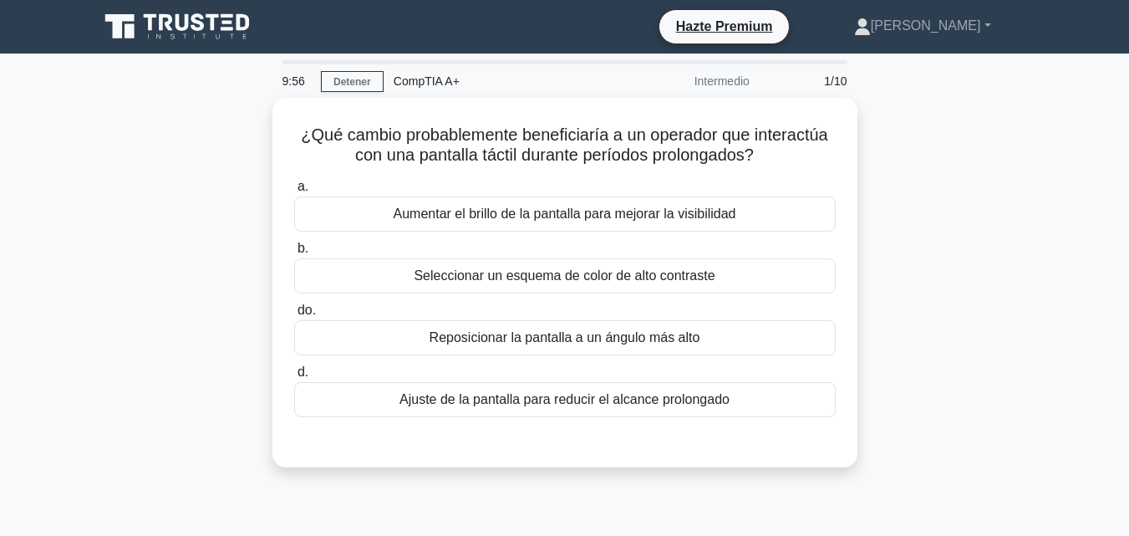
click at [1069, 171] on main "9:56 Detener CompTIA A+ Intermedio 1/10 ¿Qué cambio probablemente beneficiaría …" at bounding box center [564, 477] width 1129 height 849
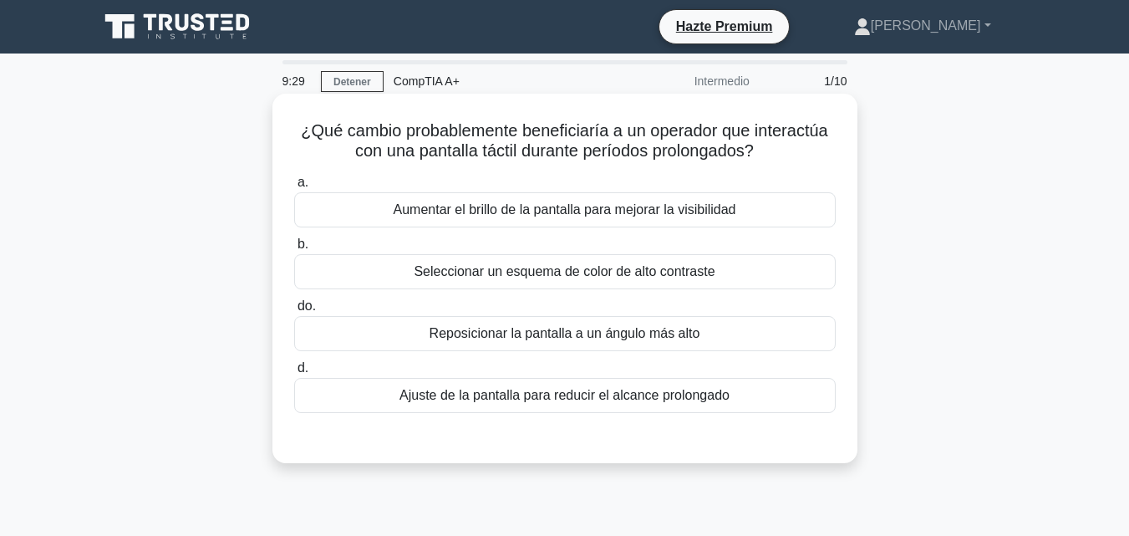
click at [788, 269] on div "Seleccionar un esquema de color de alto contraste" at bounding box center [564, 271] width 541 height 35
click at [294, 250] on input "b. Seleccionar un esquema de color de alto contraste" at bounding box center [294, 244] width 0 height 11
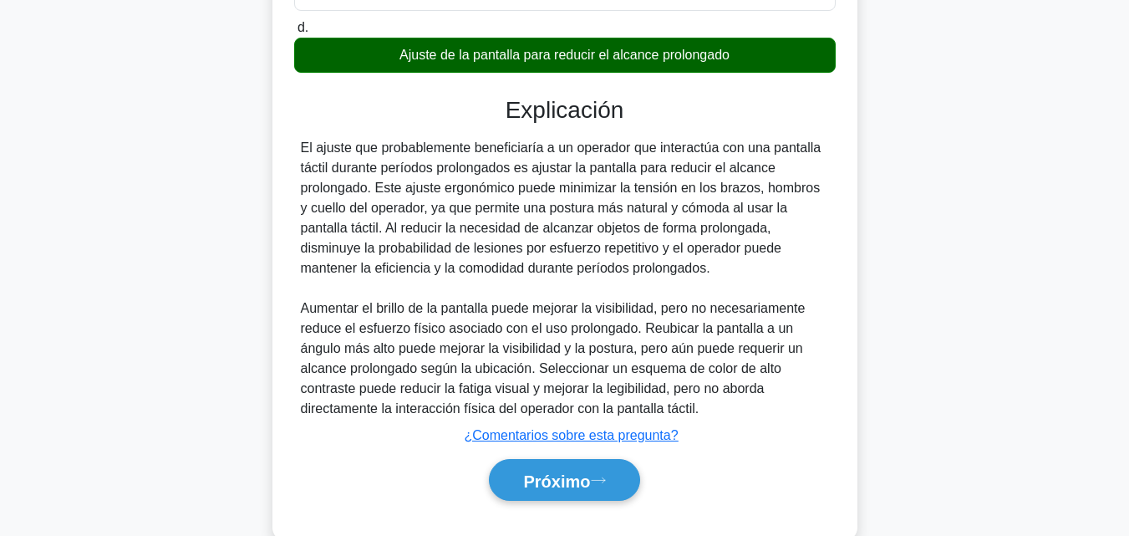
scroll to position [379, 0]
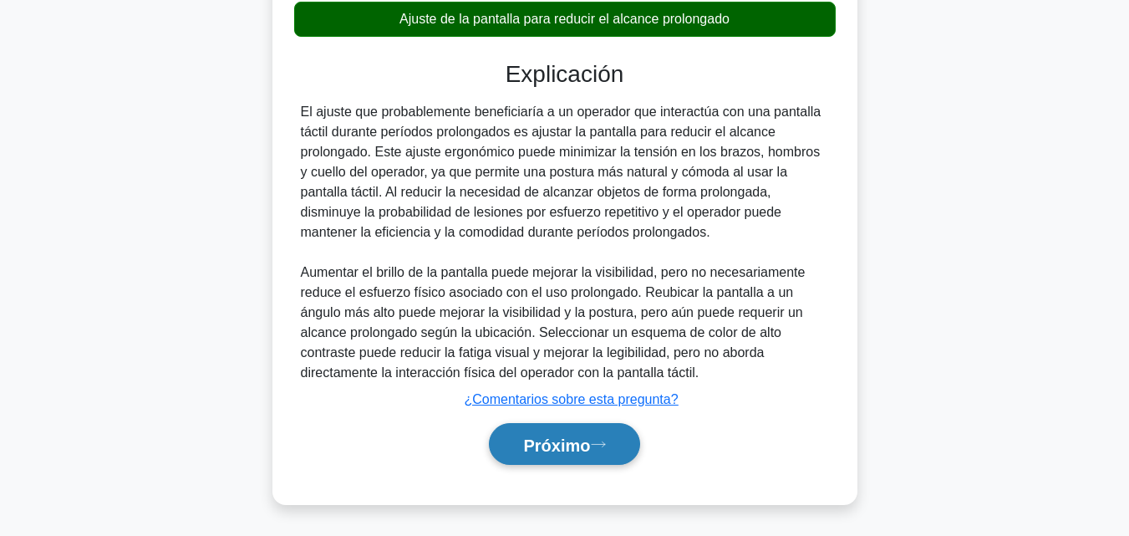
click at [576, 447] on font "Próximo" at bounding box center [556, 444] width 67 height 18
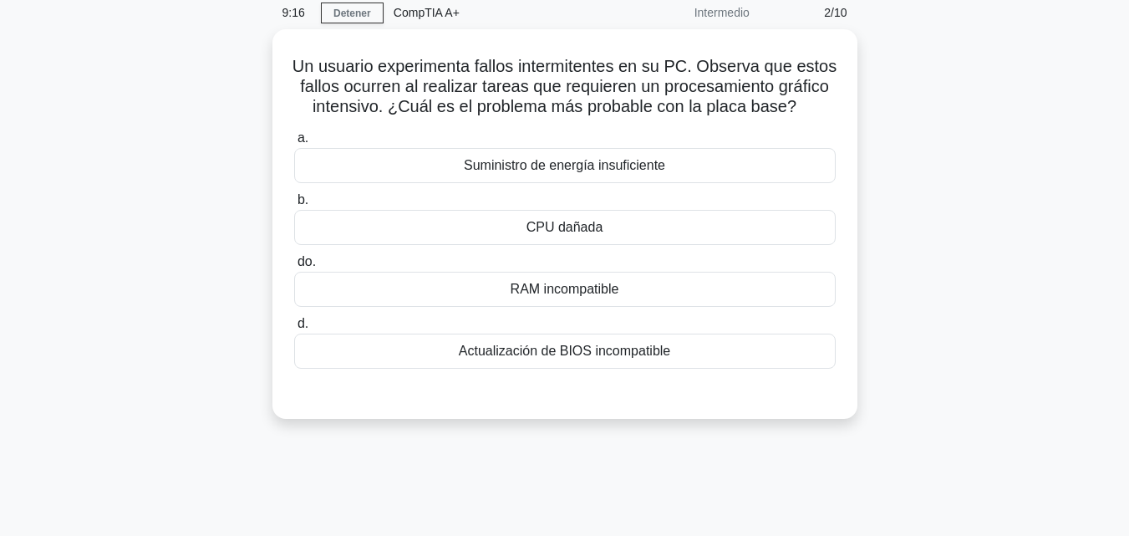
scroll to position [0, 0]
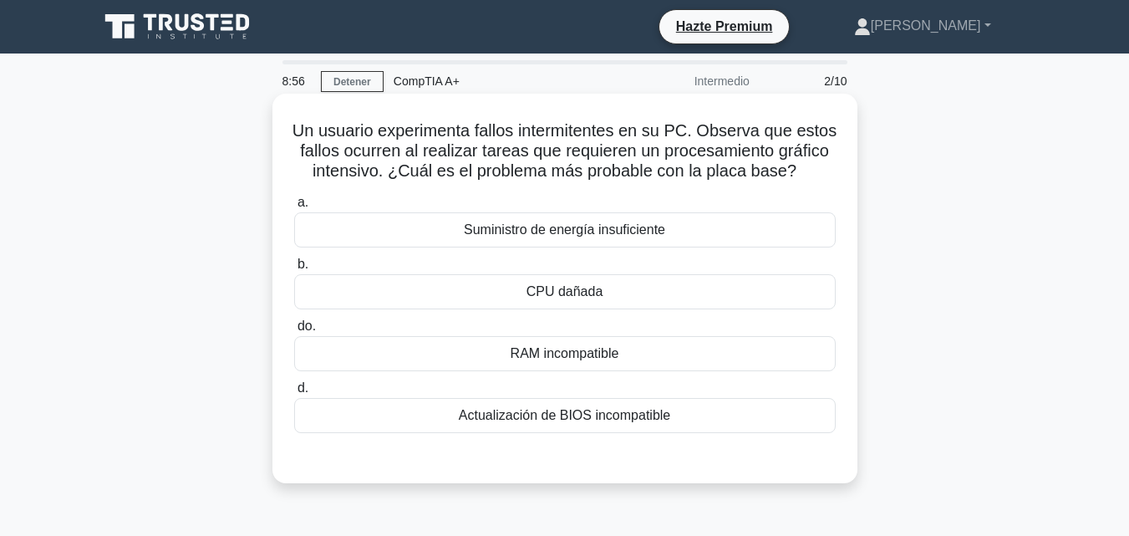
click at [731, 246] on div "Suministro de energía insuficiente" at bounding box center [564, 229] width 541 height 35
click at [294, 208] on input "a. Suministro de energía insuficiente" at bounding box center [294, 202] width 0 height 11
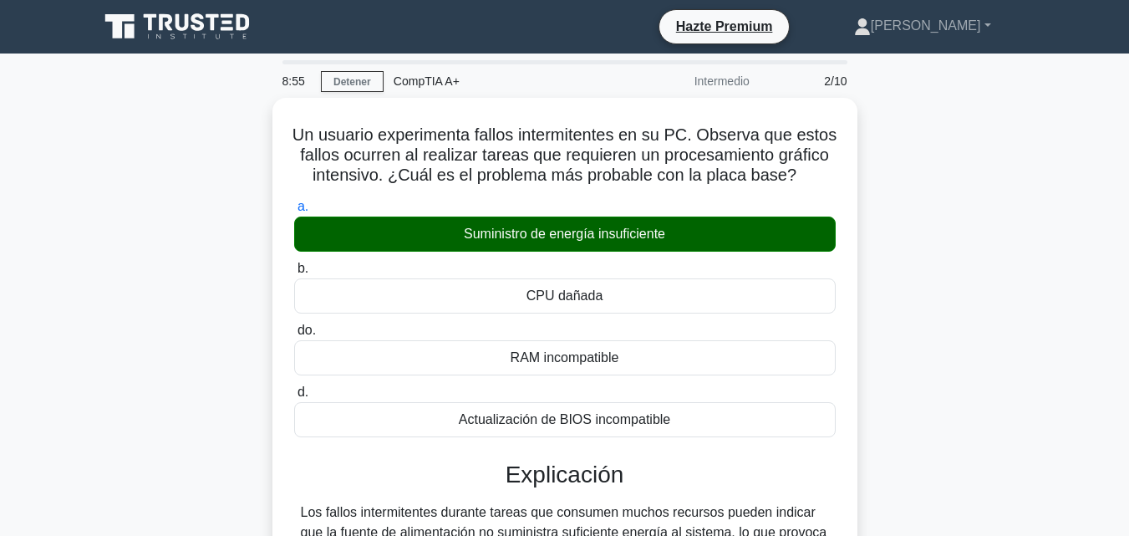
scroll to position [367, 0]
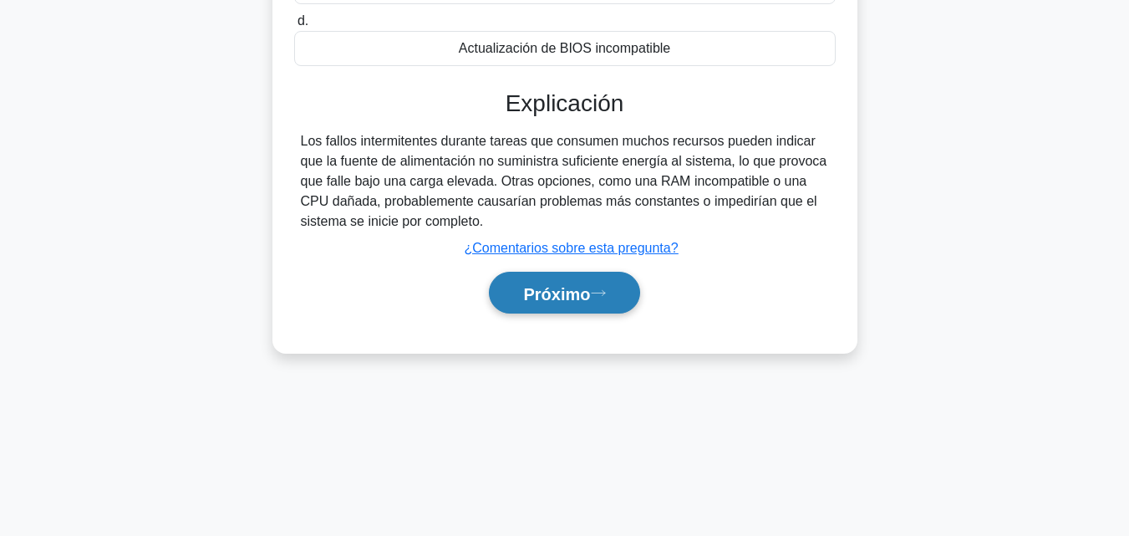
click at [541, 302] on font "Próximo" at bounding box center [556, 293] width 67 height 18
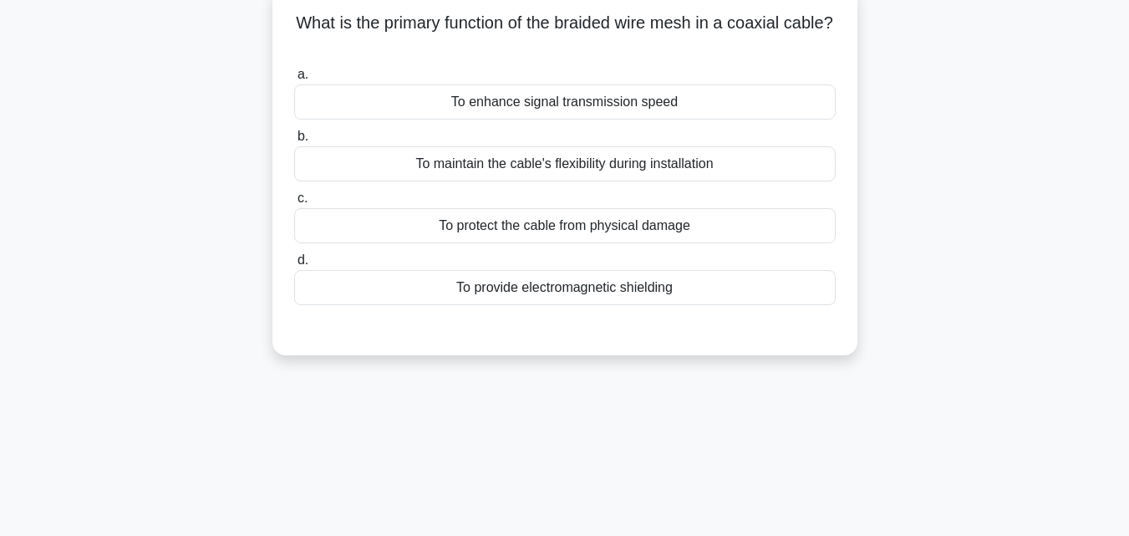
scroll to position [0, 0]
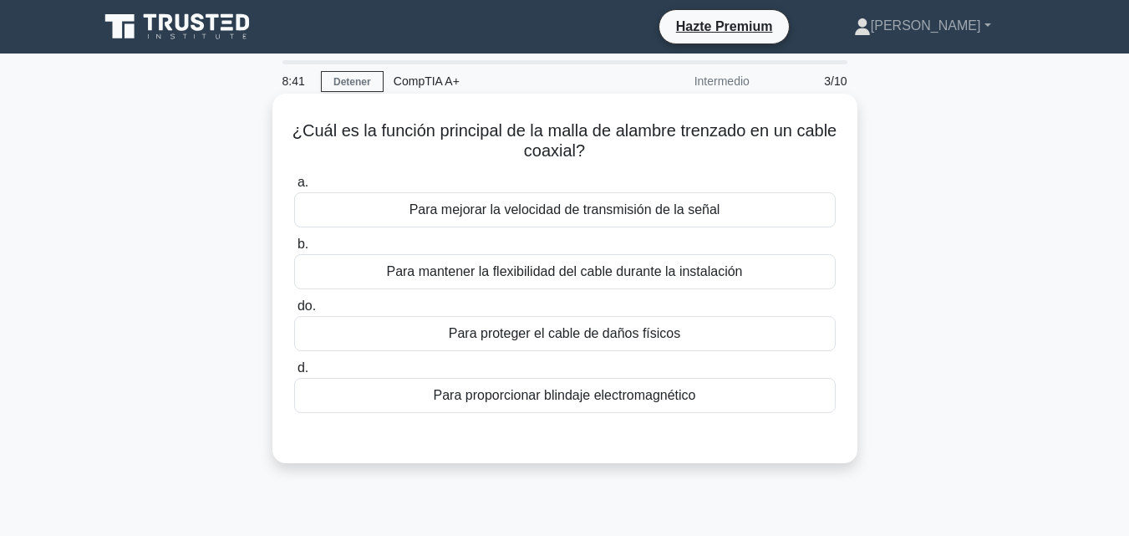
click at [678, 402] on font "Para proporcionar blindaje electromagnético" at bounding box center [565, 395] width 262 height 14
click at [294, 373] on input "d. Para proporcionar blindaje electromagnético" at bounding box center [294, 368] width 0 height 11
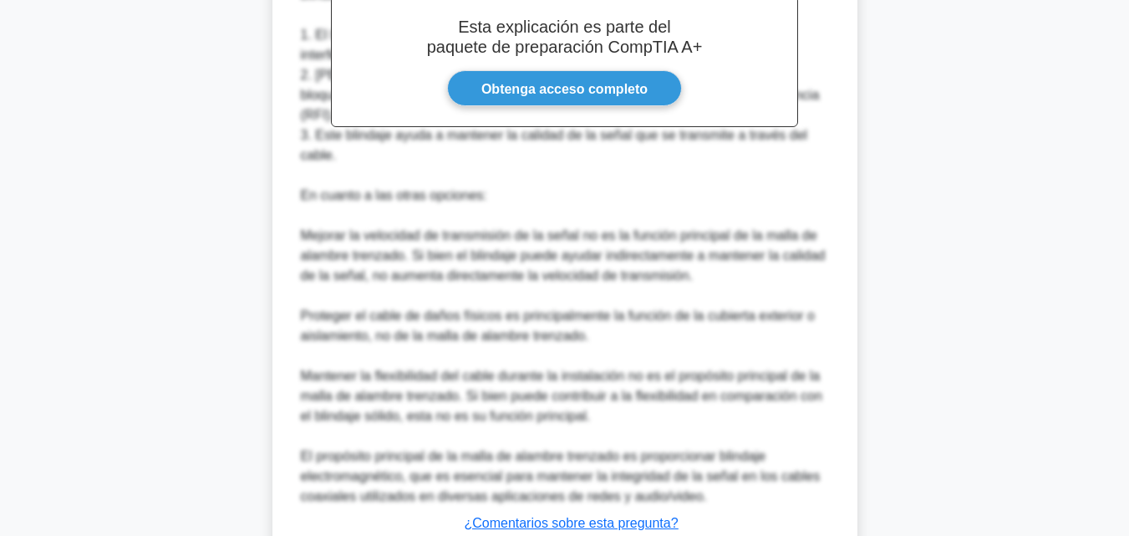
scroll to position [577, 0]
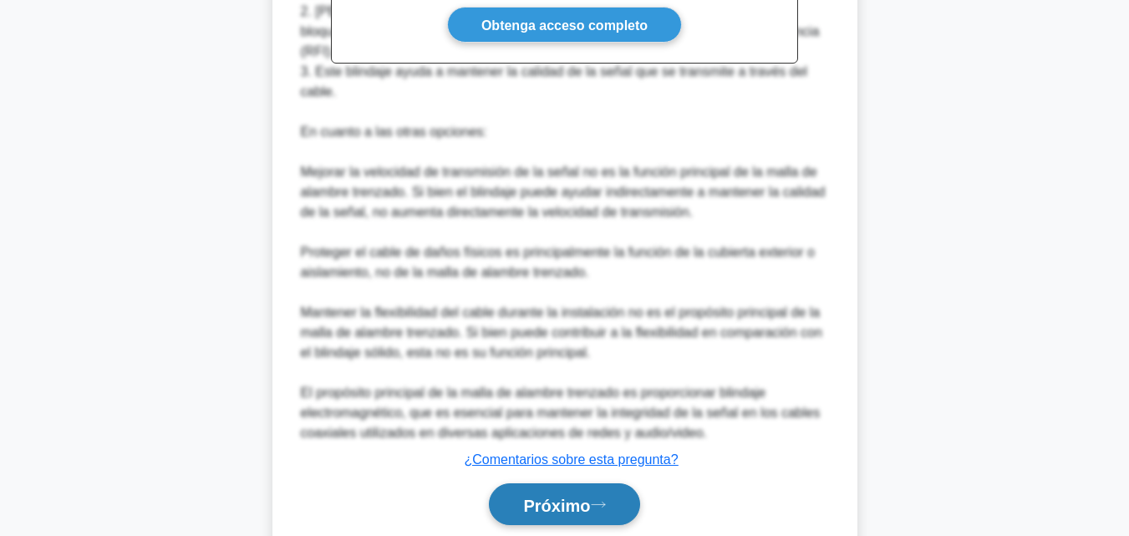
click at [577, 495] on button "Próximo" at bounding box center [564, 504] width 150 height 43
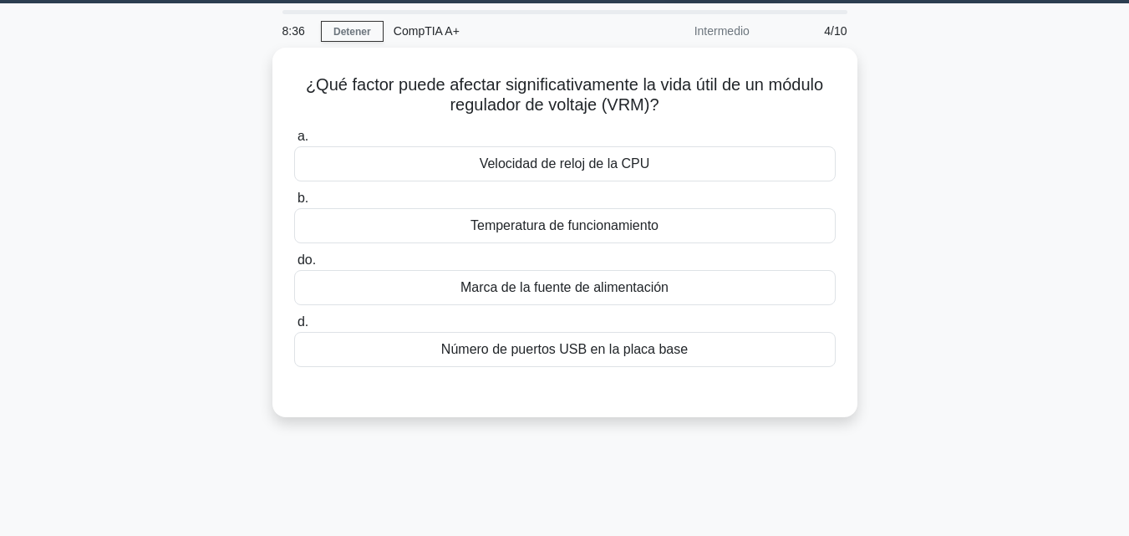
scroll to position [49, 0]
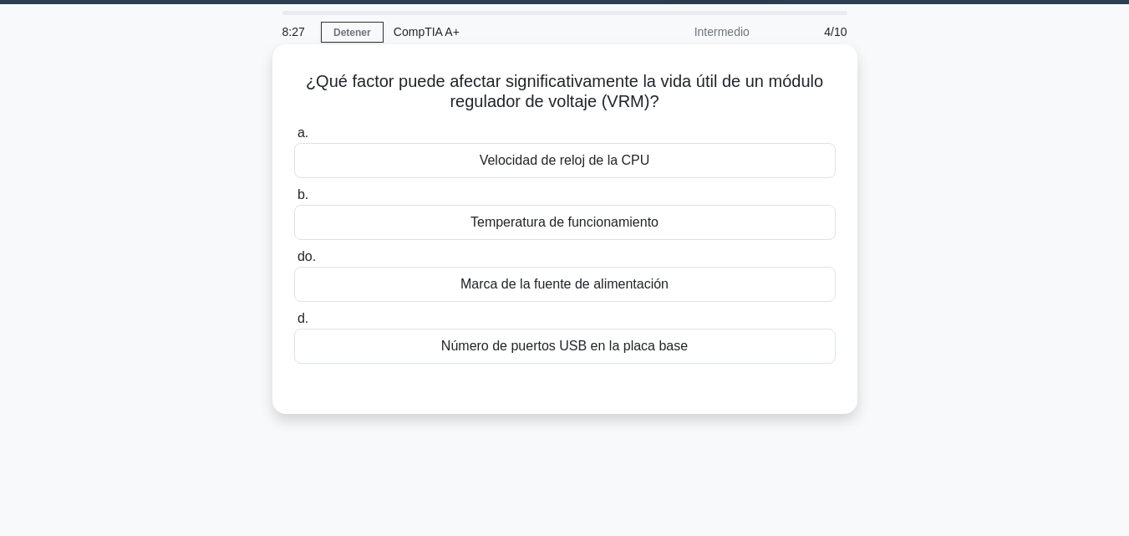
click at [723, 232] on div "Temperatura de funcionamiento" at bounding box center [564, 222] width 541 height 35
click at [294, 201] on input "b. Temperatura de funcionamiento" at bounding box center [294, 195] width 0 height 11
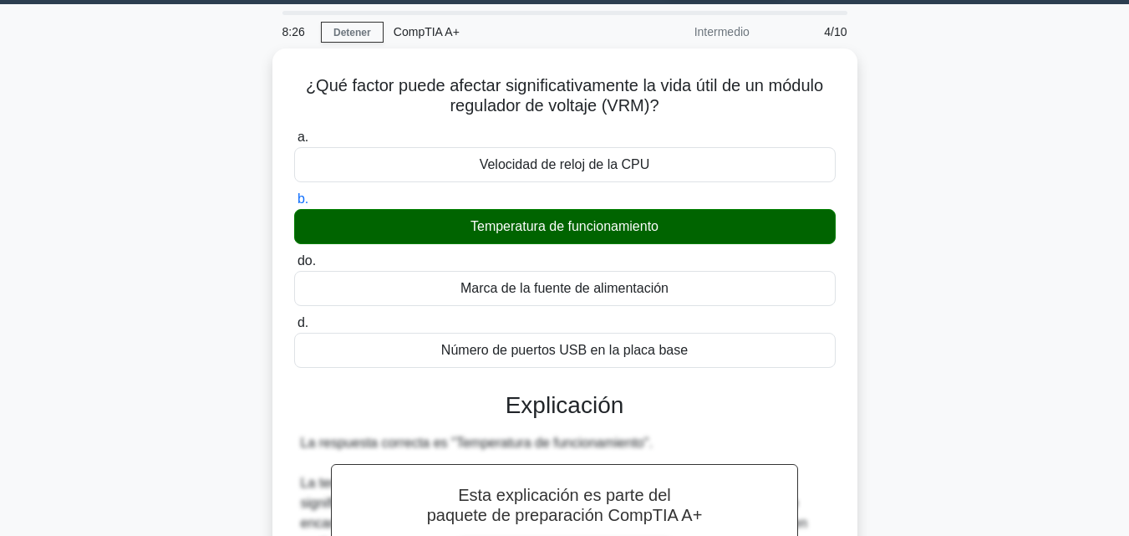
scroll to position [598, 0]
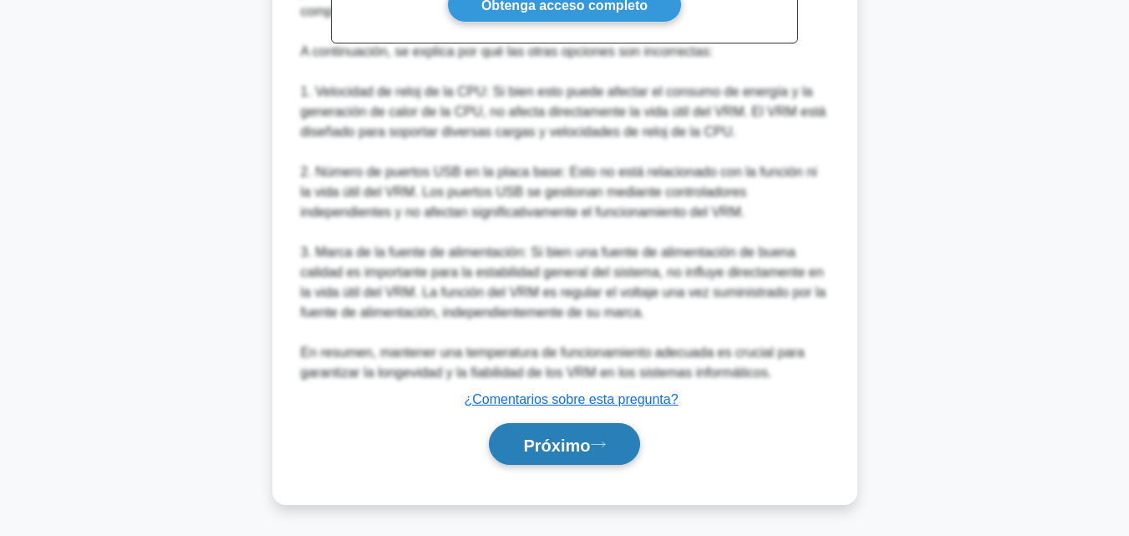
click at [558, 432] on button "Próximo" at bounding box center [564, 444] width 150 height 43
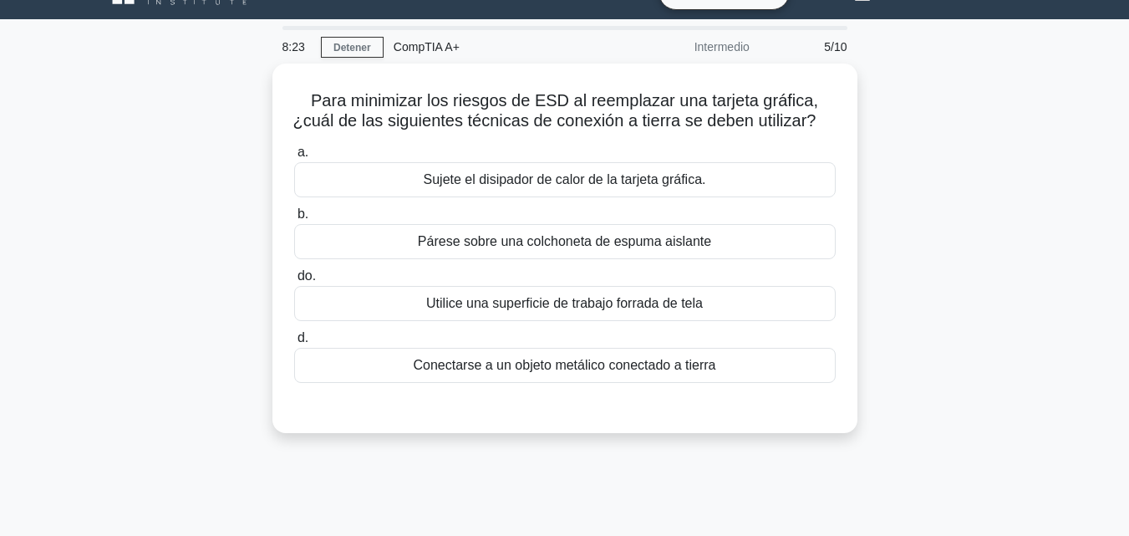
scroll to position [0, 0]
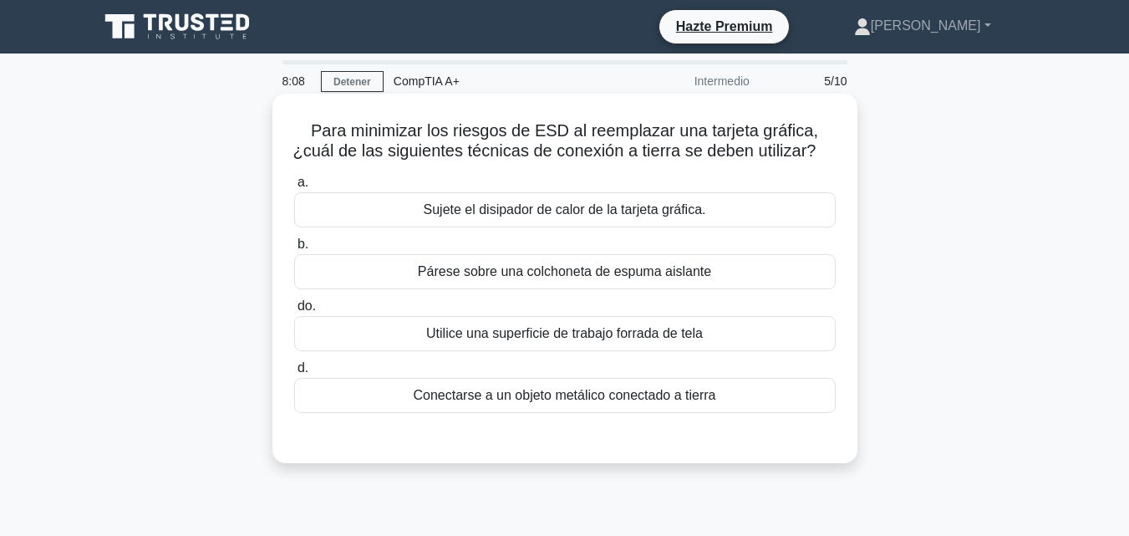
drag, startPoint x: 308, startPoint y: 132, endPoint x: 752, endPoint y: 422, distance: 530.0
click at [752, 422] on div "Para minimizar los riesgos de ESD al reemplazar una tarjeta gráfica, ¿cuál de l…" at bounding box center [564, 278] width 571 height 356
copy div "Para minimizar los riesgos de ESD al reemplazar una tarjeta gráfica, ¿cuál de l…"
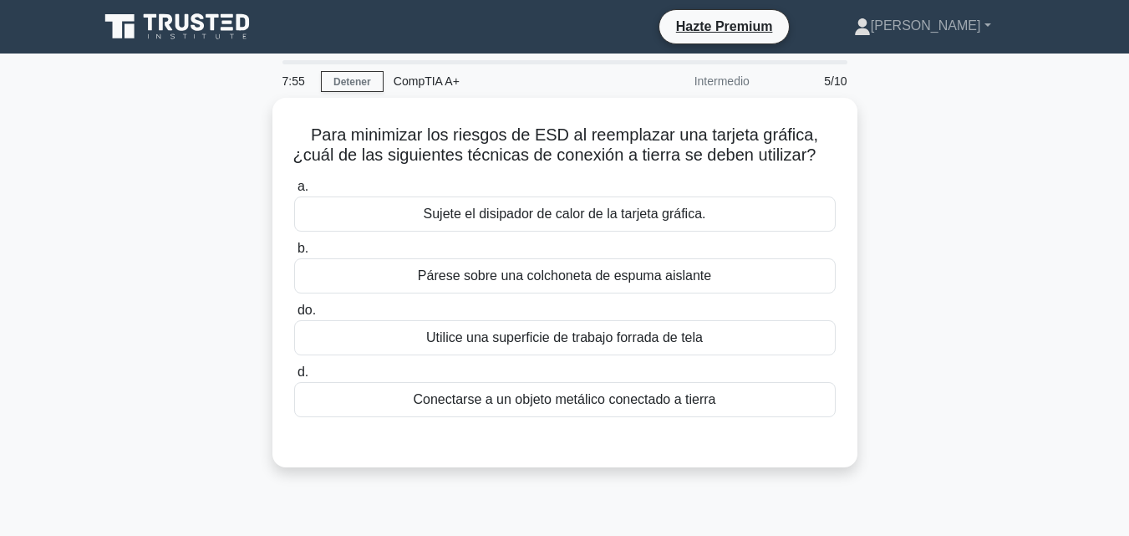
click at [1066, 373] on main "7:55 Detener CompTIA A+ Intermedio 5/10 Para minimizar los riesgos de ESD al re…" at bounding box center [564, 477] width 1129 height 849
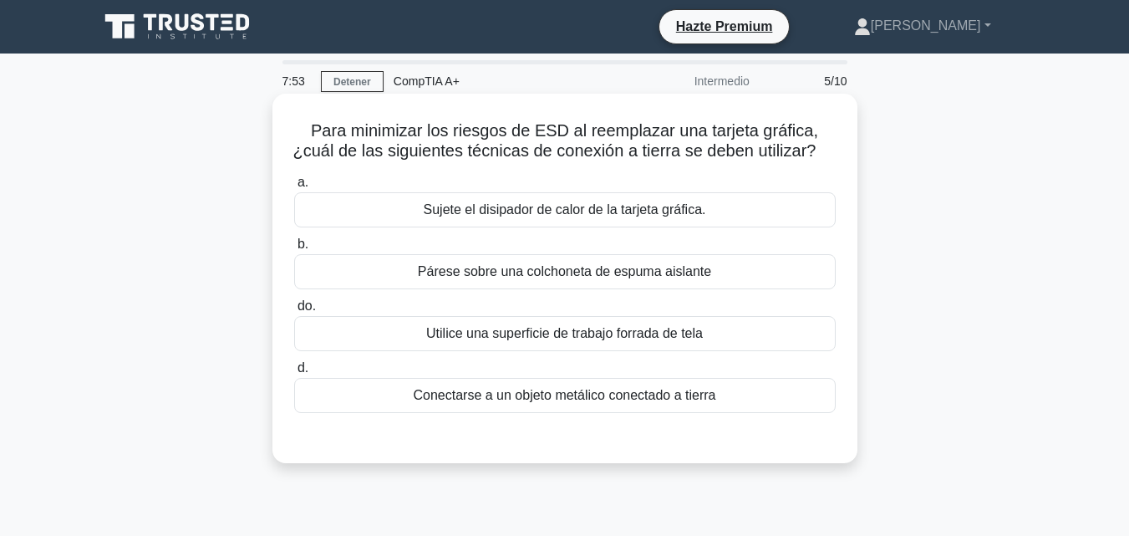
click at [614, 402] on font "Conectarse a un objeto metálico conectado a tierra" at bounding box center [565, 395] width 302 height 14
click at [294, 373] on input "d. Conectarse a un objeto metálico conectado a tierra" at bounding box center [294, 368] width 0 height 11
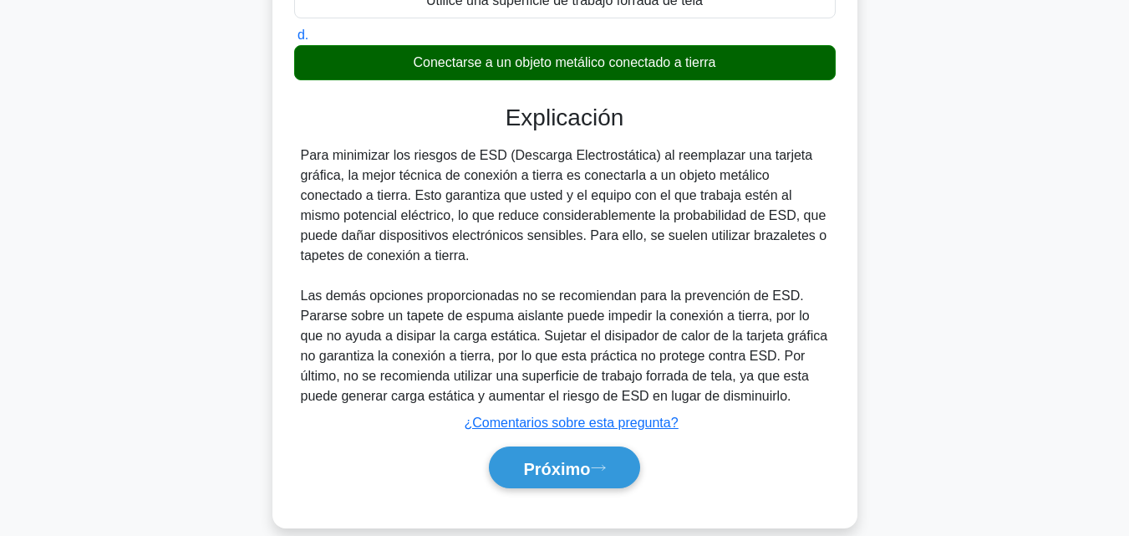
scroll to position [378, 0]
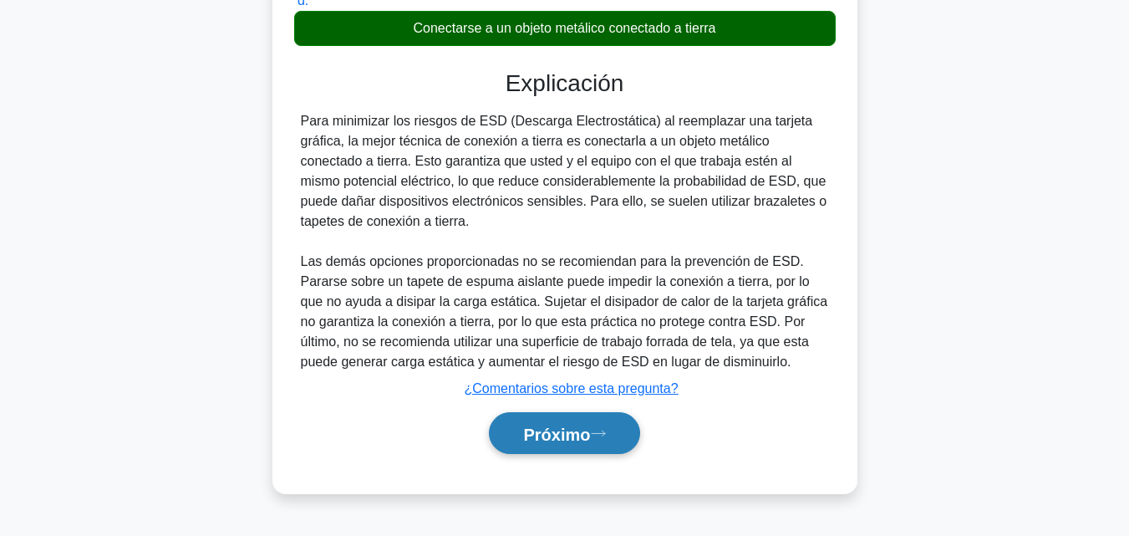
click at [602, 438] on icon at bounding box center [598, 433] width 15 height 9
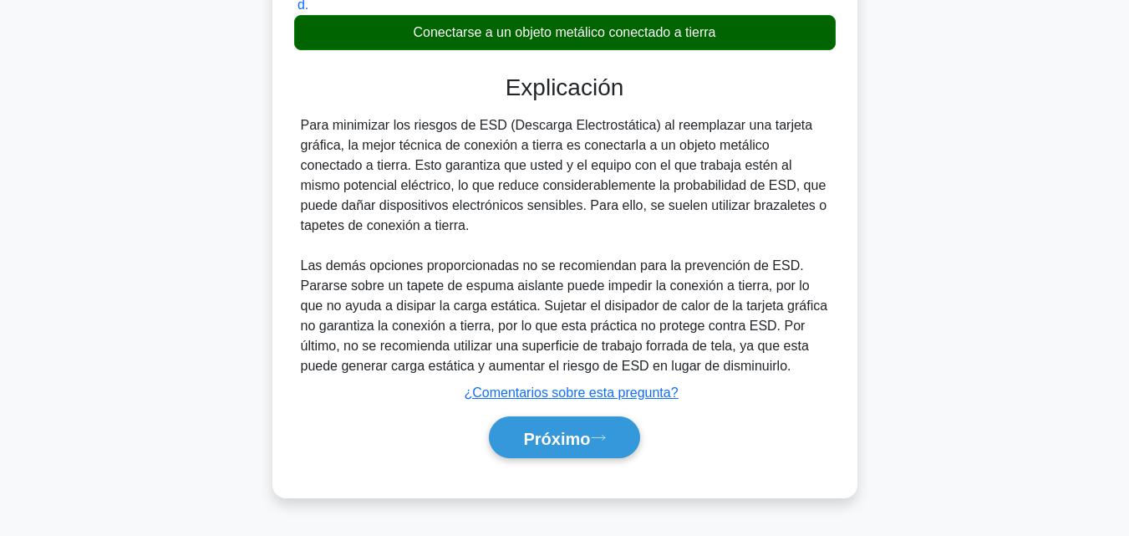
scroll to position [367, 0]
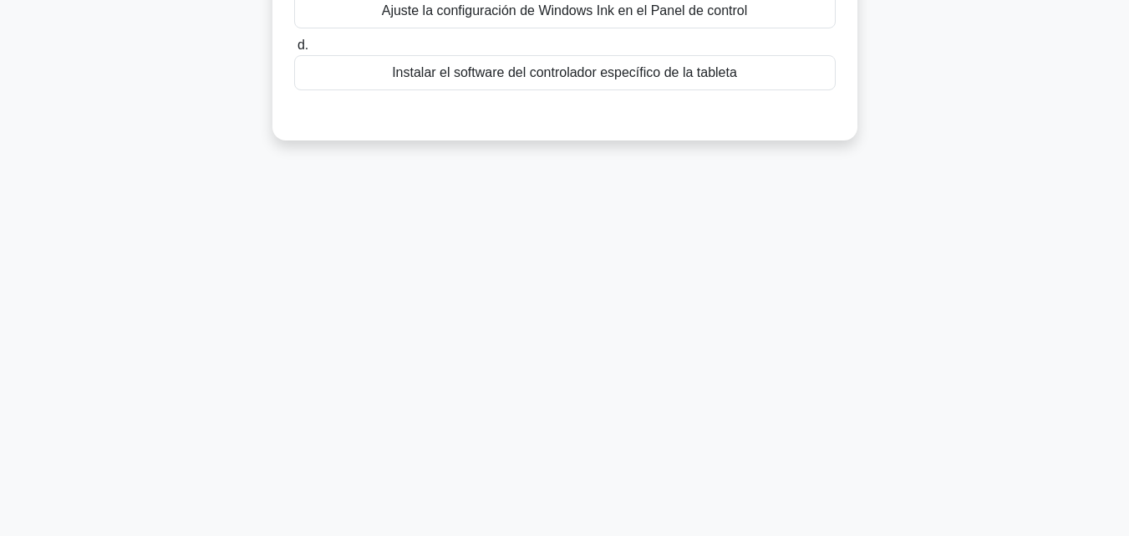
drag, startPoint x: 1115, startPoint y: 471, endPoint x: 1140, endPoint y: 229, distance: 243.7
click at [1128, 229] on html "Hazte Premium Nicolás Perfil" at bounding box center [564, 84] width 1129 height 902
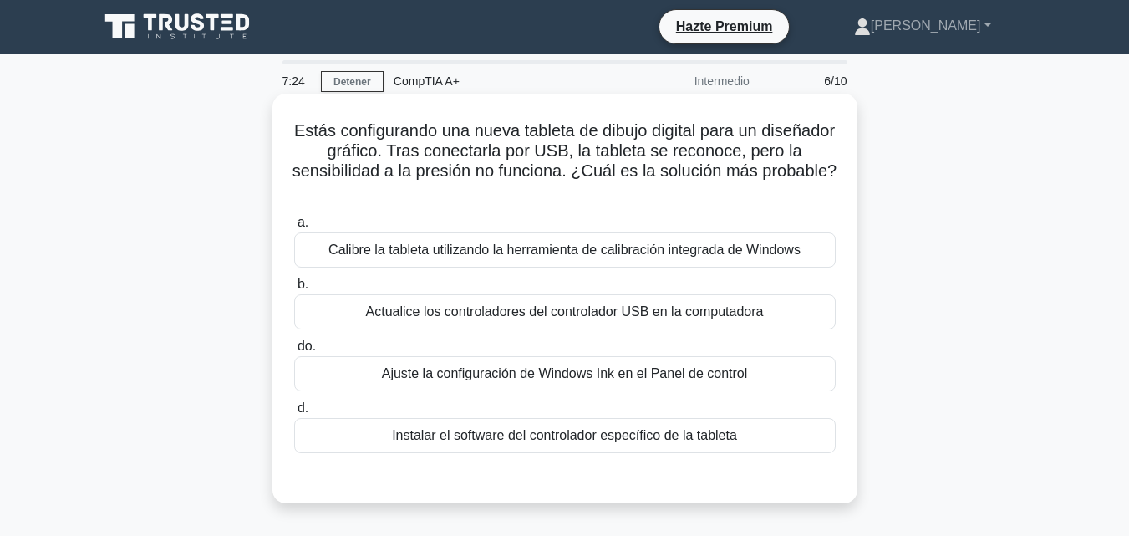
click at [657, 445] on font "Instalar el software del controlador específico de la tableta" at bounding box center [564, 435] width 345 height 20
click at [294, 414] on input "d. Instalar el software del controlador específico de la tableta" at bounding box center [294, 408] width 0 height 11
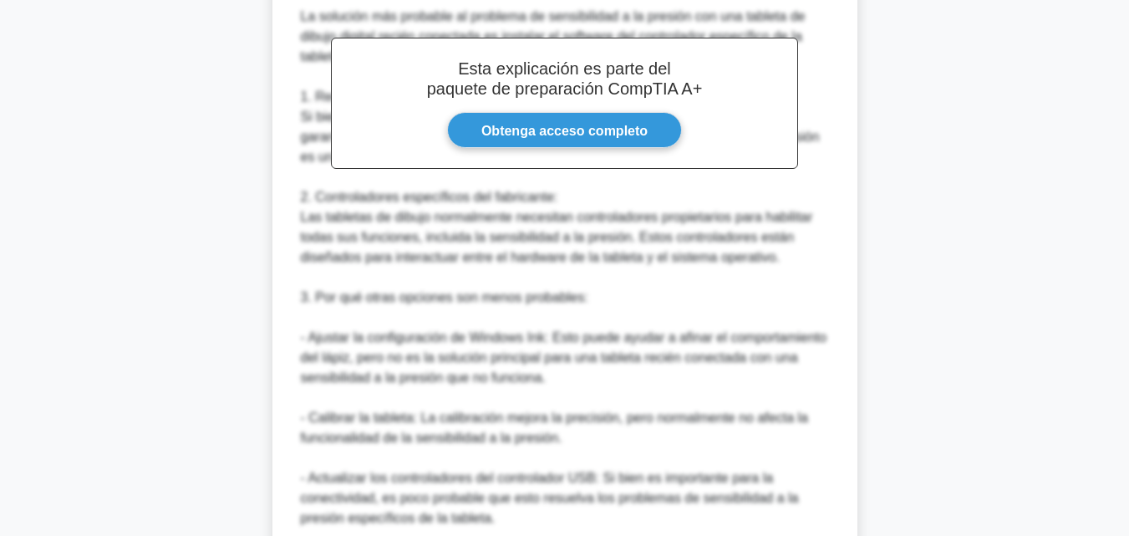
scroll to position [859, 0]
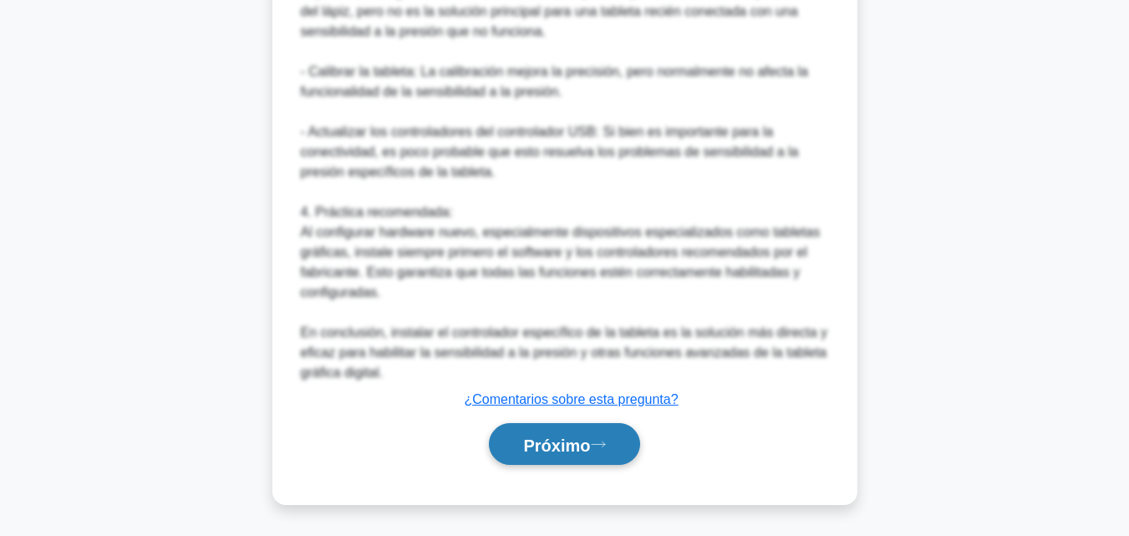
click at [639, 447] on button "Próximo" at bounding box center [564, 444] width 150 height 43
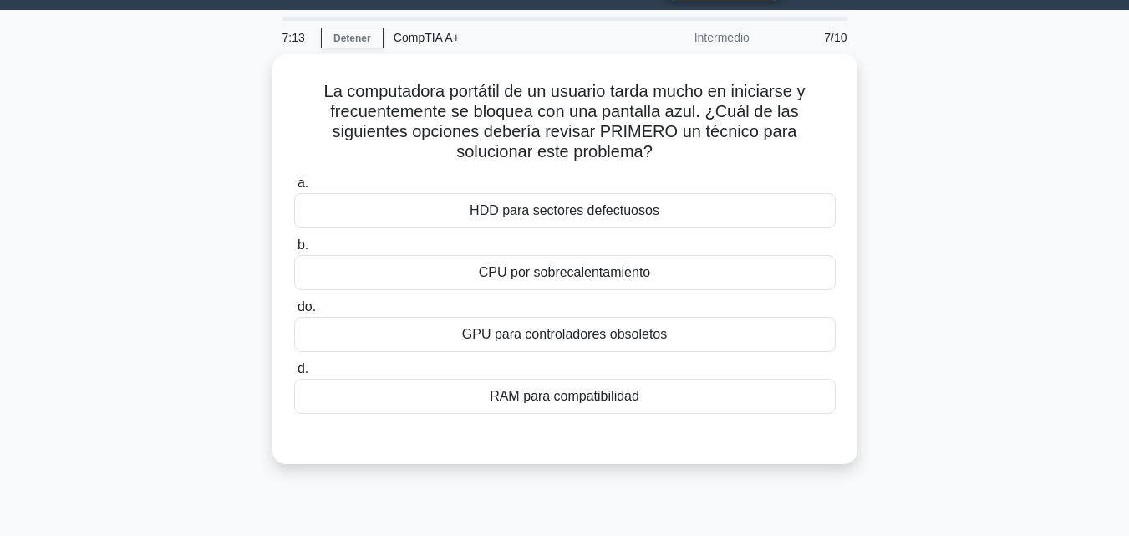
scroll to position [45, 0]
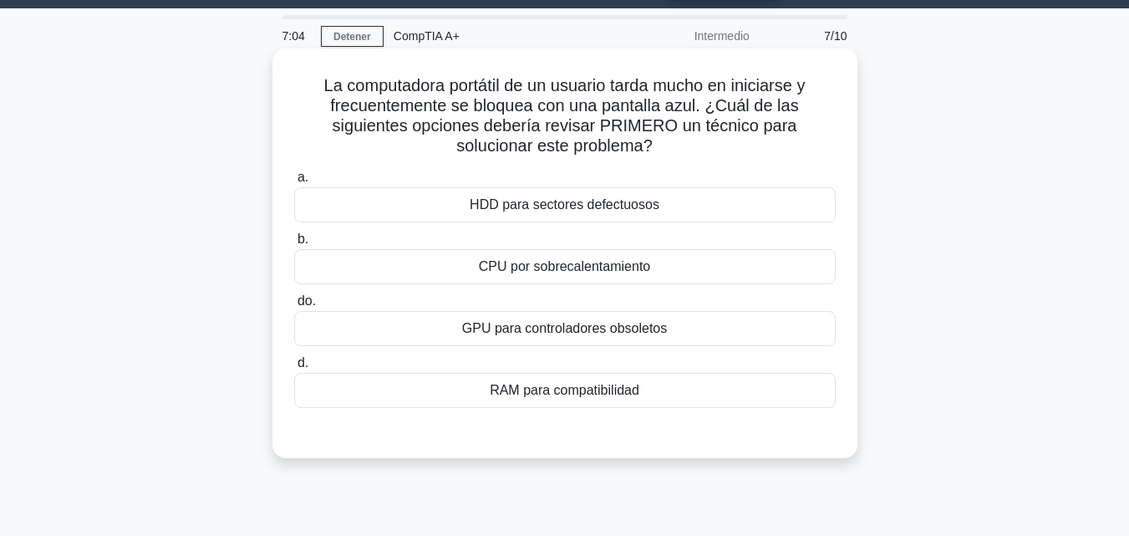
click at [727, 213] on div "HDD para sectores defectuosos" at bounding box center [564, 204] width 541 height 35
click at [294, 183] on input "a. HDD para sectores defectuosos" at bounding box center [294, 177] width 0 height 11
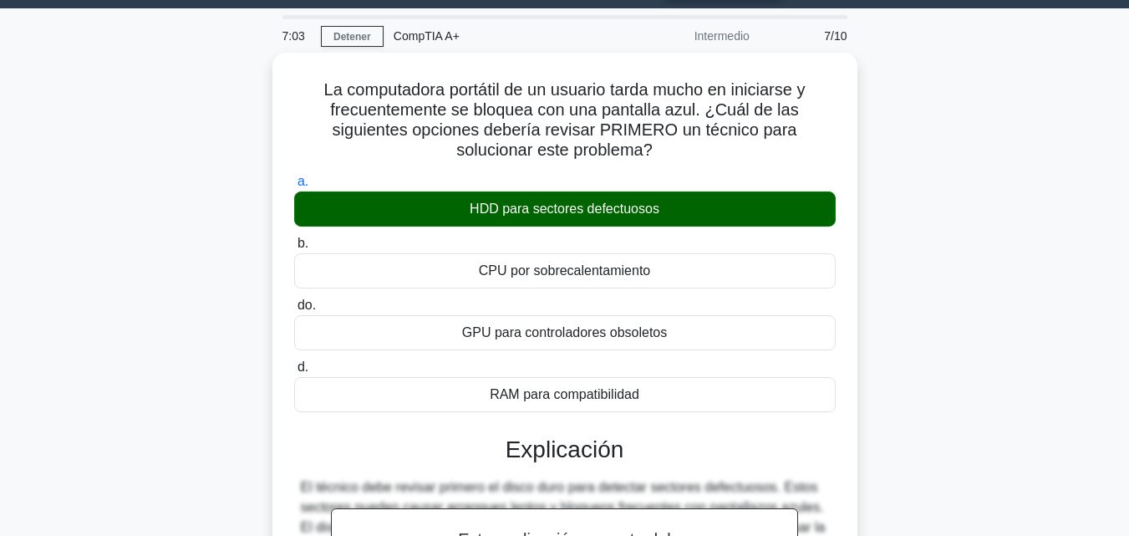
scroll to position [367, 0]
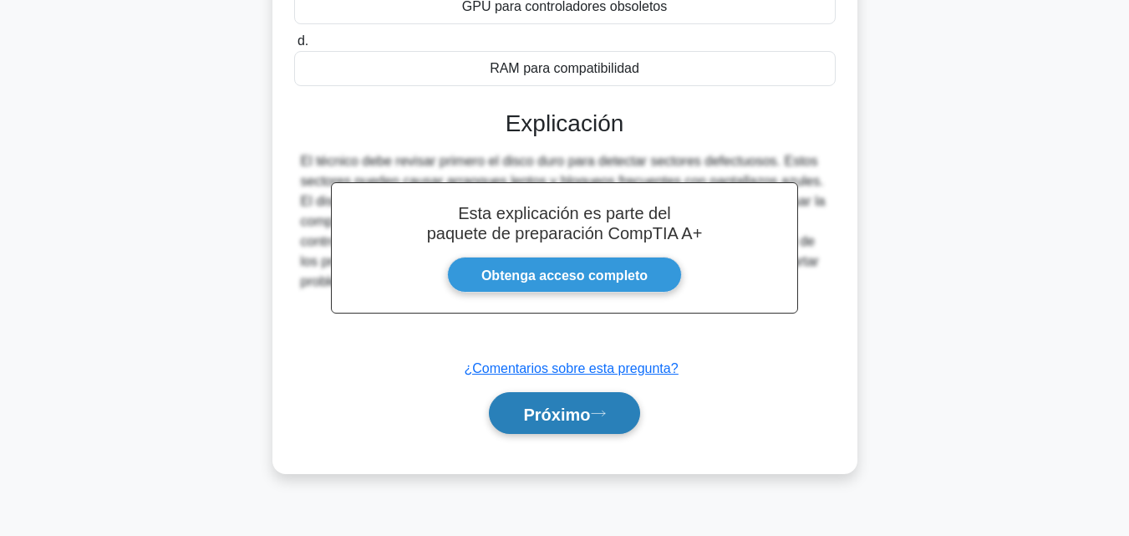
click at [621, 395] on button "Próximo" at bounding box center [564, 413] width 150 height 43
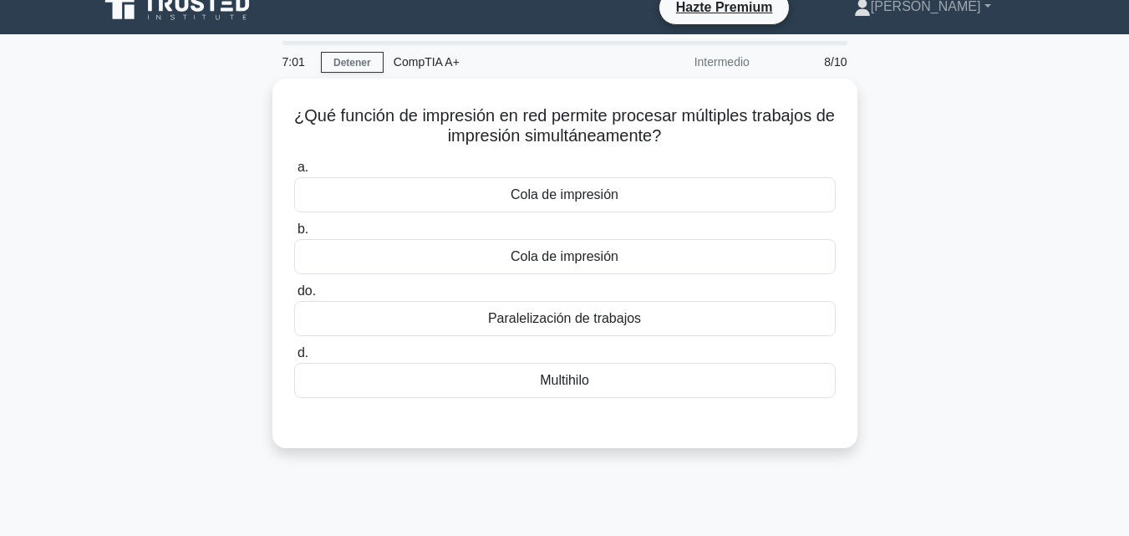
scroll to position [0, 0]
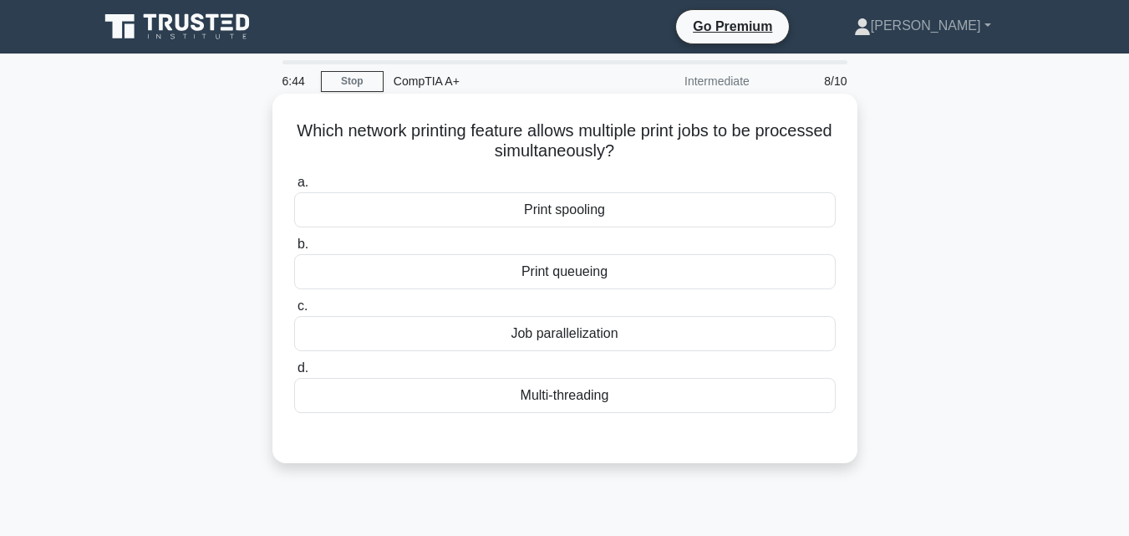
drag, startPoint x: 327, startPoint y: 134, endPoint x: 627, endPoint y: 399, distance: 401.3
click at [627, 399] on div "Which network printing feature allows multiple print jobs to be processed simul…" at bounding box center [564, 278] width 571 height 356
copy div "Which network printing feature allows multiple print jobs to be processed simul…"
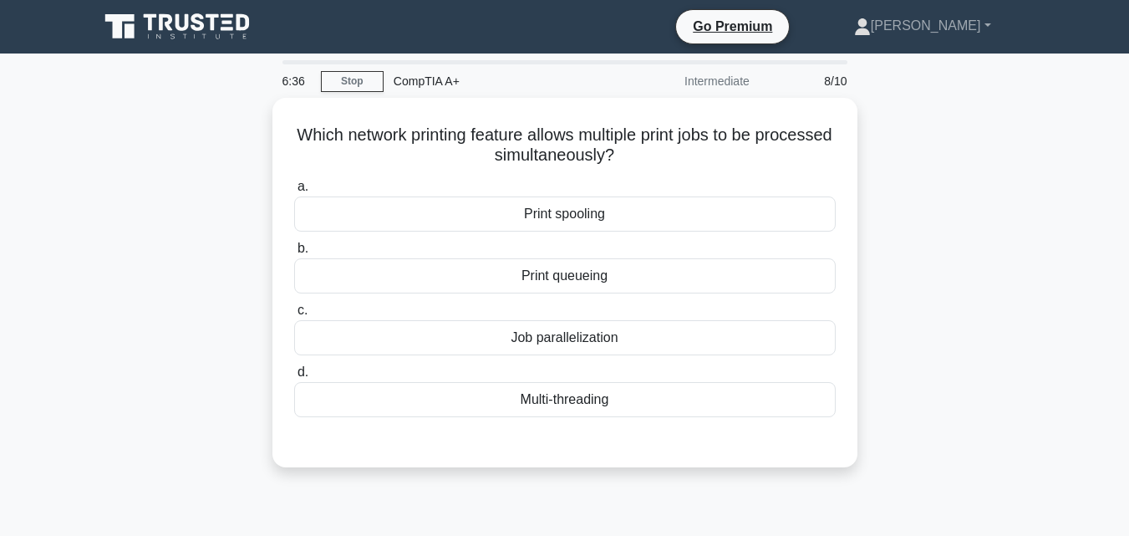
click at [1027, 141] on div "Which network printing feature allows multiple print jobs to be processed simul…" at bounding box center [565, 292] width 952 height 389
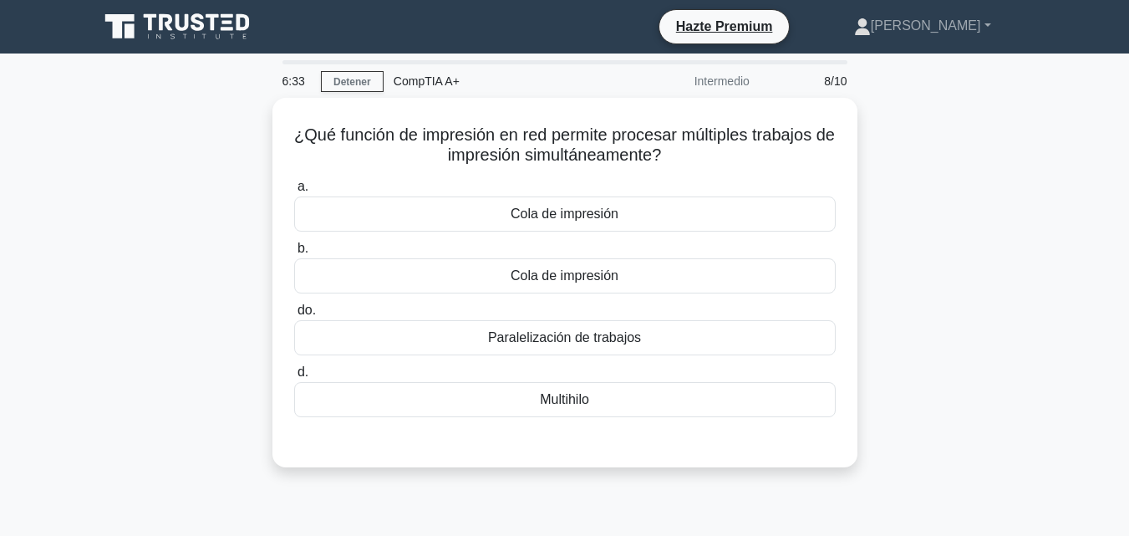
click at [1042, 236] on main "6:33 Detener CompTIA A+ Intermedio 8/10 ¿Qué función de impresión en red permit…" at bounding box center [564, 477] width 1129 height 849
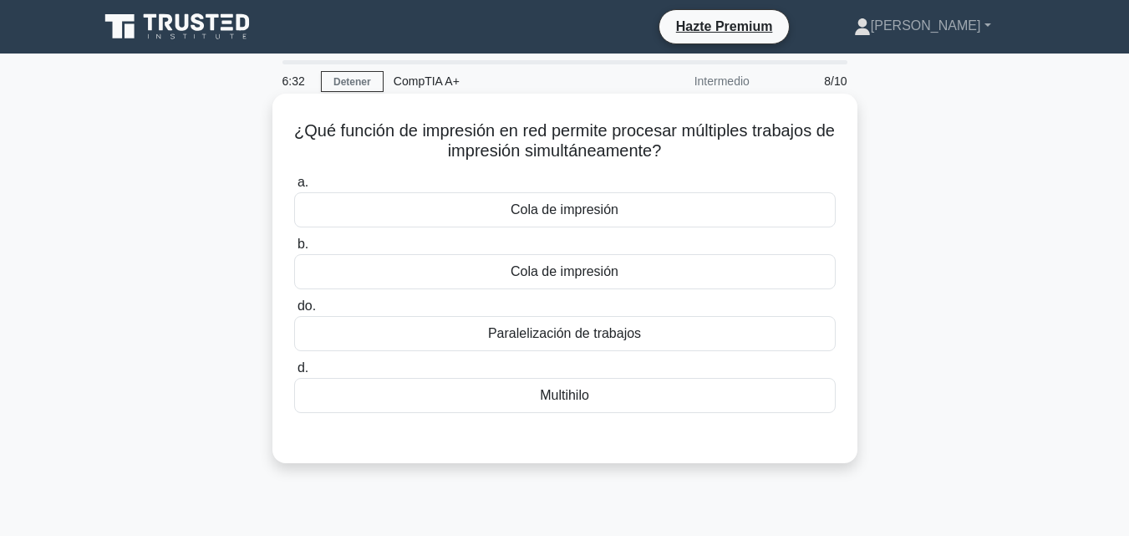
click at [737, 205] on div "Cola de impresión" at bounding box center [564, 209] width 541 height 35
click at [294, 188] on input "a. Cola de impresión" at bounding box center [294, 182] width 0 height 11
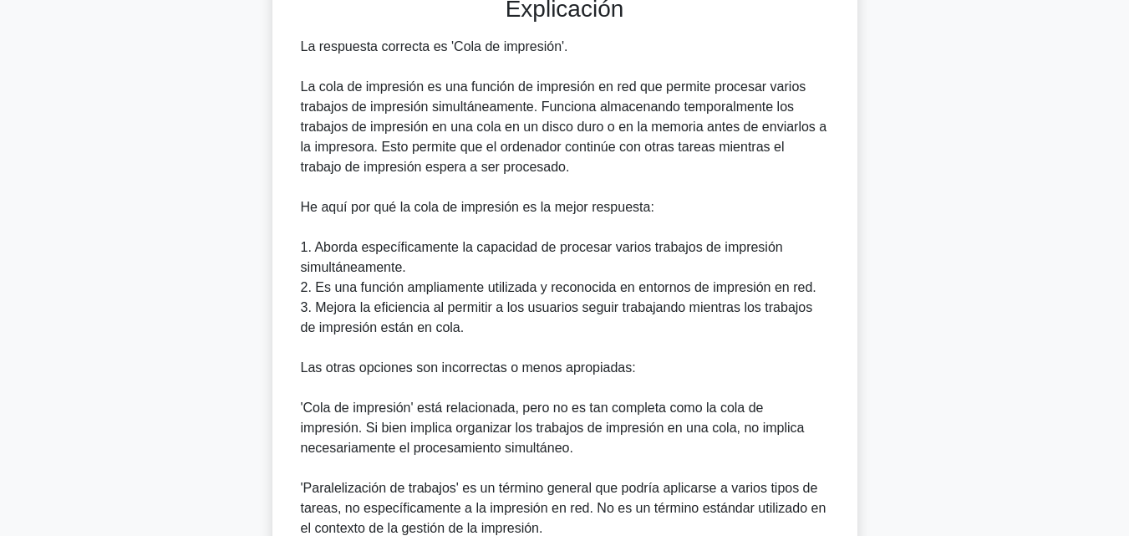
scroll to position [619, 0]
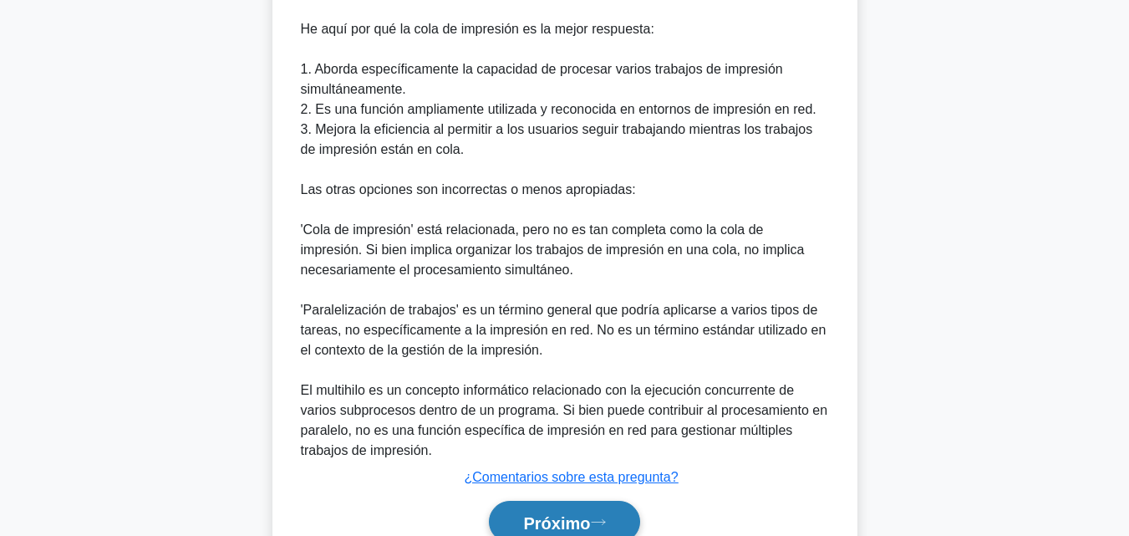
click at [623, 511] on button "Próximo" at bounding box center [564, 521] width 150 height 43
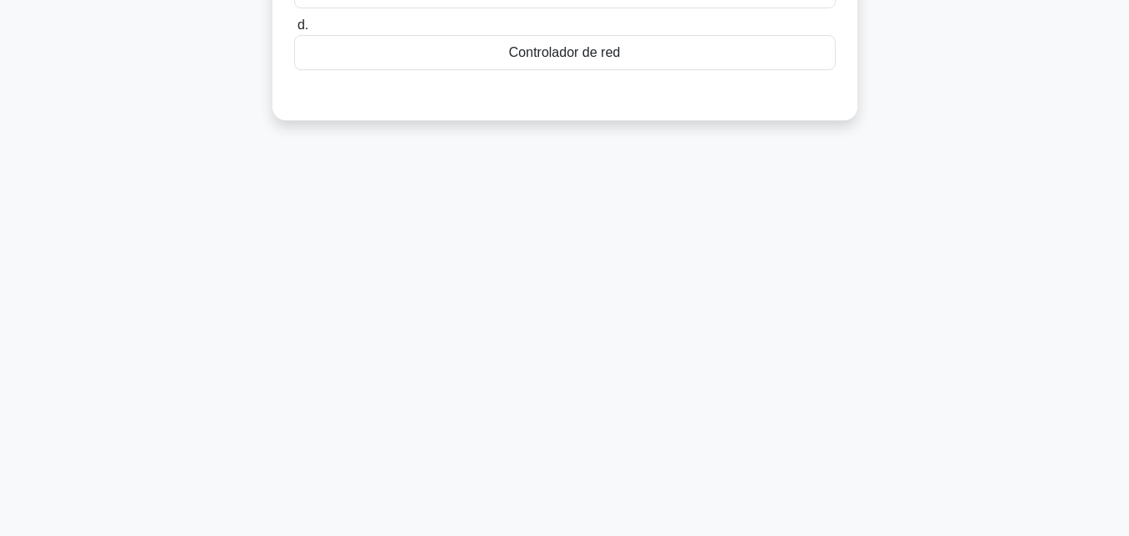
scroll to position [0, 0]
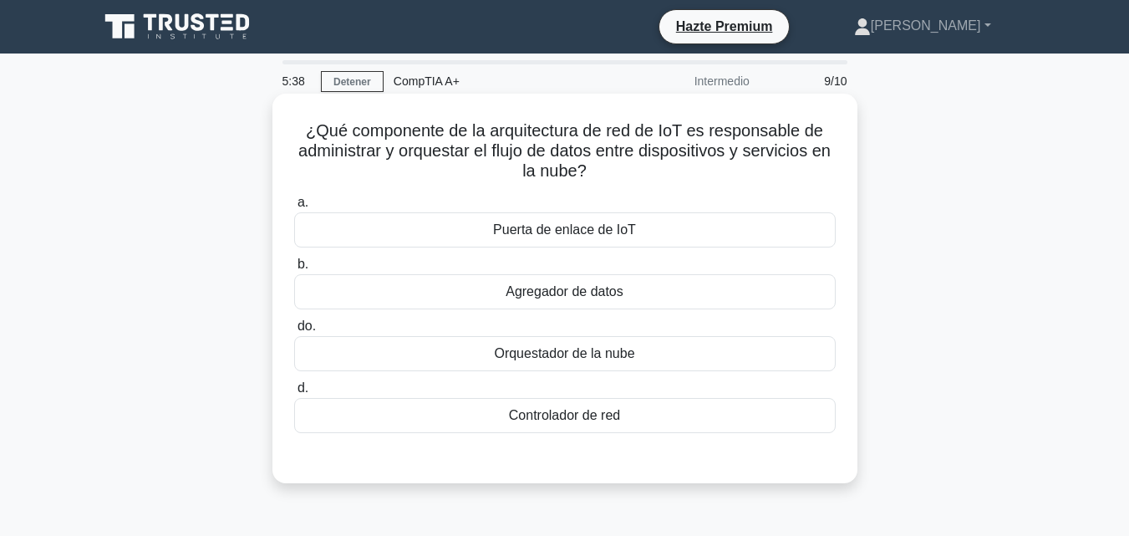
click at [750, 349] on div "Orquestador de la nube" at bounding box center [564, 353] width 541 height 35
click at [294, 332] on input "do. Orquestador de la nube" at bounding box center [294, 326] width 0 height 11
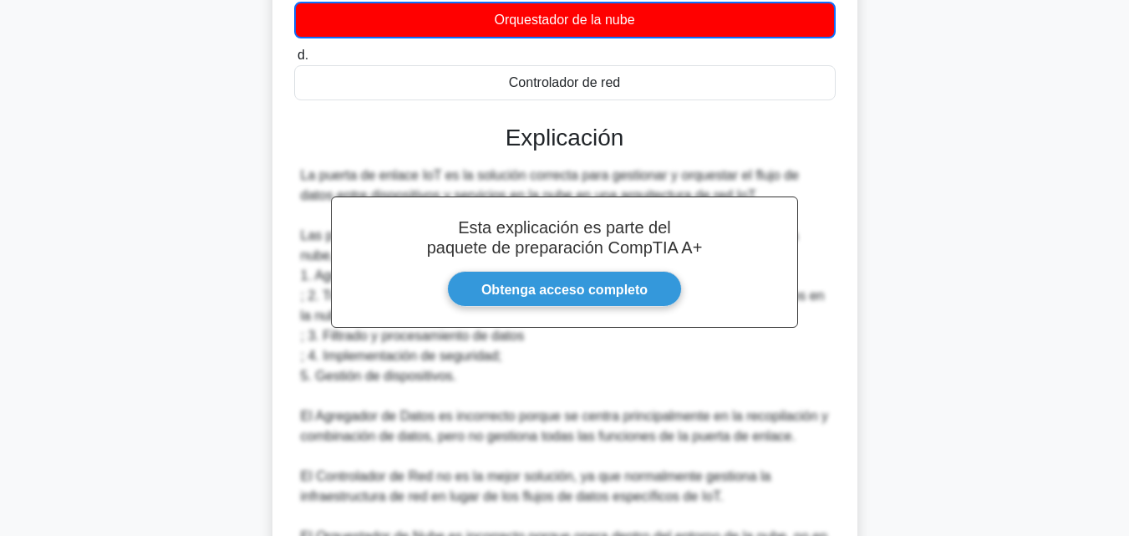
scroll to position [520, 0]
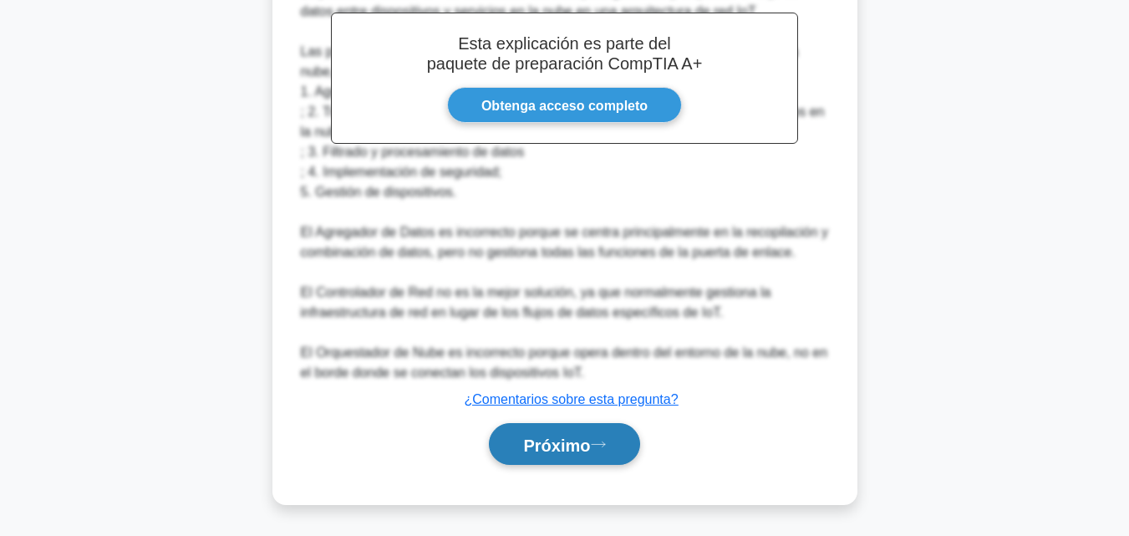
click at [584, 436] on font "Próximo" at bounding box center [556, 444] width 67 height 18
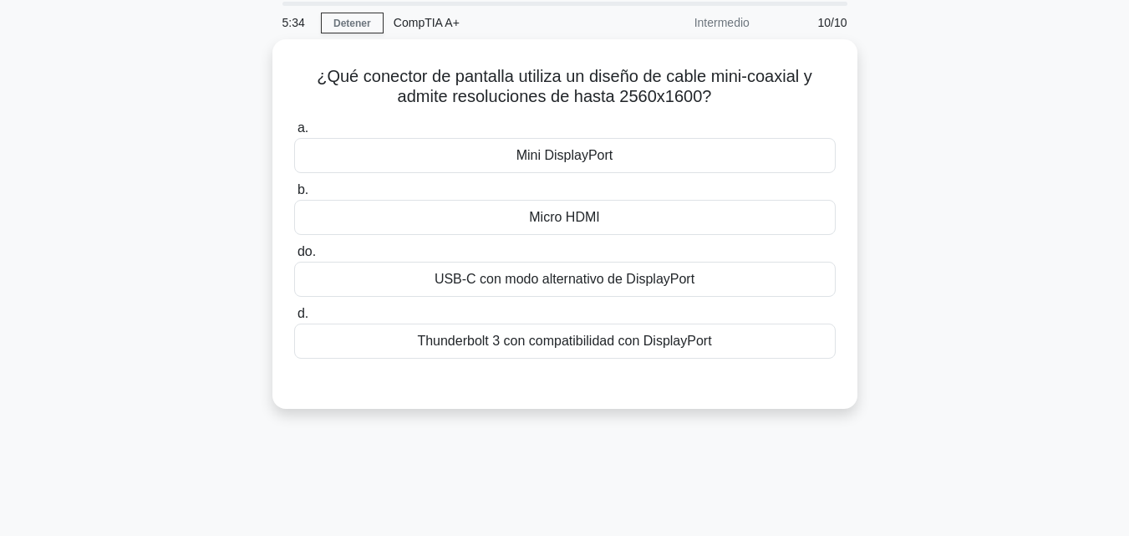
scroll to position [0, 0]
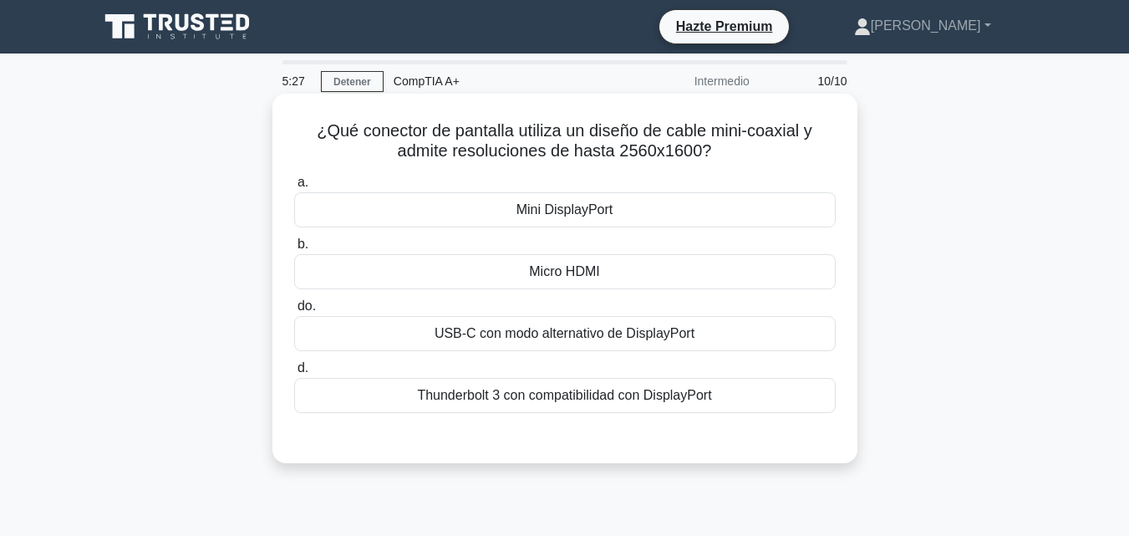
click at [687, 208] on div "Mini DisplayPort" at bounding box center [564, 209] width 541 height 35
click at [294, 188] on input "a. Mini DisplayPort" at bounding box center [294, 182] width 0 height 11
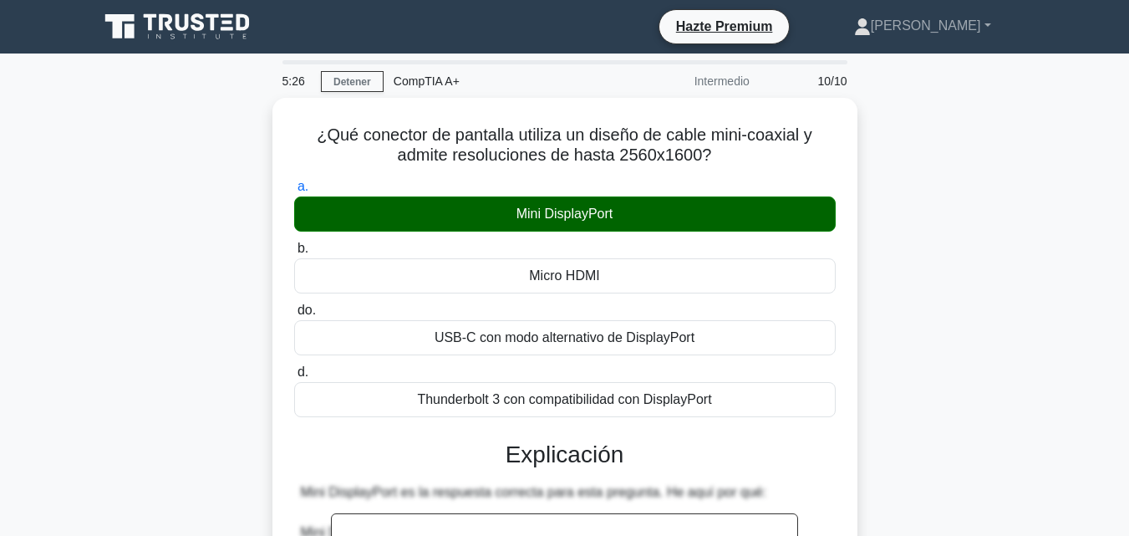
scroll to position [558, 0]
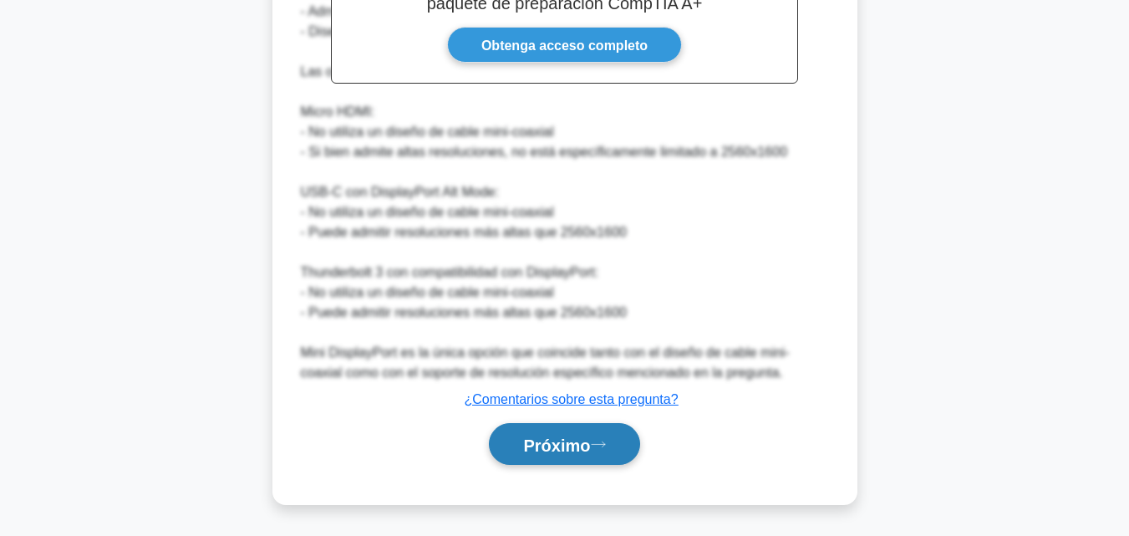
click at [590, 450] on font "Próximo" at bounding box center [556, 444] width 67 height 18
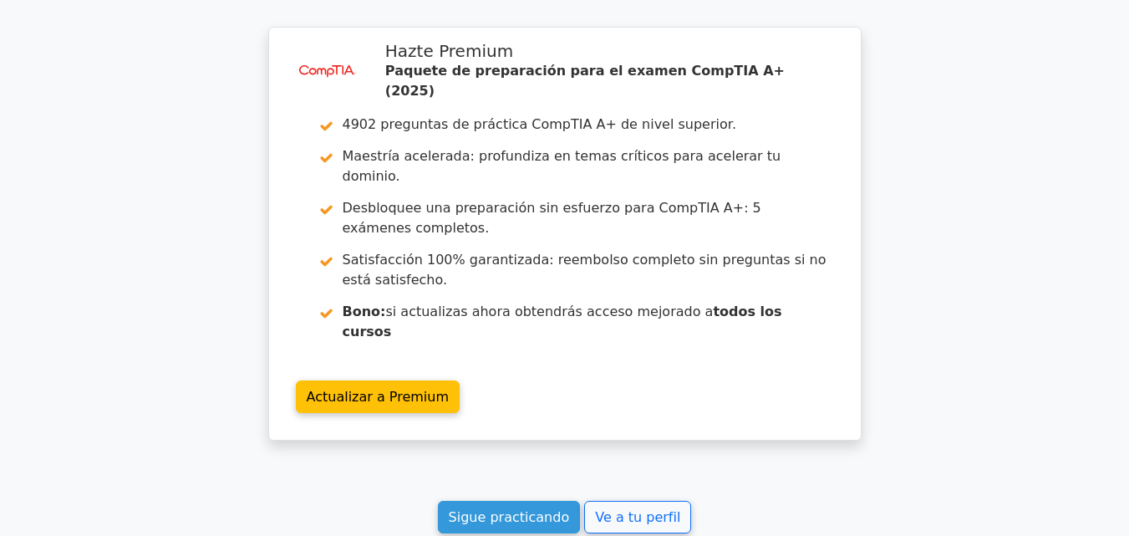
scroll to position [2872, 0]
